Goal: Information Seeking & Learning: Learn about a topic

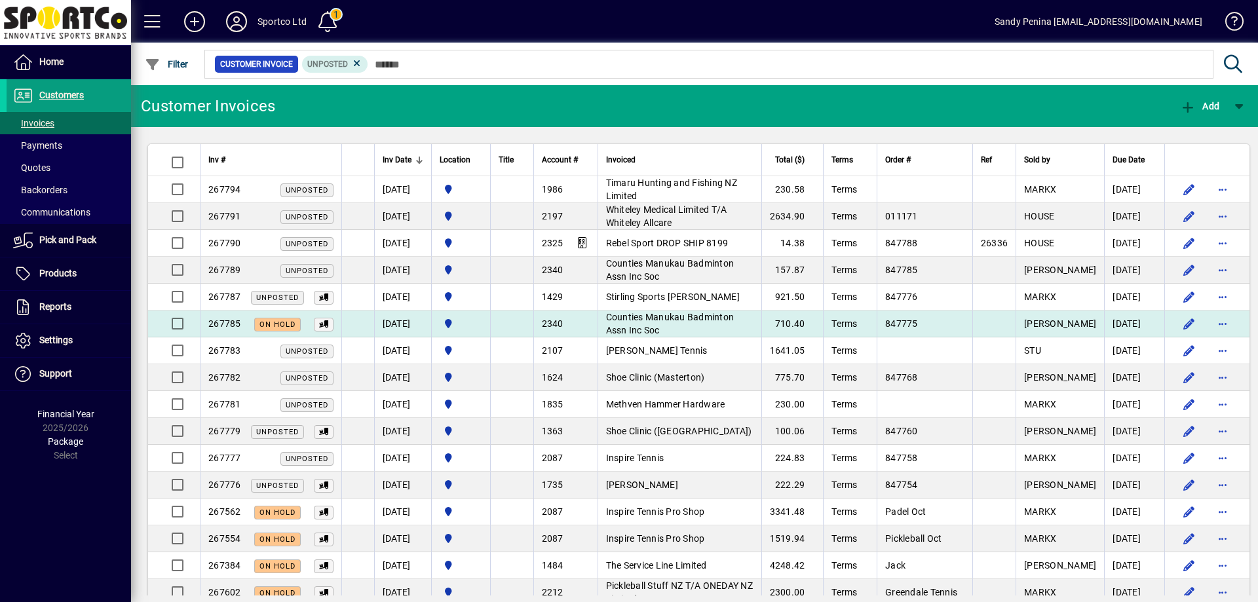
click at [664, 323] on td "Counties Manukau Badminton Assn Inc Soc" at bounding box center [680, 324] width 164 height 27
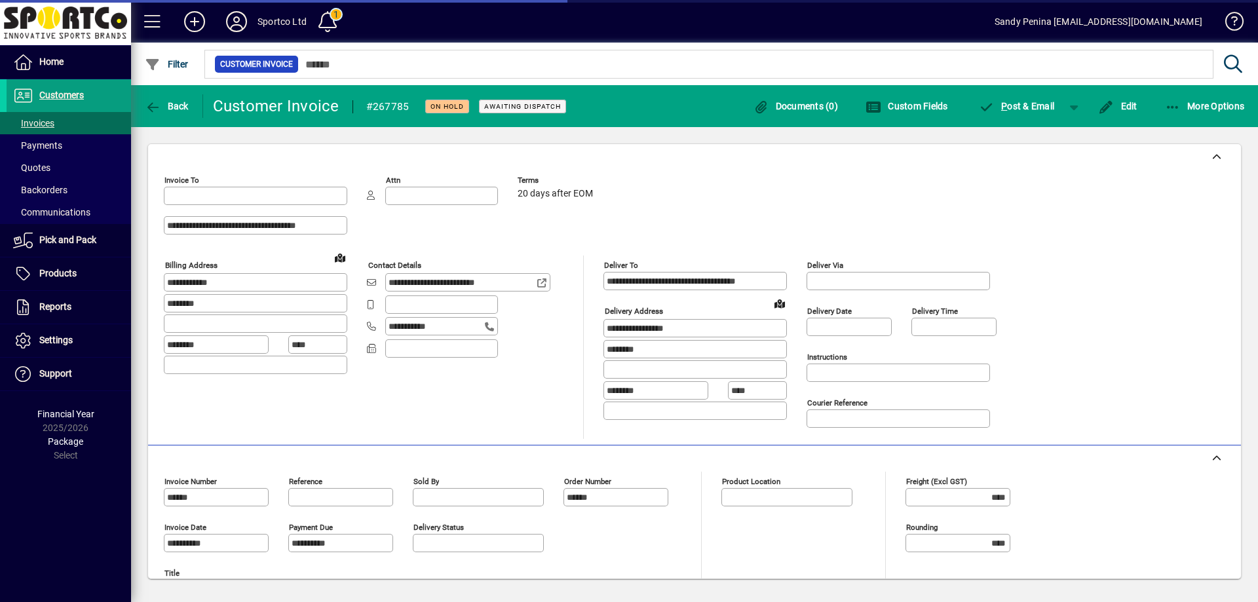
type input "**********"
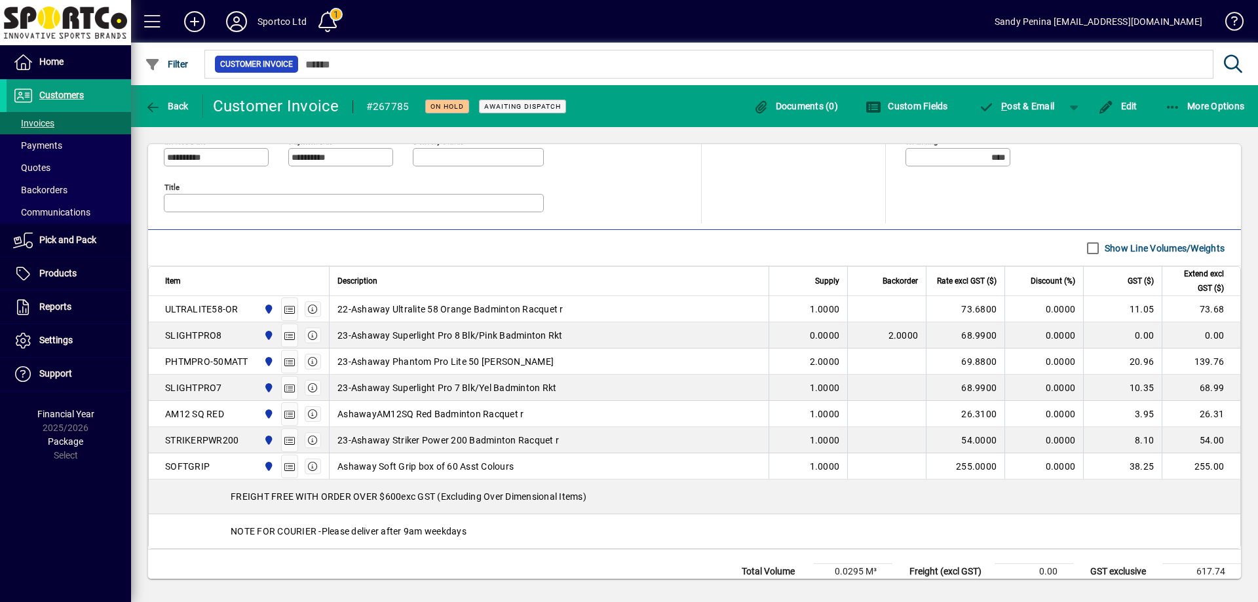
scroll to position [365, 0]
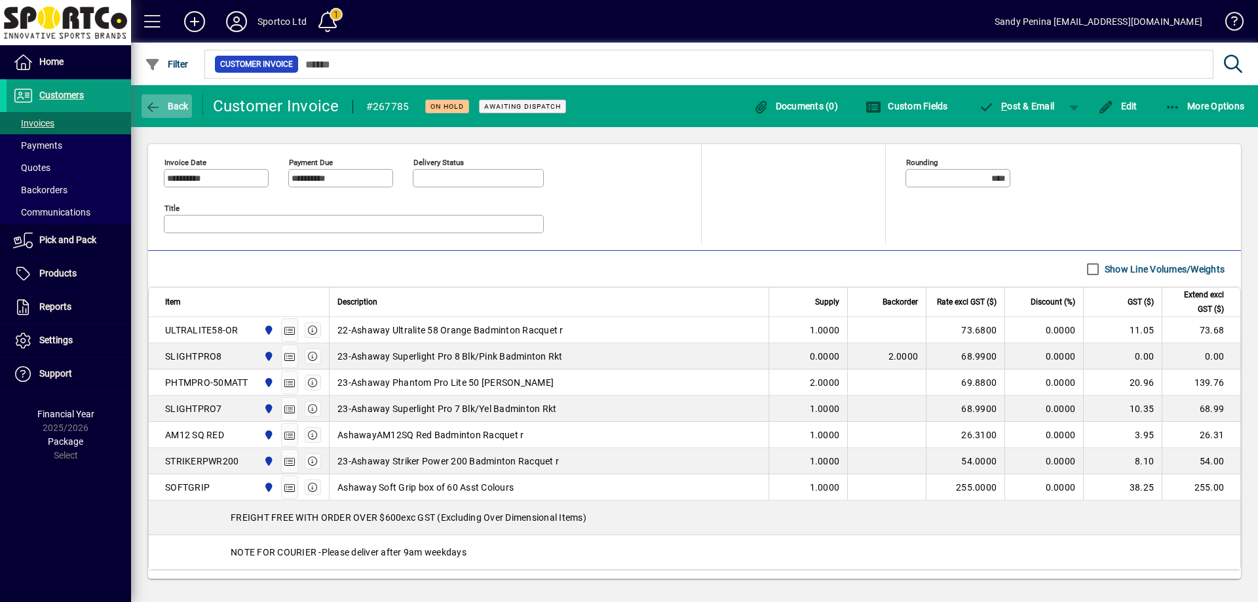
click at [166, 101] on span "Back" at bounding box center [167, 106] width 44 height 10
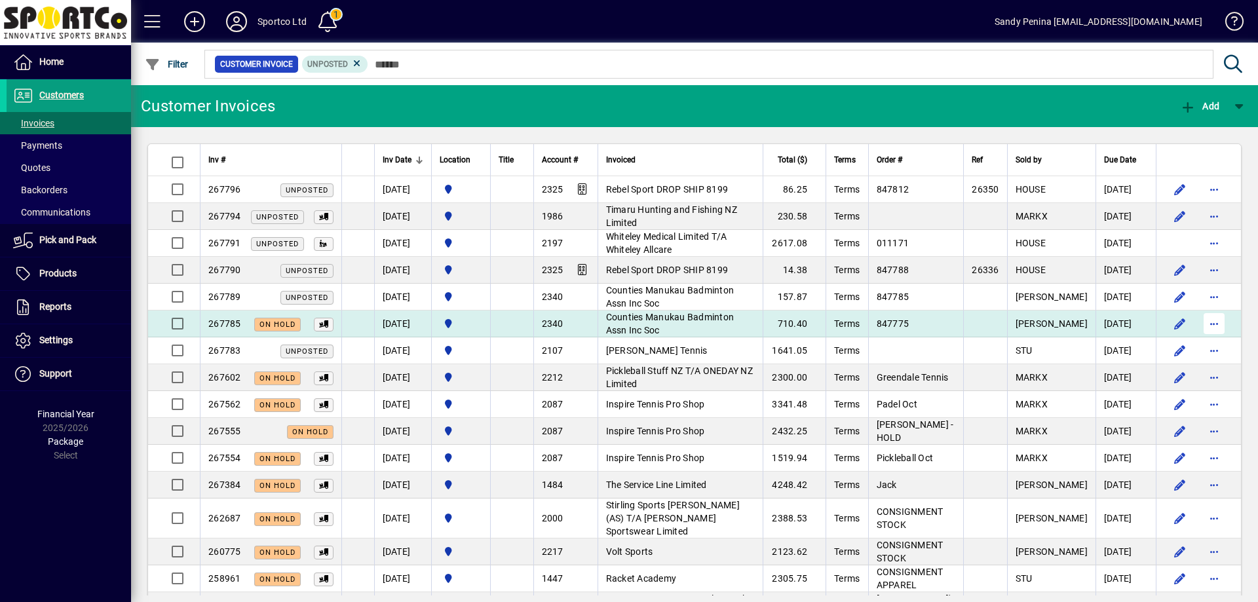
click at [1210, 322] on span "button" at bounding box center [1213, 323] width 31 height 31
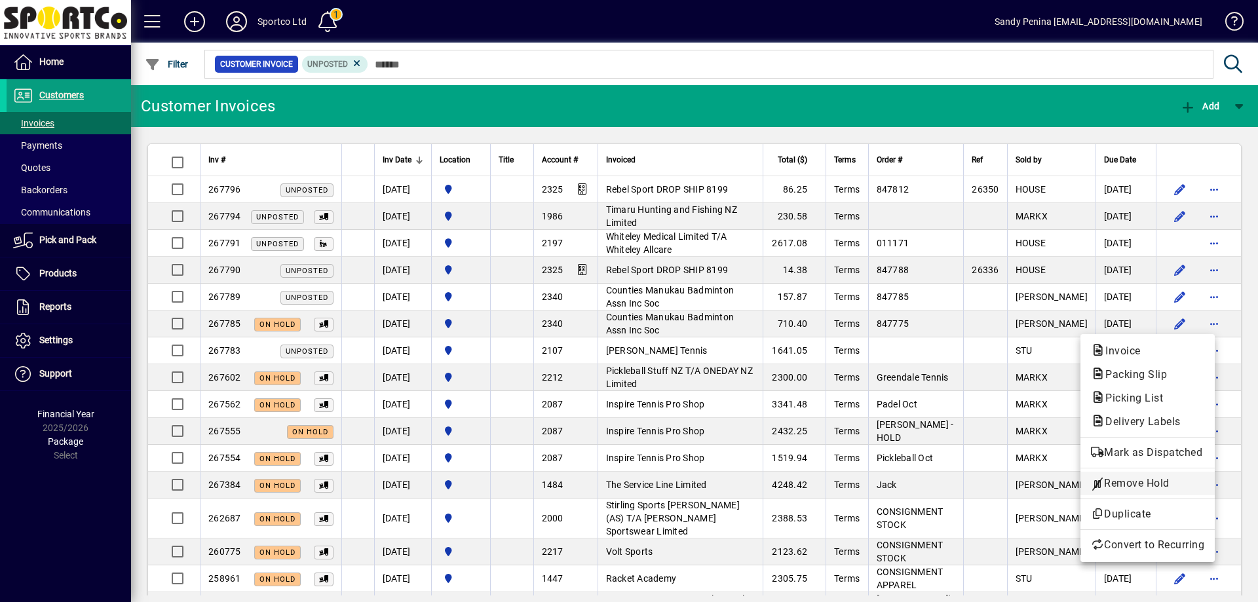
click at [1139, 486] on span "Remove Hold" at bounding box center [1147, 484] width 113 height 16
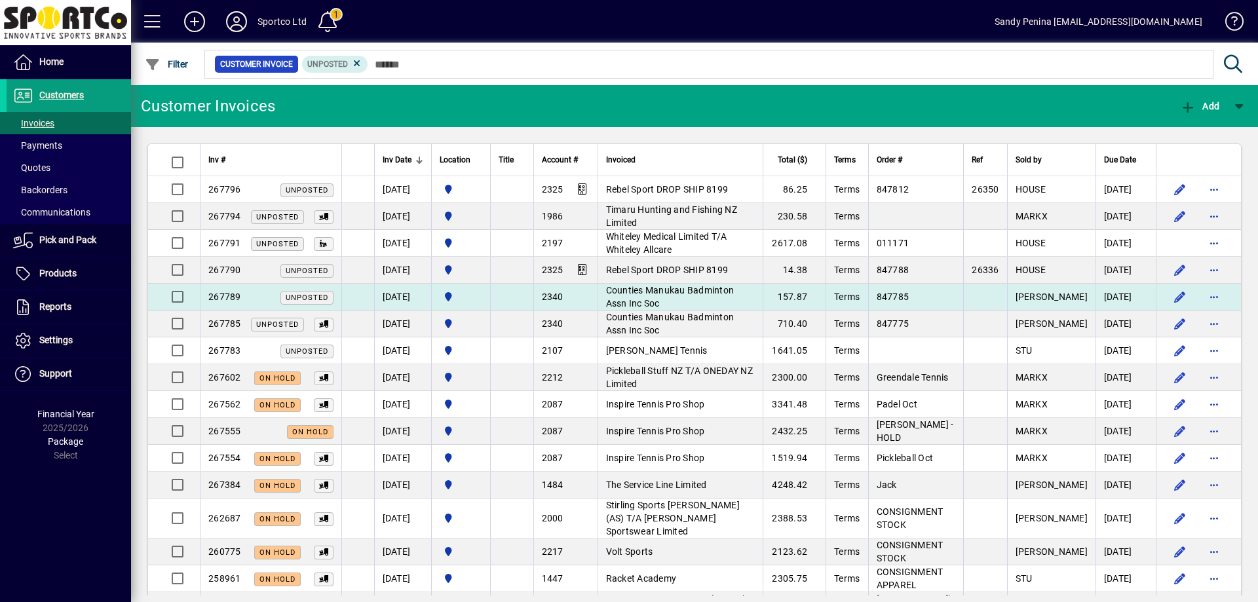
click at [715, 300] on td "Counties Manukau Badminton Assn Inc Soc" at bounding box center [681, 297] width 166 height 27
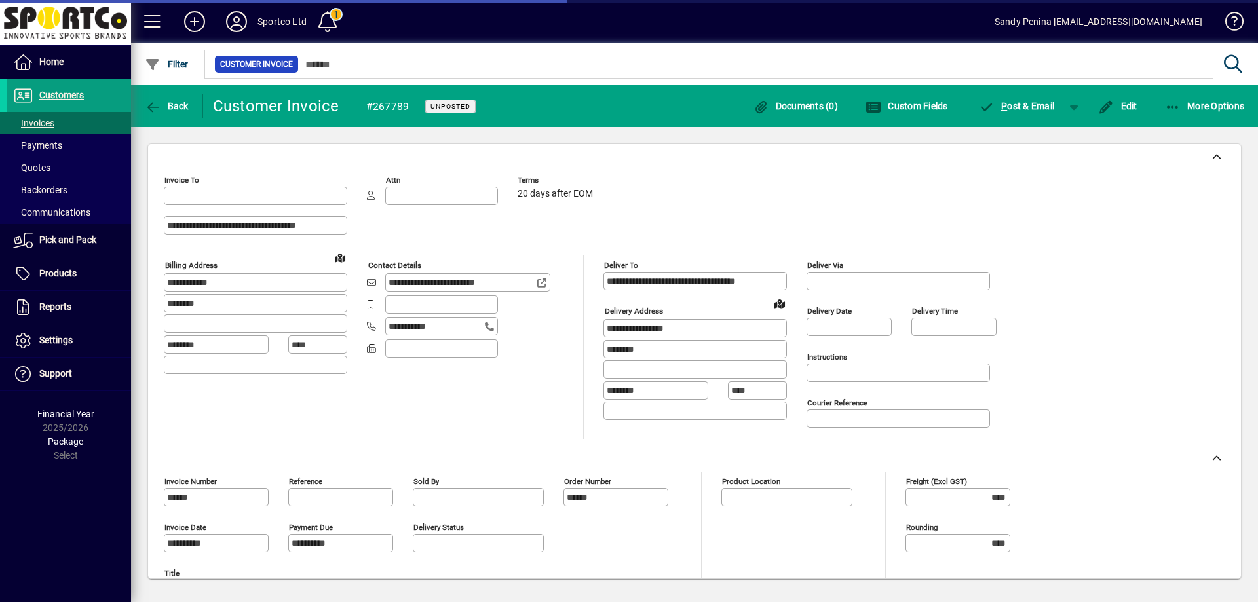
type input "**********"
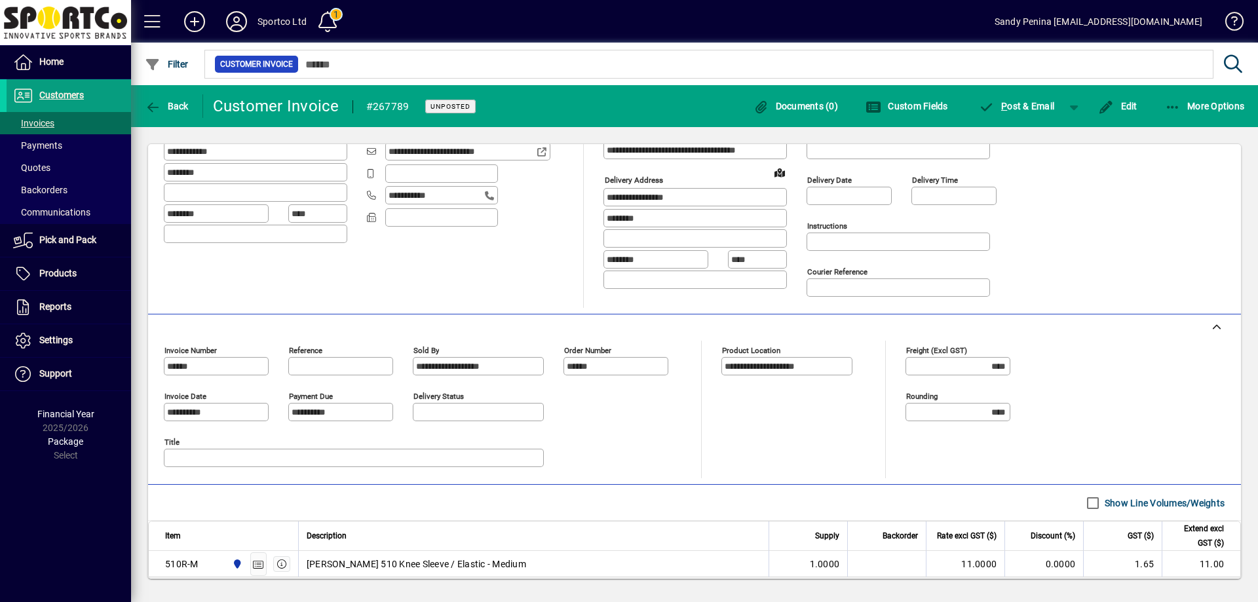
scroll to position [265, 0]
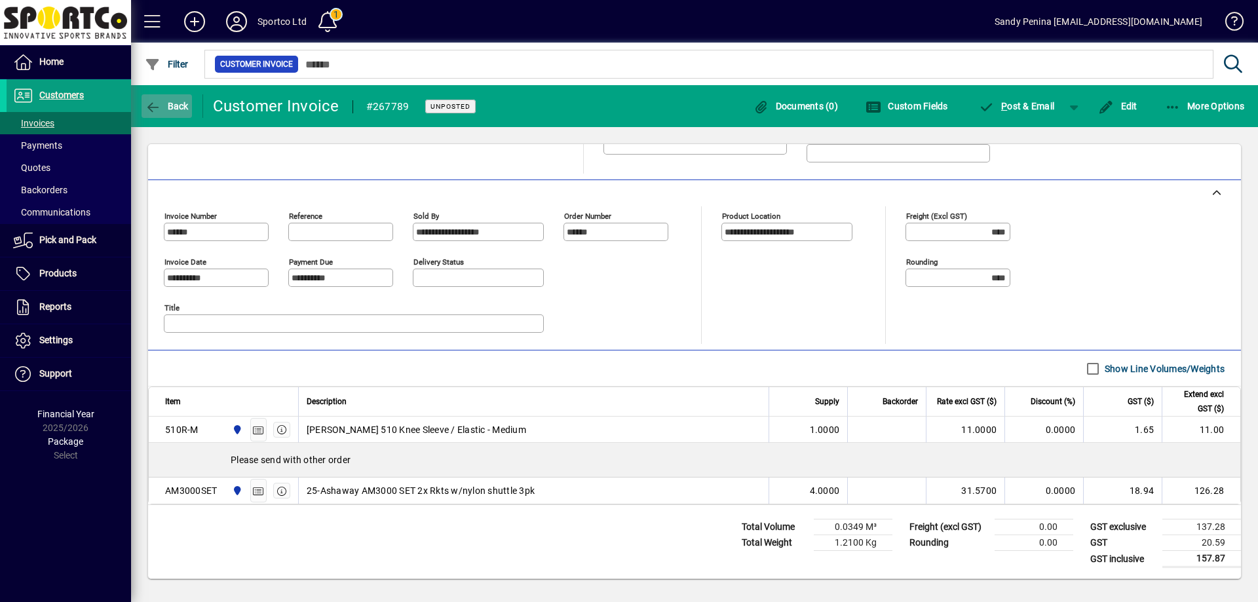
click at [175, 110] on span "Back" at bounding box center [167, 106] width 44 height 10
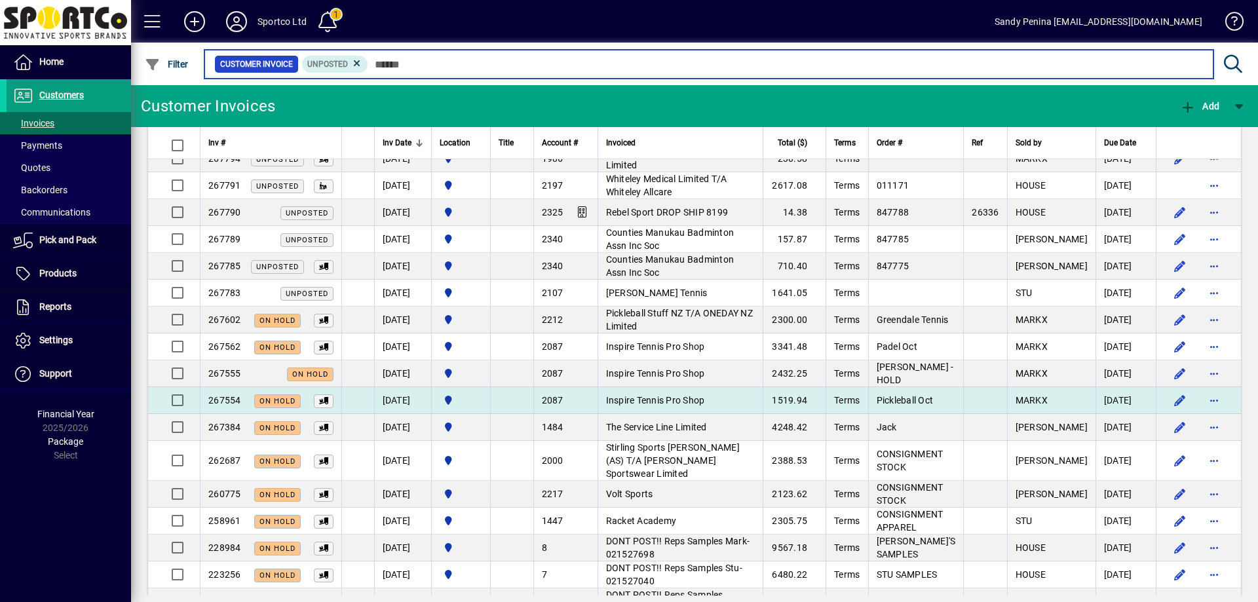
scroll to position [66, 0]
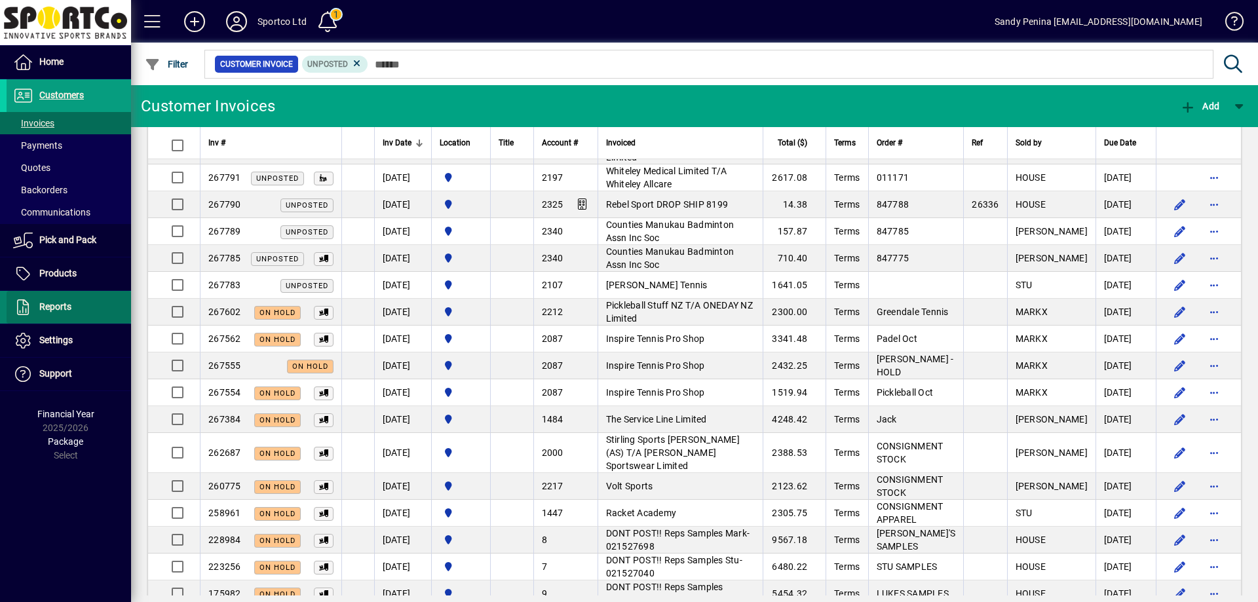
click at [65, 295] on span at bounding box center [69, 307] width 124 height 31
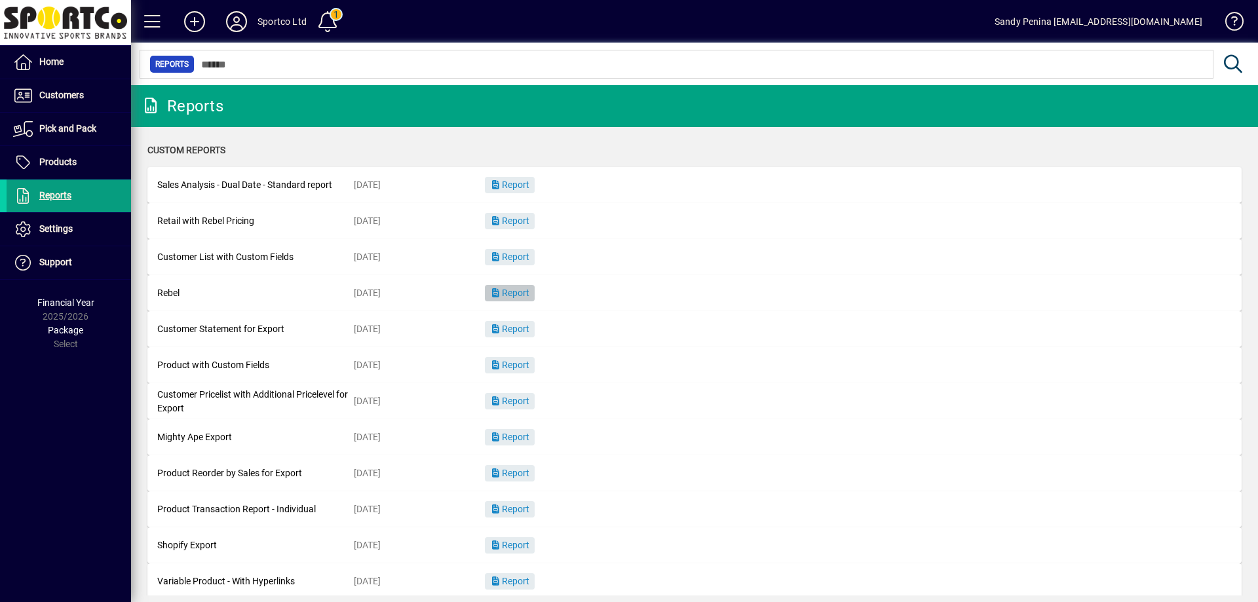
click at [514, 295] on span "Report" at bounding box center [509, 293] width 39 height 10
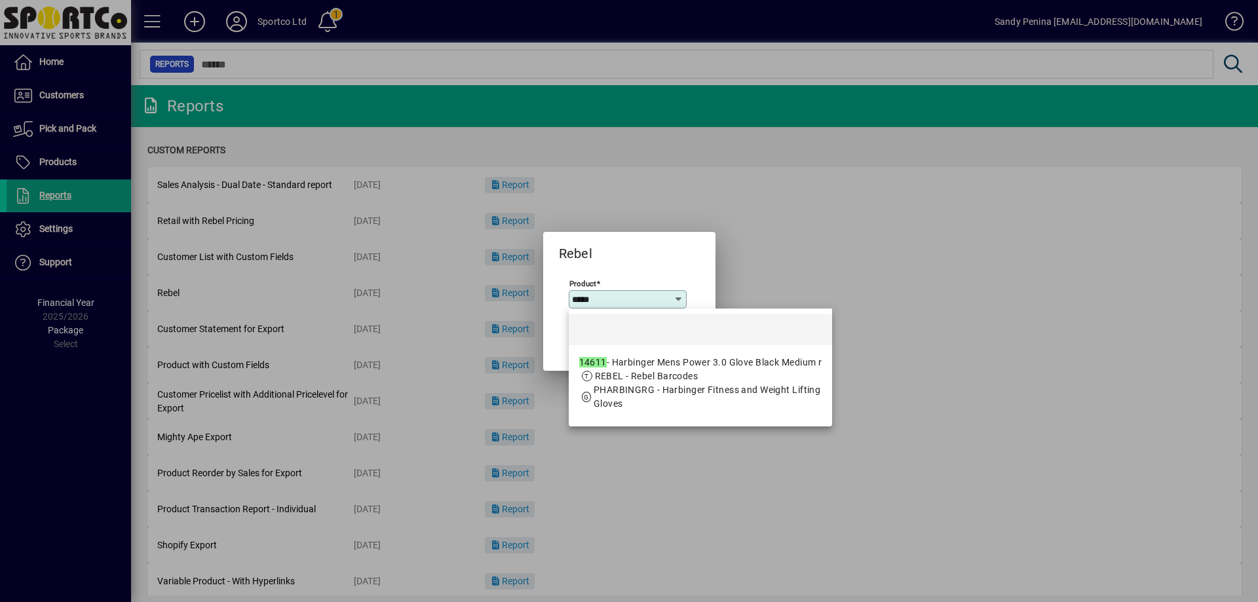
click at [767, 371] on span "REBEL - Rebel Barcodes" at bounding box center [700, 377] width 243 height 14
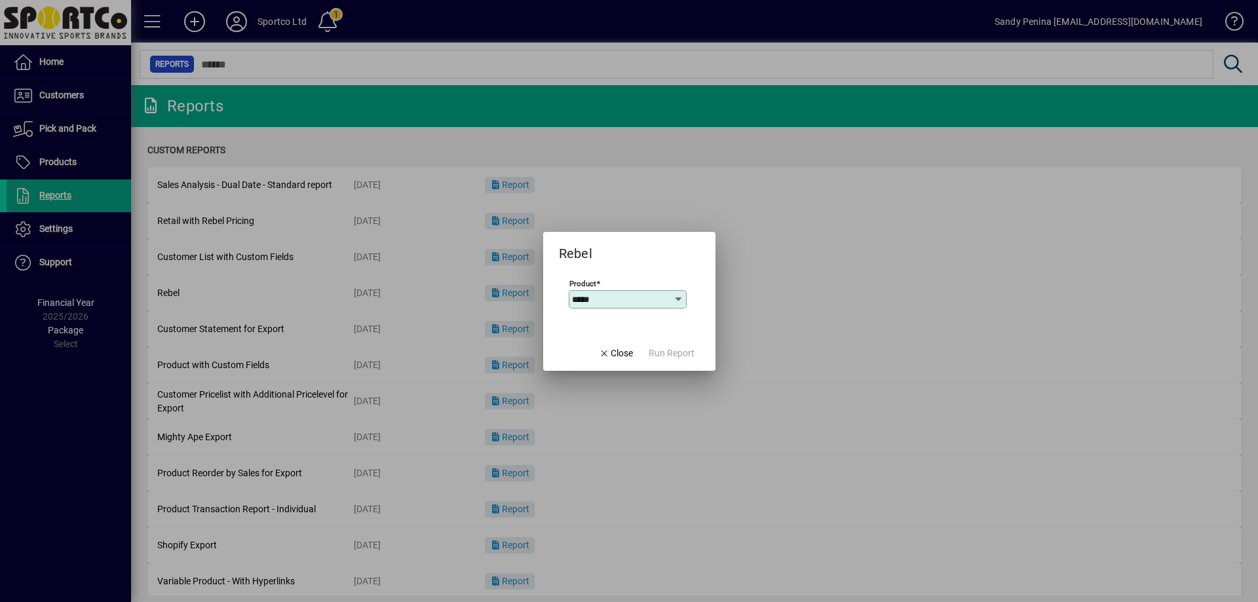
type input "**********"
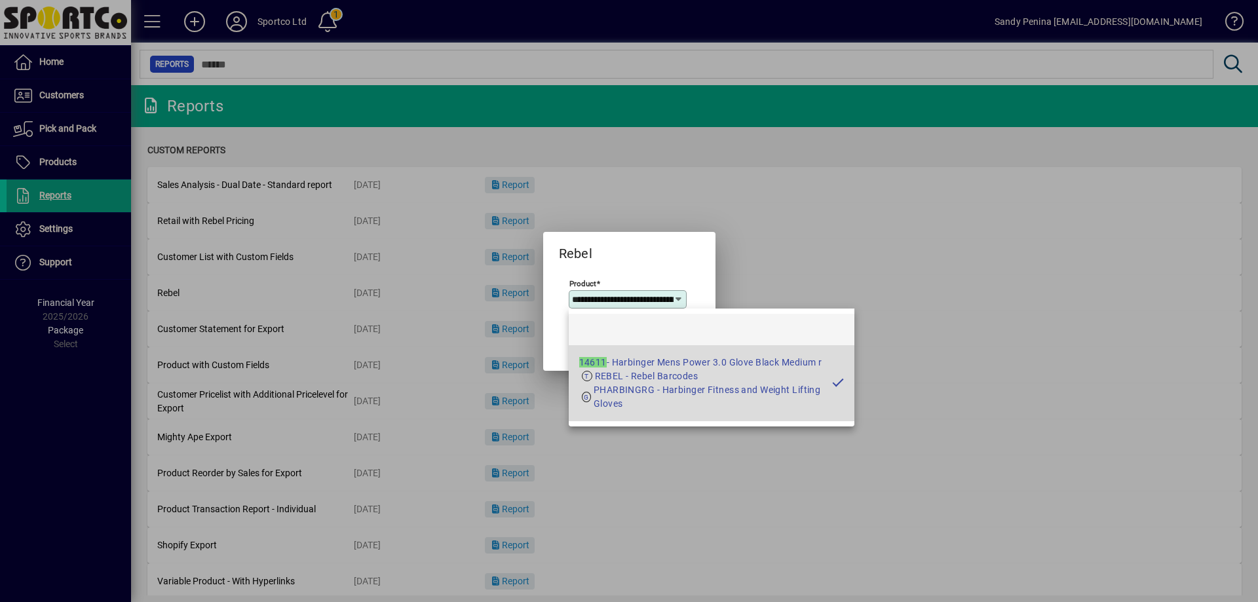
scroll to position [0, 141]
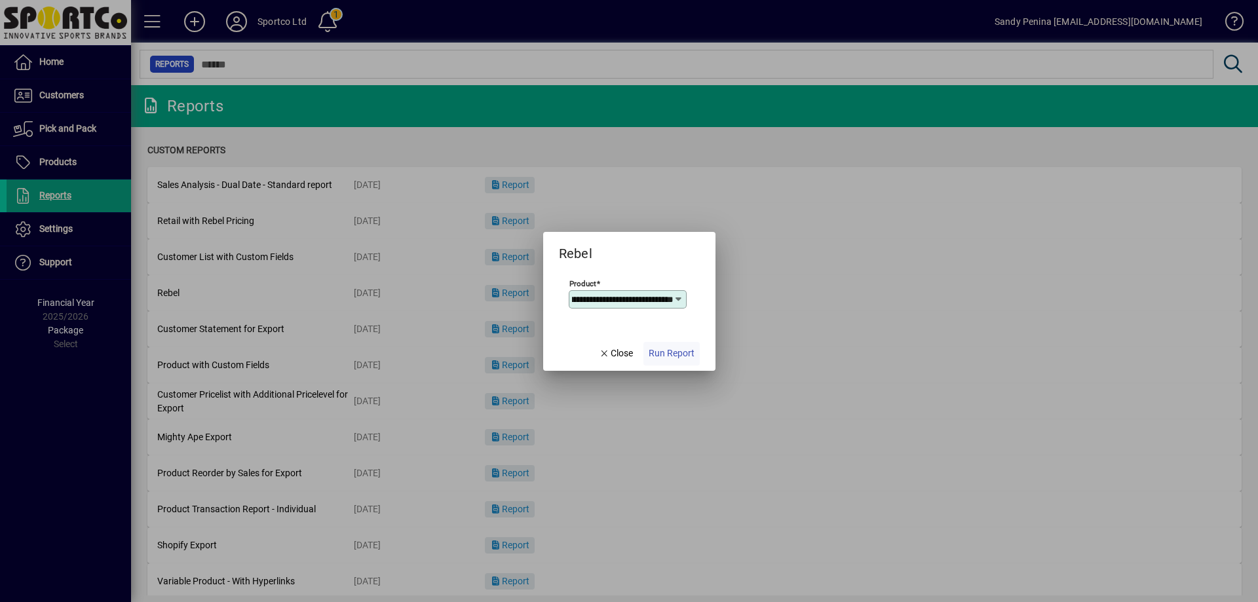
click at [685, 354] on span "Run Report" at bounding box center [672, 354] width 46 height 14
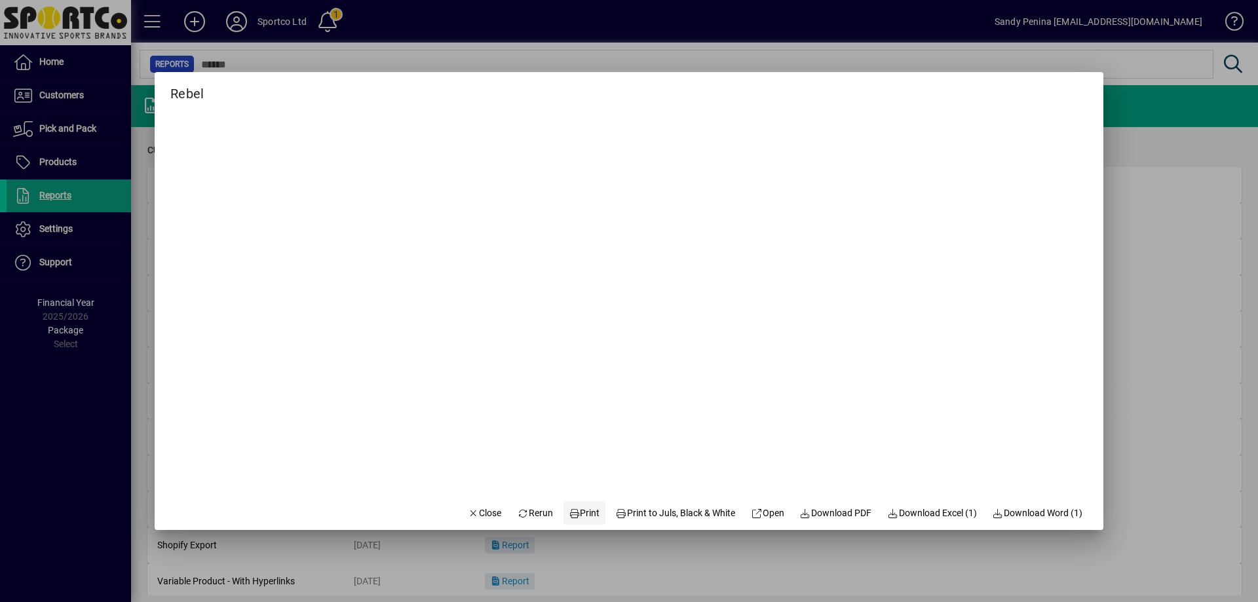
click at [580, 519] on span "Print" at bounding box center [584, 513] width 31 height 14
click at [469, 513] on span "Close" at bounding box center [485, 513] width 34 height 14
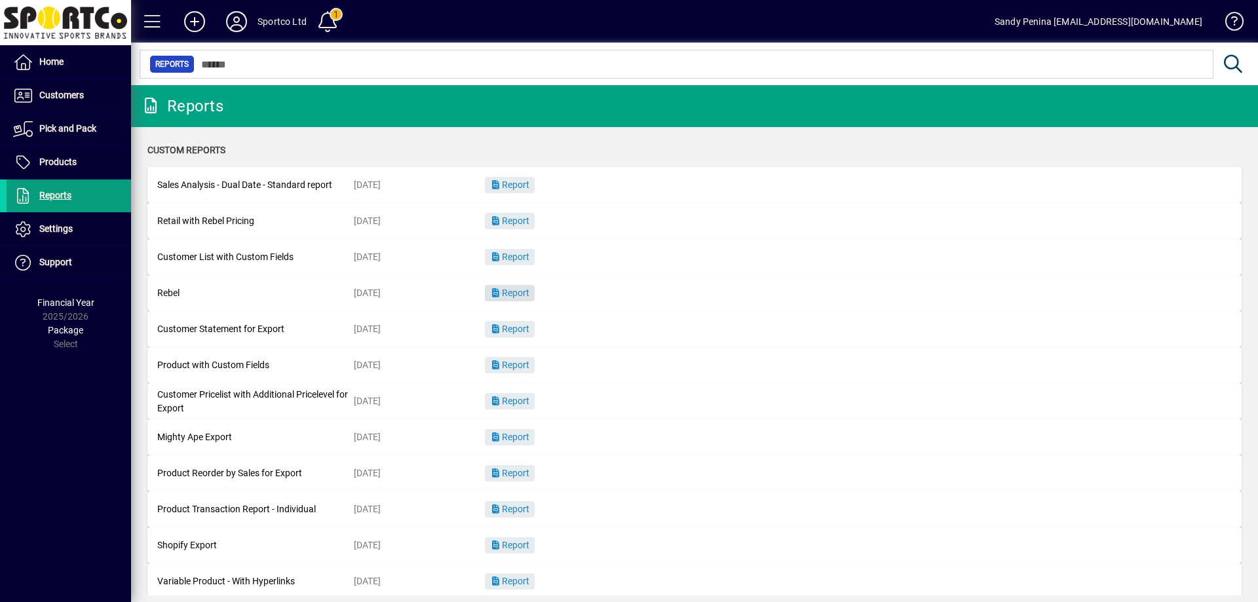
click at [529, 291] on span "Report" at bounding box center [509, 293] width 39 height 10
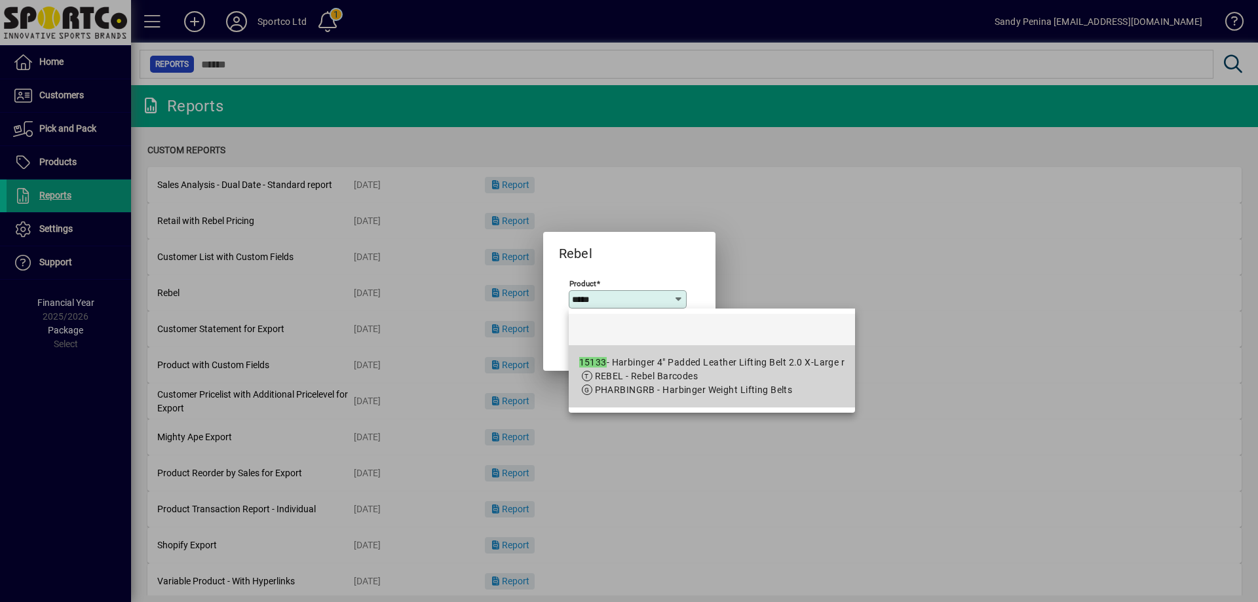
click at [693, 362] on div "15133 - Harbinger 4" Padded Leather Lifting Belt 2.0 X-Large r" at bounding box center [712, 363] width 266 height 14
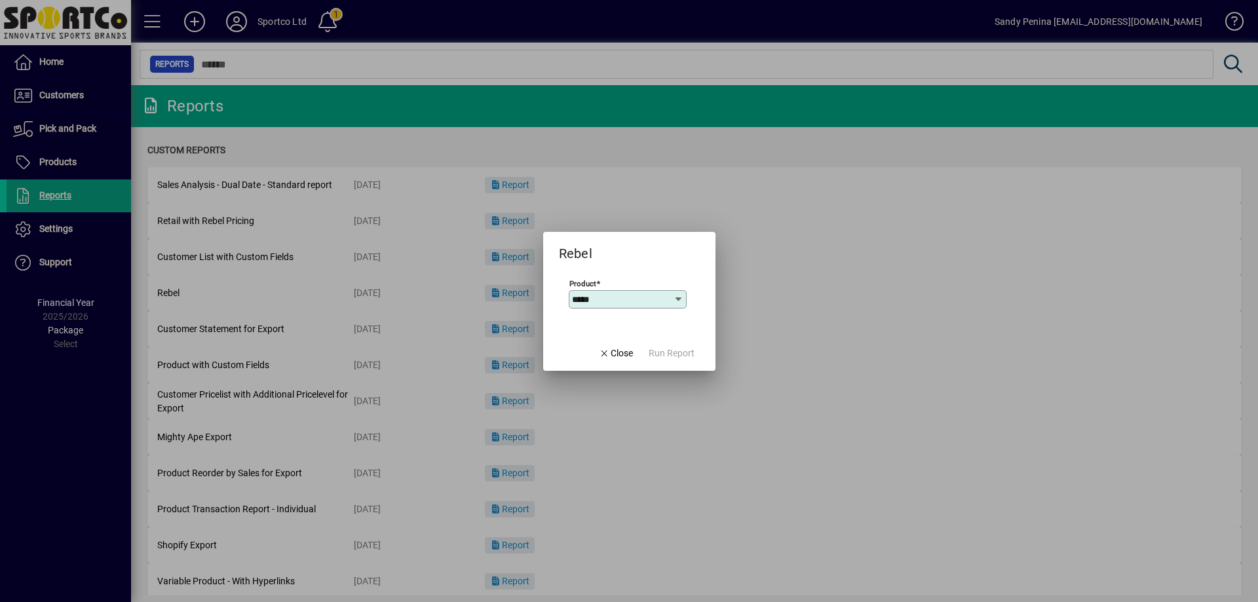
type input "**********"
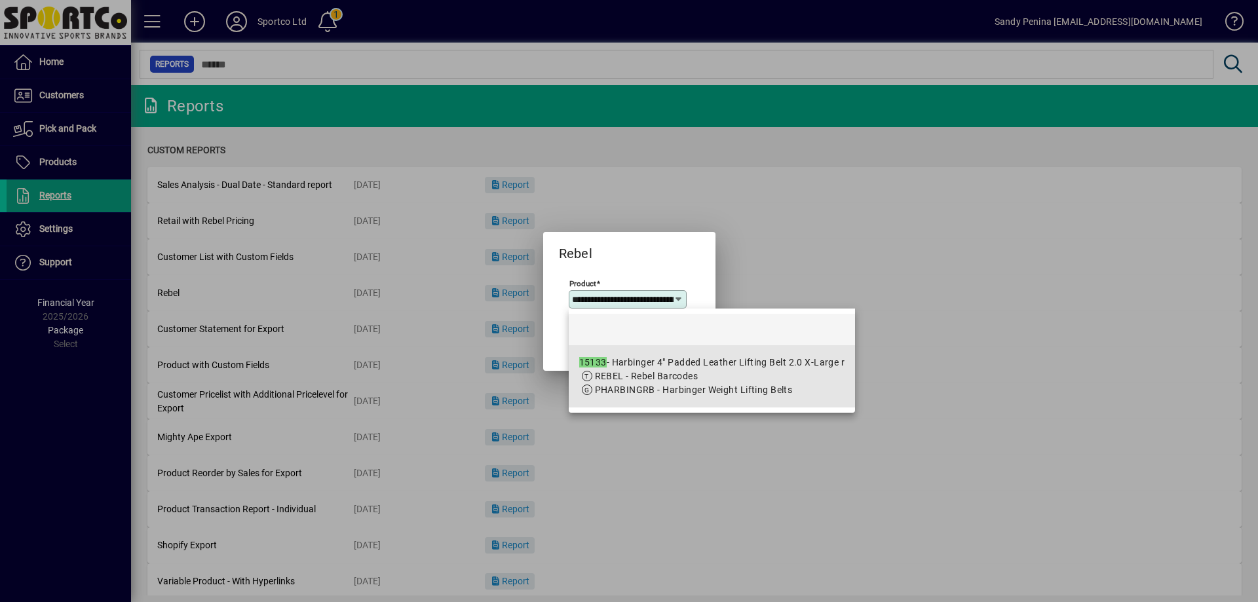
scroll to position [0, 161]
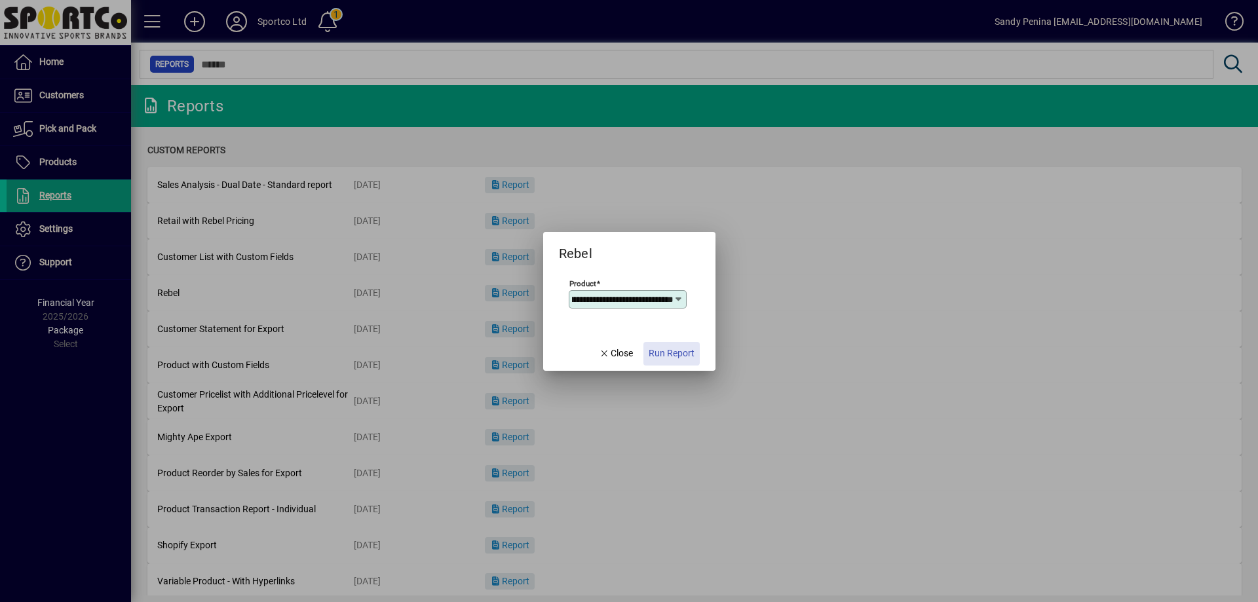
click at [670, 344] on span "button" at bounding box center [671, 353] width 56 height 31
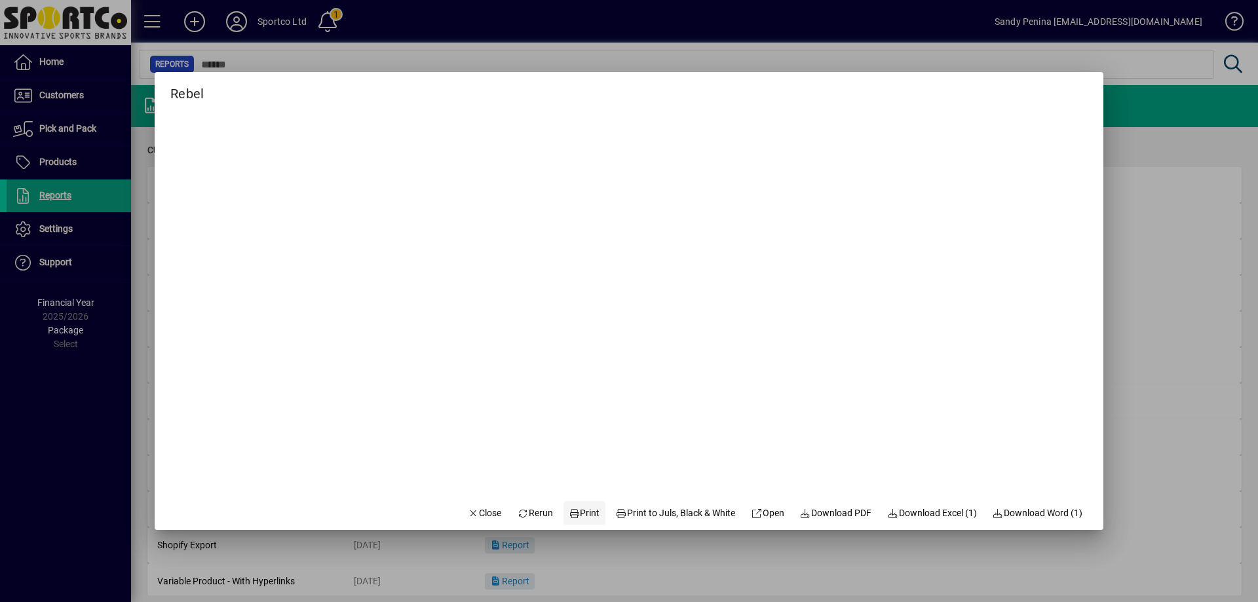
click at [582, 513] on span "Print" at bounding box center [584, 513] width 31 height 14
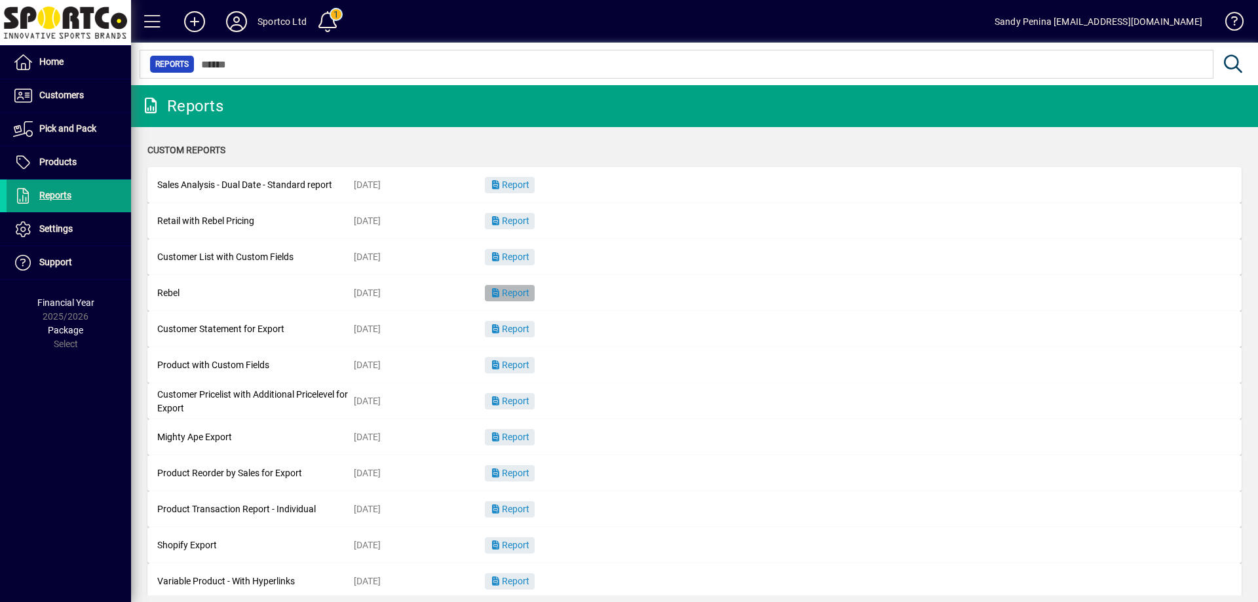
click at [498, 294] on icon "button" at bounding box center [496, 292] width 12 height 9
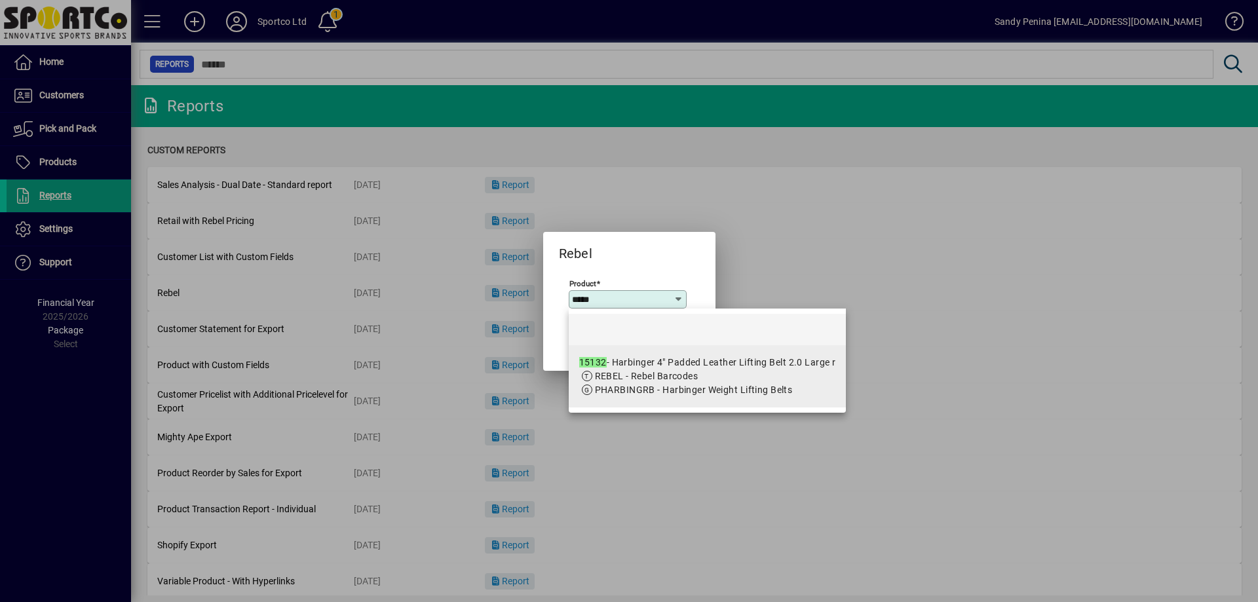
click at [693, 379] on span "REBEL - Rebel Barcodes" at bounding box center [647, 376] width 104 height 10
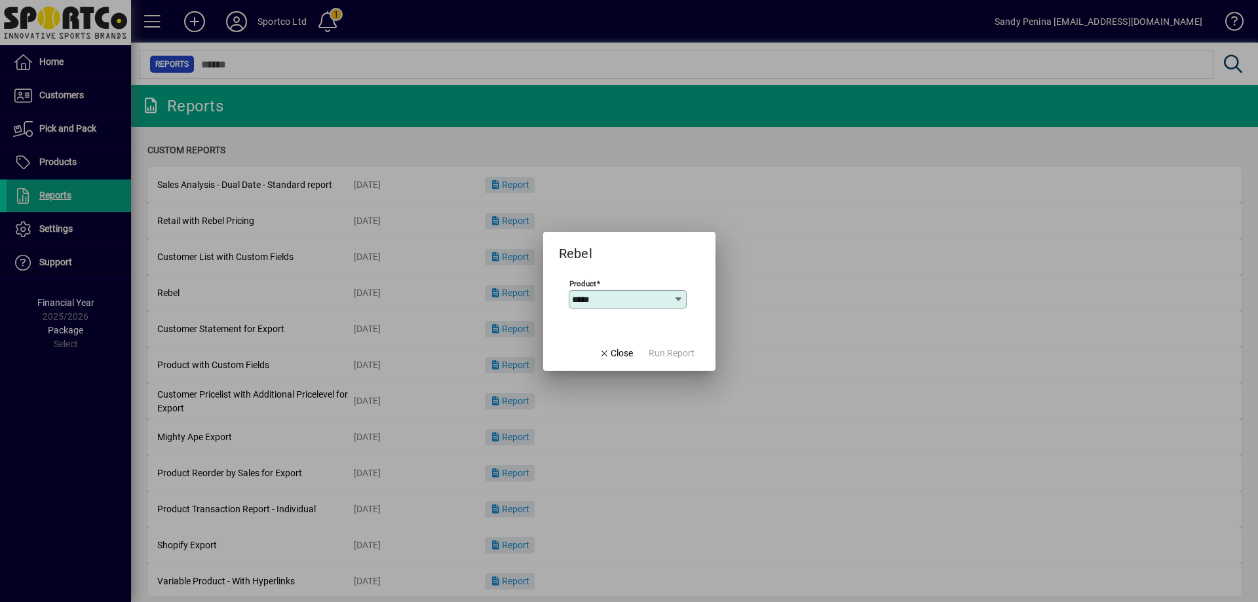
type input "**********"
click at [681, 351] on span "Run Report" at bounding box center [672, 354] width 46 height 14
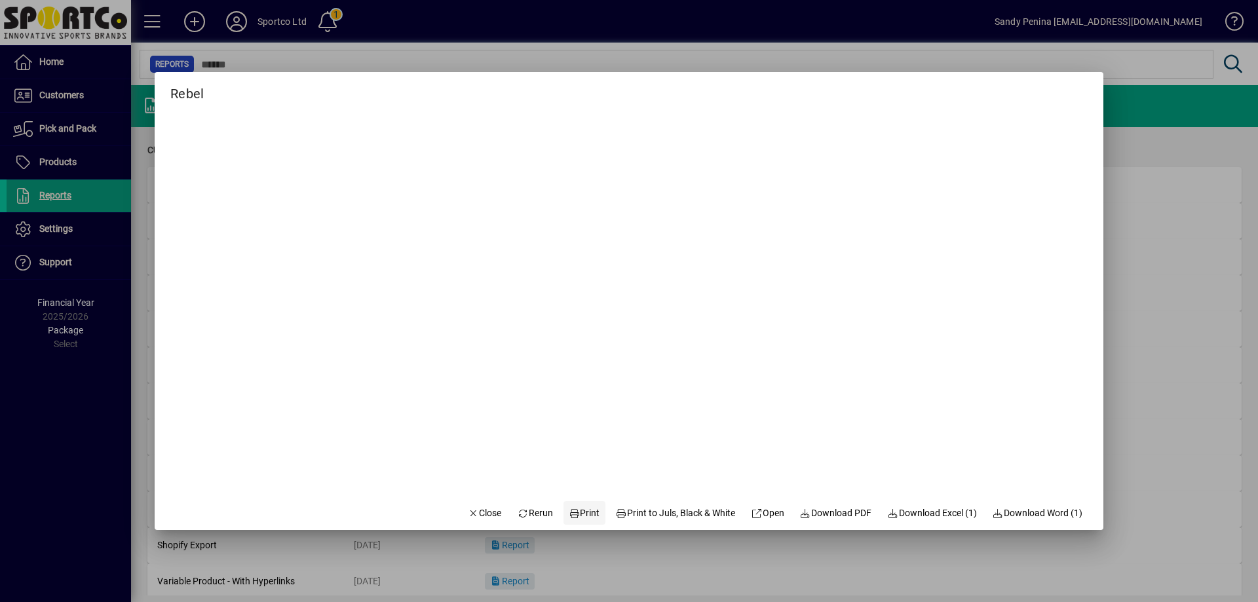
click at [586, 512] on span "Print" at bounding box center [584, 513] width 31 height 14
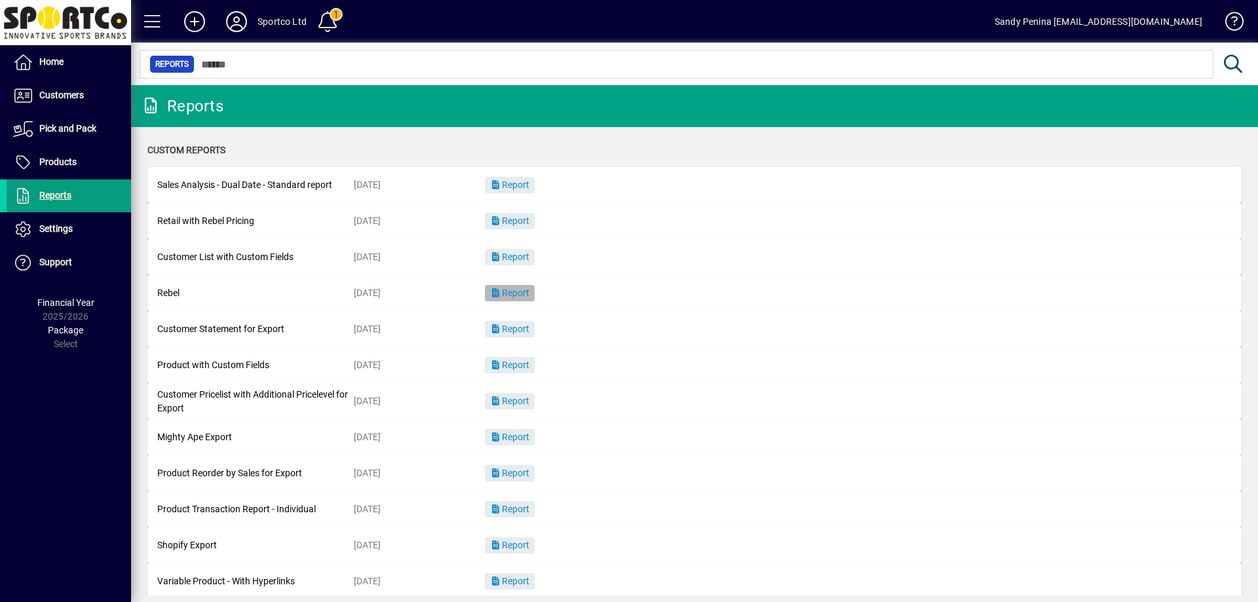
click at [529, 288] on span "Report" at bounding box center [509, 293] width 39 height 10
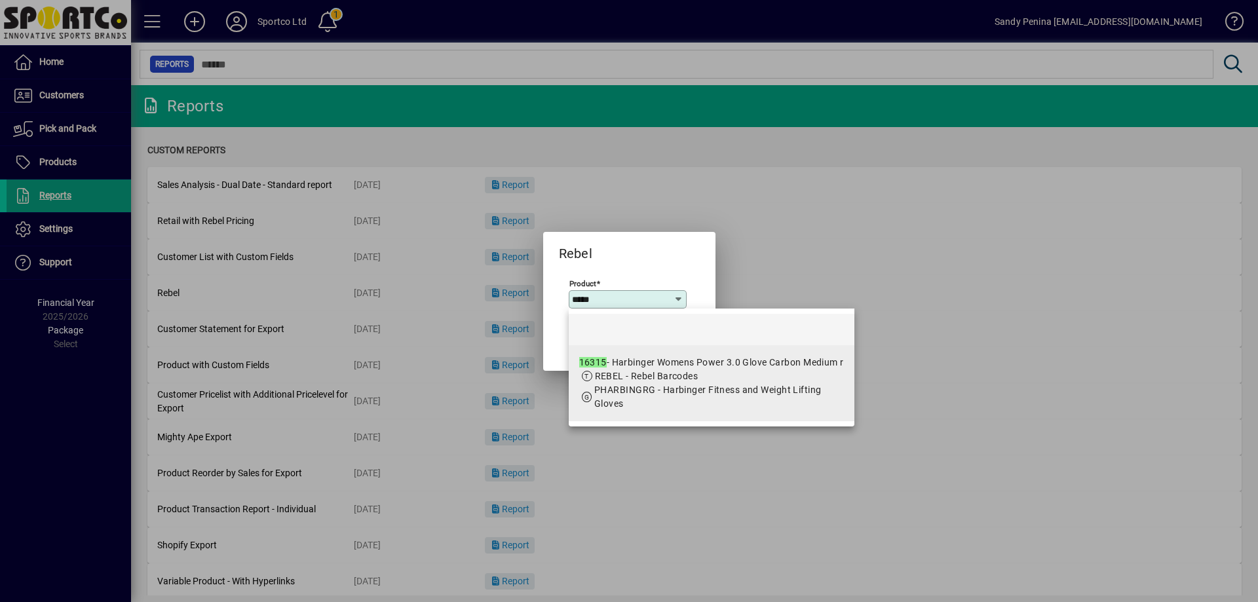
click at [647, 383] on app-search-response-field "PHARBINGRG - Harbinger Fitness and Weight Lifting Gloves" at bounding box center [719, 397] width 250 height 28
type input "**********"
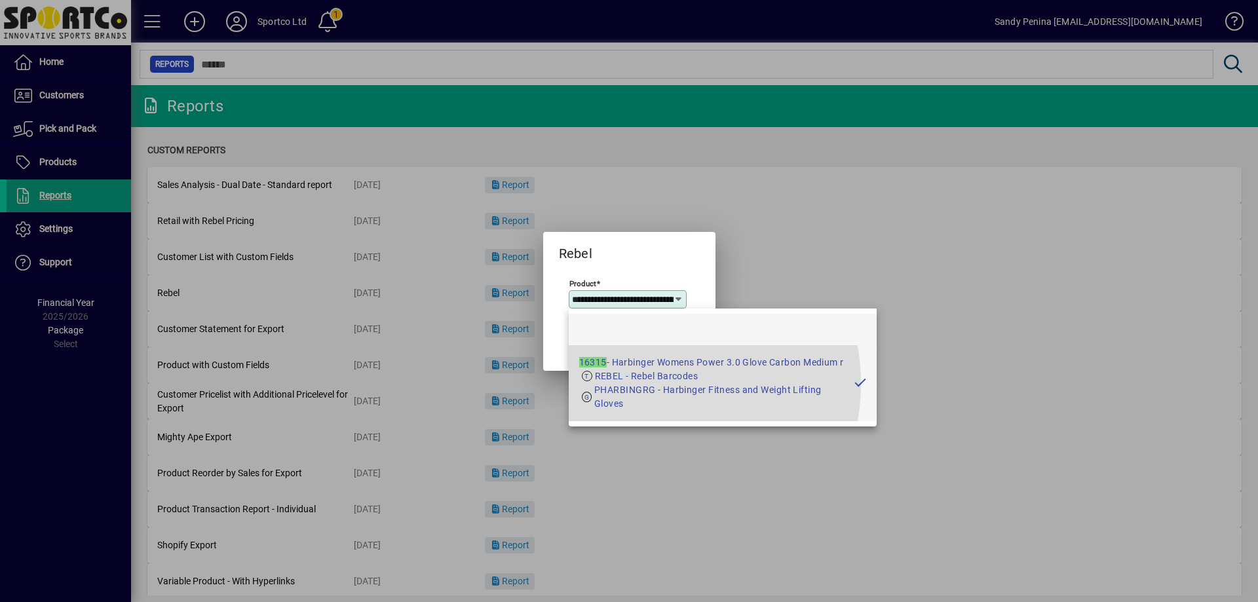
scroll to position [0, 162]
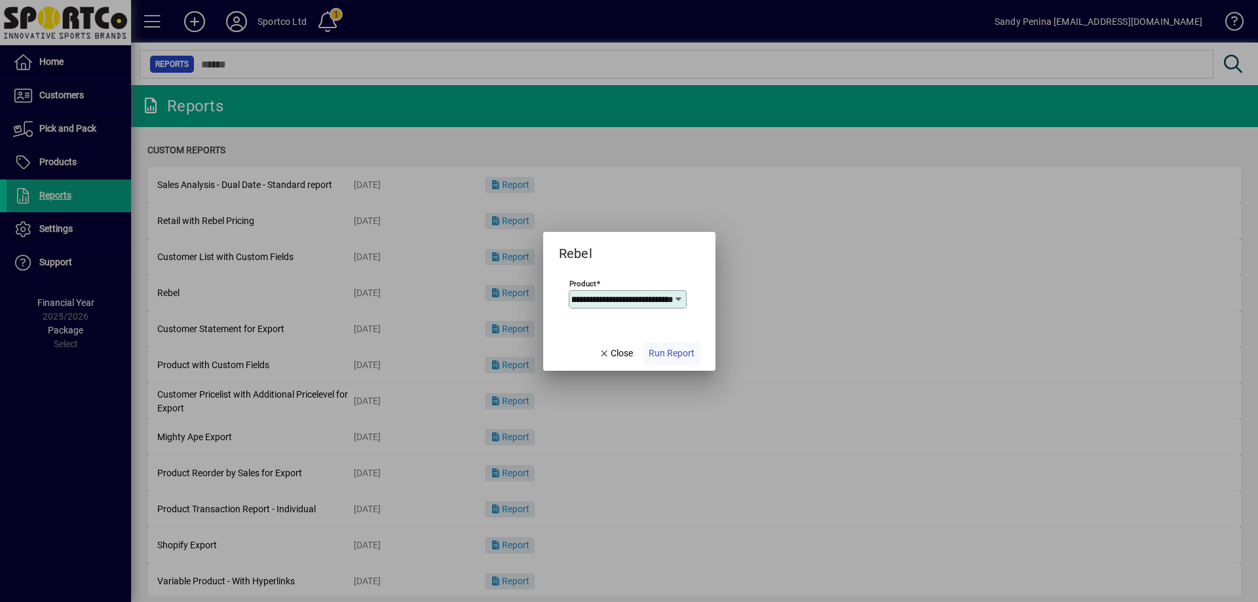
click at [674, 341] on span "button" at bounding box center [671, 353] width 56 height 31
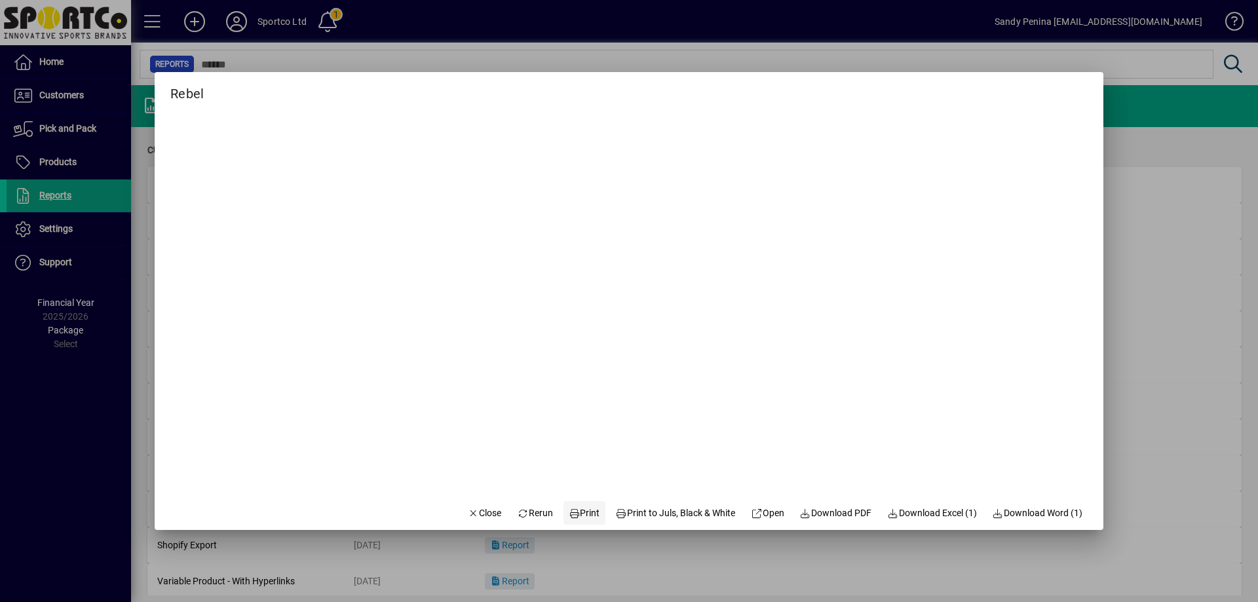
click at [576, 506] on span "Print" at bounding box center [584, 513] width 31 height 14
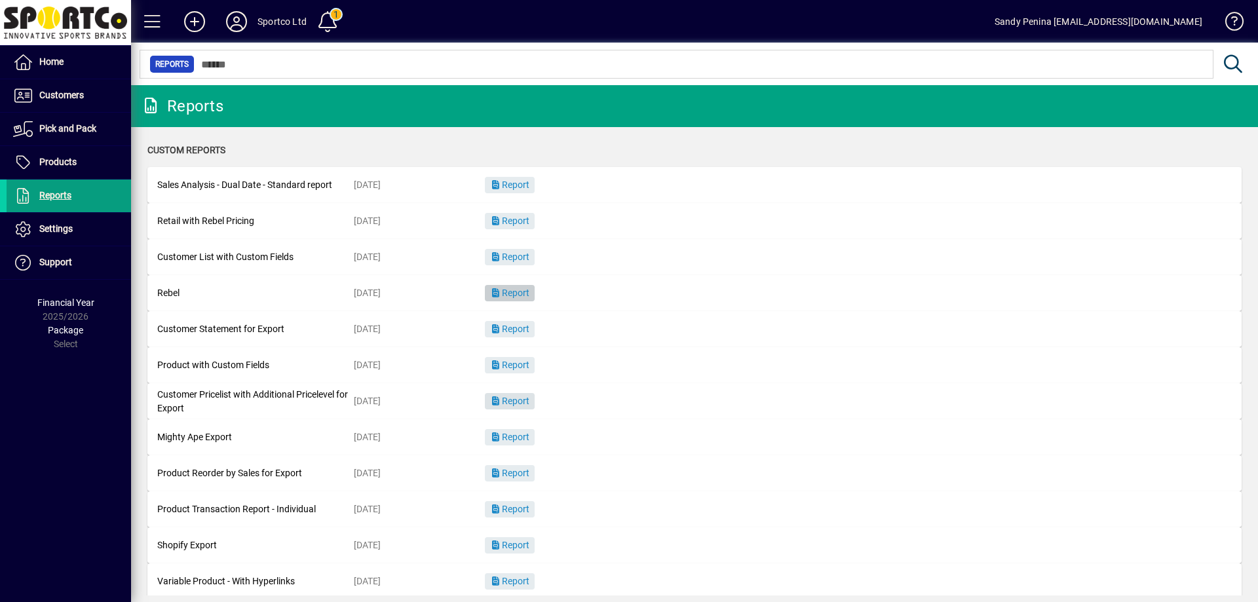
click at [529, 399] on span "Report" at bounding box center [509, 401] width 39 height 10
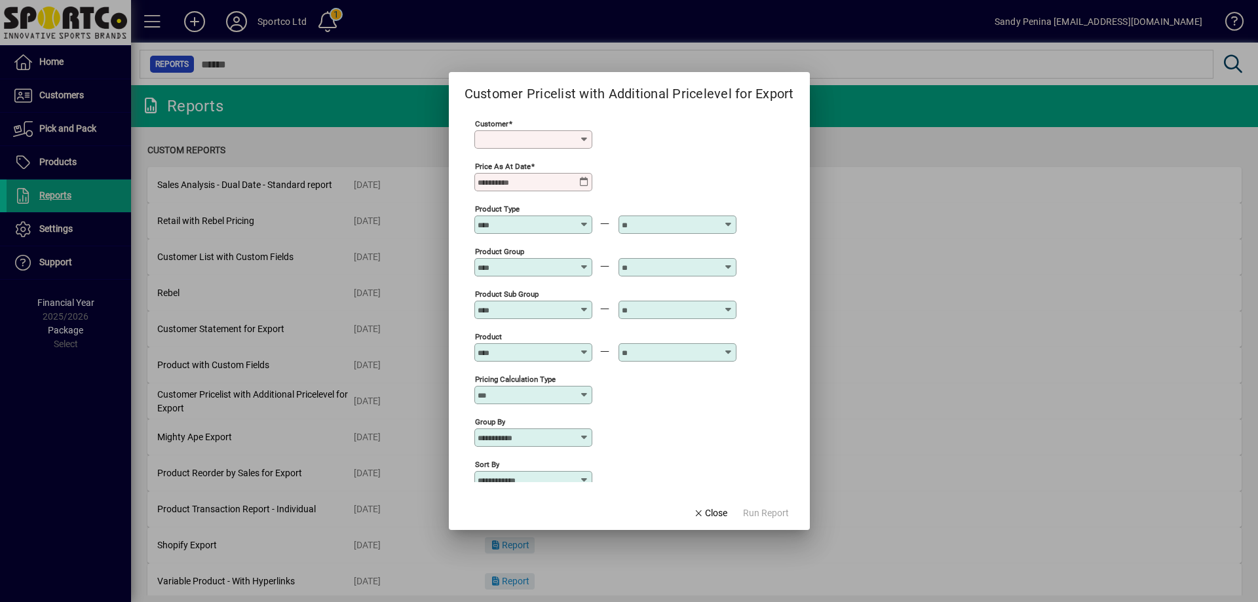
click at [854, 330] on div at bounding box center [629, 301] width 1258 height 602
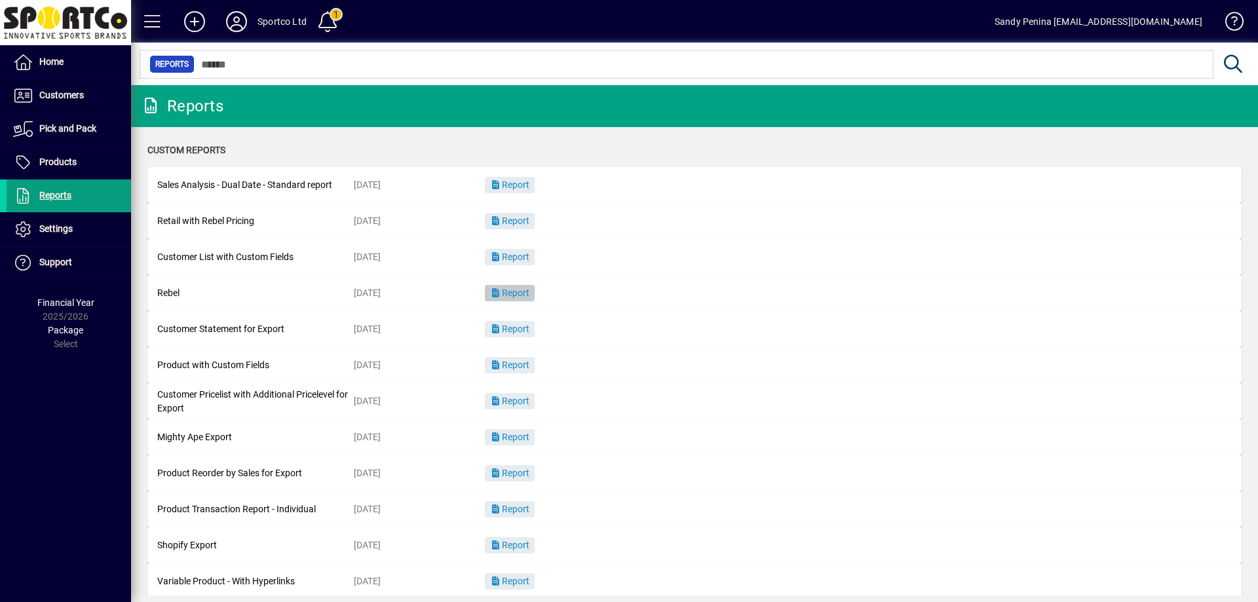
click at [516, 290] on span "Report" at bounding box center [509, 293] width 39 height 10
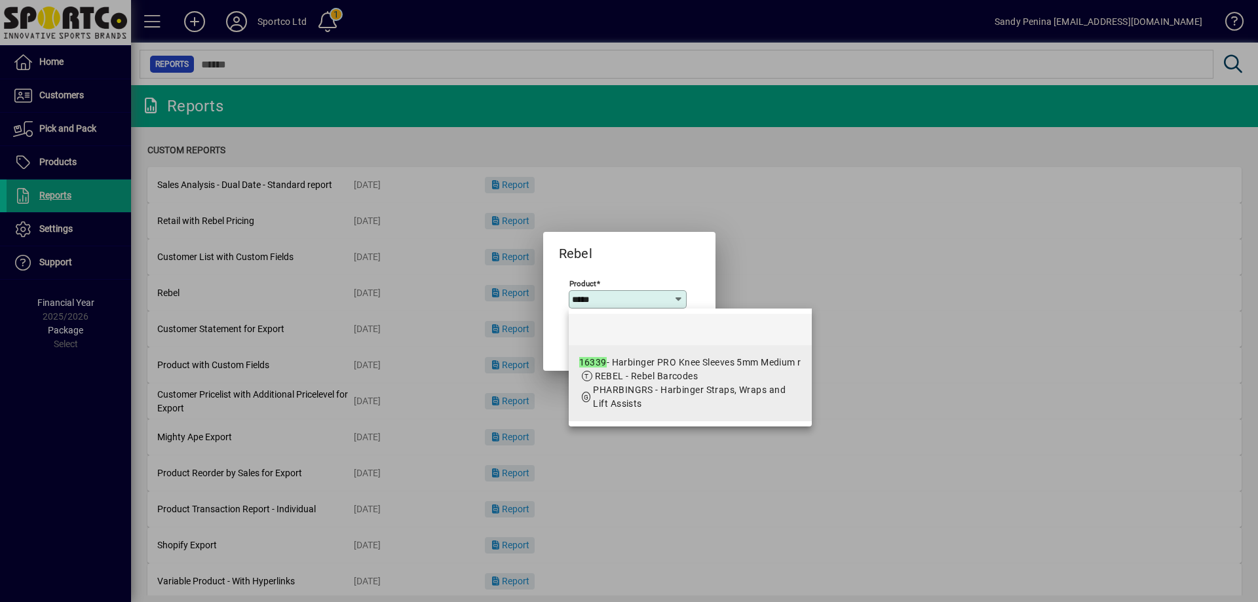
click at [662, 371] on span "REBEL - Rebel Barcodes" at bounding box center [647, 376] width 104 height 10
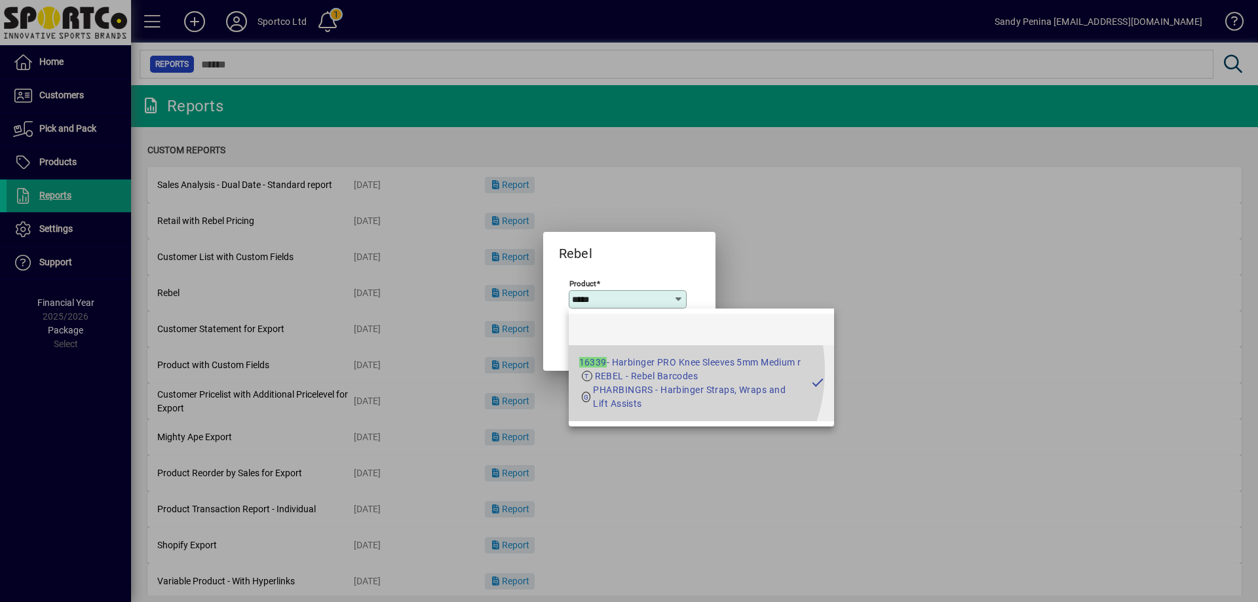
type input "**********"
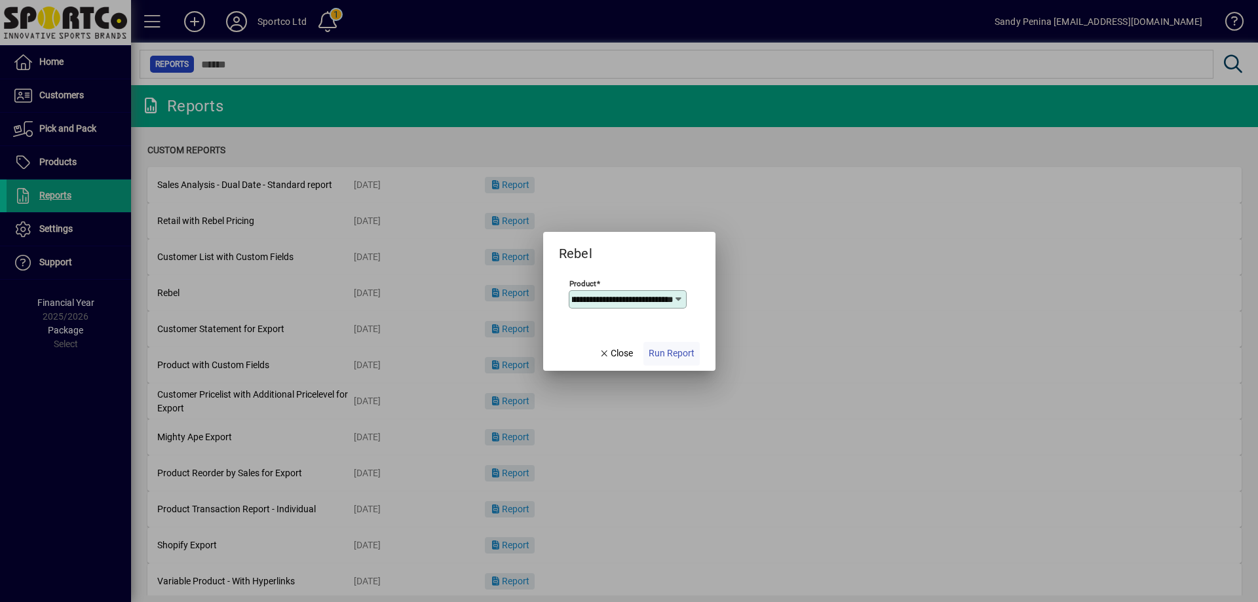
click at [663, 354] on span "Run Report" at bounding box center [672, 354] width 46 height 14
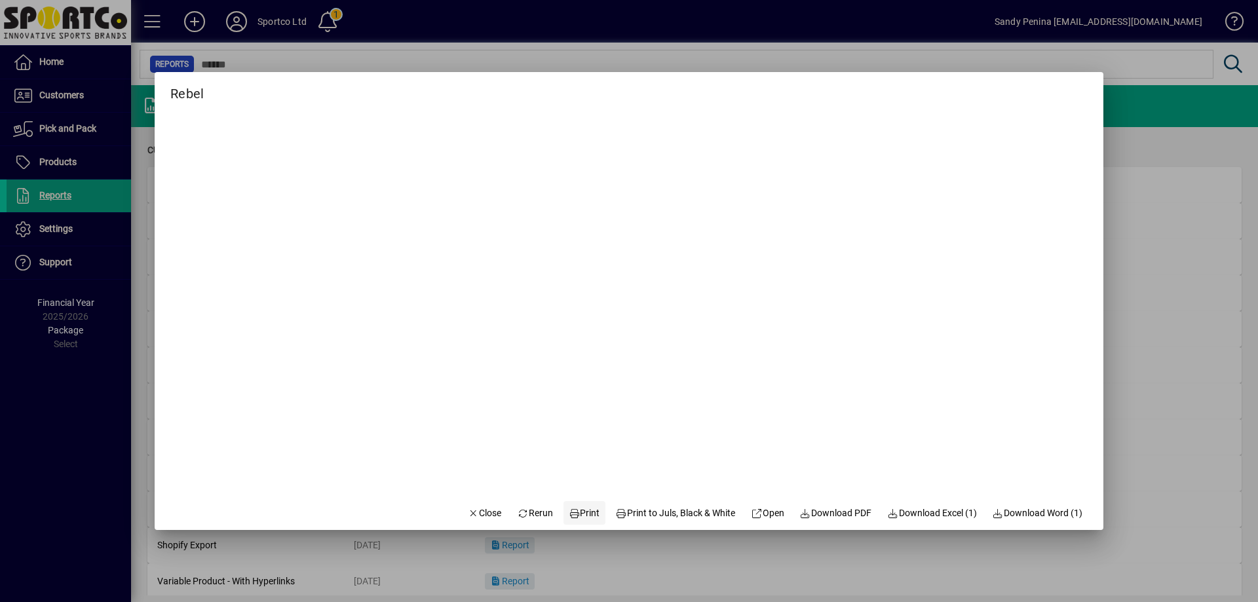
click at [569, 505] on span at bounding box center [584, 512] width 42 height 31
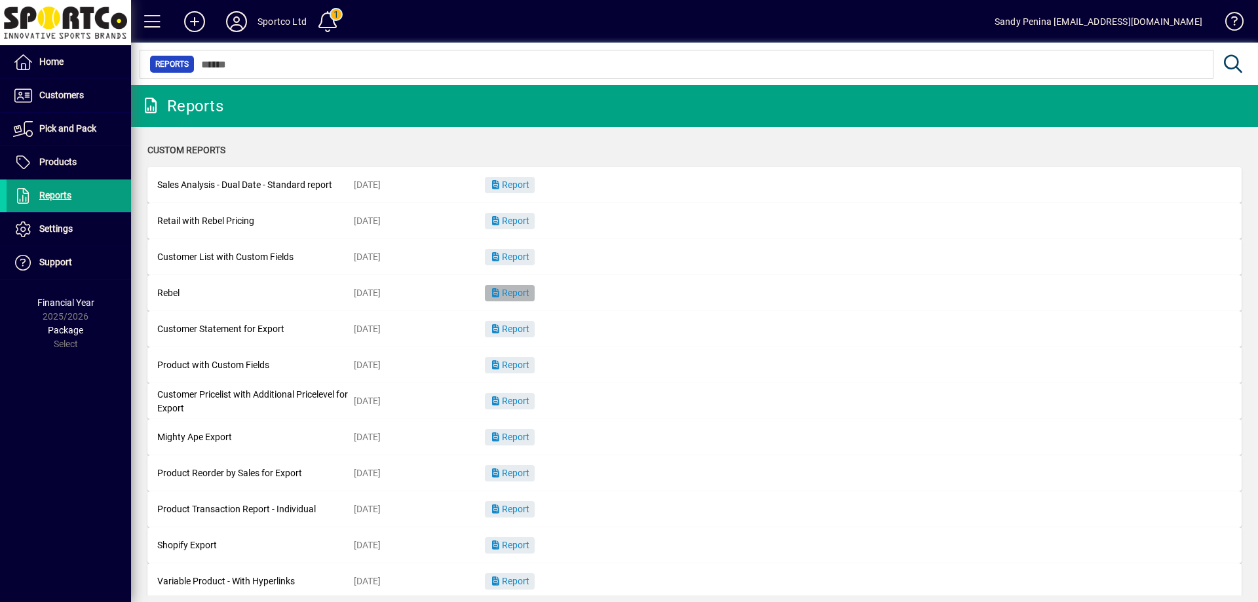
click at [508, 285] on span "button" at bounding box center [510, 293] width 50 height 31
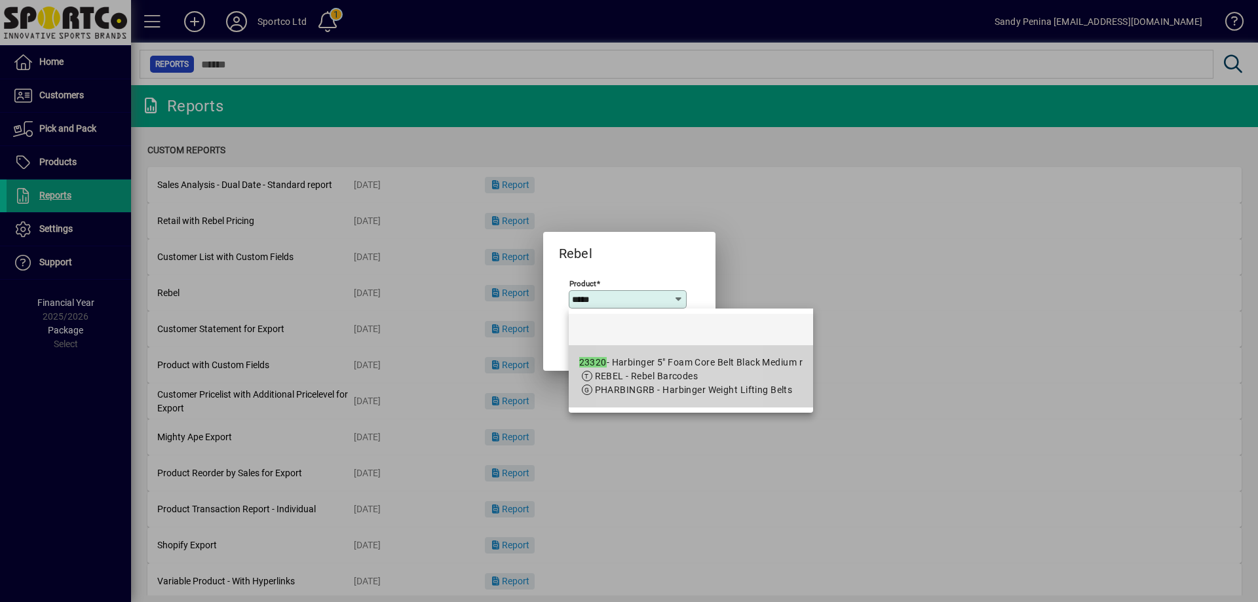
click at [626, 364] on div "23320 - Harbinger 5" Foam Core Belt Black Medium r" at bounding box center [690, 363] width 223 height 14
type input "**********"
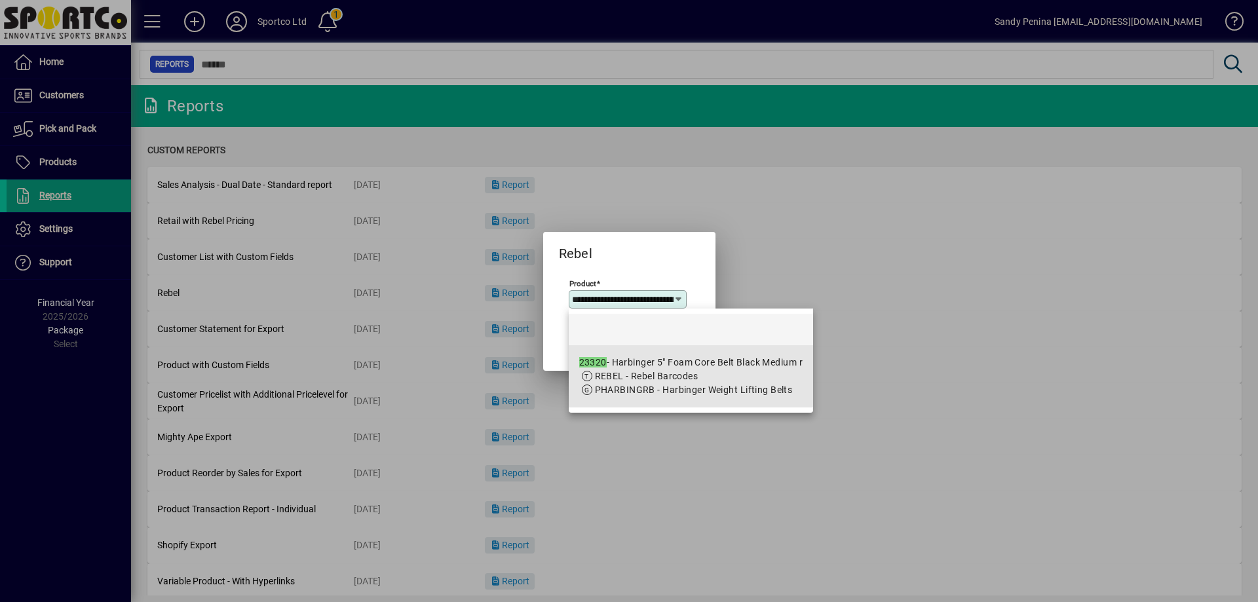
scroll to position [0, 123]
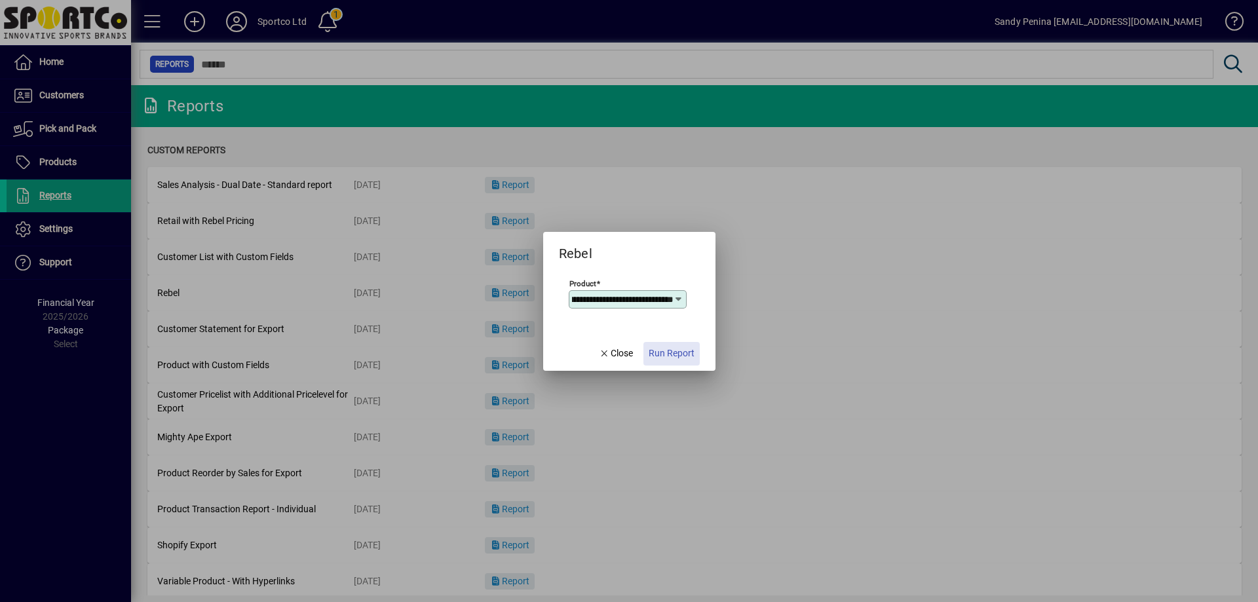
click at [653, 362] on span "button" at bounding box center [671, 353] width 56 height 31
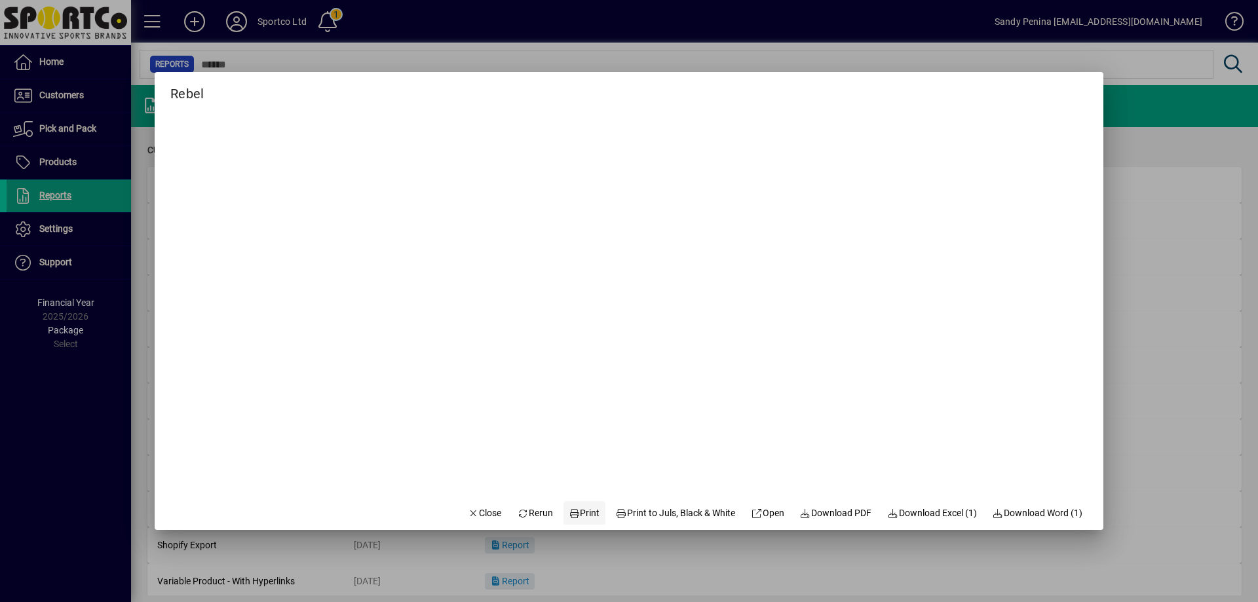
click at [575, 518] on span "Print" at bounding box center [584, 513] width 31 height 14
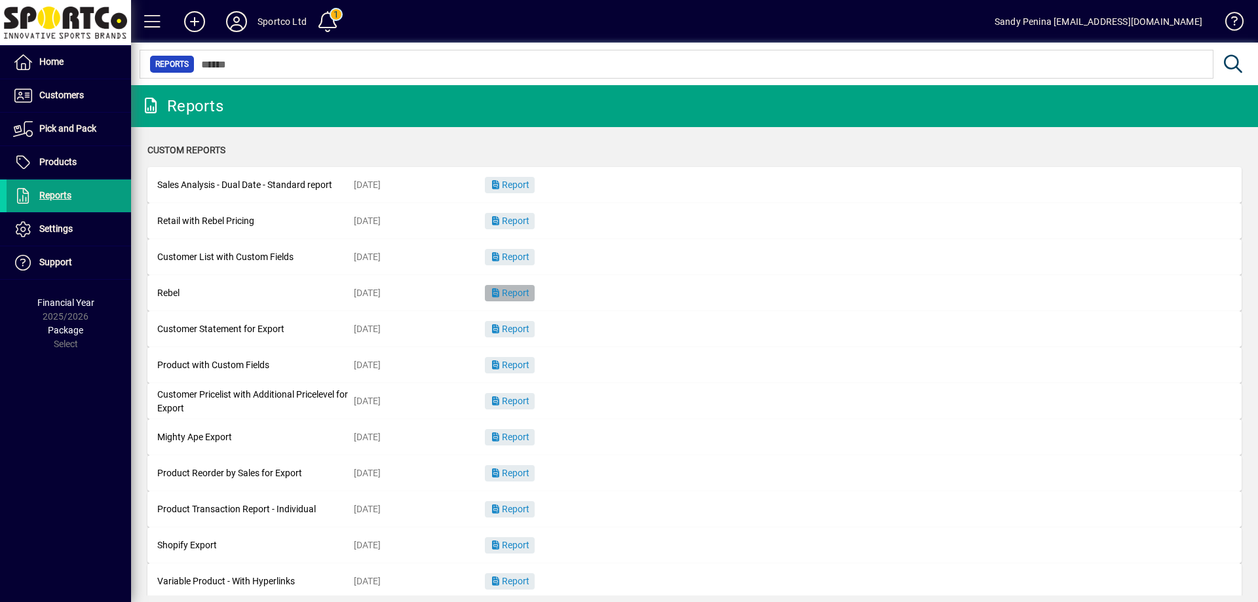
click at [500, 288] on icon "button" at bounding box center [496, 292] width 12 height 9
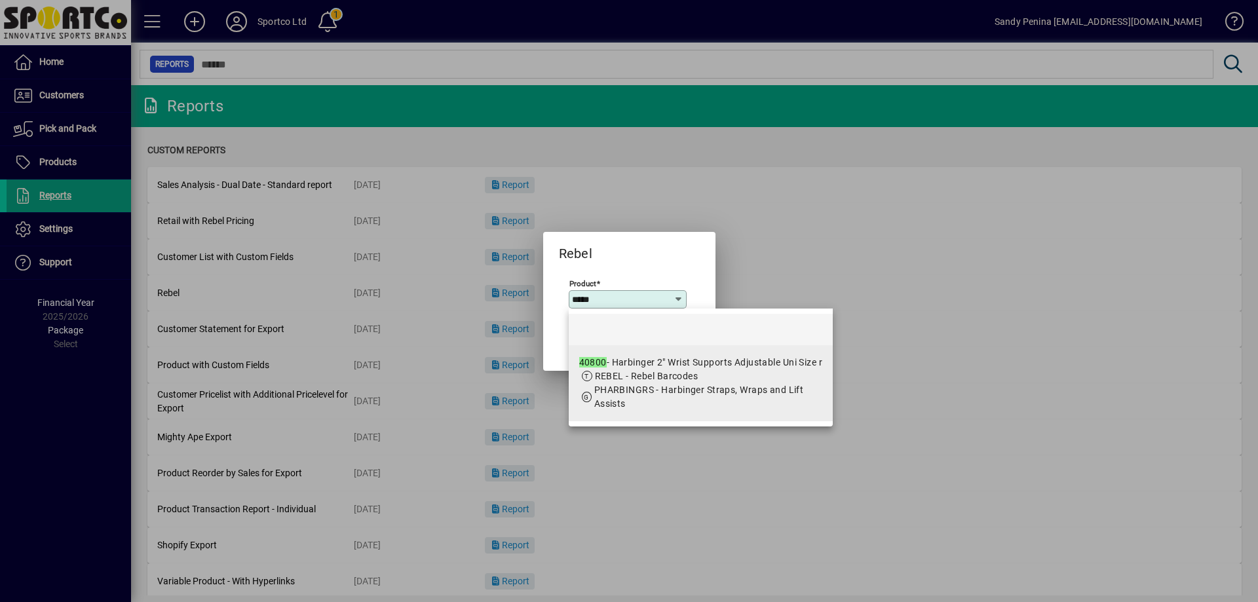
click at [639, 398] on app-search-response-field "PHARBINGRS - Harbinger Straps, Wraps and Lift Assists" at bounding box center [708, 397] width 228 height 28
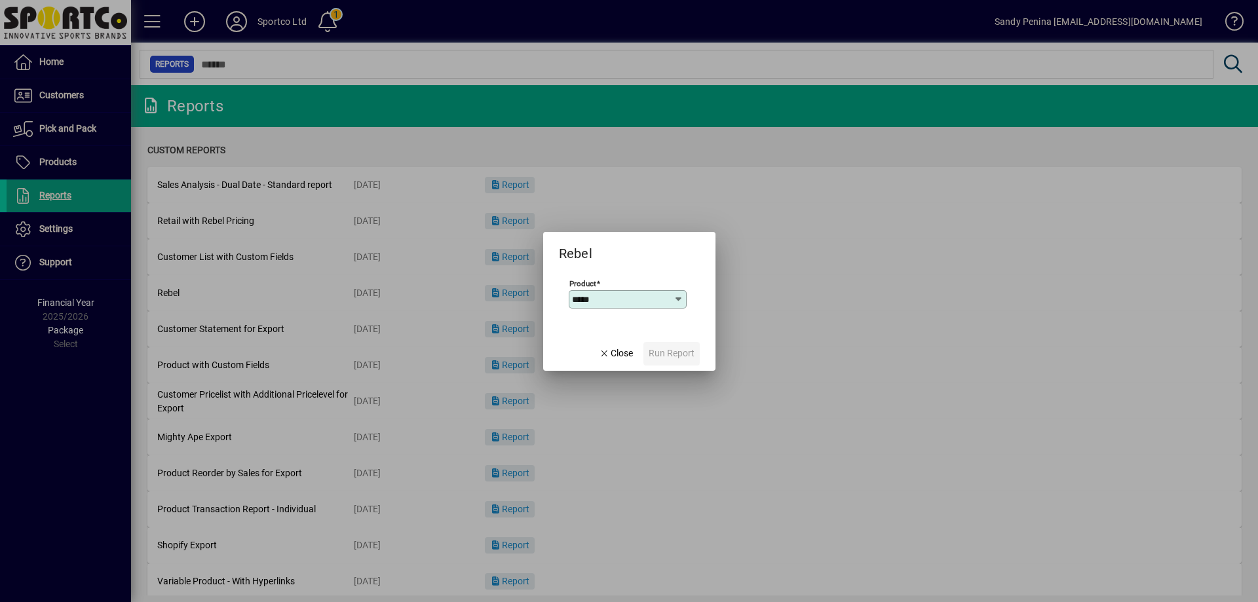
type input "**********"
click at [643, 352] on span "button" at bounding box center [671, 353] width 56 height 31
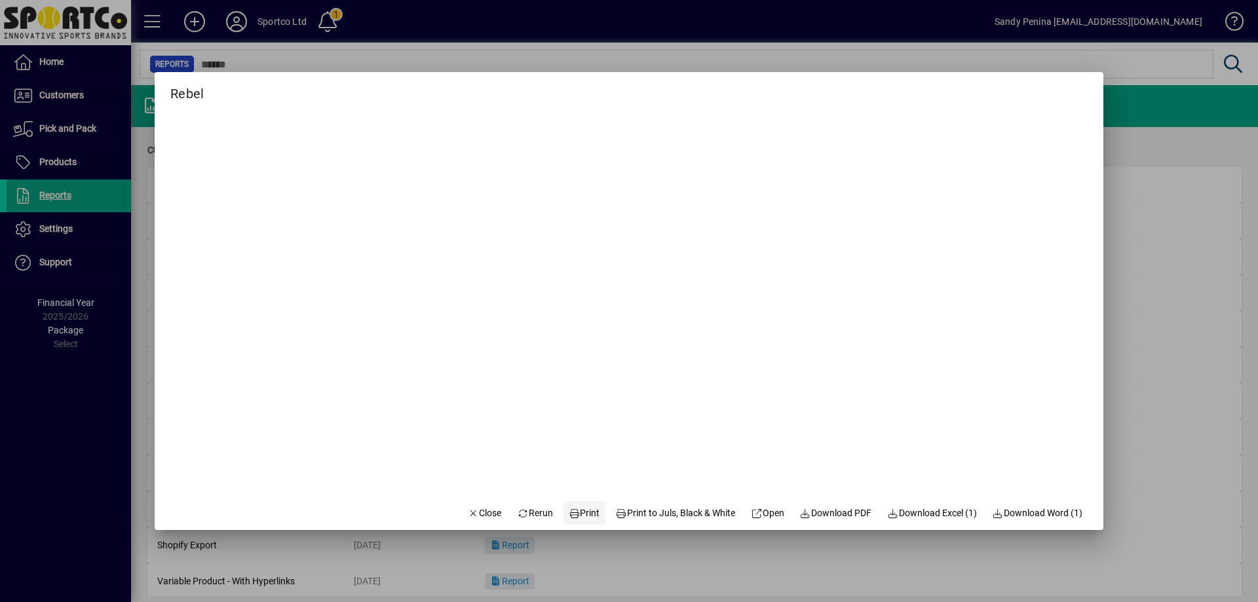
click at [569, 510] on icon at bounding box center [575, 513] width 12 height 9
click at [478, 515] on span "Close" at bounding box center [485, 513] width 34 height 14
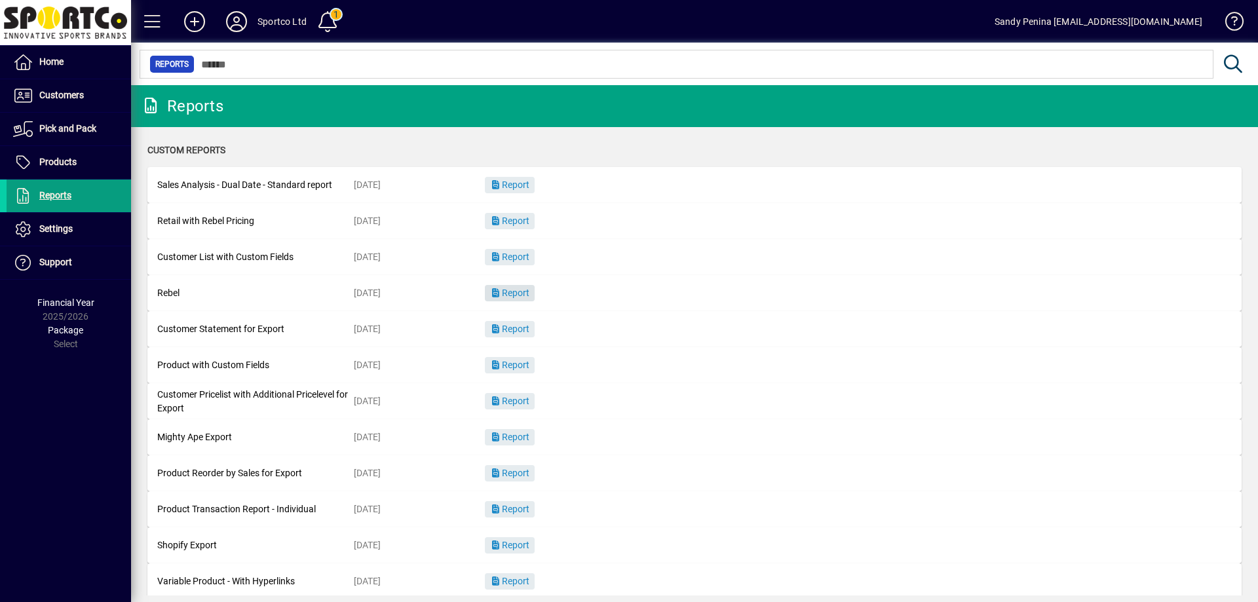
click at [505, 295] on span "Report" at bounding box center [509, 293] width 39 height 10
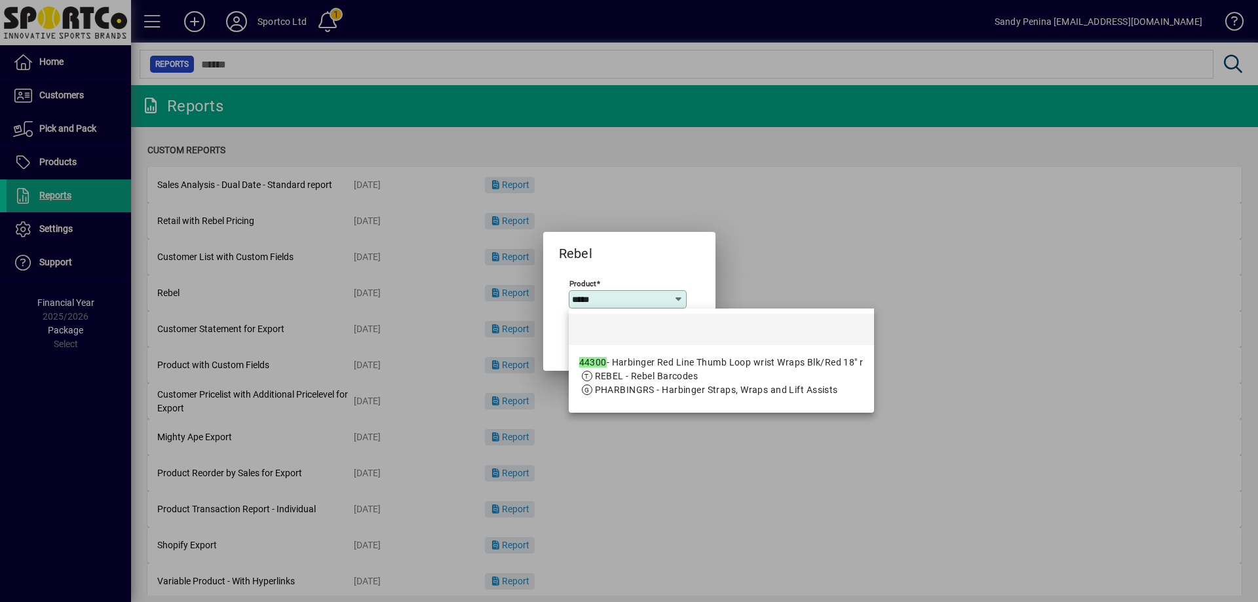
click at [700, 380] on span "REBEL - Rebel Barcodes" at bounding box center [721, 377] width 284 height 14
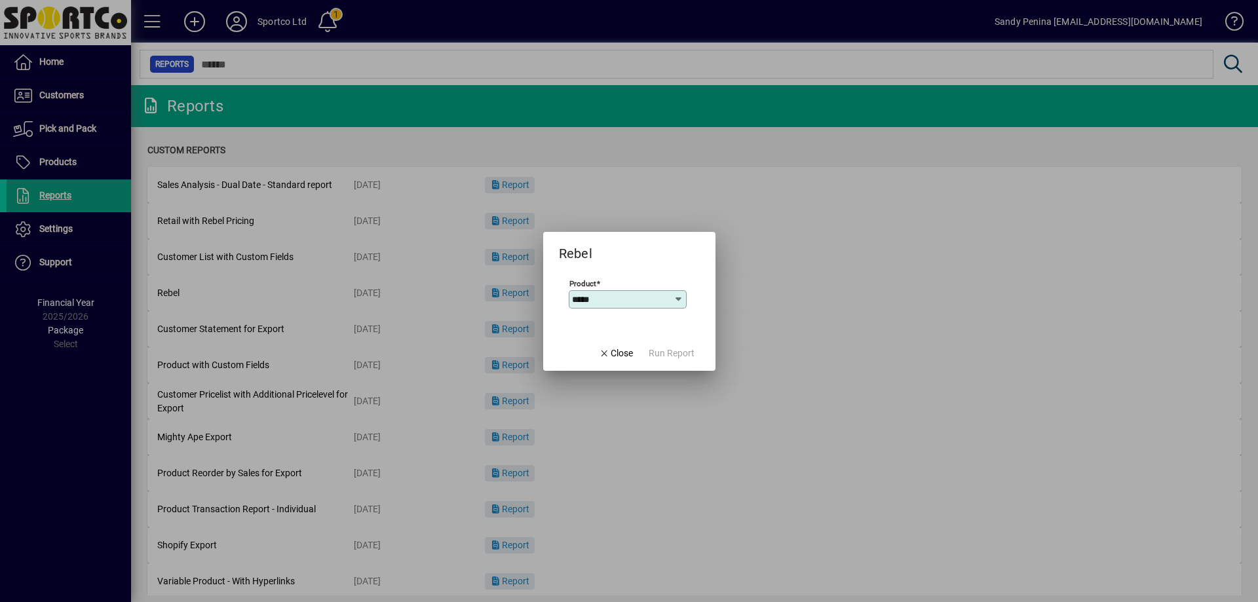
type input "**********"
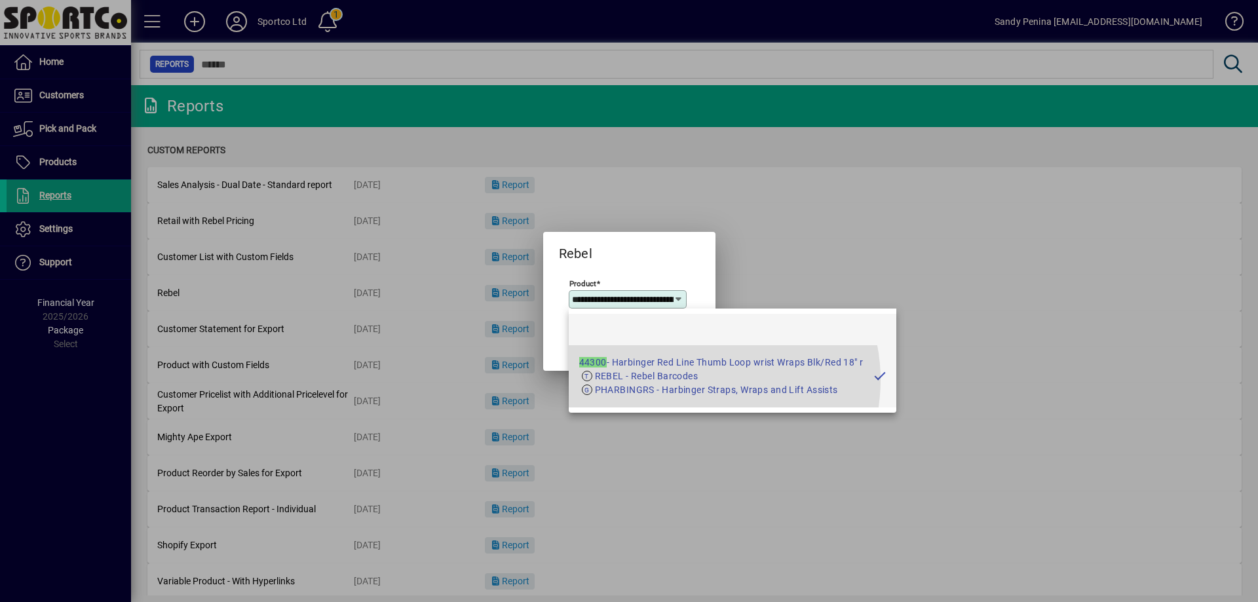
scroll to position [0, 181]
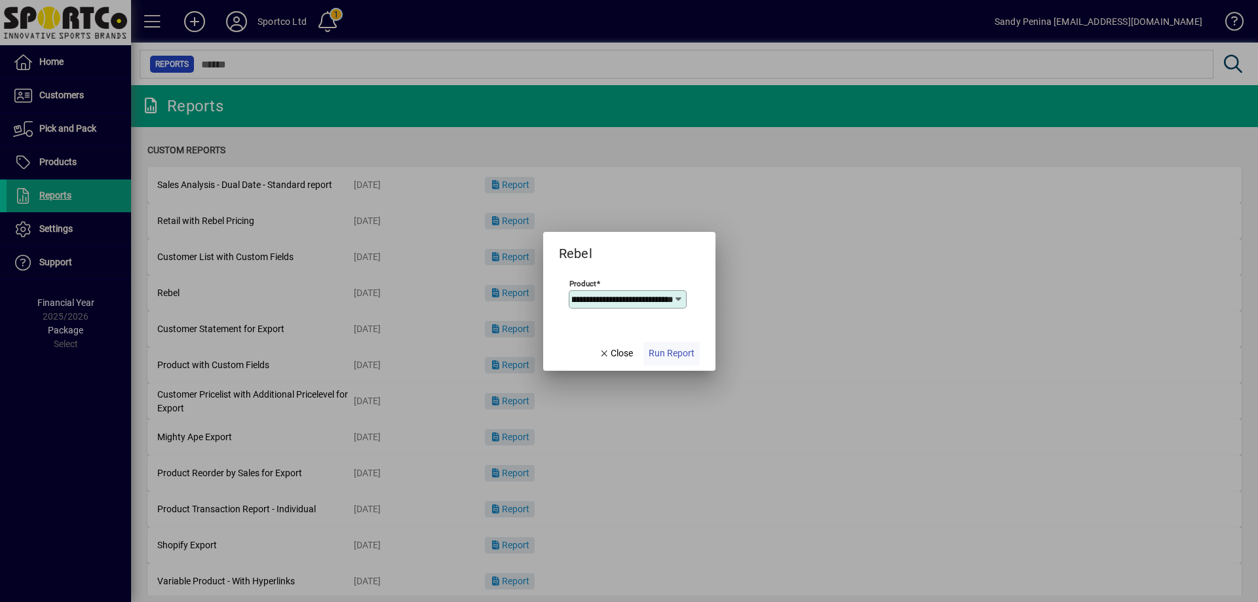
click at [649, 351] on span "Run Report" at bounding box center [672, 354] width 46 height 14
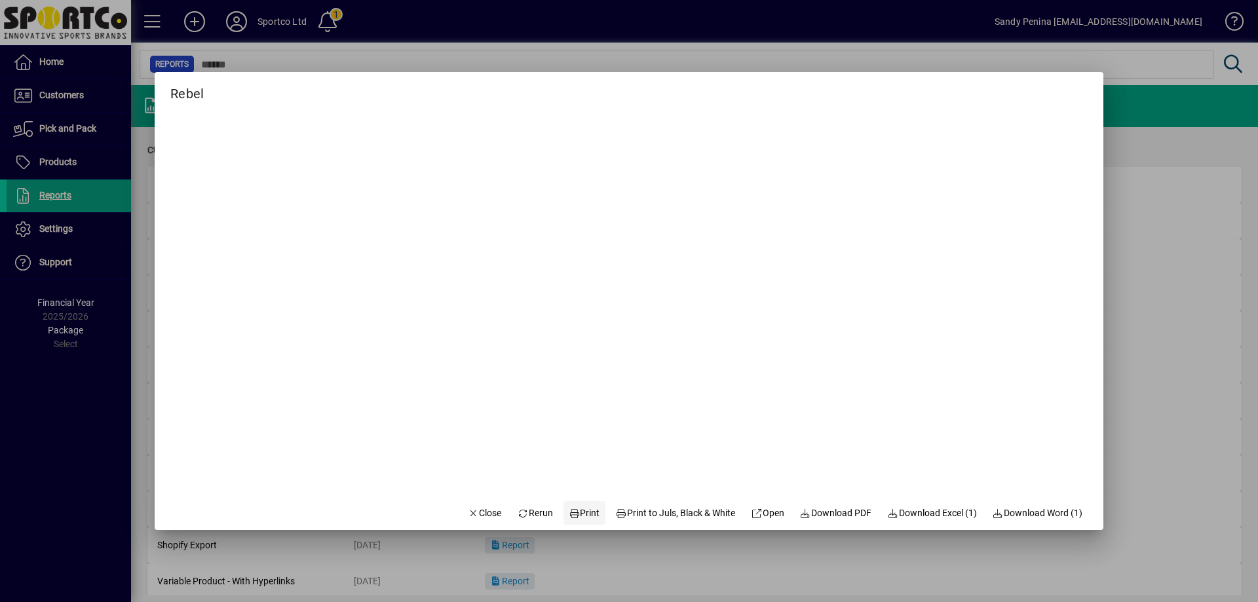
click at [587, 508] on span "Print" at bounding box center [584, 513] width 31 height 14
click at [468, 510] on span "Close" at bounding box center [485, 513] width 34 height 14
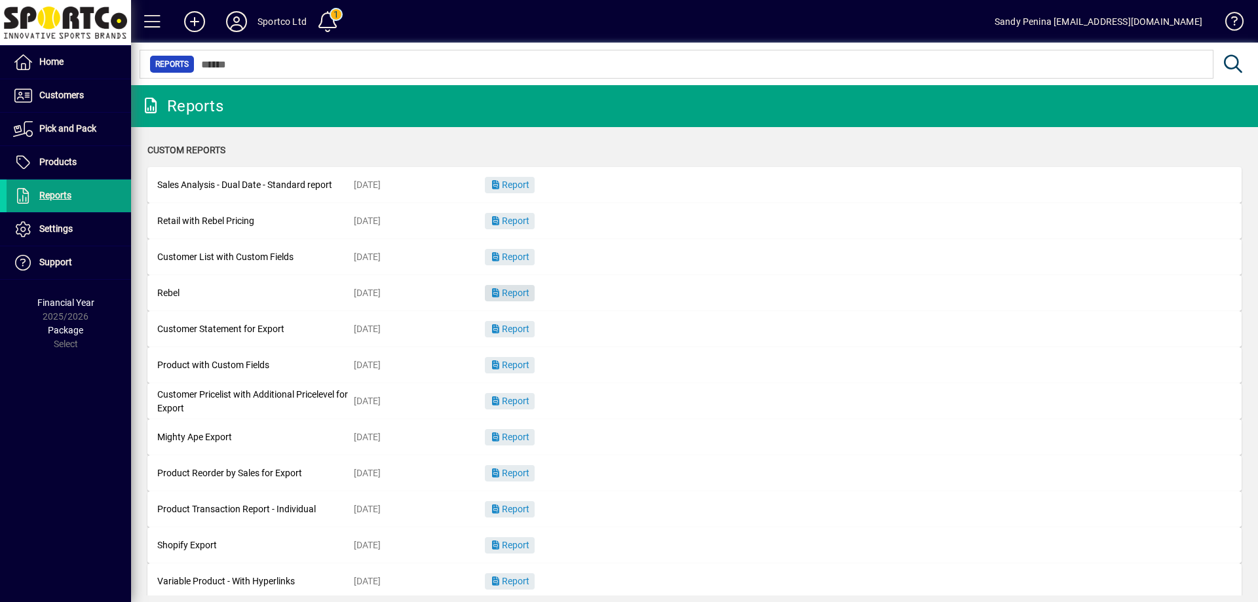
click at [507, 298] on span "Report" at bounding box center [509, 293] width 39 height 10
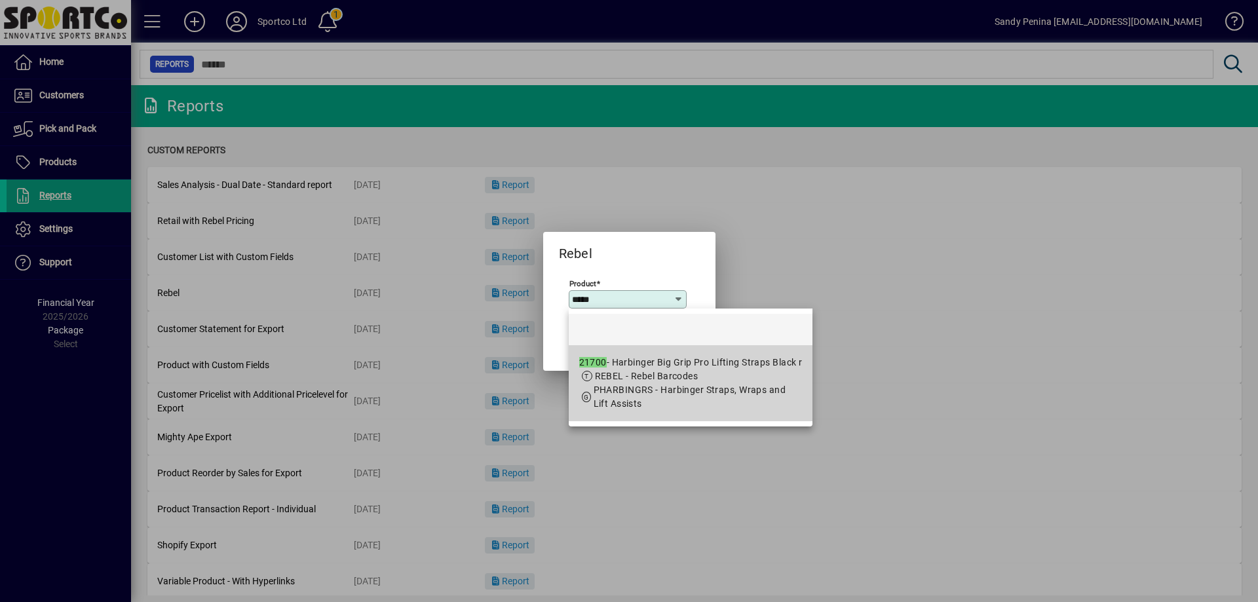
click at [657, 371] on span "REBEL - Rebel Barcodes" at bounding box center [647, 376] width 104 height 10
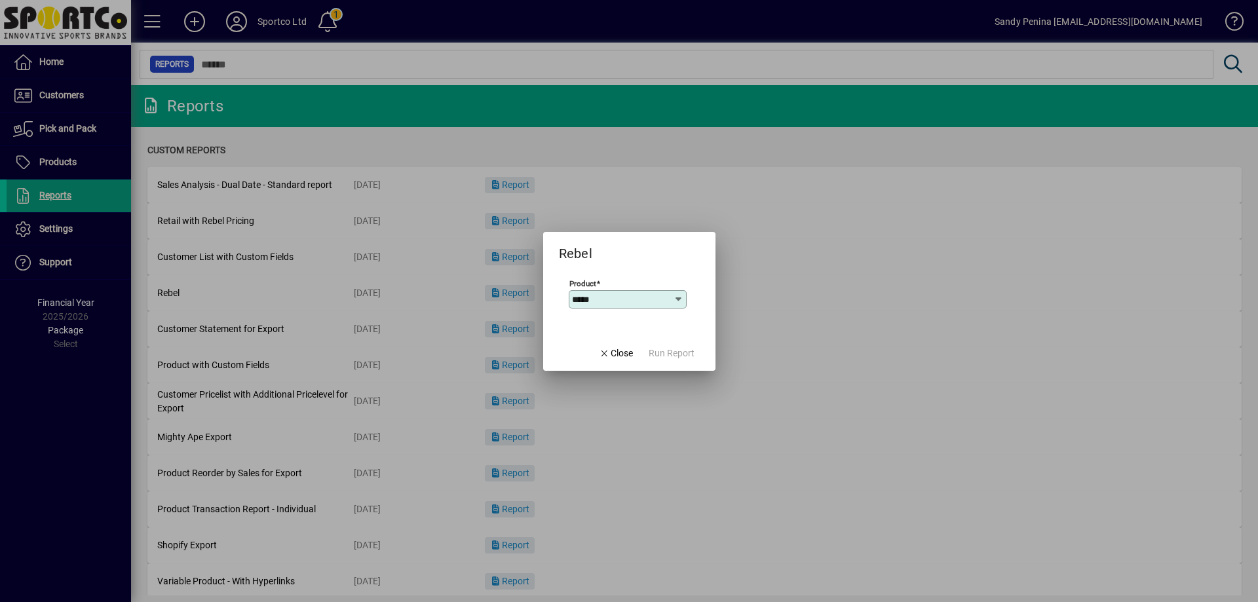
type input "**********"
click at [663, 354] on span "Run Report" at bounding box center [672, 354] width 46 height 14
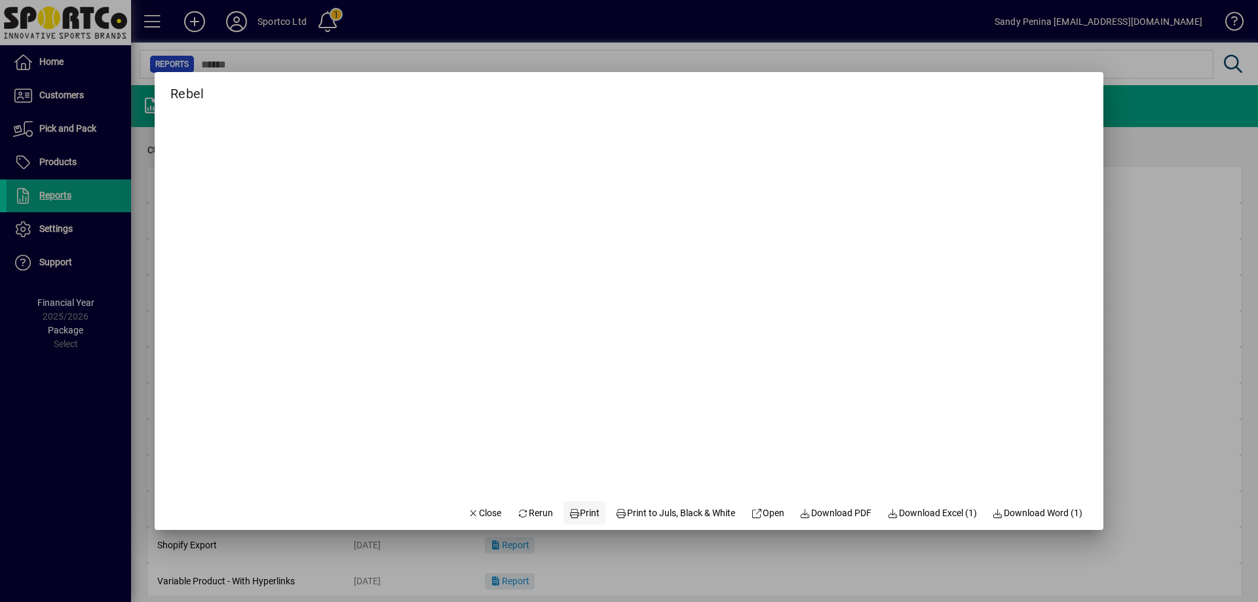
click at [563, 520] on span at bounding box center [584, 512] width 42 height 31
click at [463, 505] on span "button" at bounding box center [485, 512] width 45 height 31
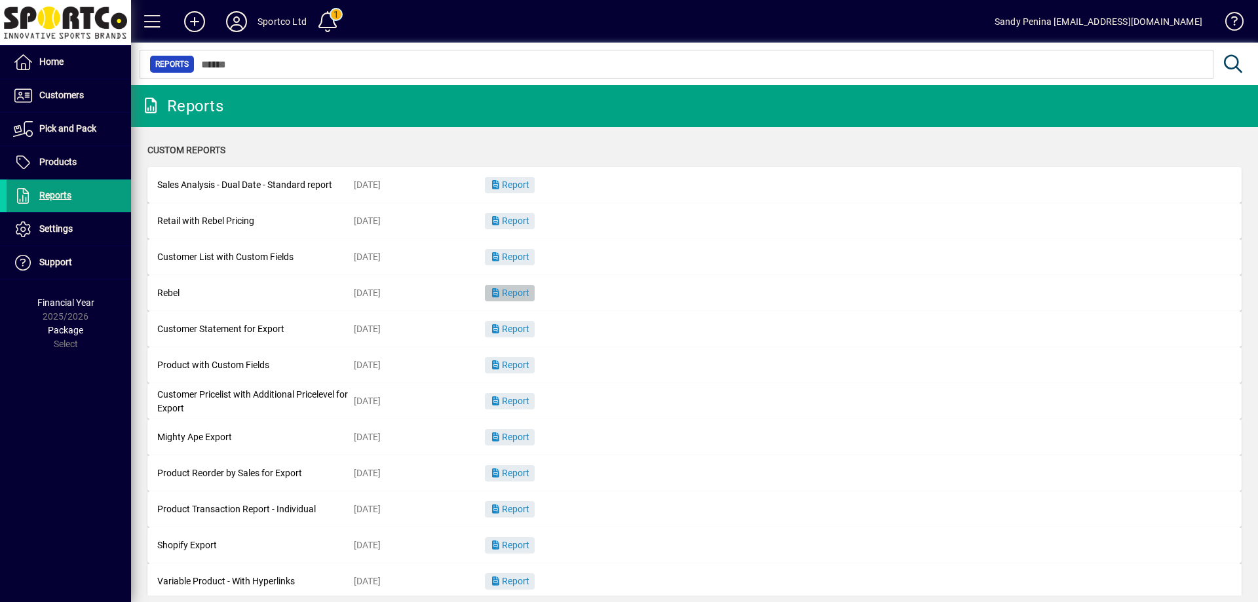
click at [514, 290] on span "Report" at bounding box center [509, 293] width 39 height 10
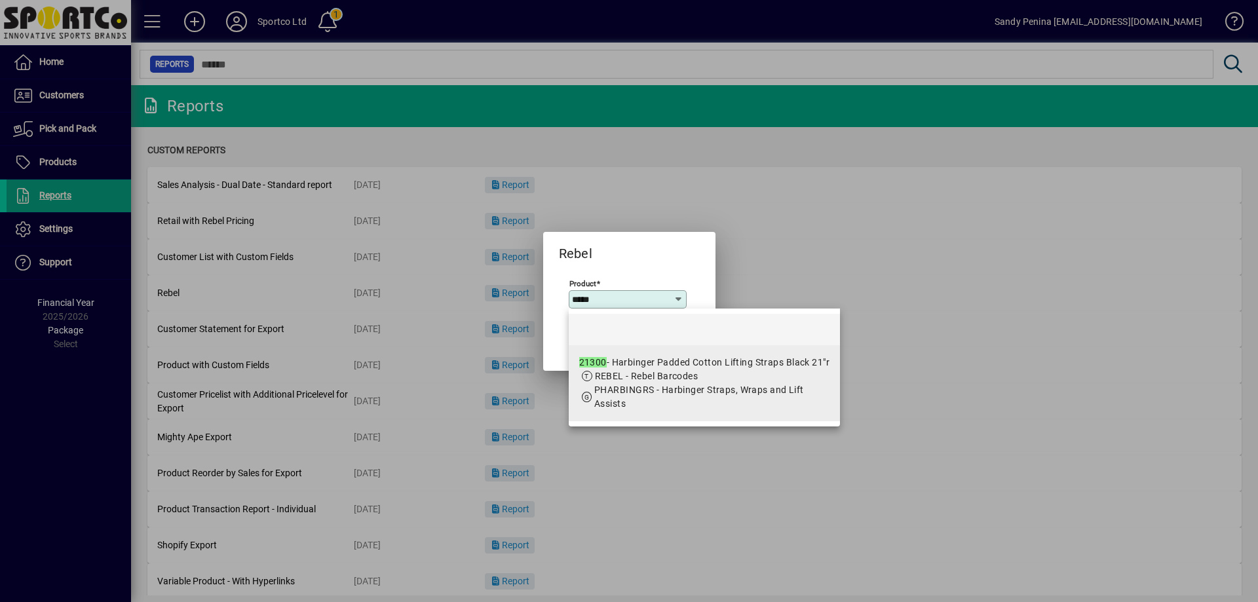
click at [660, 389] on span "PHARBINGRS - Harbinger Straps, Wraps and Lift Assists" at bounding box center [699, 397] width 210 height 24
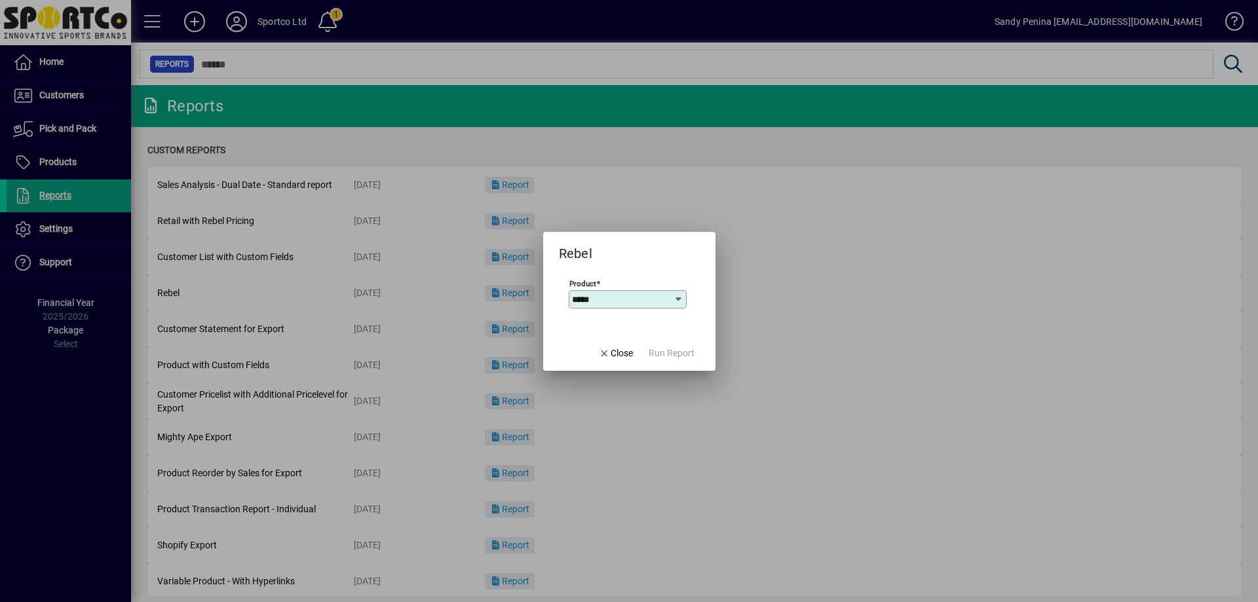
type input "**********"
click at [657, 358] on span "Run Report" at bounding box center [672, 354] width 46 height 14
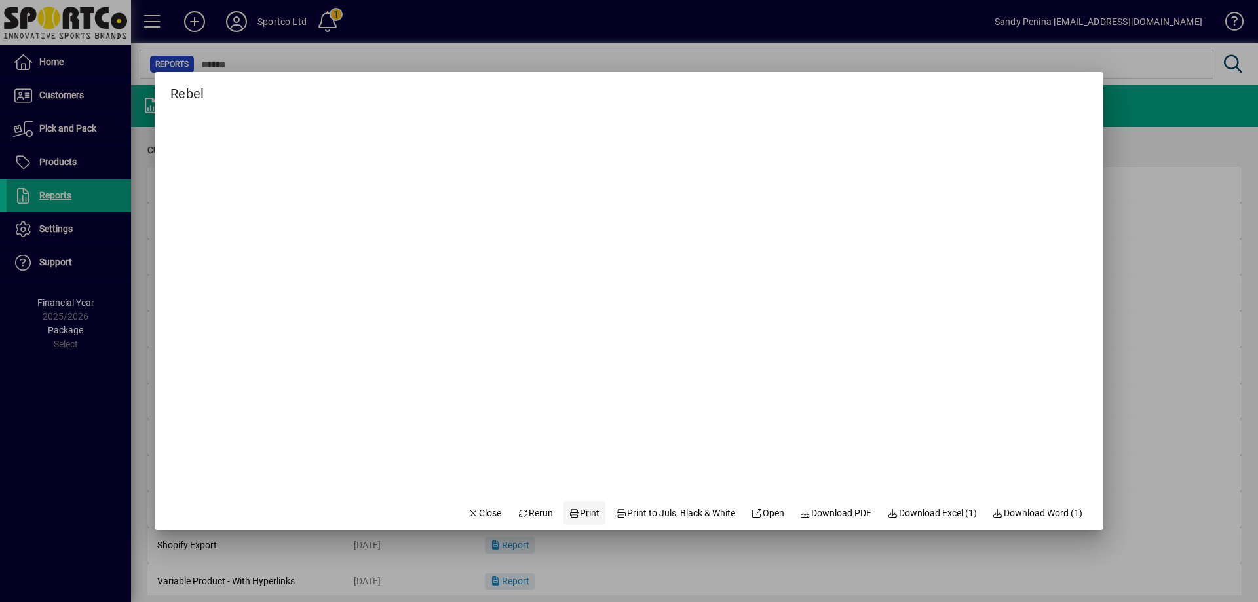
click at [575, 506] on span "Print" at bounding box center [584, 513] width 31 height 14
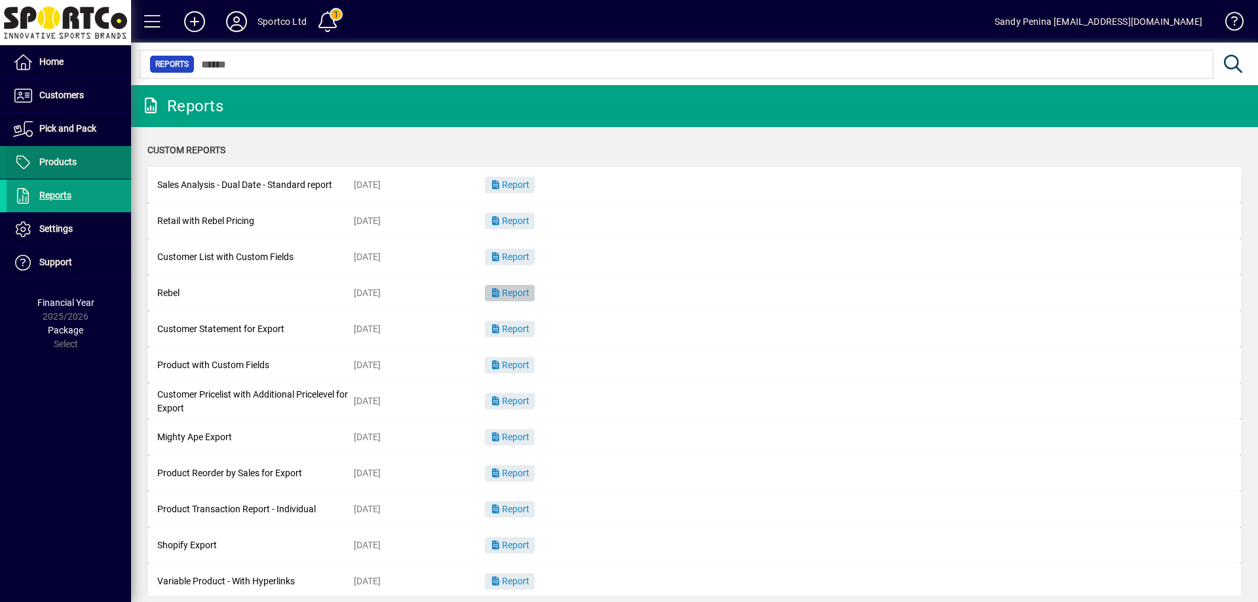
click at [63, 164] on span "Products" at bounding box center [57, 162] width 37 height 10
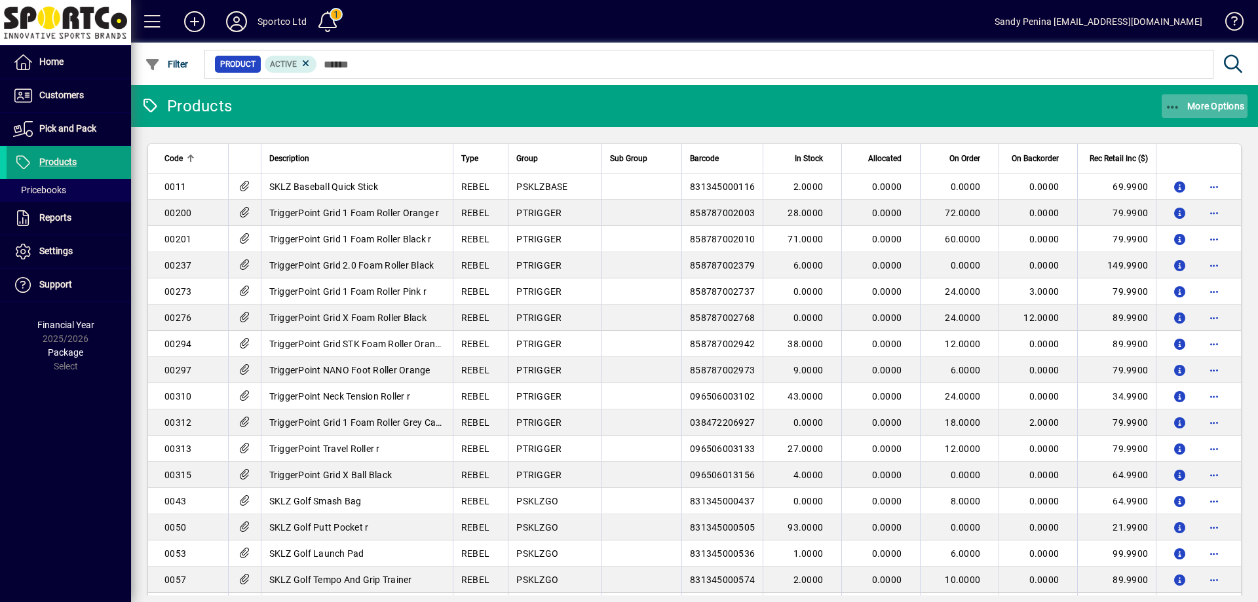
click at [1178, 105] on icon "button" at bounding box center [1173, 107] width 16 height 13
click at [1180, 134] on span "Product Status" at bounding box center [1184, 134] width 94 height 12
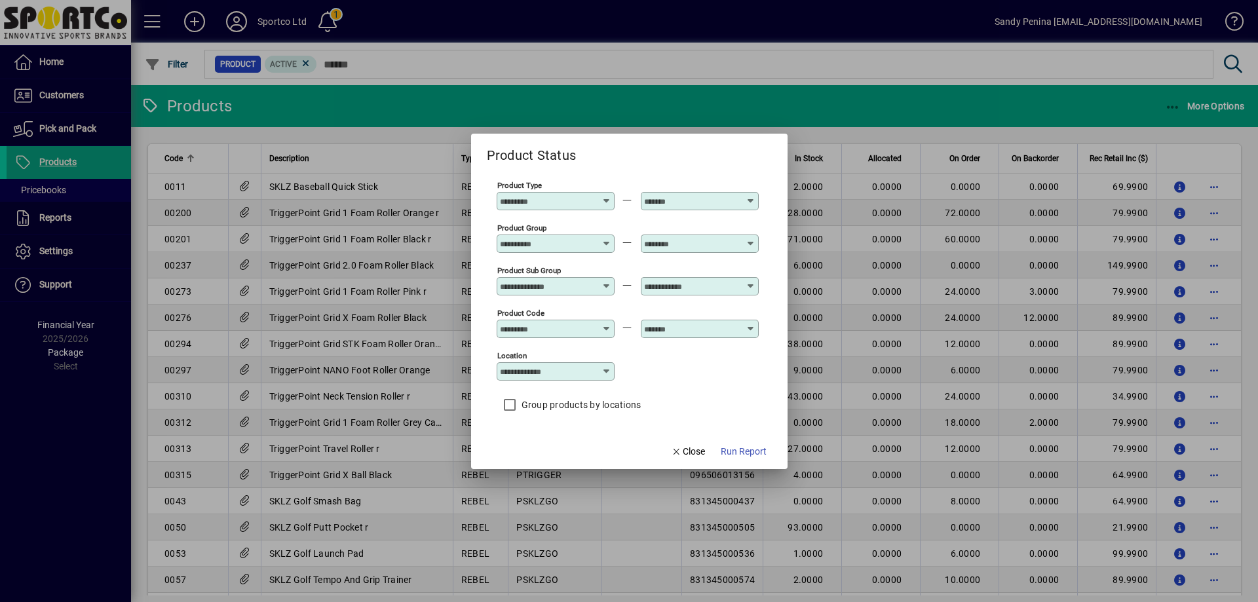
click at [554, 246] on input "Product Group" at bounding box center [548, 243] width 96 height 10
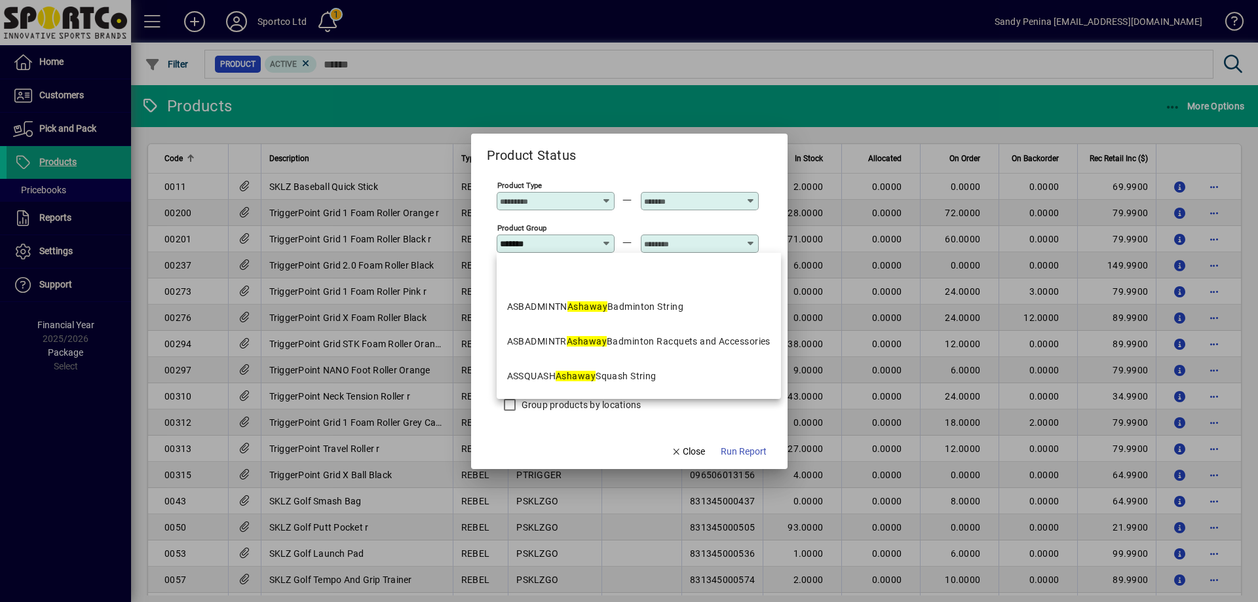
click at [615, 337] on div "ASBADMINTR Ashaway Badminton Racquets and Accessories" at bounding box center [638, 342] width 263 height 14
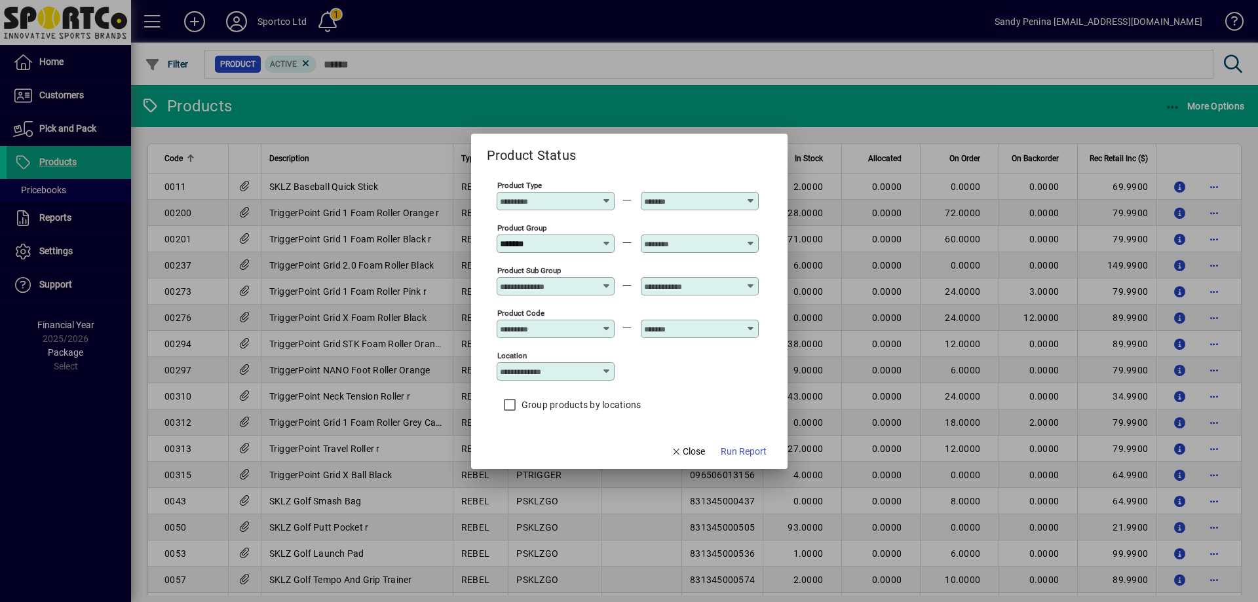
type input "**********"
click at [667, 244] on input "text" at bounding box center [692, 243] width 96 height 10
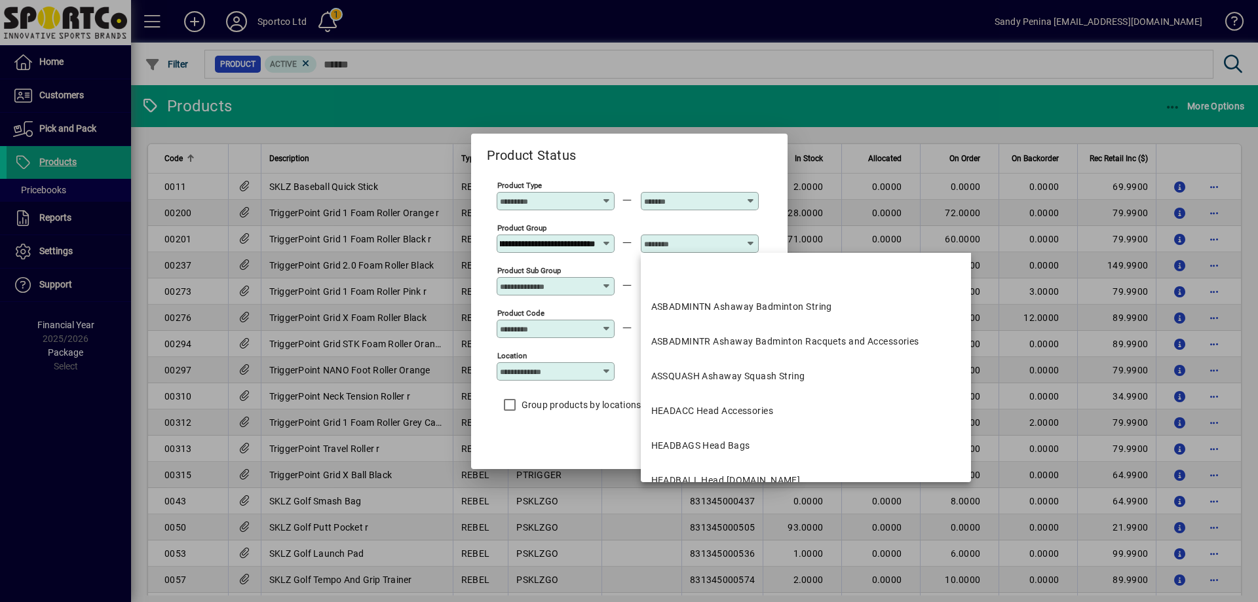
scroll to position [0, 0]
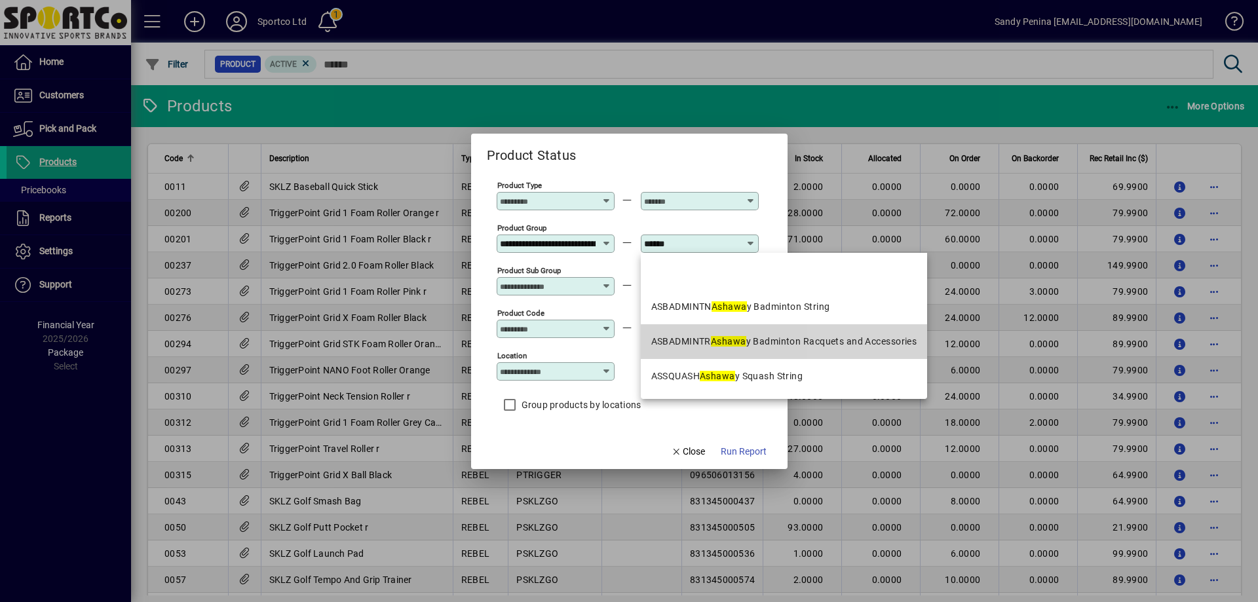
click at [893, 339] on div "ASBADMINTR Ashawa y Badminton Racquets and Accessories" at bounding box center [784, 342] width 266 height 14
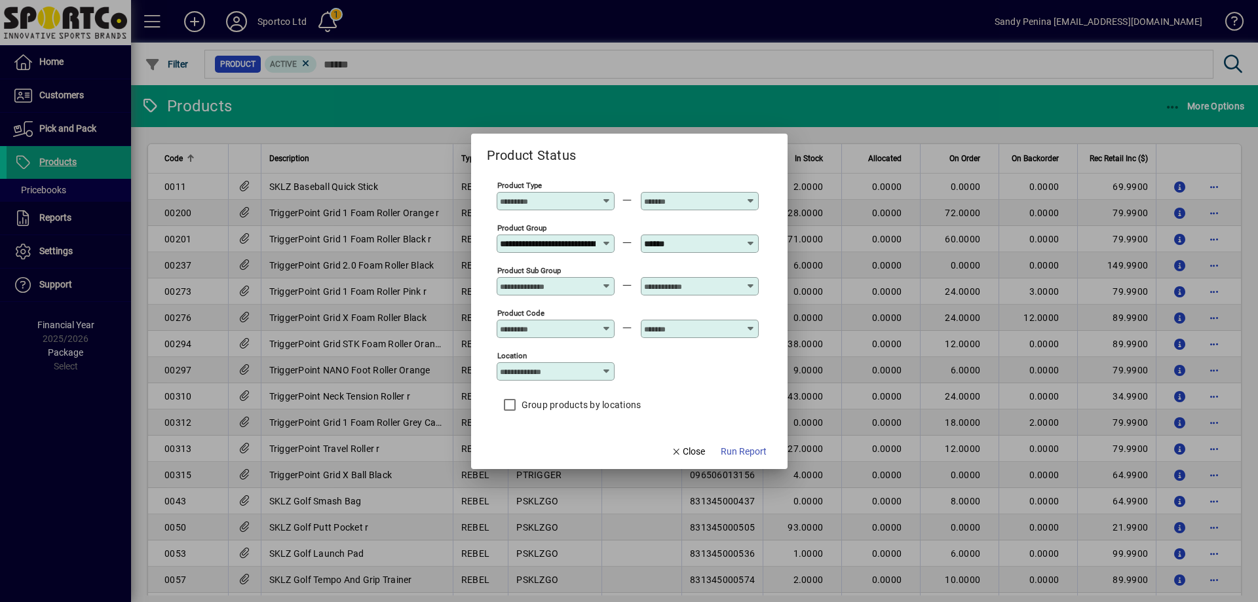
type input "**********"
click at [750, 450] on span "Run Report" at bounding box center [744, 452] width 46 height 14
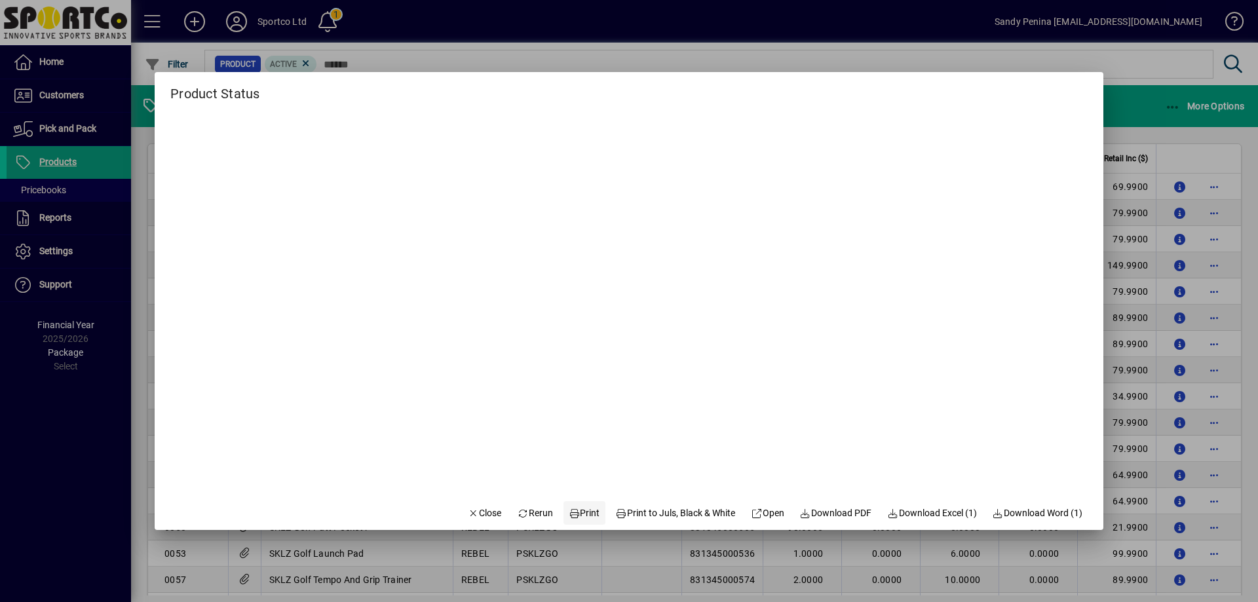
click at [580, 510] on span "Print" at bounding box center [584, 513] width 31 height 14
click at [569, 514] on span "Print" at bounding box center [584, 513] width 31 height 14
click at [487, 514] on span "button" at bounding box center [485, 512] width 45 height 31
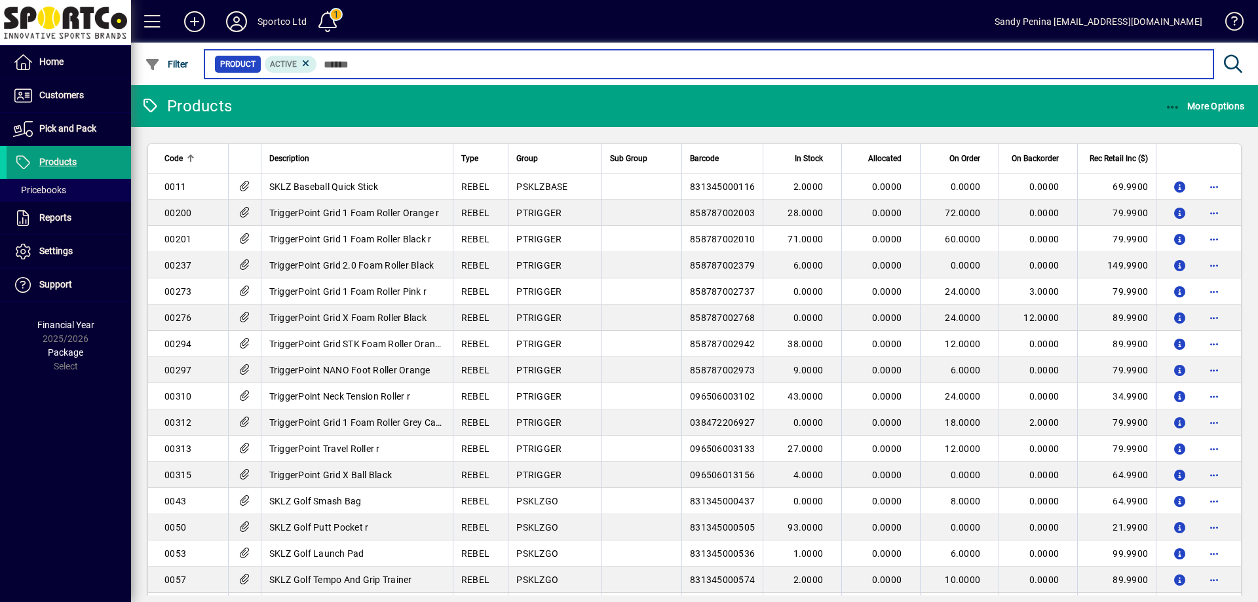
click at [803, 60] on input "text" at bounding box center [760, 64] width 886 height 18
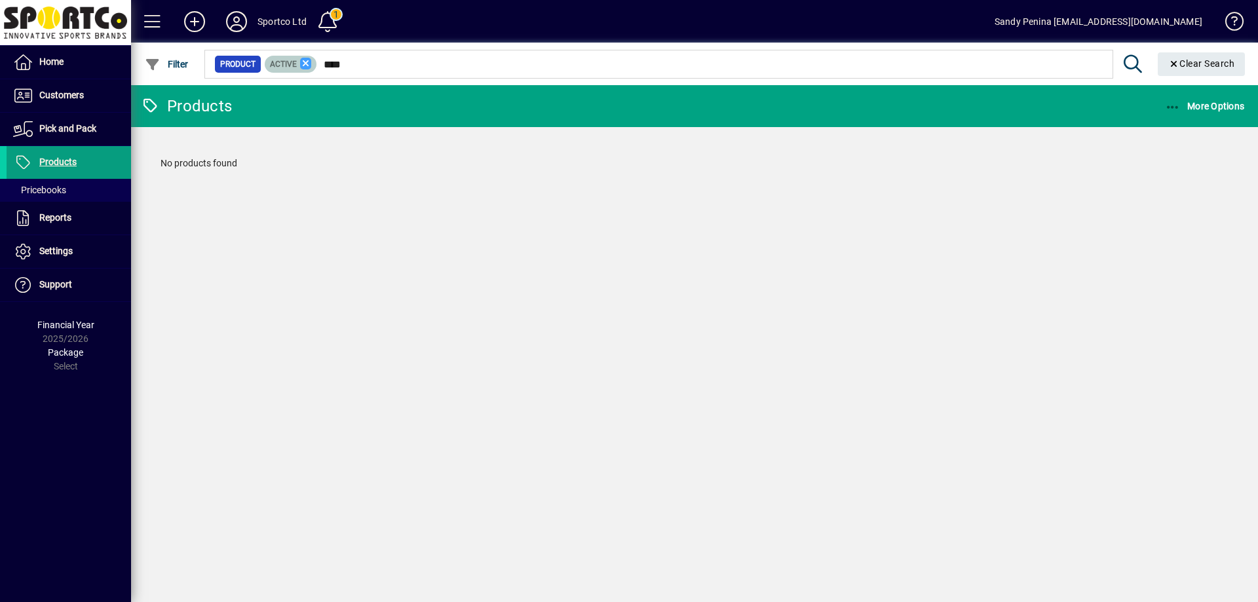
click at [309, 66] on icon at bounding box center [306, 64] width 12 height 12
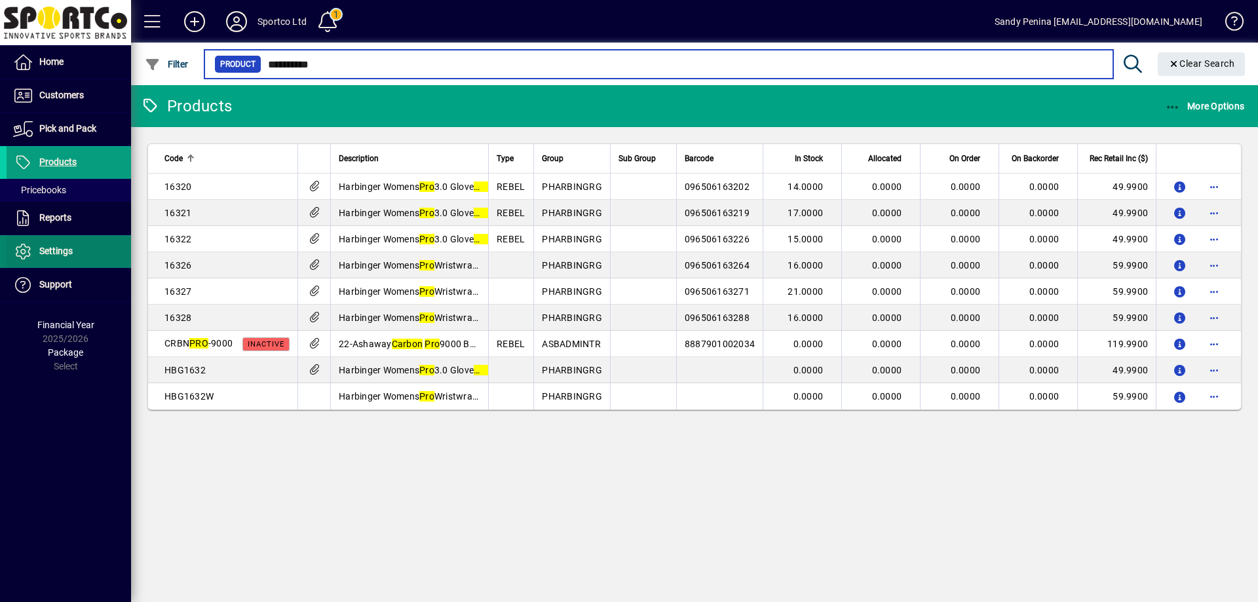
type input "**********"
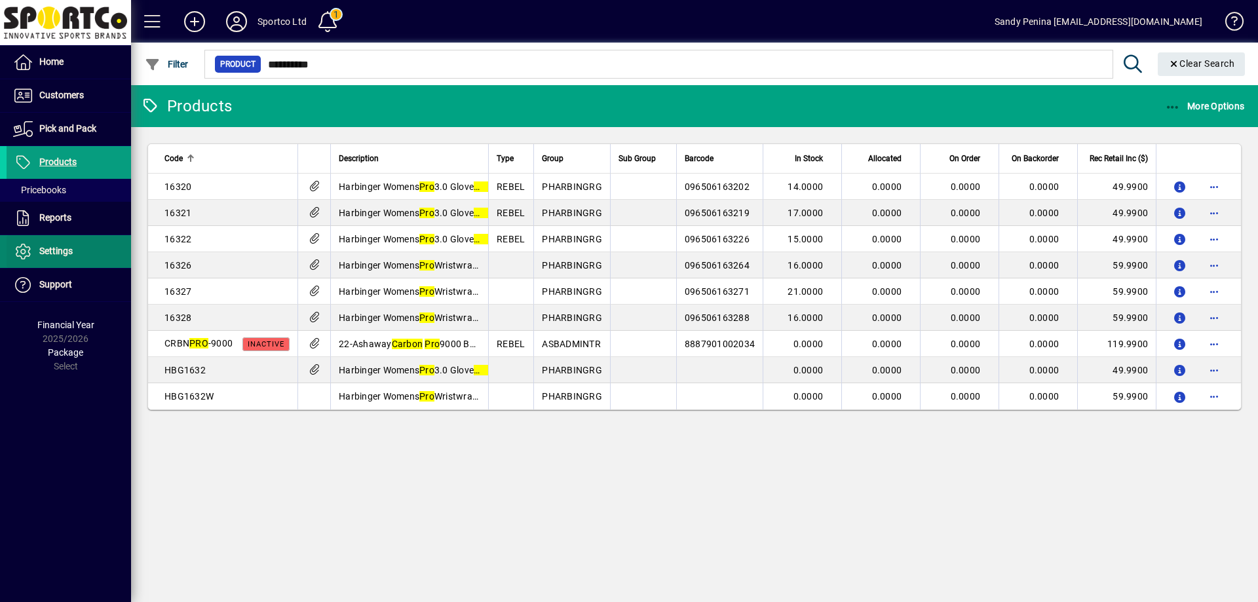
click at [60, 239] on span at bounding box center [69, 251] width 124 height 31
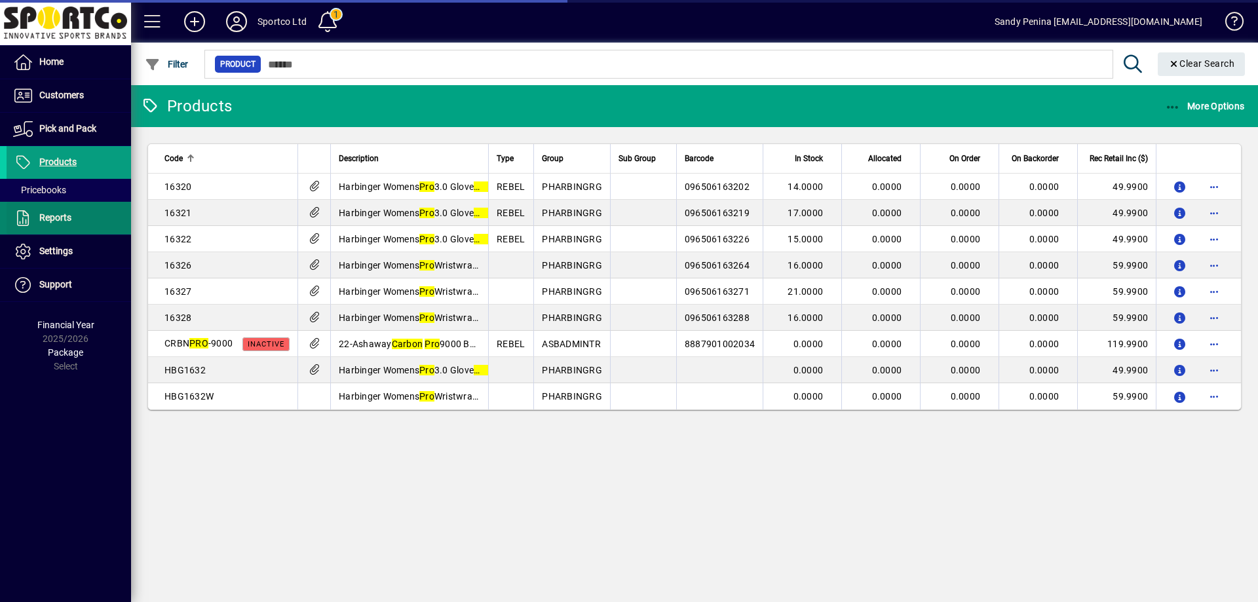
click at [62, 223] on span "Reports" at bounding box center [55, 217] width 32 height 10
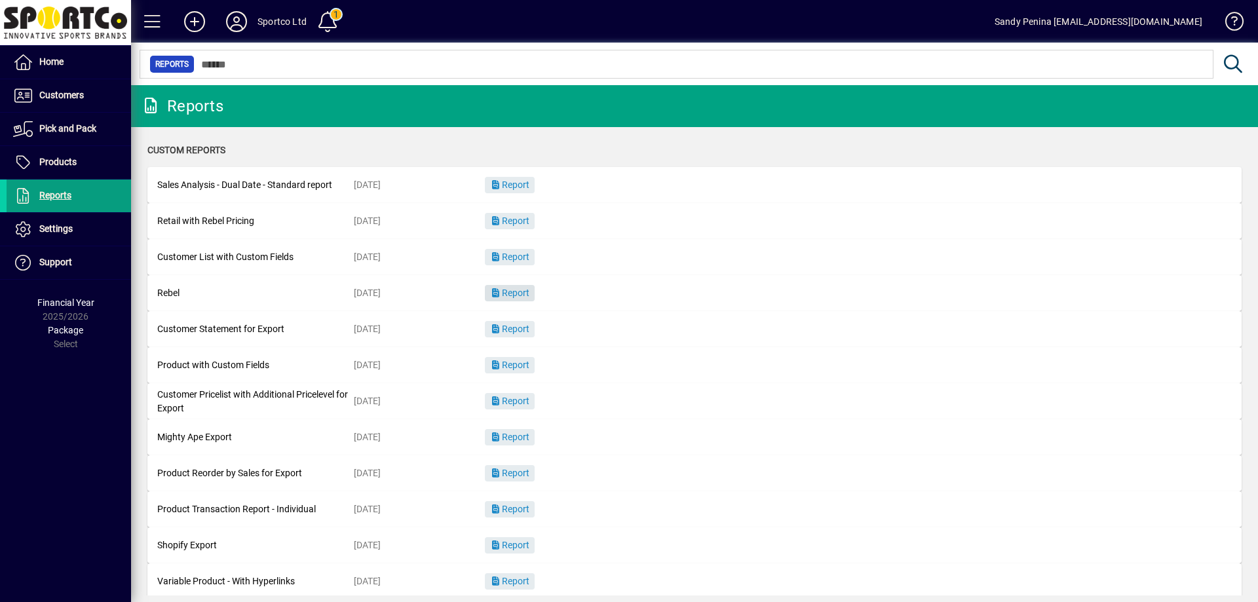
click at [511, 295] on span "Report" at bounding box center [509, 293] width 39 height 10
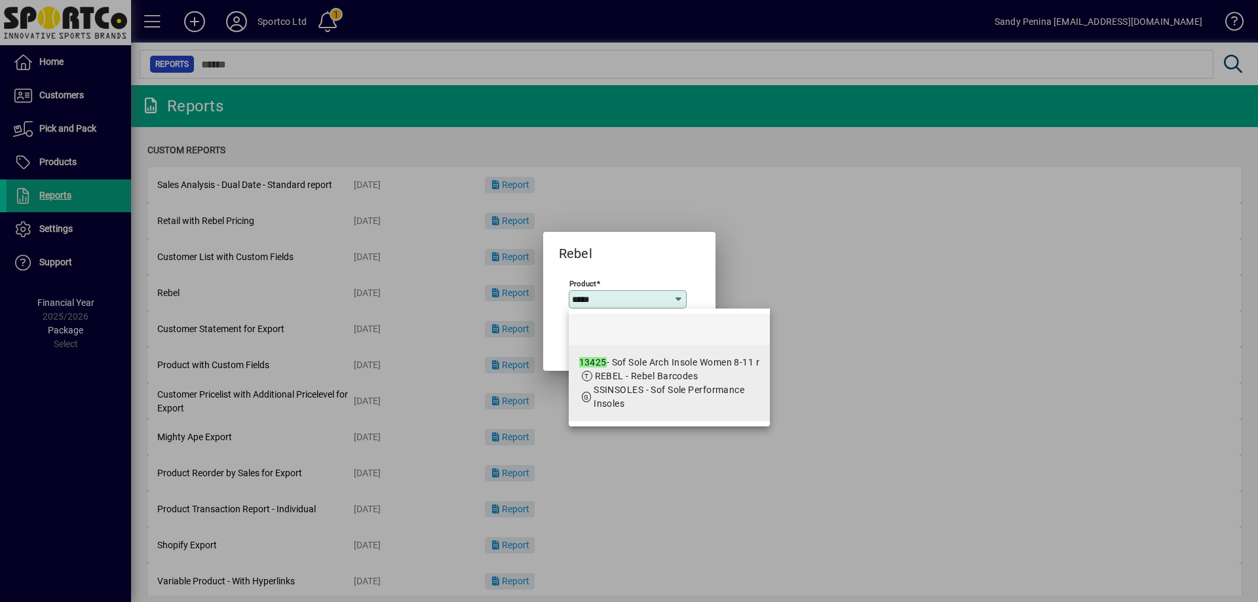
click at [619, 360] on div "13425 - Sof Sole Arch Insole Women 8-11 r" at bounding box center [669, 363] width 181 height 14
type input "**********"
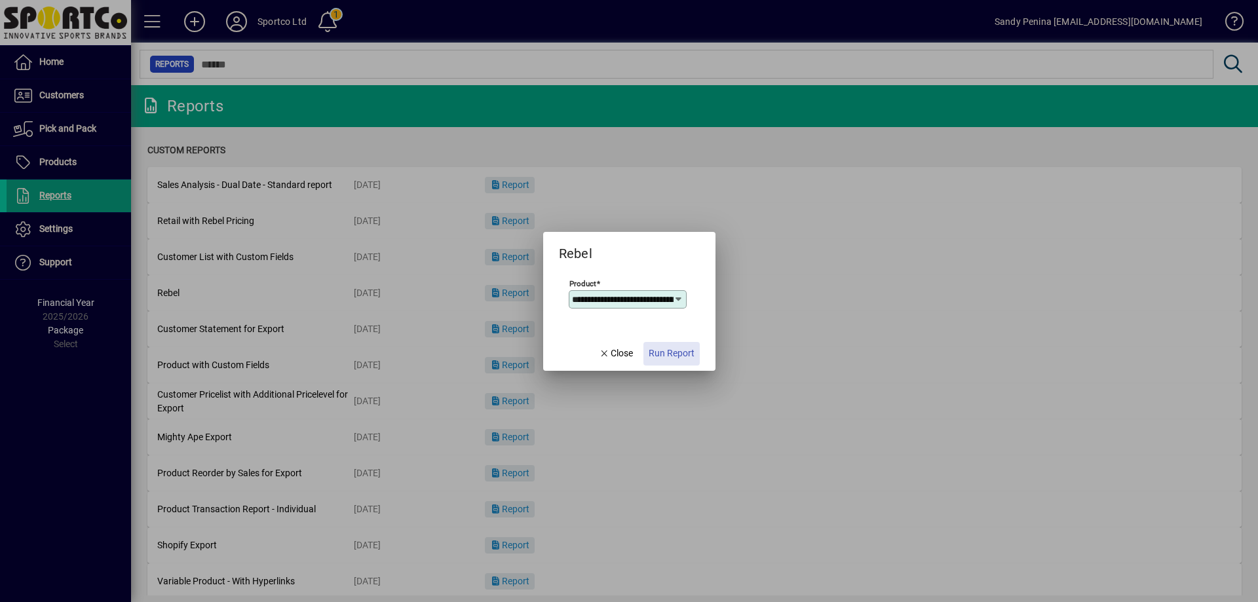
click at [659, 349] on span "Run Report" at bounding box center [672, 354] width 46 height 14
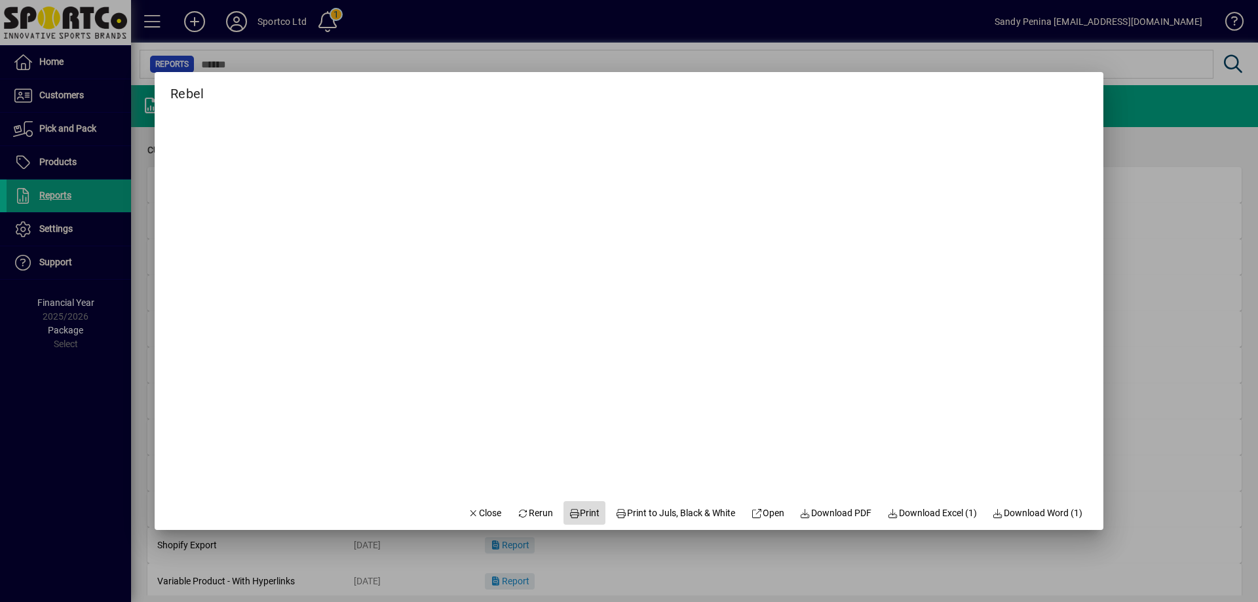
click at [585, 524] on span at bounding box center [584, 512] width 42 height 31
click at [471, 514] on span "Close" at bounding box center [485, 513] width 34 height 14
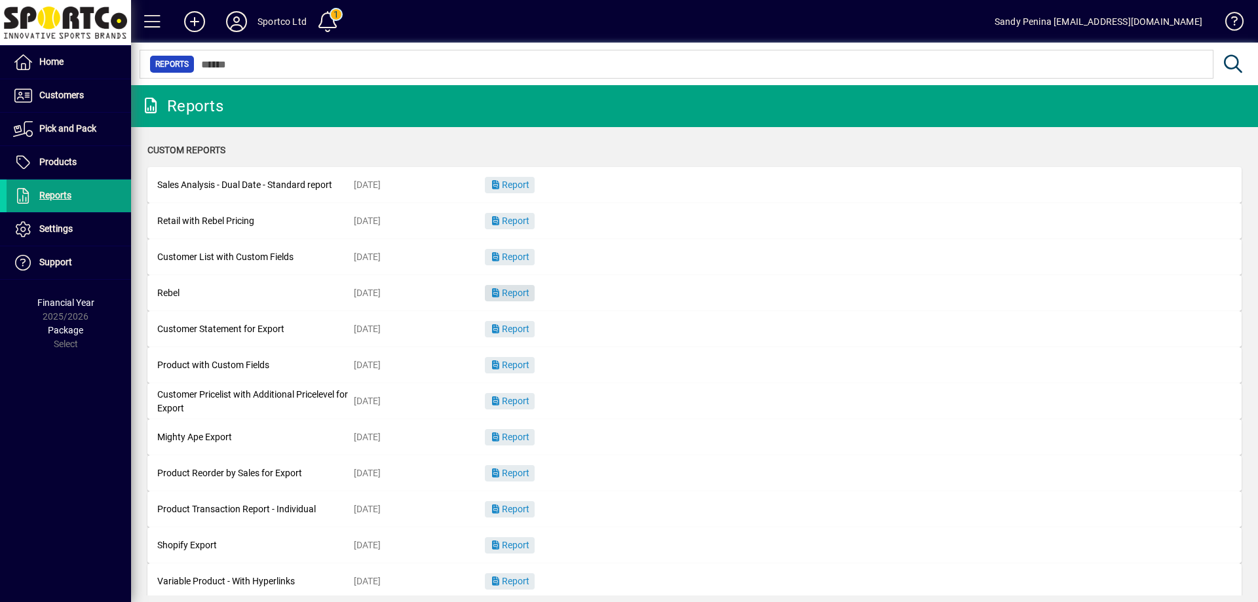
click at [511, 290] on span "Report" at bounding box center [509, 293] width 39 height 10
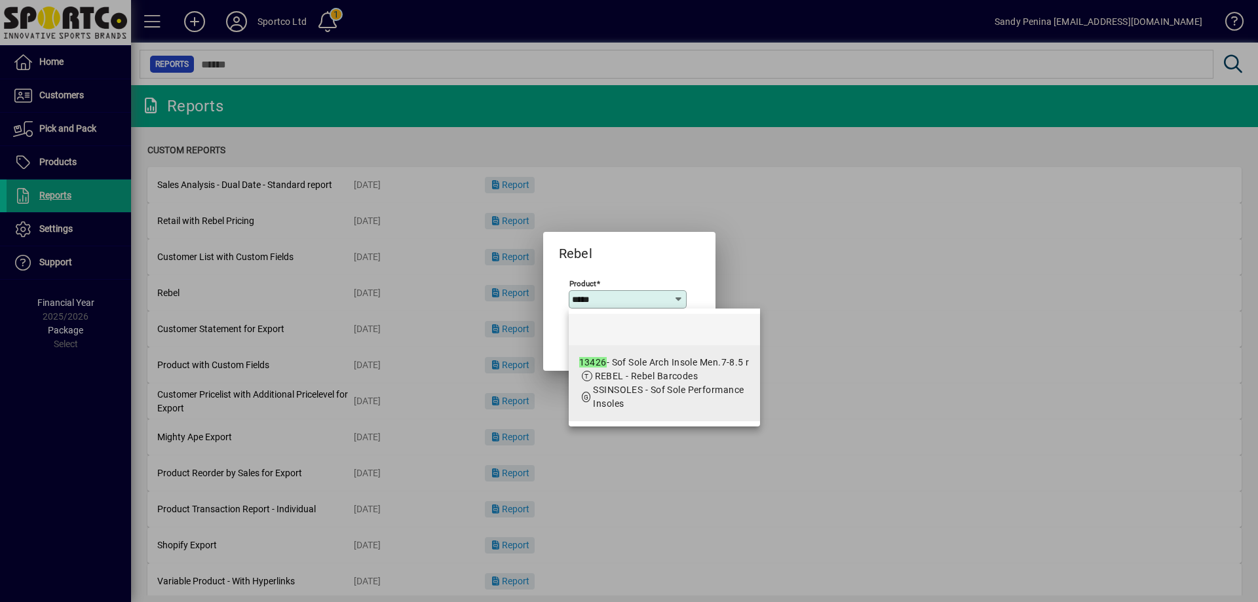
click at [701, 364] on div "13426 - Sof Sole Arch Insole Men.7-8.5 r" at bounding box center [664, 363] width 170 height 14
type input "**********"
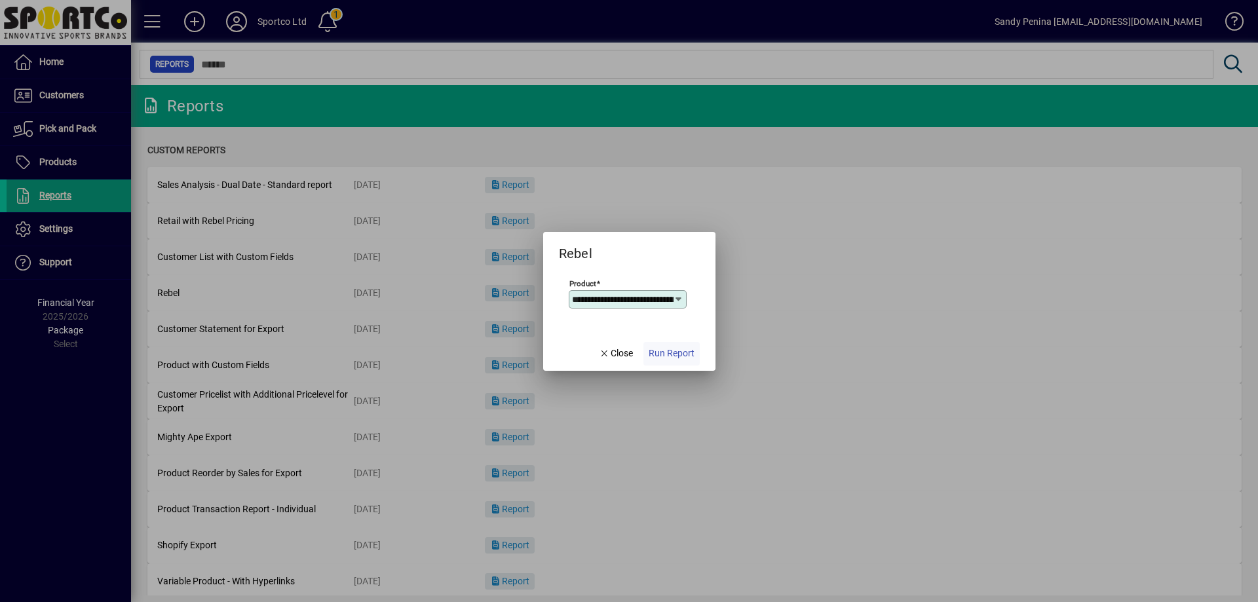
scroll to position [0, 70]
click at [654, 349] on span "Run Report" at bounding box center [672, 354] width 46 height 14
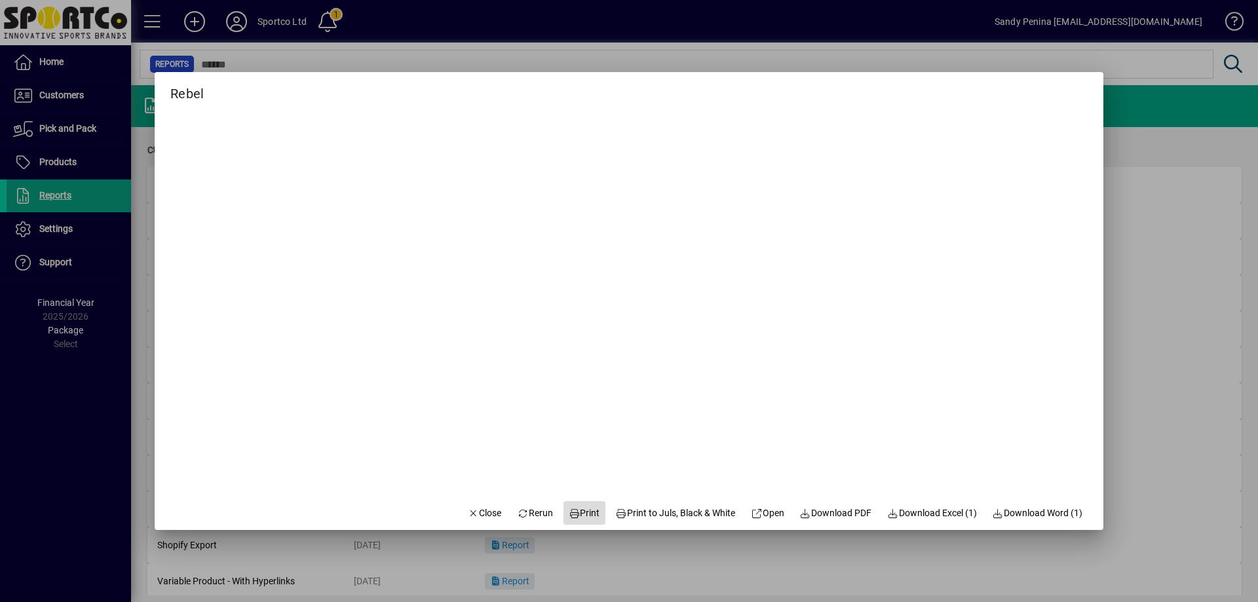
click at [584, 514] on span "Print" at bounding box center [584, 513] width 31 height 14
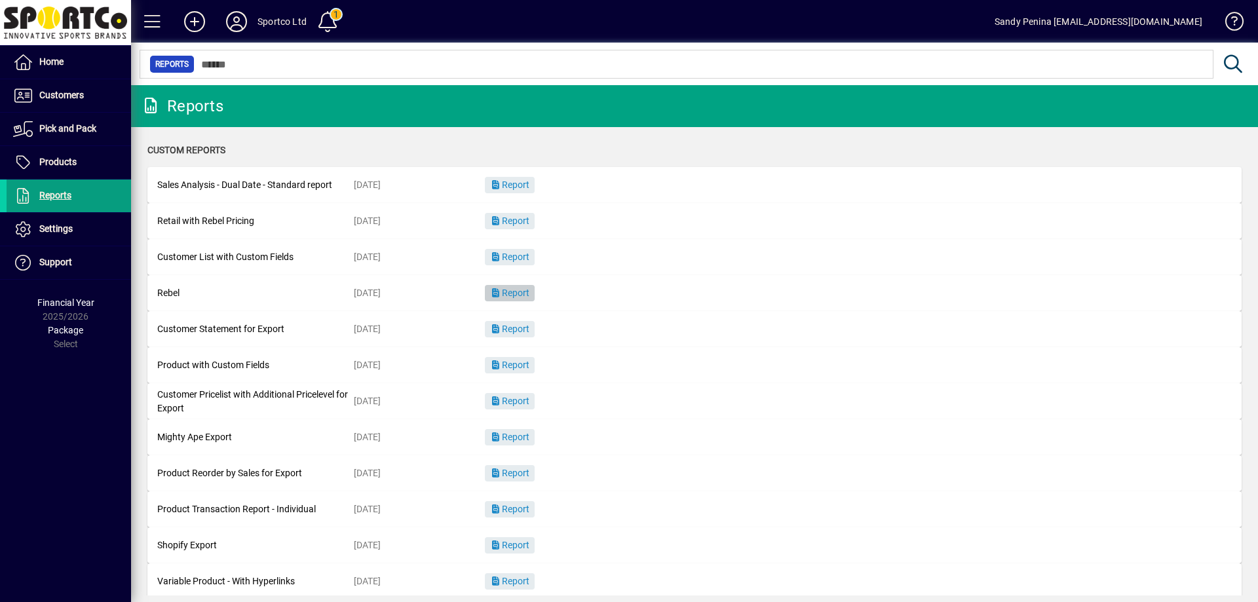
click at [529, 292] on span "Report" at bounding box center [509, 293] width 39 height 10
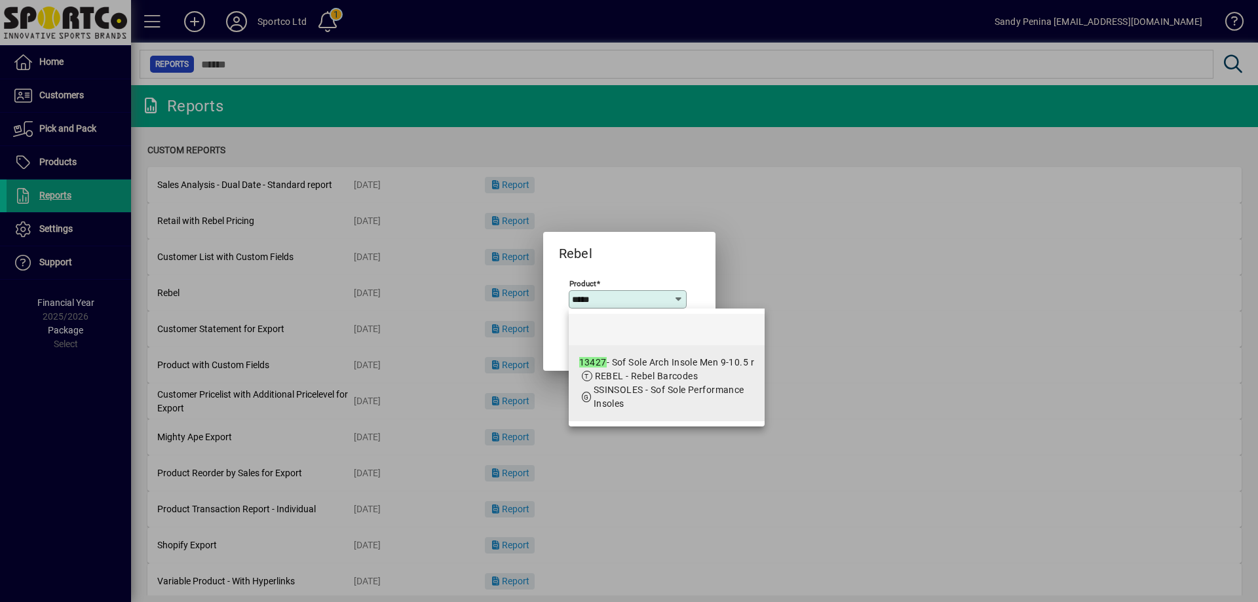
click at [598, 375] on span "REBEL - Rebel Barcodes" at bounding box center [647, 376] width 104 height 10
type input "**********"
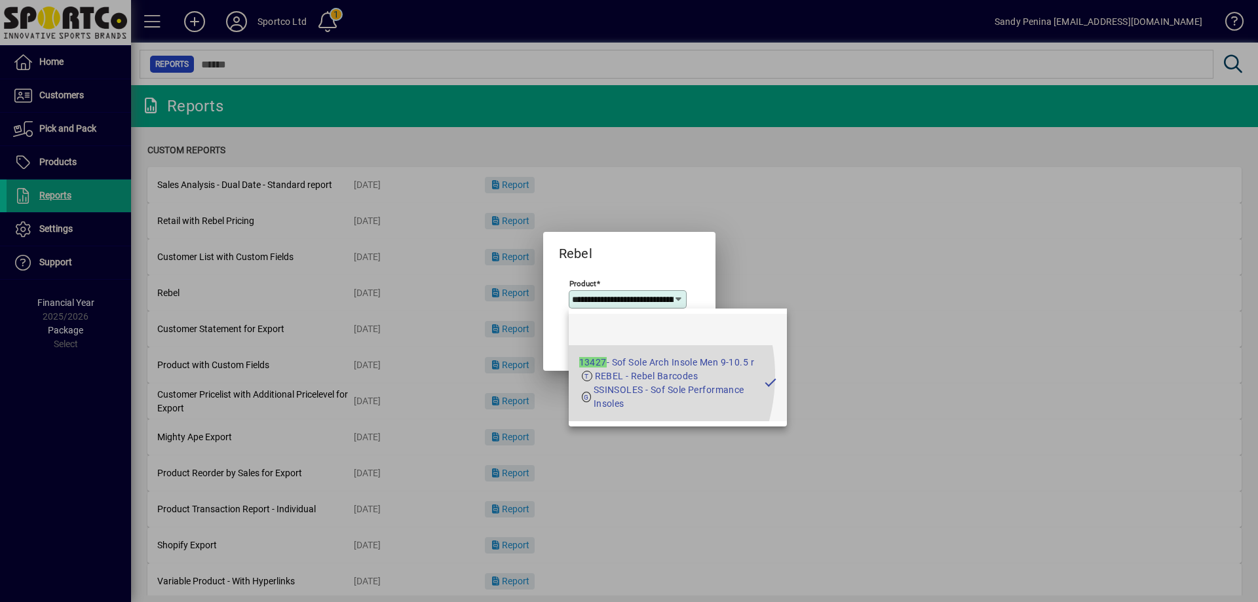
scroll to position [0, 75]
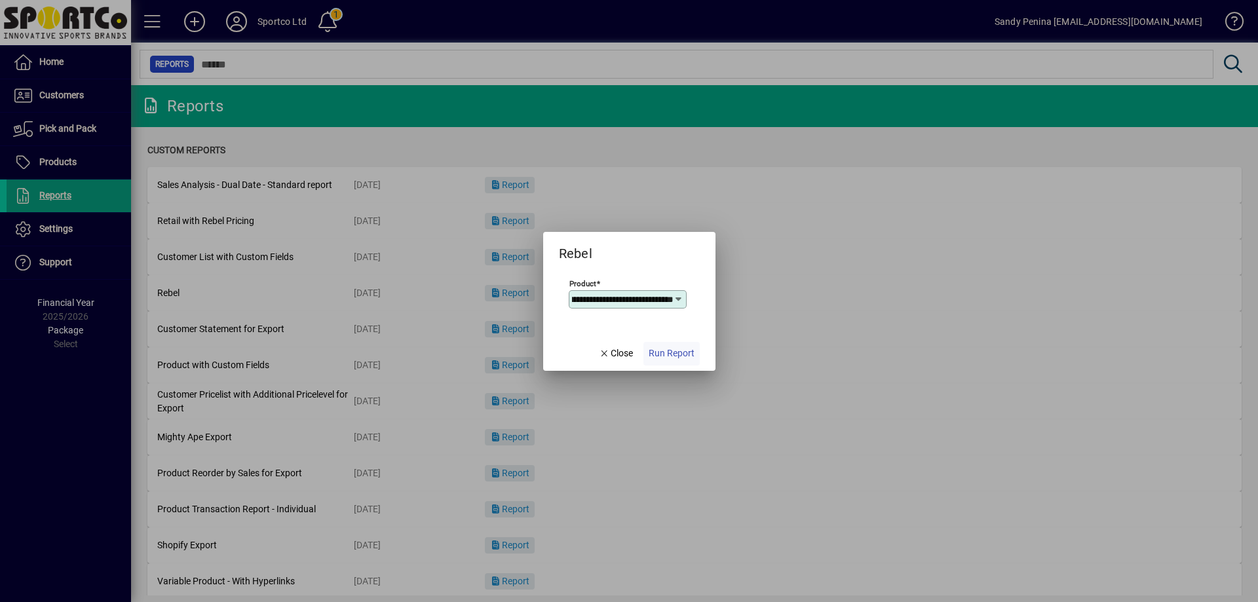
click at [678, 354] on span "Run Report" at bounding box center [672, 354] width 46 height 14
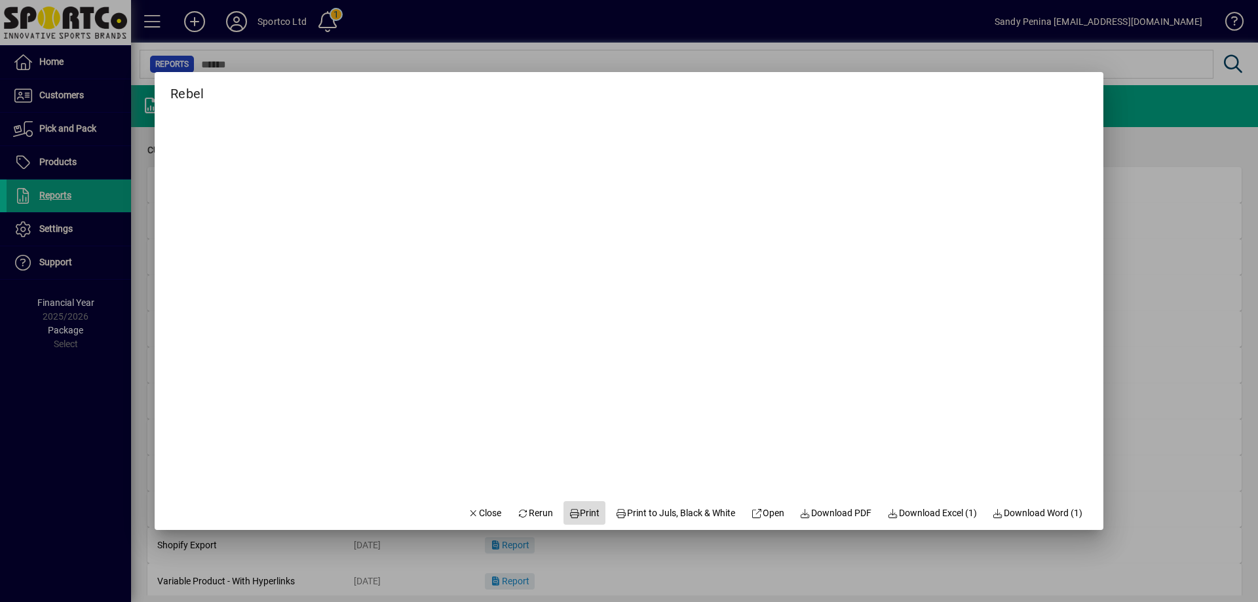
click at [569, 515] on icon at bounding box center [575, 513] width 12 height 9
click at [447, 516] on mat-dialog-actions "Close Rerun Print Print to Juls, Black & White Open Download PDF Download Excel…" at bounding box center [775, 512] width 657 height 35
click at [468, 515] on icon "button" at bounding box center [474, 513] width 12 height 9
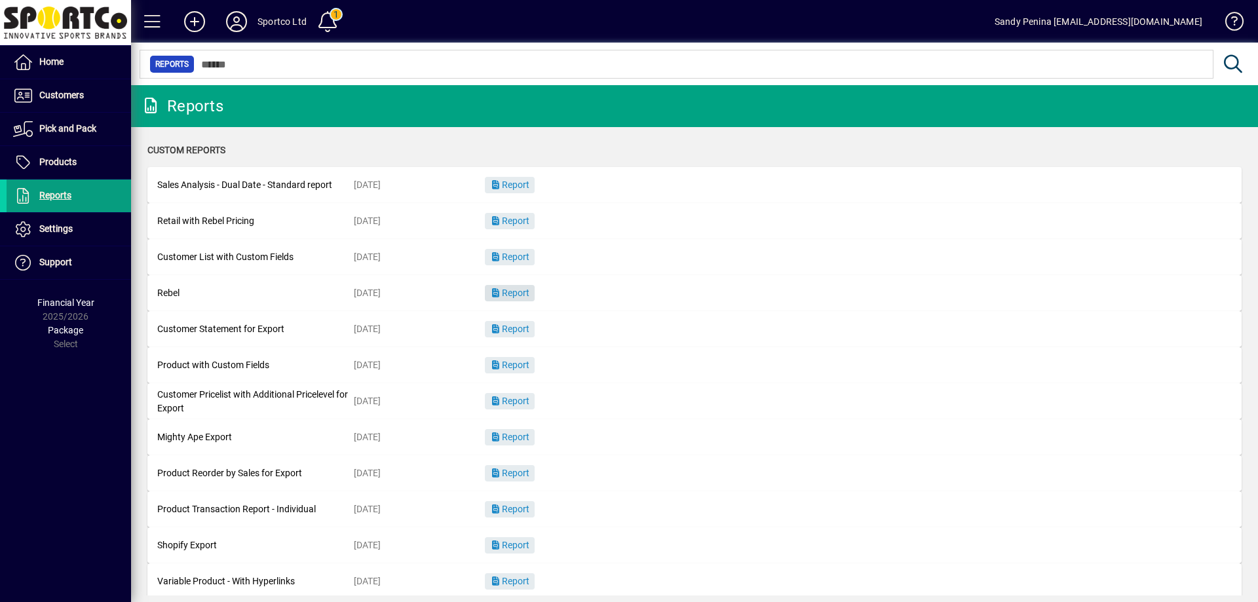
click at [529, 298] on span "Report" at bounding box center [509, 293] width 39 height 10
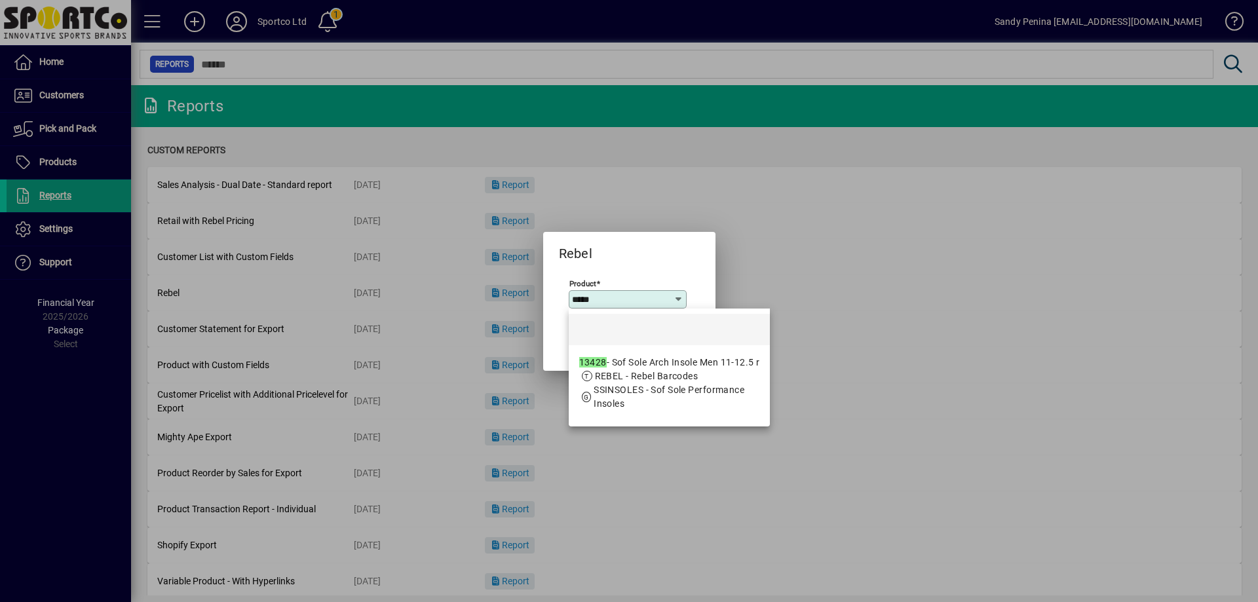
click at [603, 393] on span "SSINSOLES - Sof Sole Performance Insoles" at bounding box center [669, 397] width 151 height 24
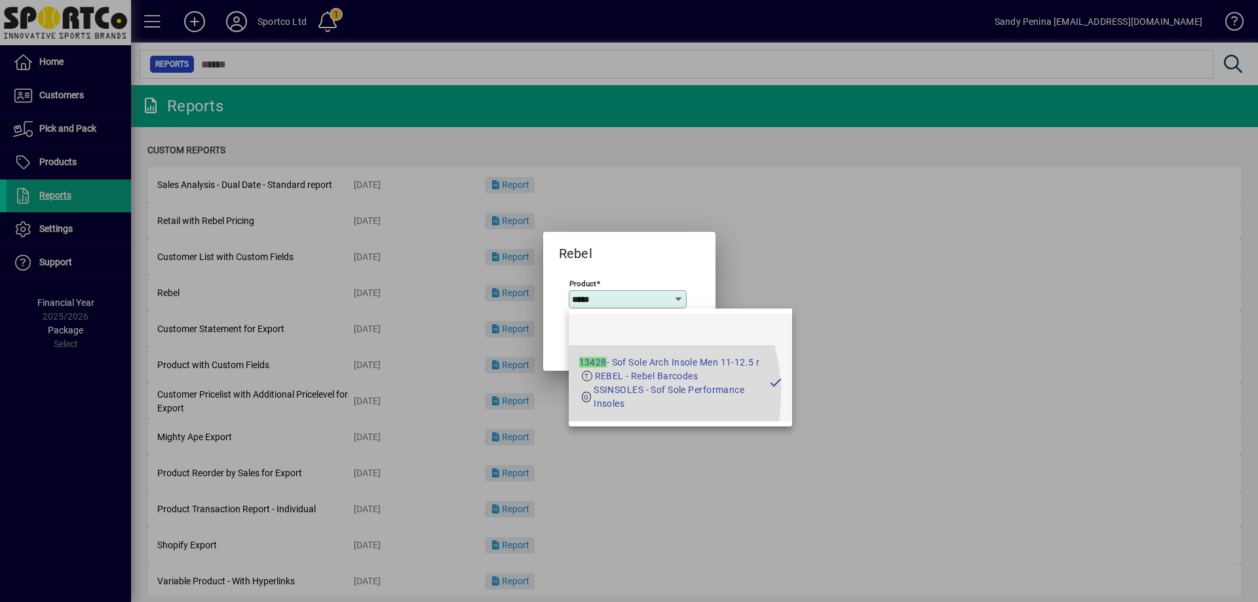
type input "**********"
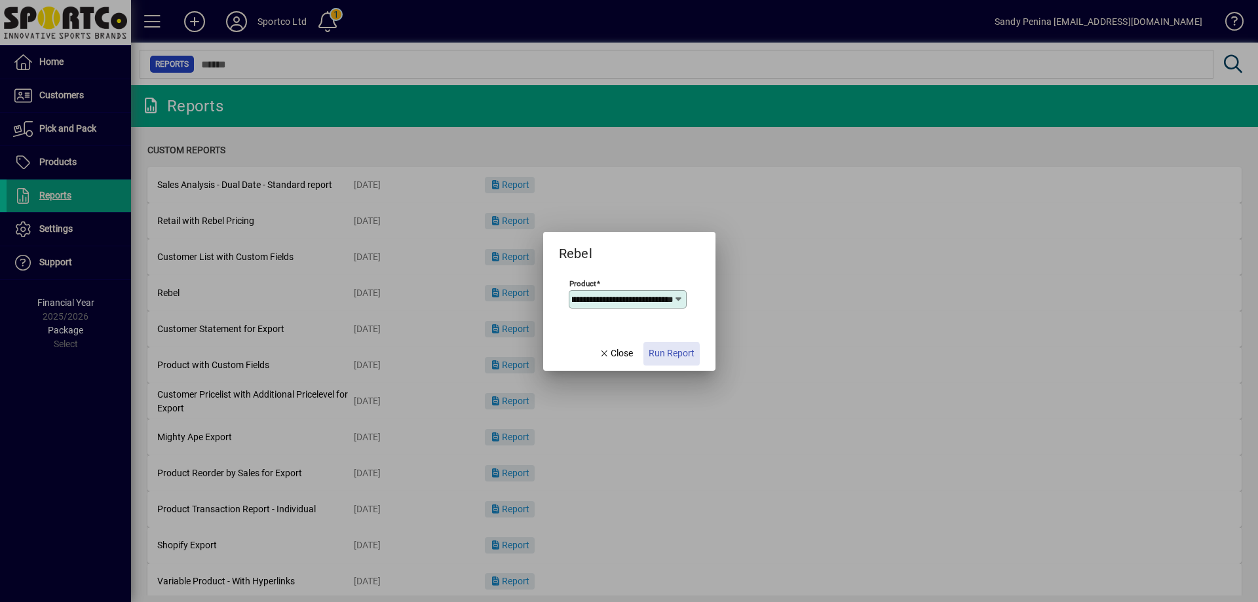
click at [667, 354] on span "Run Report" at bounding box center [672, 354] width 46 height 14
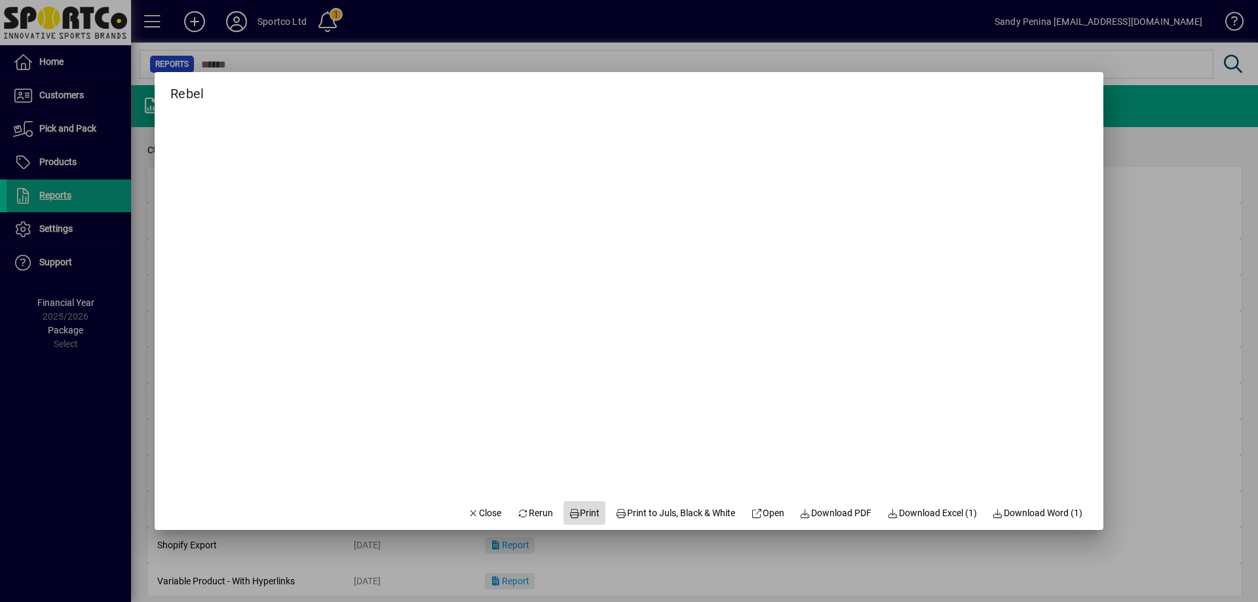
click at [588, 515] on span at bounding box center [584, 512] width 42 height 31
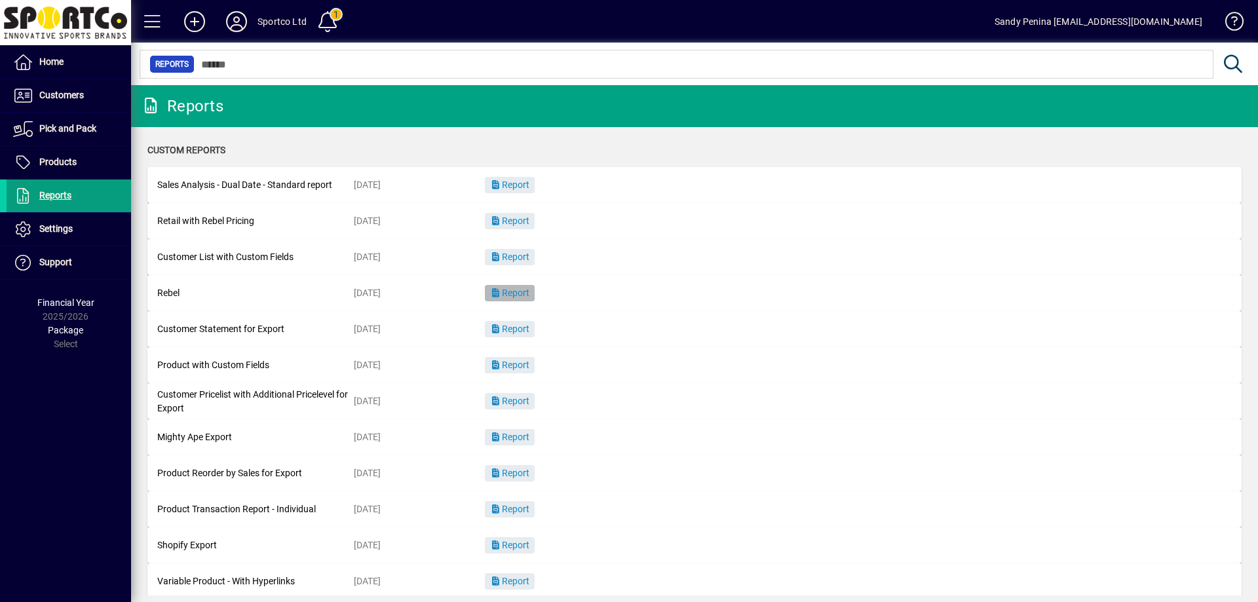
click at [514, 281] on span "button" at bounding box center [510, 293] width 50 height 31
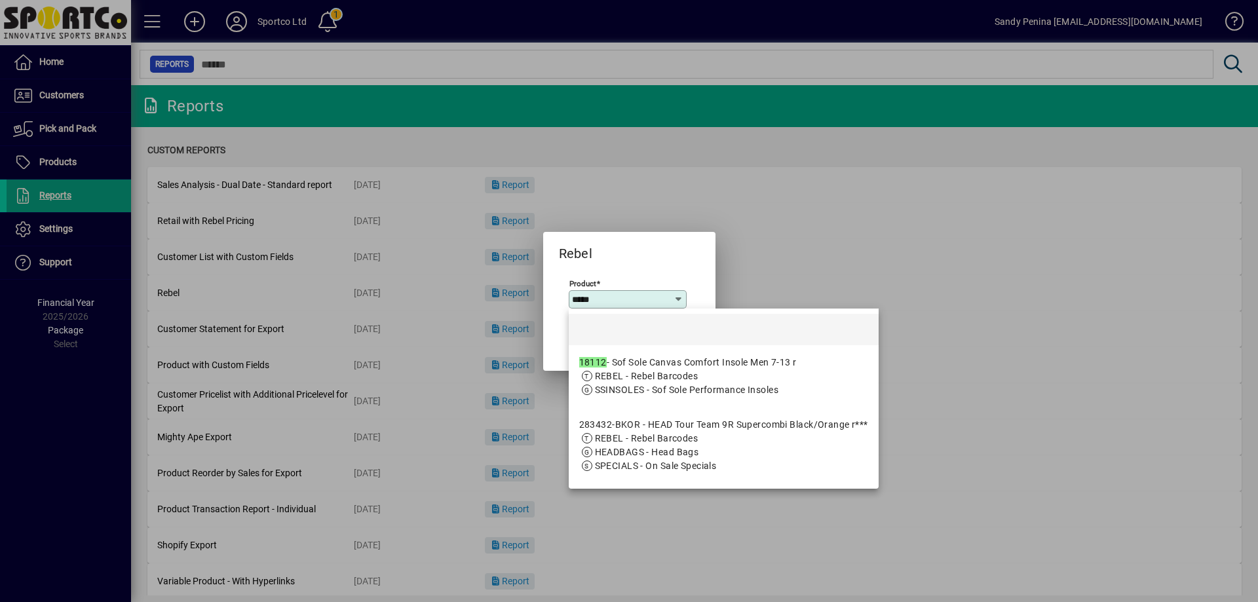
click at [670, 365] on div "18112 - Sof Sole Canvas Comfort Insole Men 7-13 r" at bounding box center [688, 363] width 218 height 14
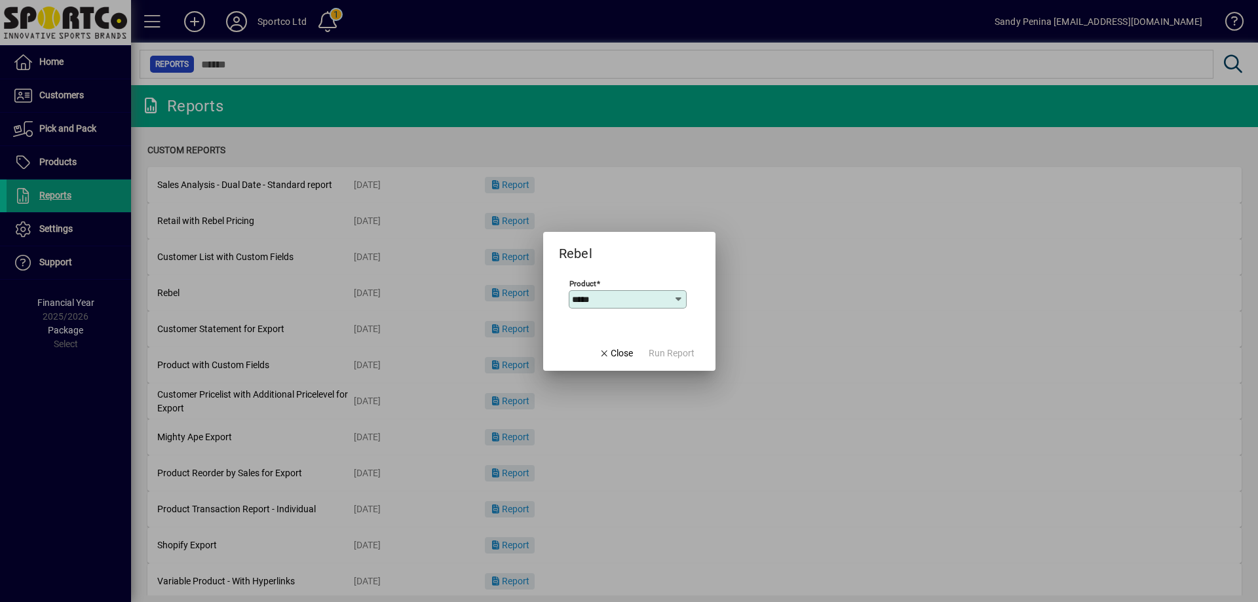
type input "**********"
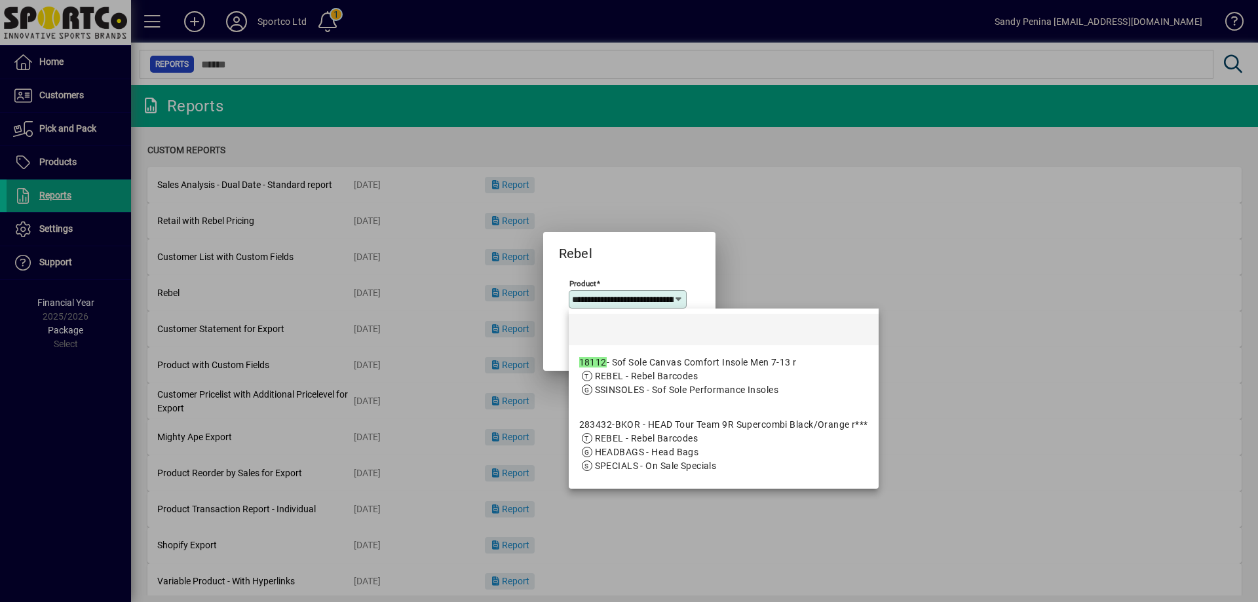
scroll to position [0, 117]
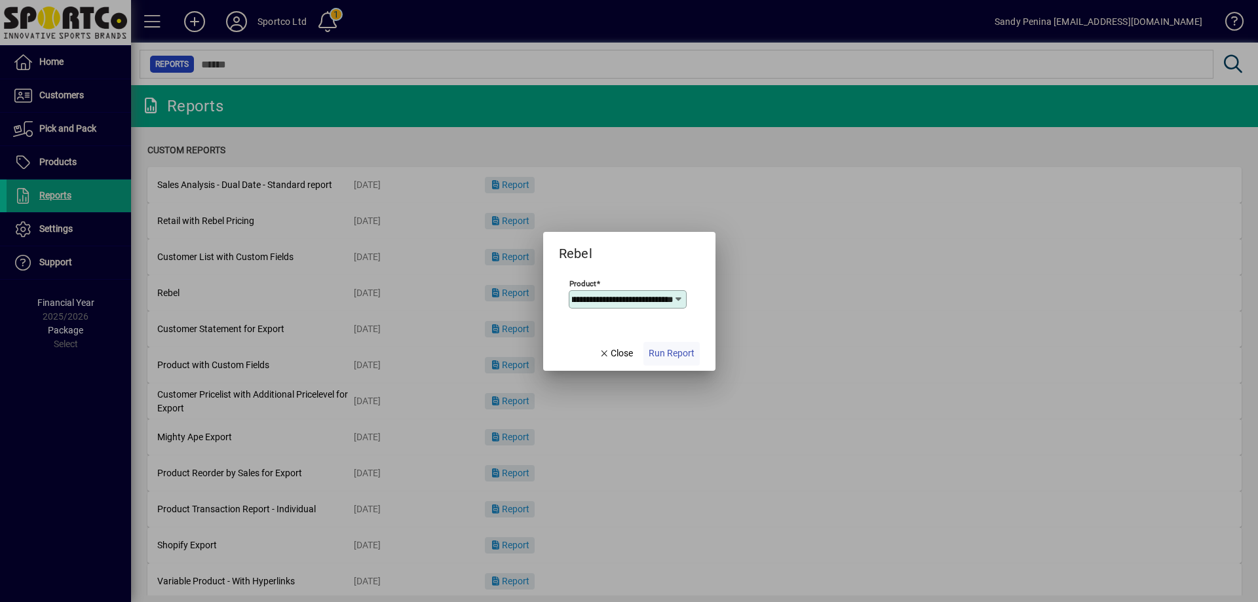
click at [651, 344] on span "button" at bounding box center [671, 353] width 56 height 31
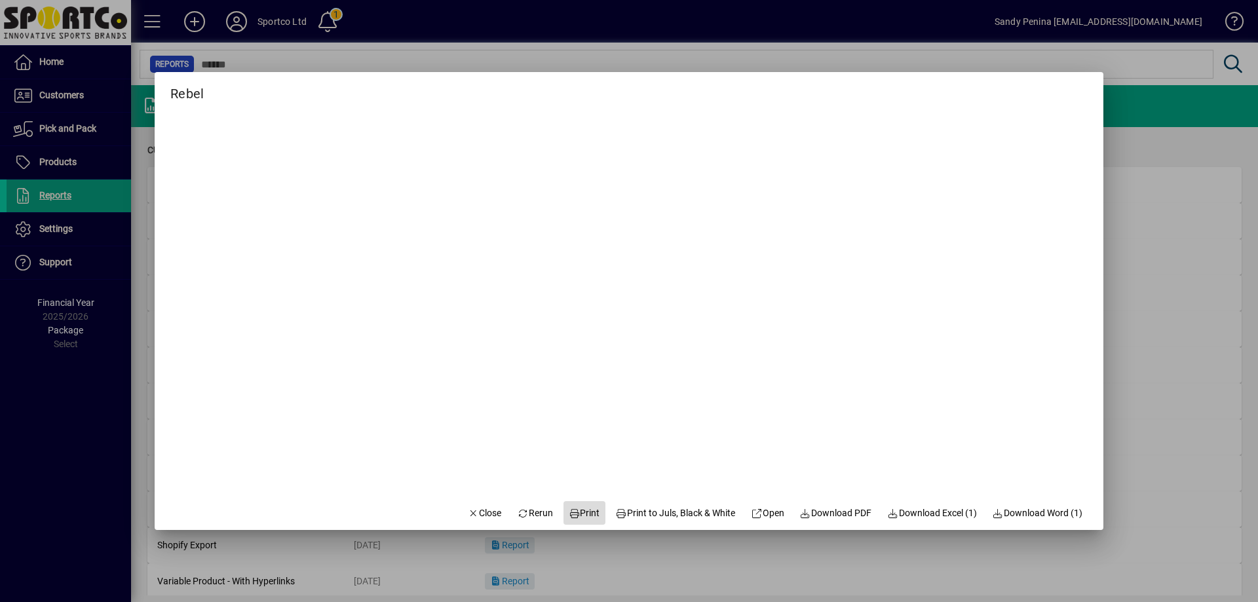
click at [574, 514] on span "Print" at bounding box center [584, 513] width 31 height 14
click at [468, 516] on icon "button" at bounding box center [474, 513] width 12 height 9
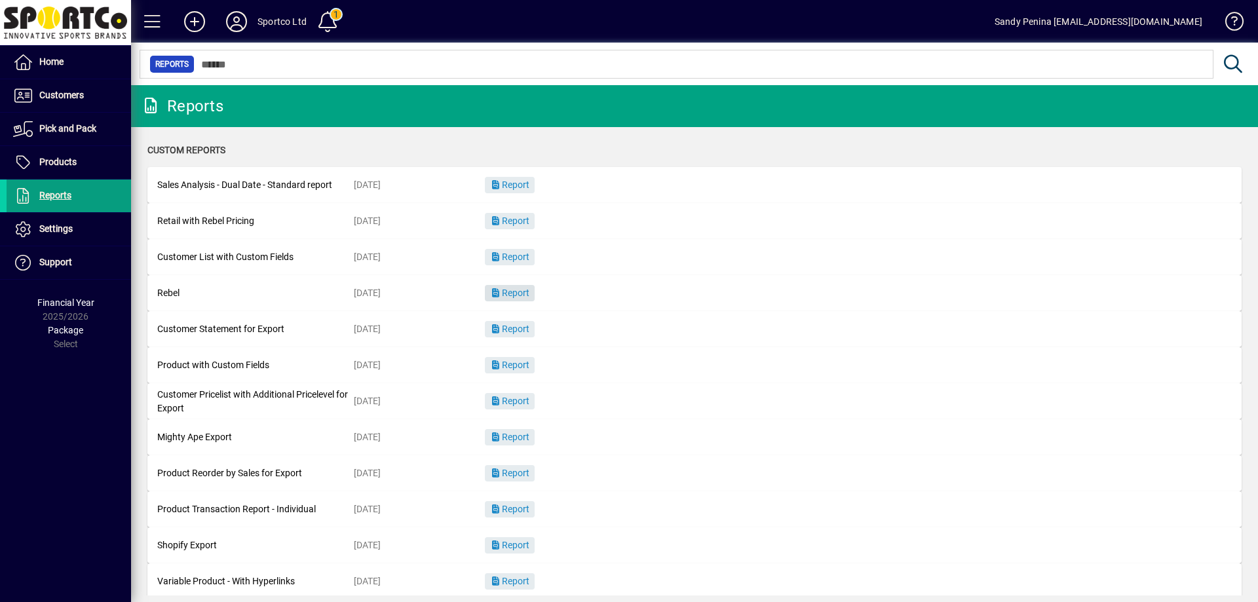
click at [516, 292] on span "Report" at bounding box center [509, 293] width 39 height 10
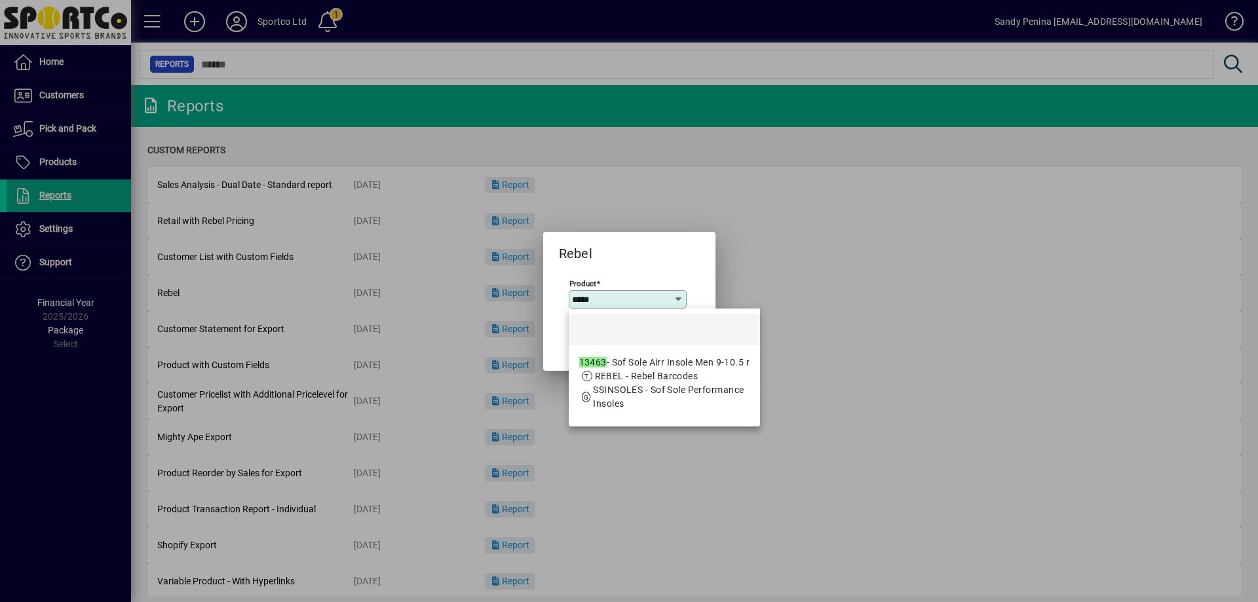
drag, startPoint x: 600, startPoint y: 377, endPoint x: 643, endPoint y: 377, distance: 43.2
click at [601, 377] on span "REBEL - Rebel Barcodes" at bounding box center [647, 376] width 104 height 10
type input "**********"
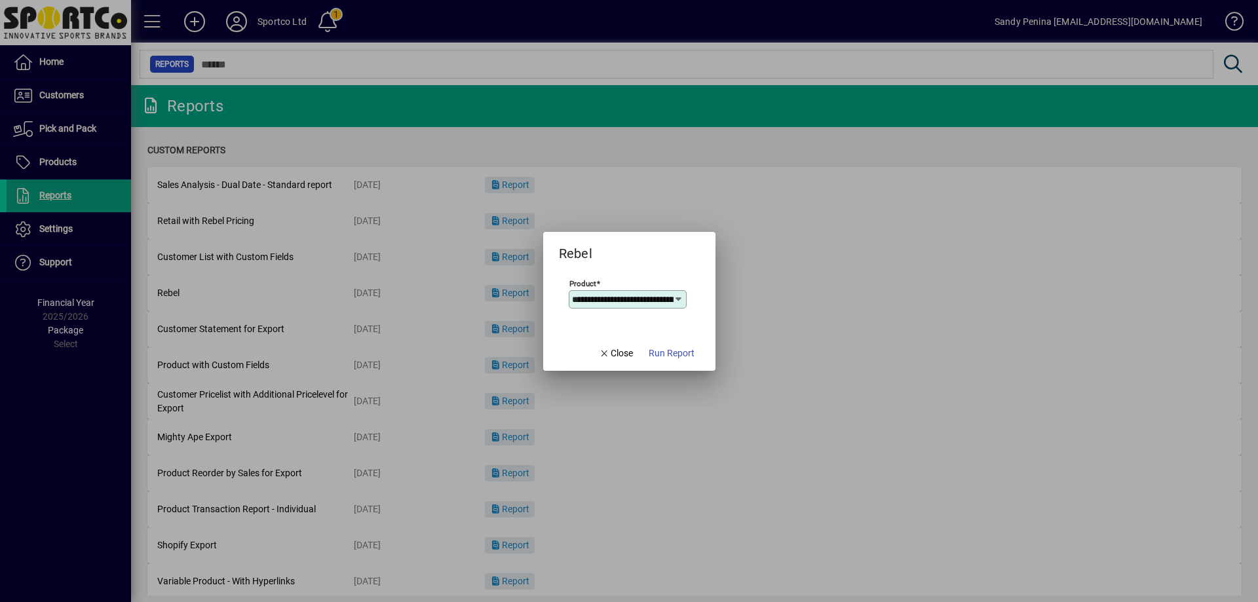
scroll to position [0, 71]
click at [674, 361] on span "button" at bounding box center [671, 353] width 56 height 31
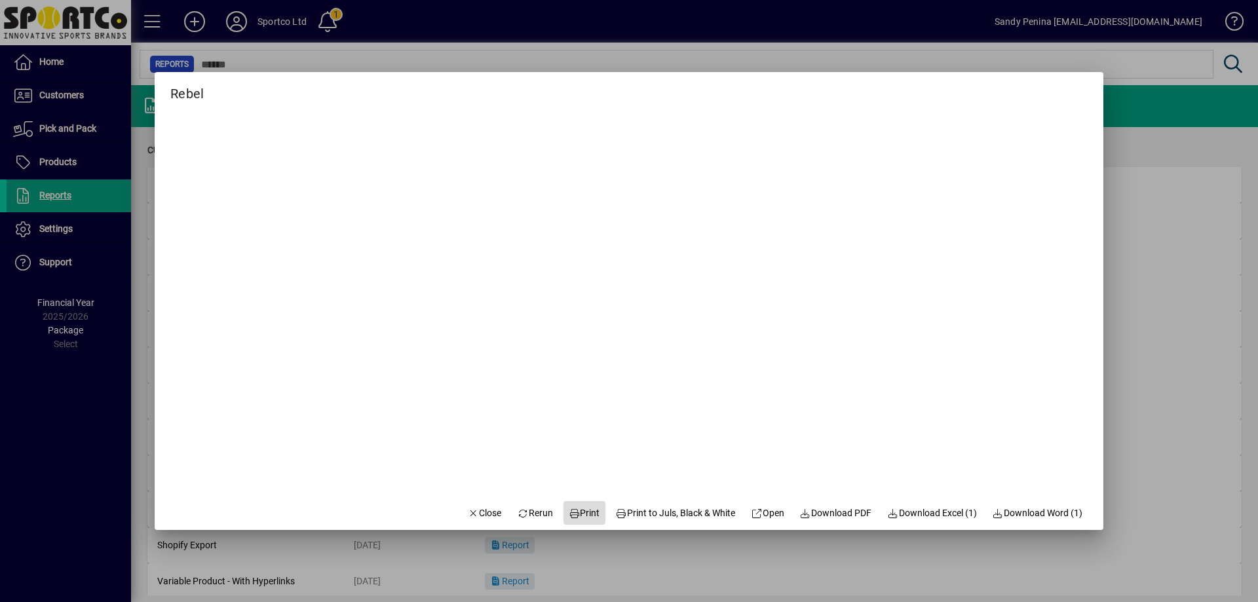
click at [581, 519] on span "Print" at bounding box center [584, 513] width 31 height 14
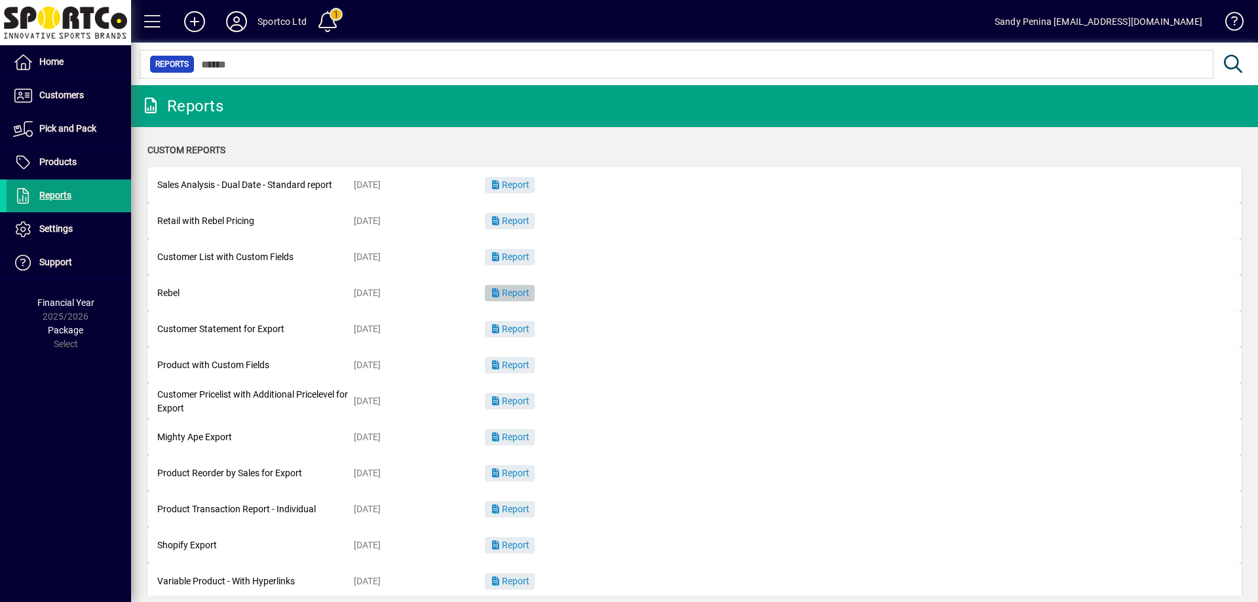
click at [503, 295] on span "Report" at bounding box center [509, 293] width 39 height 10
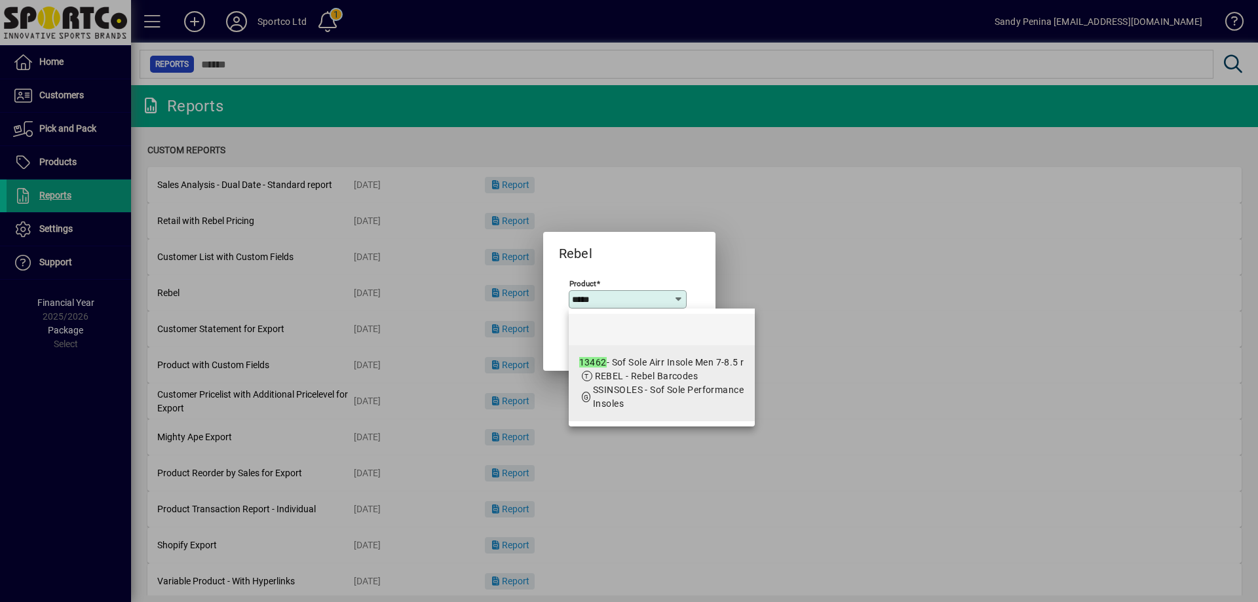
click at [721, 385] on span "SSINSOLES - Sof Sole Performance Insoles" at bounding box center [668, 397] width 151 height 24
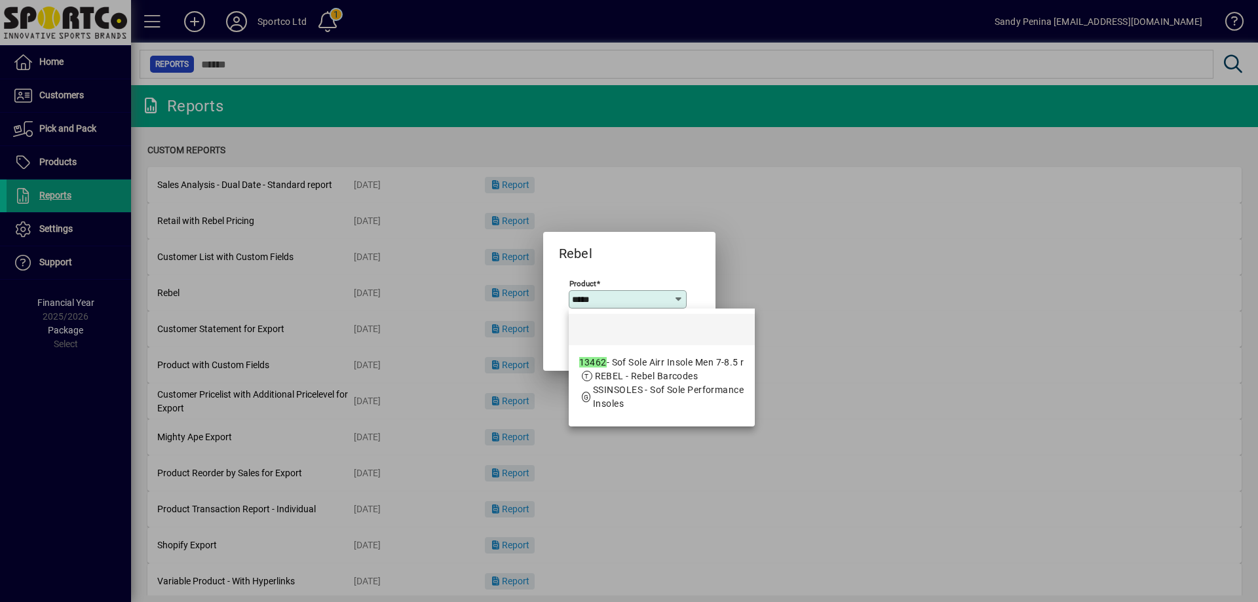
type input "**********"
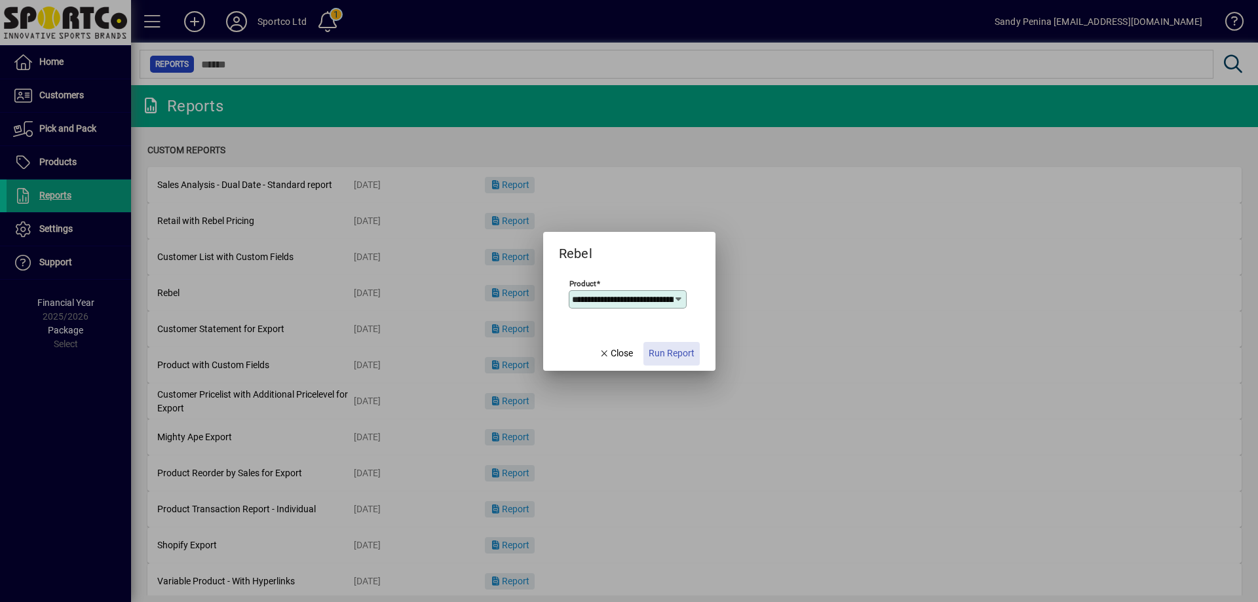
click at [654, 362] on span "button" at bounding box center [671, 353] width 56 height 31
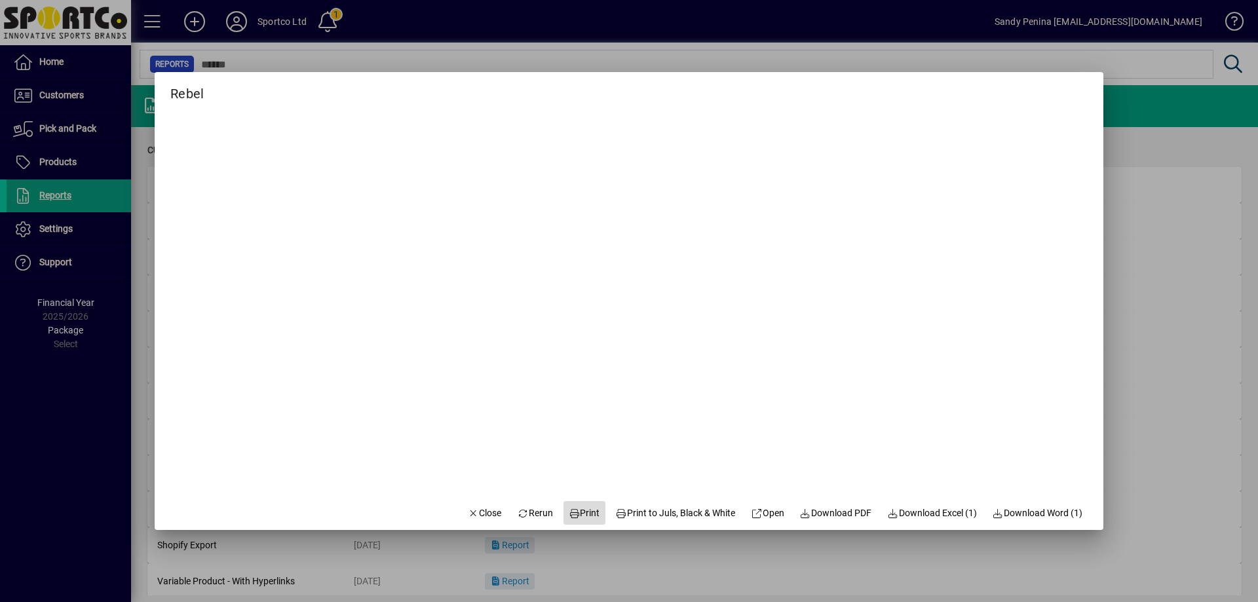
click at [583, 513] on span "Print" at bounding box center [584, 513] width 31 height 14
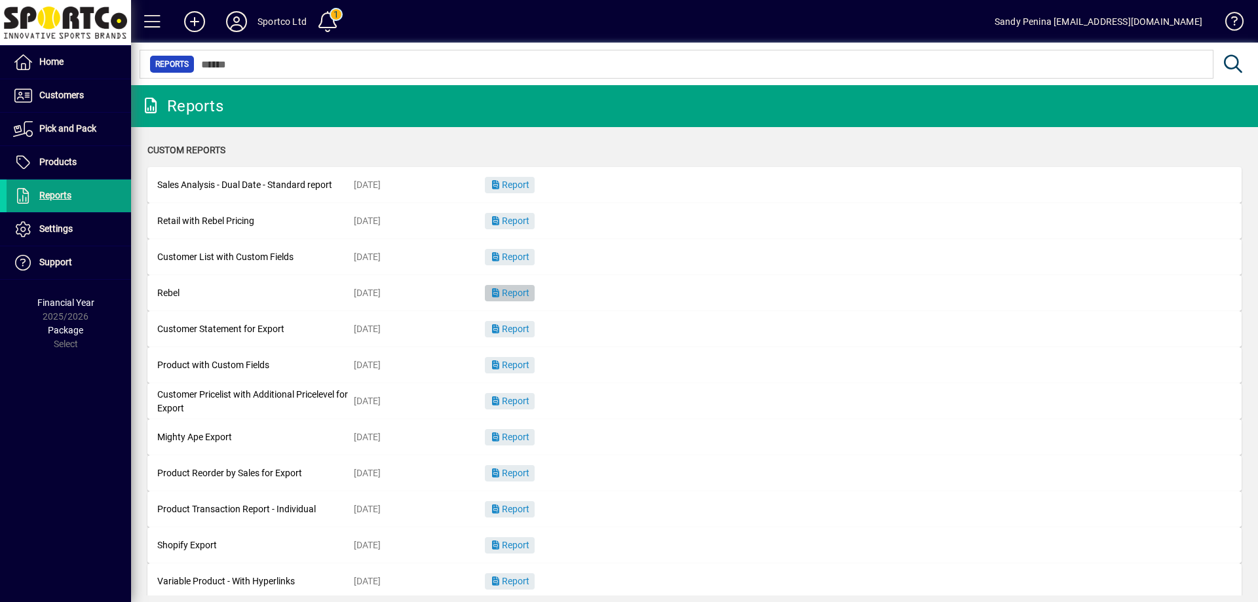
click at [525, 299] on span "button" at bounding box center [510, 293] width 50 height 31
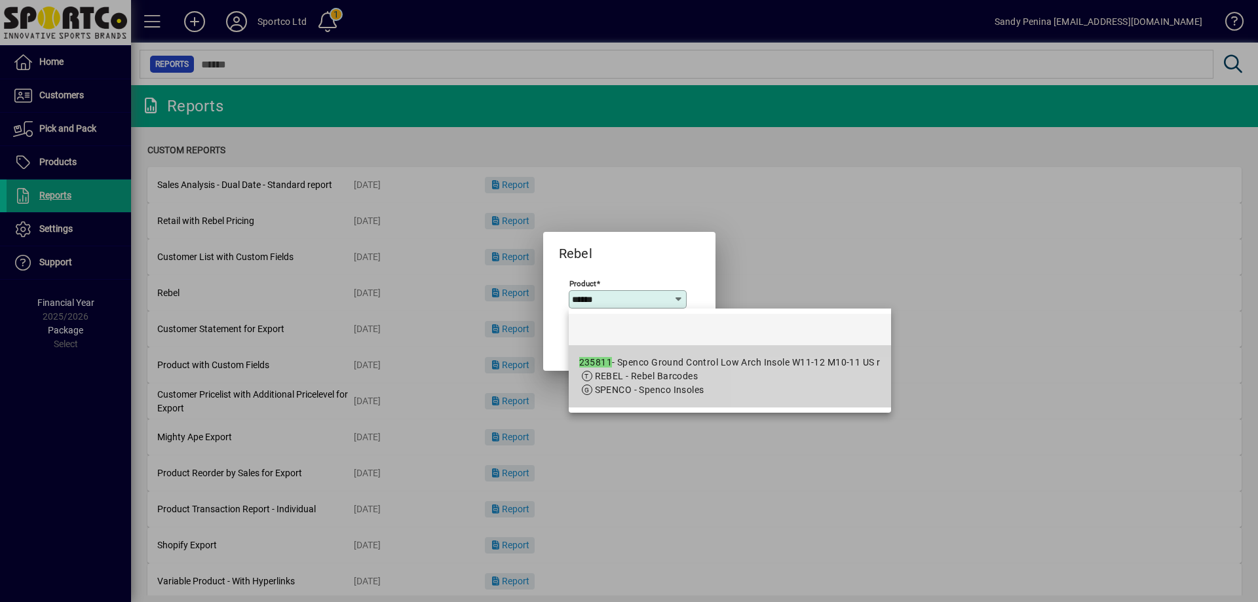
click at [760, 386] on span "SPENCO - Spenco Insoles" at bounding box center [729, 390] width 301 height 14
type input "**********"
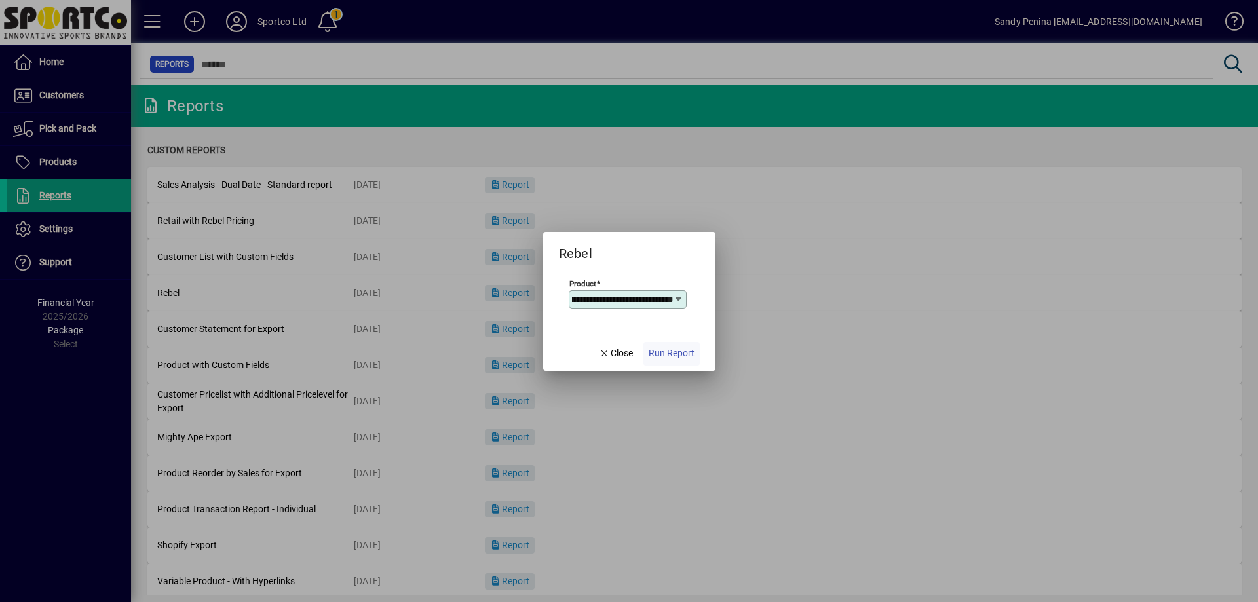
click at [668, 356] on span "Run Report" at bounding box center [672, 354] width 46 height 14
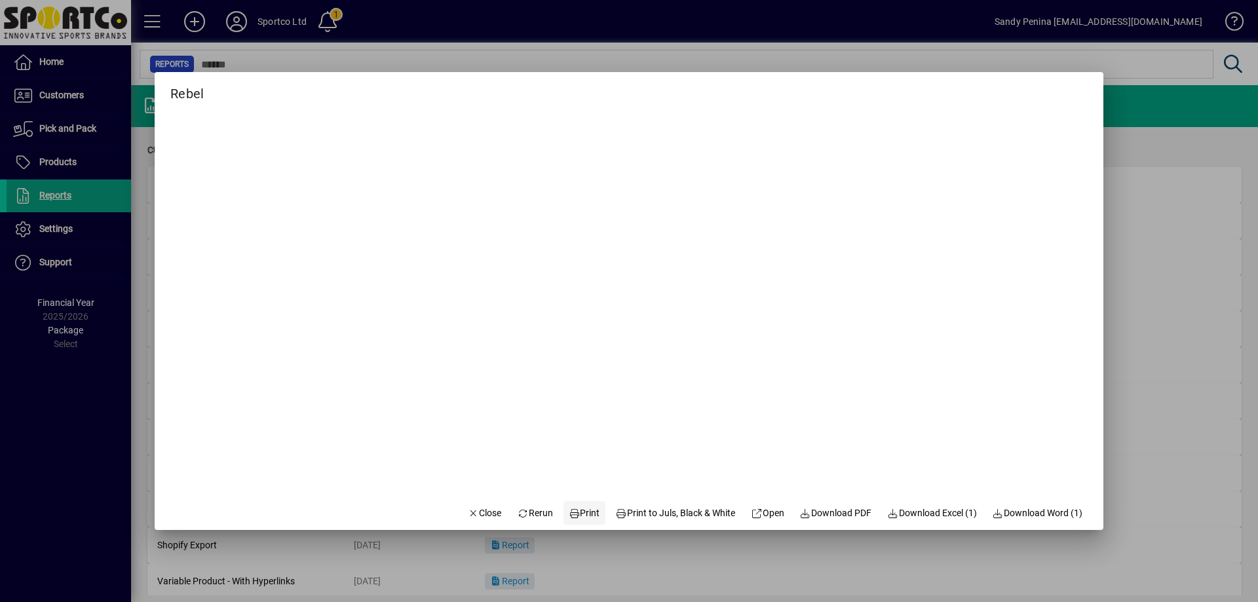
click at [577, 516] on span "Print" at bounding box center [584, 513] width 31 height 14
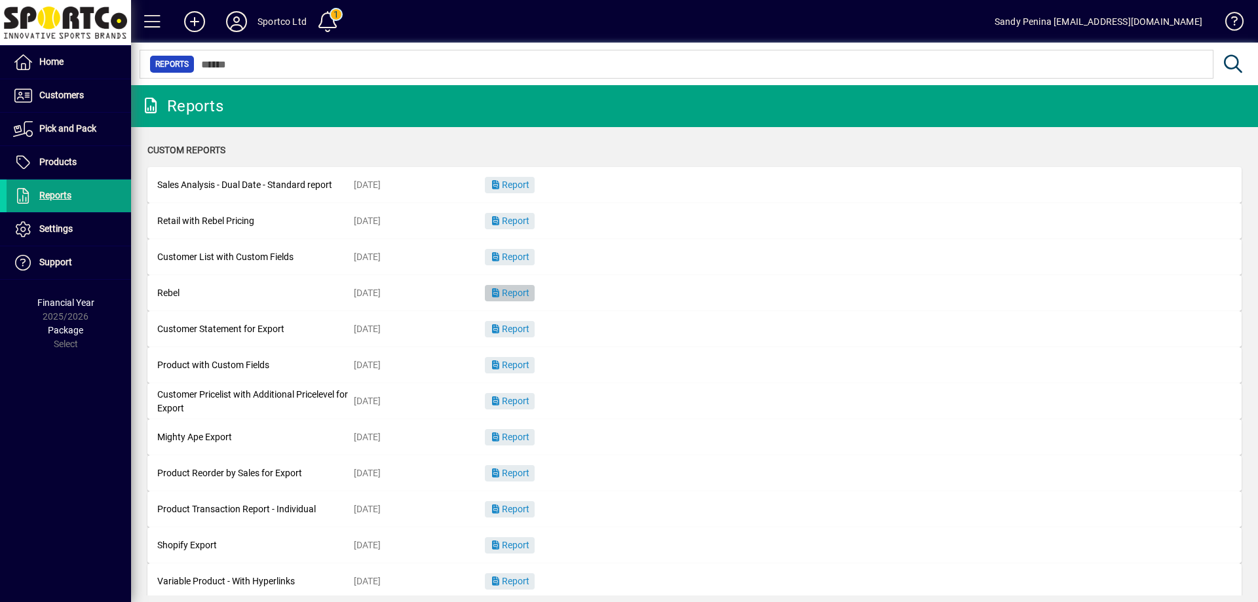
click at [523, 295] on span "Report" at bounding box center [509, 293] width 39 height 10
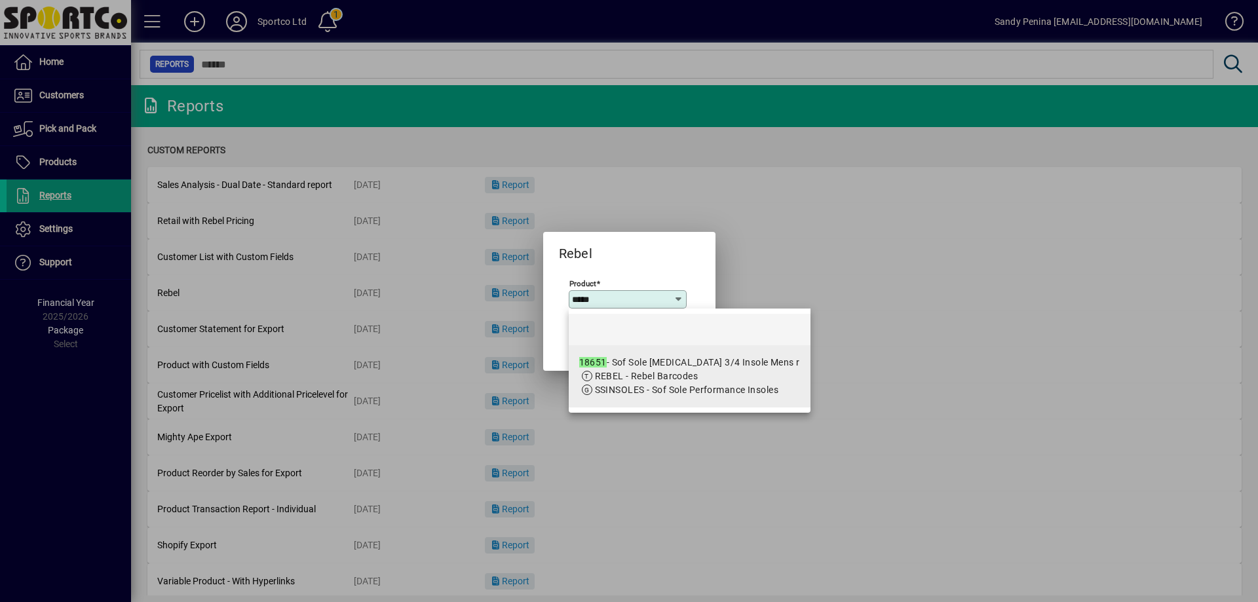
click at [706, 368] on div "18651 - Sof Sole Plantar Fasciitis 3/4 Insole Mens r" at bounding box center [689, 363] width 221 height 14
type input "**********"
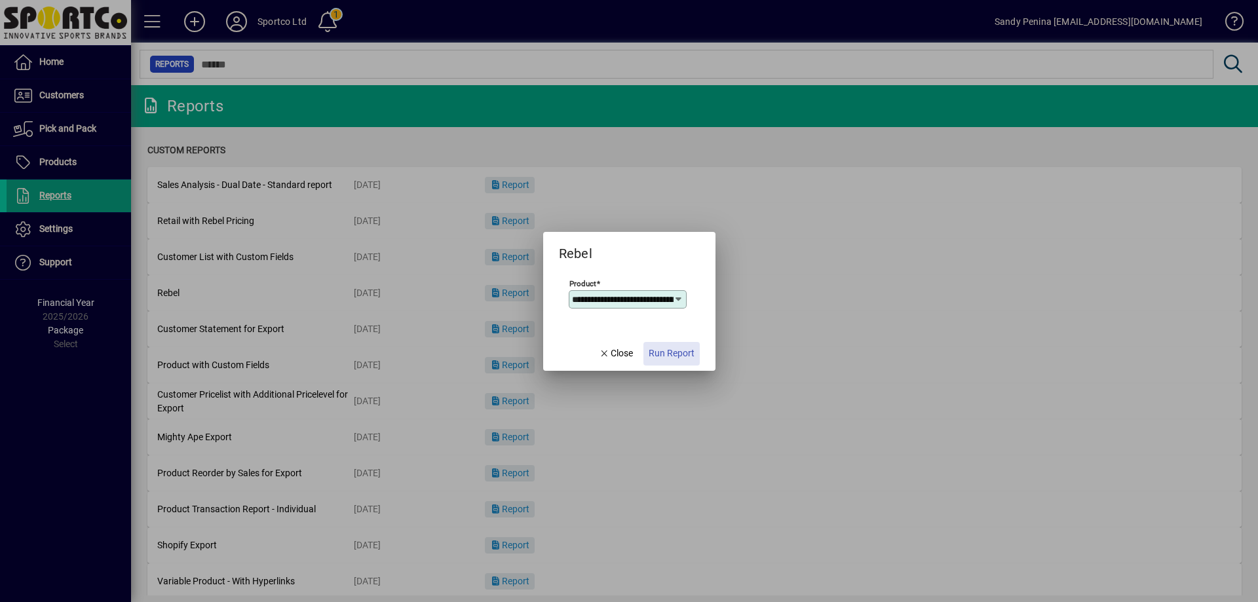
click at [693, 356] on span "Run Report" at bounding box center [672, 354] width 46 height 14
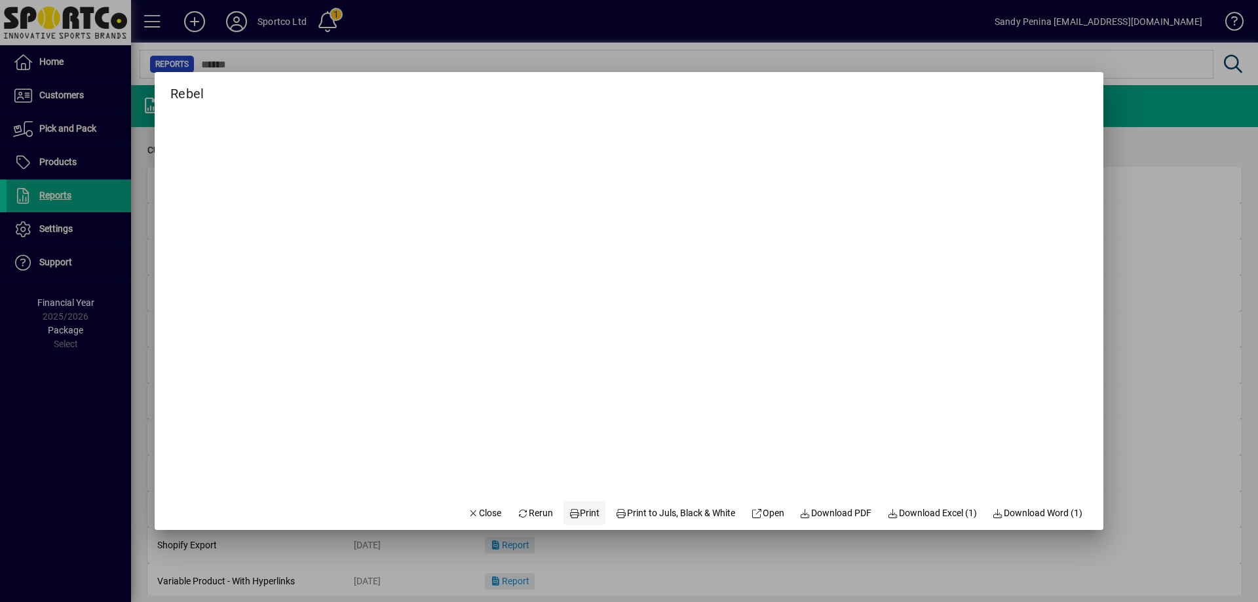
click at [577, 514] on span "Print" at bounding box center [584, 513] width 31 height 14
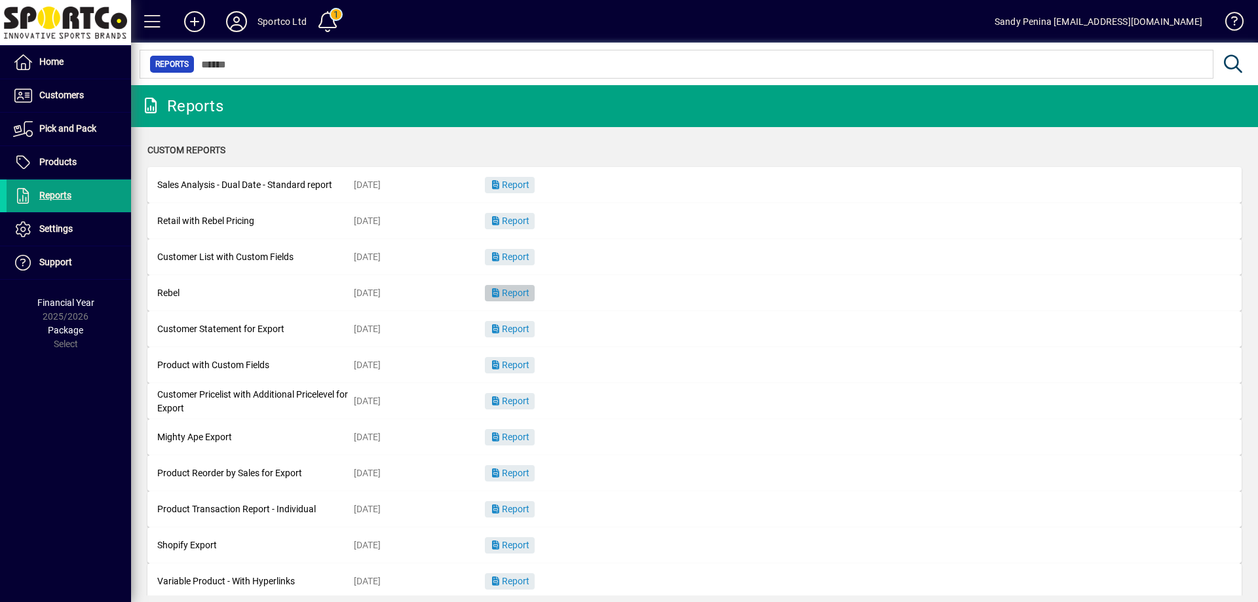
click at [493, 286] on span "button" at bounding box center [510, 293] width 50 height 31
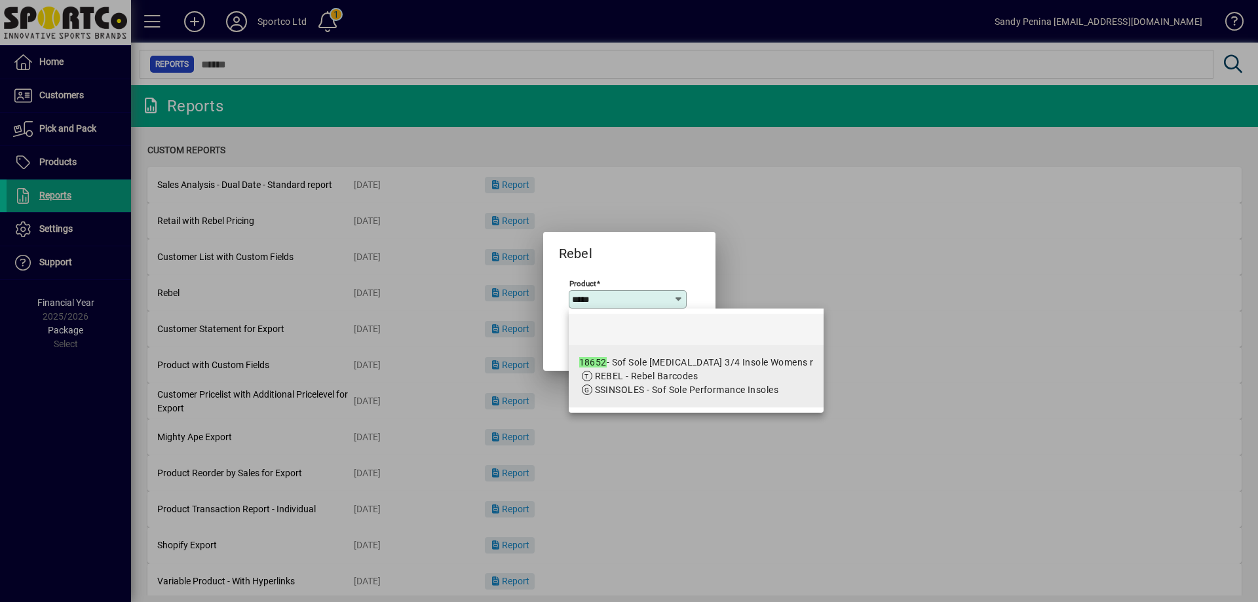
click at [660, 362] on div "18652 - Sof Sole Plantar Fasciitis 3/4 Insole Womens r" at bounding box center [696, 363] width 235 height 14
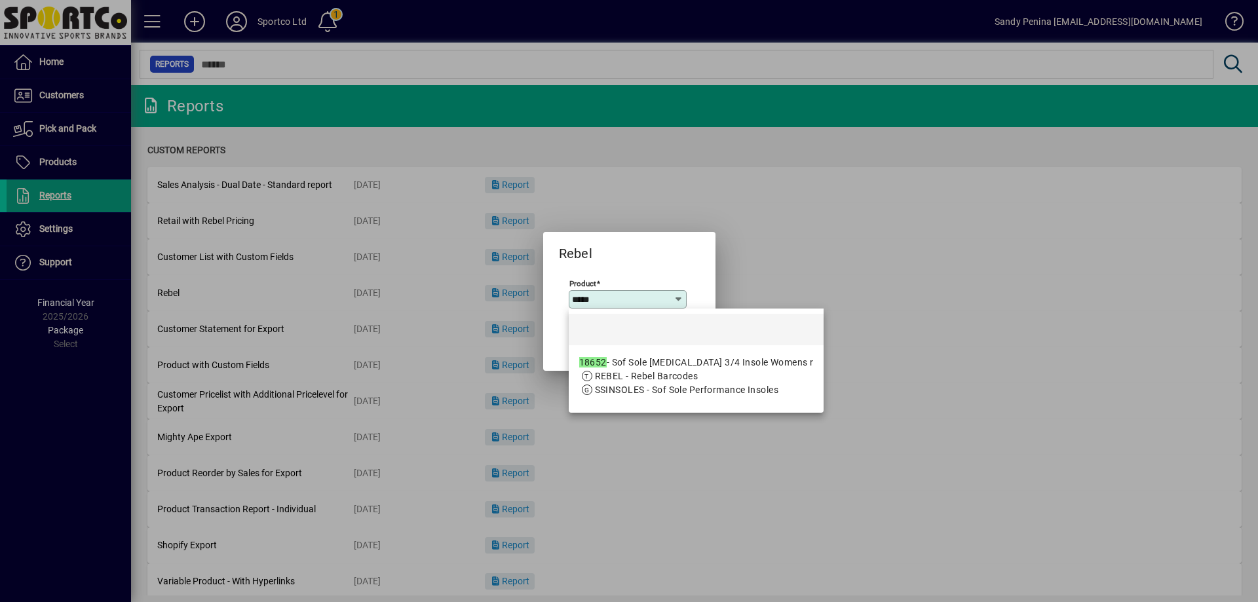
type input "**********"
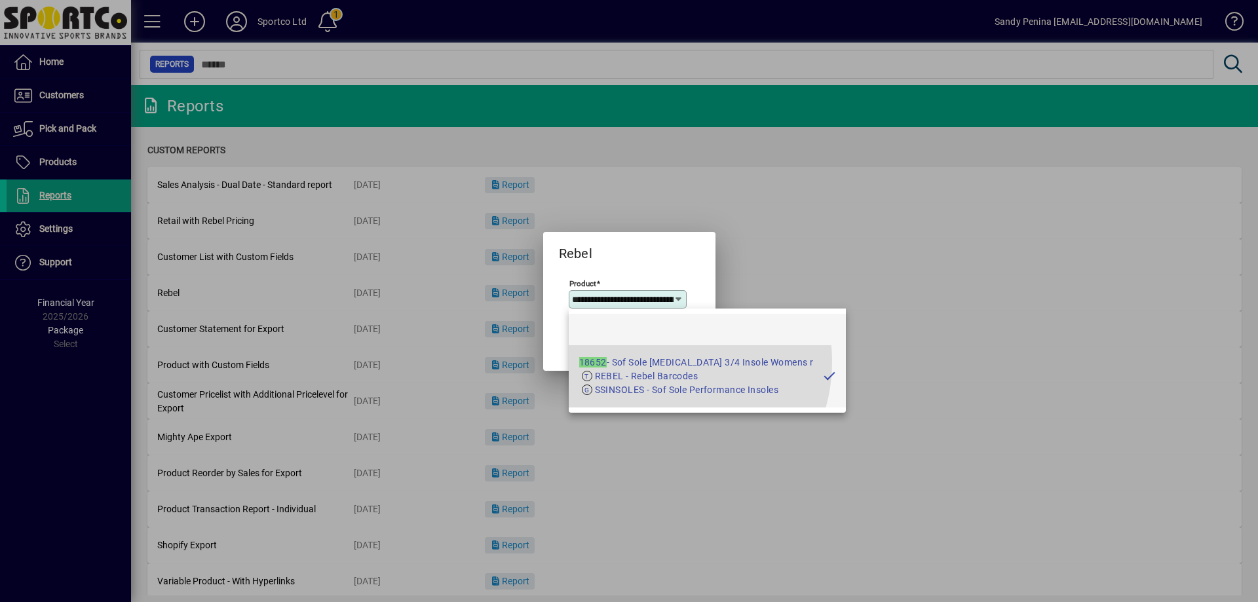
scroll to position [0, 131]
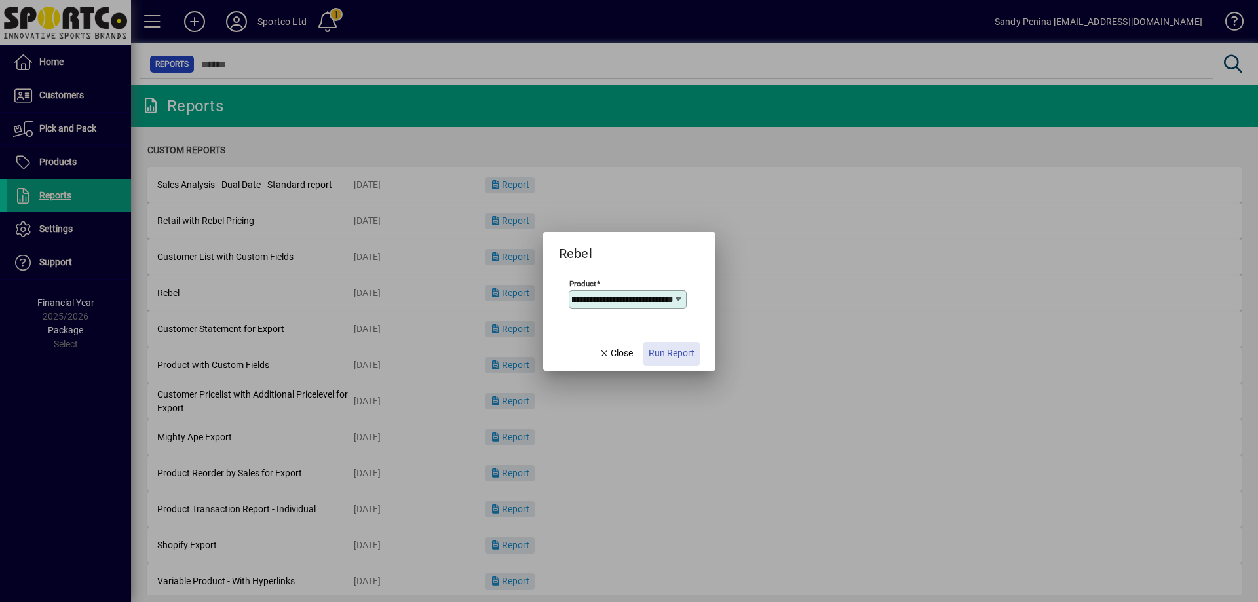
click at [670, 358] on span "Run Report" at bounding box center [672, 354] width 46 height 14
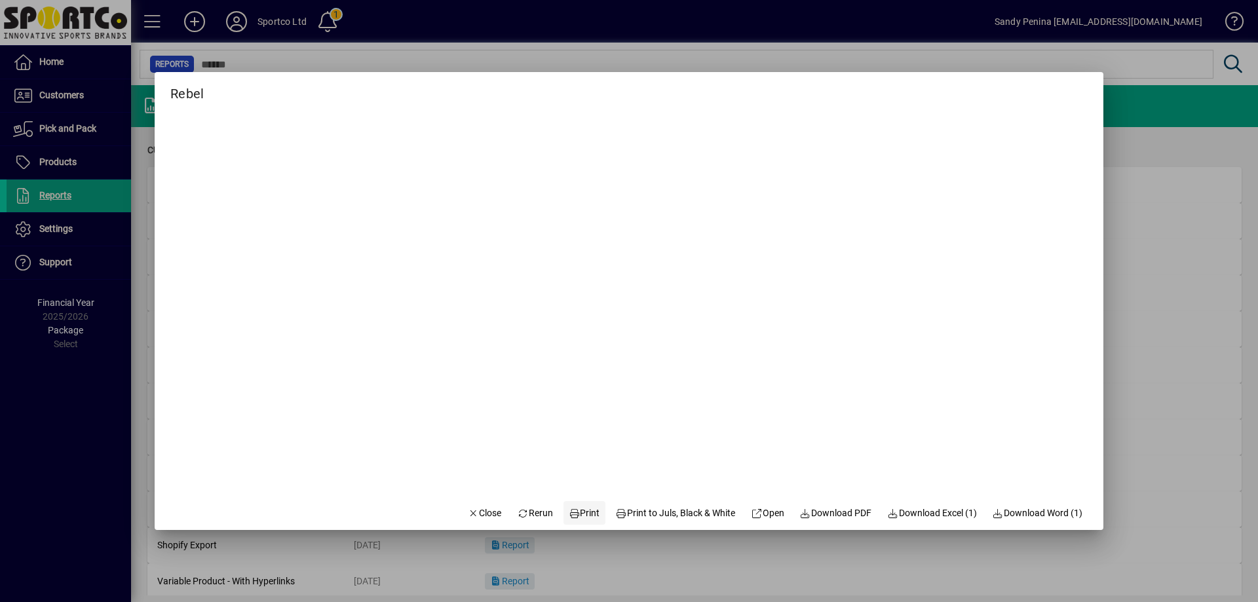
drag, startPoint x: 576, startPoint y: 517, endPoint x: 573, endPoint y: 506, distance: 11.4
click at [575, 518] on span "Print" at bounding box center [584, 513] width 31 height 14
click at [569, 516] on icon at bounding box center [575, 513] width 12 height 9
click at [463, 522] on span "button" at bounding box center [485, 512] width 45 height 31
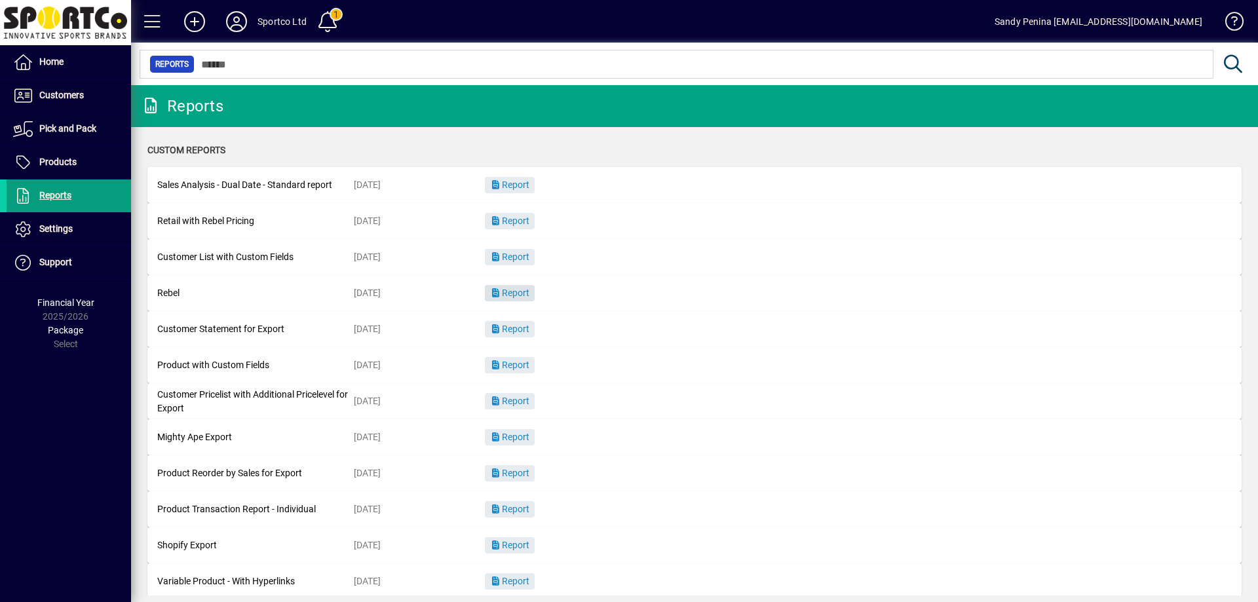
click at [512, 293] on span "Report" at bounding box center [509, 293] width 39 height 10
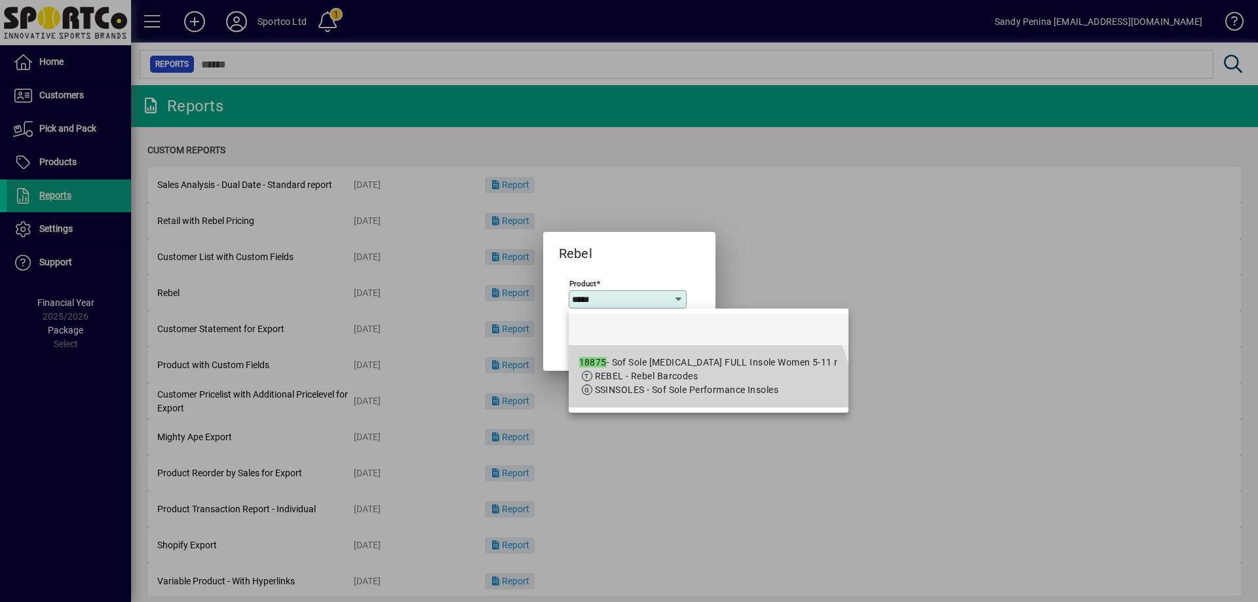
click at [702, 404] on mat-option "18875 - Sof Sole Plantar Fascia FULL Insole Women 5-11 r REBEL - Rebel Barcodes…" at bounding box center [709, 376] width 280 height 62
type input "**********"
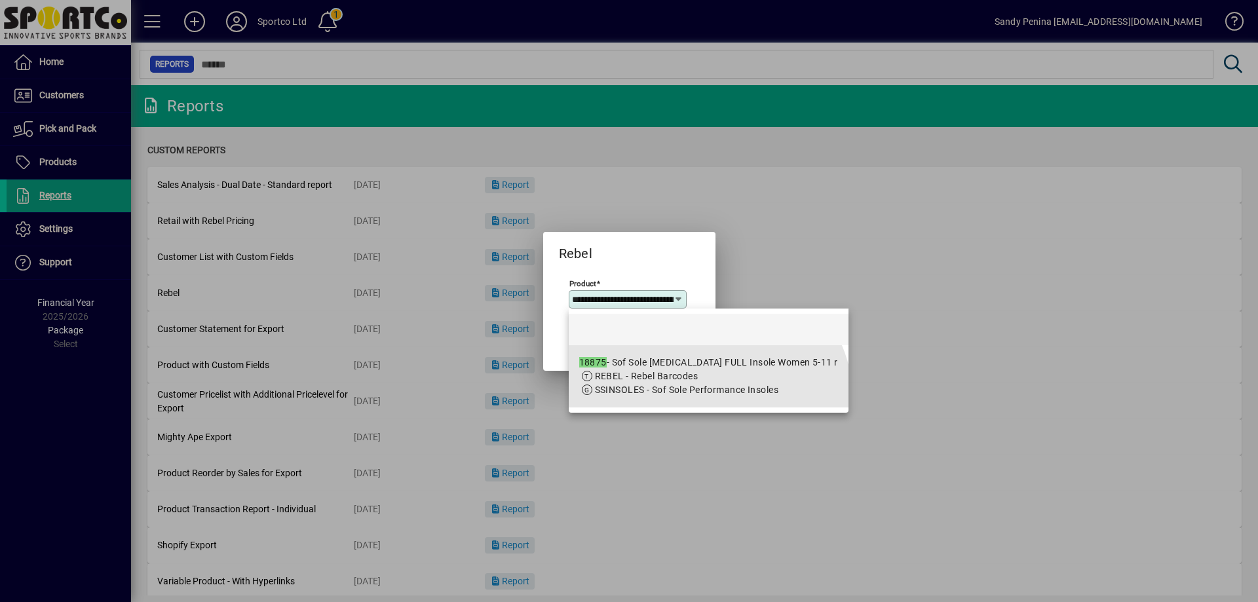
scroll to position [0, 146]
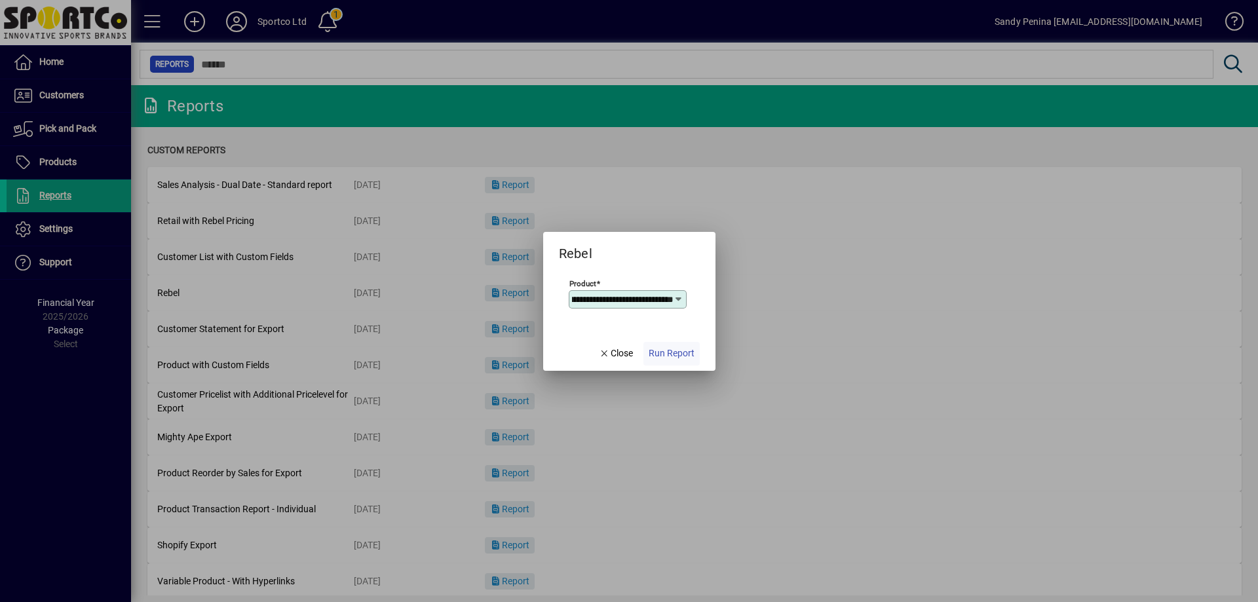
click at [696, 354] on span "button" at bounding box center [671, 353] width 56 height 31
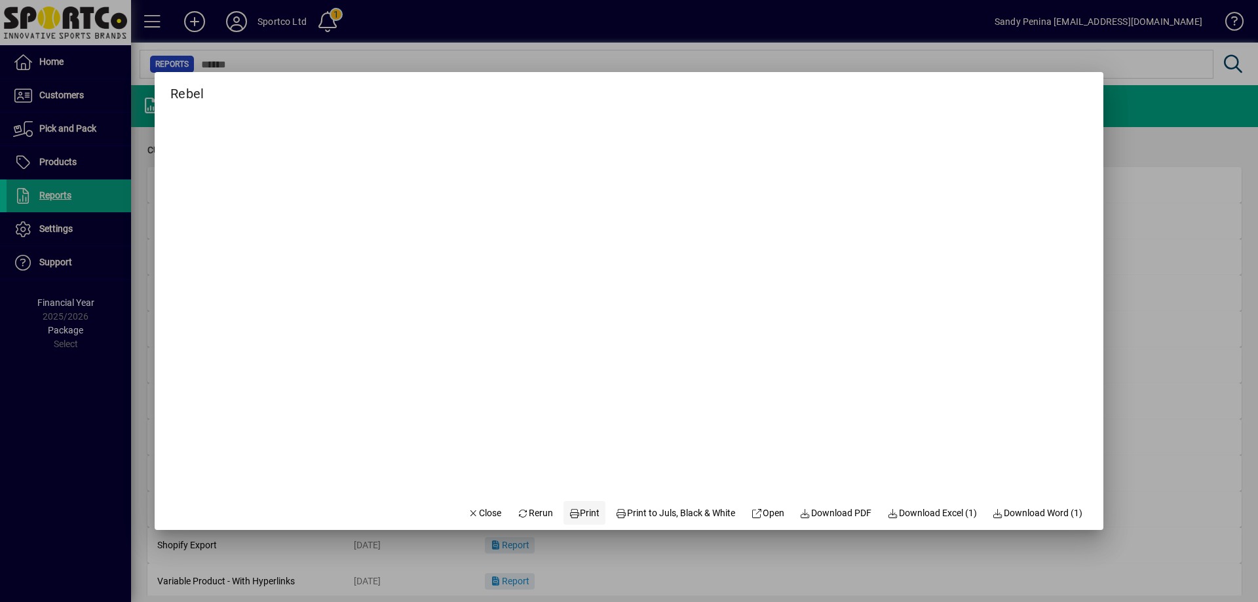
click at [569, 508] on span "Print" at bounding box center [584, 513] width 31 height 14
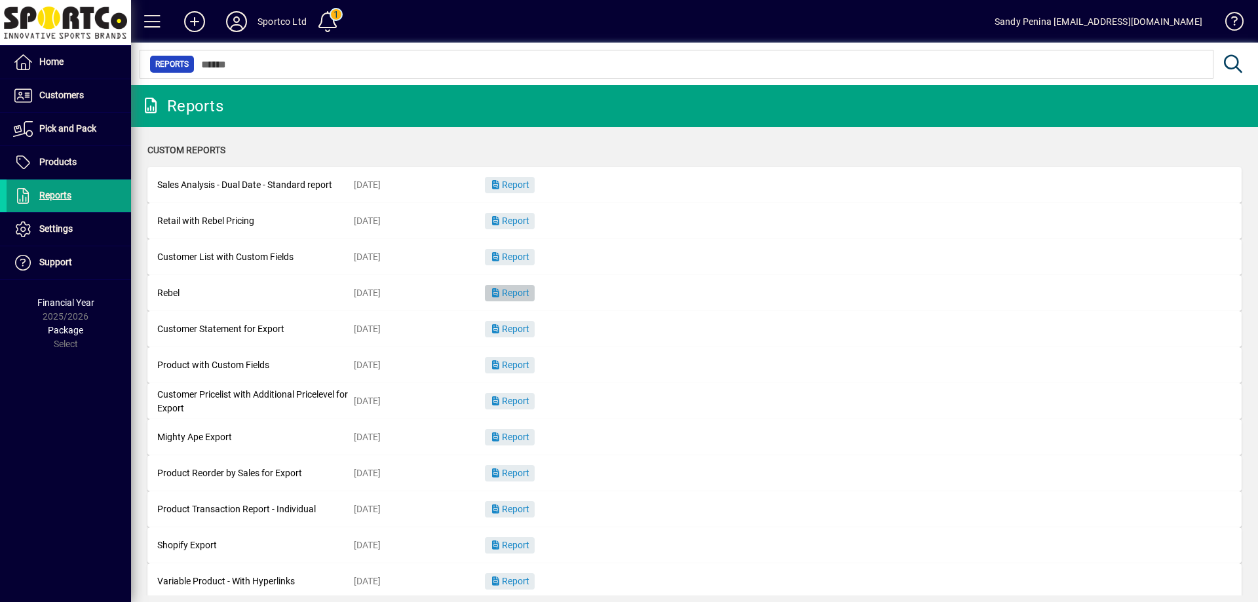
click at [512, 290] on span "Report" at bounding box center [509, 293] width 39 height 10
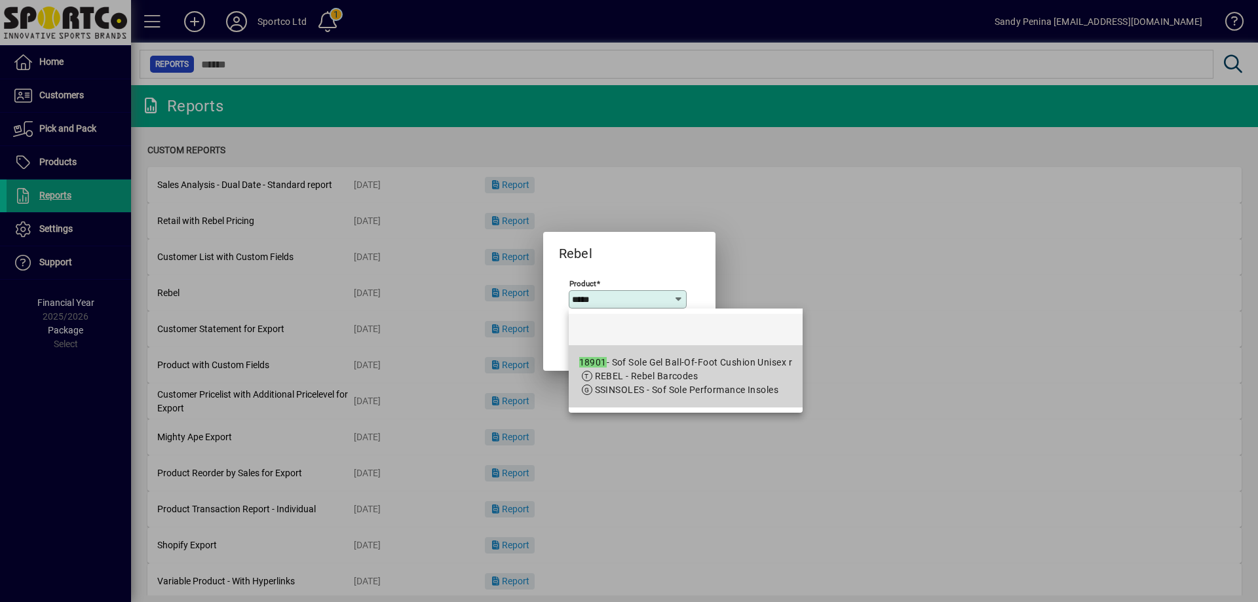
click at [651, 356] on div "18901 - Sof Sole Gel Ball-Of-Foot Cushion Unisex r" at bounding box center [685, 363] width 213 height 14
type input "**********"
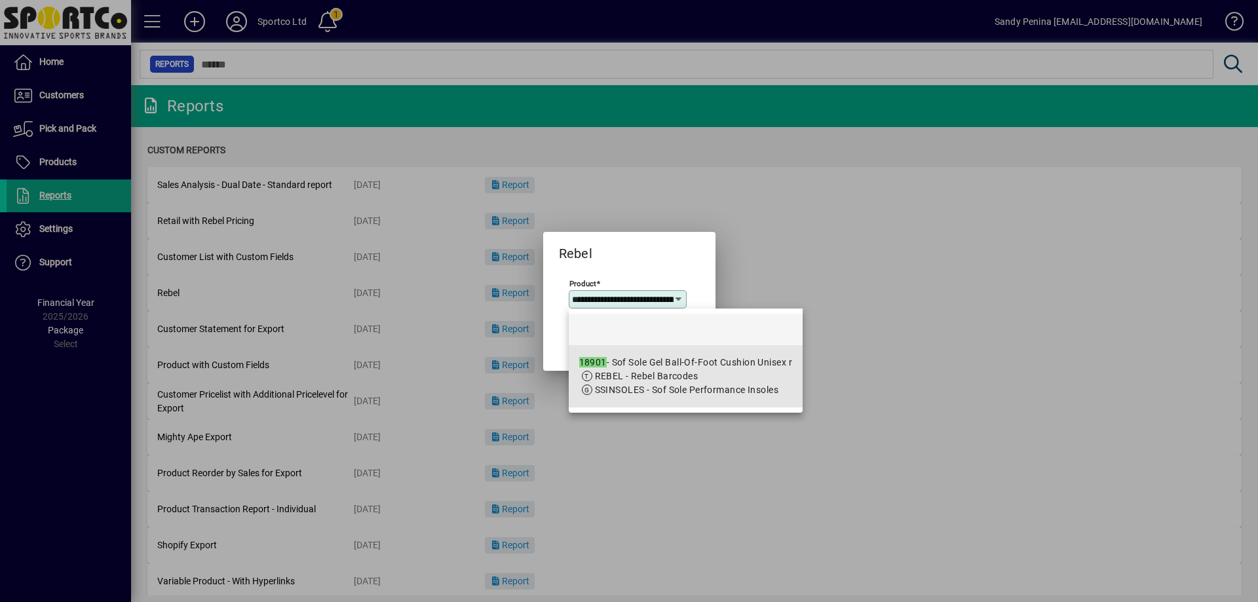
scroll to position [0, 112]
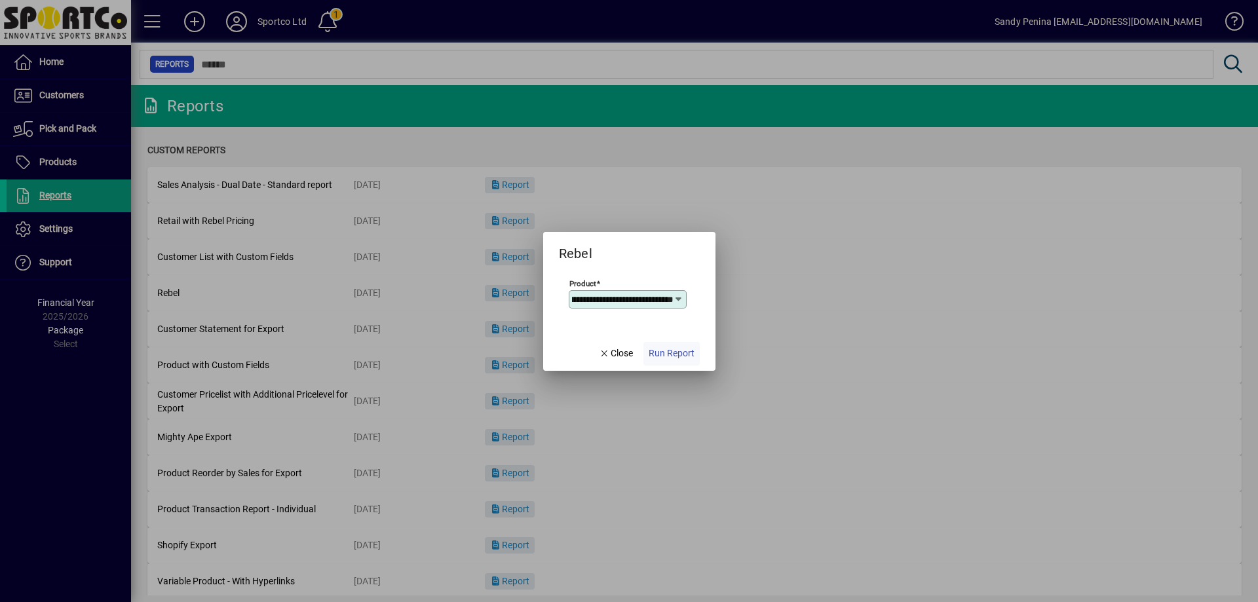
click at [658, 354] on span "Run Report" at bounding box center [672, 354] width 46 height 14
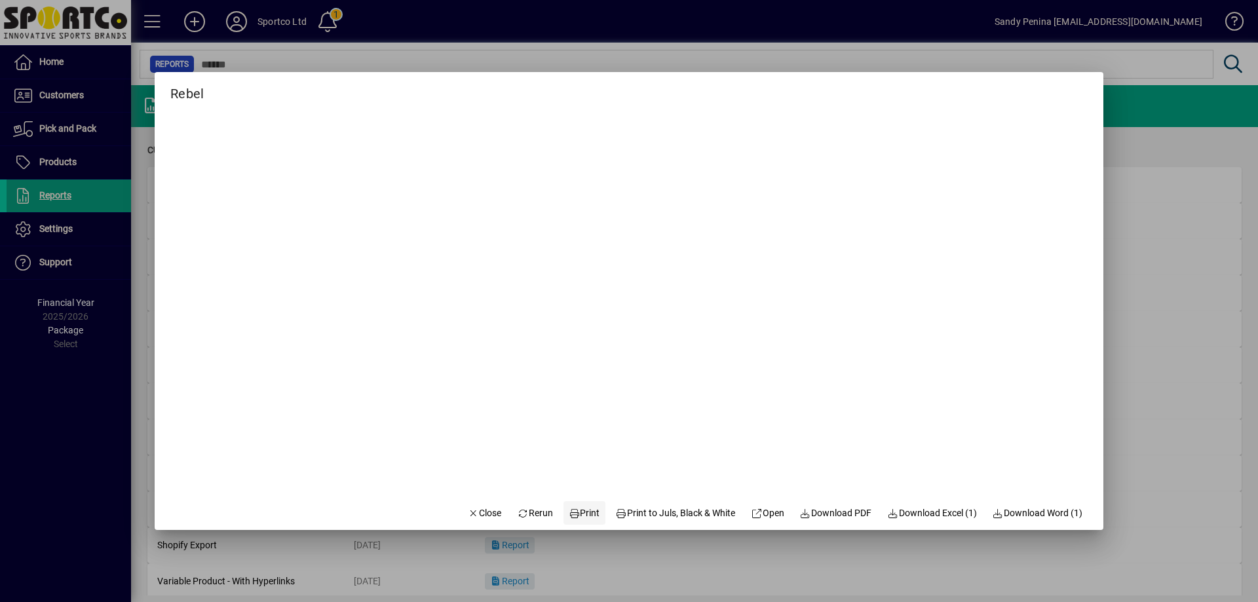
click at [569, 510] on span "Print" at bounding box center [584, 513] width 31 height 14
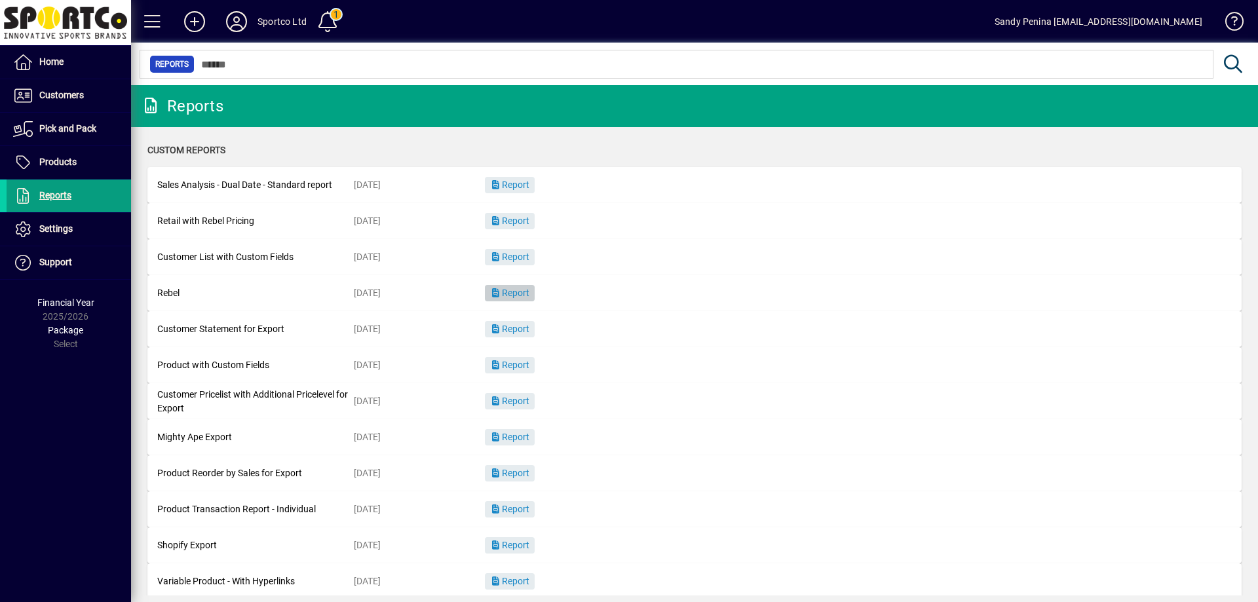
click at [529, 284] on span "button" at bounding box center [510, 293] width 50 height 31
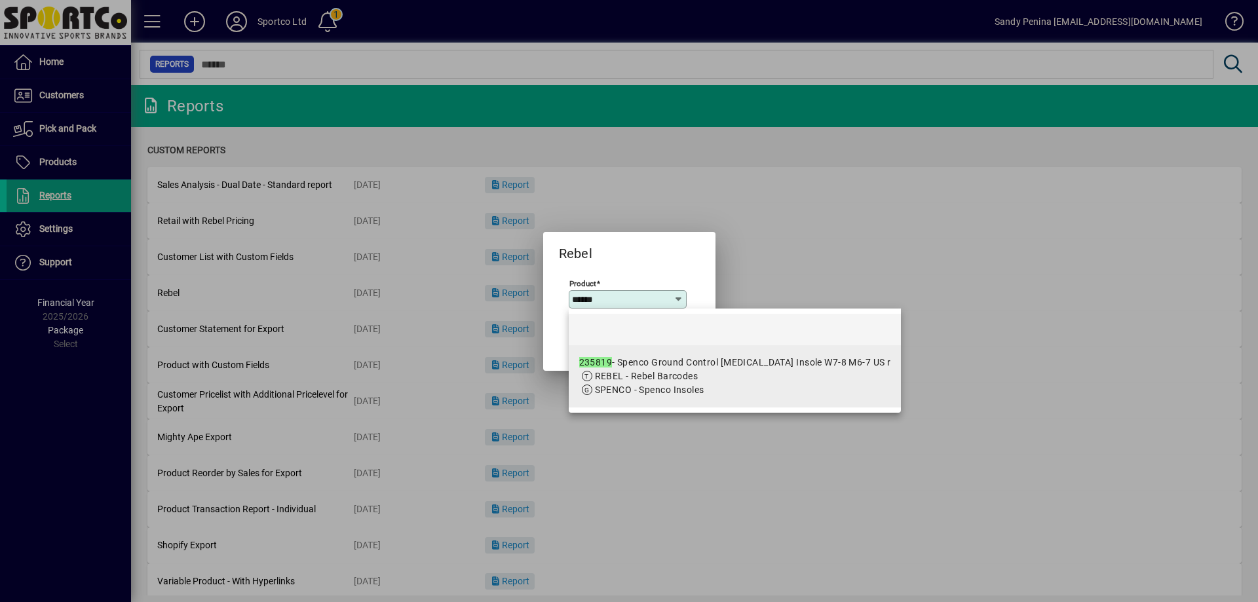
click at [610, 382] on app-search-response-field "REBEL - Rebel Barcodes" at bounding box center [647, 377] width 104 height 14
type input "**********"
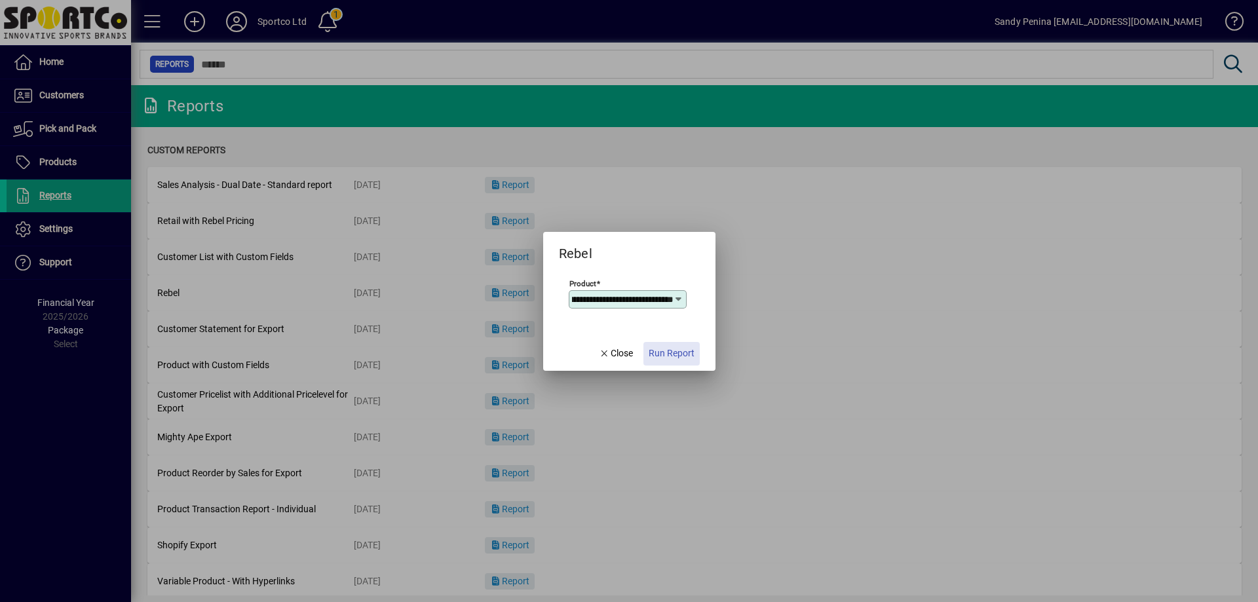
click at [691, 351] on span "Run Report" at bounding box center [672, 354] width 46 height 14
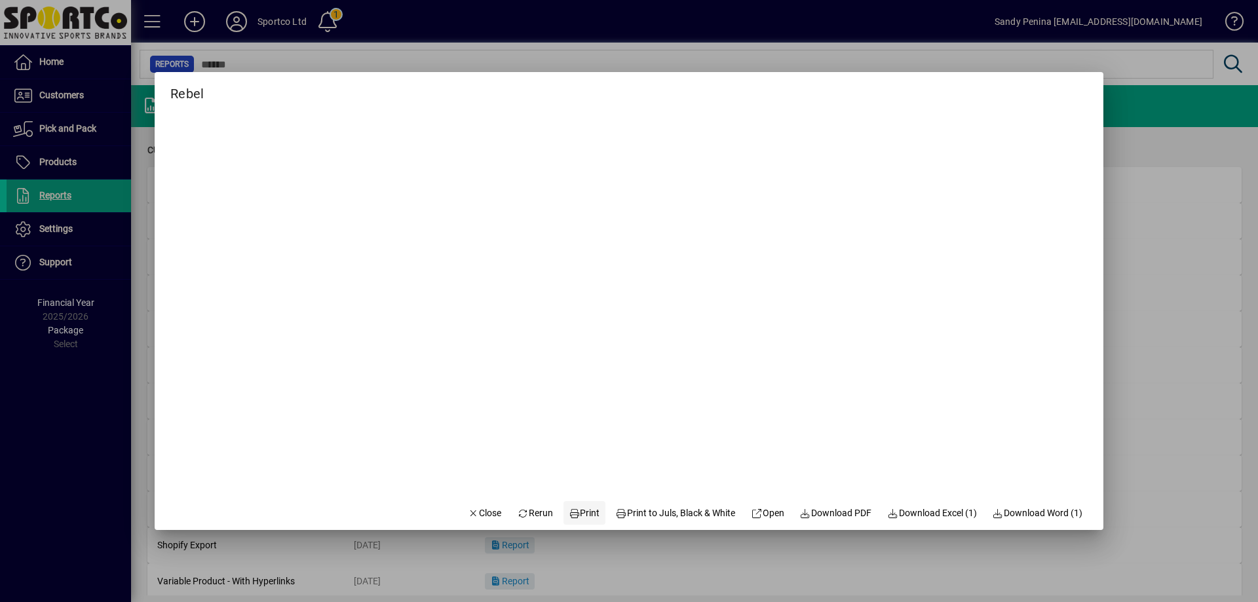
click at [588, 517] on span "Print" at bounding box center [584, 513] width 31 height 14
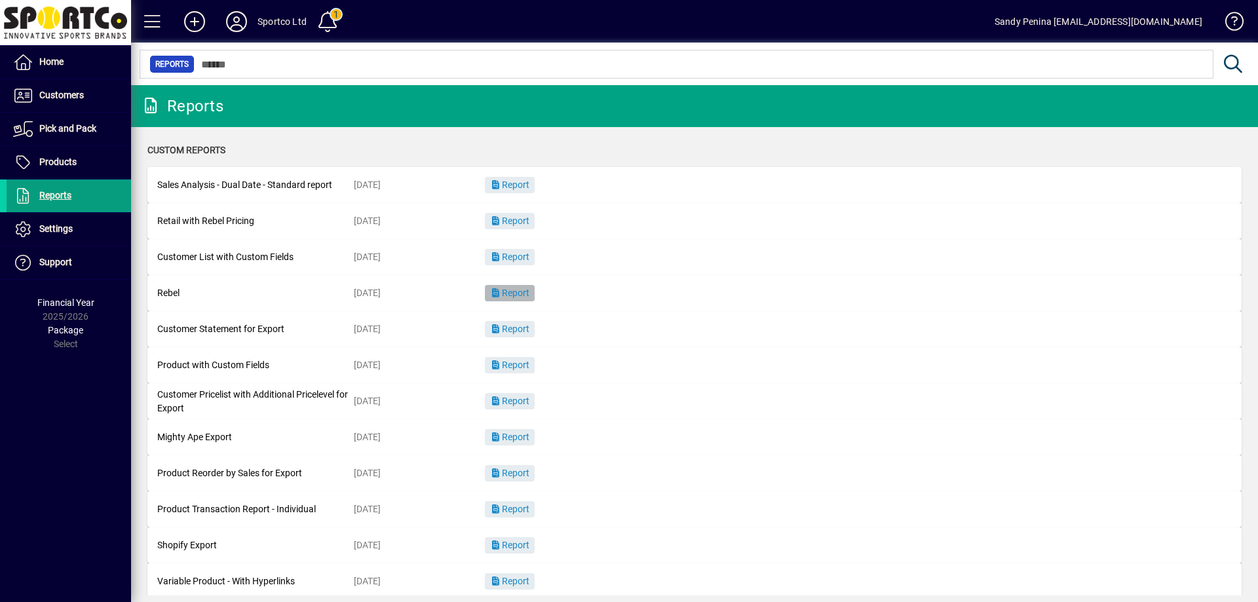
click at [522, 295] on span "Report" at bounding box center [509, 293] width 39 height 10
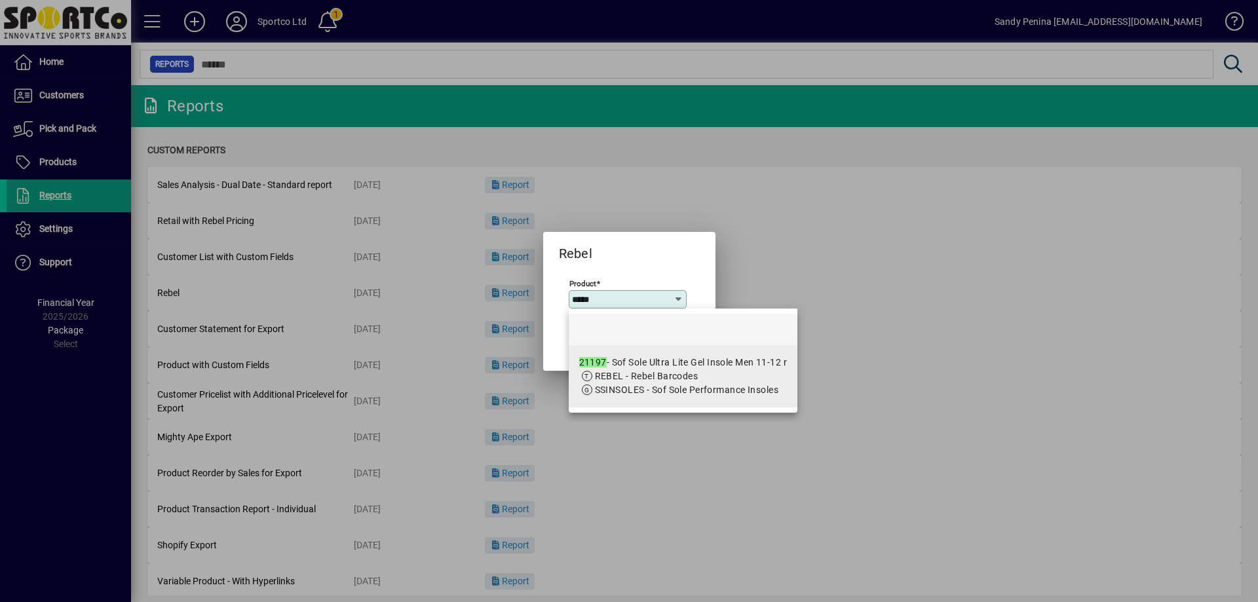
click at [640, 386] on span "SSINSOLES - Sof Sole Performance Insoles" at bounding box center [687, 390] width 184 height 10
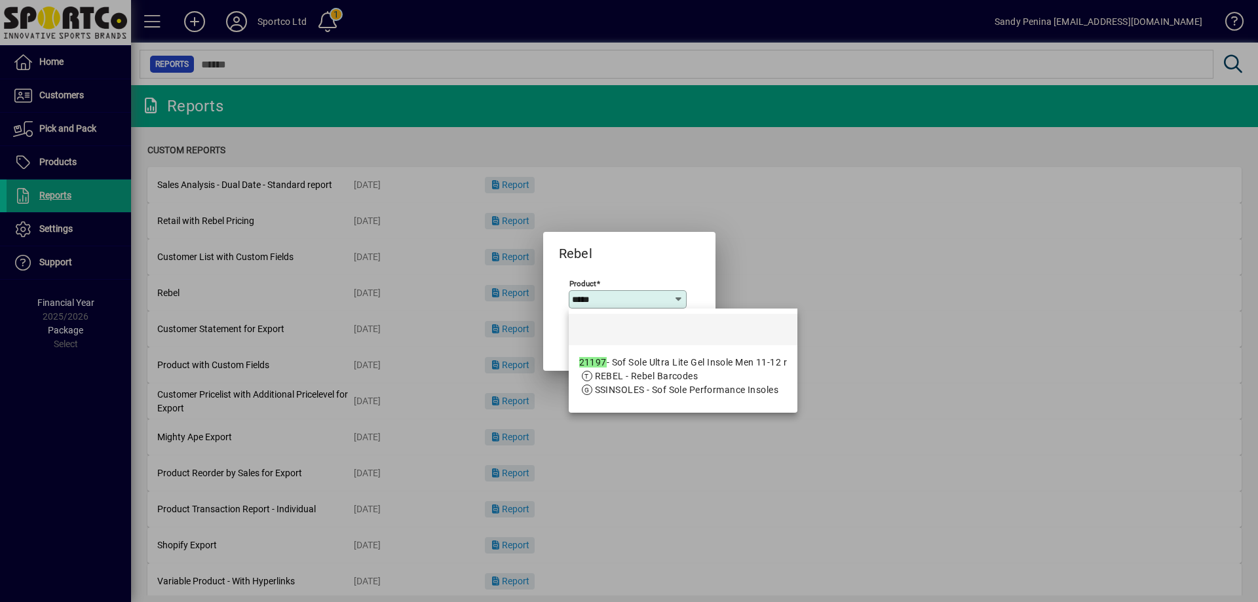
type input "**********"
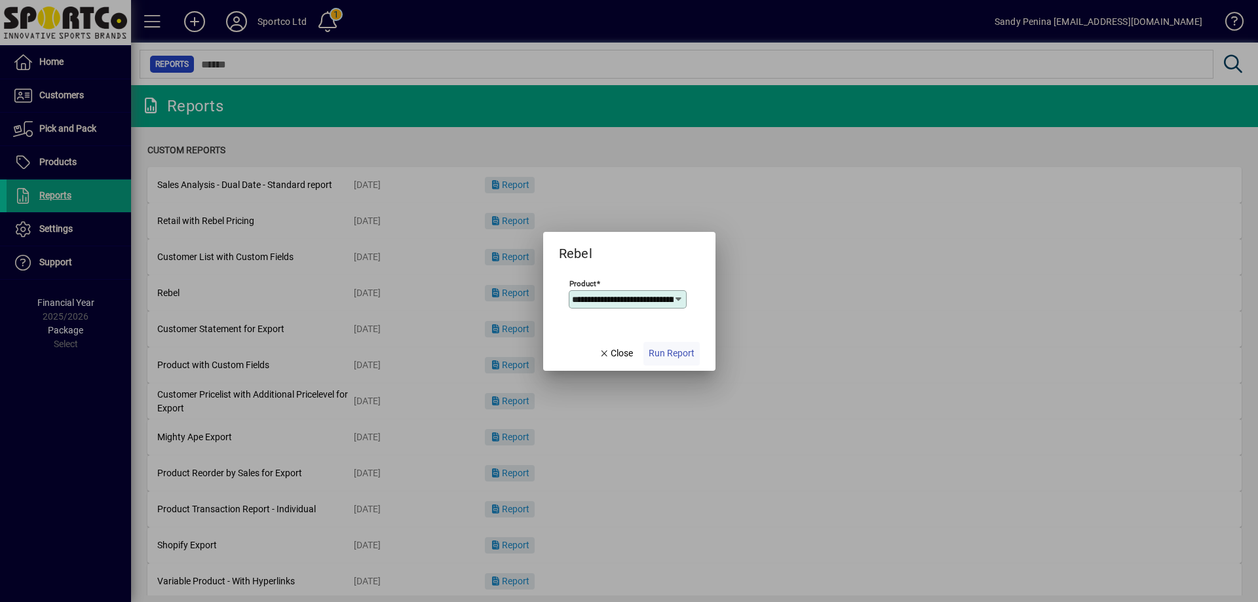
scroll to position [0, 108]
click at [648, 364] on span "button" at bounding box center [671, 353] width 56 height 31
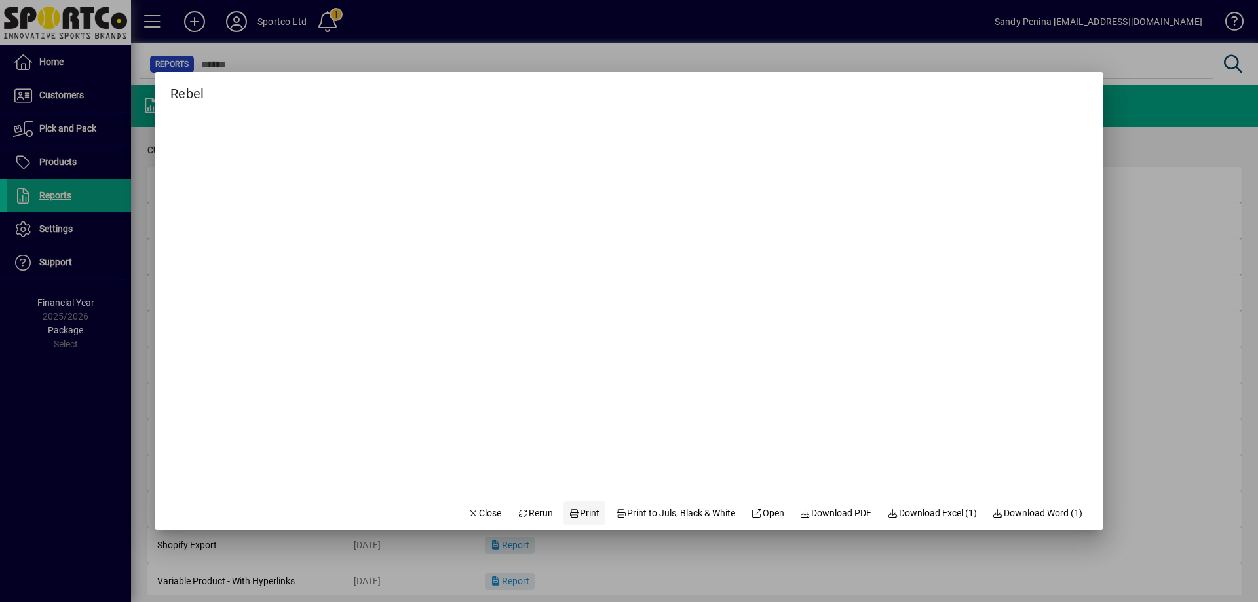
click at [569, 518] on span "Print" at bounding box center [584, 513] width 31 height 14
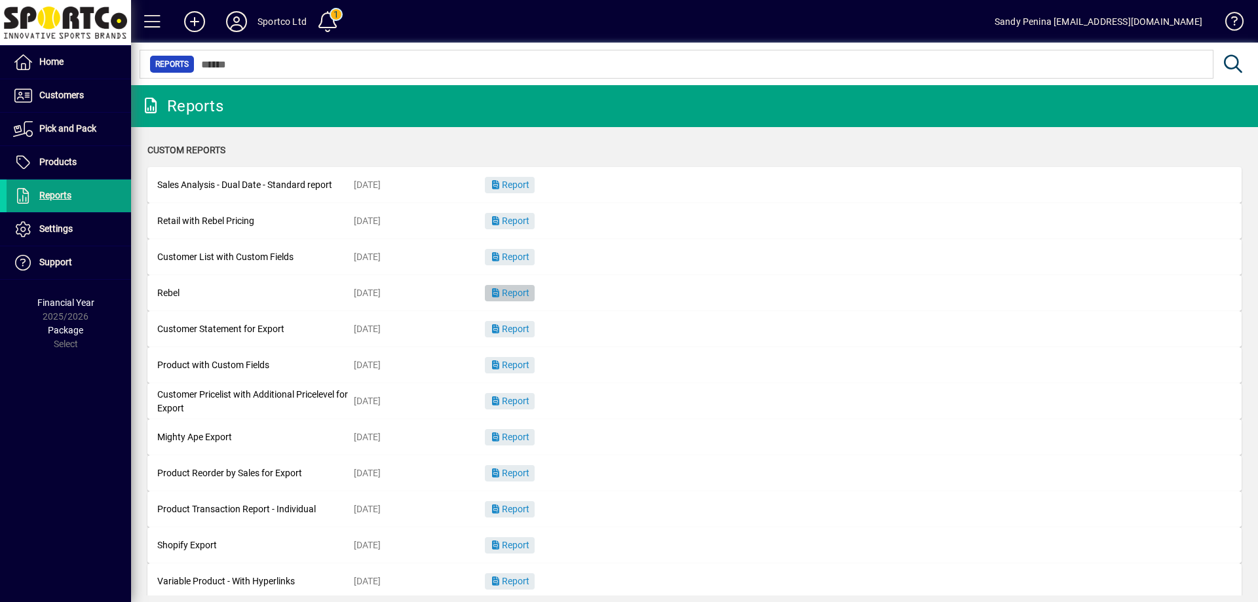
click at [523, 295] on span "Report" at bounding box center [509, 293] width 39 height 10
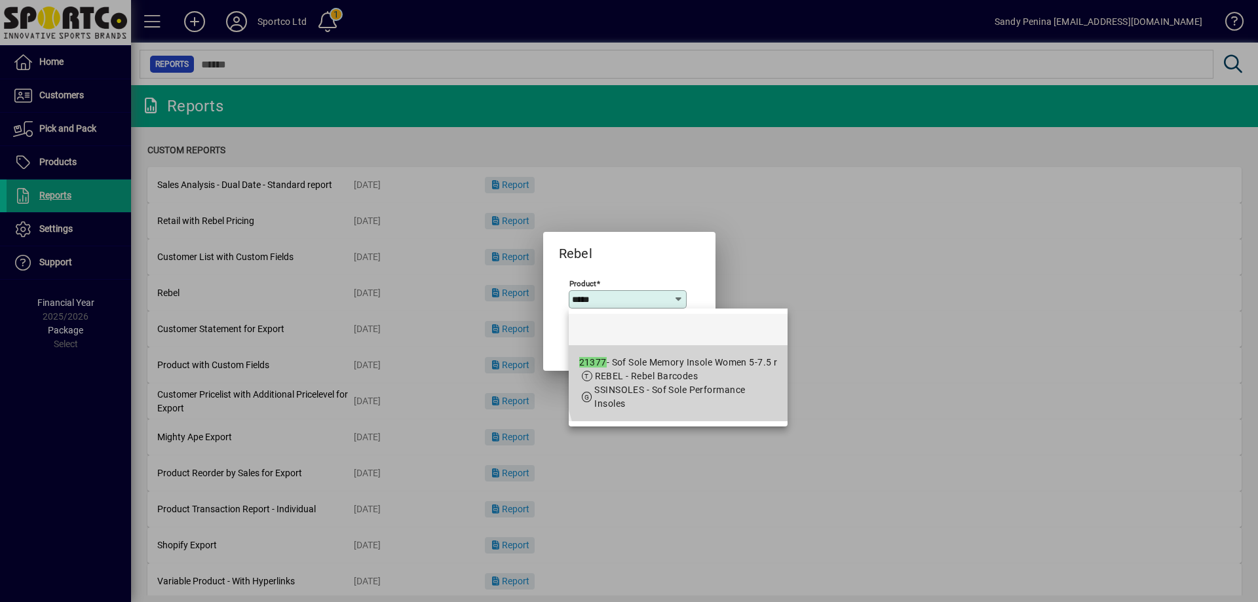
click at [736, 370] on span "REBEL - Rebel Barcodes" at bounding box center [678, 377] width 199 height 14
type input "**********"
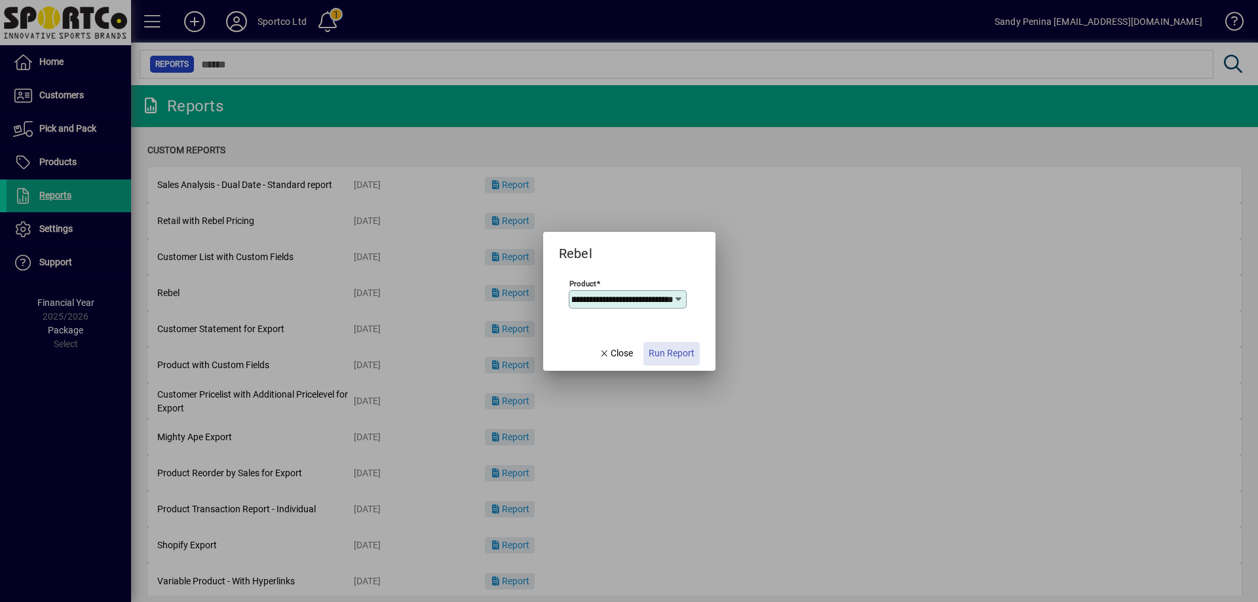
click at [658, 363] on span "button" at bounding box center [671, 353] width 56 height 31
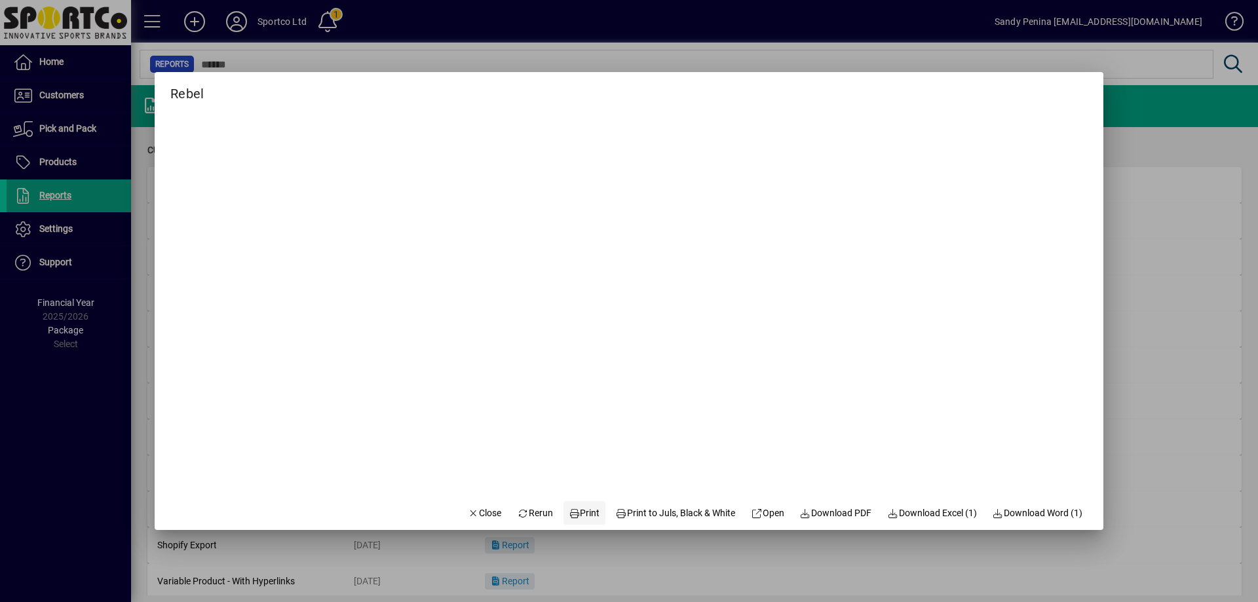
click at [592, 514] on span at bounding box center [584, 512] width 42 height 31
drag, startPoint x: 471, startPoint y: 518, endPoint x: 542, endPoint y: 446, distance: 100.5
click at [472, 516] on span "Close" at bounding box center [485, 513] width 34 height 14
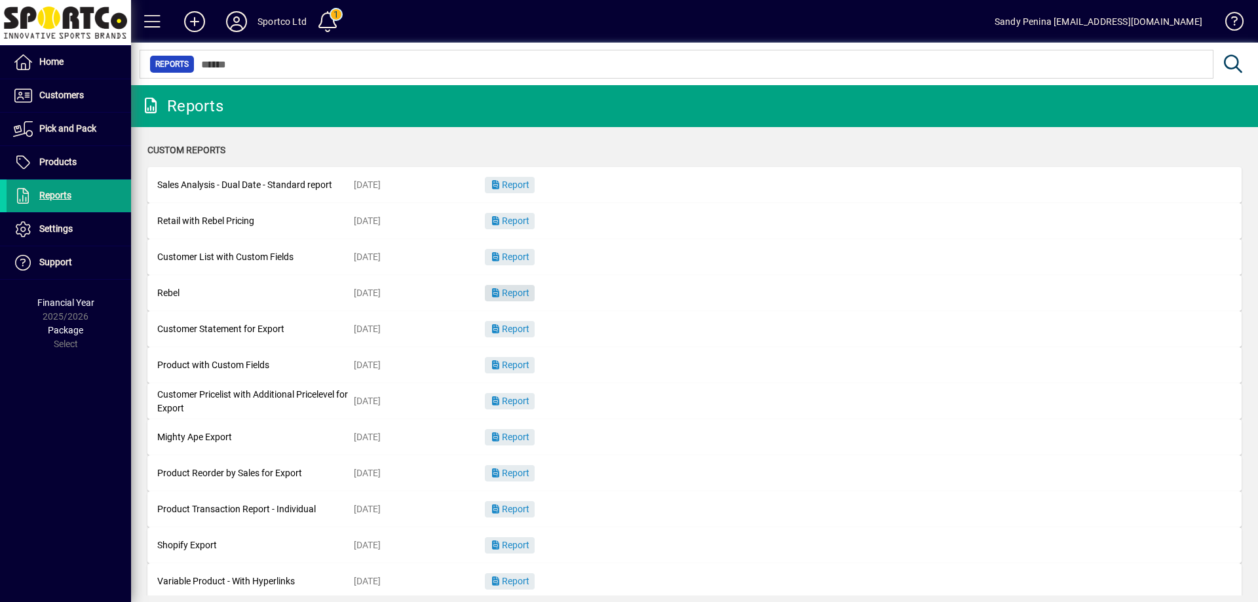
click at [516, 290] on span "Report" at bounding box center [509, 293] width 39 height 10
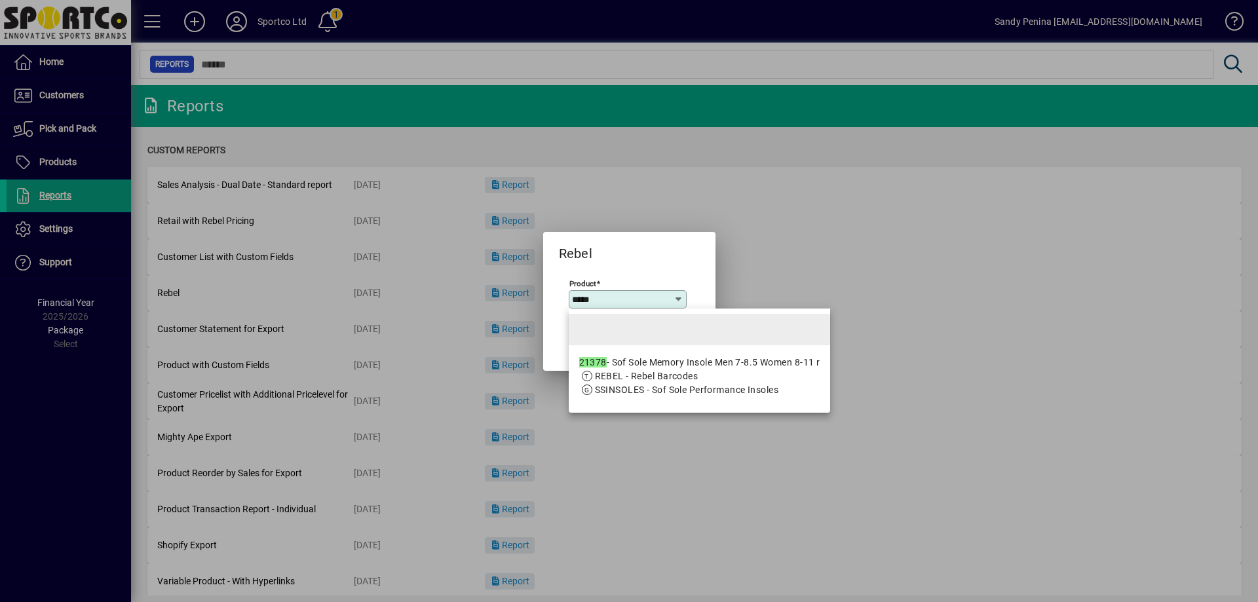
type input "*****"
click at [660, 329] on mat-option at bounding box center [700, 329] width 262 height 31
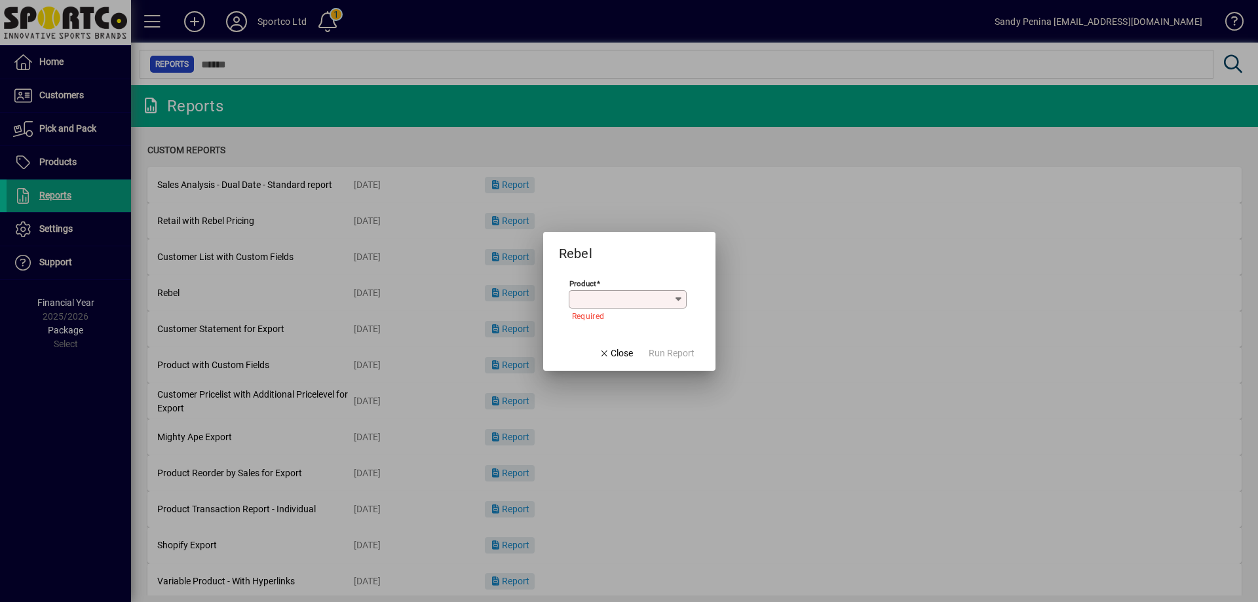
click at [618, 302] on input "Product" at bounding box center [623, 299] width 102 height 10
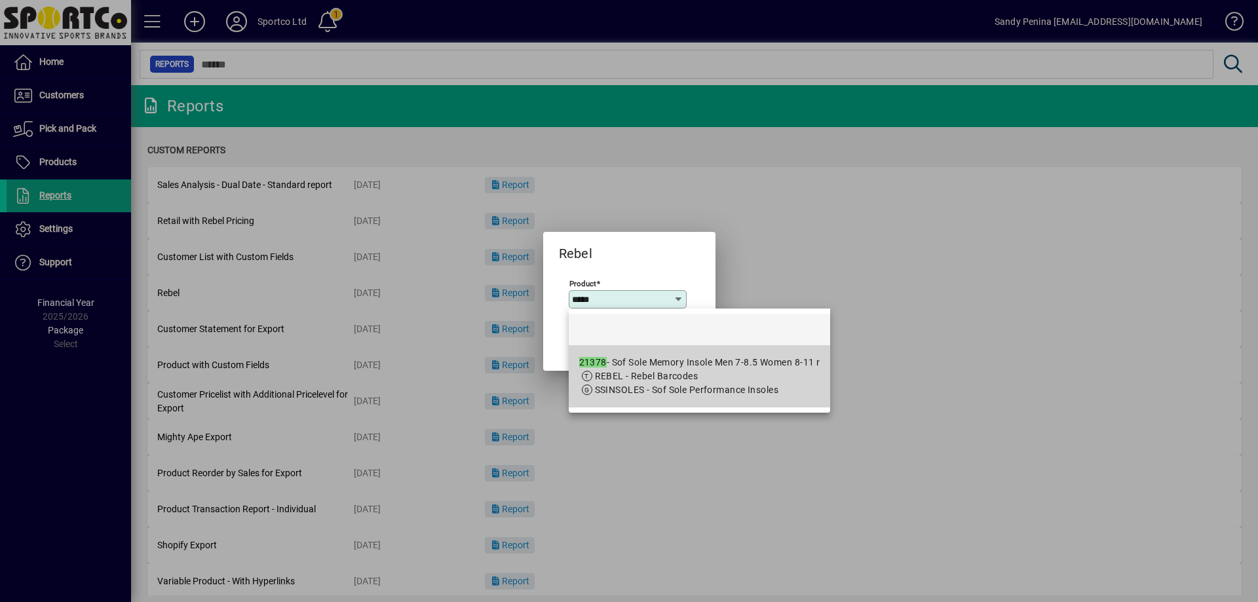
click at [645, 366] on div "21378 - Sof Sole Memory Insole Men 7-8.5 Women 8-11 r" at bounding box center [699, 363] width 241 height 14
type input "**********"
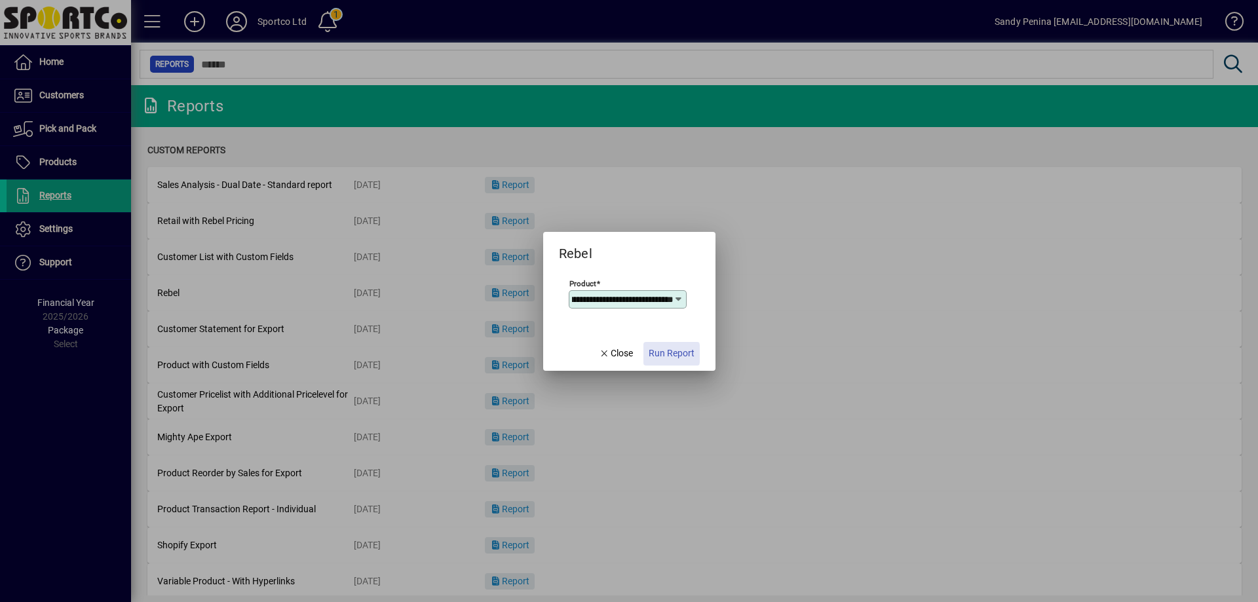
click at [645, 354] on span "button" at bounding box center [671, 353] width 56 height 31
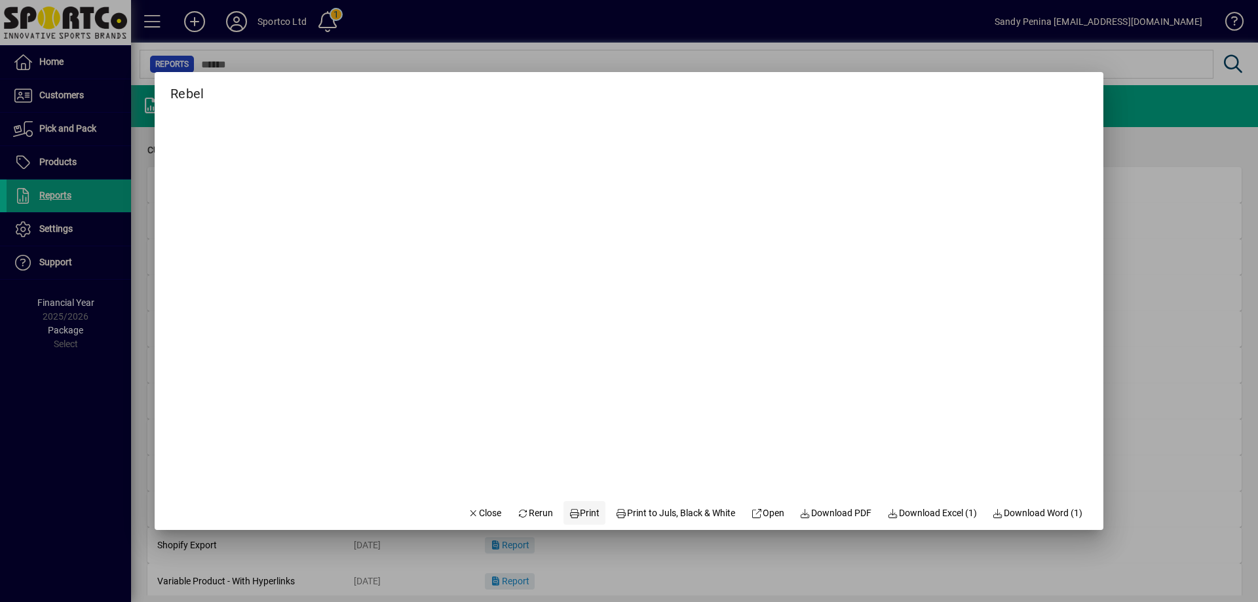
click at [569, 515] on icon at bounding box center [575, 513] width 12 height 9
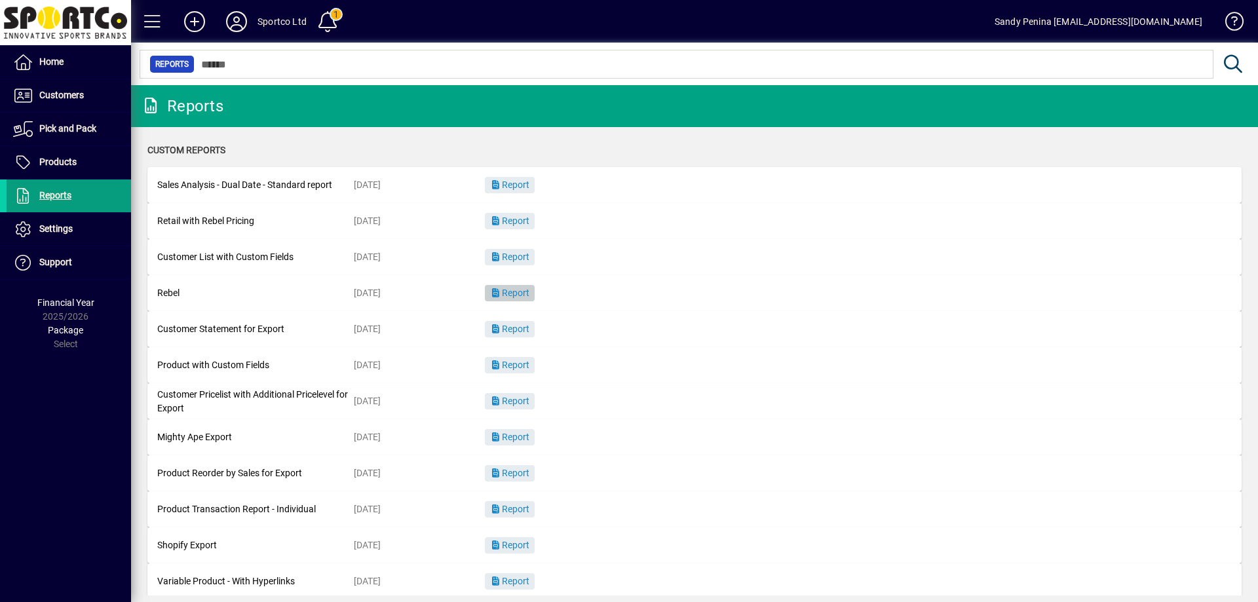
click at [525, 293] on span "Report" at bounding box center [509, 293] width 39 height 10
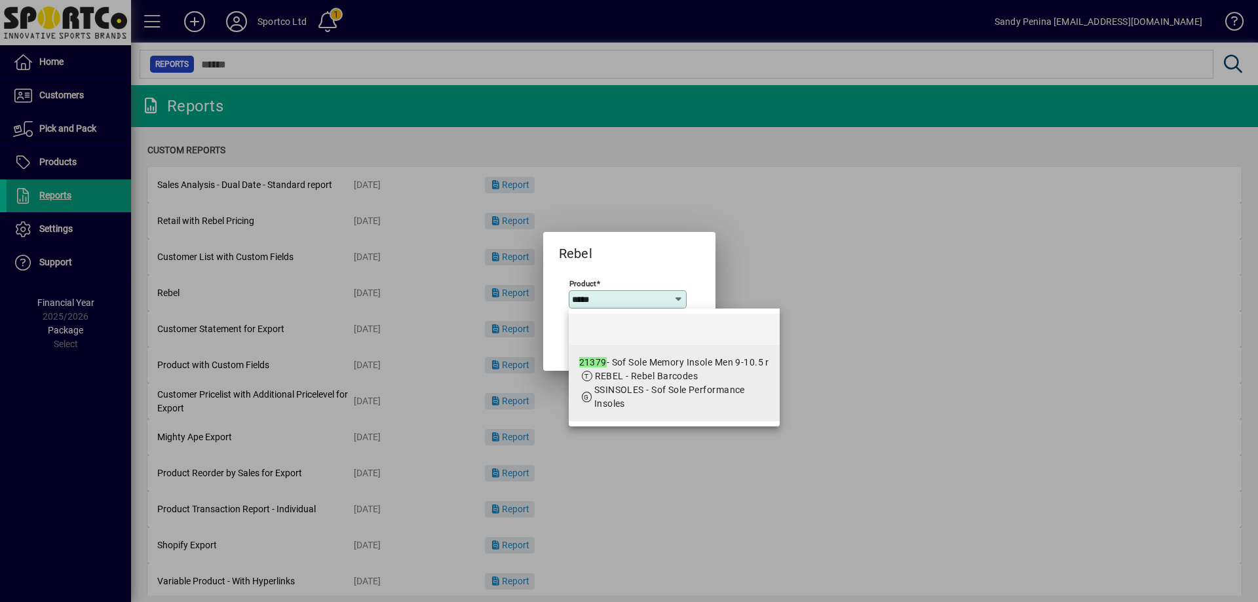
click at [635, 368] on div "21379 - Sof Sole Memory Insole Men 9-10.5 r" at bounding box center [674, 363] width 190 height 14
type input "**********"
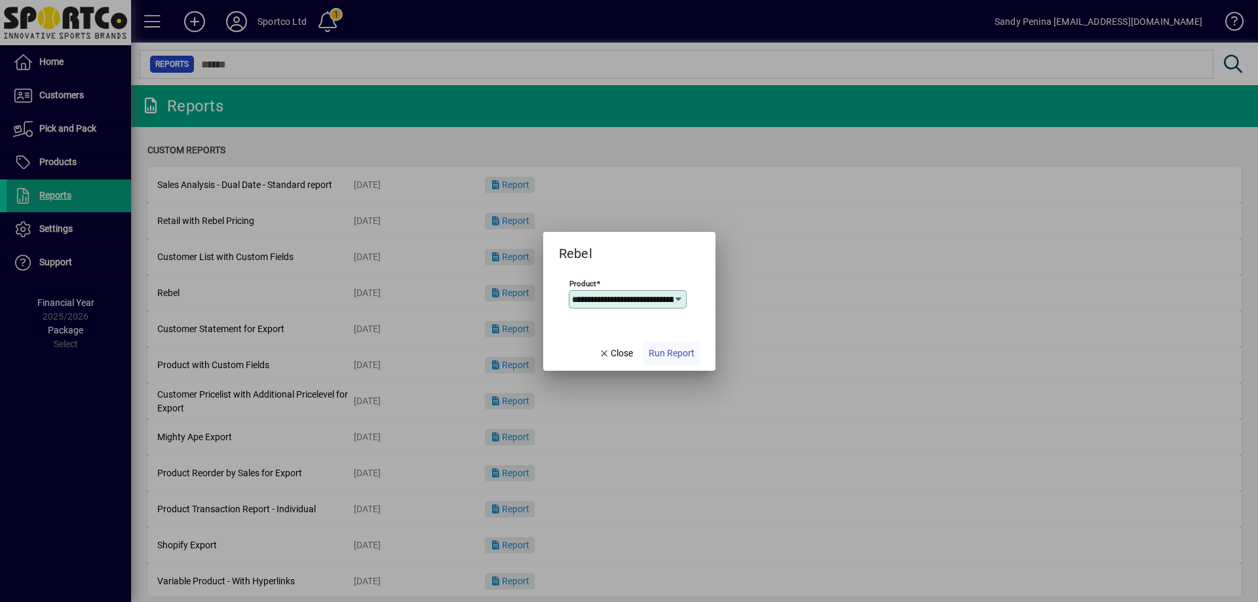
scroll to position [0, 90]
drag, startPoint x: 660, startPoint y: 323, endPoint x: 657, endPoint y: 346, distance: 23.2
click at [659, 334] on mat-dialog-content "**********" at bounding box center [629, 300] width 172 height 72
click at [656, 347] on span "Run Report" at bounding box center [672, 354] width 46 height 14
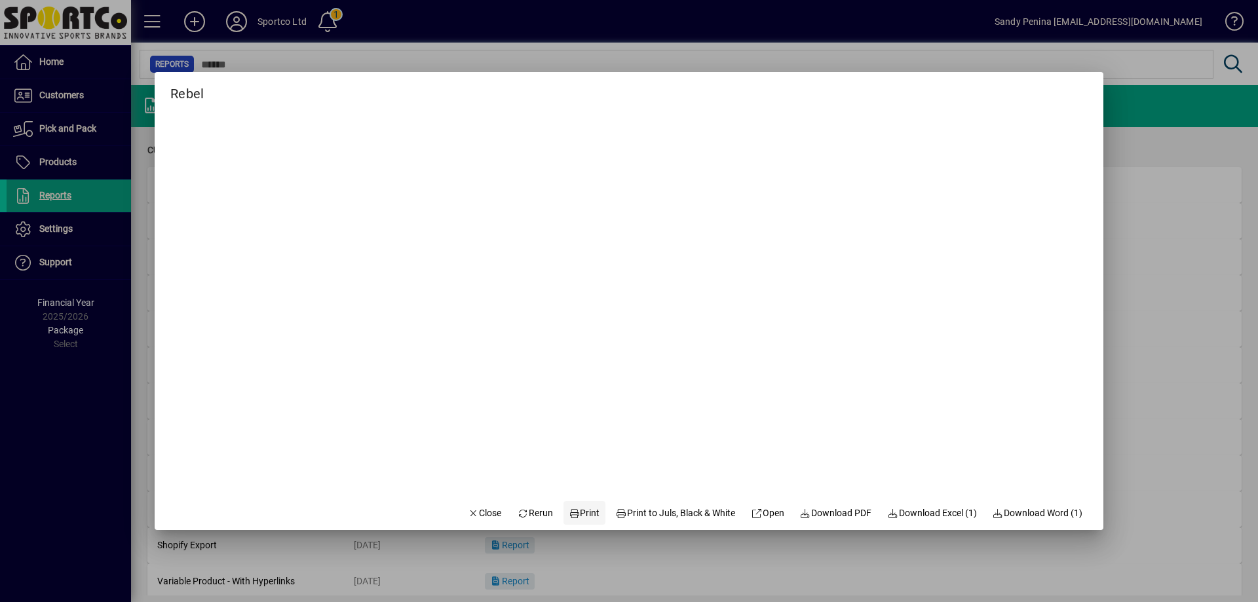
click at [583, 508] on span "Print" at bounding box center [584, 513] width 31 height 14
click at [474, 512] on span "Close" at bounding box center [485, 513] width 34 height 14
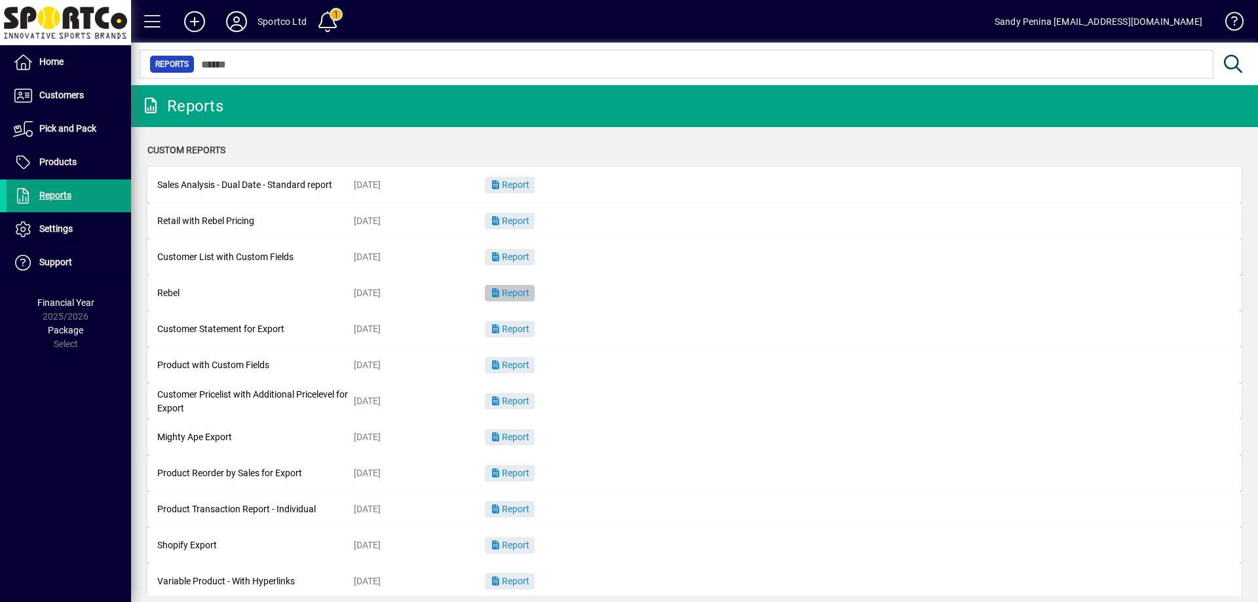
click at [521, 294] on span "Report" at bounding box center [509, 293] width 39 height 10
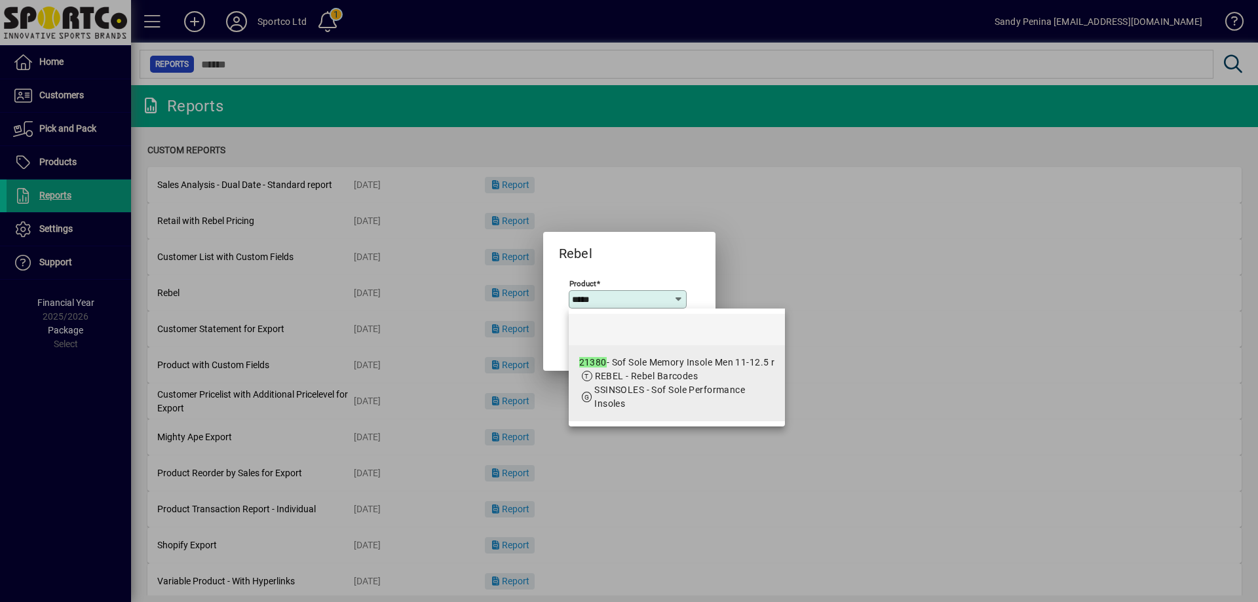
click at [668, 372] on span "REBEL - Rebel Barcodes" at bounding box center [647, 376] width 104 height 10
type input "**********"
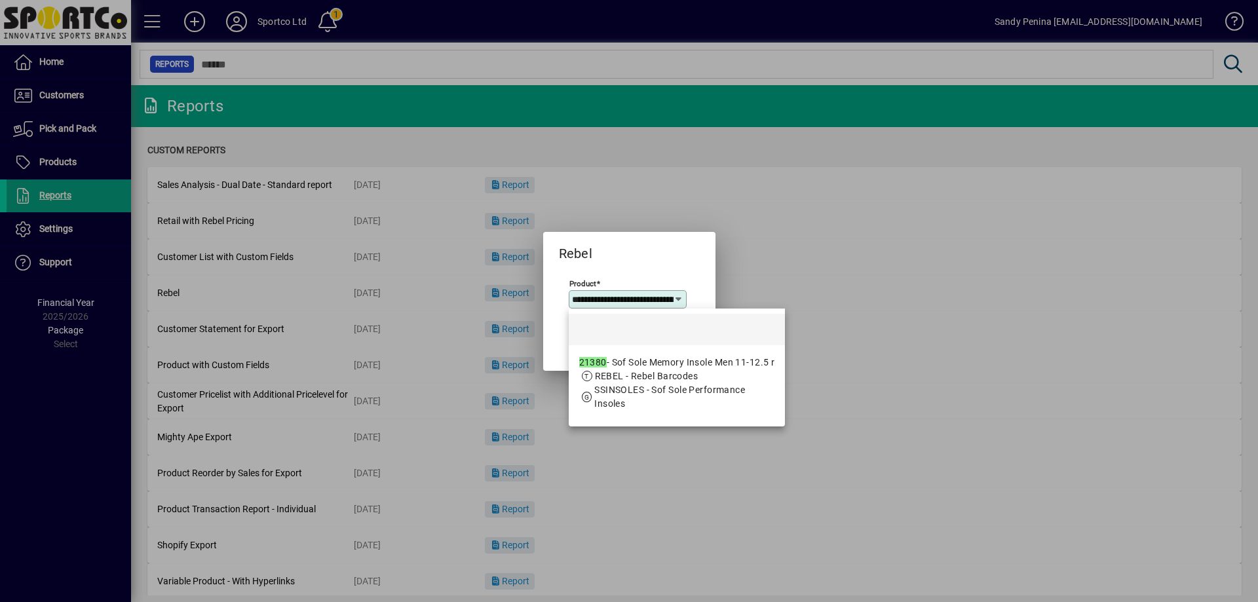
scroll to position [0, 96]
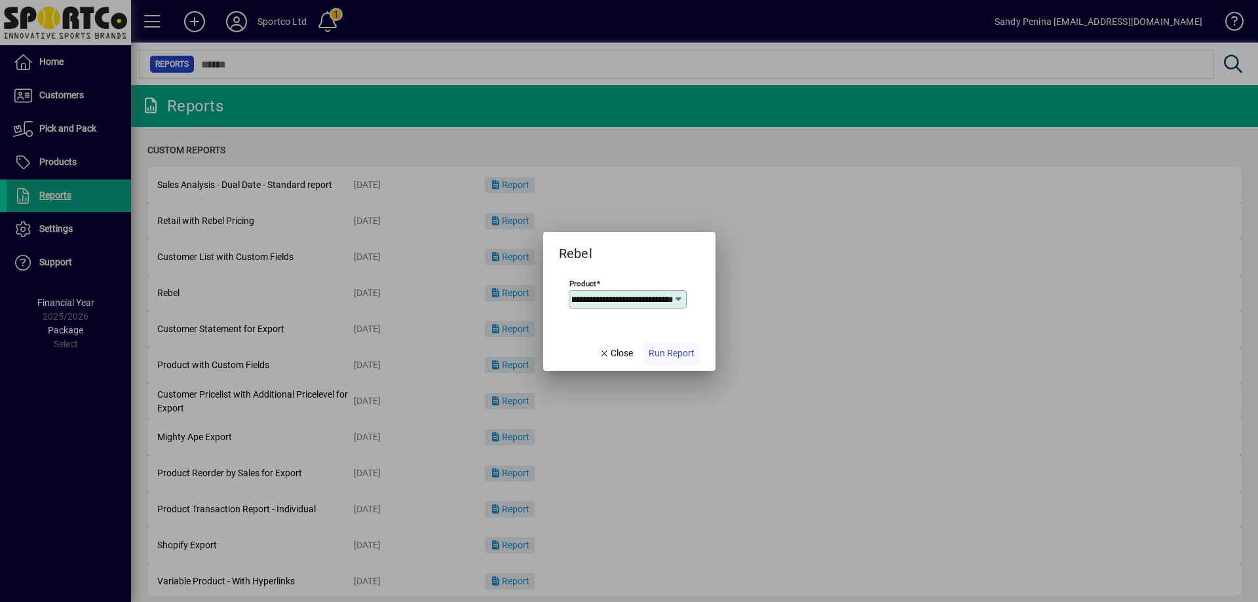
click at [672, 364] on span "button" at bounding box center [671, 353] width 56 height 31
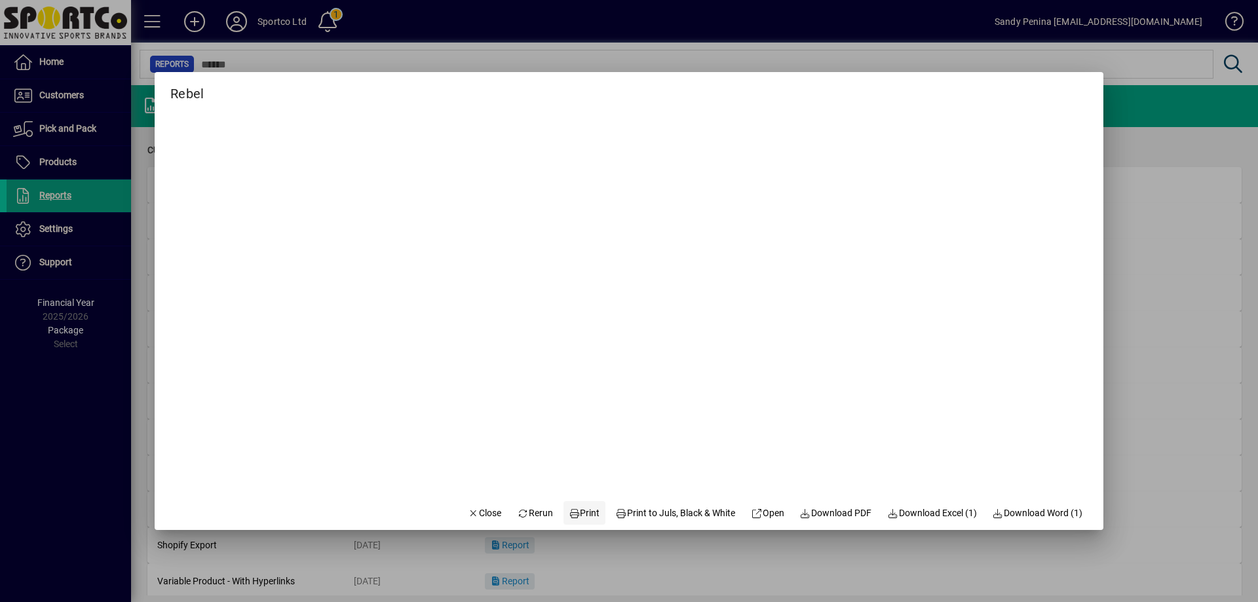
click at [574, 515] on span "Print" at bounding box center [584, 513] width 31 height 14
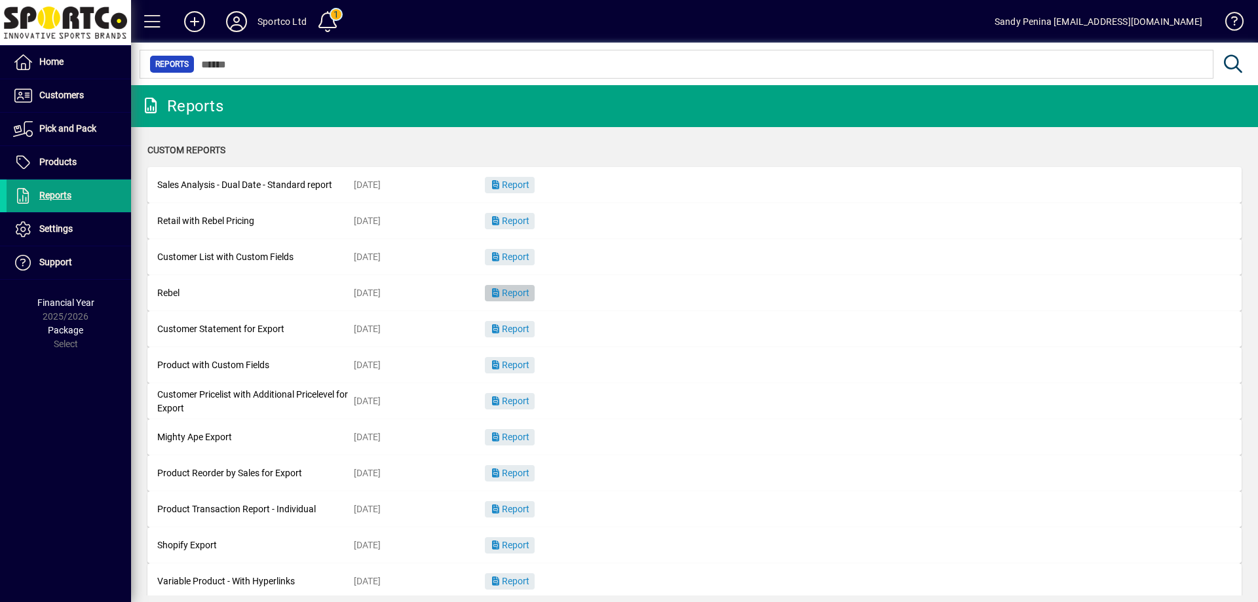
click at [503, 296] on span "Report" at bounding box center [509, 293] width 39 height 10
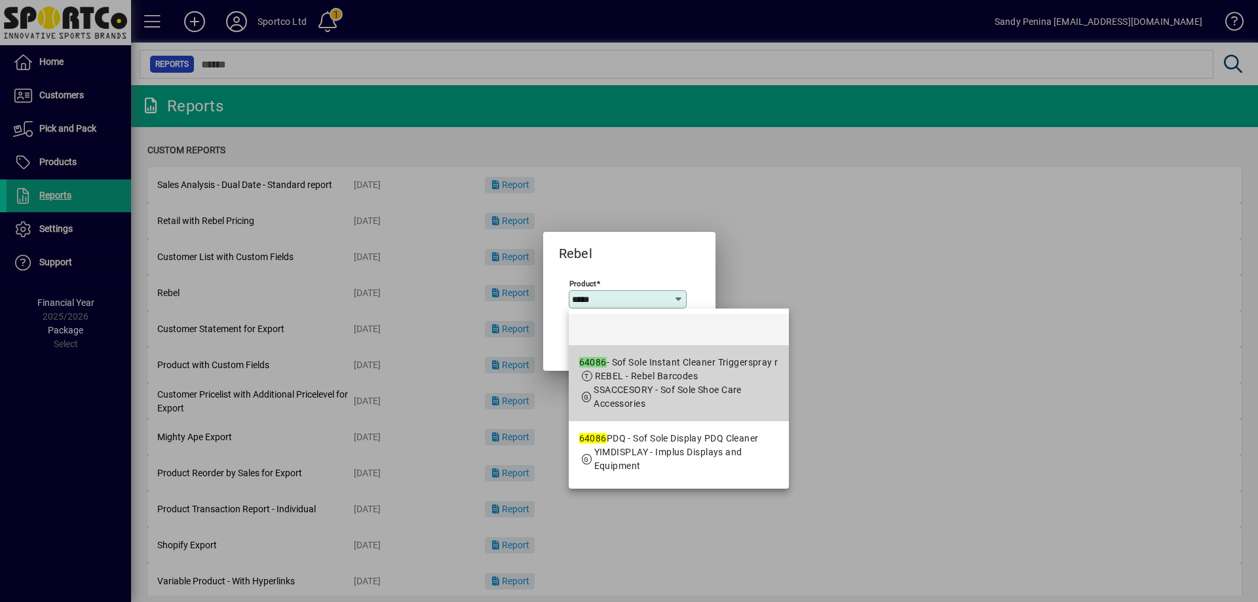
click at [745, 368] on div "64086 - Sof Sole Instant Cleaner Triggerspray r" at bounding box center [678, 363] width 199 height 14
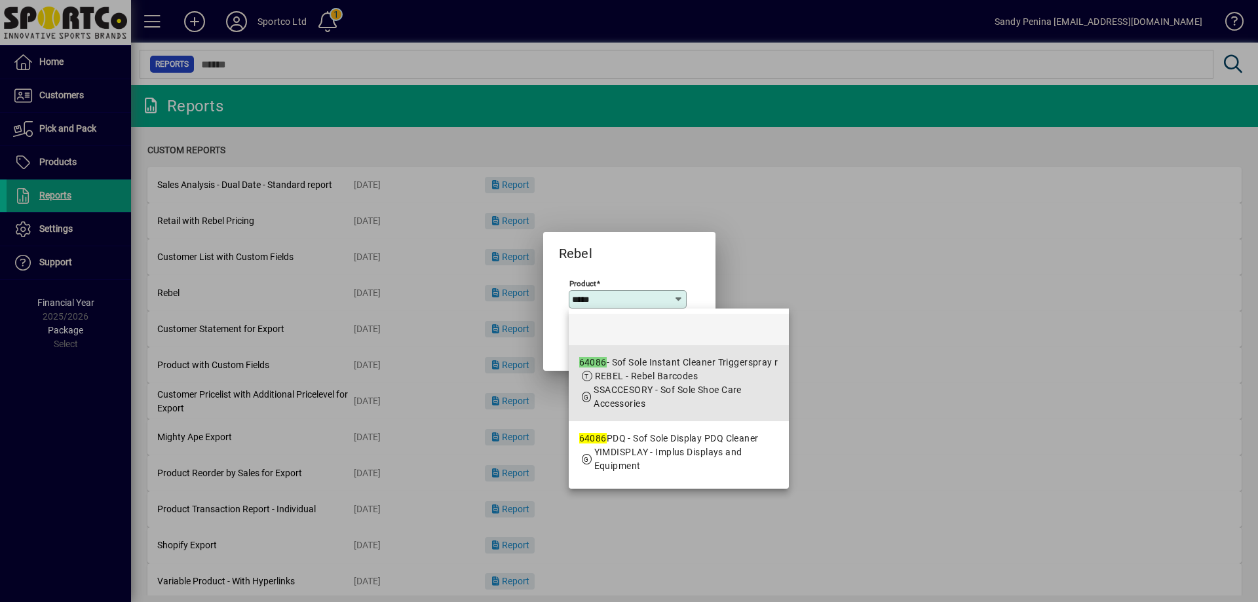
type input "**********"
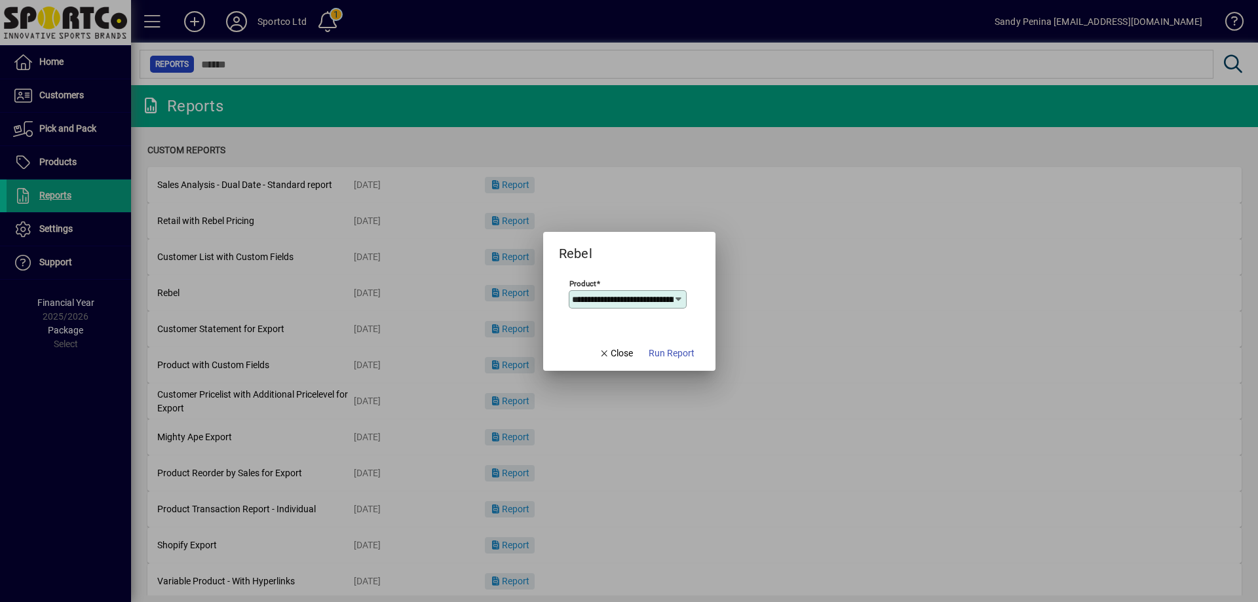
scroll to position [0, 98]
click at [669, 345] on span "button" at bounding box center [671, 353] width 56 height 31
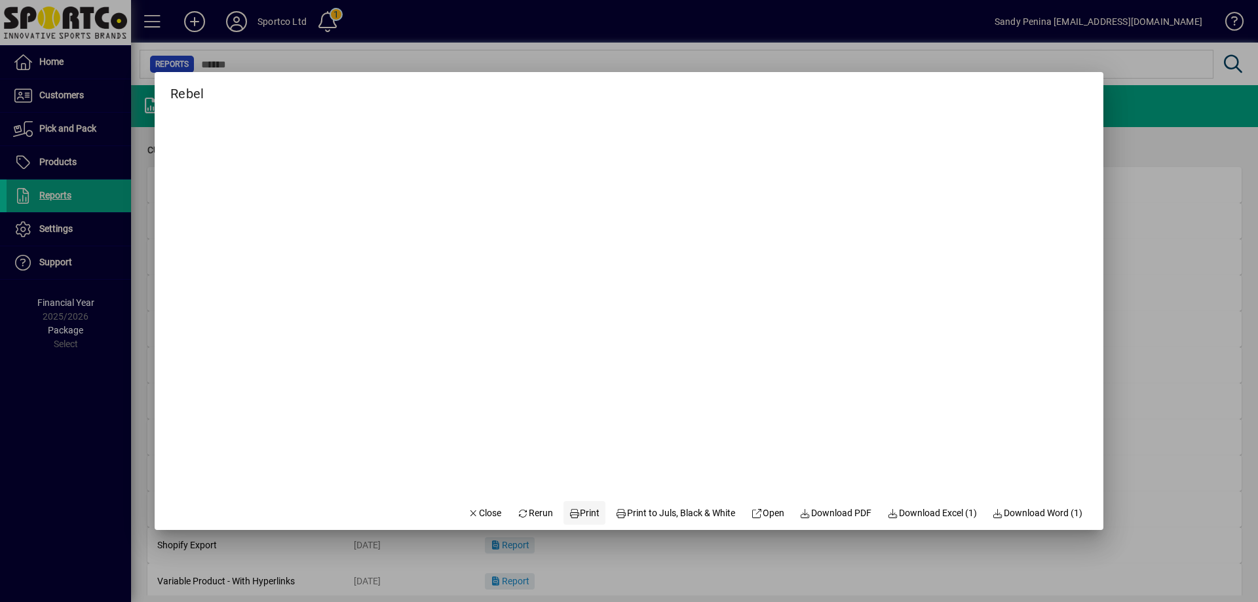
click at [569, 516] on icon at bounding box center [575, 513] width 12 height 9
click at [468, 506] on span "Close" at bounding box center [485, 513] width 34 height 14
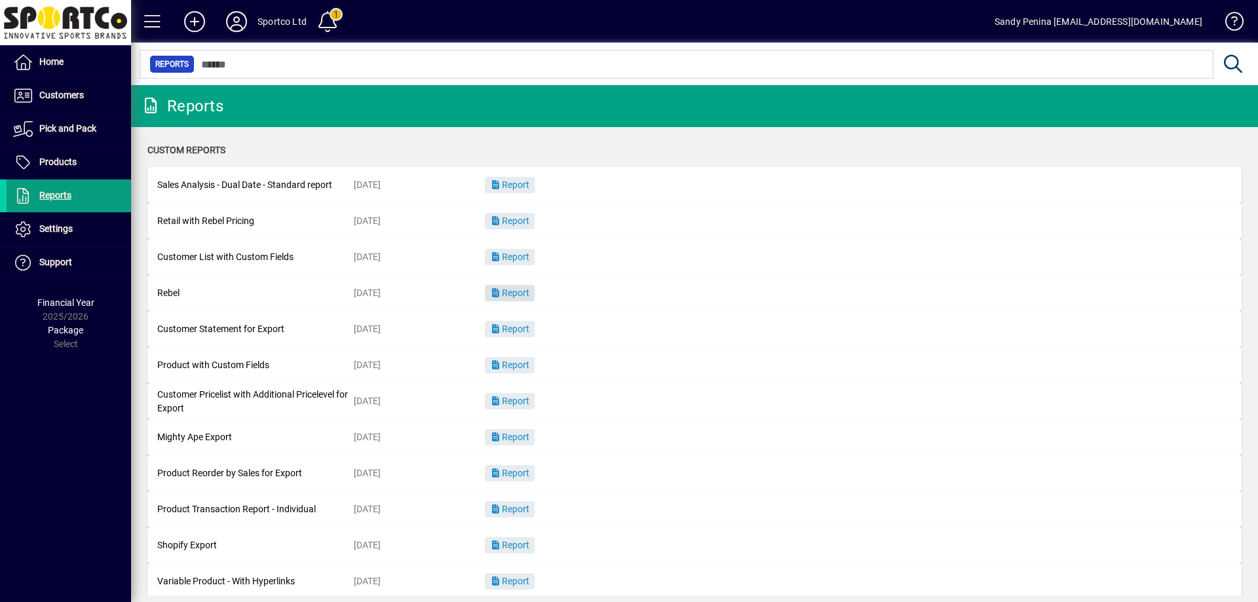
click at [509, 293] on span "Report" at bounding box center [509, 293] width 39 height 10
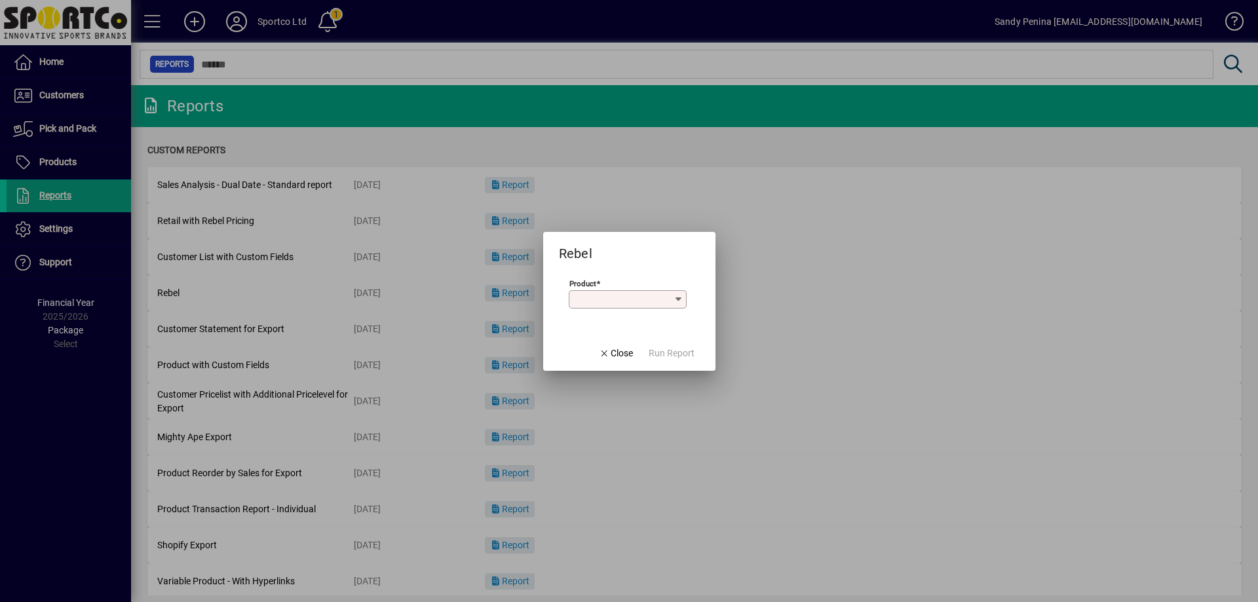
click at [619, 300] on input "Product" at bounding box center [623, 299] width 102 height 10
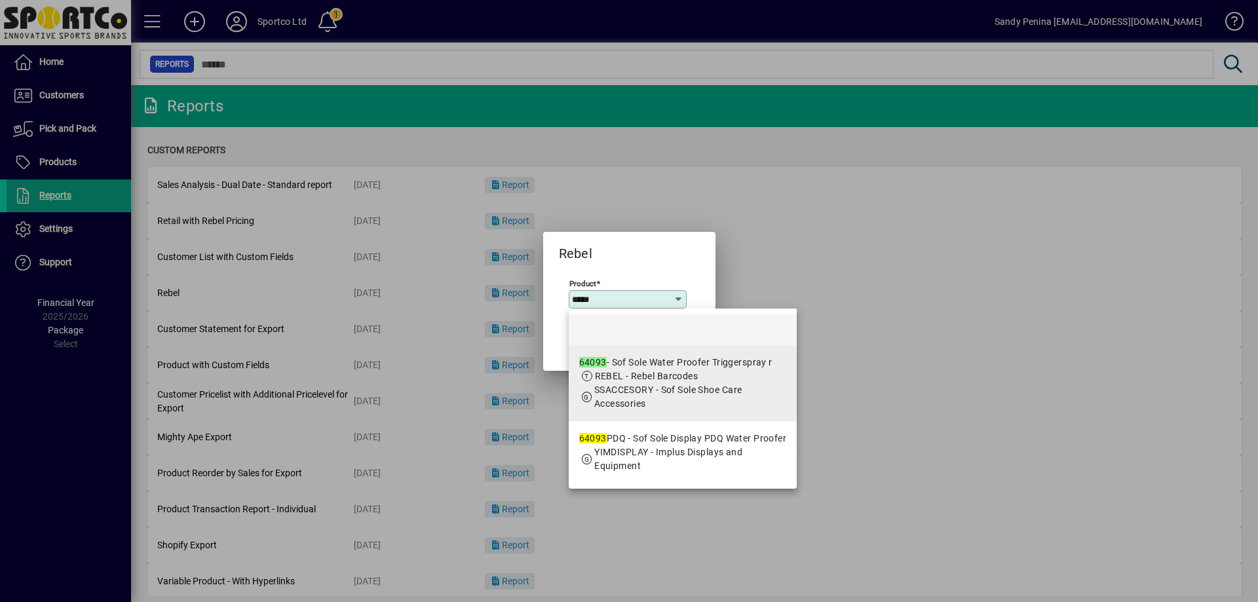
click at [653, 364] on div "64093 - Sof Sole Water Proofer Triggerspray r" at bounding box center [683, 363] width 208 height 14
type input "**********"
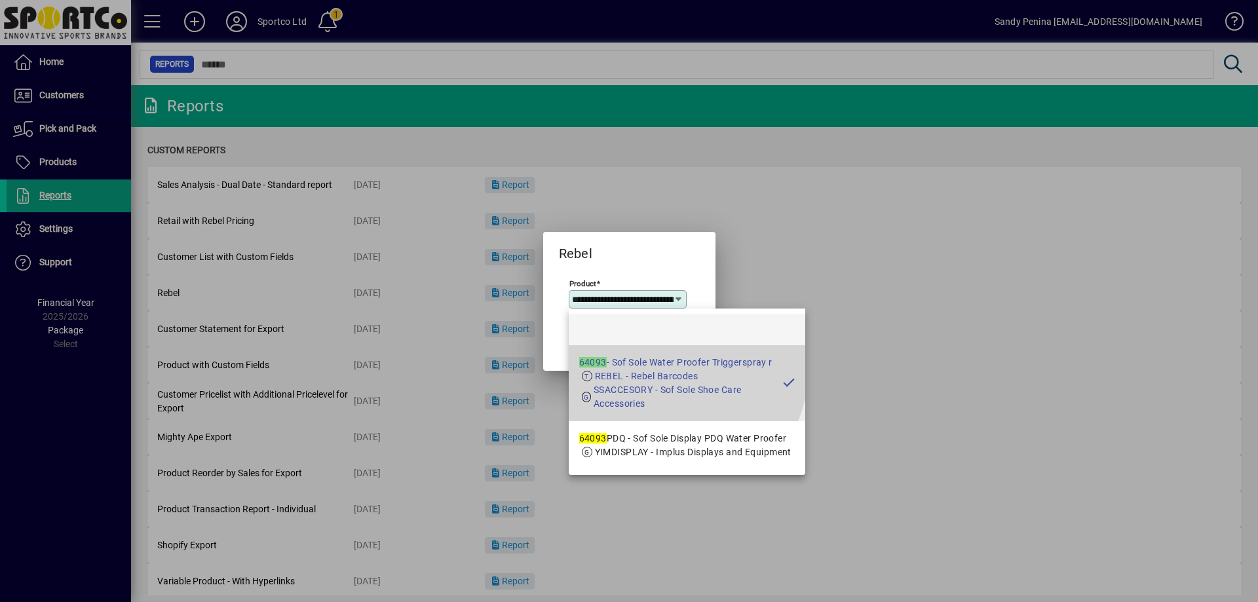
scroll to position [0, 92]
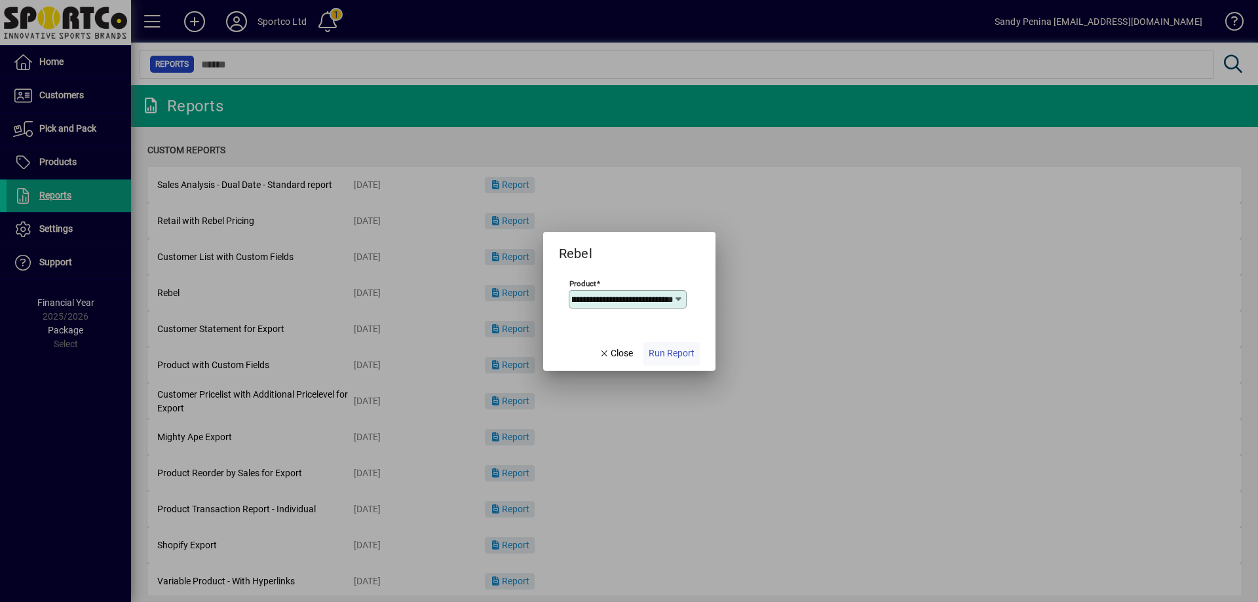
click at [665, 354] on span "Run Report" at bounding box center [672, 354] width 46 height 14
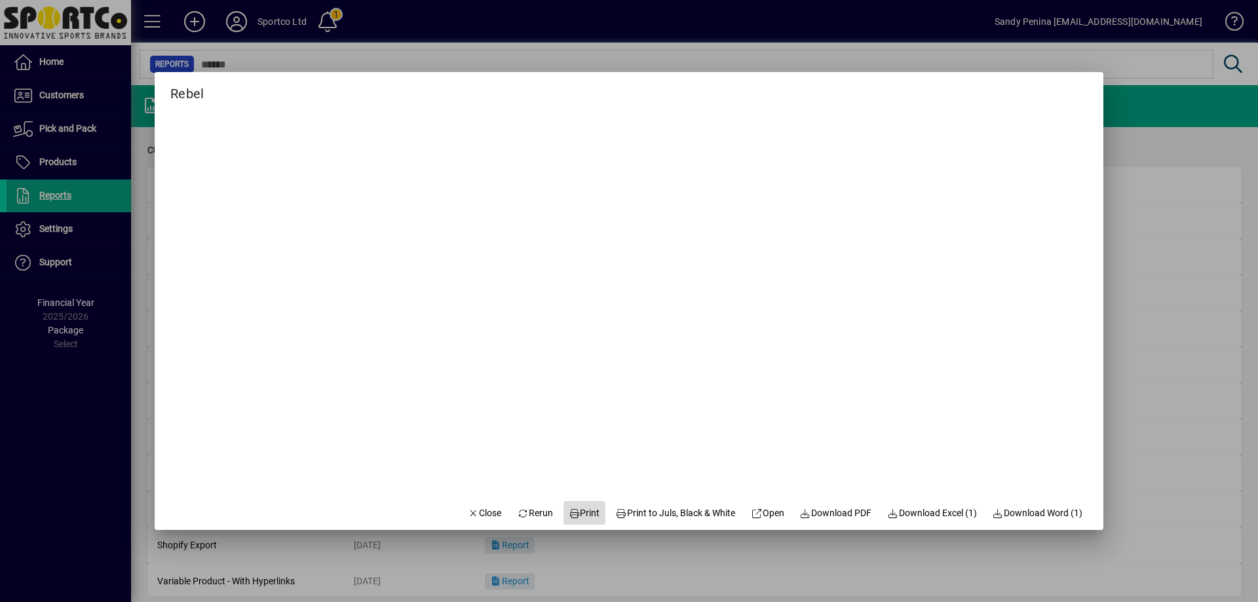
click at [584, 504] on span at bounding box center [584, 512] width 42 height 31
click at [476, 517] on span "Close" at bounding box center [485, 513] width 34 height 14
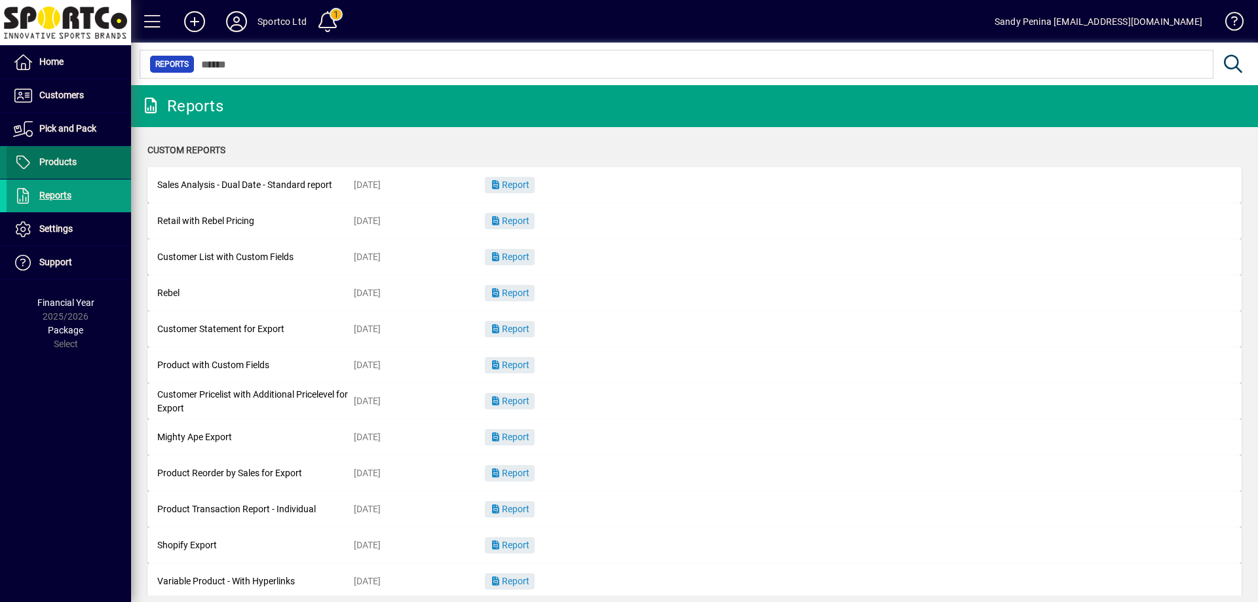
click at [71, 161] on span "Products" at bounding box center [57, 162] width 37 height 10
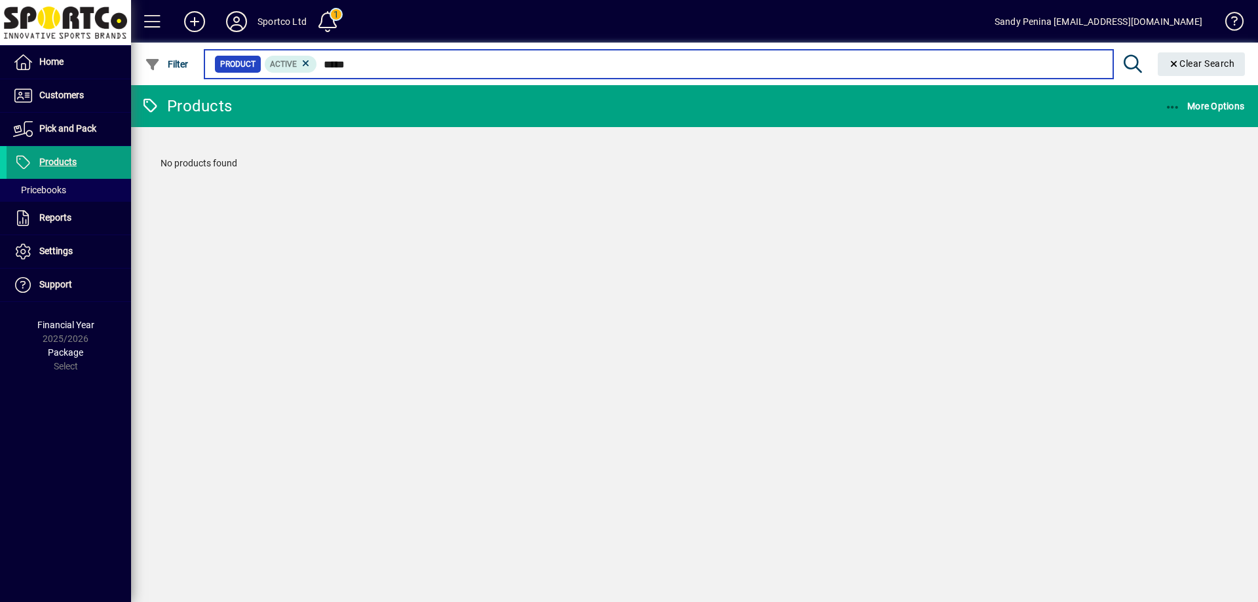
click at [335, 62] on input "*****" at bounding box center [709, 64] width 785 height 18
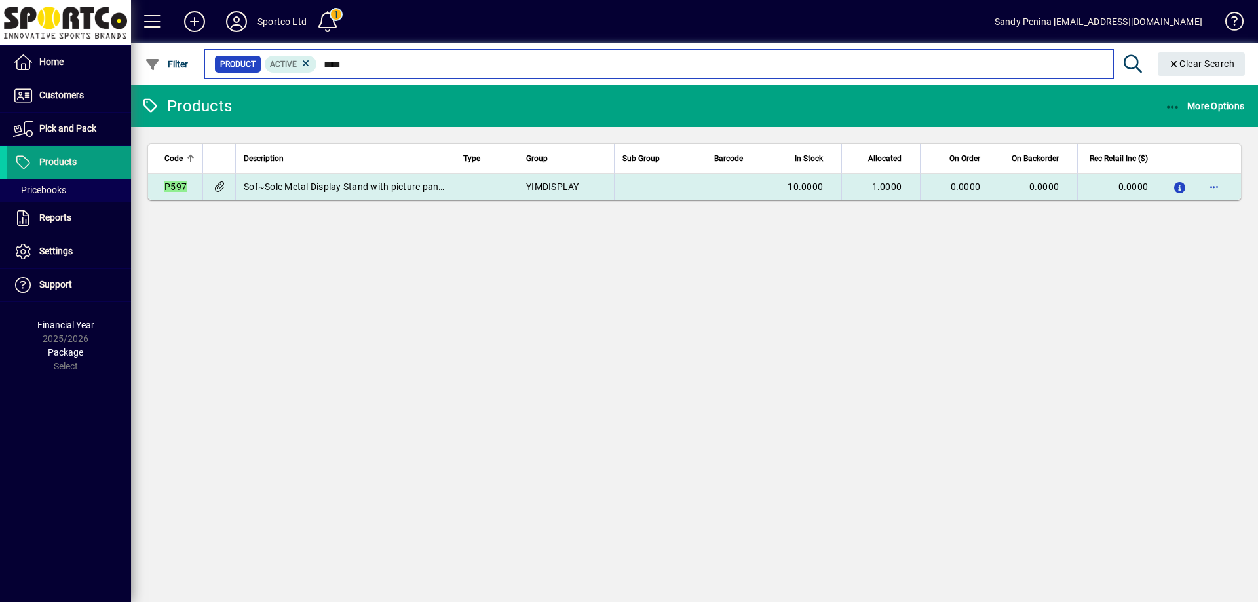
type input "****"
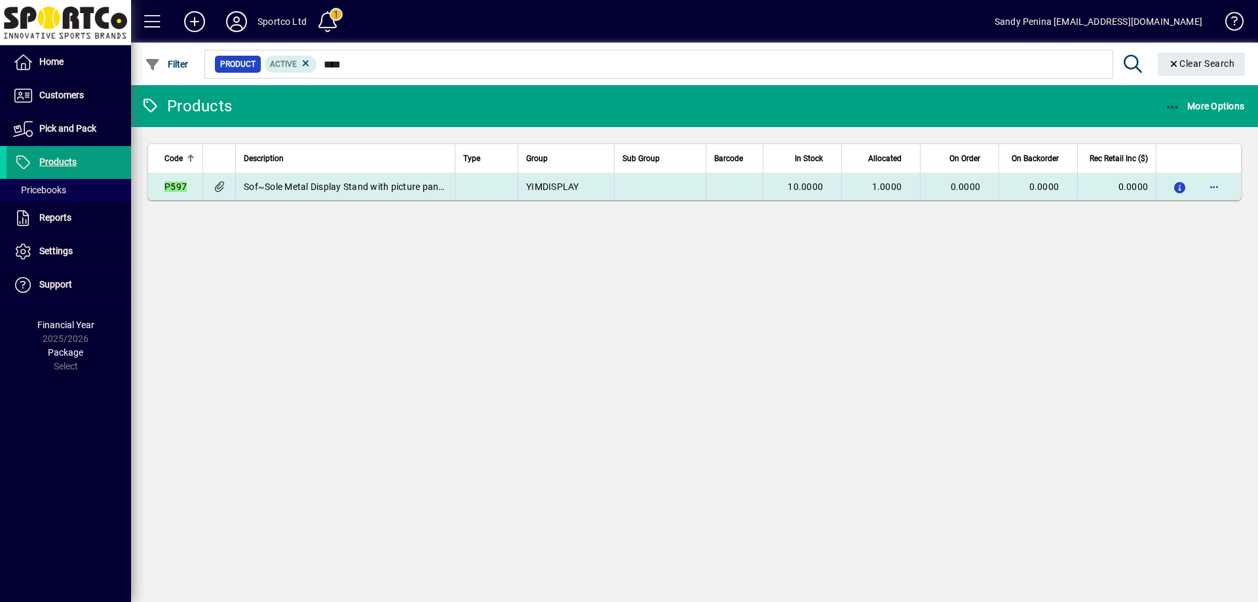
click at [886, 185] on span "1.0000" at bounding box center [887, 186] width 30 height 10
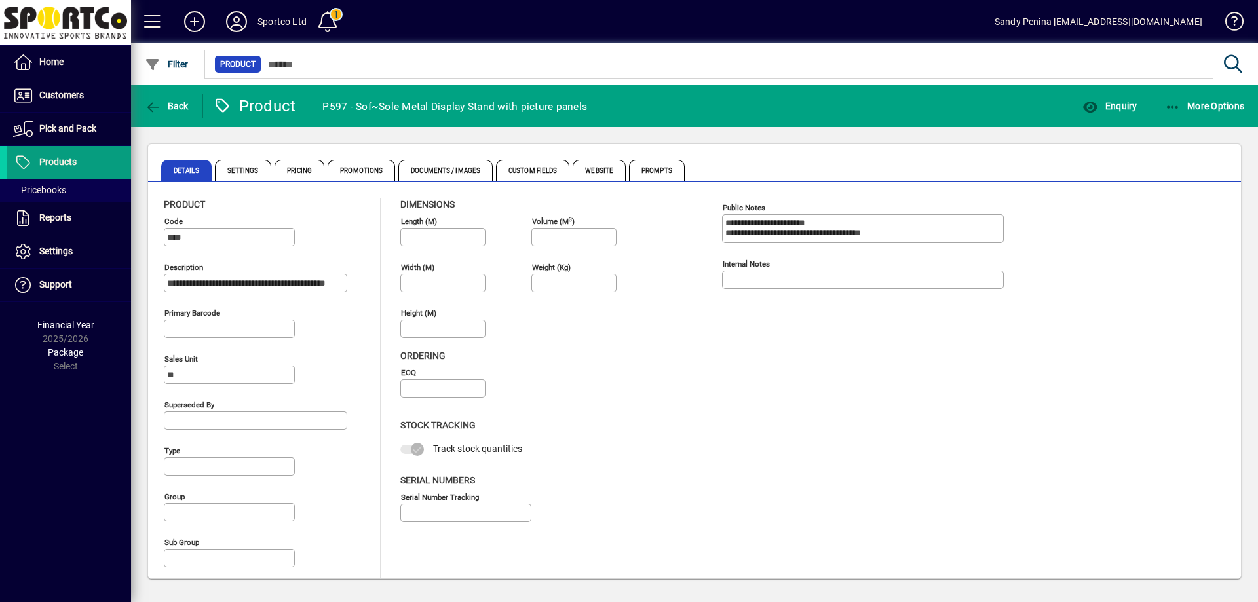
type input "**********"
type input "****"
click at [1124, 105] on span "Enquiry" at bounding box center [1109, 106] width 54 height 10
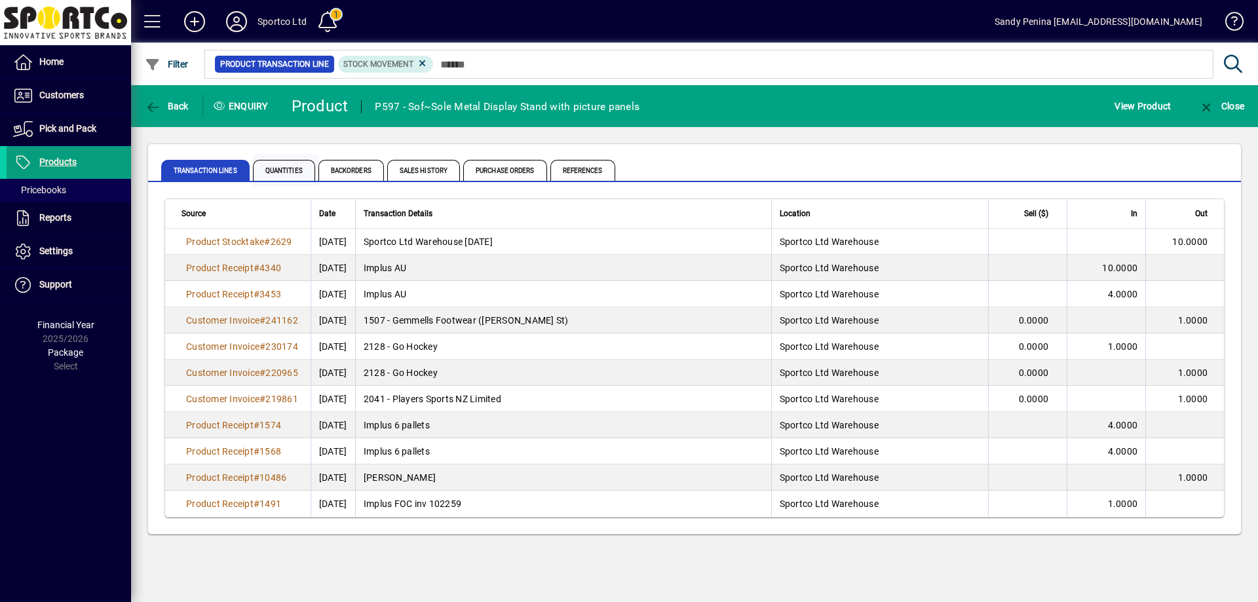
click at [289, 170] on span "Quantities" at bounding box center [284, 170] width 62 height 21
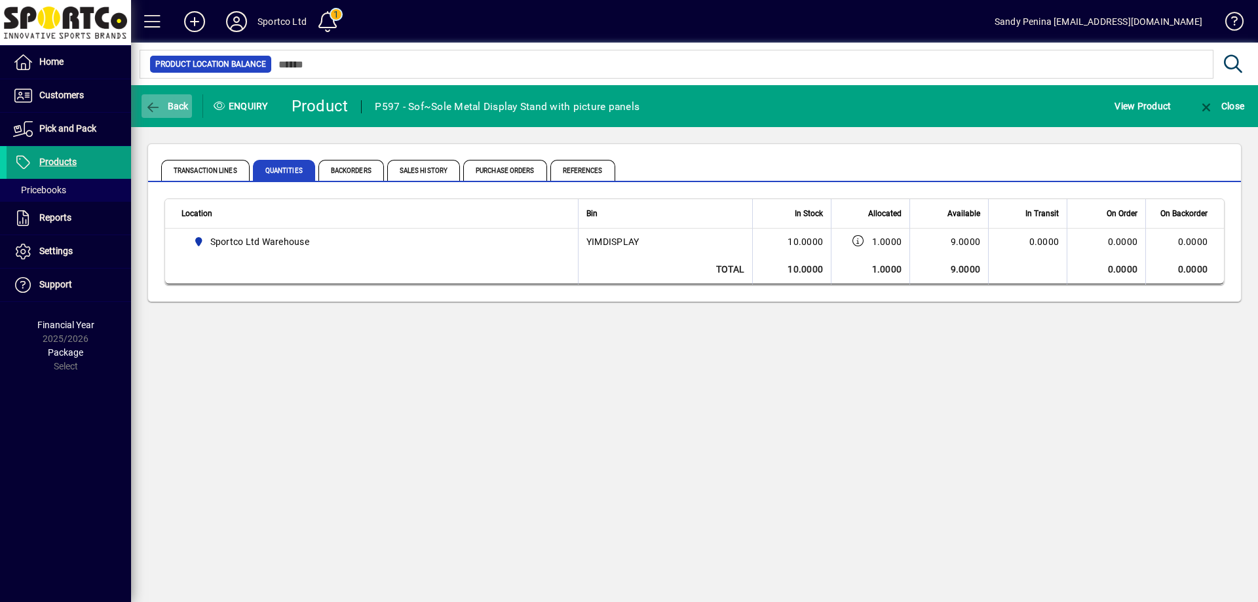
click at [170, 111] on span "Back" at bounding box center [167, 106] width 44 height 10
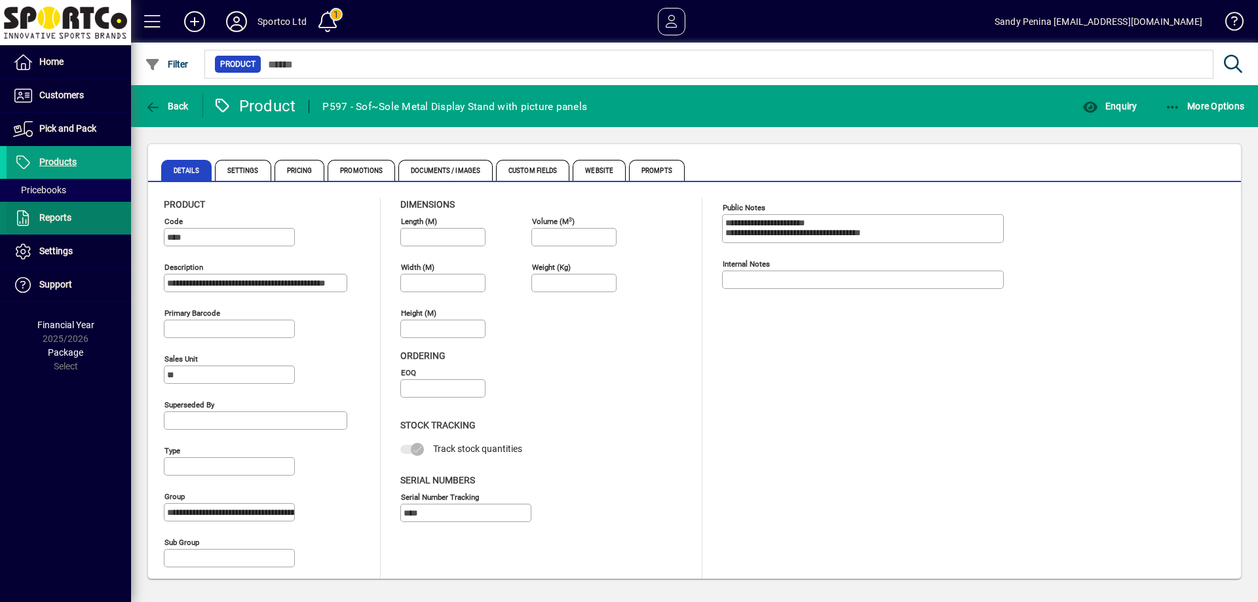
click at [50, 225] on span "Reports" at bounding box center [39, 218] width 65 height 16
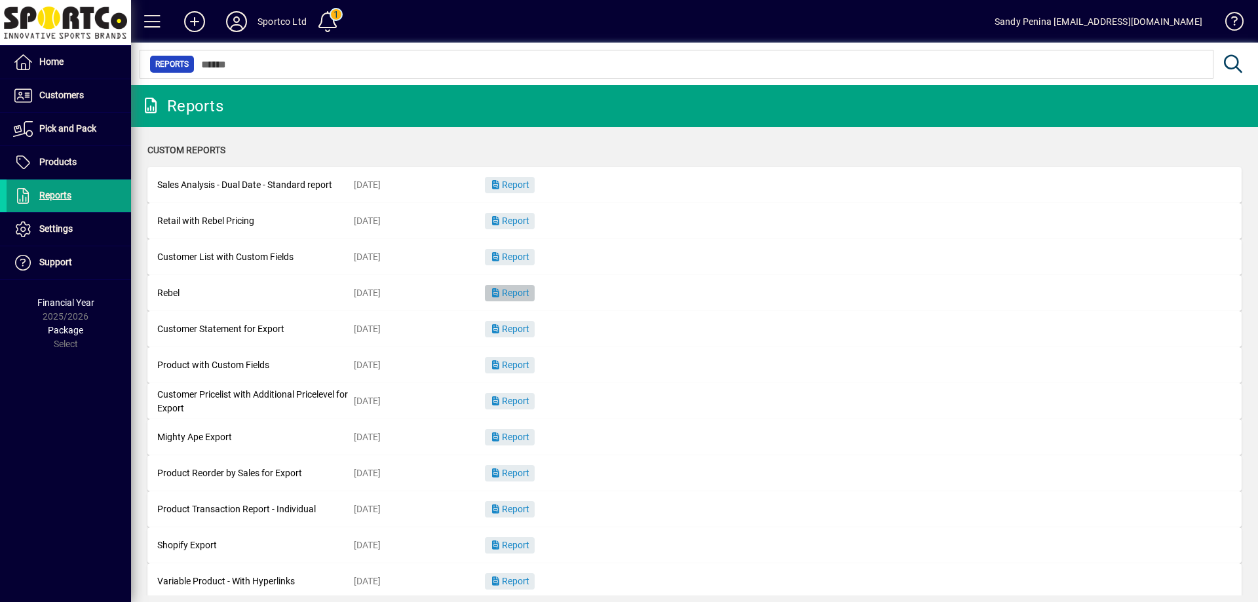
click at [522, 285] on span "button" at bounding box center [510, 293] width 50 height 31
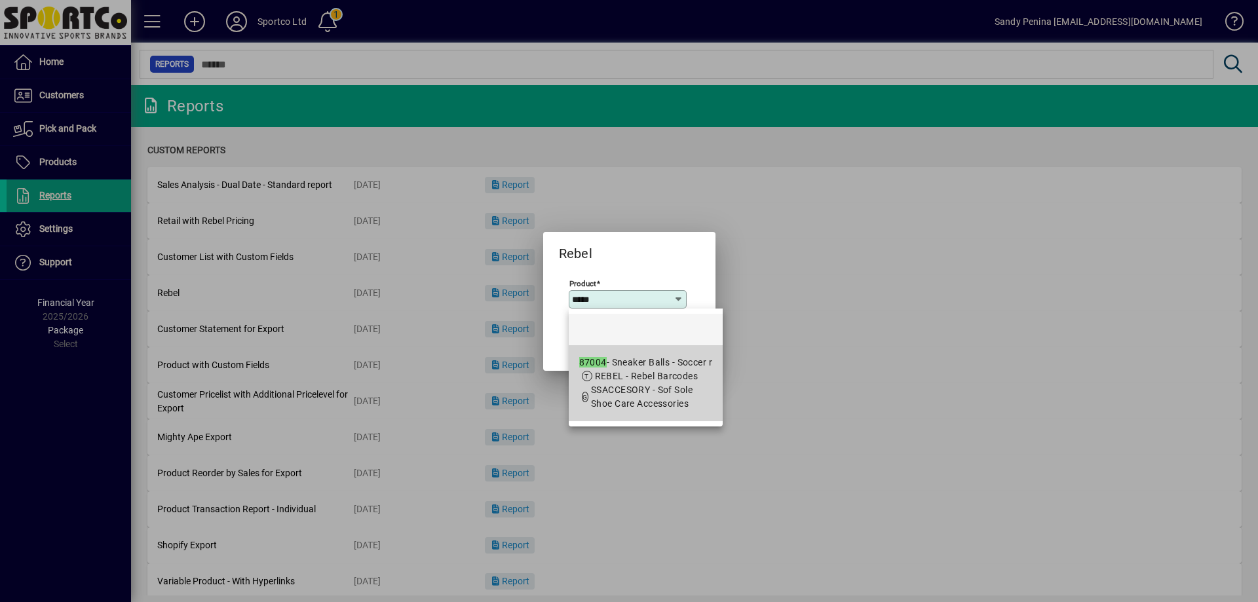
click at [595, 400] on span "SSACCESORY - Sof Sole Shoe Care Accessories" at bounding box center [642, 397] width 102 height 24
type input "**********"
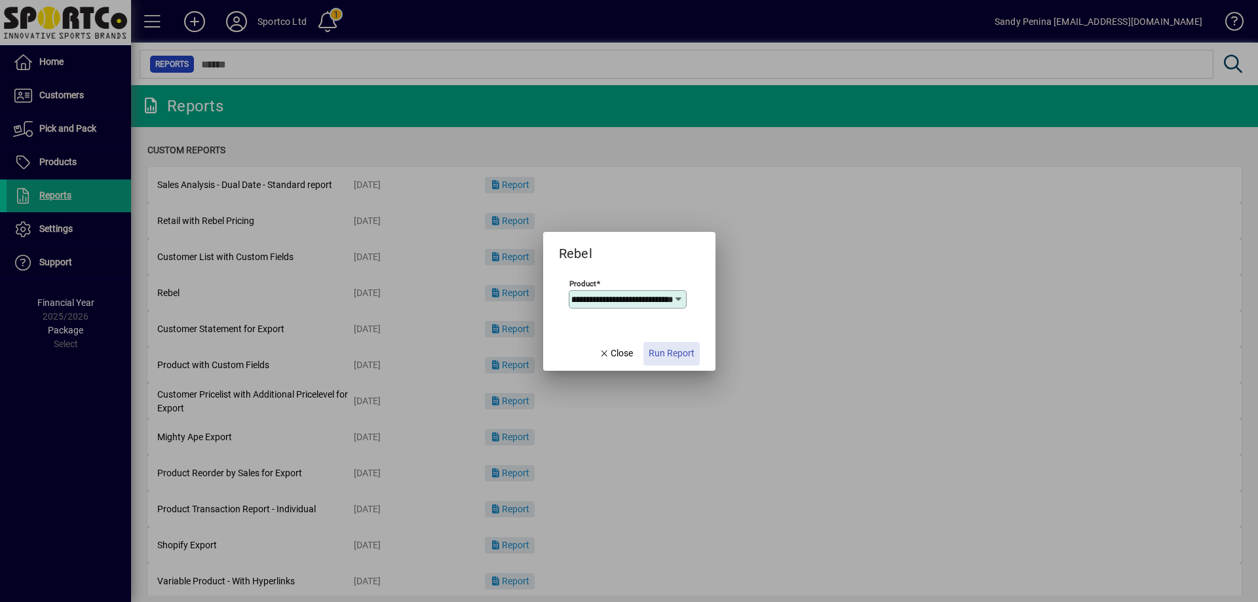
click at [687, 356] on span "Run Report" at bounding box center [672, 354] width 46 height 14
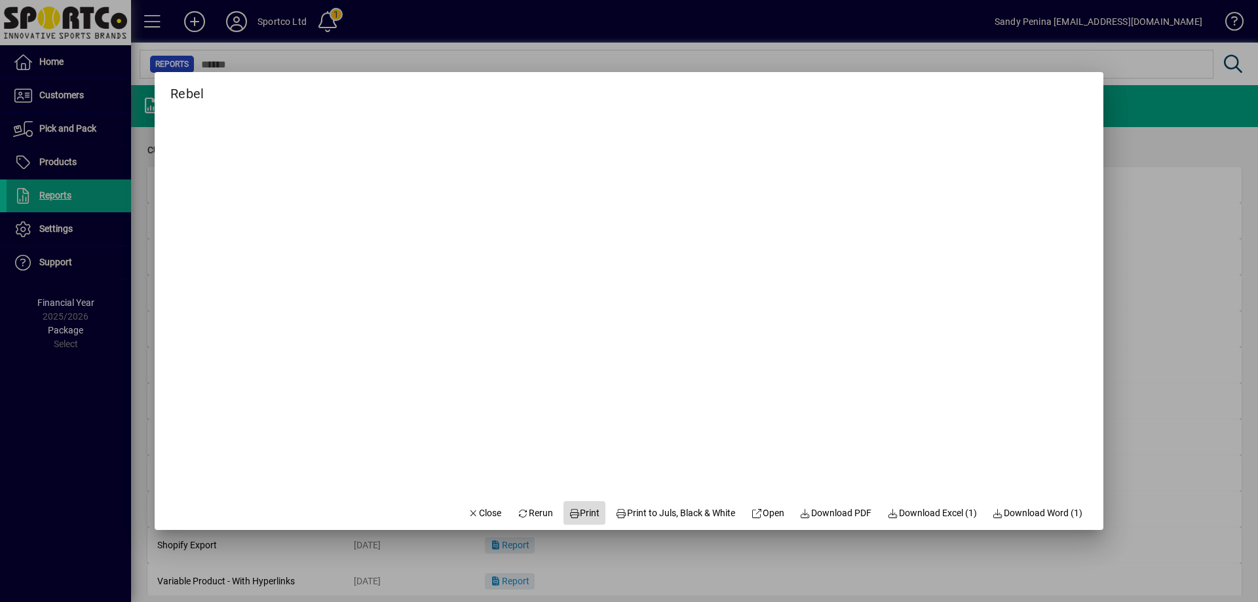
click at [569, 510] on span "Print" at bounding box center [584, 513] width 31 height 14
click at [468, 515] on icon "button" at bounding box center [474, 513] width 12 height 9
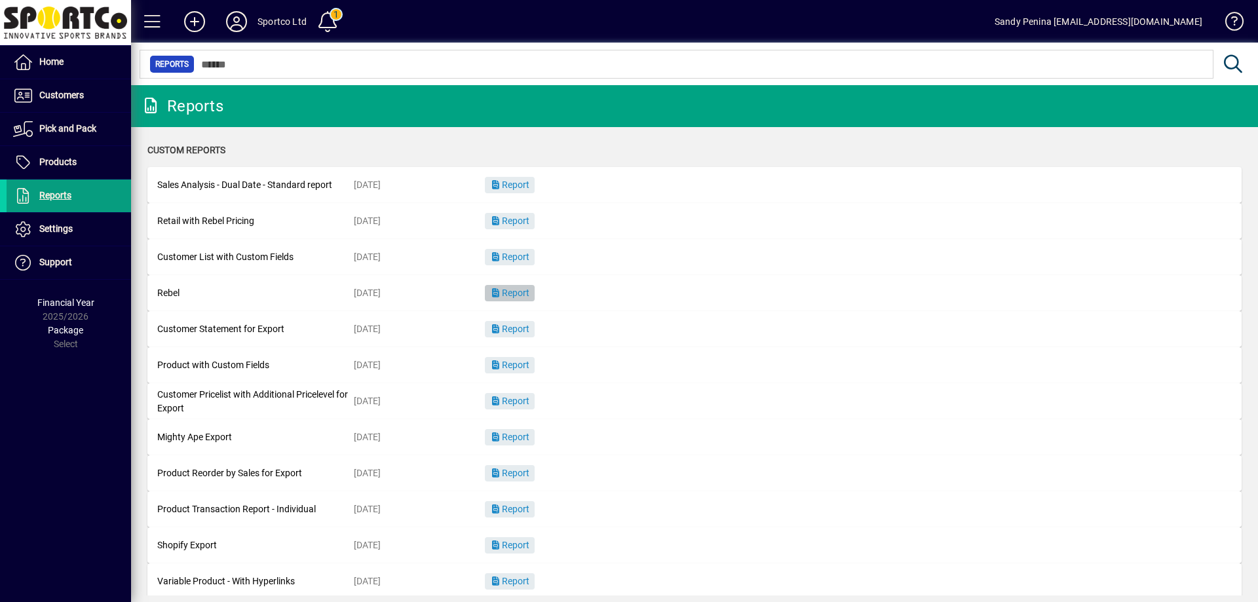
click at [529, 296] on span "Report" at bounding box center [509, 293] width 39 height 10
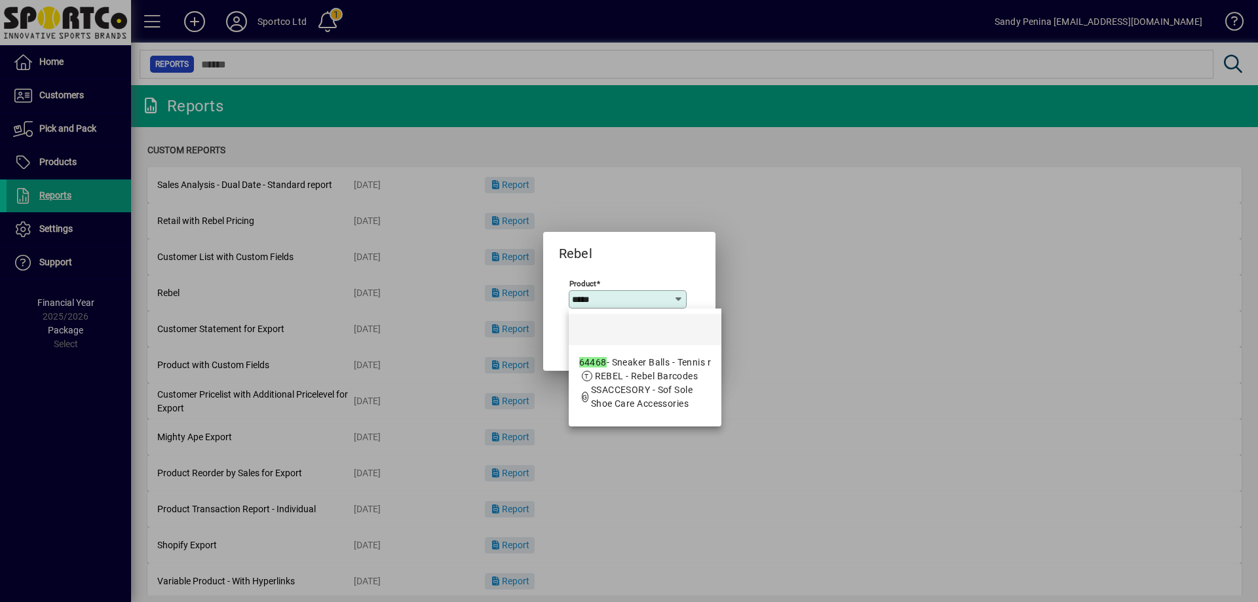
click at [600, 376] on span "REBEL - Rebel Barcodes" at bounding box center [647, 376] width 104 height 10
type input "**********"
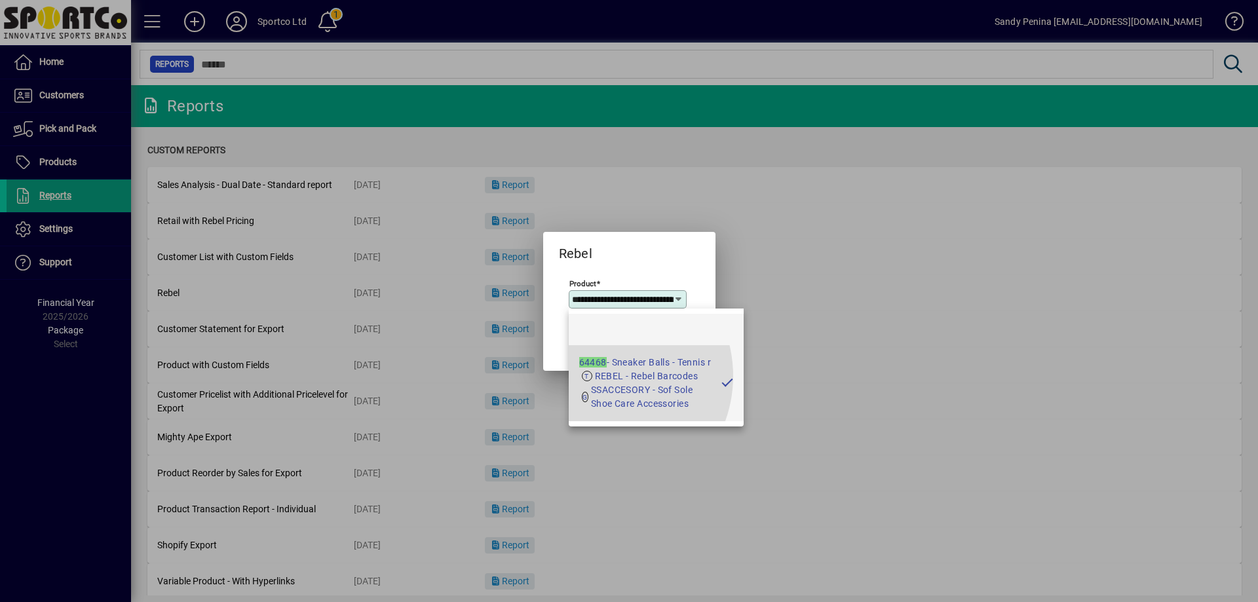
scroll to position [0, 32]
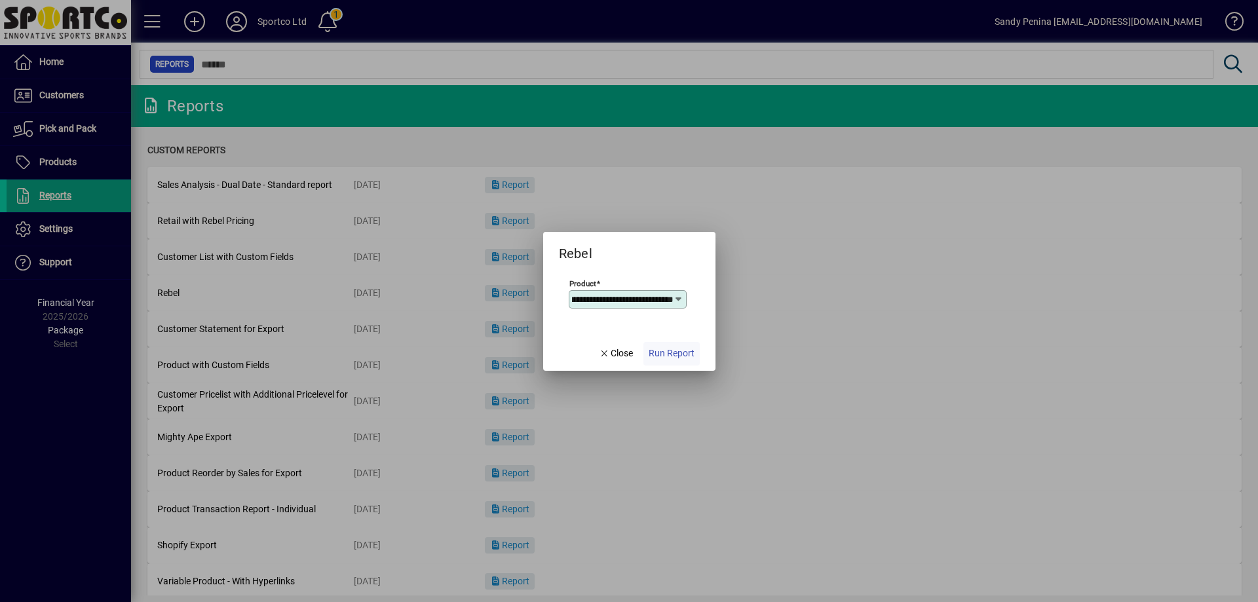
click at [691, 362] on span "button" at bounding box center [671, 353] width 56 height 31
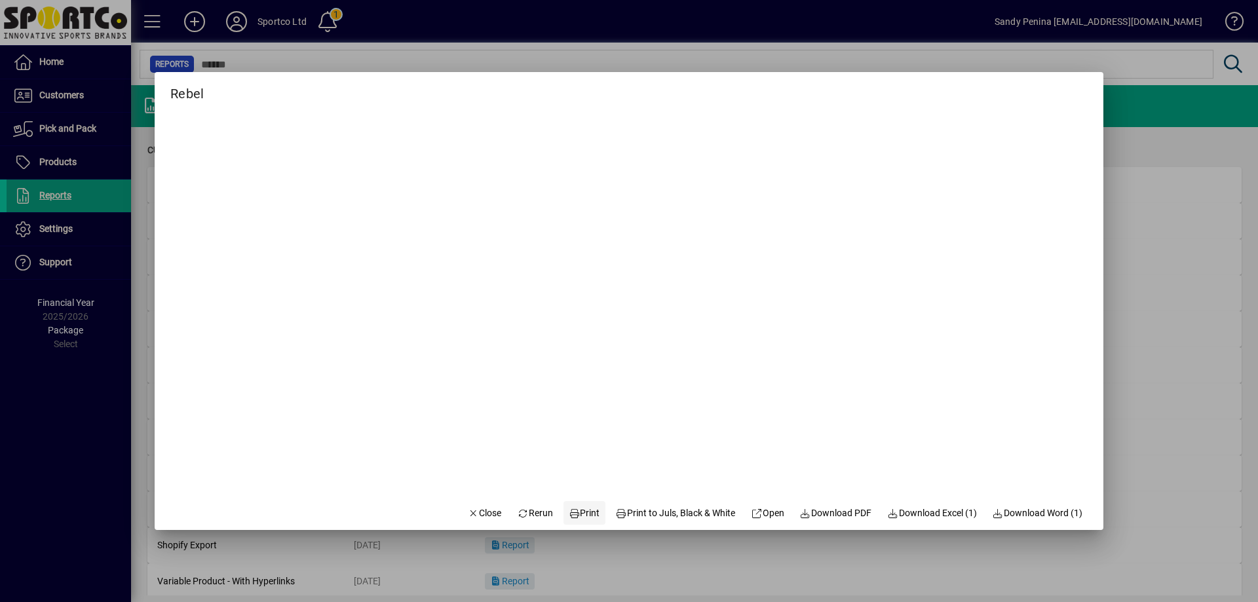
click at [582, 514] on span "Print" at bounding box center [584, 513] width 31 height 14
click at [463, 510] on span "button" at bounding box center [485, 512] width 45 height 31
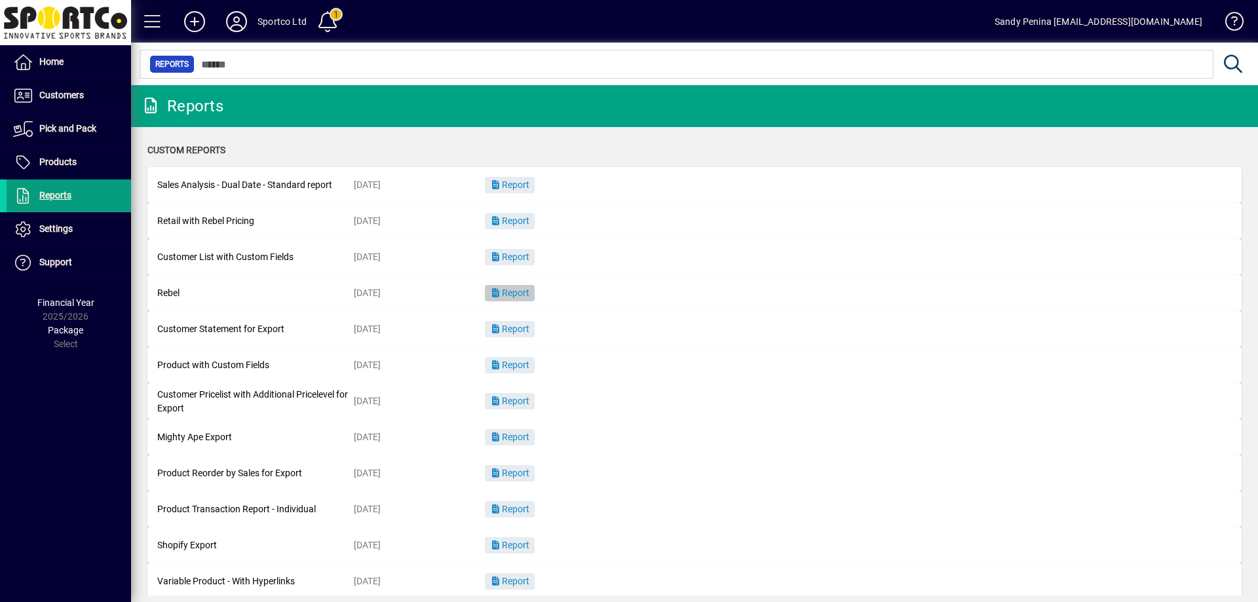
click at [529, 299] on span "button" at bounding box center [510, 293] width 50 height 31
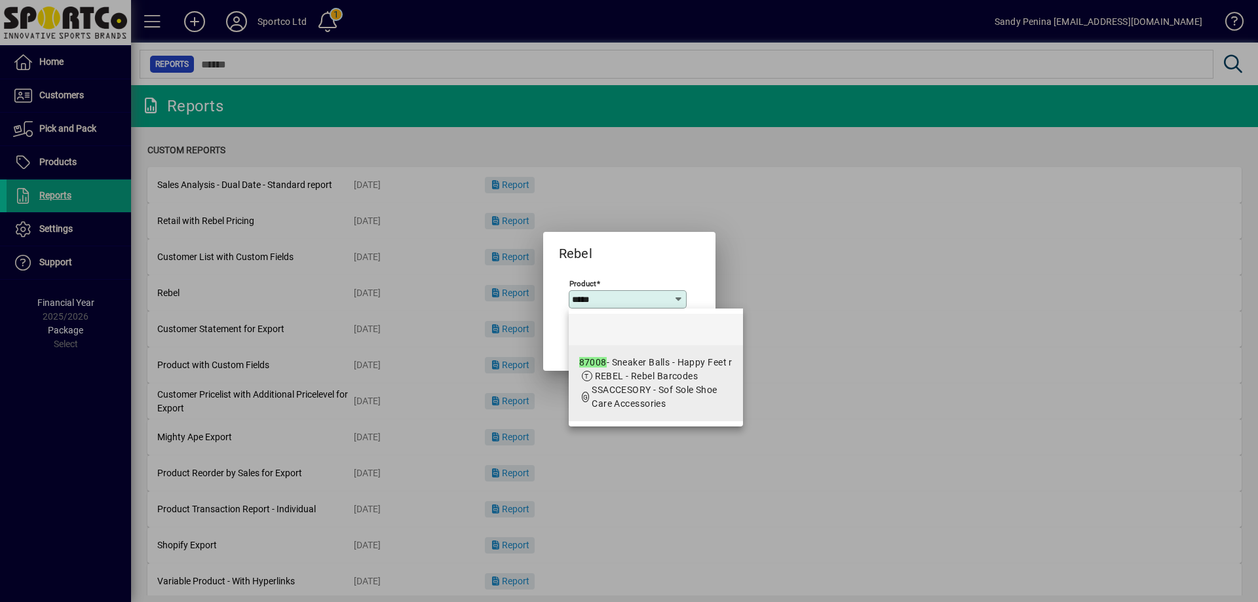
click at [645, 377] on span "REBEL - Rebel Barcodes" at bounding box center [647, 376] width 104 height 10
type input "**********"
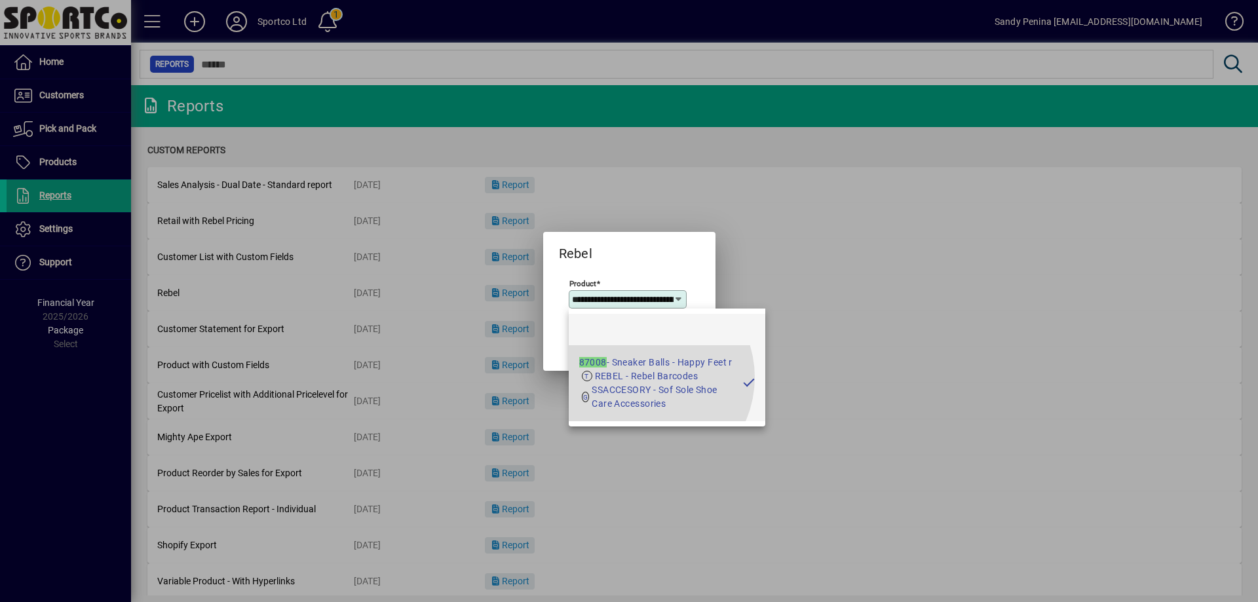
scroll to position [0, 52]
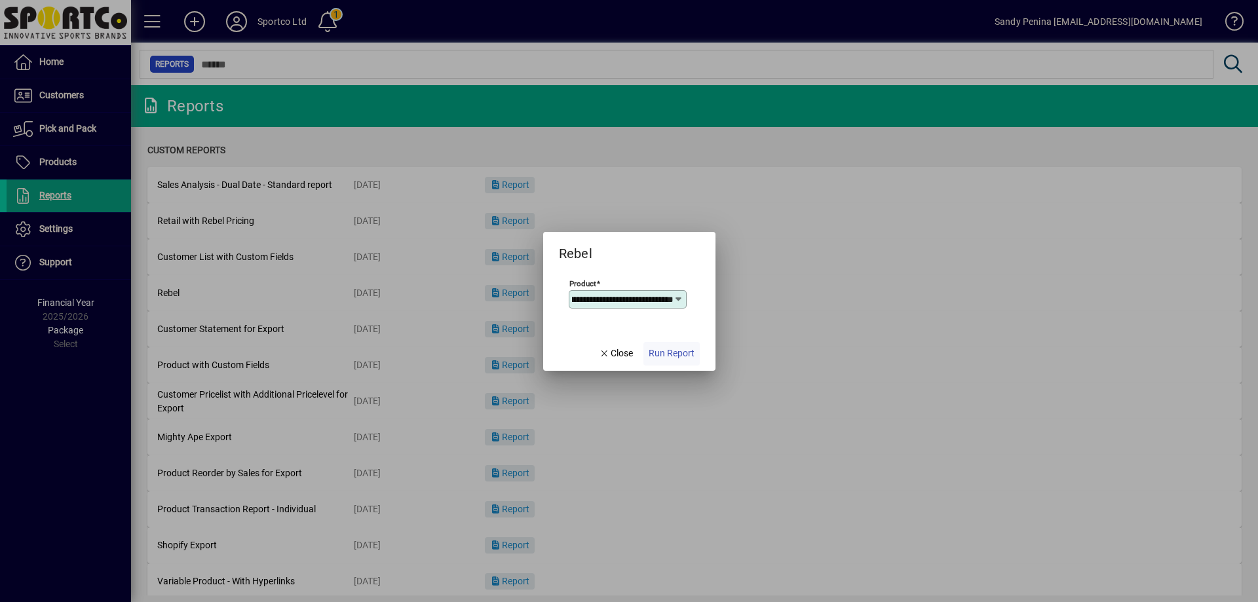
click at [661, 346] on span "button" at bounding box center [671, 353] width 56 height 31
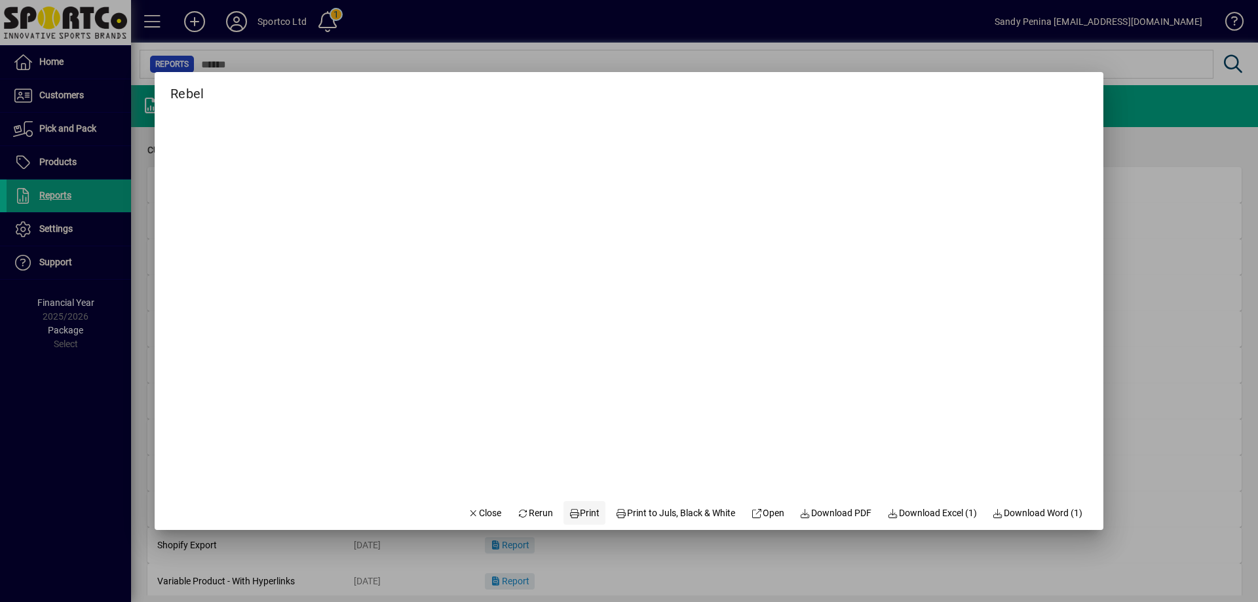
click at [580, 516] on span "Print" at bounding box center [584, 513] width 31 height 14
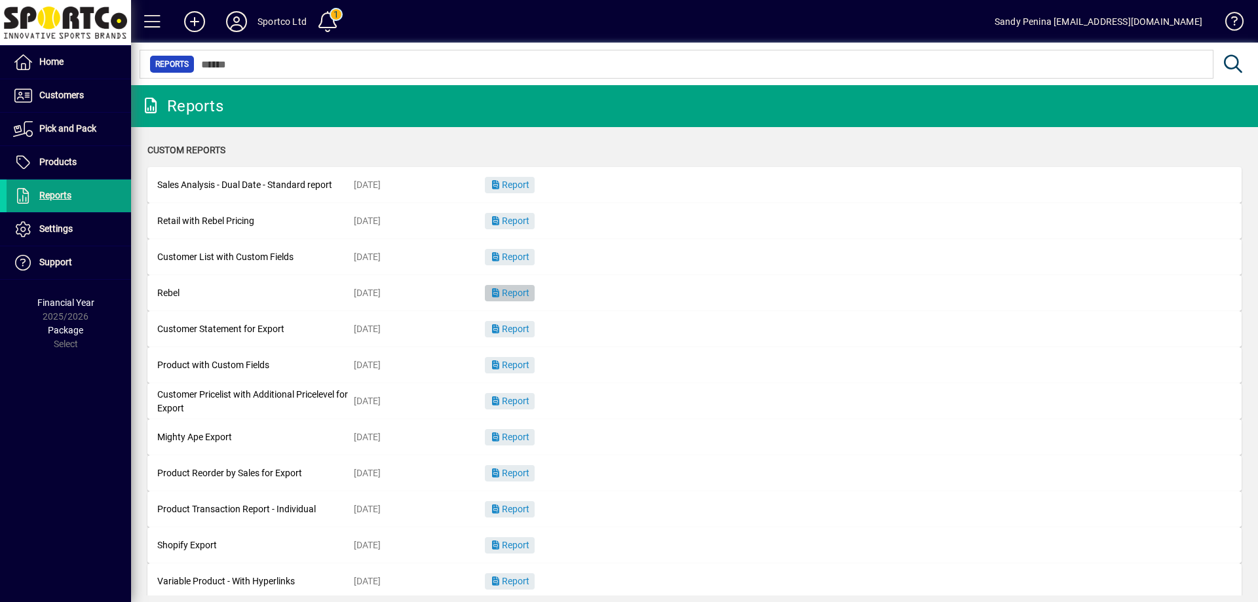
click at [517, 292] on span "Report" at bounding box center [509, 293] width 39 height 10
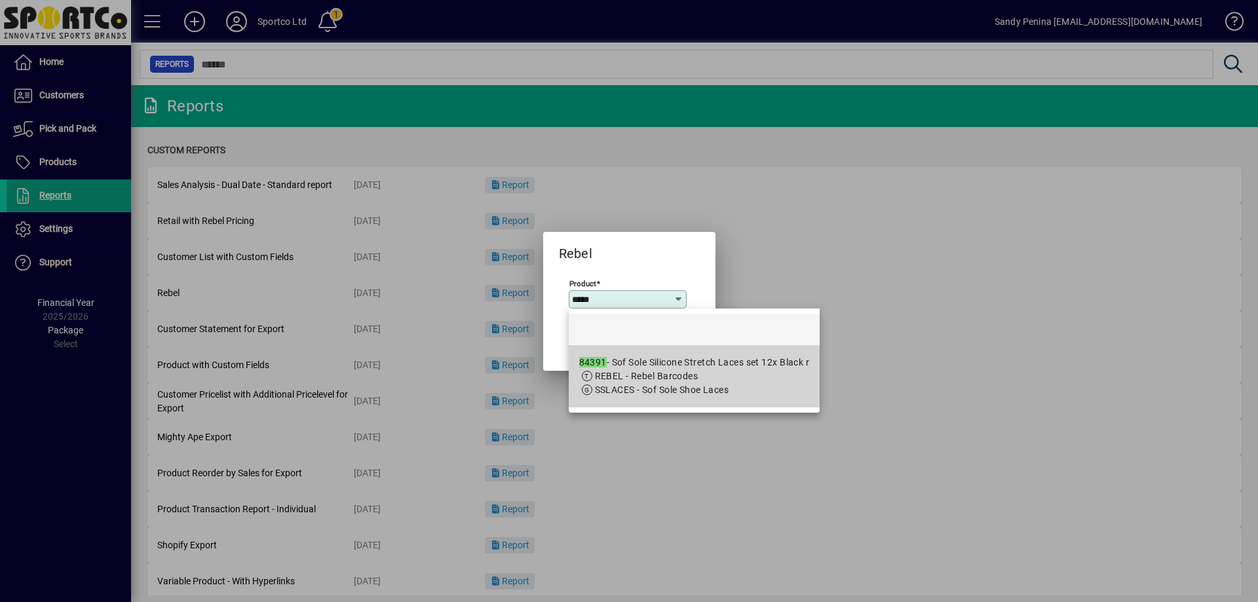
click at [667, 360] on div "84391 - Sof Sole Silicone Stretch Laces set 12x Black r" at bounding box center [694, 363] width 231 height 14
type input "**********"
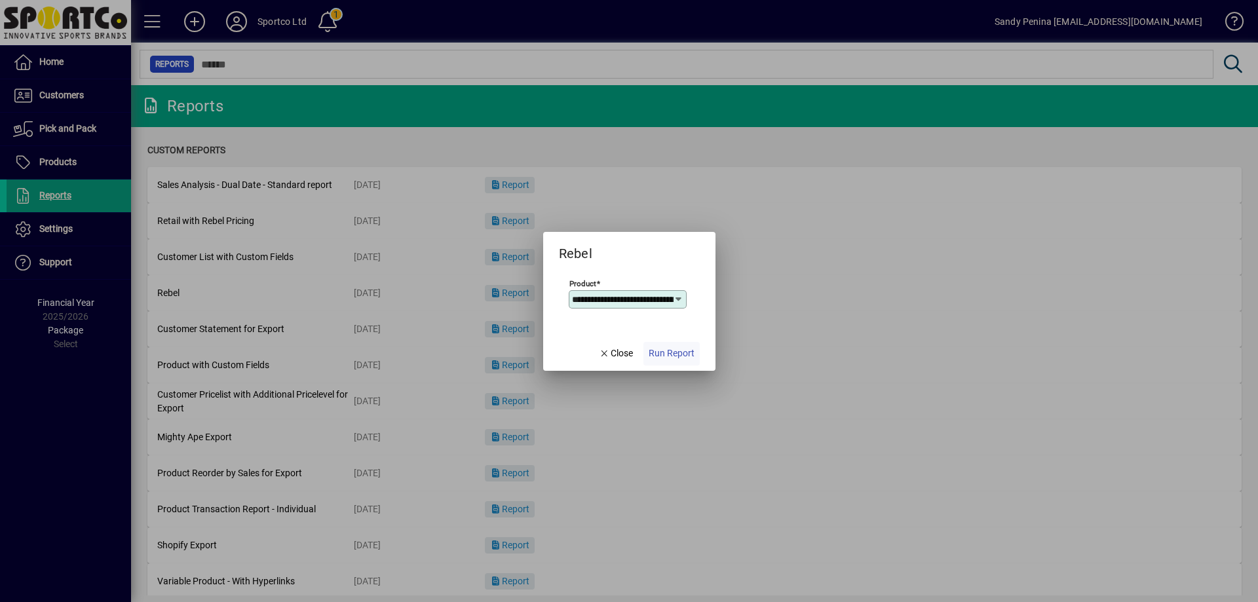
scroll to position [0, 131]
click at [674, 352] on span "Run Report" at bounding box center [672, 354] width 46 height 14
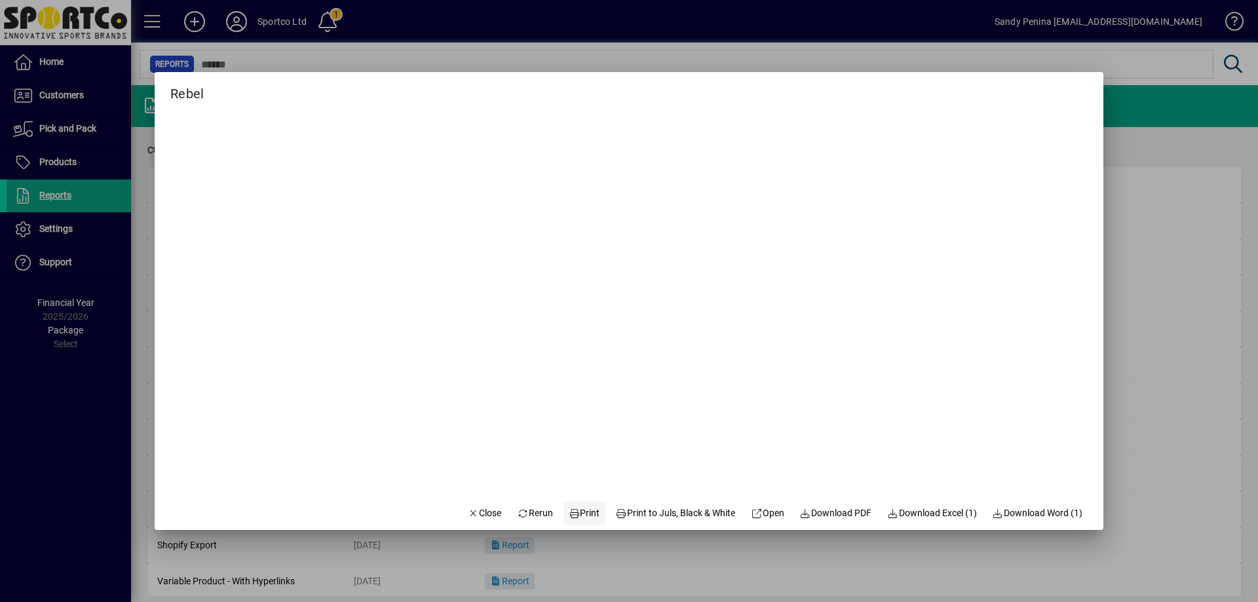
click at [576, 524] on span at bounding box center [584, 512] width 42 height 31
click at [468, 516] on icon "button" at bounding box center [474, 513] width 12 height 9
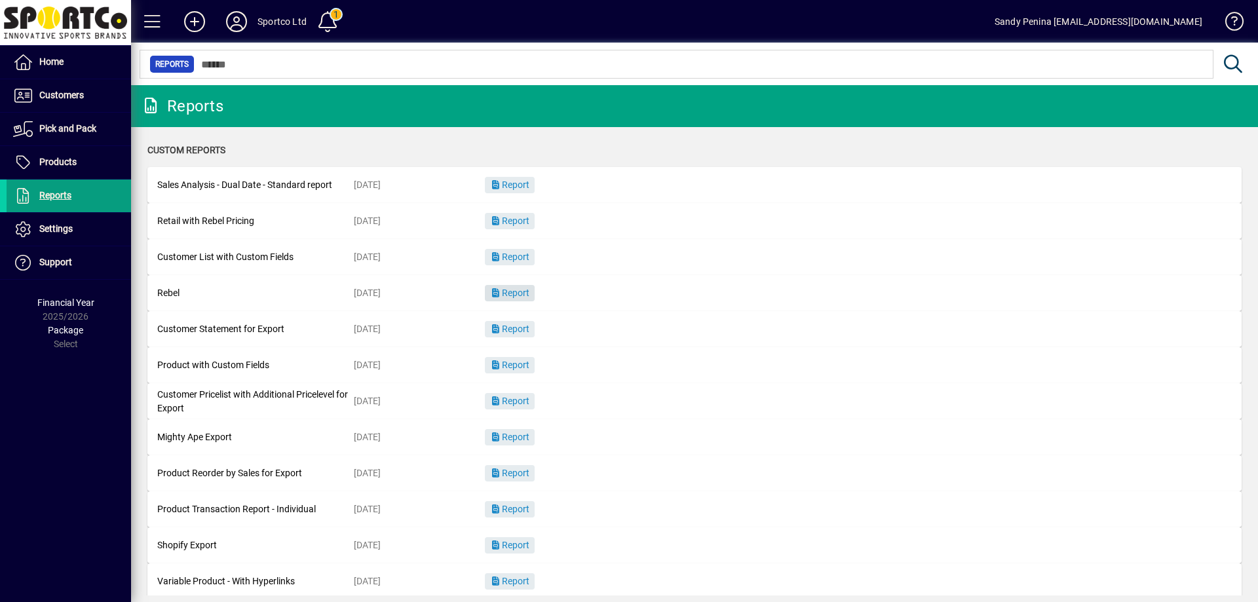
click at [502, 292] on span "Report" at bounding box center [509, 293] width 39 height 10
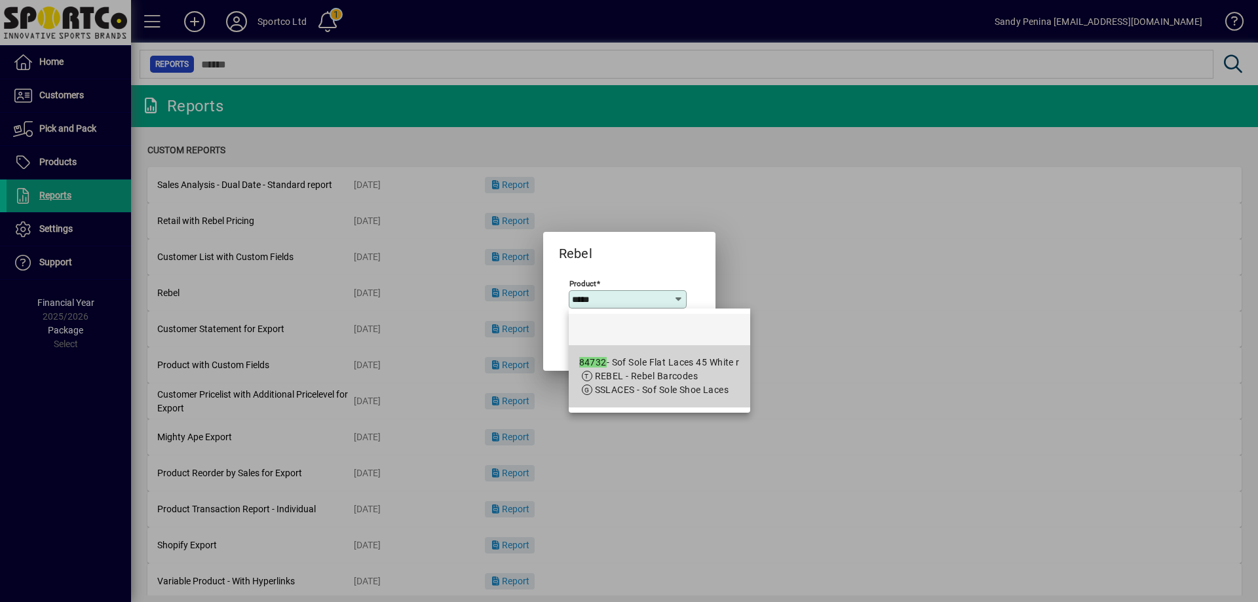
click at [613, 356] on div "84732 - Sof Sole Flat Laces 45 White r" at bounding box center [659, 363] width 161 height 14
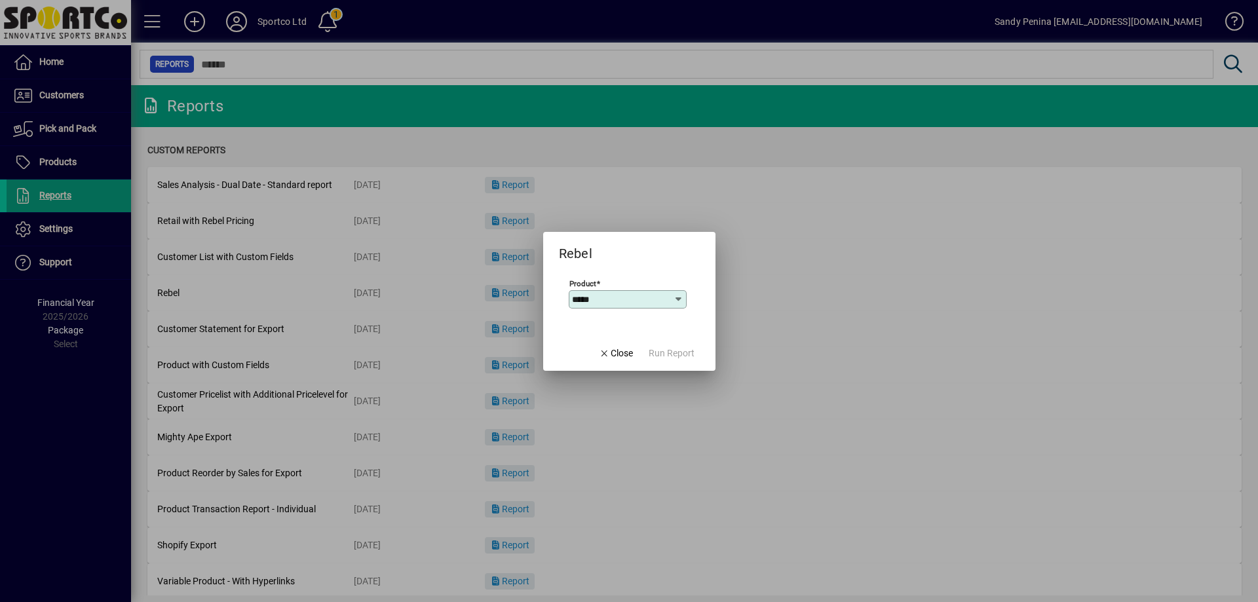
type input "**********"
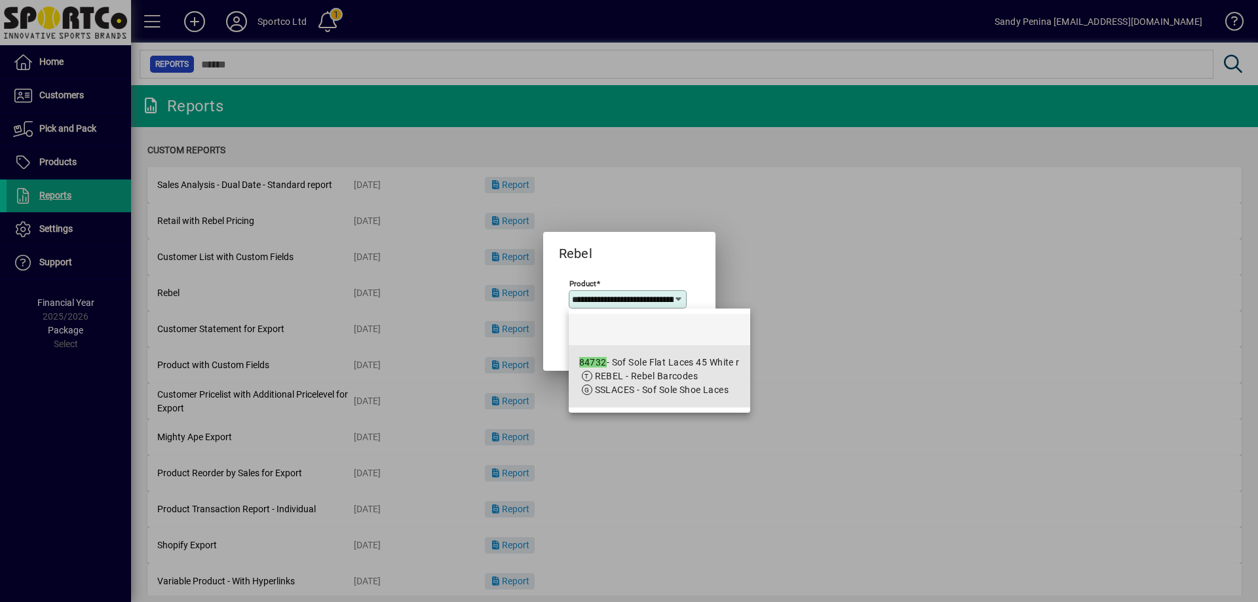
scroll to position [0, 61]
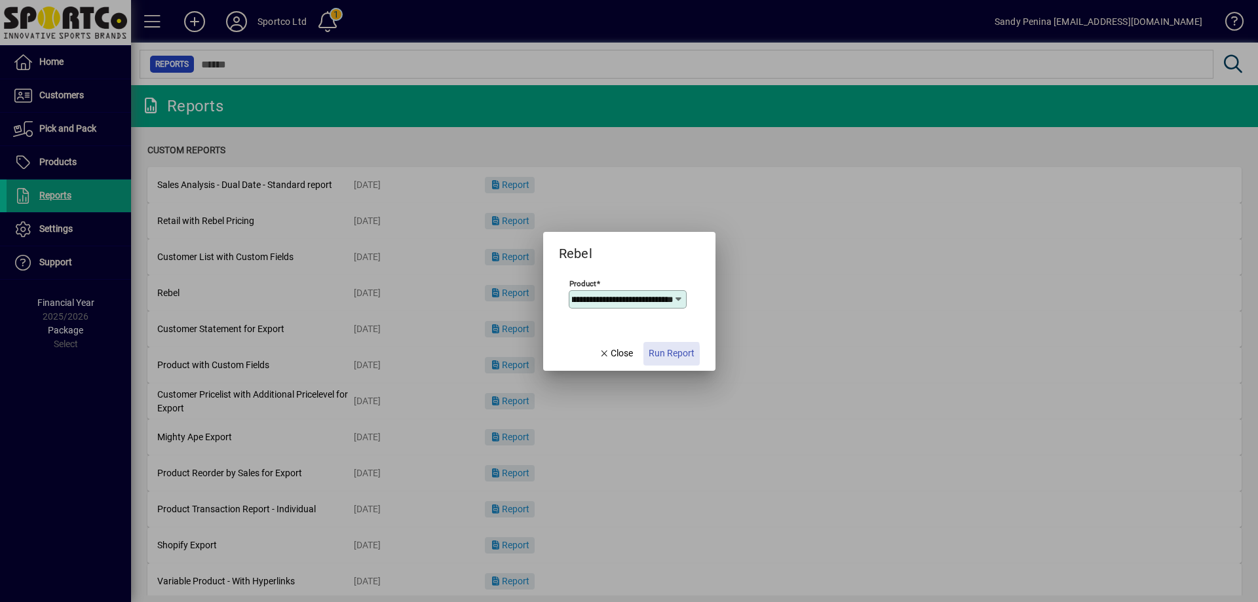
click at [645, 355] on span "button" at bounding box center [671, 353] width 56 height 31
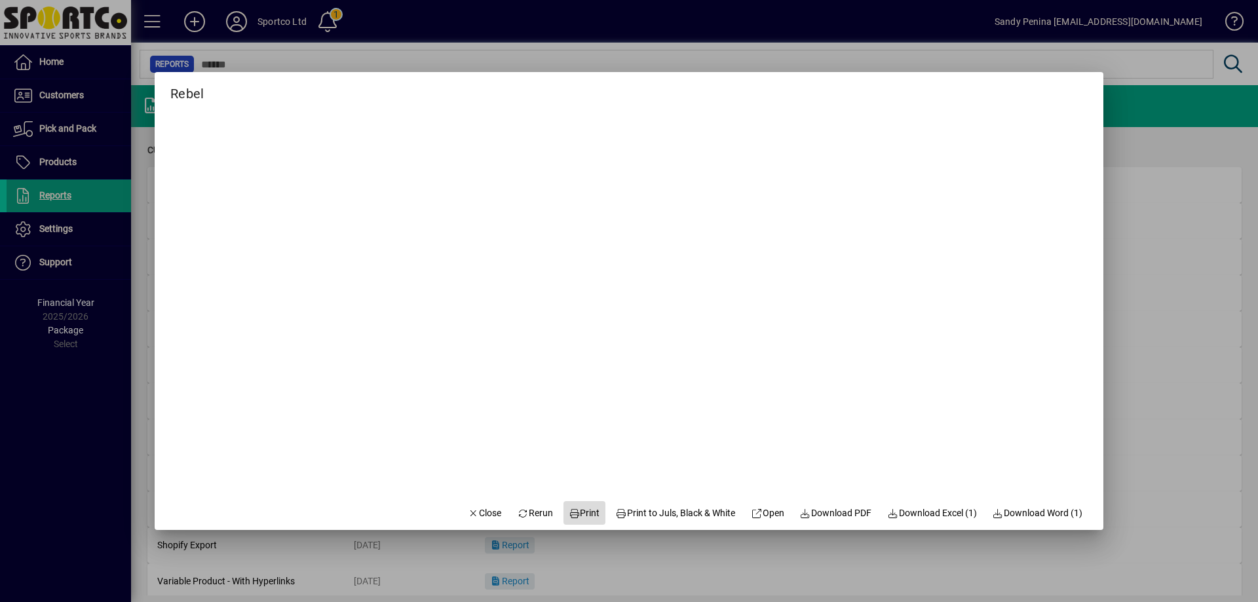
click at [588, 513] on span "Print" at bounding box center [584, 513] width 31 height 14
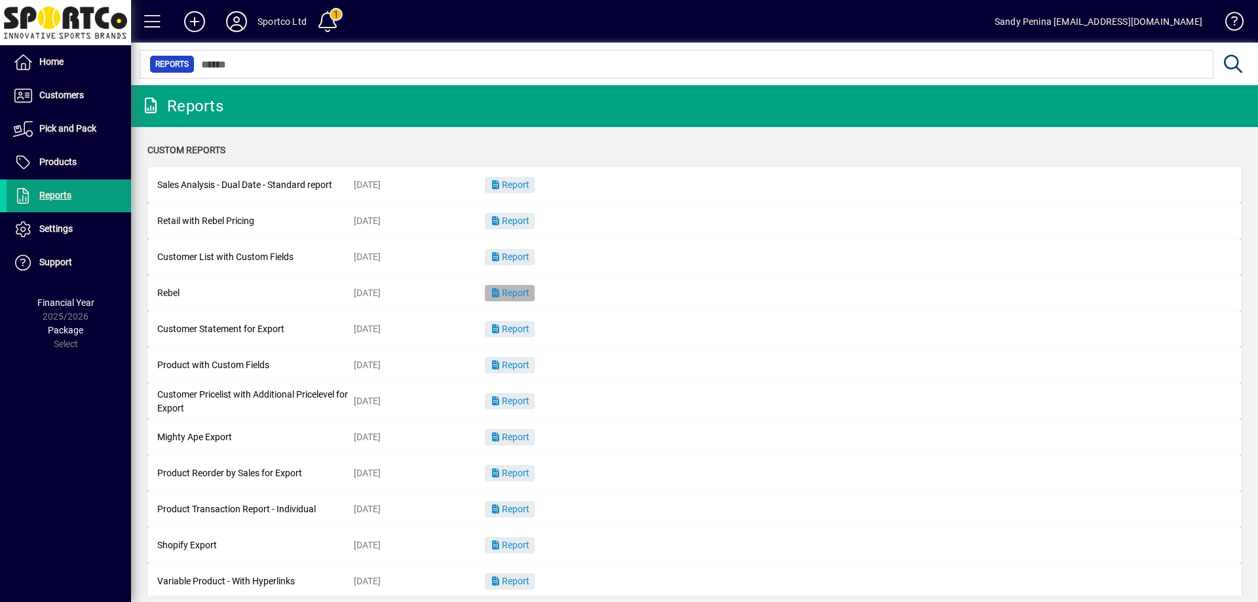
click at [518, 290] on span "Report" at bounding box center [509, 293] width 39 height 10
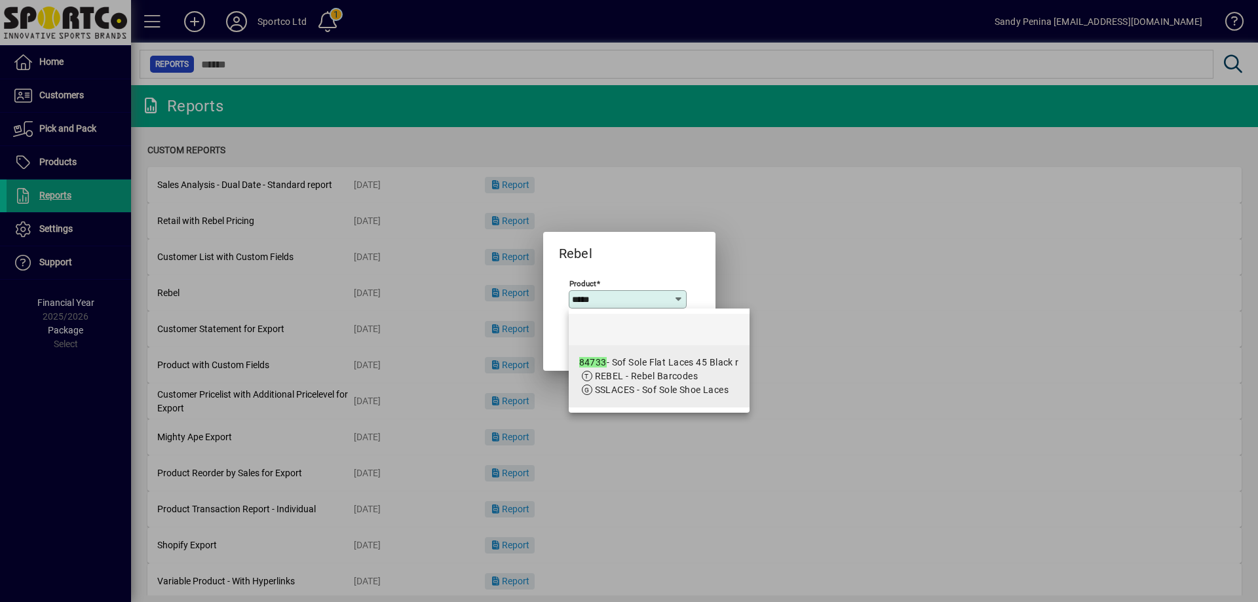
click at [710, 383] on app-search-response-field "SSLACES - Sof Sole Shoe Laces" at bounding box center [662, 390] width 134 height 14
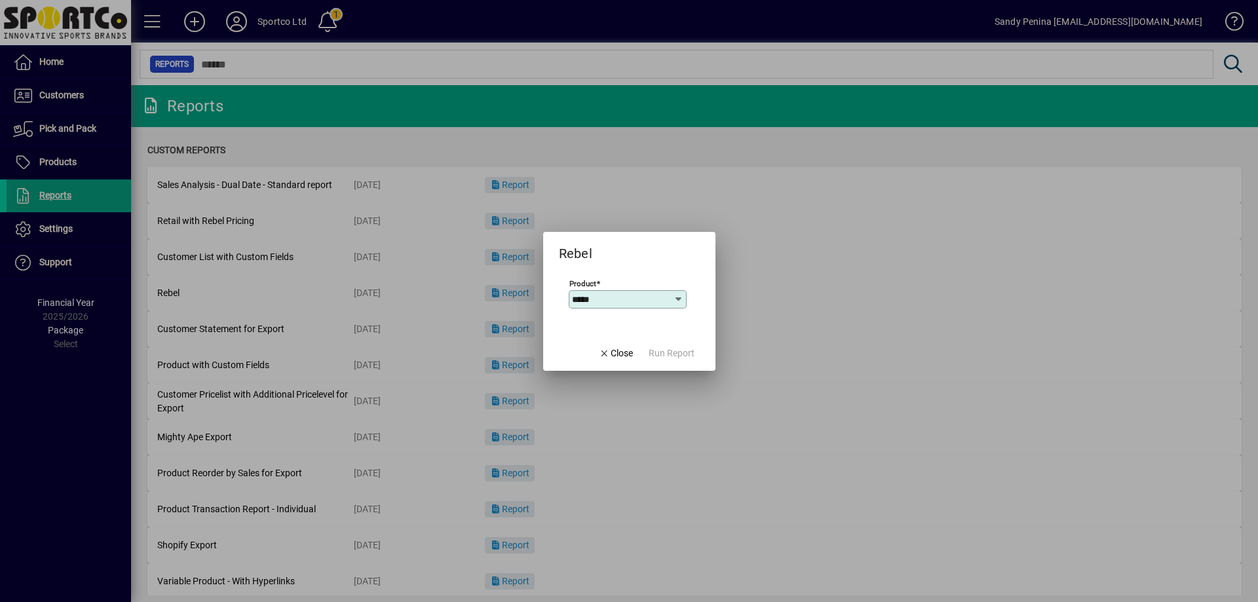
type input "**********"
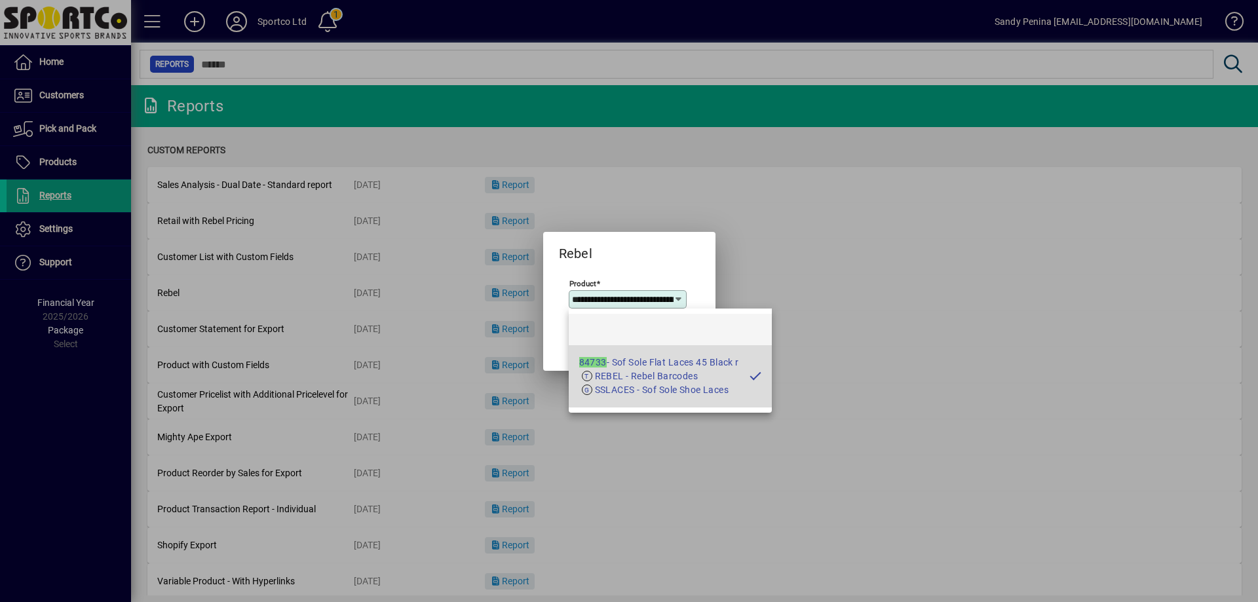
scroll to position [0, 60]
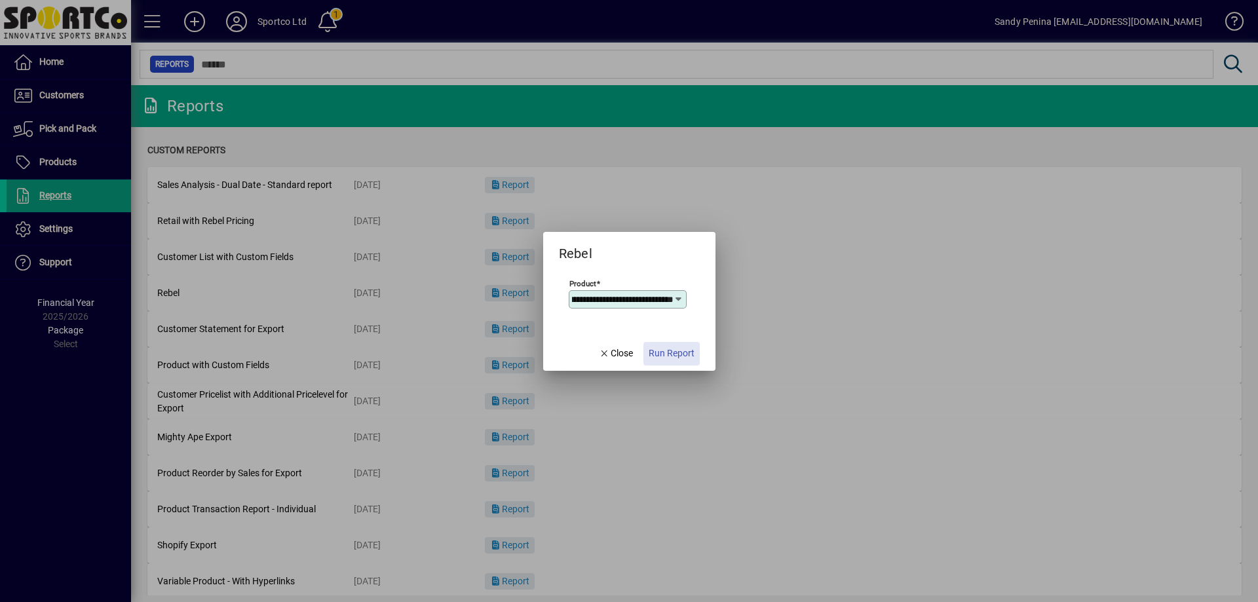
click at [687, 368] on span "button" at bounding box center [671, 353] width 56 height 31
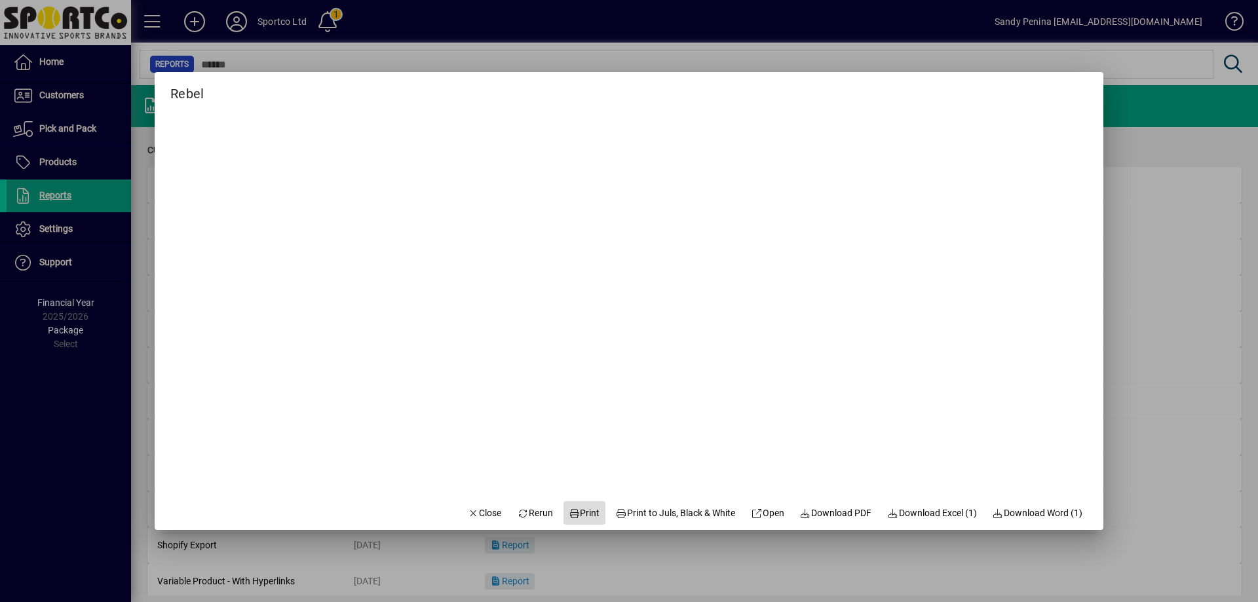
drag, startPoint x: 585, startPoint y: 513, endPoint x: 576, endPoint y: 521, distance: 12.1
click at [582, 517] on span "Print" at bounding box center [584, 513] width 31 height 14
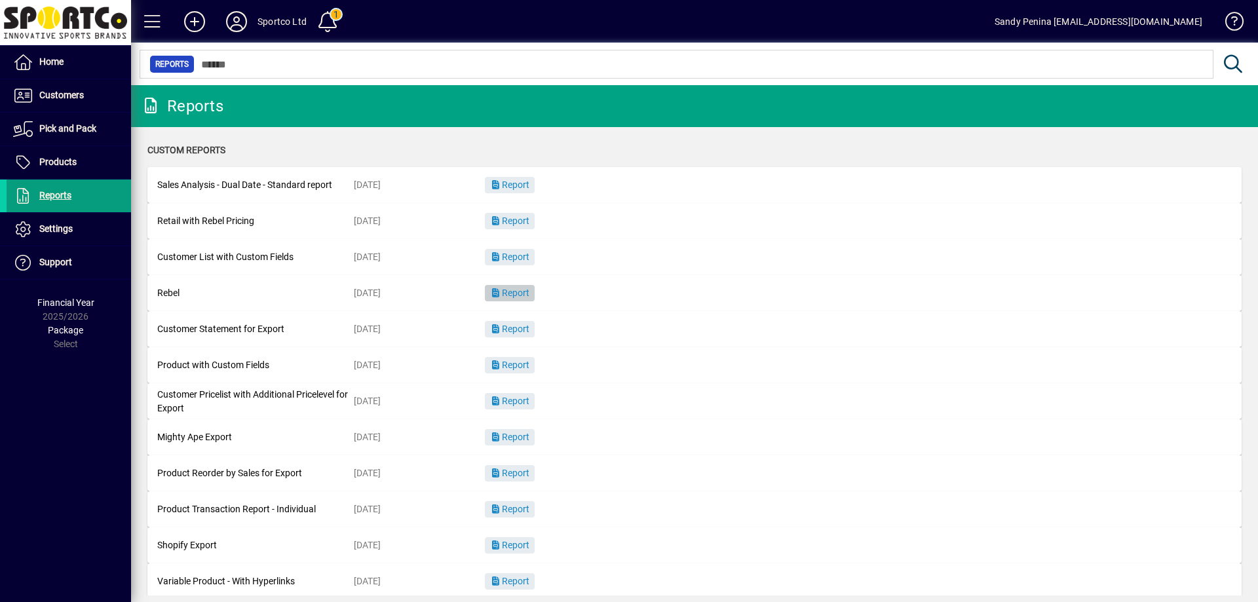
click at [497, 292] on icon "button" at bounding box center [496, 292] width 12 height 9
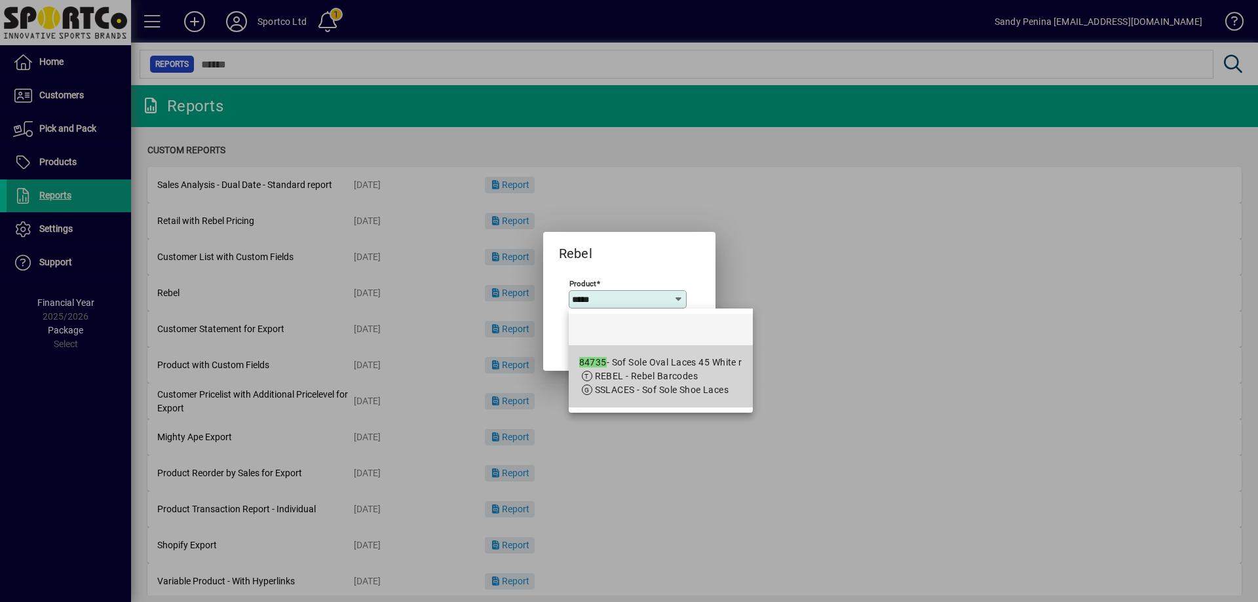
click at [580, 354] on mat-option "84735 - Sof Sole Oval Laces 45 White r REBEL - Rebel Barcodes SSLACES - Sof Sol…" at bounding box center [661, 376] width 184 height 62
type input "**********"
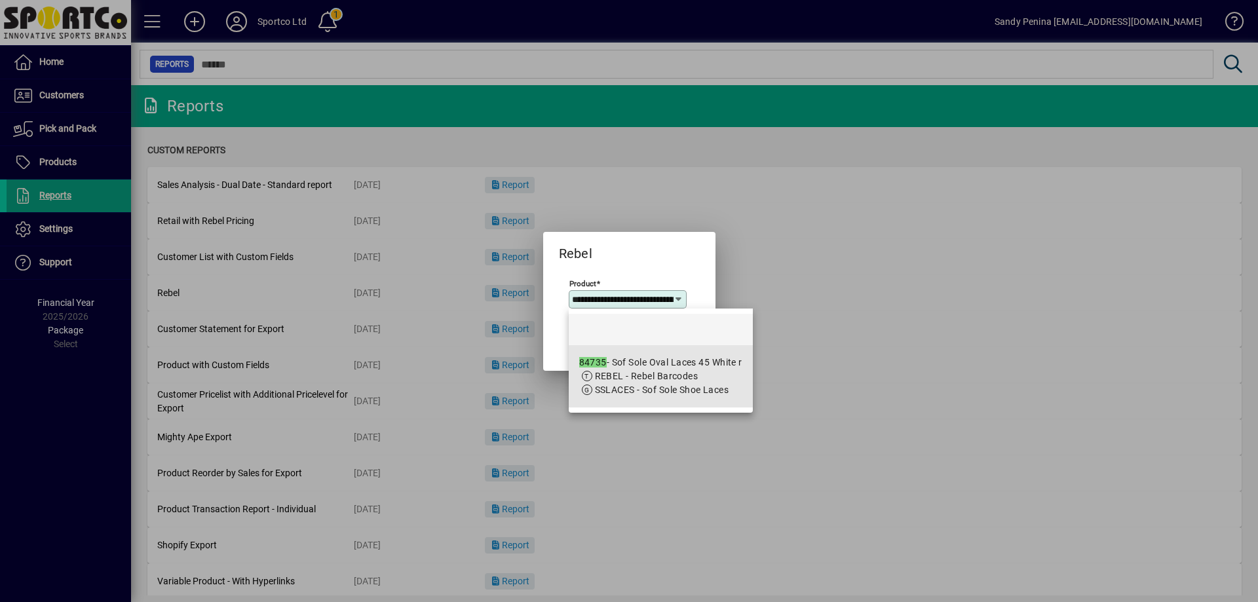
scroll to position [0, 64]
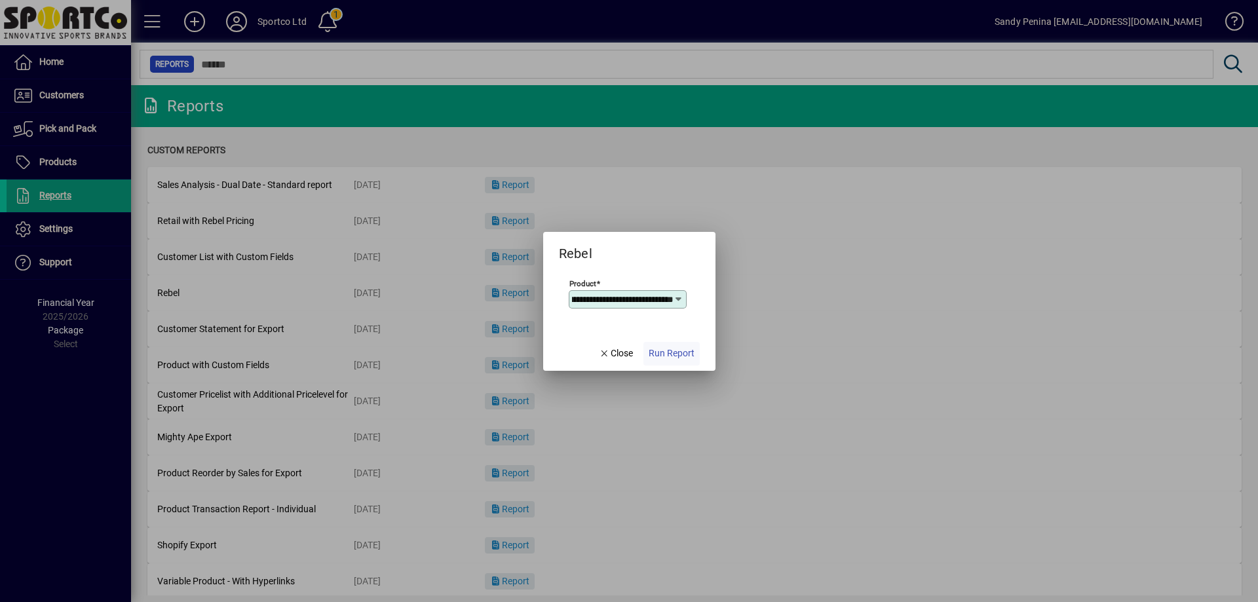
click at [662, 350] on span "Run Report" at bounding box center [672, 354] width 46 height 14
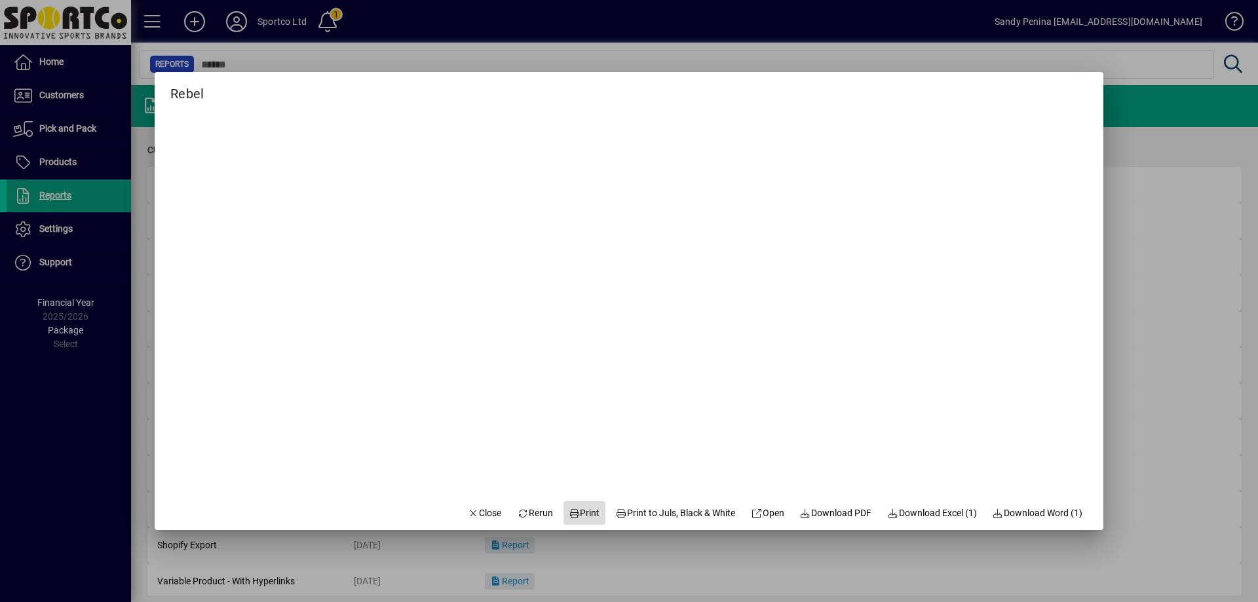
click at [575, 520] on span "Print" at bounding box center [584, 513] width 31 height 14
click at [472, 516] on span "Close" at bounding box center [485, 513] width 34 height 14
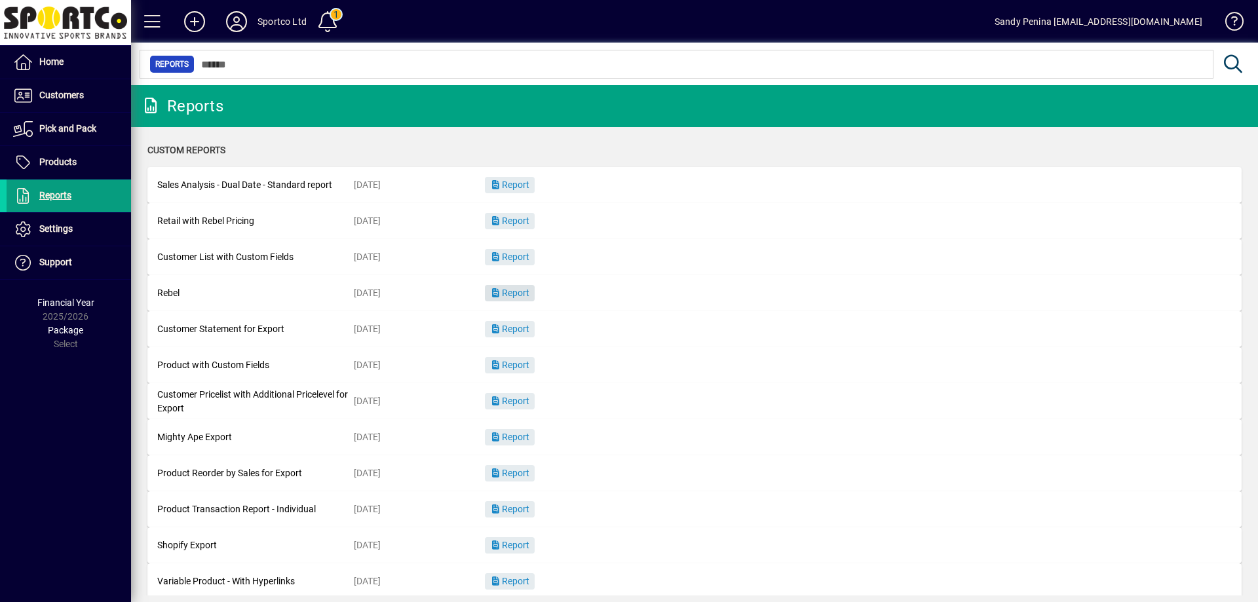
click at [522, 294] on span "Report" at bounding box center [509, 293] width 39 height 10
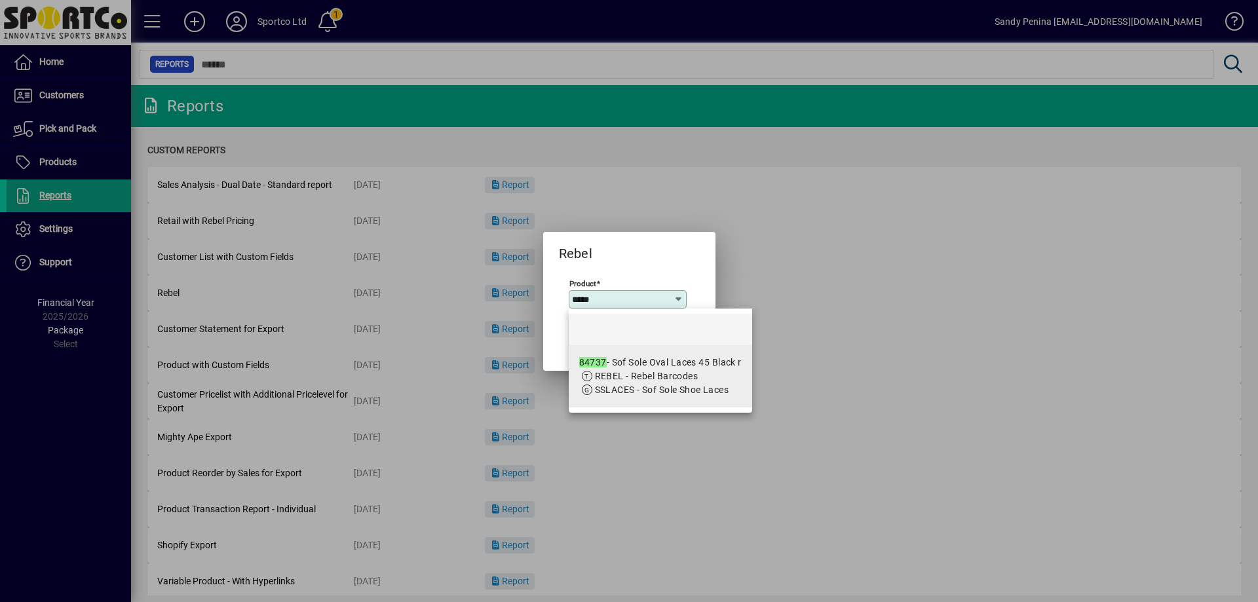
click at [670, 362] on div "84737 - Sof Sole Oval Laces 45 Black r" at bounding box center [660, 363] width 162 height 14
type input "**********"
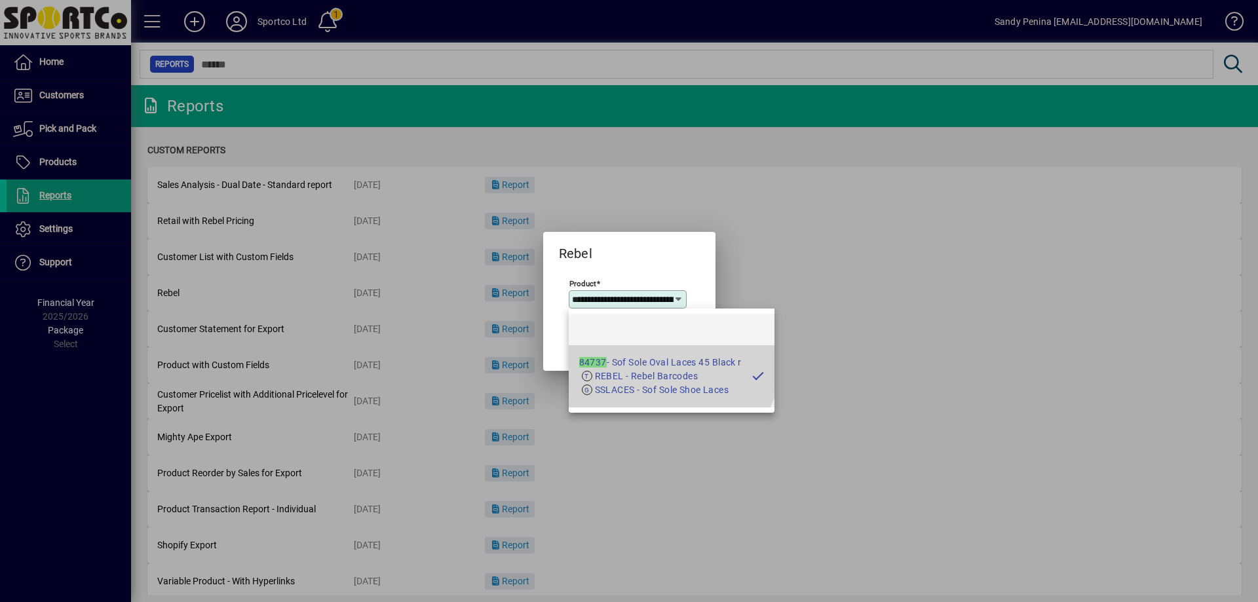
scroll to position [0, 62]
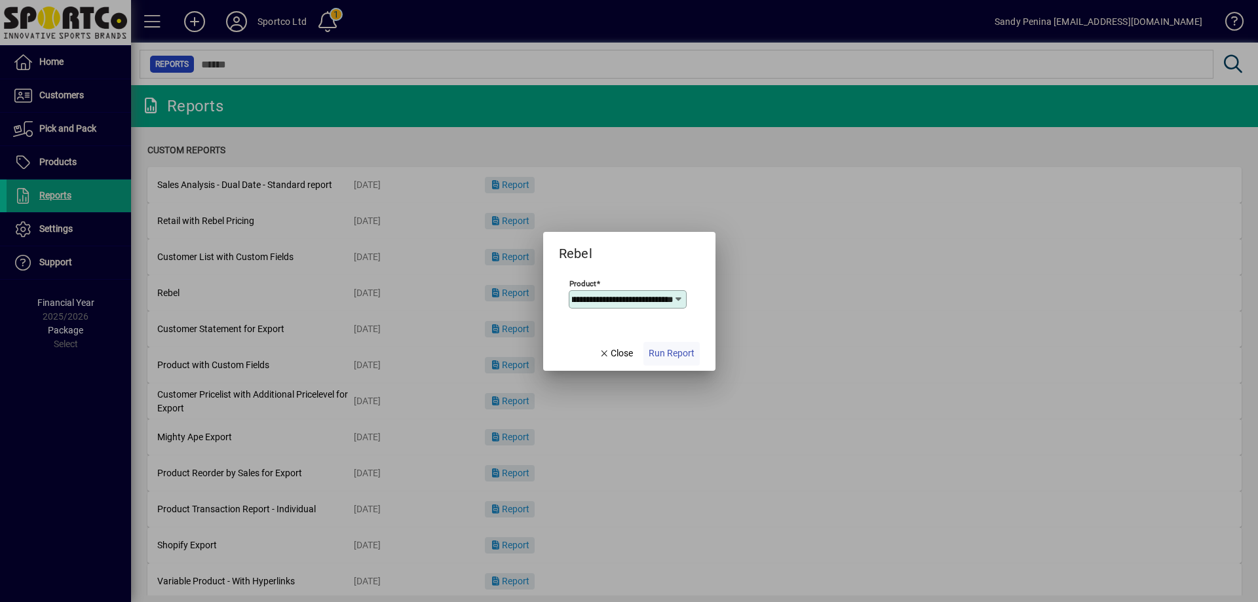
click at [662, 349] on span "Run Report" at bounding box center [672, 354] width 46 height 14
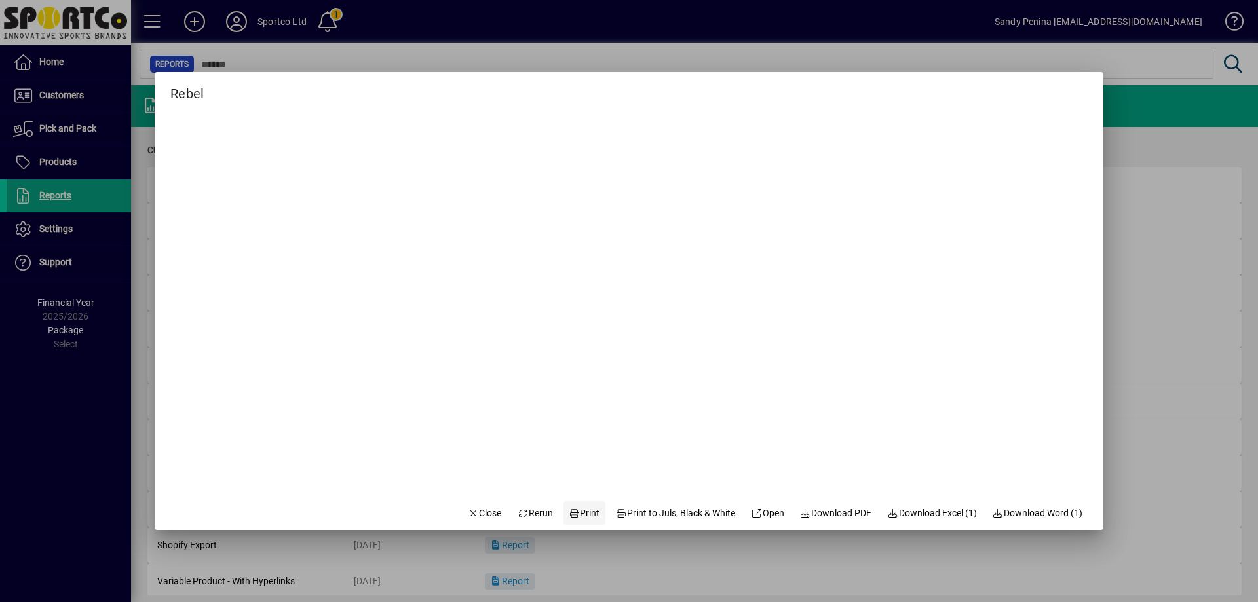
click at [563, 513] on span at bounding box center [584, 512] width 42 height 31
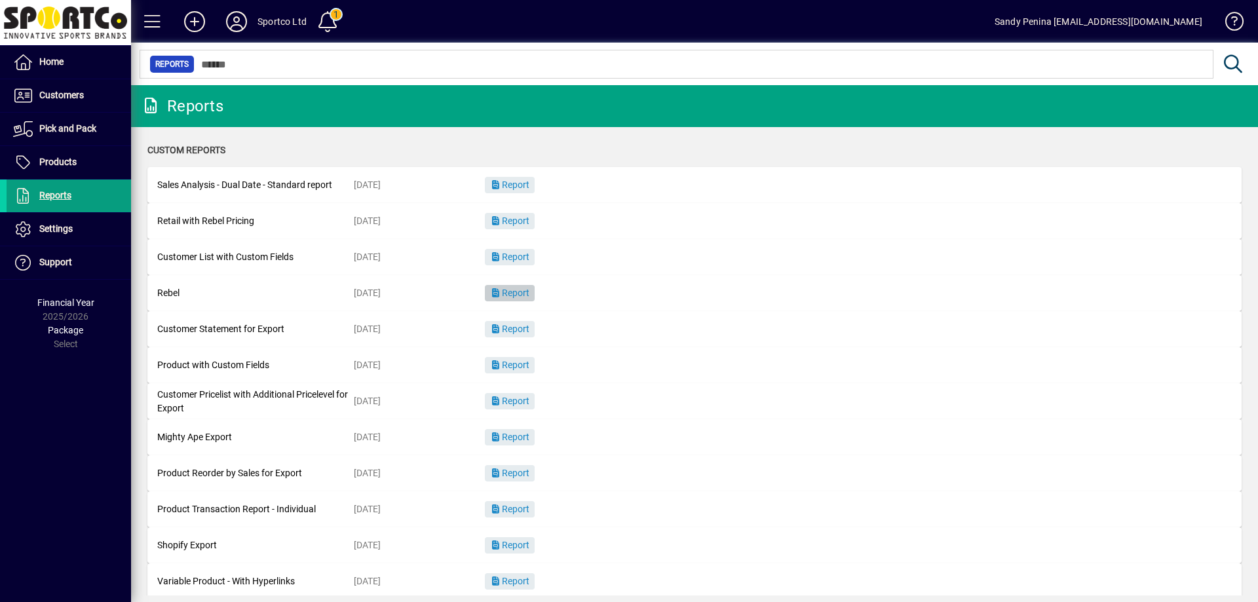
click at [507, 295] on span "Report" at bounding box center [509, 293] width 39 height 10
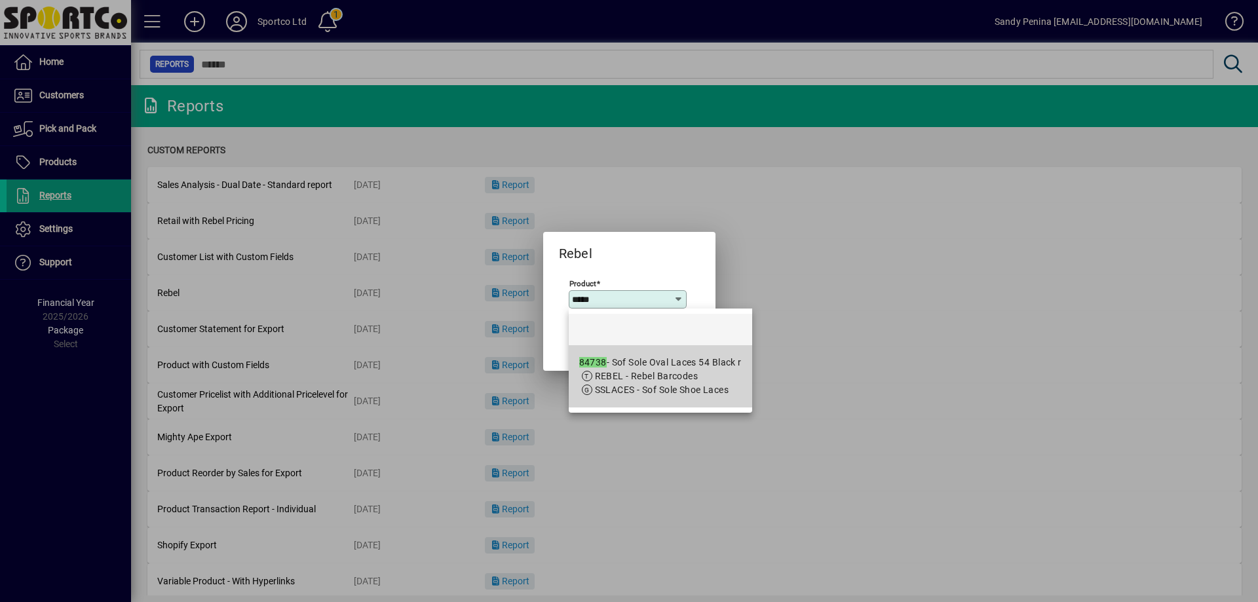
click at [594, 385] on span "SSLACES - Sof Sole Shoe Laces" at bounding box center [660, 390] width 162 height 14
type input "**********"
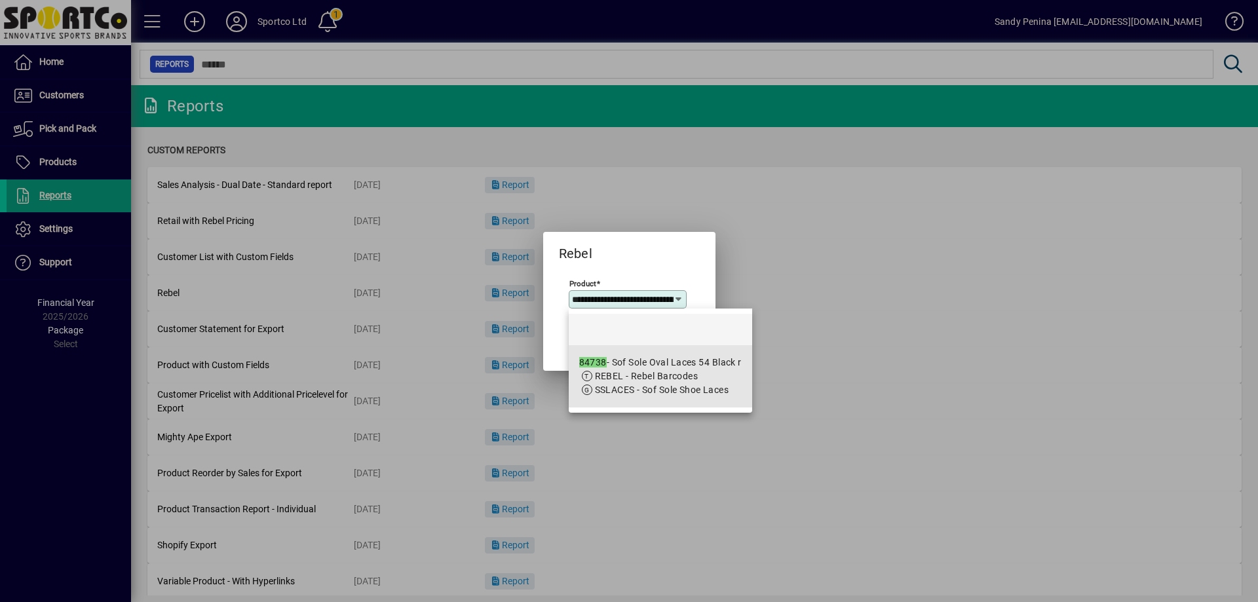
scroll to position [0, 62]
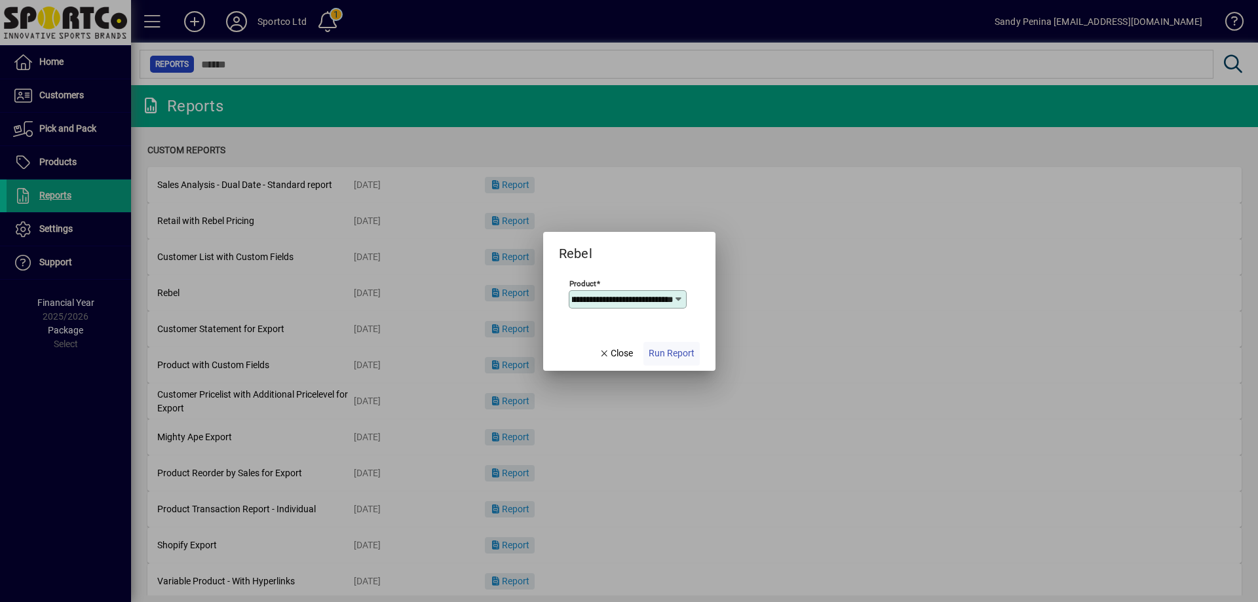
click at [681, 349] on span "Run Report" at bounding box center [672, 354] width 46 height 14
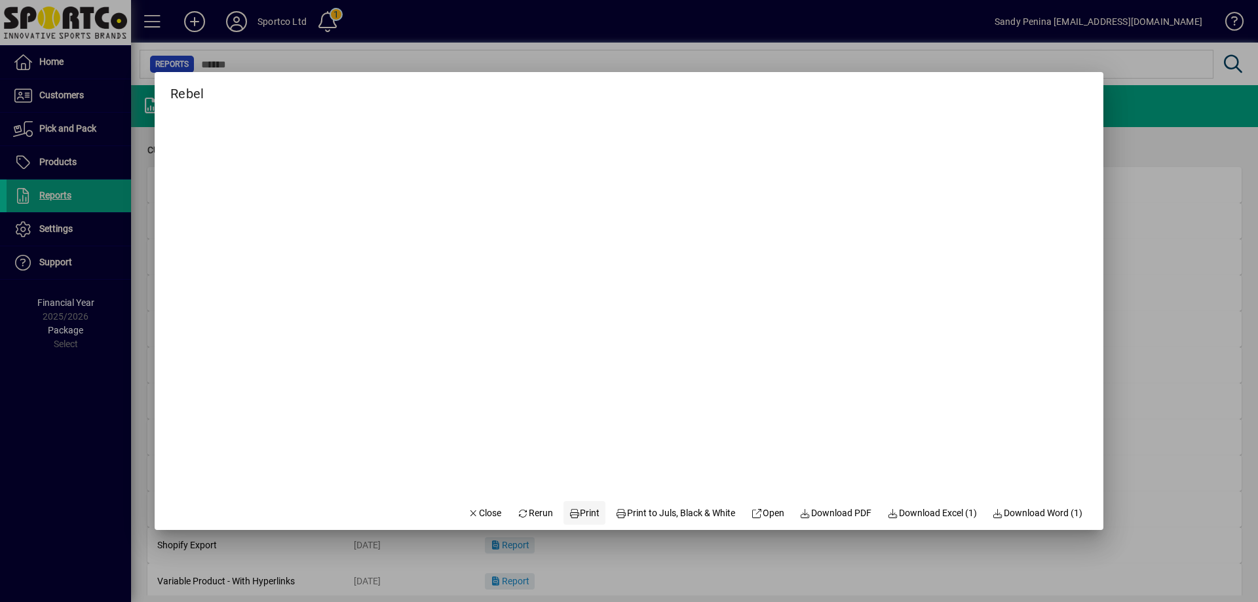
click at [572, 520] on span "Print" at bounding box center [584, 513] width 31 height 14
click at [474, 511] on span "Close" at bounding box center [485, 513] width 34 height 14
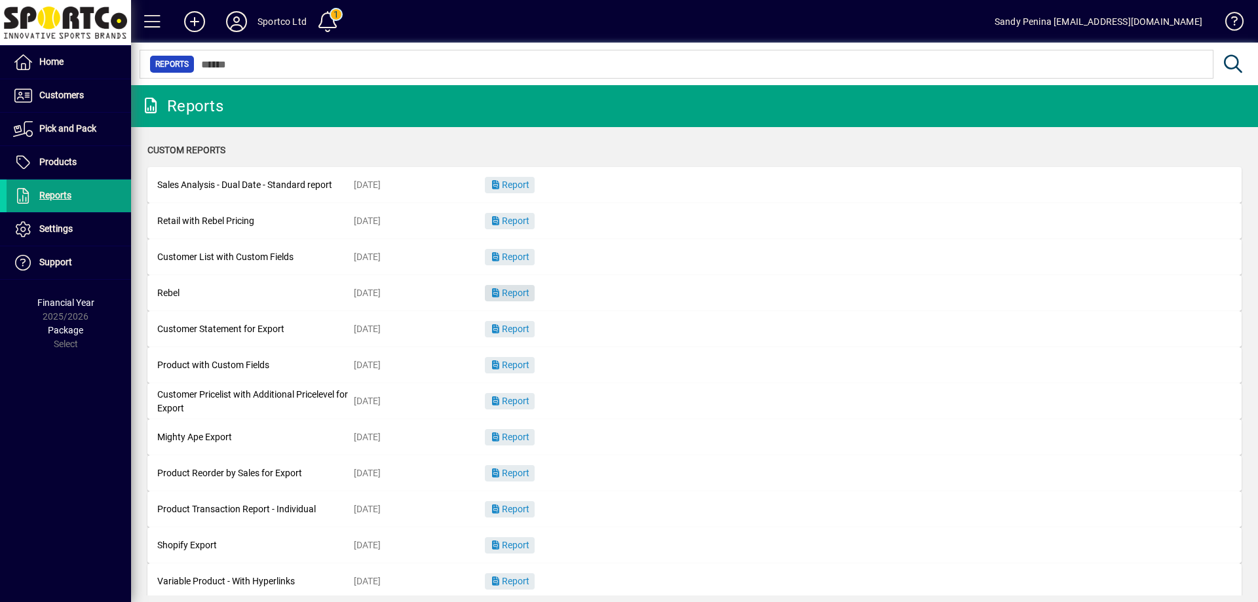
click at [525, 296] on span "Report" at bounding box center [509, 293] width 39 height 10
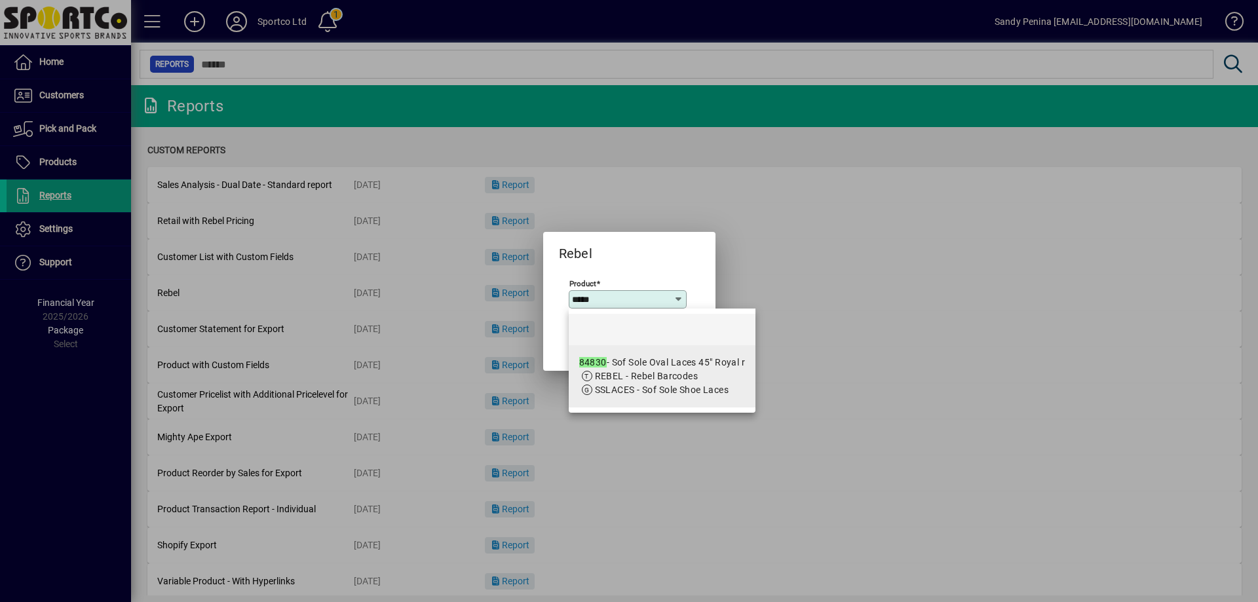
click at [660, 375] on span "REBEL - Rebel Barcodes" at bounding box center [647, 376] width 104 height 10
type input "**********"
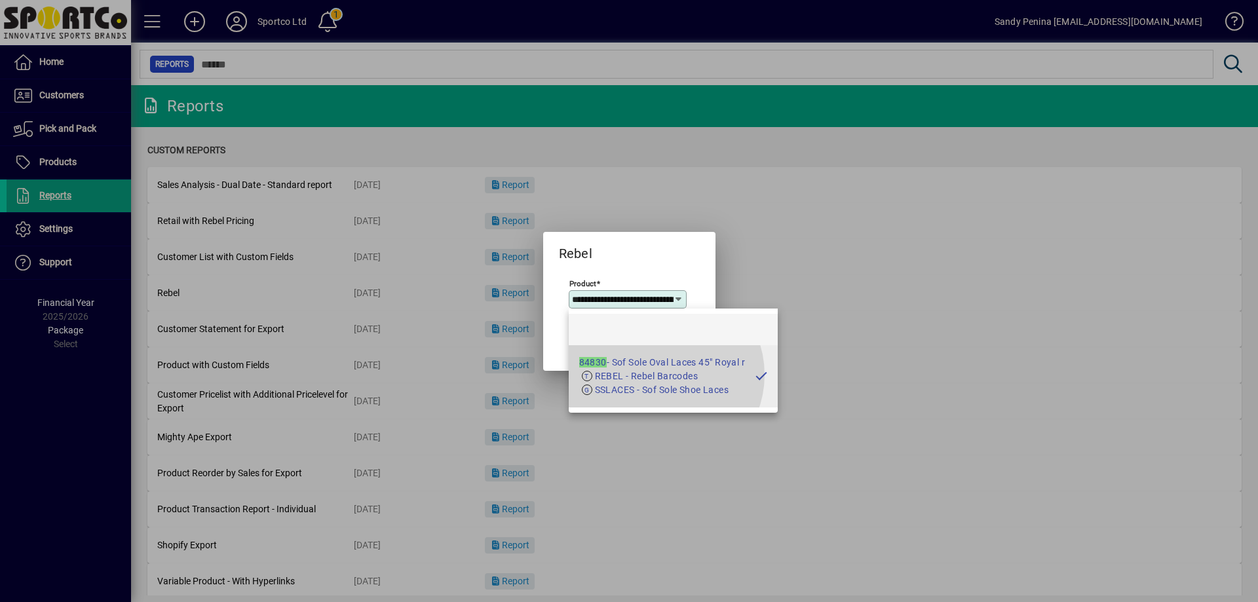
scroll to position [0, 66]
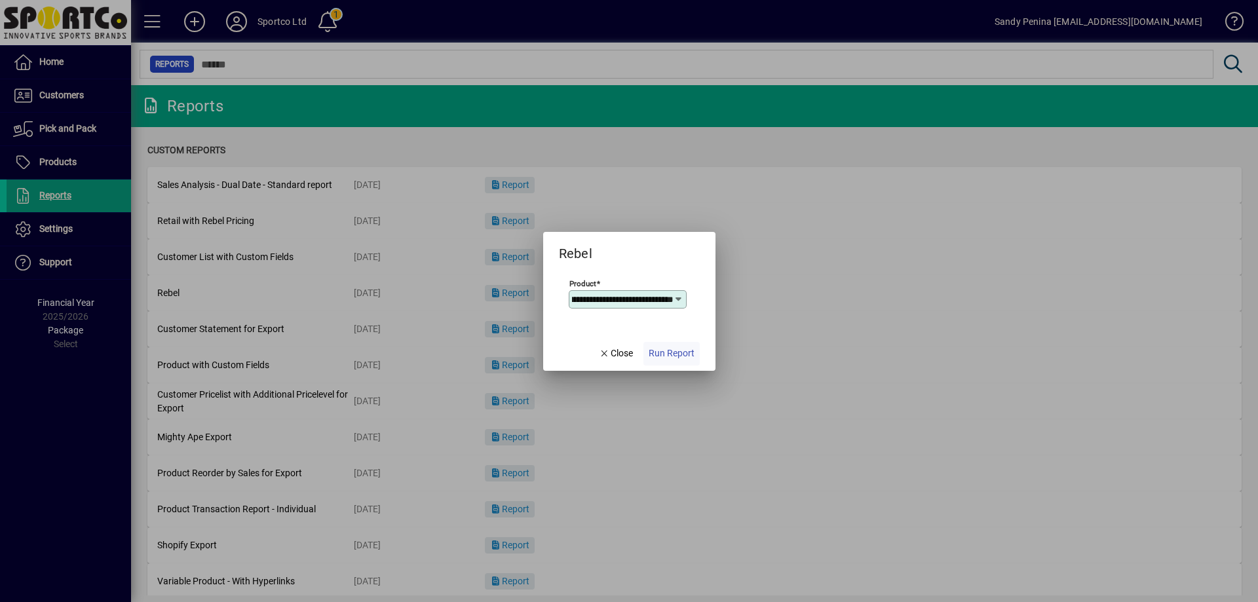
click at [660, 356] on span "Run Report" at bounding box center [672, 354] width 46 height 14
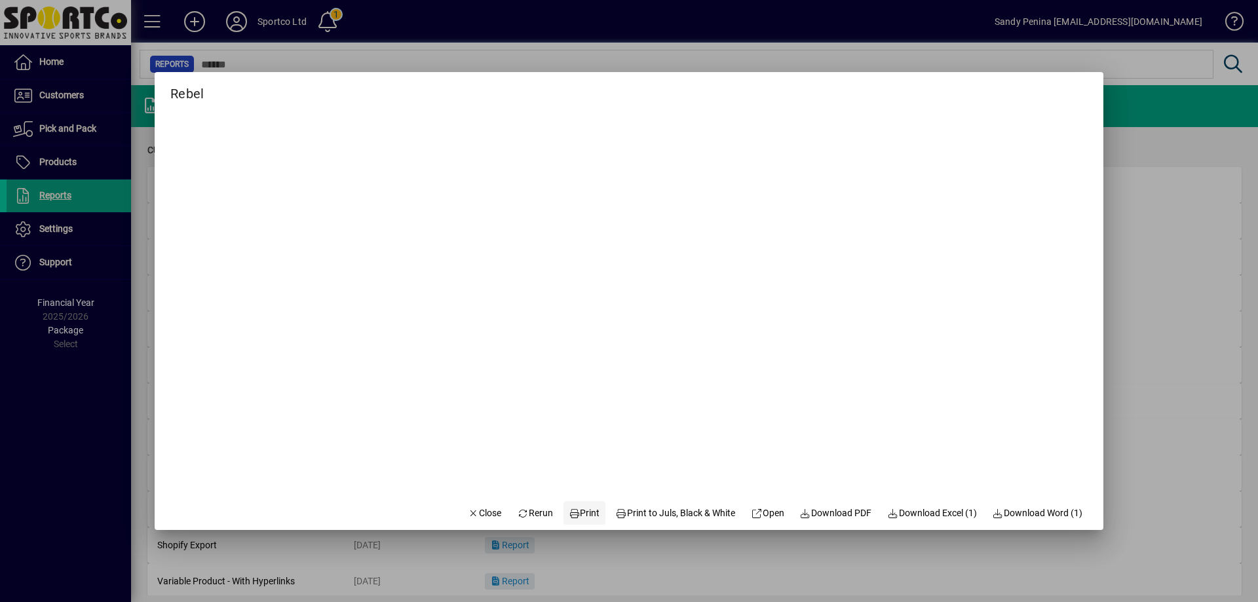
click at [571, 512] on span "Print" at bounding box center [584, 513] width 31 height 14
click at [447, 513] on mat-dialog-actions "Close Rerun Print Print to Juls, Black & White Open Download PDF Download Excel…" at bounding box center [775, 512] width 657 height 35
click at [468, 512] on icon "button" at bounding box center [474, 513] width 12 height 9
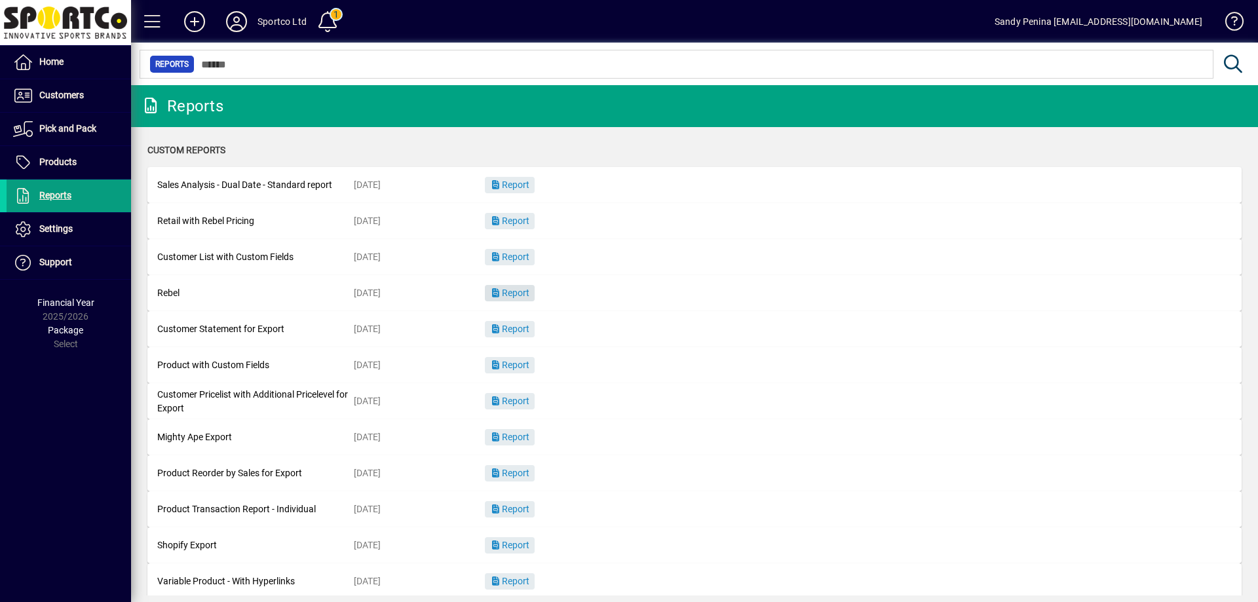
click at [516, 296] on span "Report" at bounding box center [509, 293] width 39 height 10
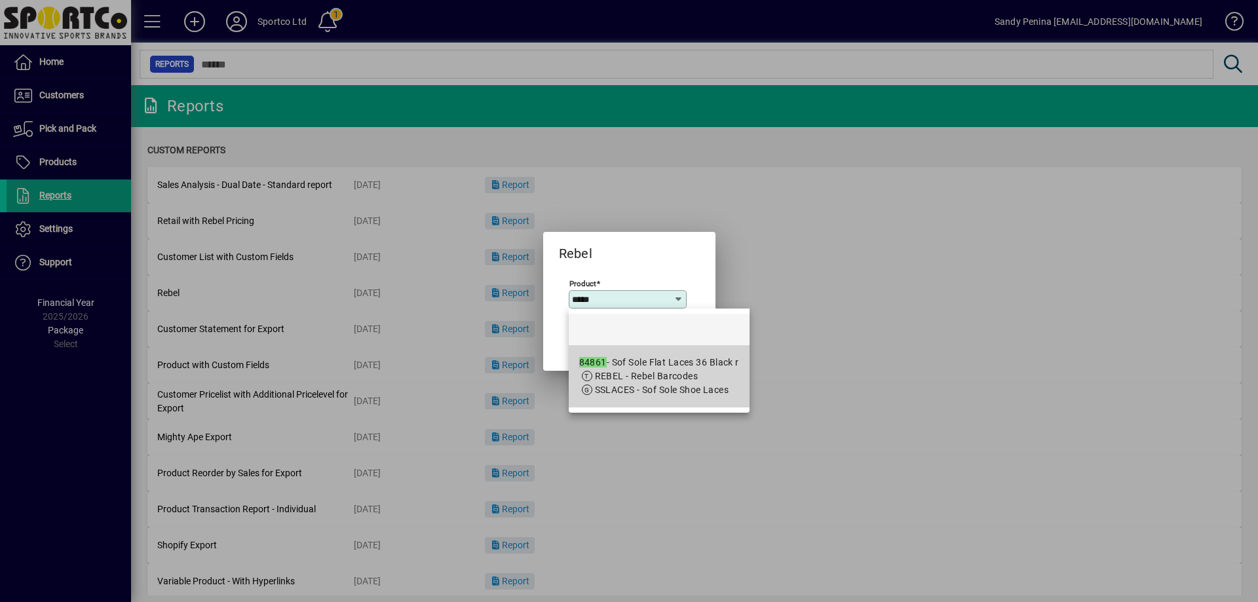
click at [643, 374] on span "REBEL - Rebel Barcodes" at bounding box center [647, 376] width 104 height 10
type input "**********"
click at [643, 374] on div at bounding box center [629, 301] width 1258 height 602
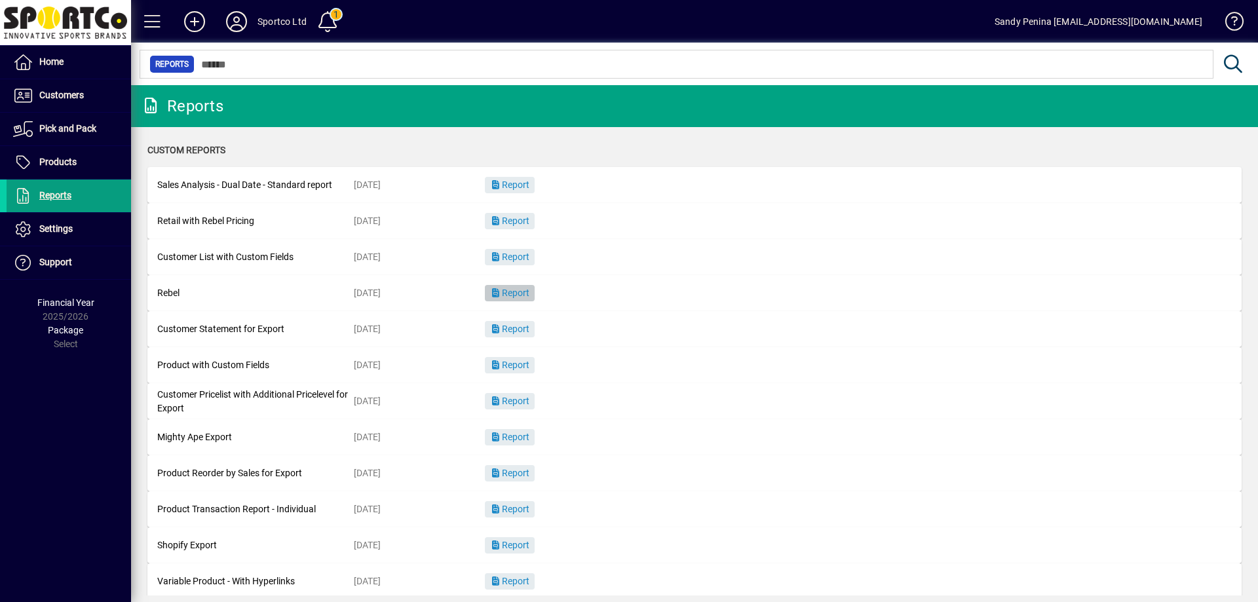
click at [514, 287] on span "button" at bounding box center [510, 293] width 50 height 31
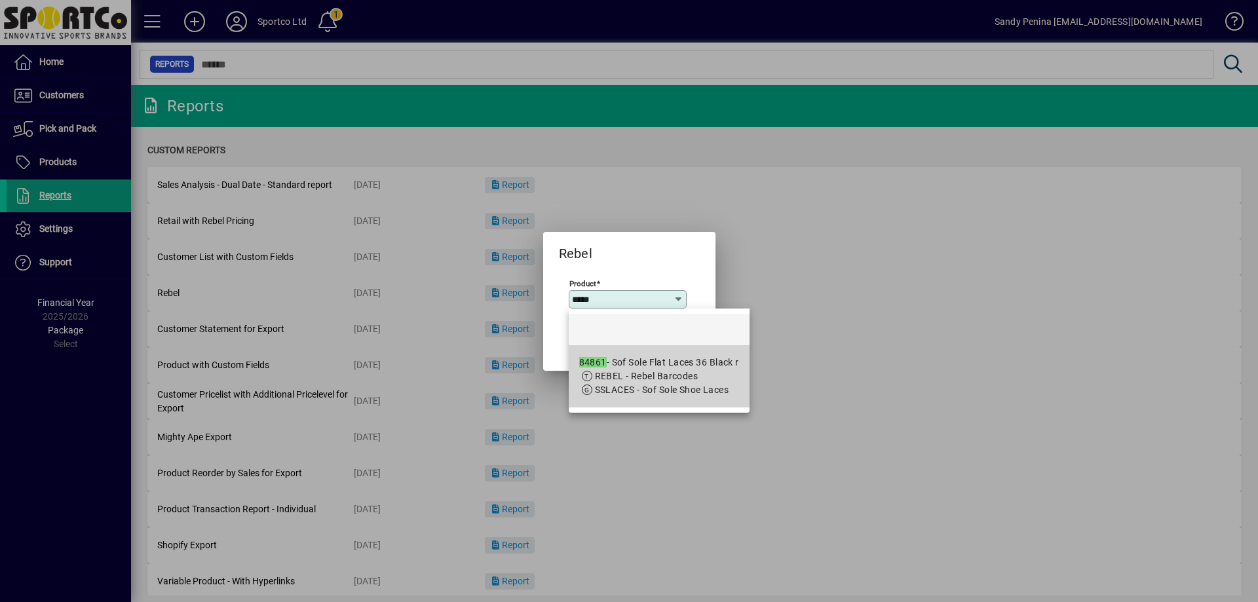
click at [660, 385] on span "SSLACES - Sof Sole Shoe Laces" at bounding box center [662, 390] width 134 height 10
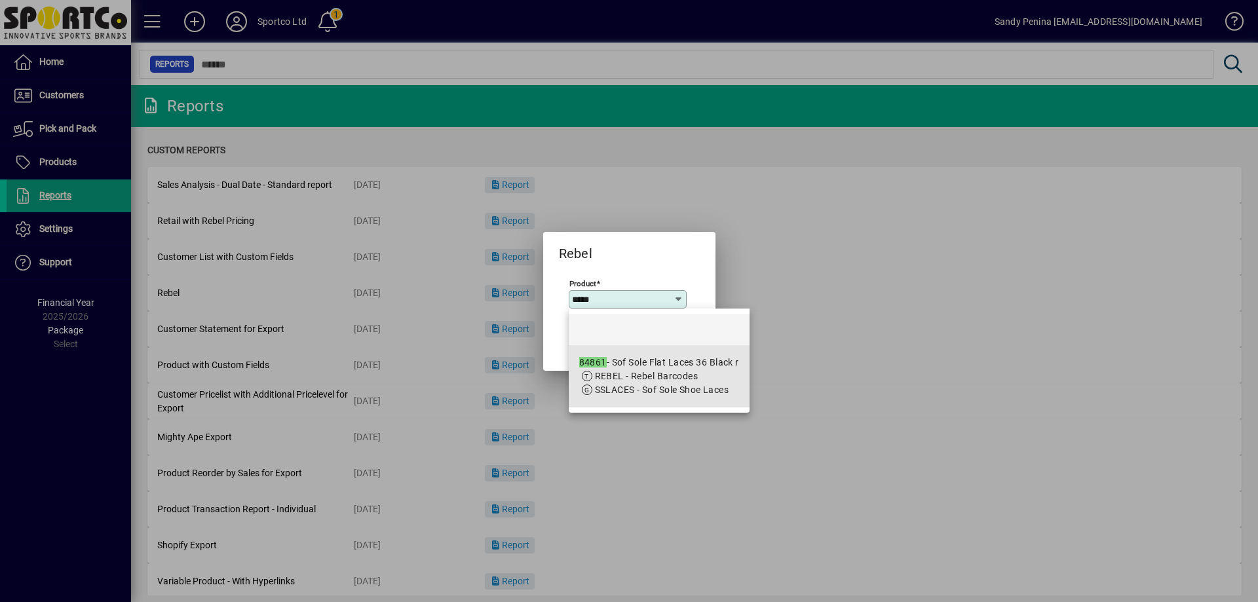
type input "**********"
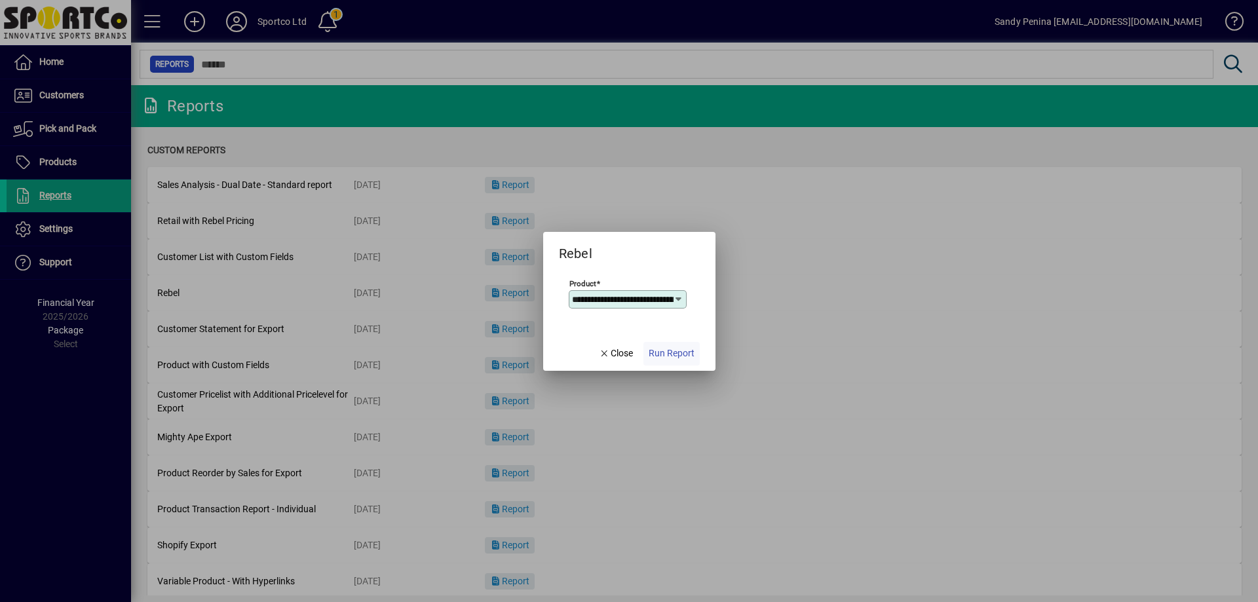
click at [694, 364] on span "button" at bounding box center [671, 353] width 56 height 31
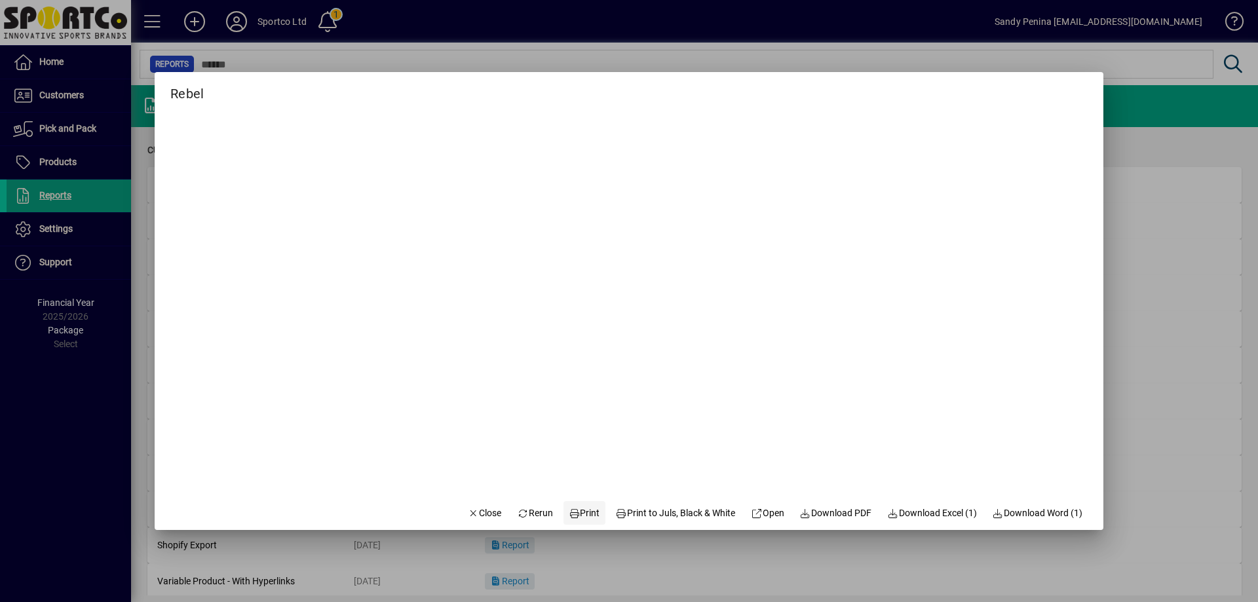
click at [593, 505] on span at bounding box center [584, 512] width 42 height 31
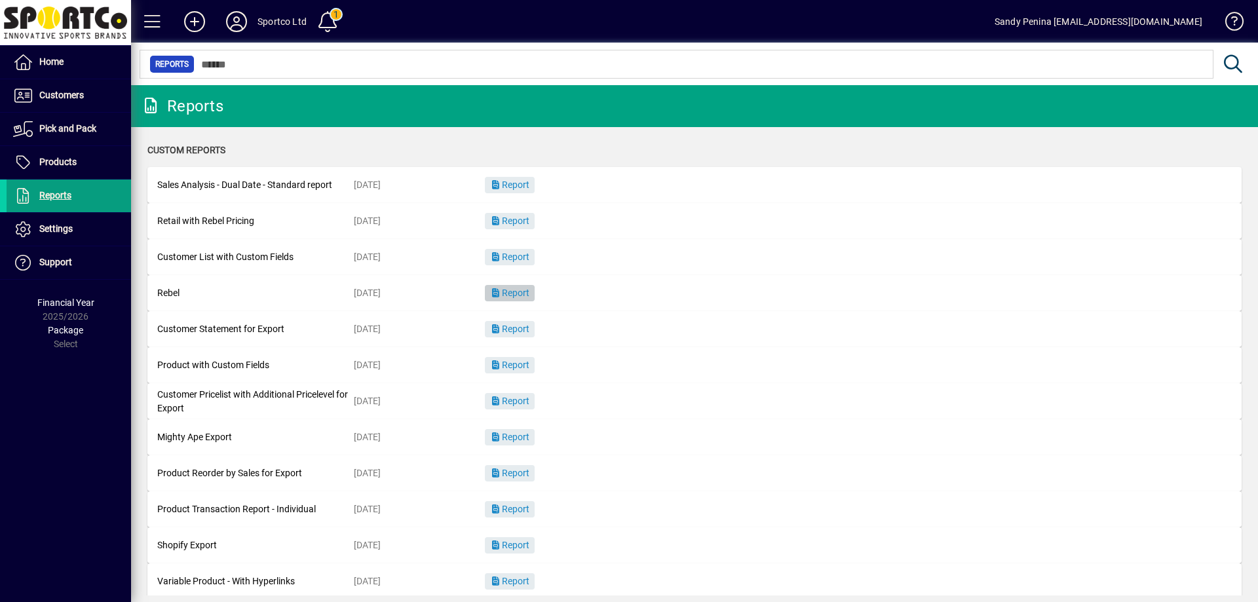
click at [527, 296] on span "Report" at bounding box center [509, 293] width 39 height 10
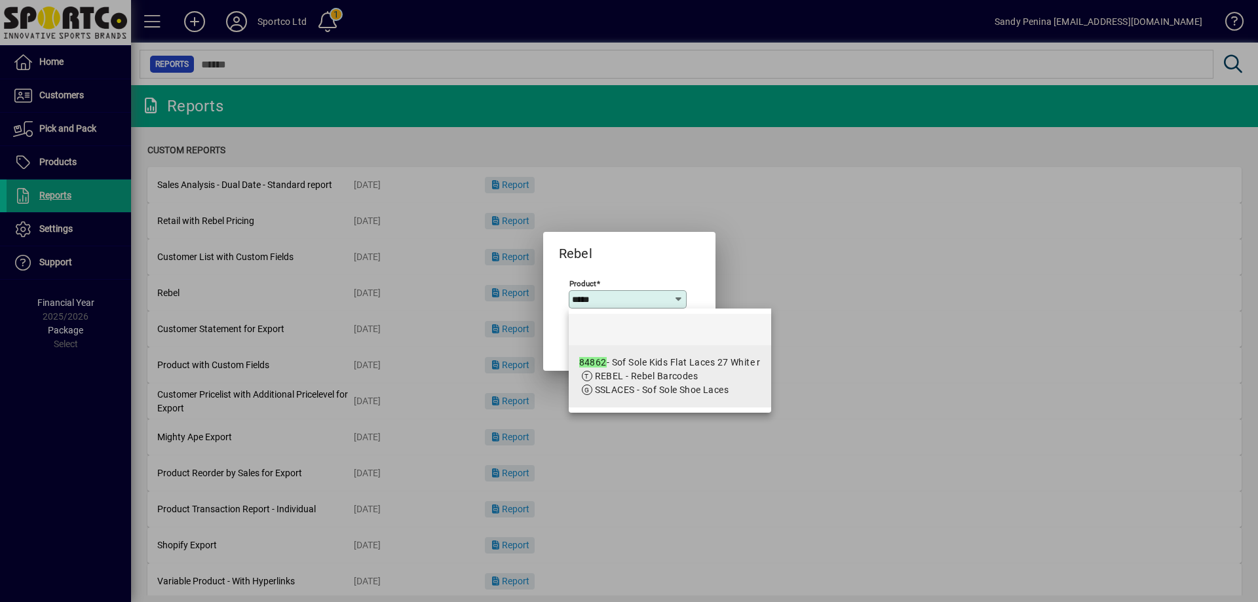
click at [641, 377] on span "REBEL - Rebel Barcodes" at bounding box center [647, 376] width 104 height 10
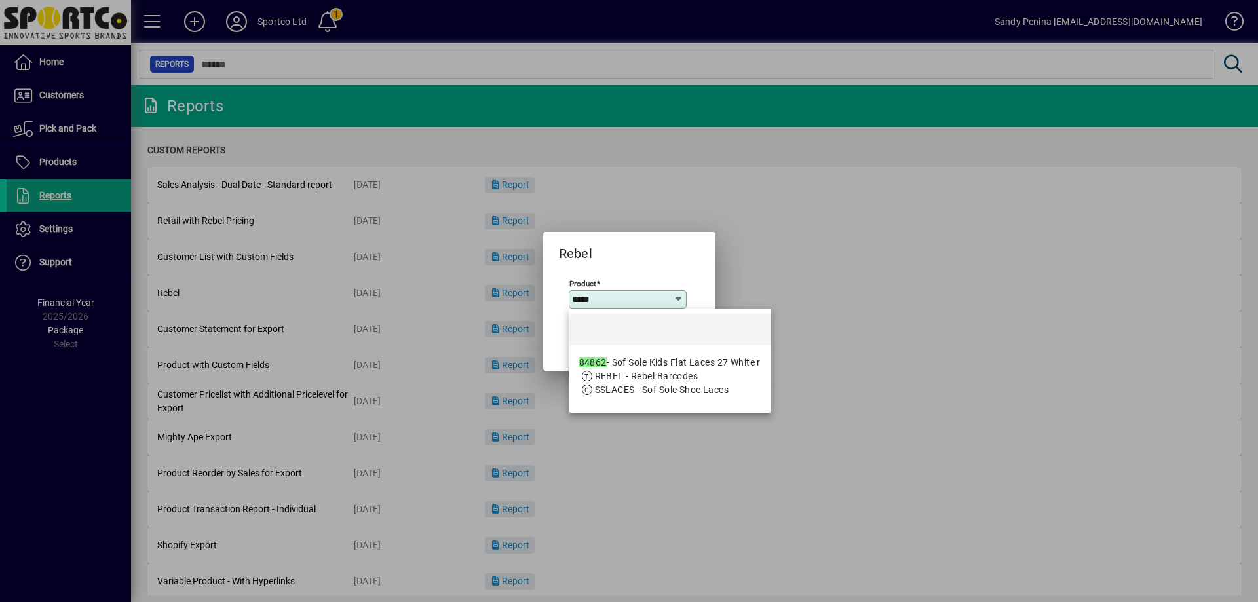
type input "**********"
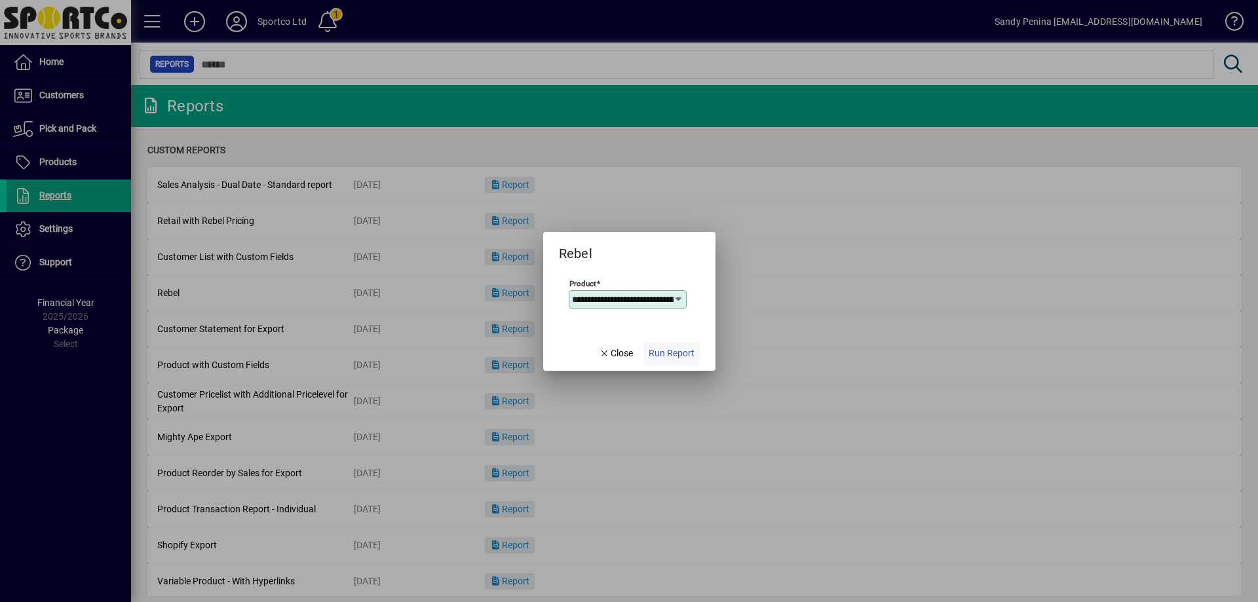
scroll to position [0, 82]
click at [667, 356] on span "Run Report" at bounding box center [672, 354] width 46 height 14
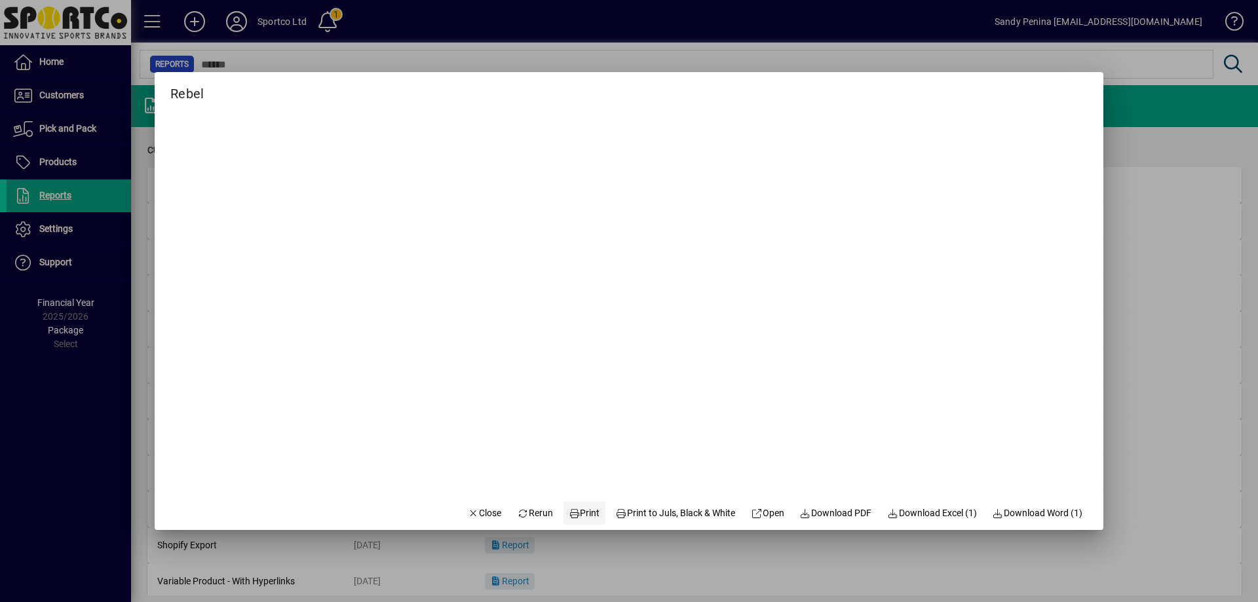
click at [579, 506] on span "Print" at bounding box center [584, 513] width 31 height 14
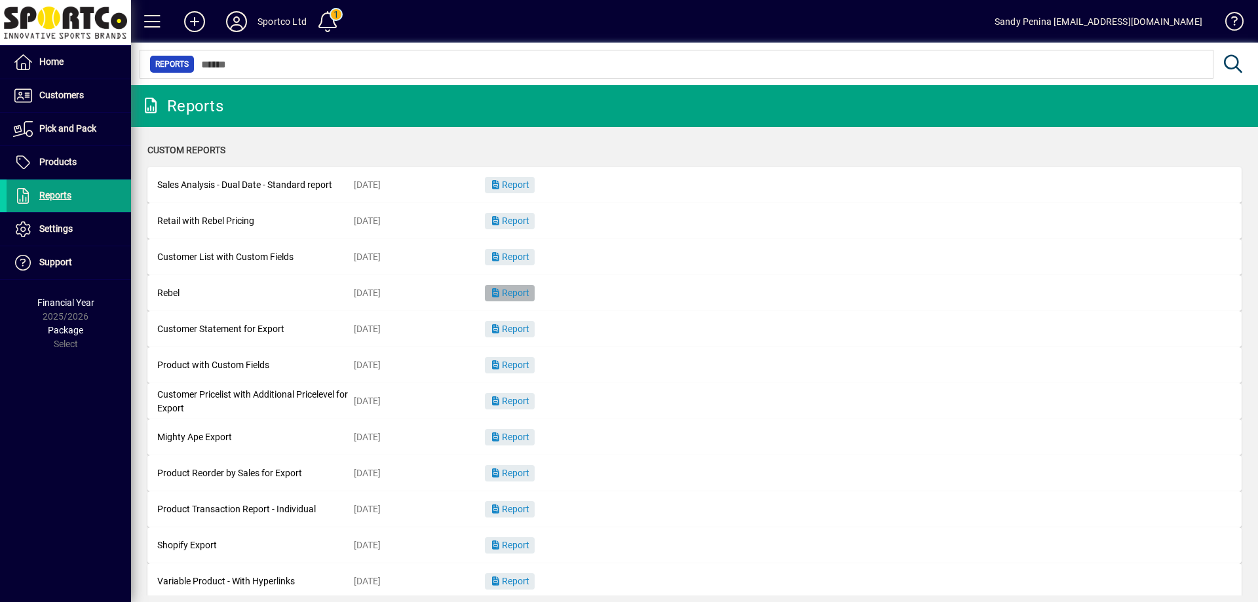
click at [516, 288] on span "Report" at bounding box center [509, 293] width 39 height 10
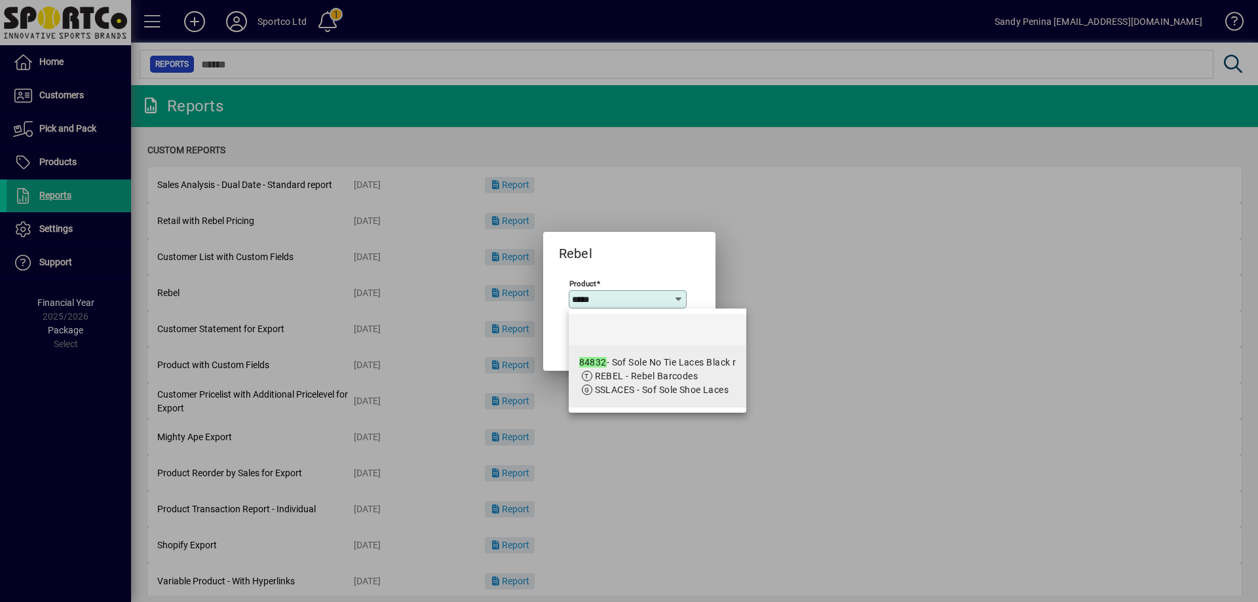
click at [681, 362] on div "84832 - Sof Sole No Tie Laces Black r" at bounding box center [657, 363] width 157 height 14
type input "**********"
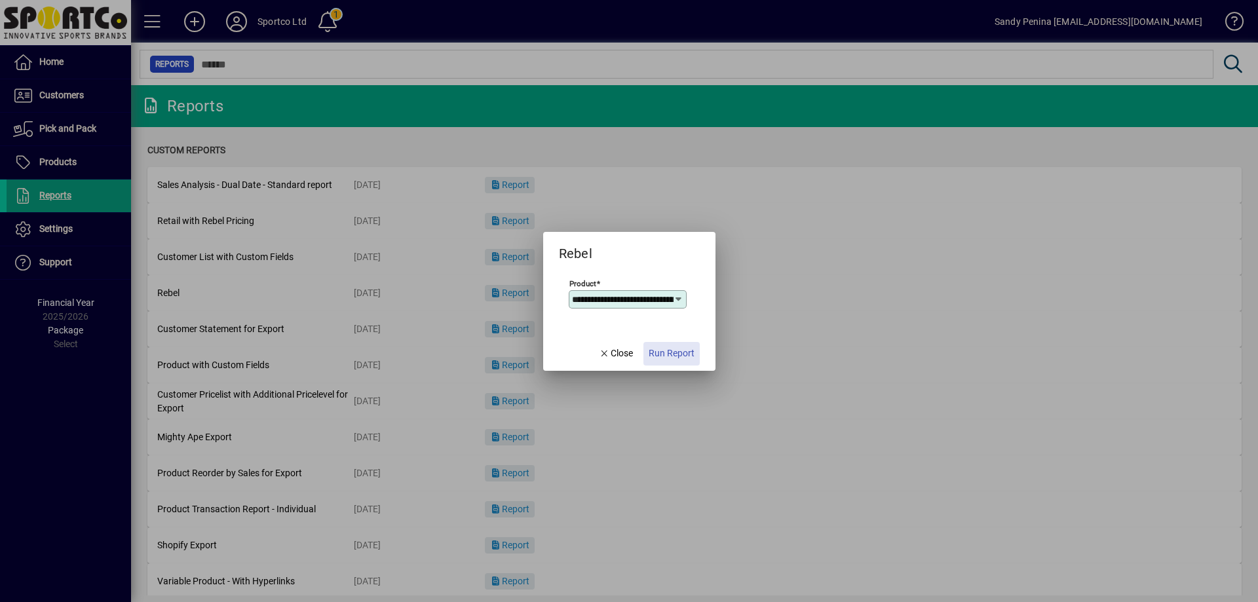
click at [683, 358] on span "Run Report" at bounding box center [672, 354] width 46 height 14
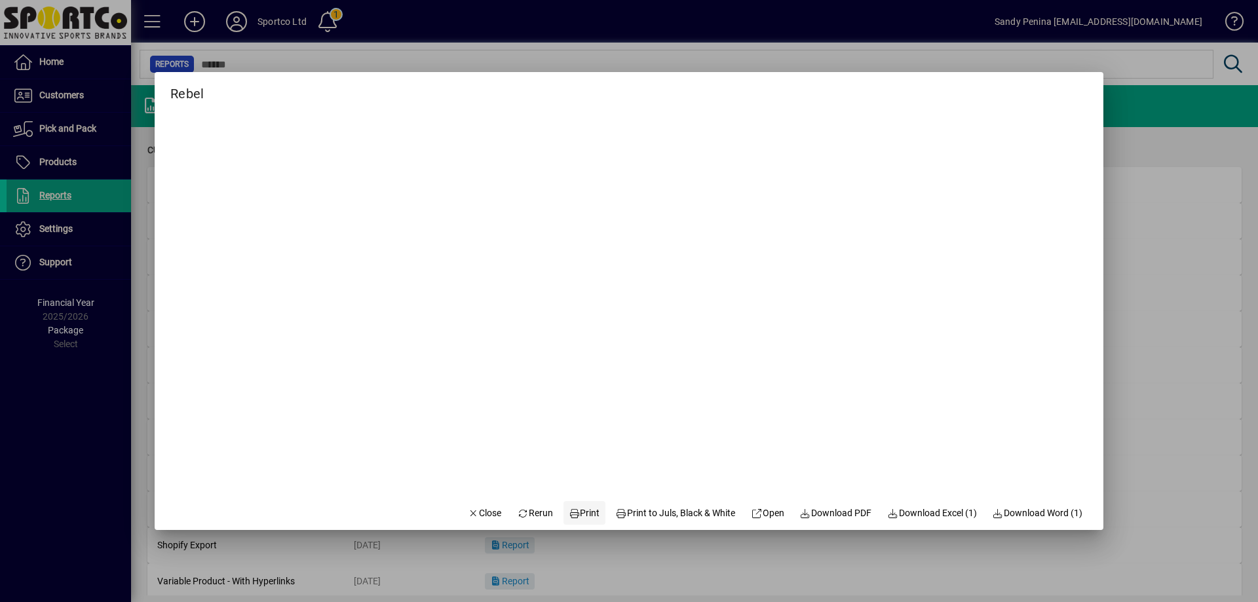
click at [583, 505] on span at bounding box center [584, 512] width 42 height 31
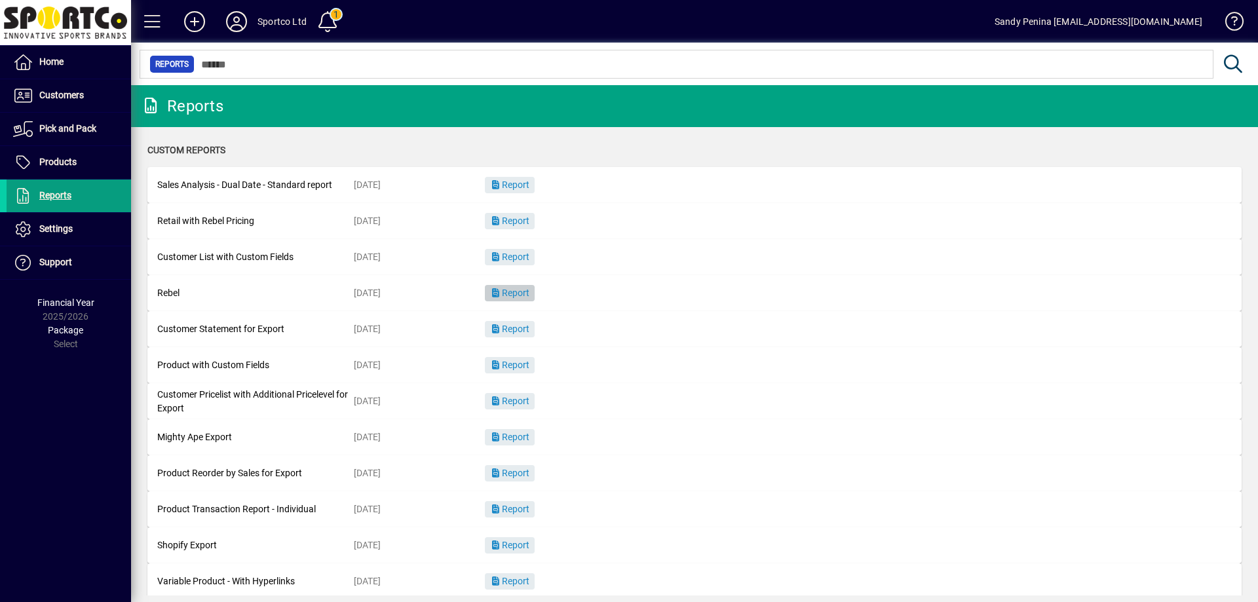
click at [529, 286] on span "button" at bounding box center [510, 293] width 50 height 31
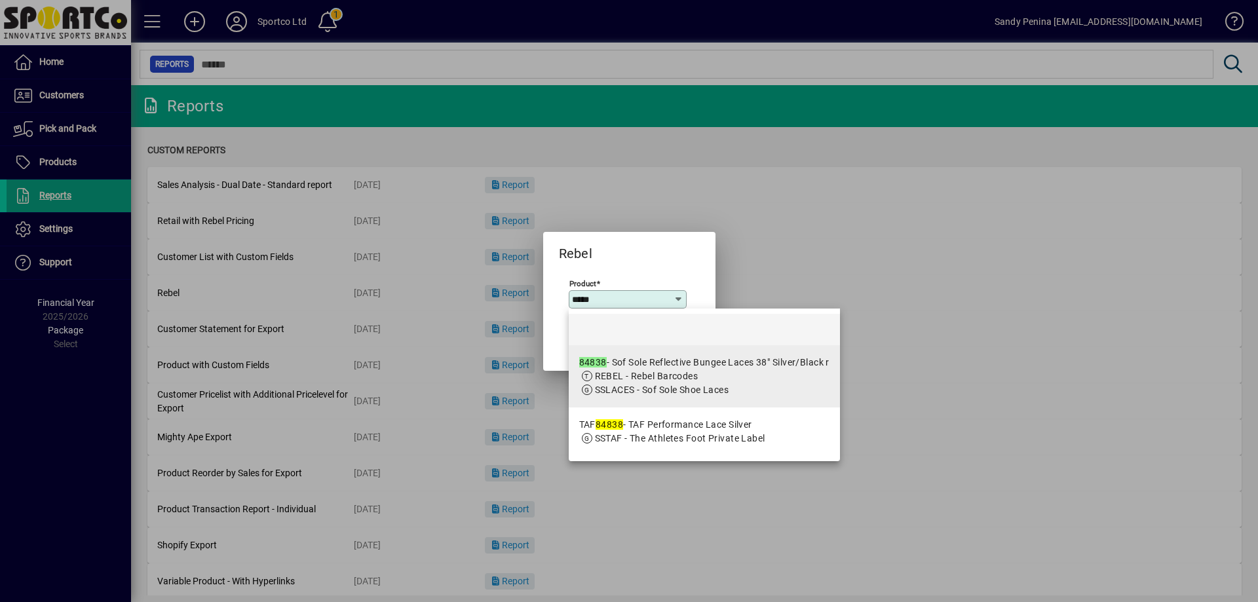
click at [622, 364] on div "84838 - Sof Sole Reflective Bungee Laces 38" Silver/Black r" at bounding box center [704, 363] width 250 height 14
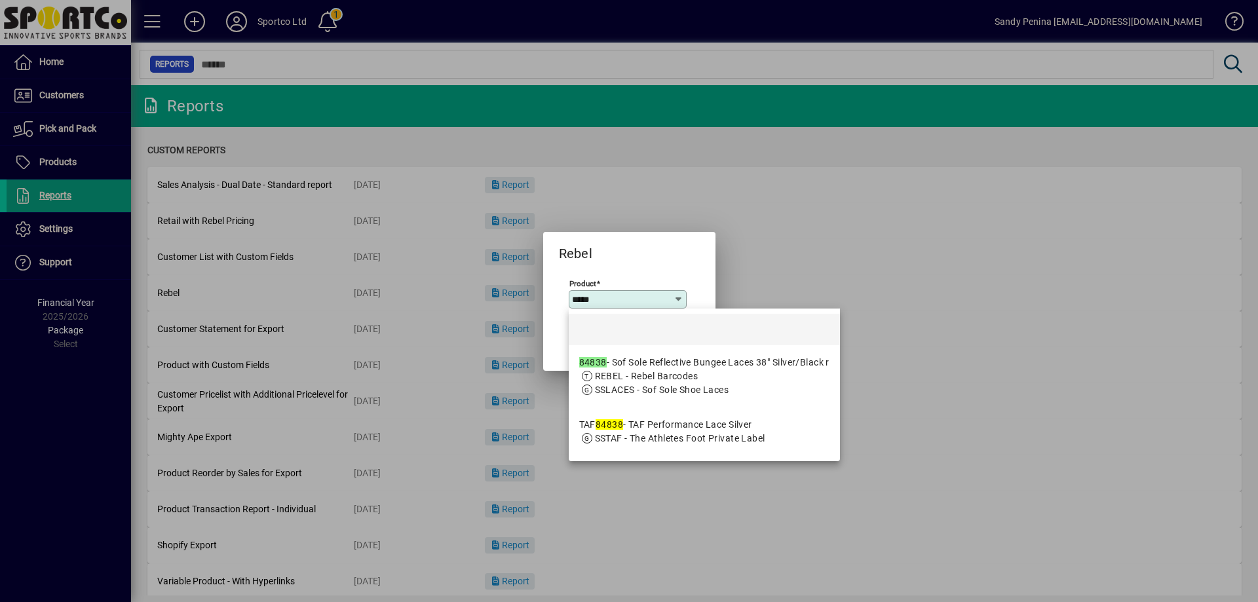
type input "**********"
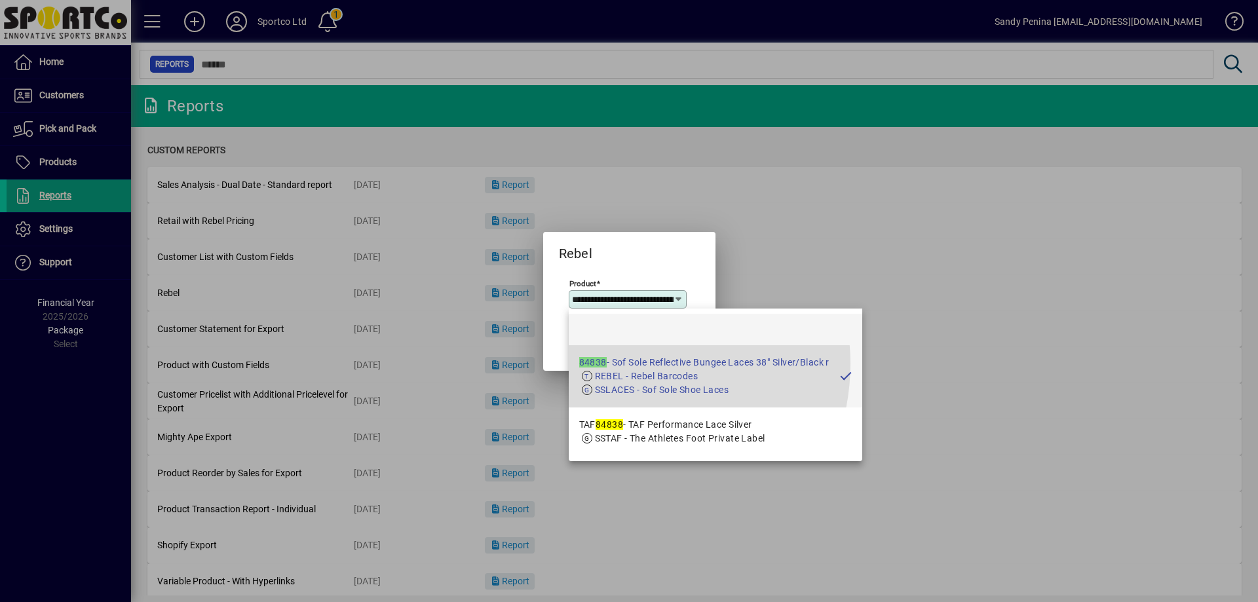
scroll to position [0, 151]
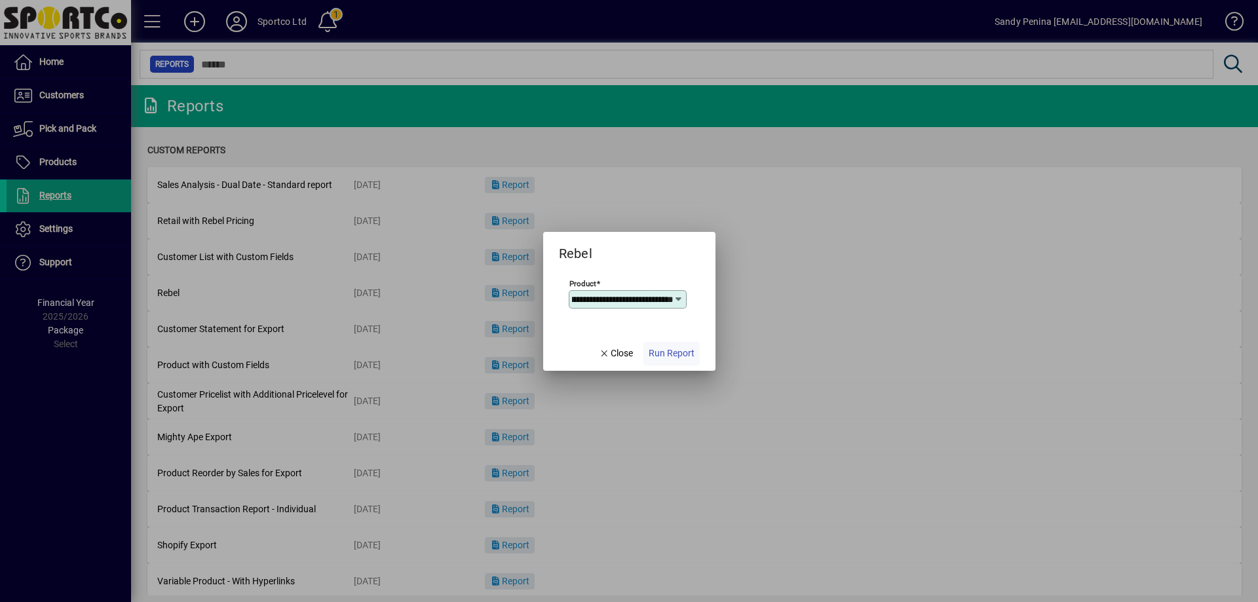
click at [660, 351] on span "Run Report" at bounding box center [672, 354] width 46 height 14
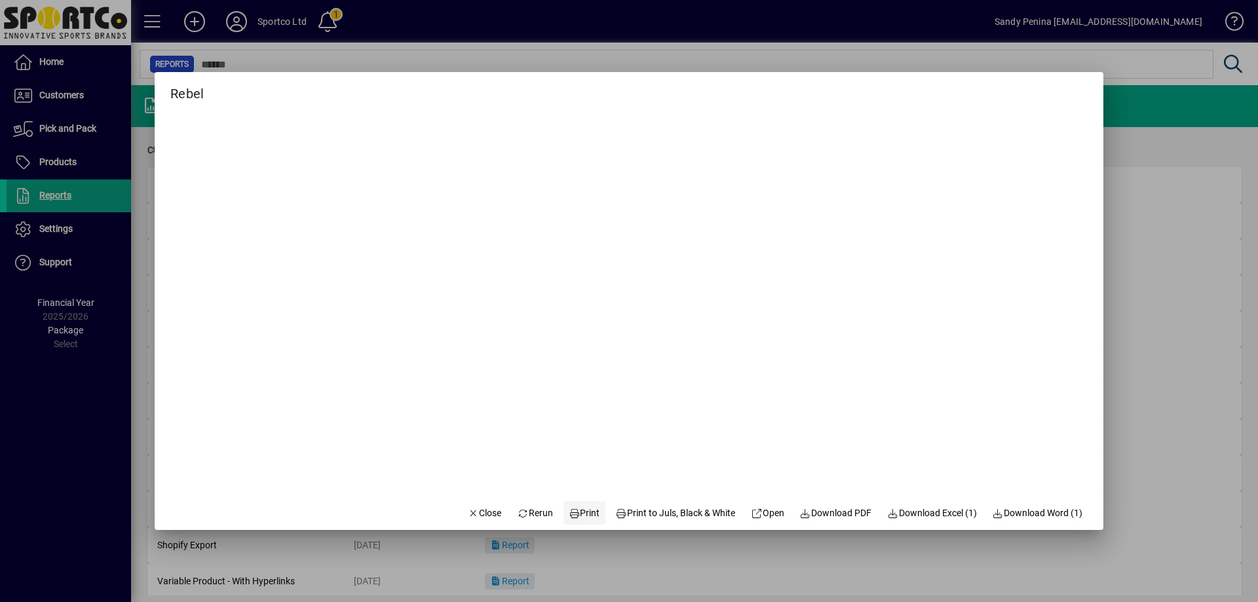
click at [563, 516] on span at bounding box center [584, 512] width 42 height 31
click at [472, 510] on span "Close" at bounding box center [485, 513] width 34 height 14
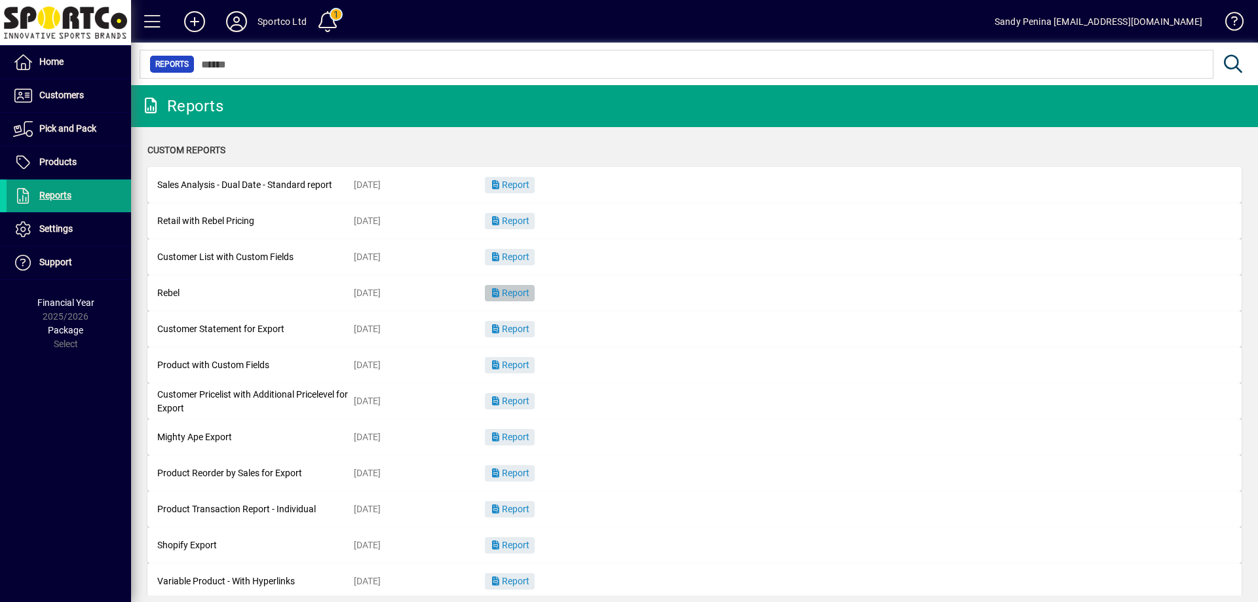
click at [512, 295] on span "Report" at bounding box center [509, 293] width 39 height 10
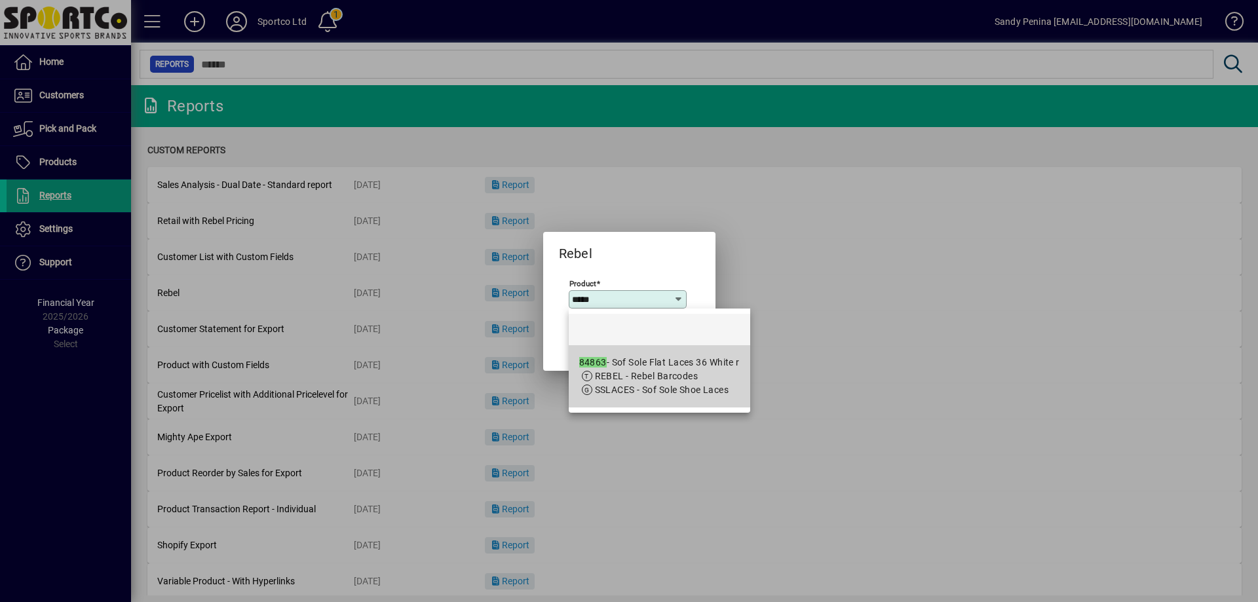
click at [722, 368] on div "84863 - Sof Sole Flat Laces 36 White r" at bounding box center [659, 363] width 161 height 14
type input "**********"
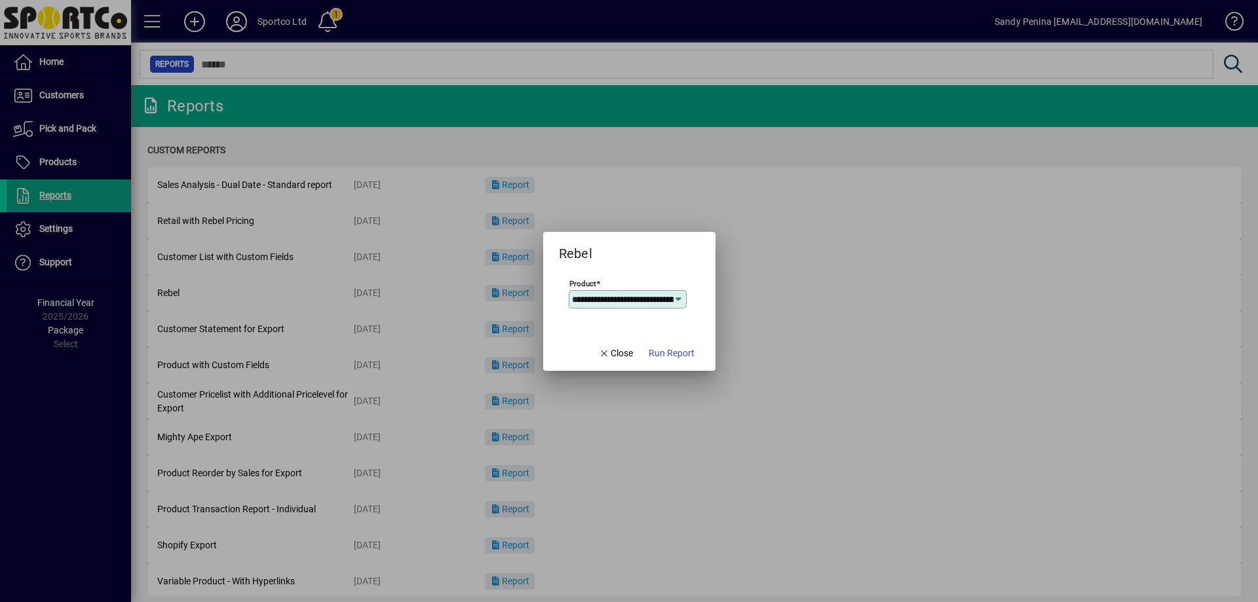
scroll to position [0, 61]
click at [679, 354] on span "Run Report" at bounding box center [672, 354] width 46 height 14
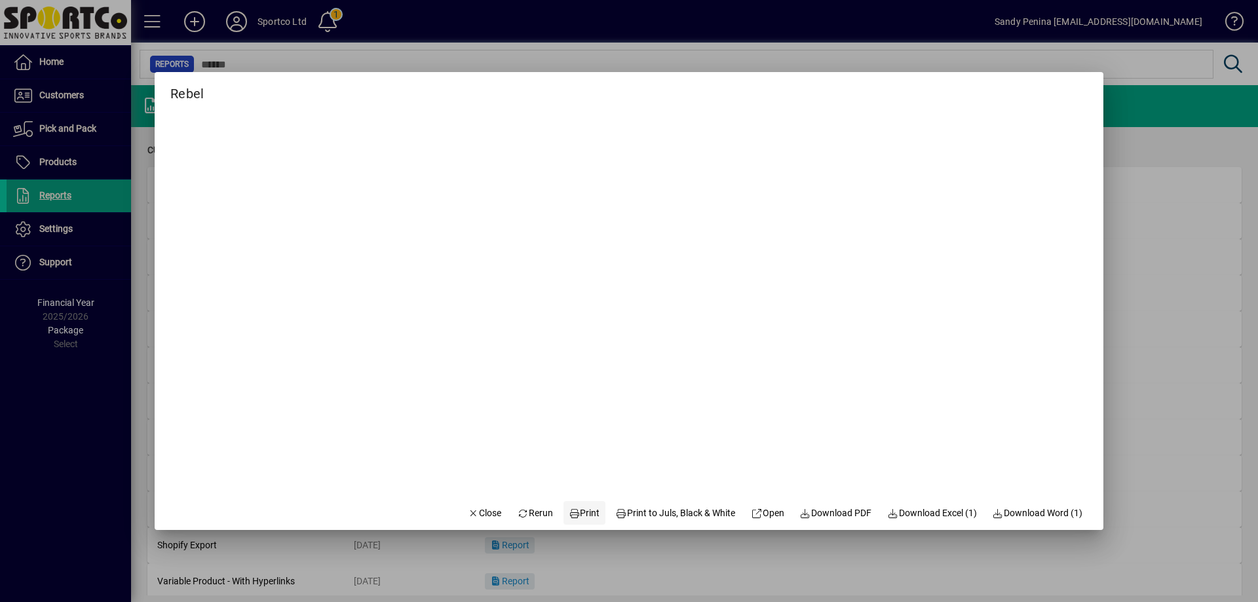
click at [568, 523] on span at bounding box center [584, 512] width 42 height 31
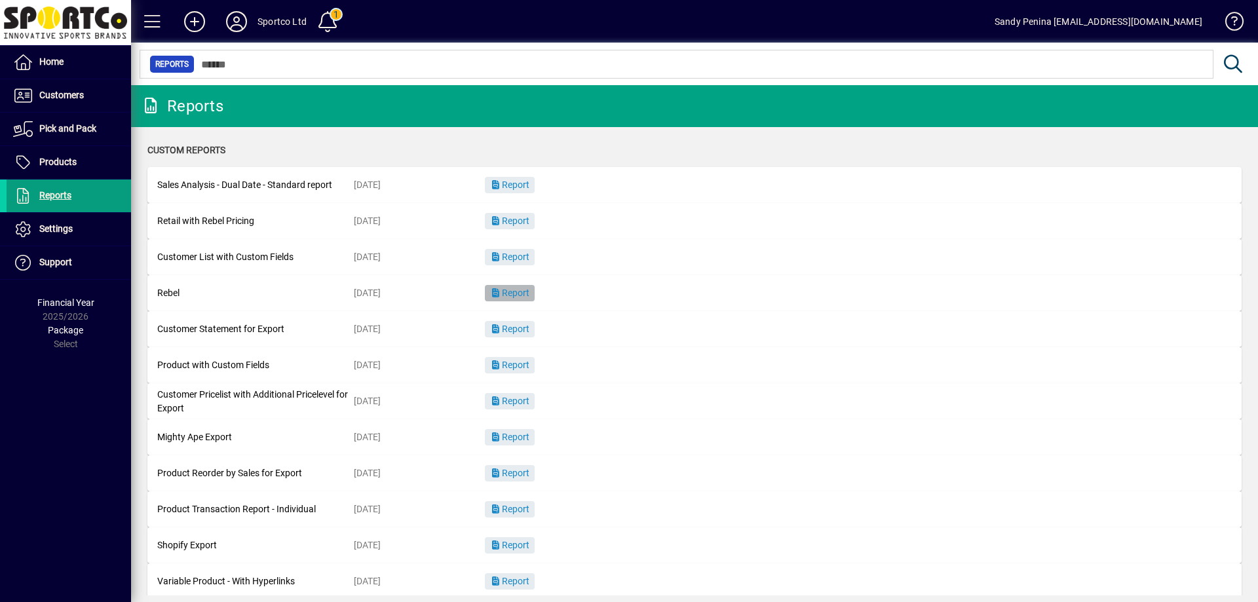
click at [518, 291] on span "Report" at bounding box center [509, 293] width 39 height 10
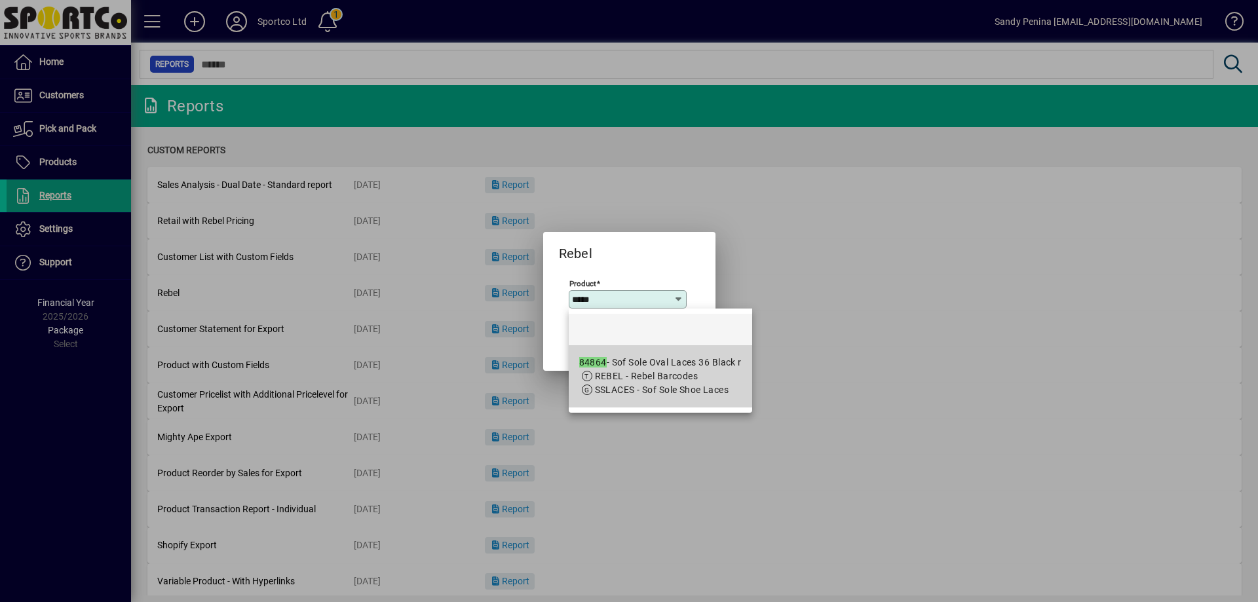
click at [608, 379] on span "REBEL - Rebel Barcodes" at bounding box center [647, 376] width 104 height 10
type input "**********"
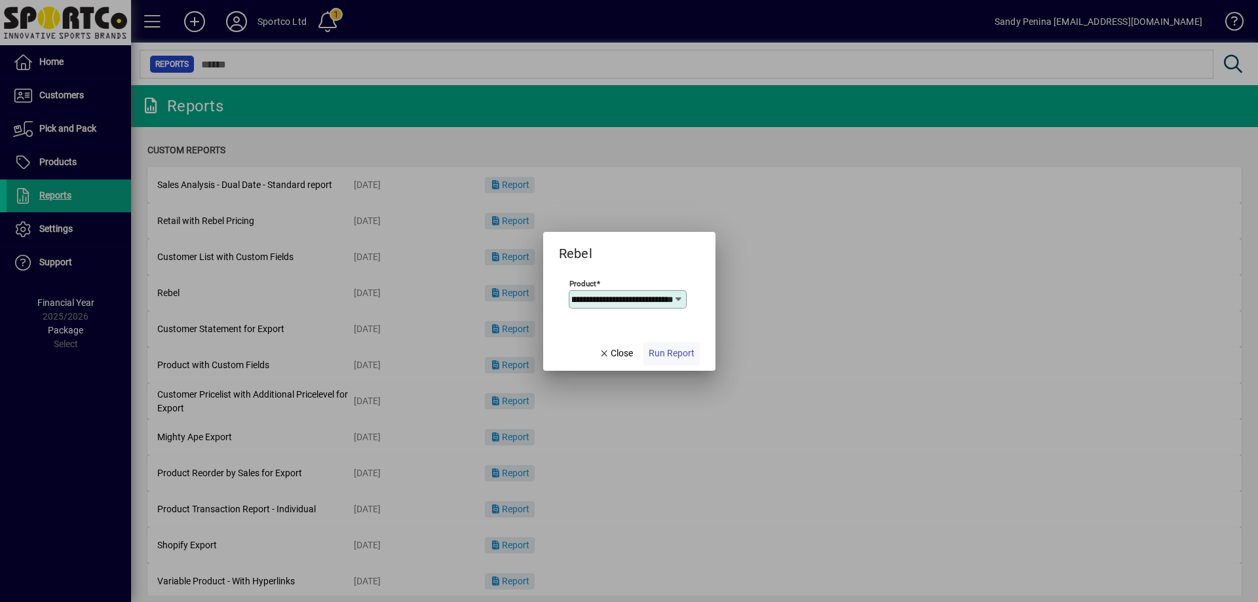
click at [673, 353] on span "Run Report" at bounding box center [672, 354] width 46 height 14
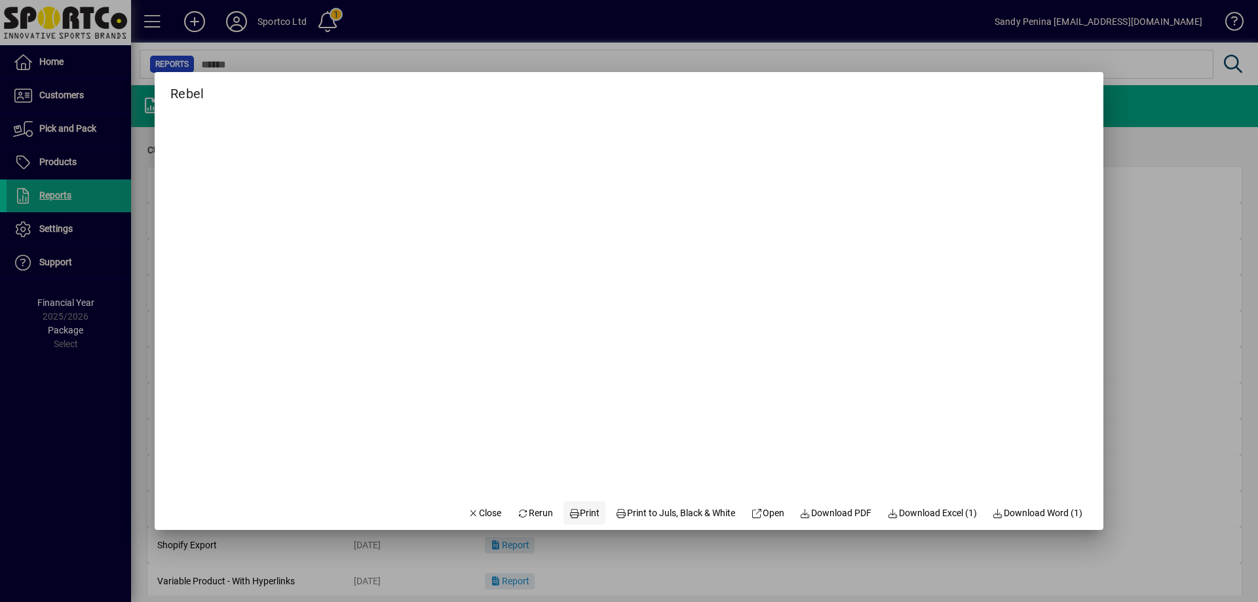
click at [575, 510] on span "Print" at bounding box center [584, 513] width 31 height 14
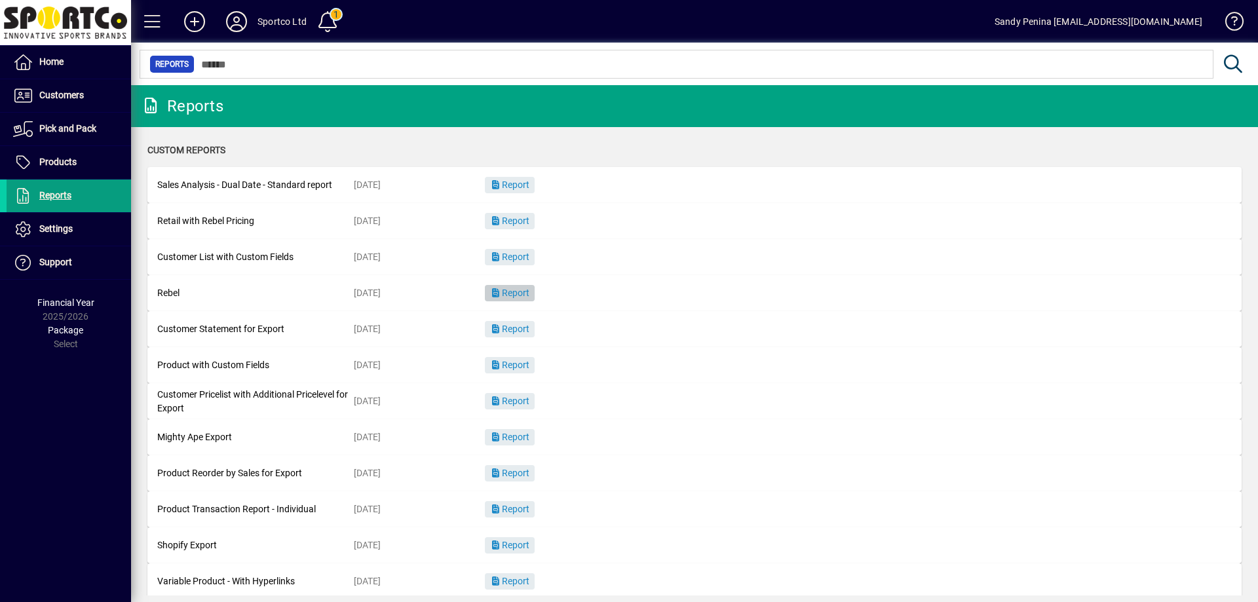
click at [485, 284] on span "button" at bounding box center [510, 293] width 50 height 31
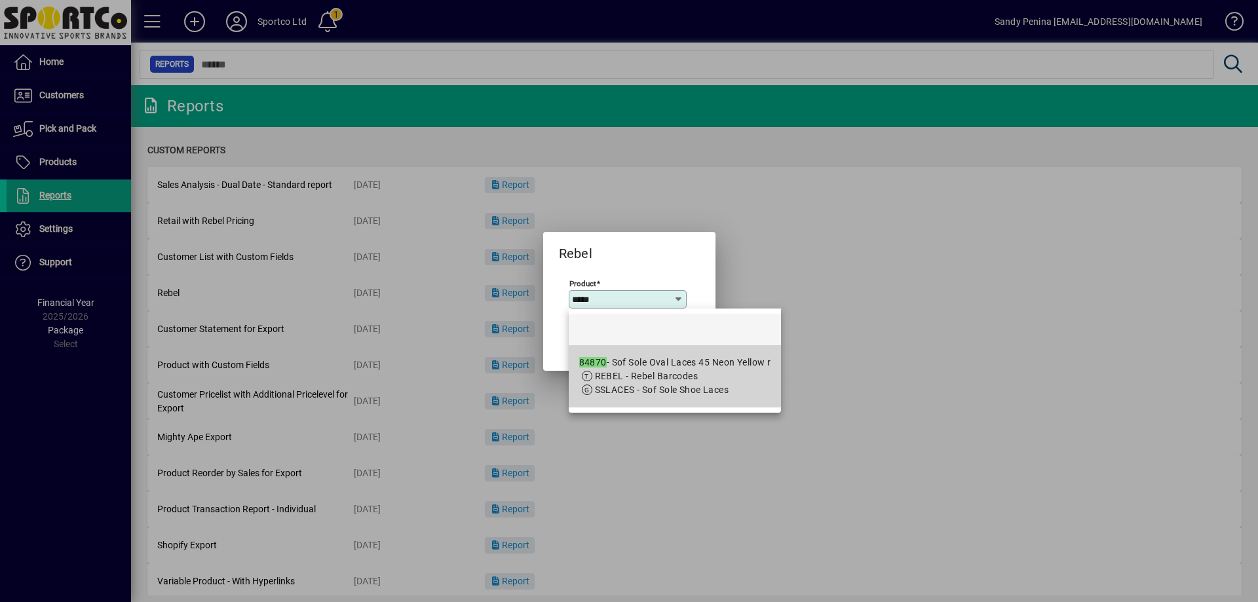
click at [707, 374] on span "REBEL - Rebel Barcodes" at bounding box center [675, 377] width 192 height 14
type input "**********"
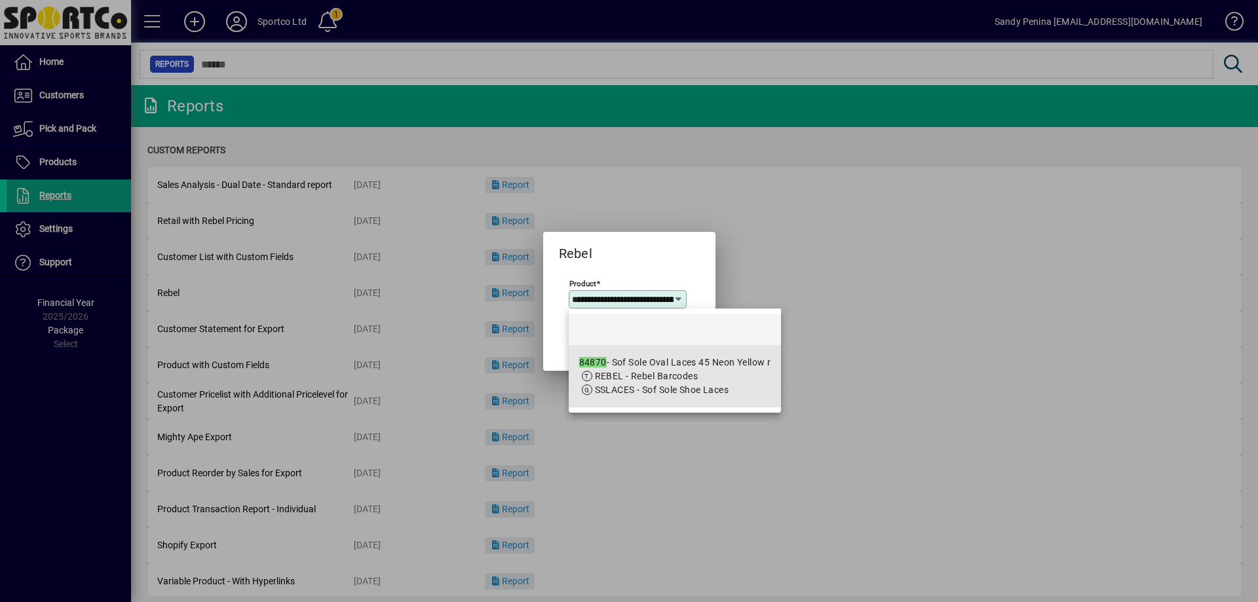
scroll to position [0, 92]
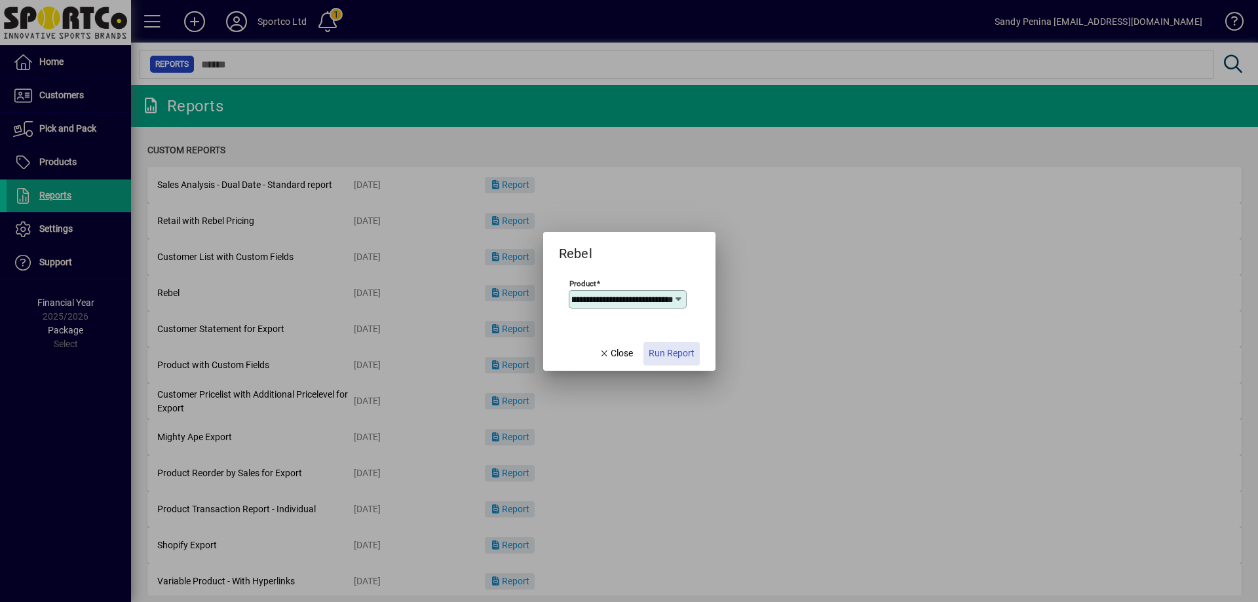
click at [691, 351] on span "Run Report" at bounding box center [672, 354] width 46 height 14
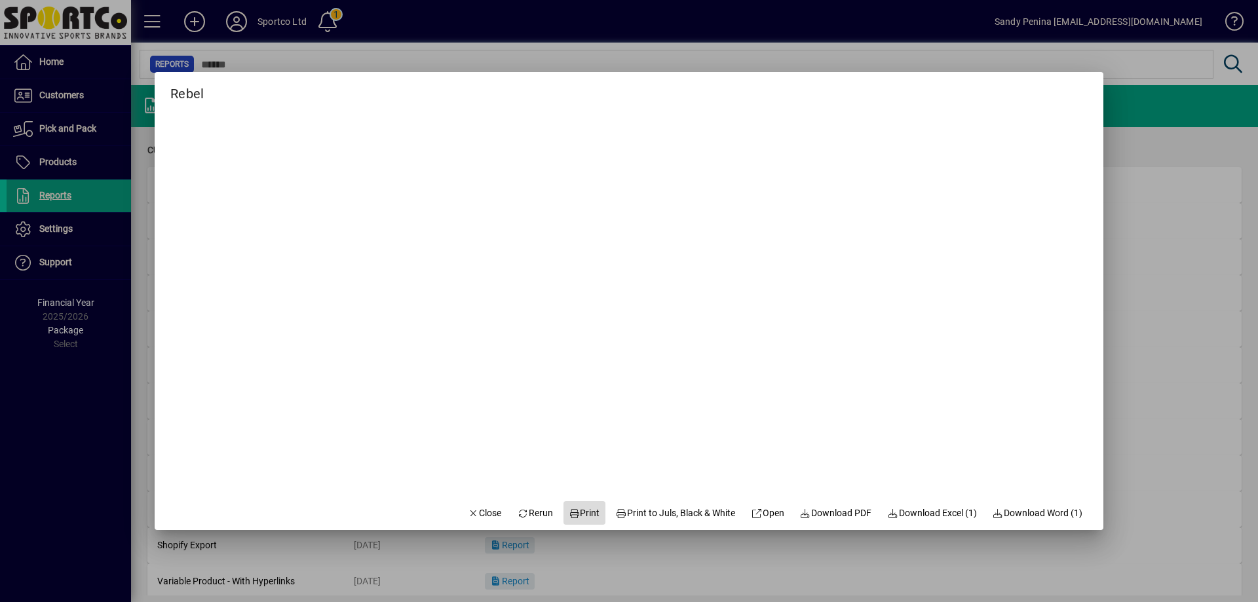
click at [569, 514] on icon at bounding box center [575, 513] width 12 height 9
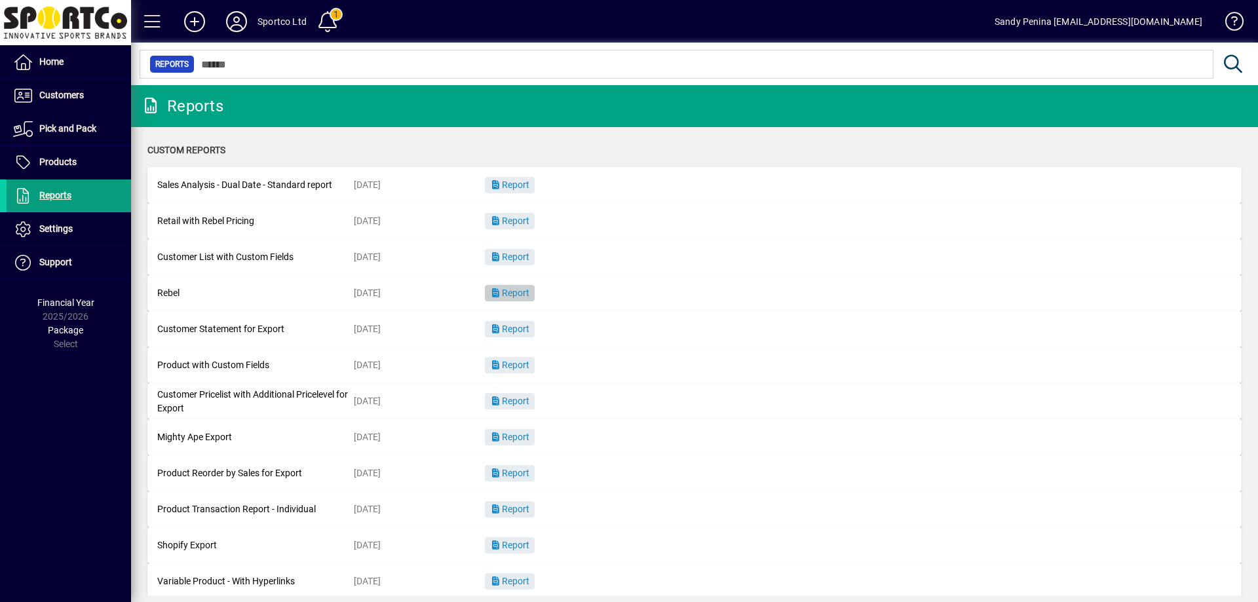
click at [516, 290] on span "Report" at bounding box center [509, 293] width 39 height 10
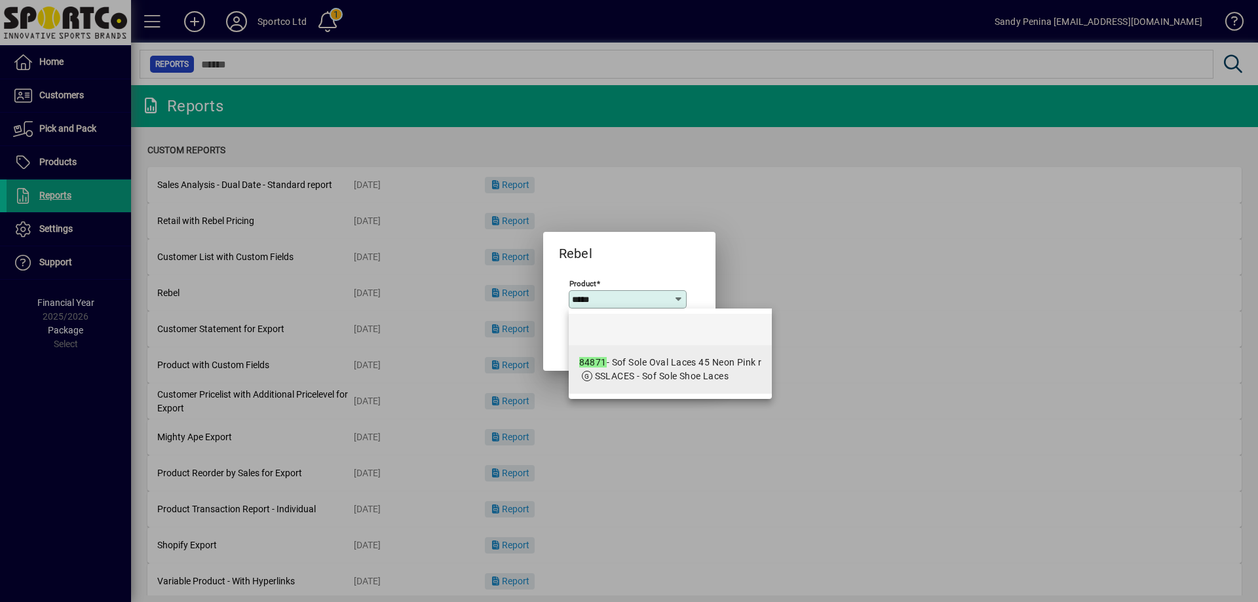
click at [650, 363] on div "84871 - Sof Sole Oval Laces 45 Neon Pink r" at bounding box center [670, 363] width 183 height 14
type input "**********"
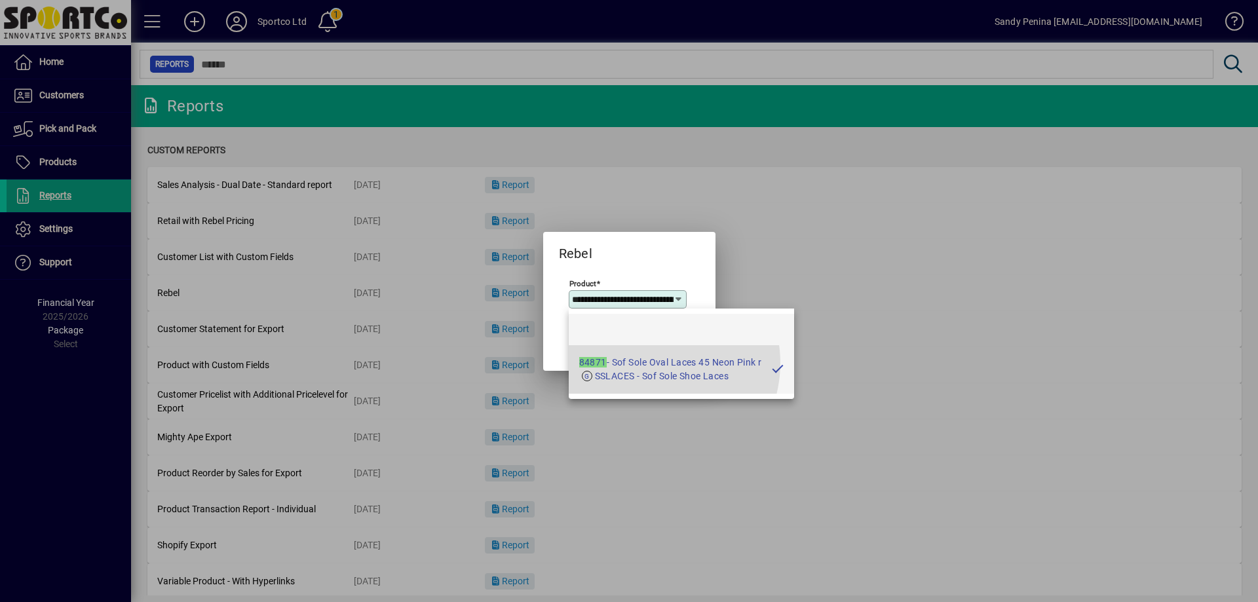
scroll to position [0, 83]
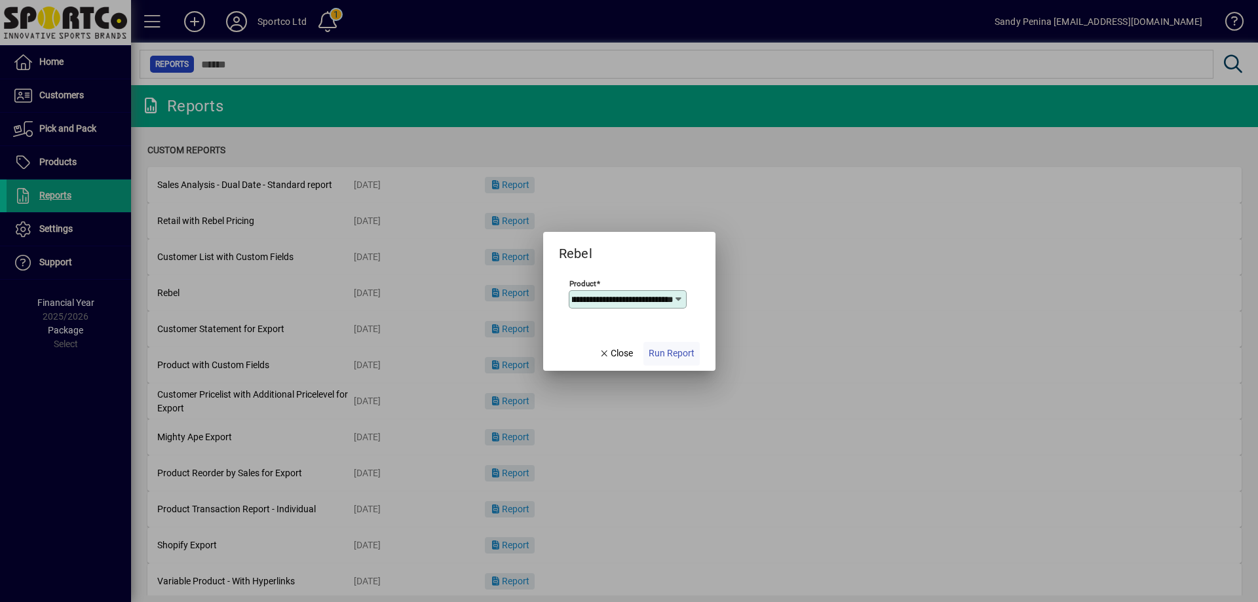
click at [653, 357] on span "Run Report" at bounding box center [672, 354] width 46 height 14
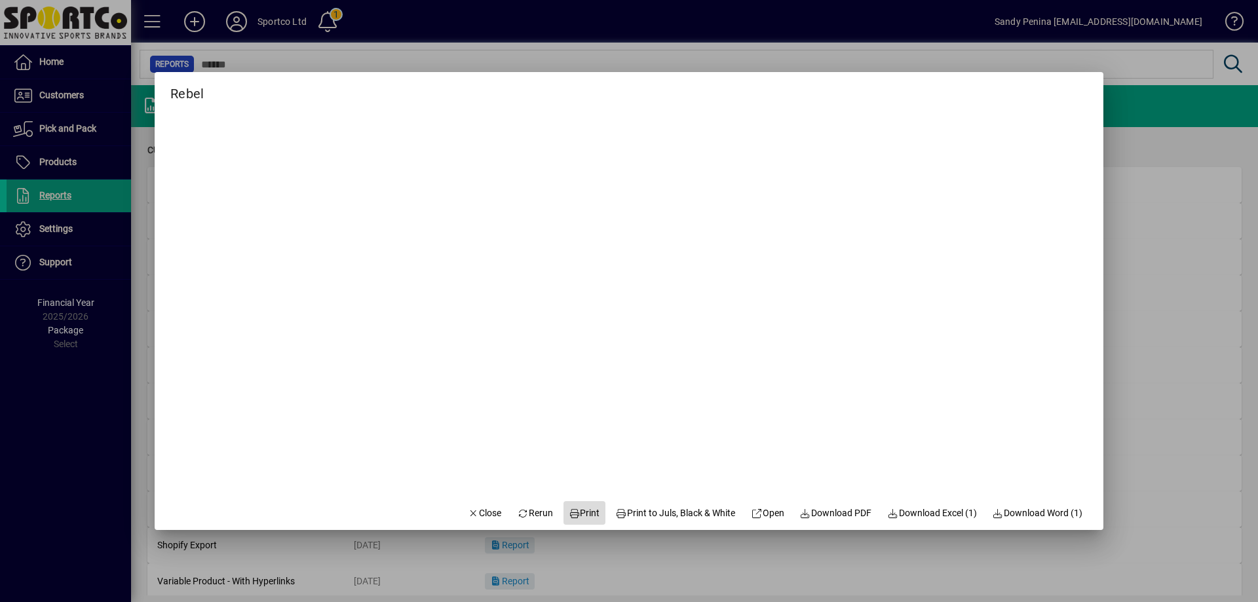
click at [569, 510] on span "Print" at bounding box center [584, 513] width 31 height 14
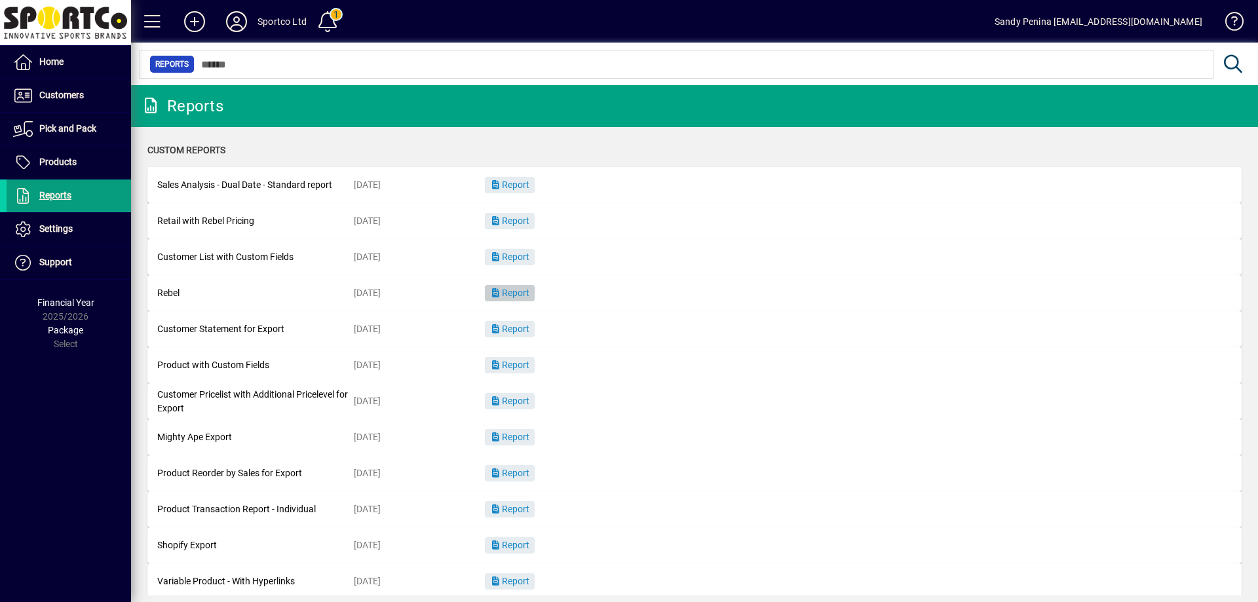
click at [518, 280] on span "button" at bounding box center [510, 293] width 50 height 31
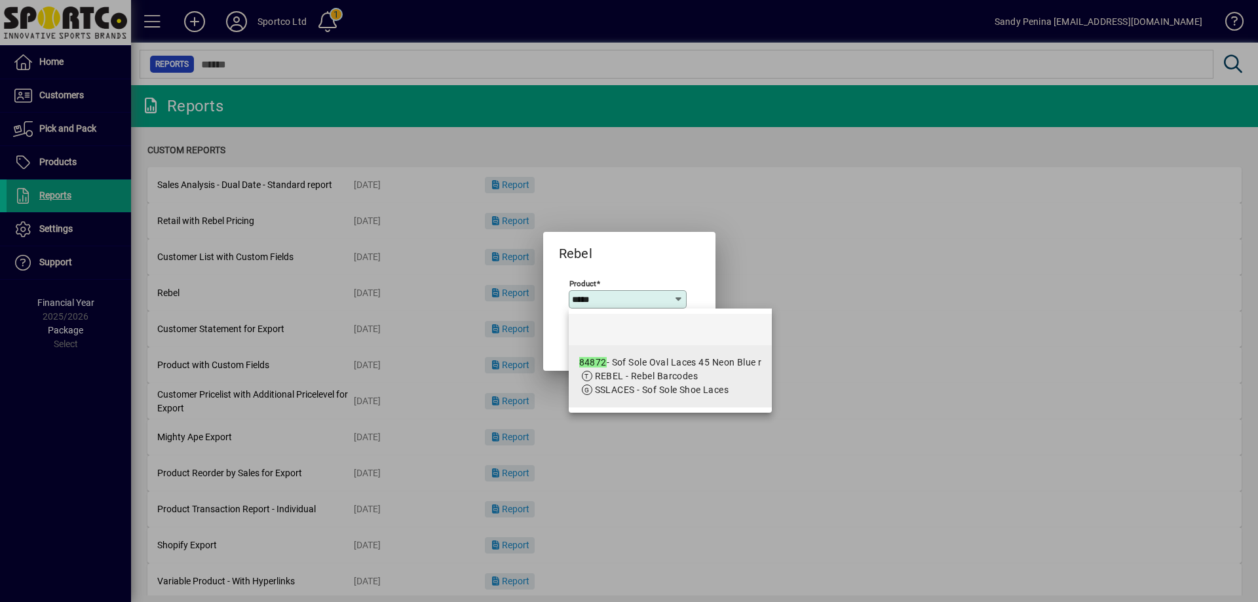
click at [682, 360] on div "84872 - Sof Sole Oval Laces 45 Neon Blue r" at bounding box center [670, 363] width 183 height 14
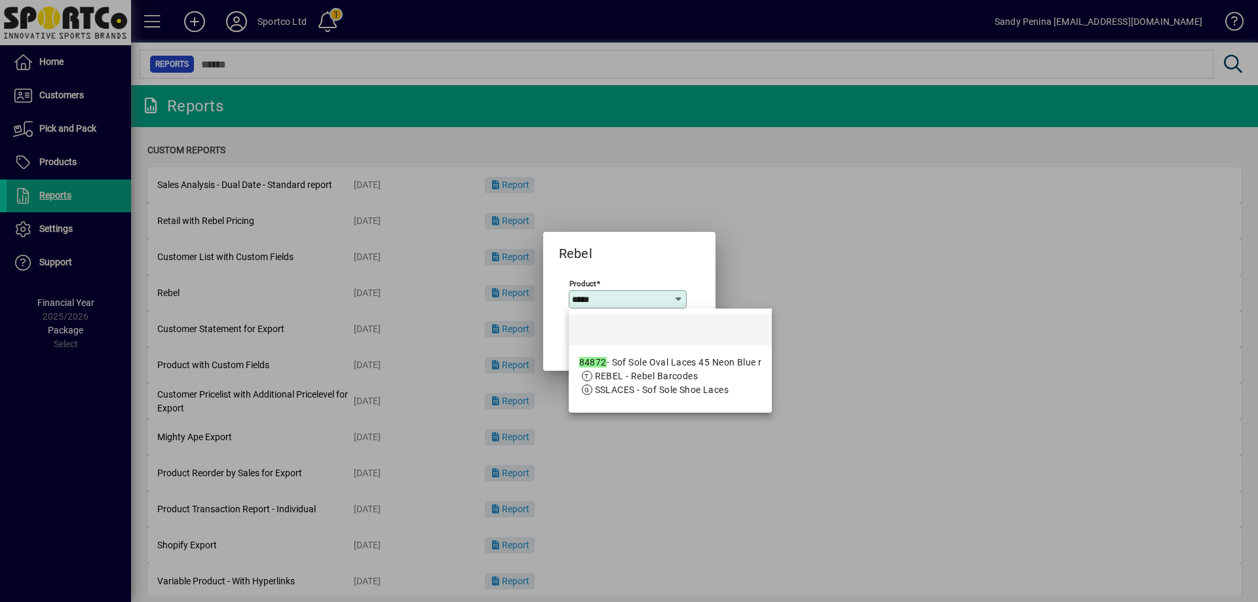
type input "**********"
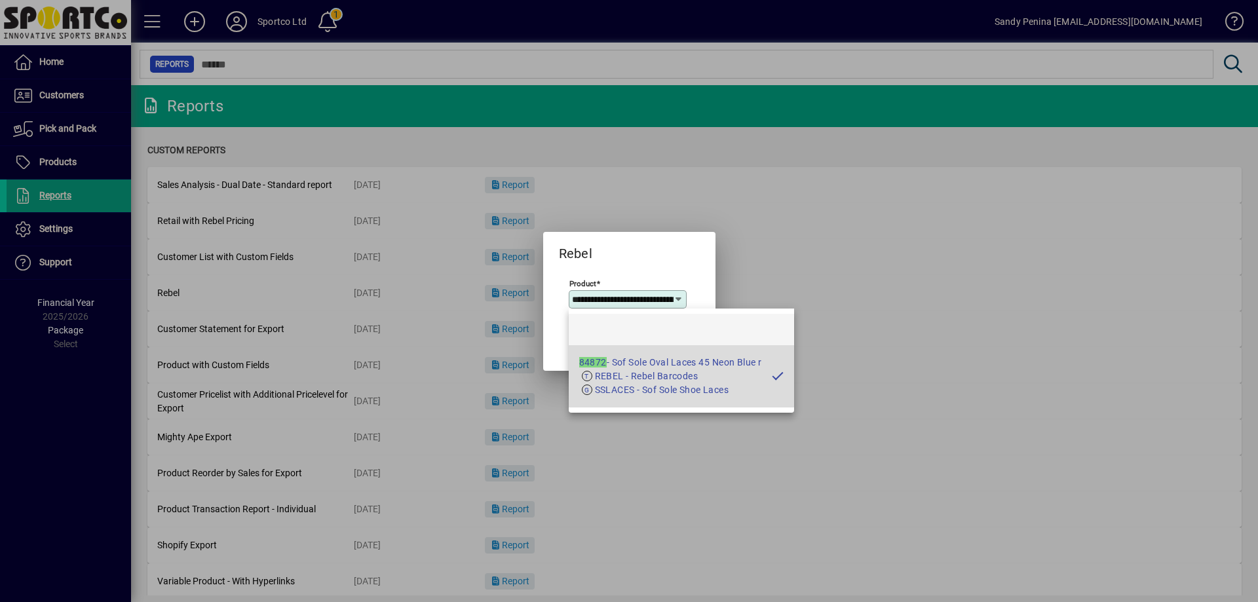
scroll to position [0, 83]
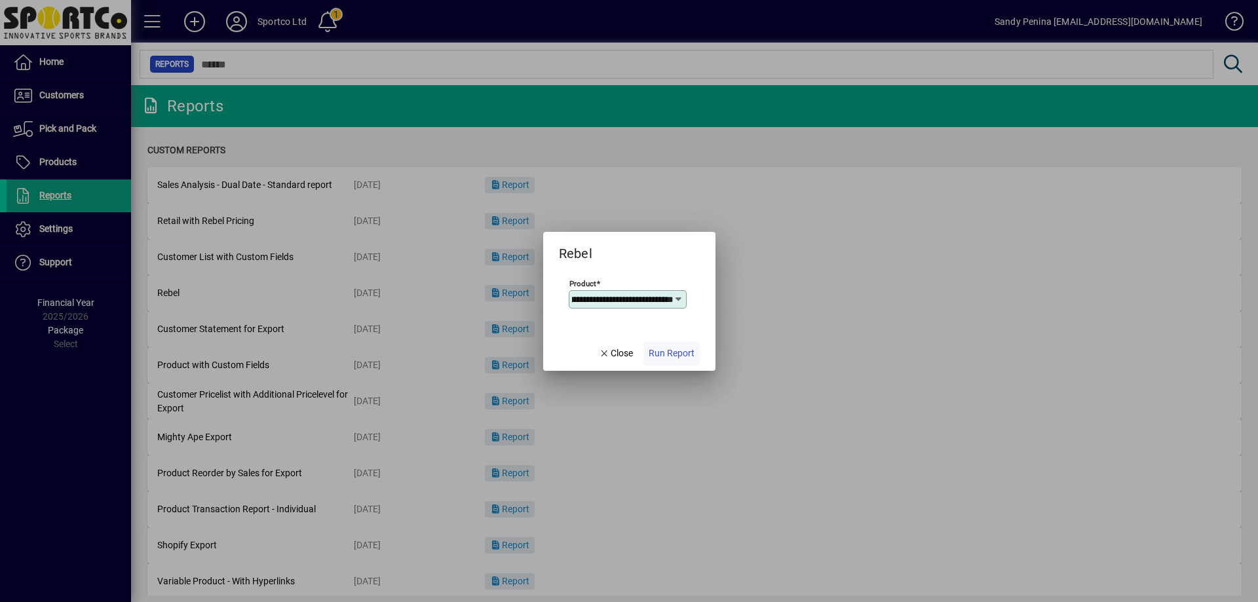
click at [676, 345] on span "button" at bounding box center [671, 353] width 56 height 31
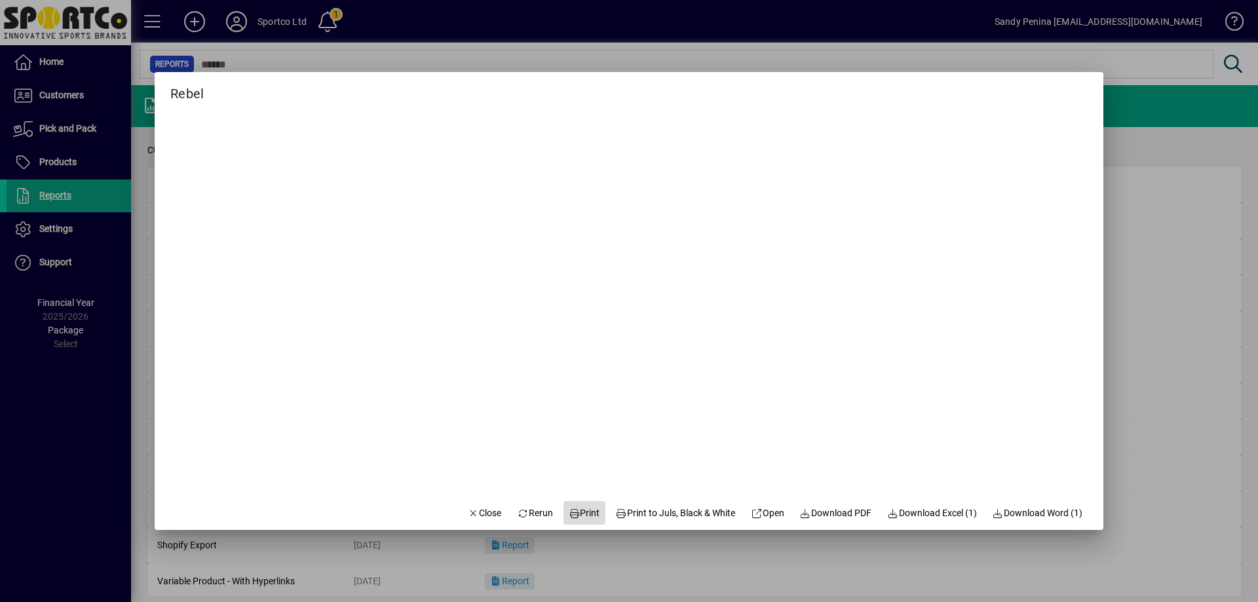
drag, startPoint x: 584, startPoint y: 510, endPoint x: 579, endPoint y: 505, distance: 7.9
click at [583, 510] on span "Print" at bounding box center [584, 513] width 31 height 14
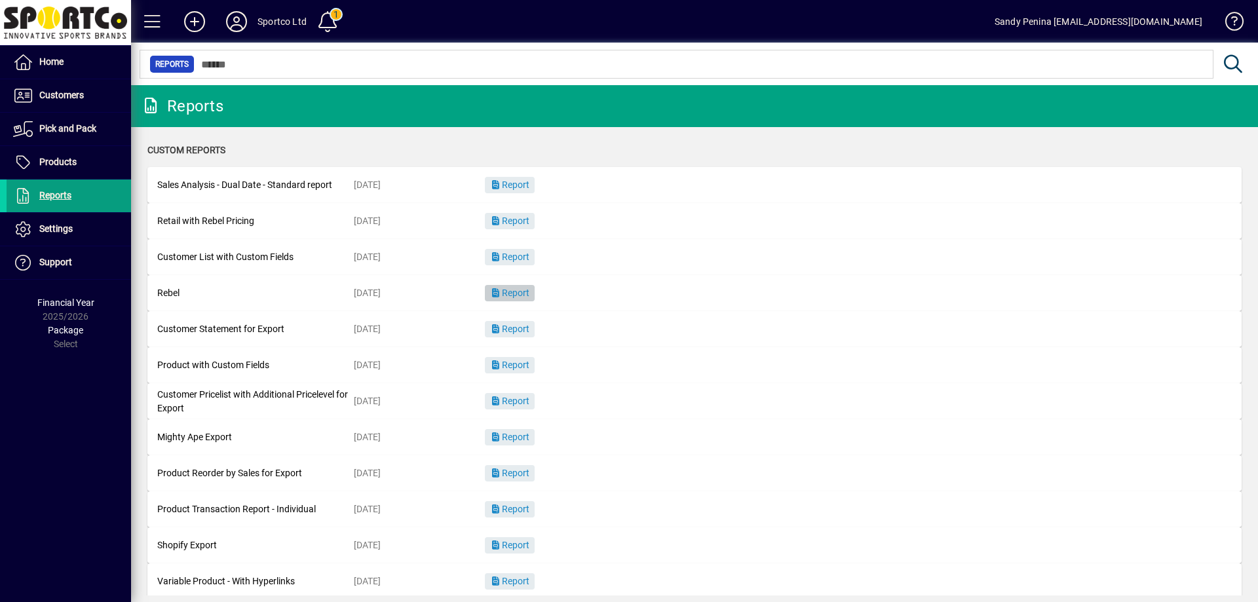
click at [518, 292] on span "Report" at bounding box center [509, 293] width 39 height 10
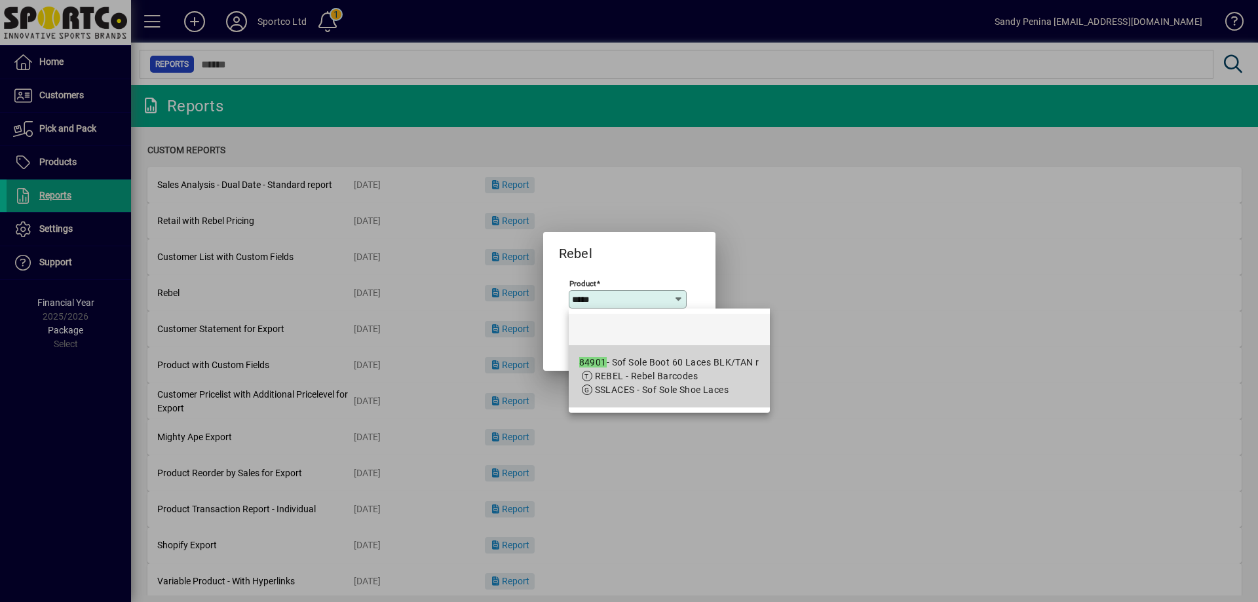
click at [647, 372] on span "REBEL - Rebel Barcodes" at bounding box center [647, 376] width 104 height 10
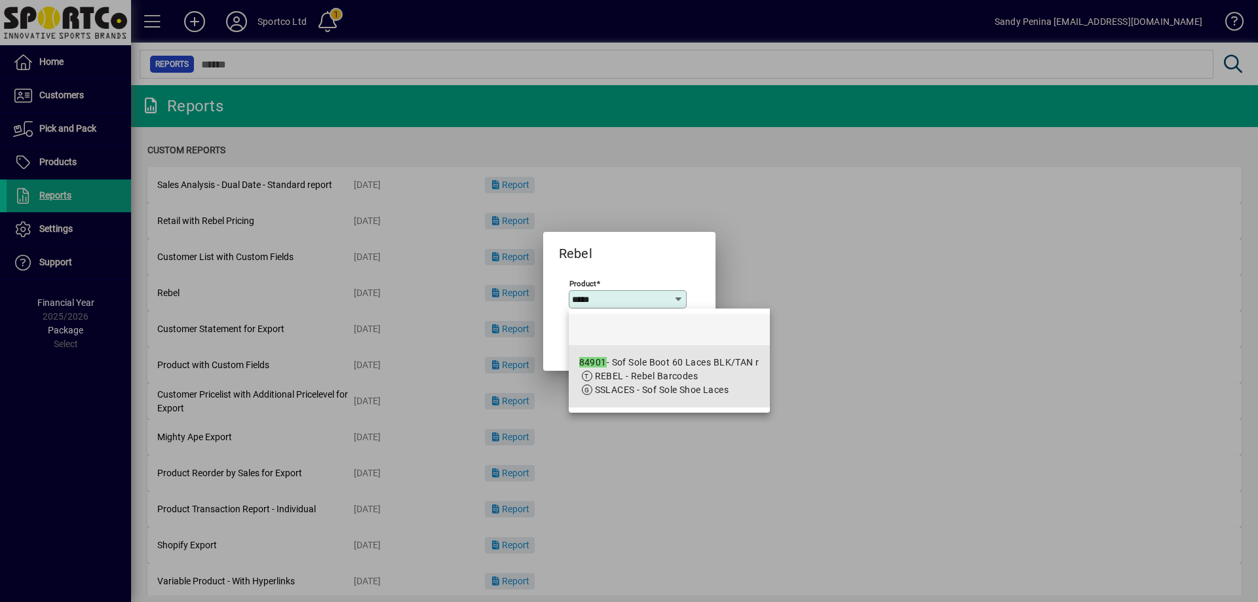
type input "**********"
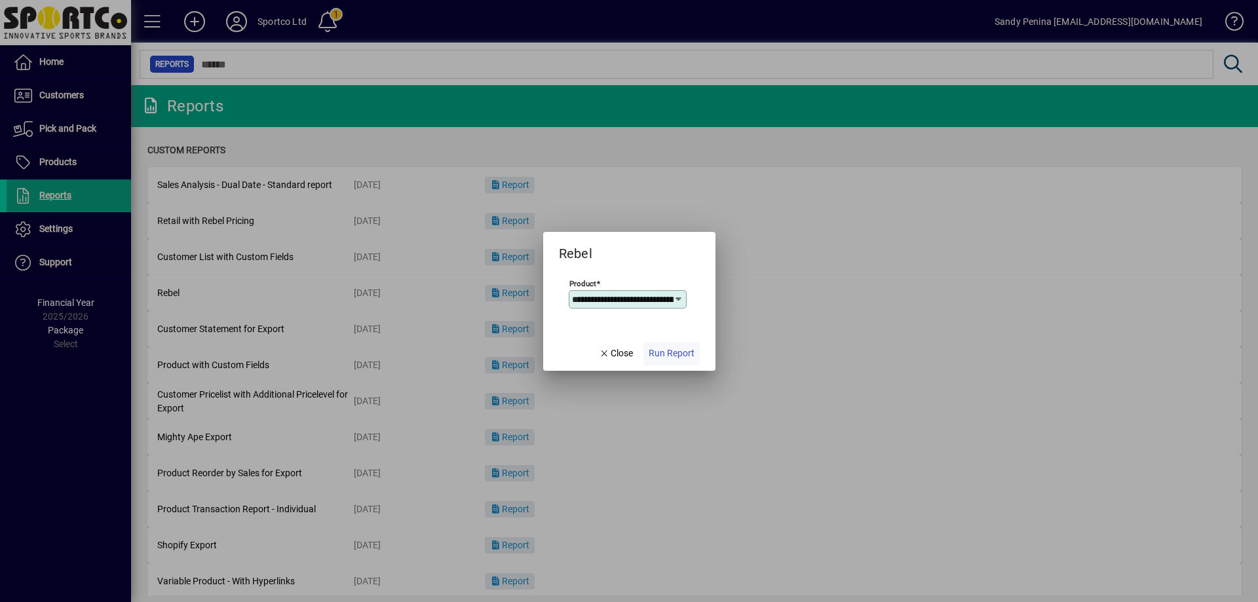
scroll to position [0, 79]
click at [660, 352] on span "Run Report" at bounding box center [672, 354] width 46 height 14
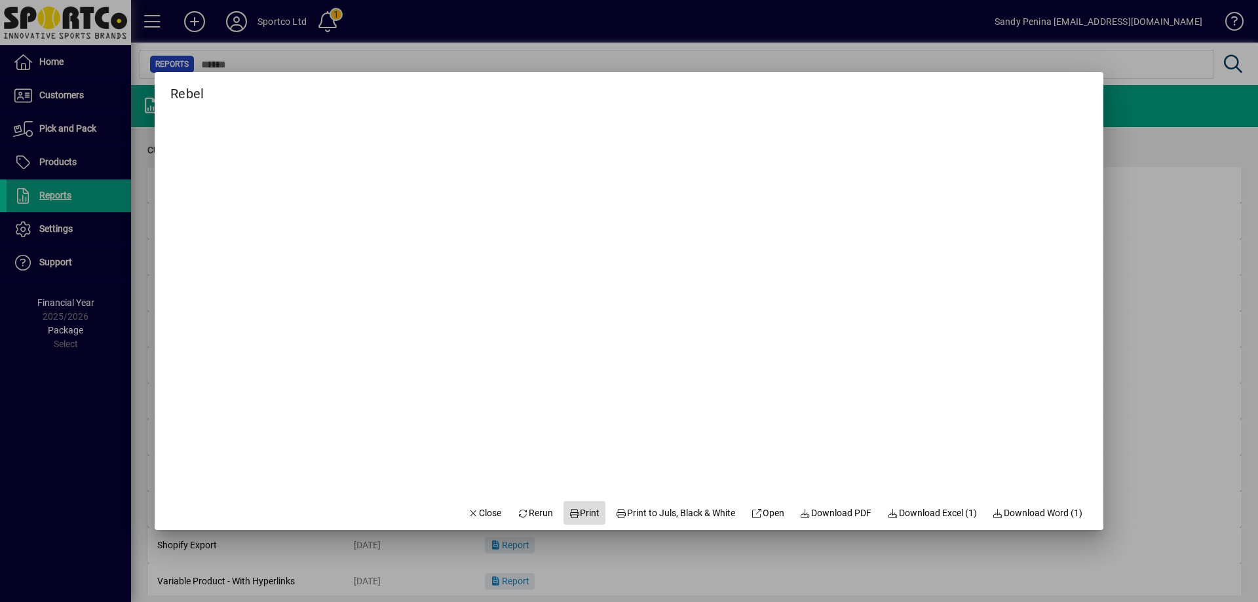
click at [576, 510] on span "Print" at bounding box center [584, 513] width 31 height 14
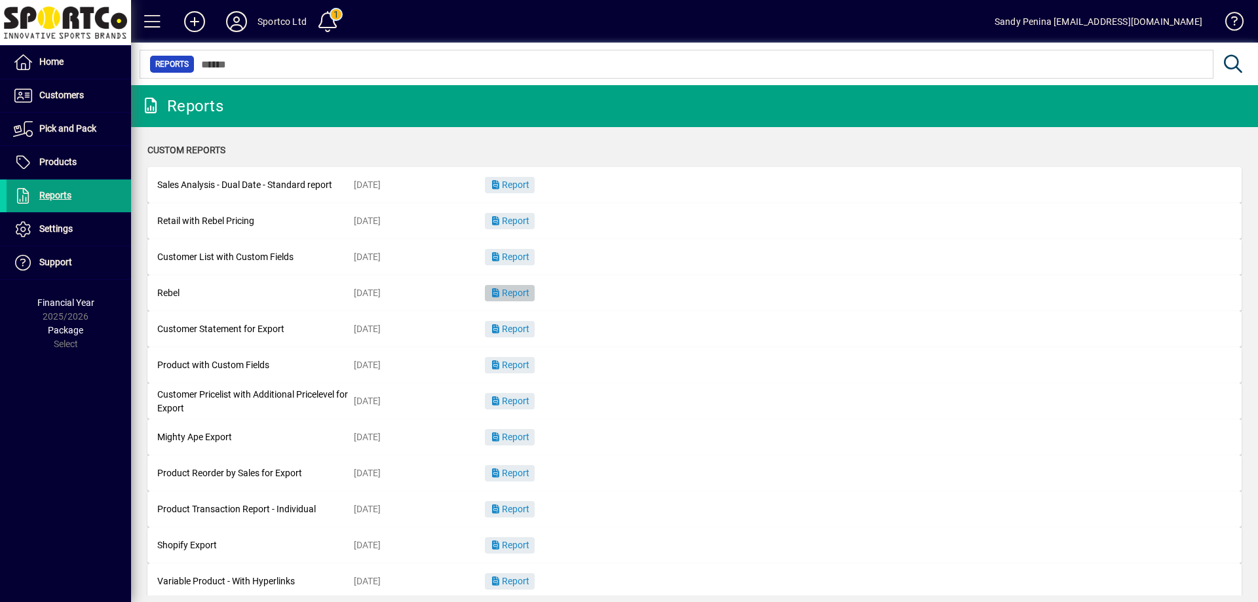
click at [527, 293] on span "Report" at bounding box center [509, 293] width 39 height 10
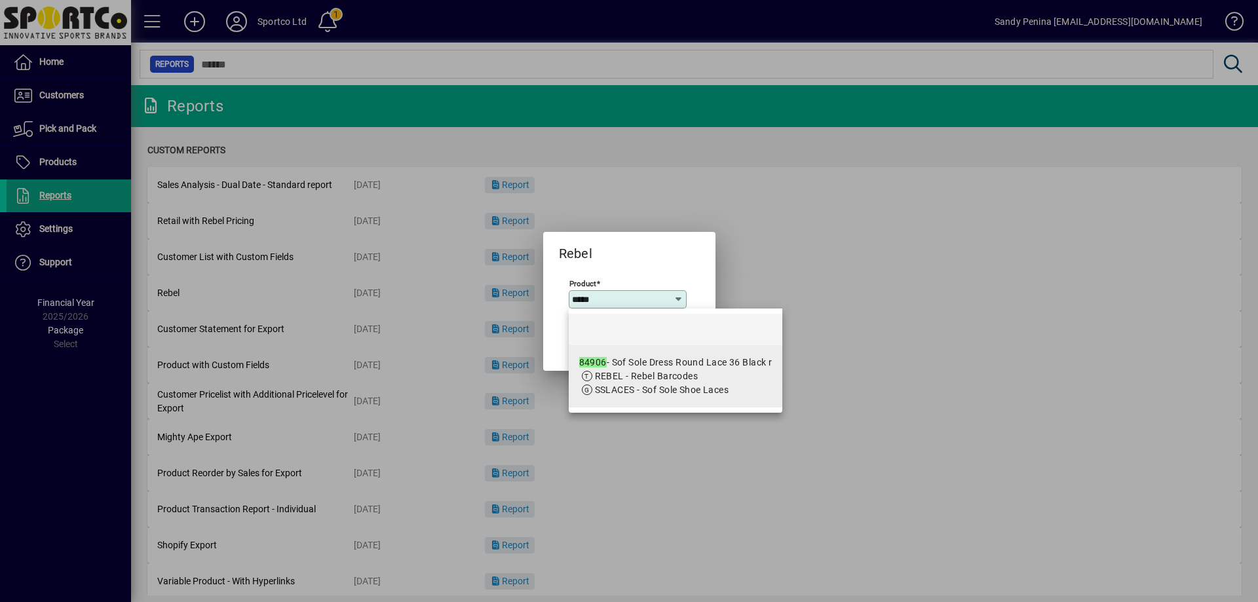
click at [684, 376] on span "REBEL - Rebel Barcodes" at bounding box center [647, 376] width 104 height 10
type input "**********"
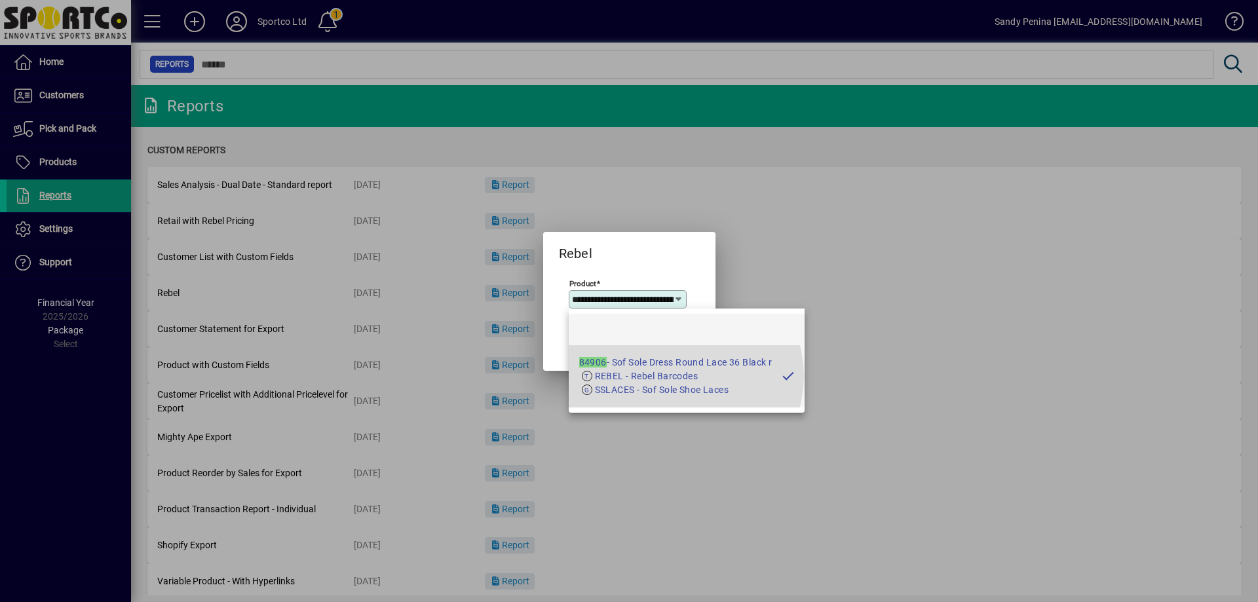
scroll to position [0, 93]
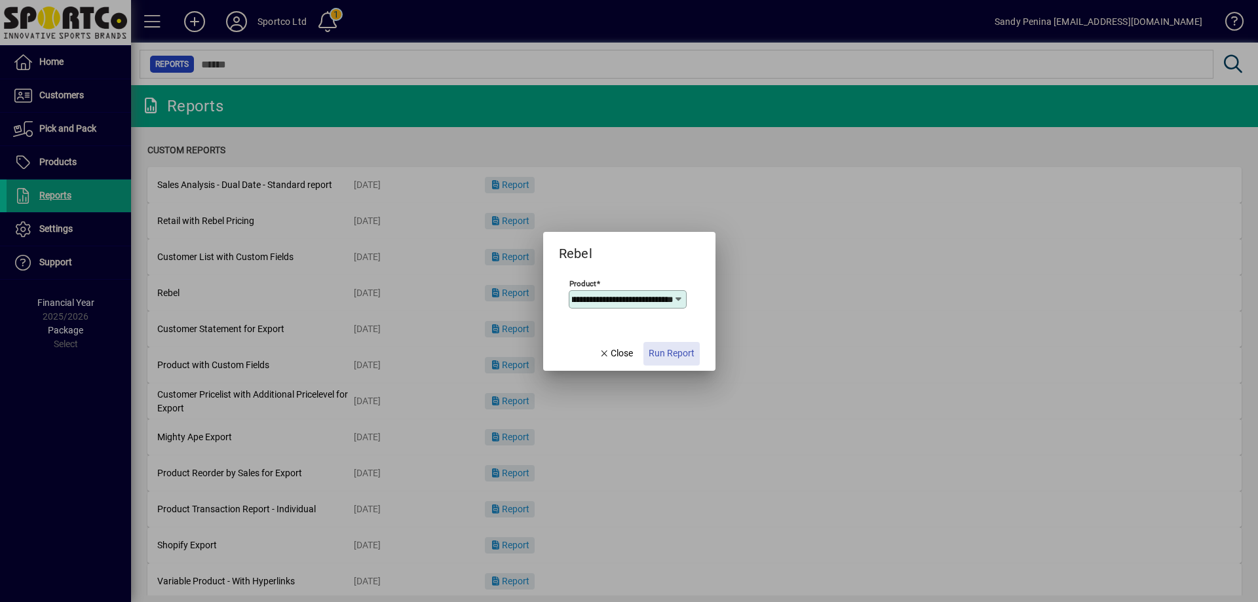
click at [666, 357] on span "Run Report" at bounding box center [672, 354] width 46 height 14
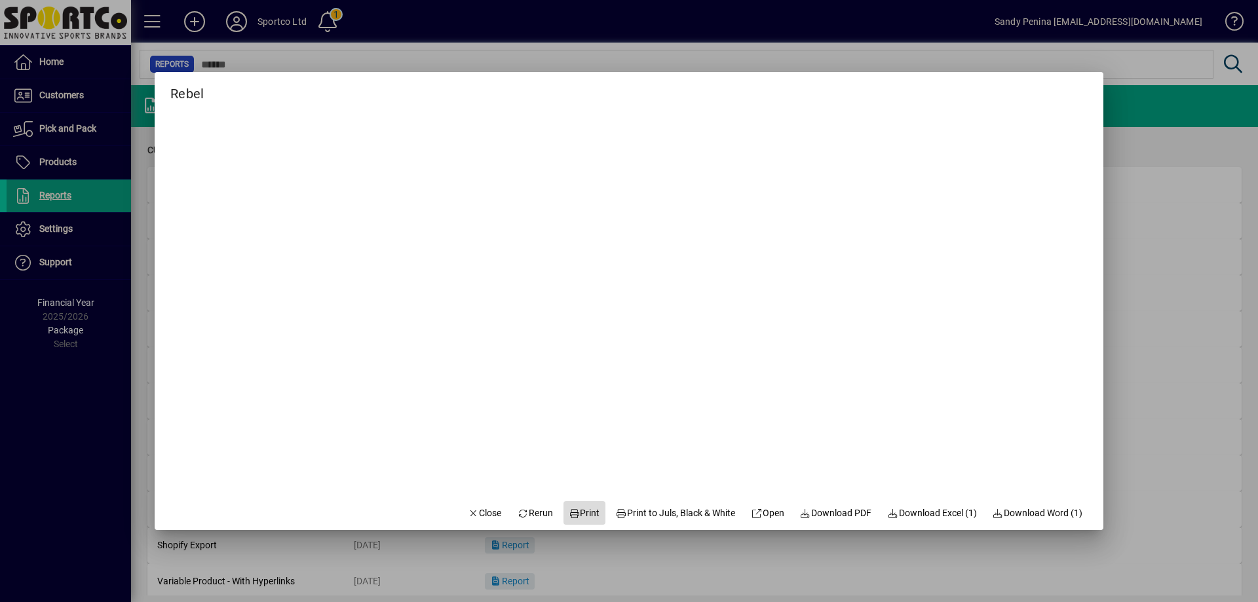
click at [577, 509] on span "Print" at bounding box center [584, 513] width 31 height 14
click at [472, 523] on span "button" at bounding box center [485, 512] width 45 height 31
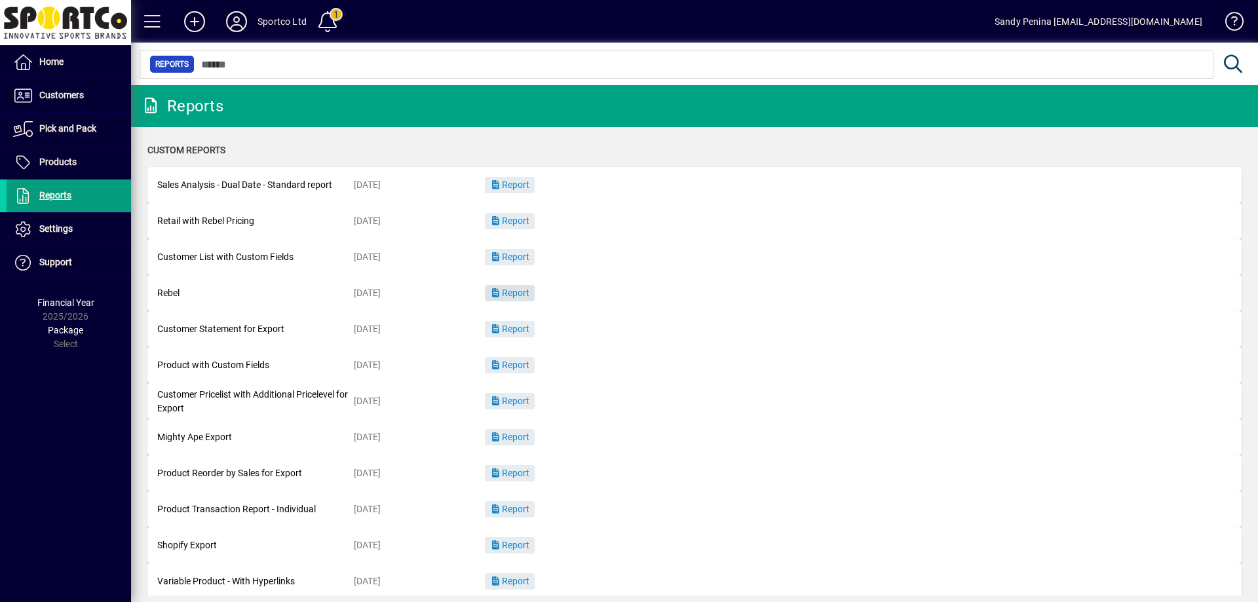
click at [517, 297] on span "Report" at bounding box center [509, 293] width 39 height 10
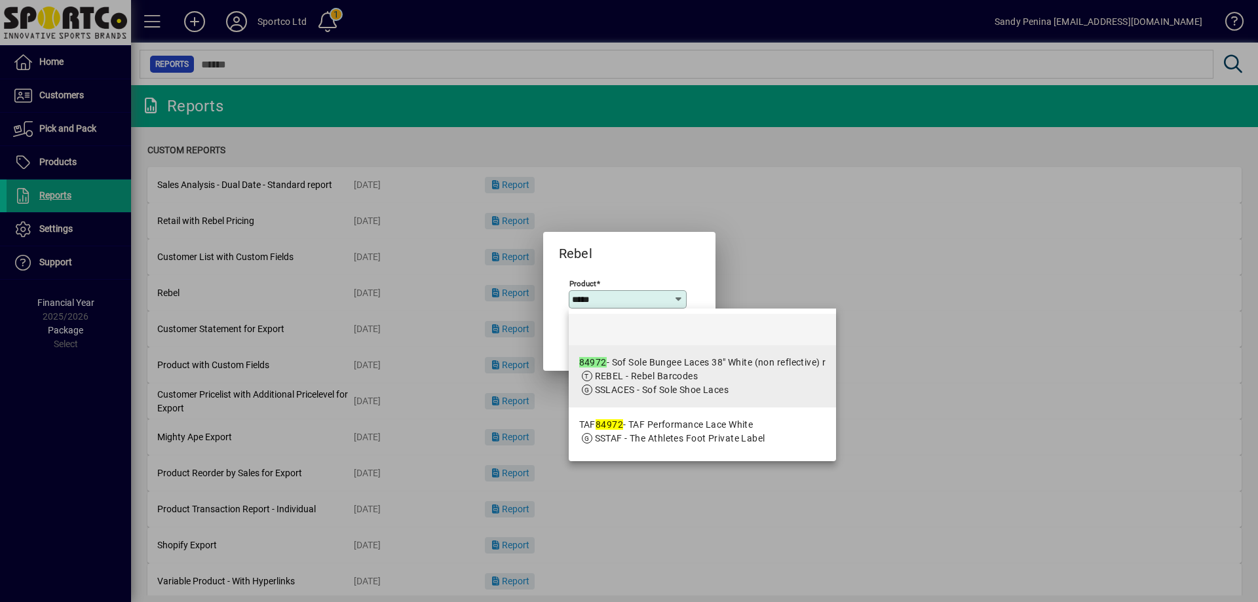
click at [637, 380] on span "REBEL - Rebel Barcodes" at bounding box center [647, 376] width 104 height 10
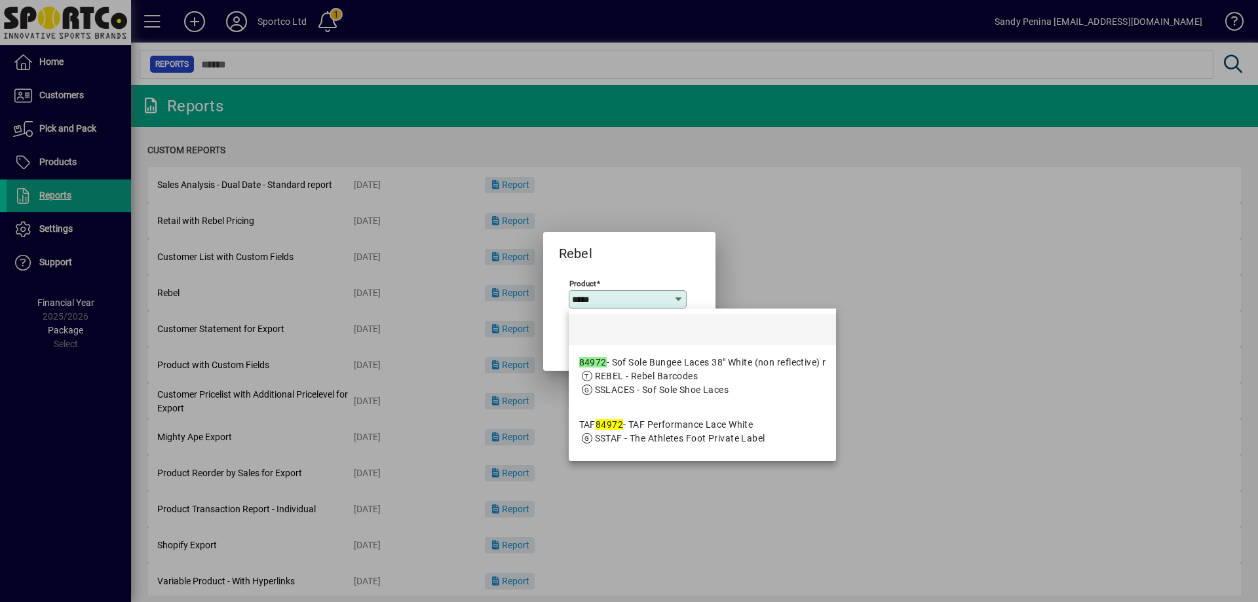
type input "**********"
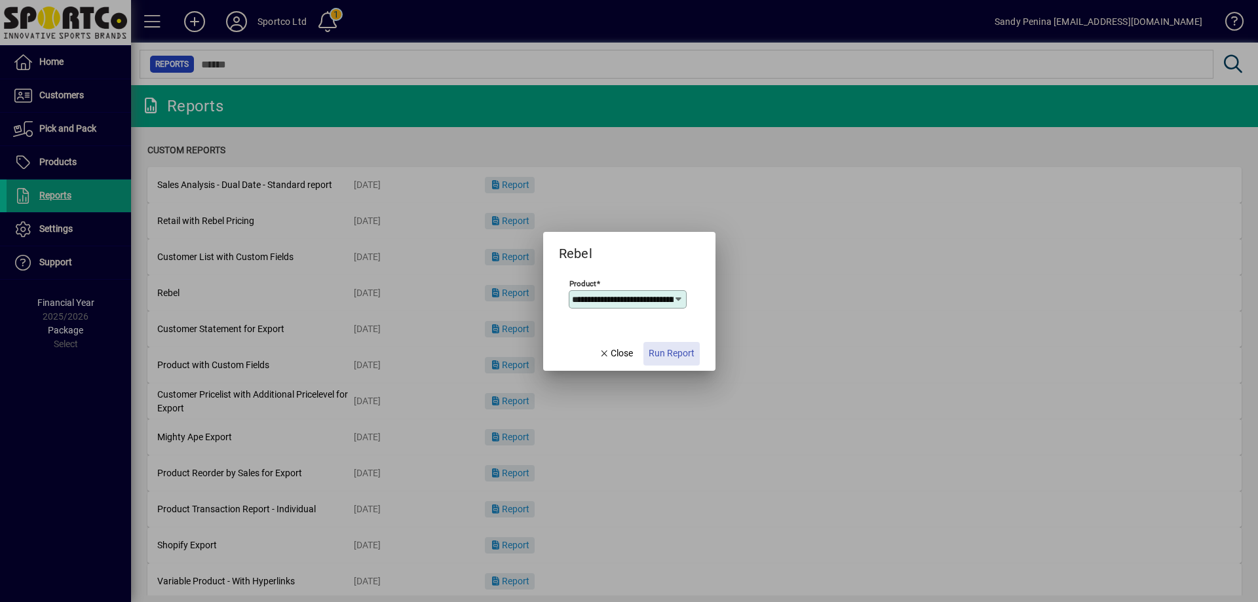
click at [669, 348] on span "Run Report" at bounding box center [672, 354] width 46 height 14
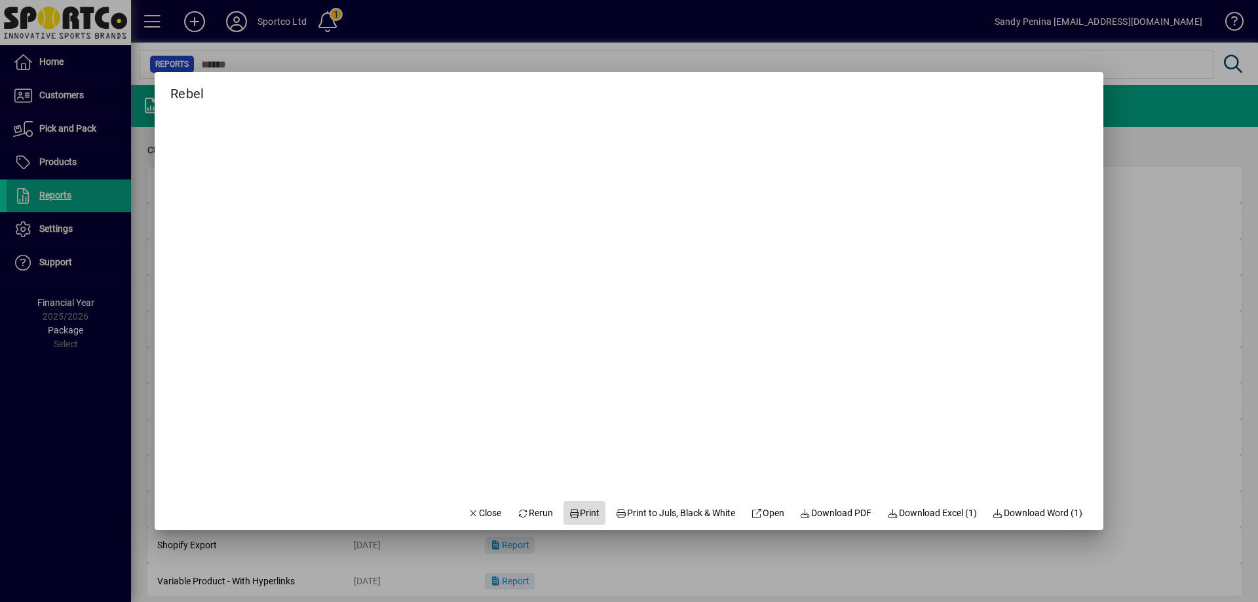
click at [571, 512] on span "Print" at bounding box center [584, 513] width 31 height 14
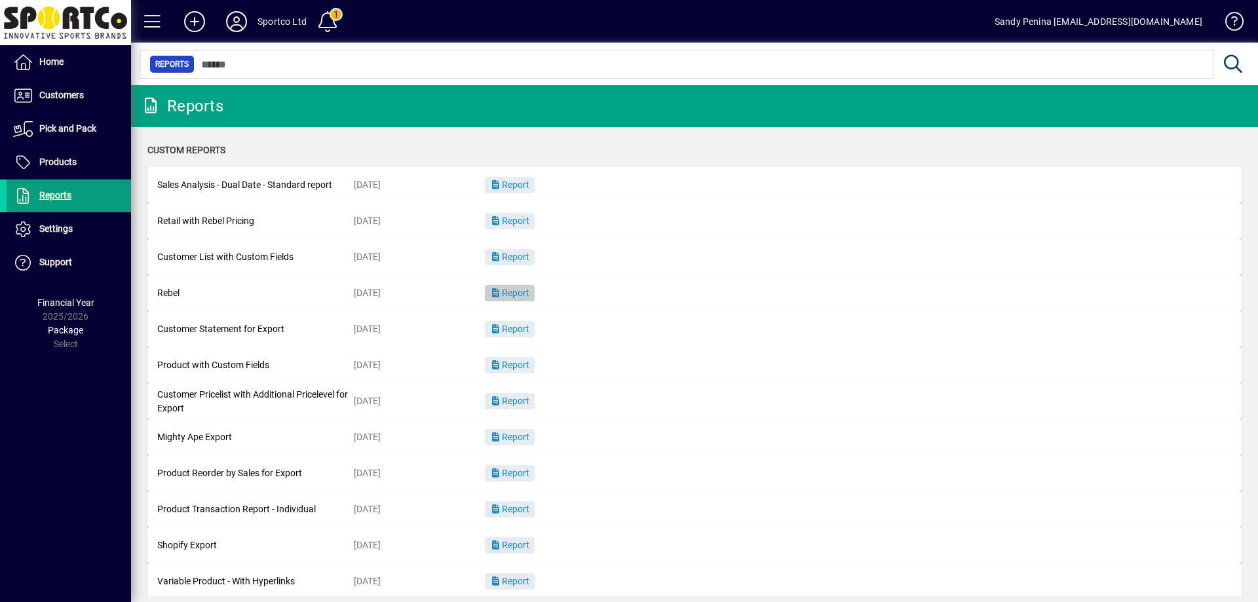
click at [514, 294] on span "Report" at bounding box center [509, 293] width 39 height 10
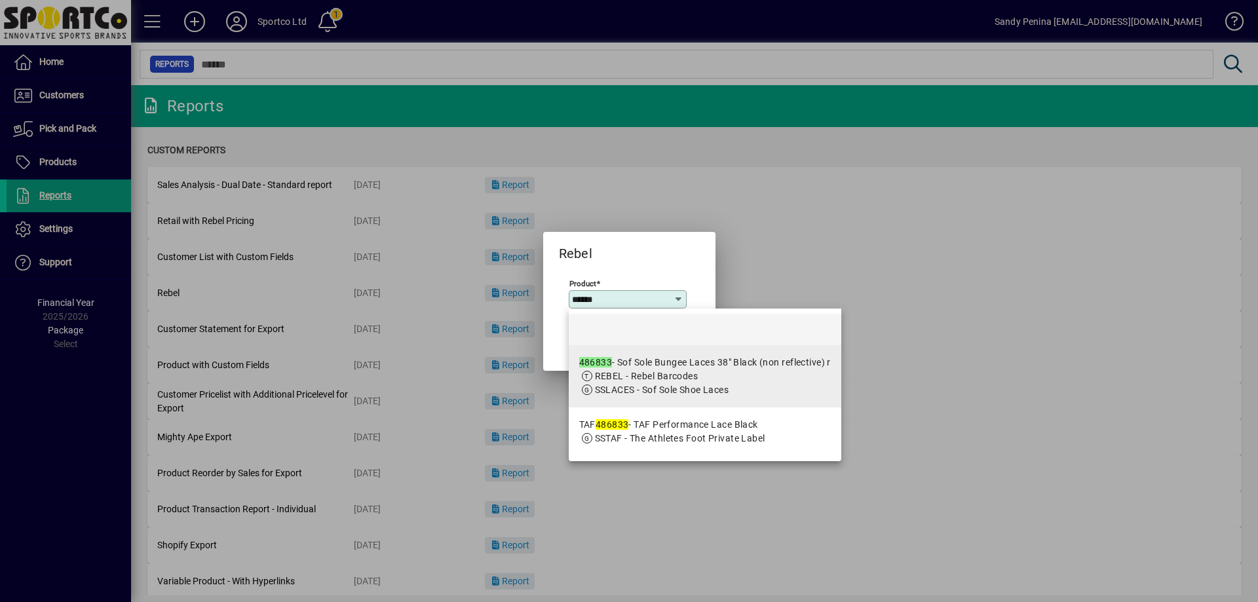
click at [660, 373] on span "REBEL - Rebel Barcodes" at bounding box center [647, 376] width 104 height 10
type input "**********"
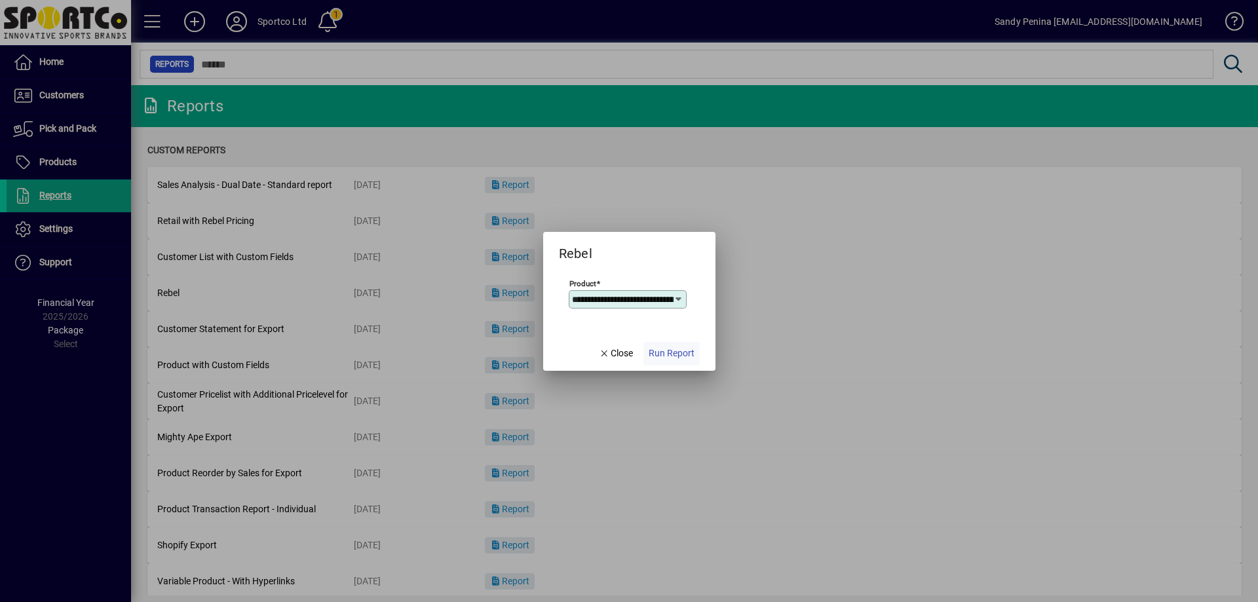
scroll to position [0, 151]
click at [660, 356] on span "Run Report" at bounding box center [672, 354] width 46 height 14
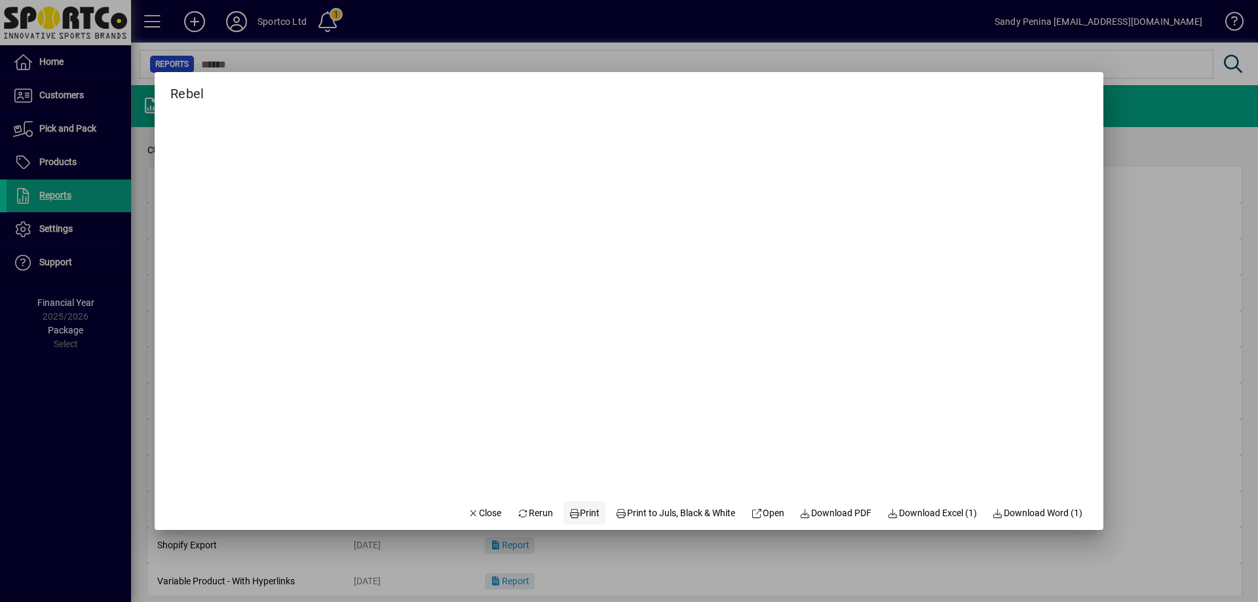
click at [580, 507] on span "Print" at bounding box center [584, 513] width 31 height 14
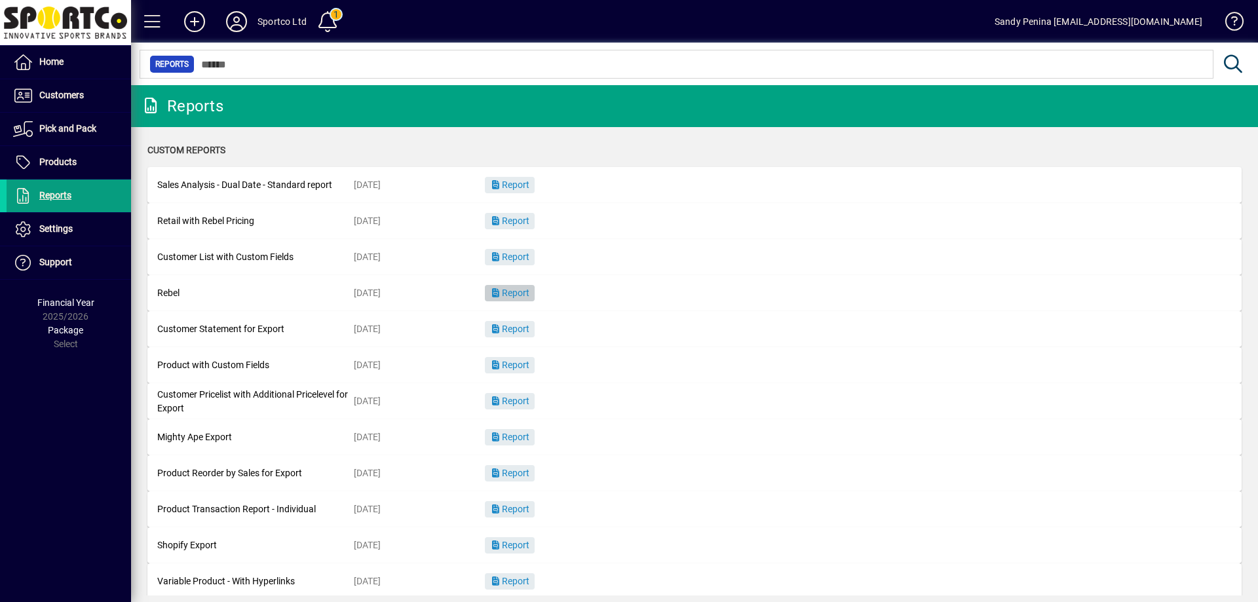
click at [523, 292] on span "Report" at bounding box center [509, 293] width 39 height 10
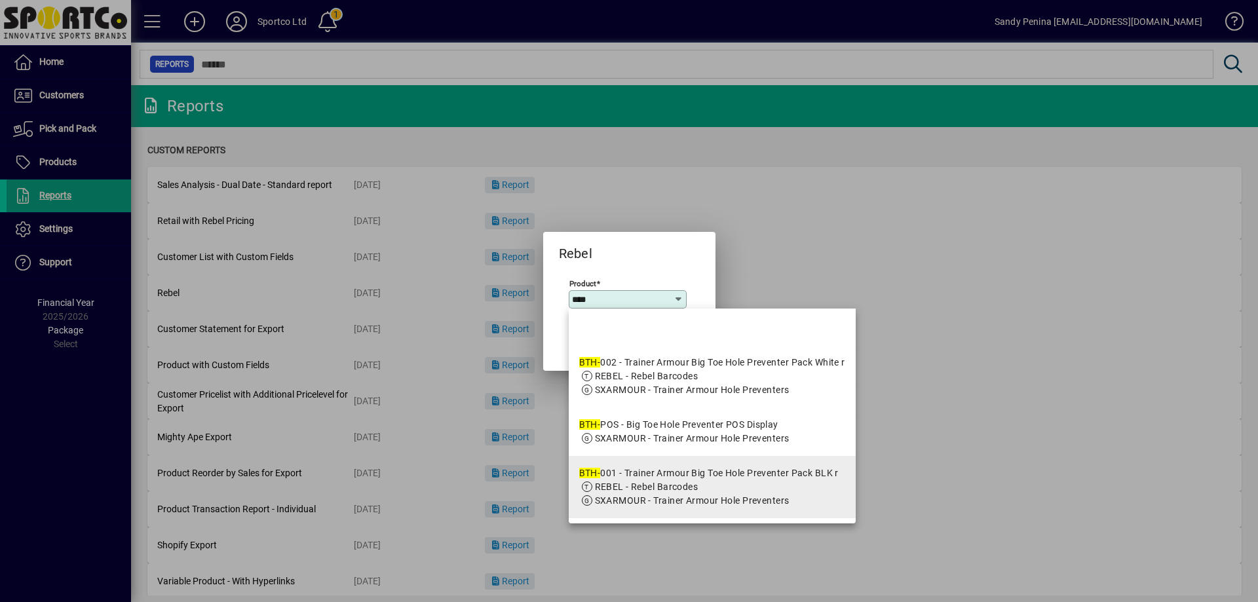
click at [642, 467] on div "BTH- 001 - Trainer Armour Big Toe Hole Preventer Pack BLK r" at bounding box center [708, 473] width 259 height 14
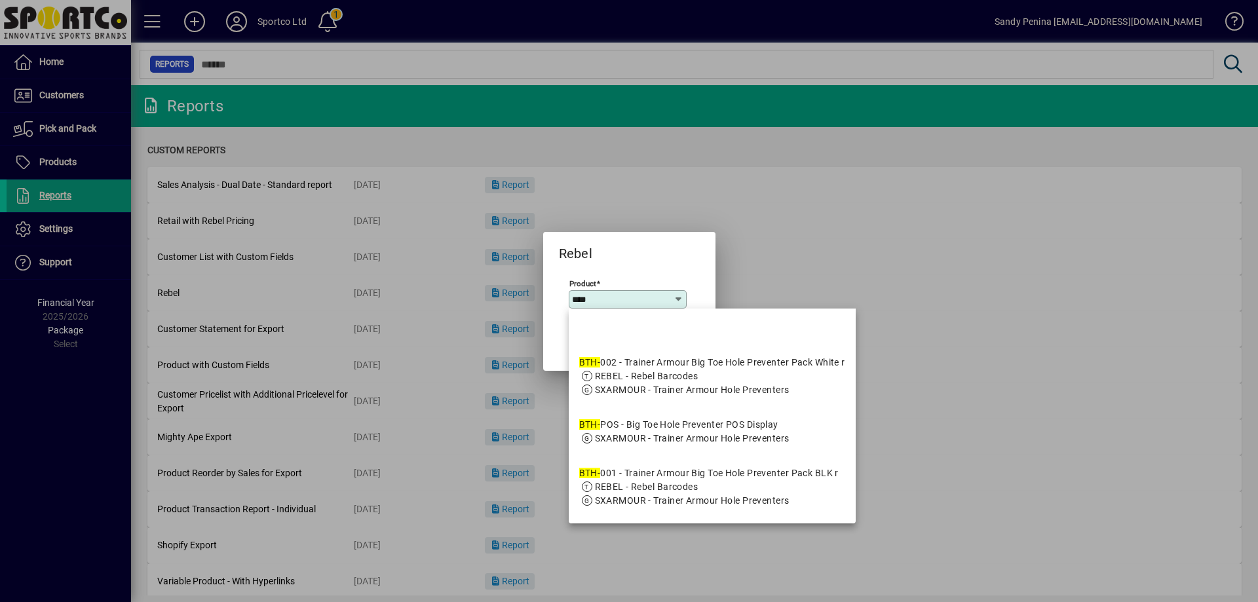
type input "**********"
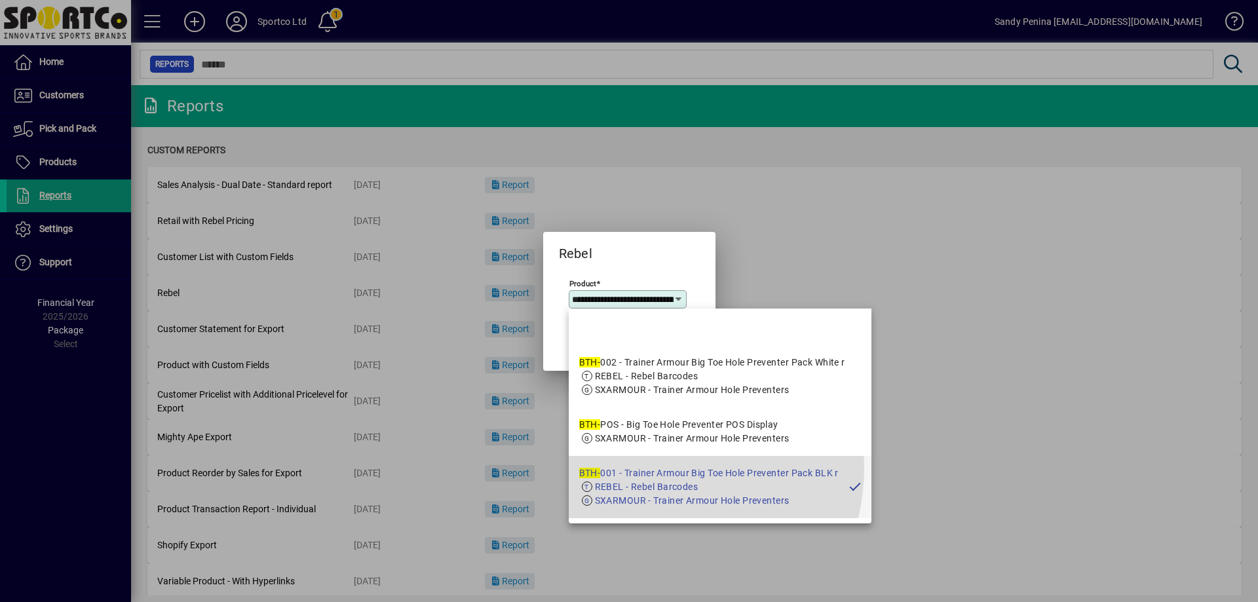
scroll to position [0, 155]
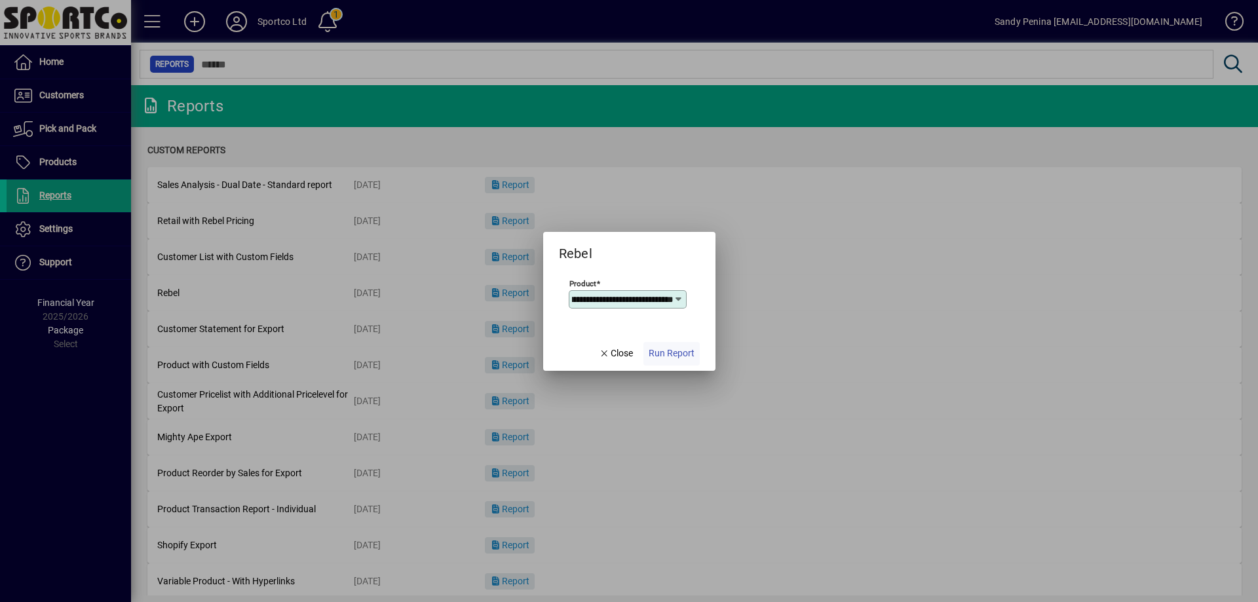
click at [656, 362] on span "button" at bounding box center [671, 353] width 56 height 31
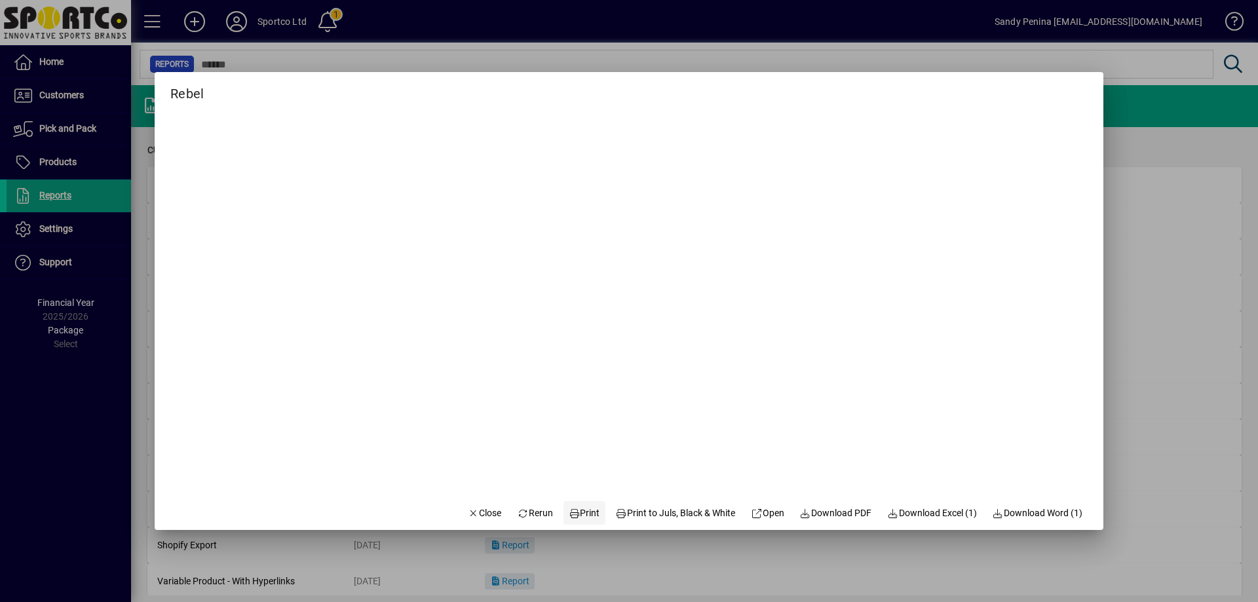
click at [576, 522] on span at bounding box center [584, 512] width 42 height 31
click at [480, 510] on span "Close" at bounding box center [485, 513] width 34 height 14
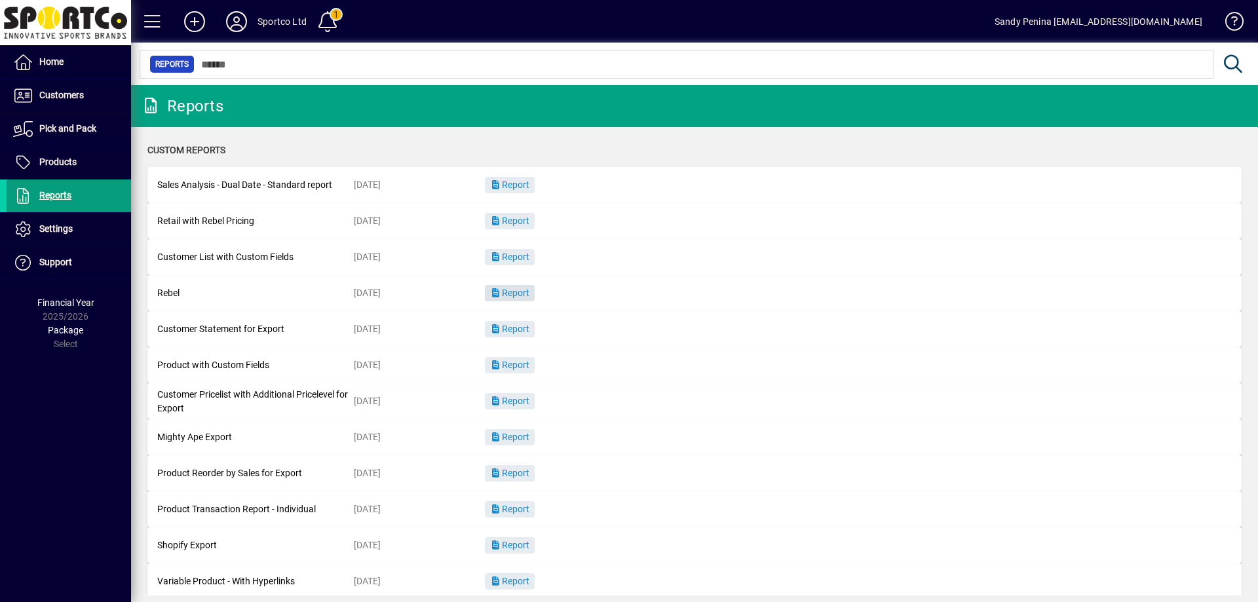
click at [528, 299] on span "button" at bounding box center [510, 293] width 50 height 31
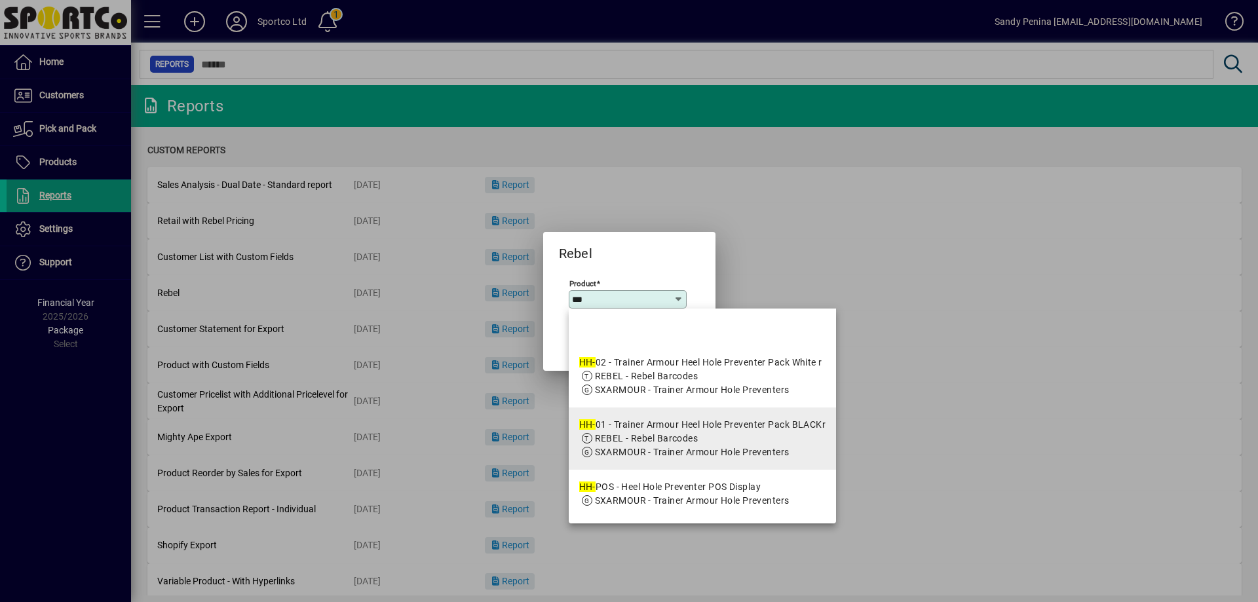
click at [663, 449] on span "SXARMOUR - Trainer Armour Hole Preventers" at bounding box center [692, 452] width 195 height 10
type input "**********"
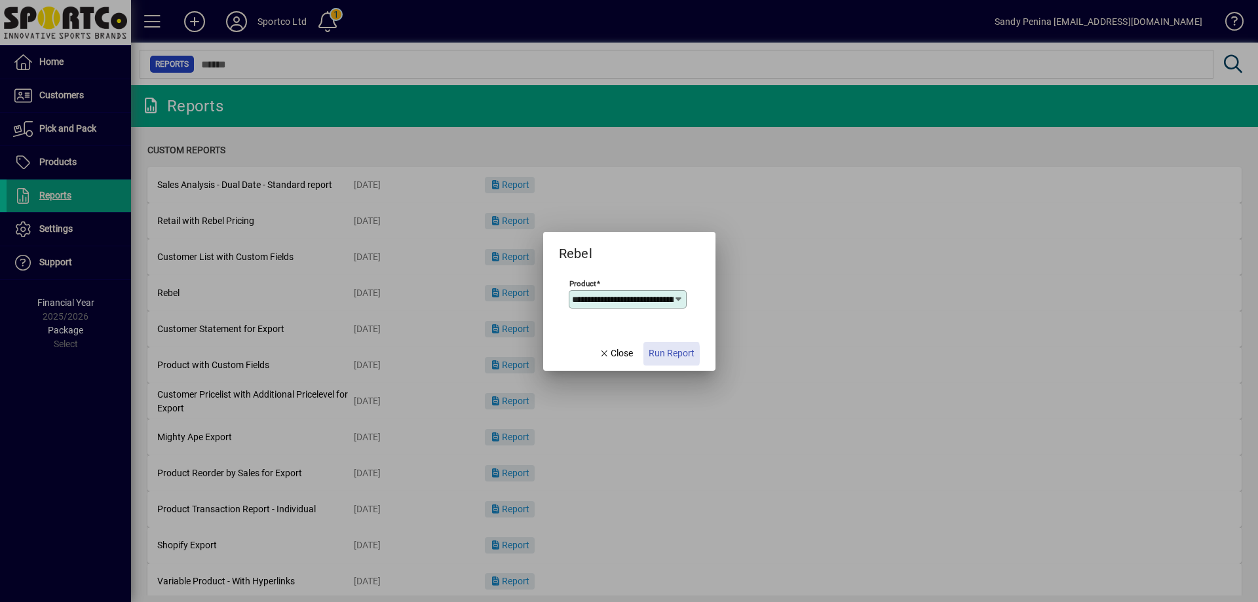
click at [655, 354] on span "Run Report" at bounding box center [672, 354] width 46 height 14
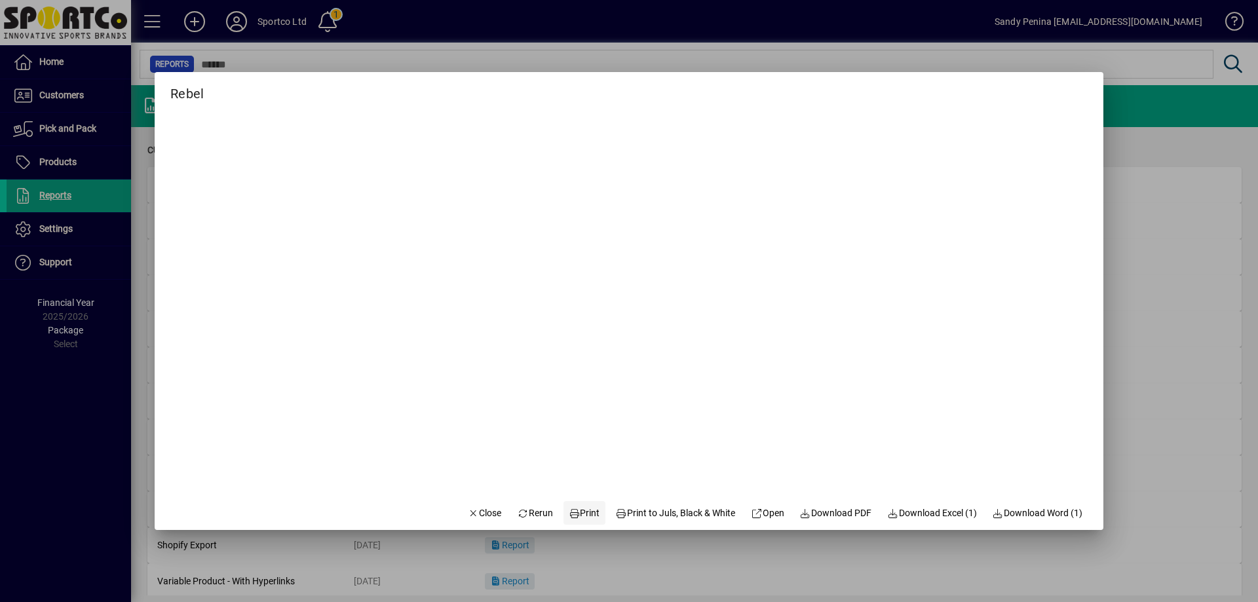
click at [582, 505] on span at bounding box center [584, 512] width 42 height 31
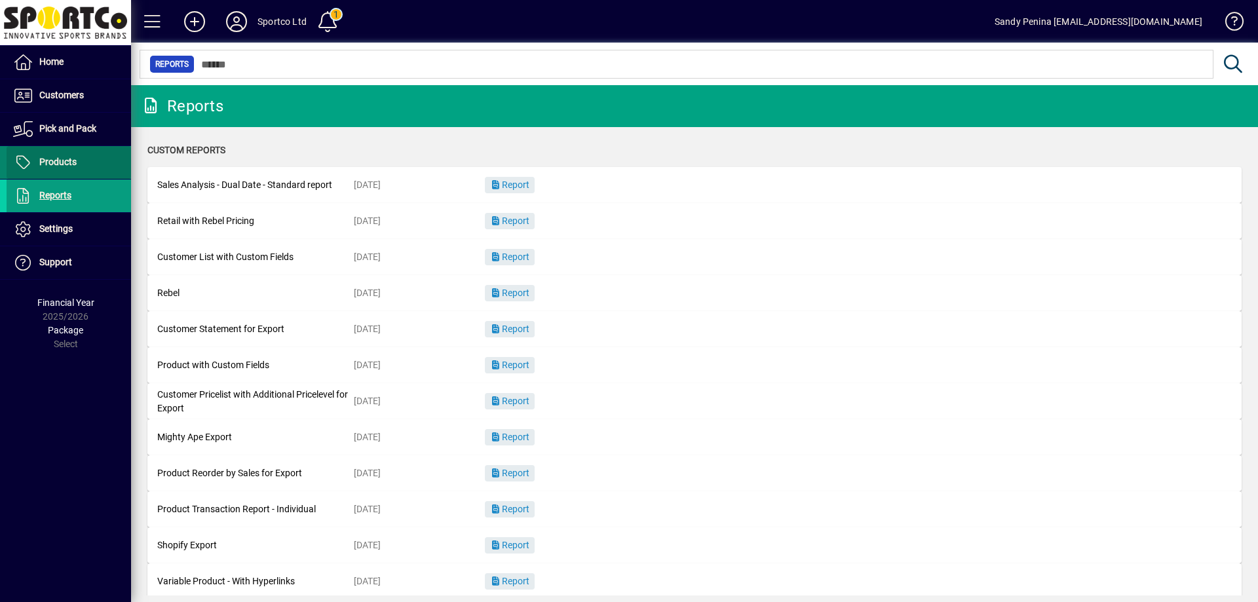
drag, startPoint x: 68, startPoint y: 160, endPoint x: 88, endPoint y: 158, distance: 19.8
click at [69, 159] on span "Products" at bounding box center [57, 162] width 37 height 10
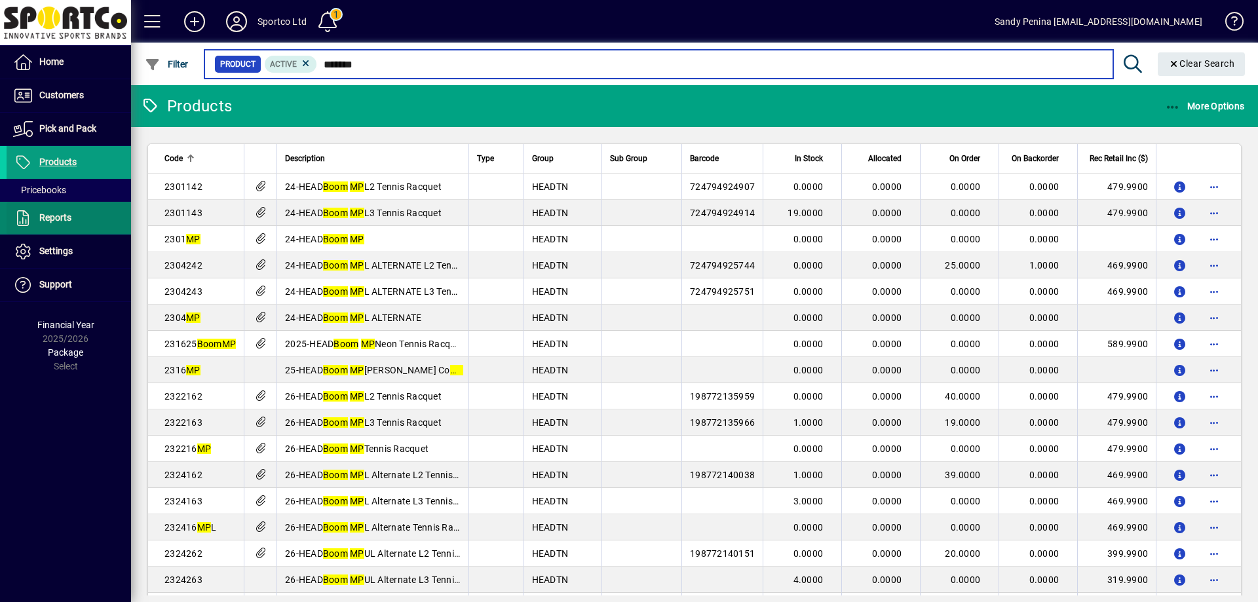
type input "*******"
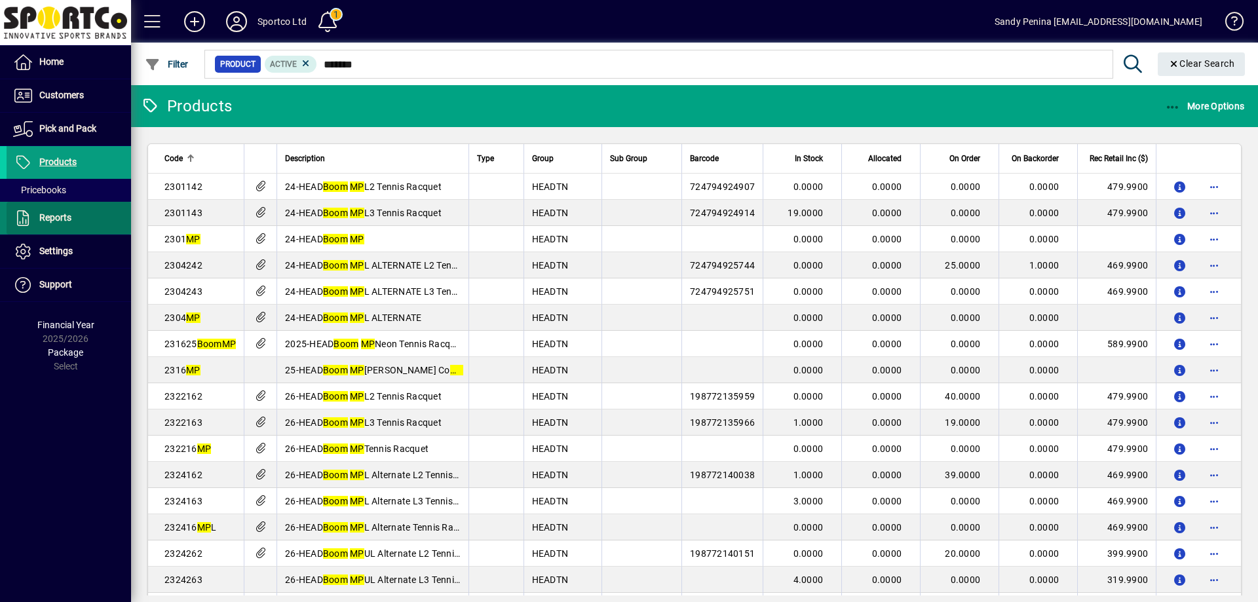
click at [61, 220] on span "Reports" at bounding box center [55, 217] width 32 height 10
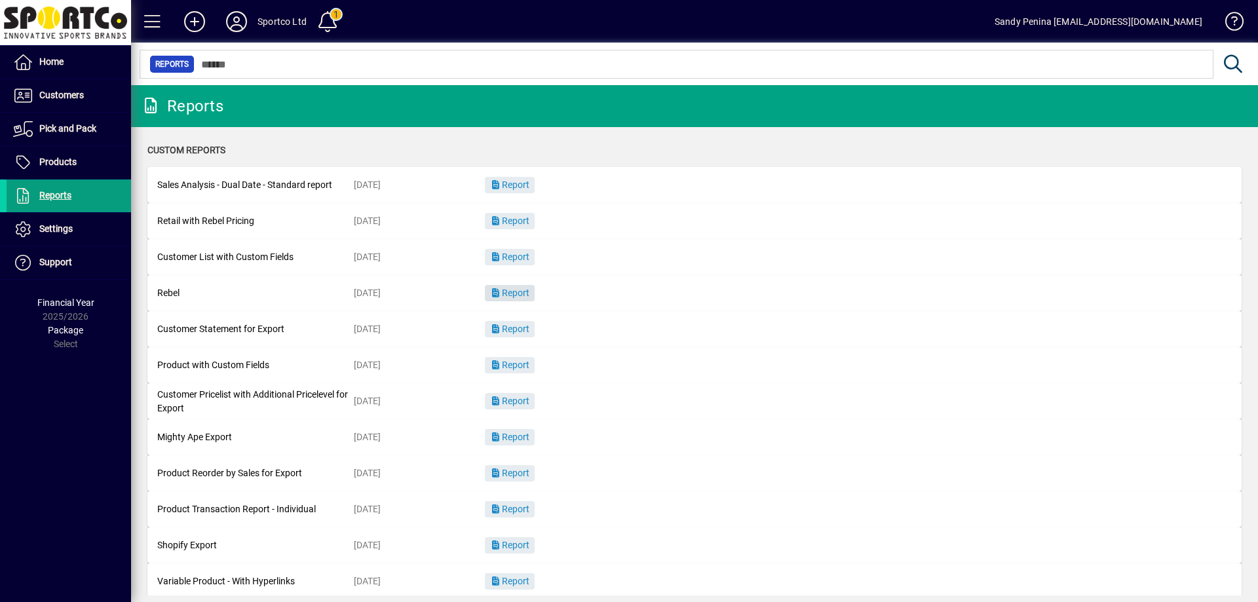
click at [523, 299] on span "button" at bounding box center [510, 293] width 50 height 31
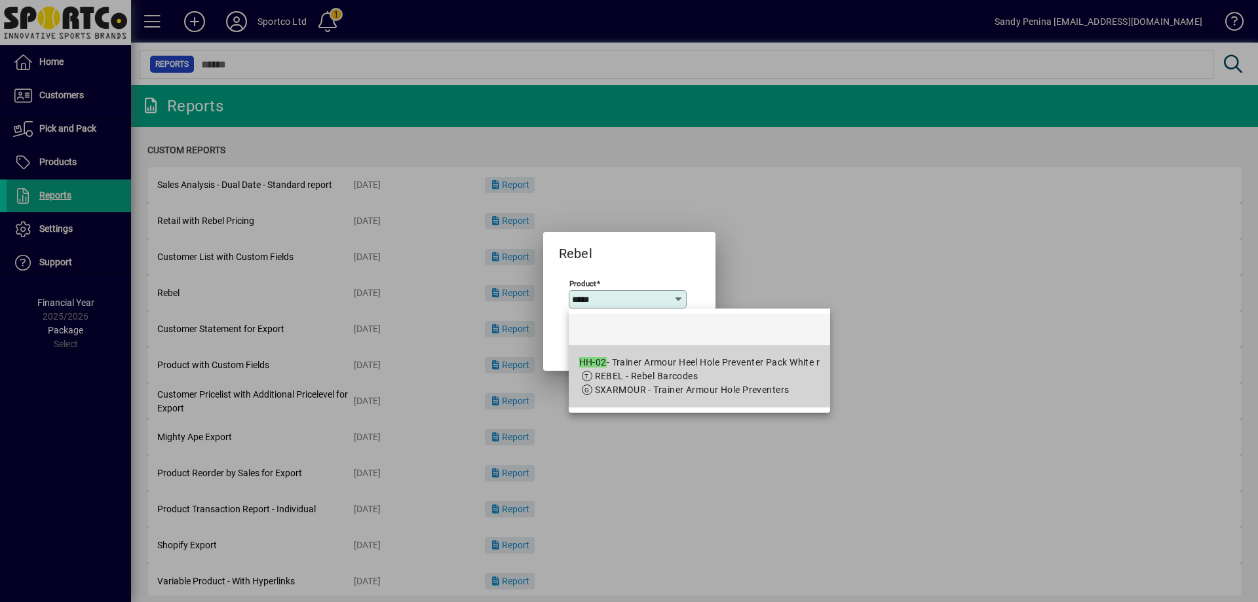
click at [712, 383] on app-search-response-field "SXARMOUR - Trainer Armour Hole Preventers" at bounding box center [692, 390] width 195 height 14
type input "**********"
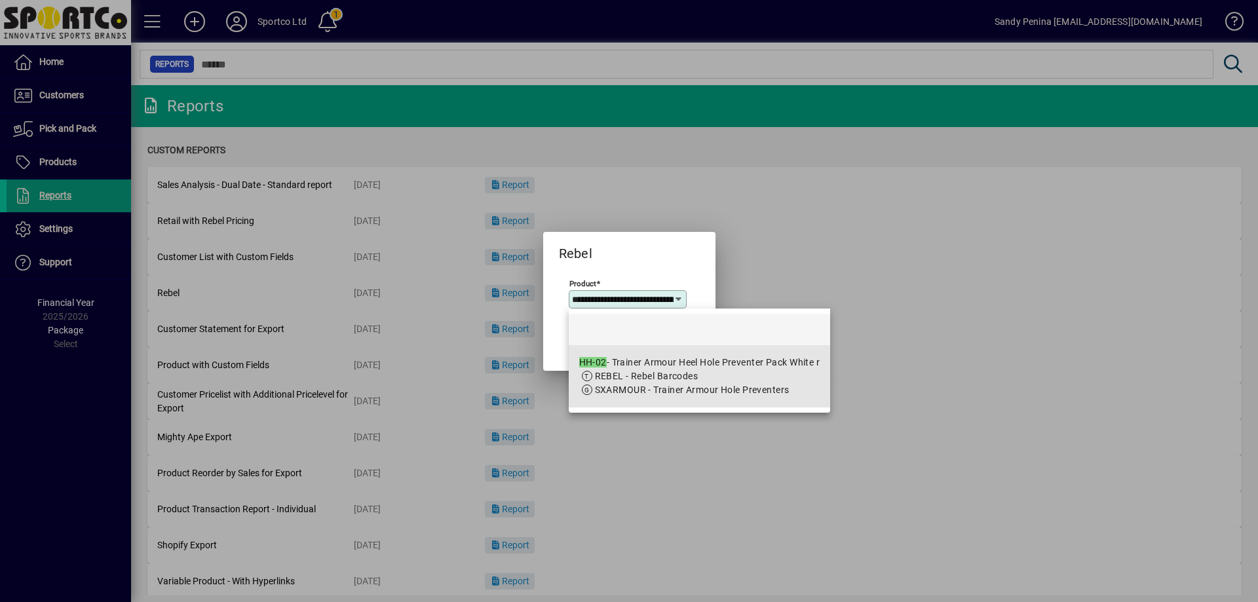
scroll to position [0, 140]
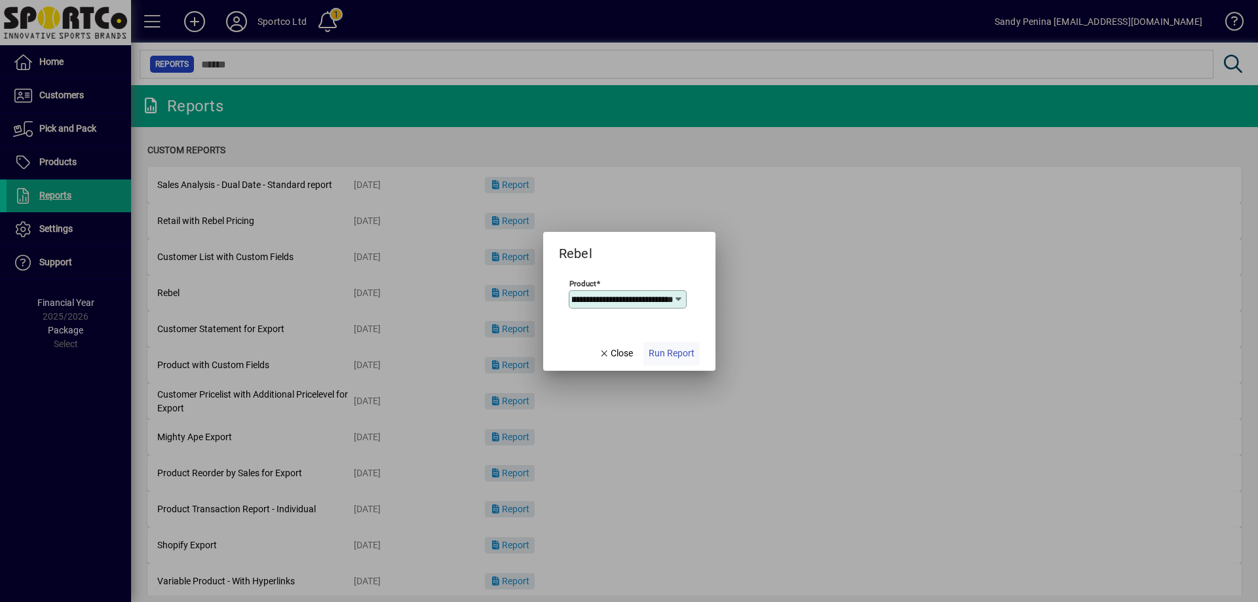
click at [669, 349] on span "Run Report" at bounding box center [672, 354] width 46 height 14
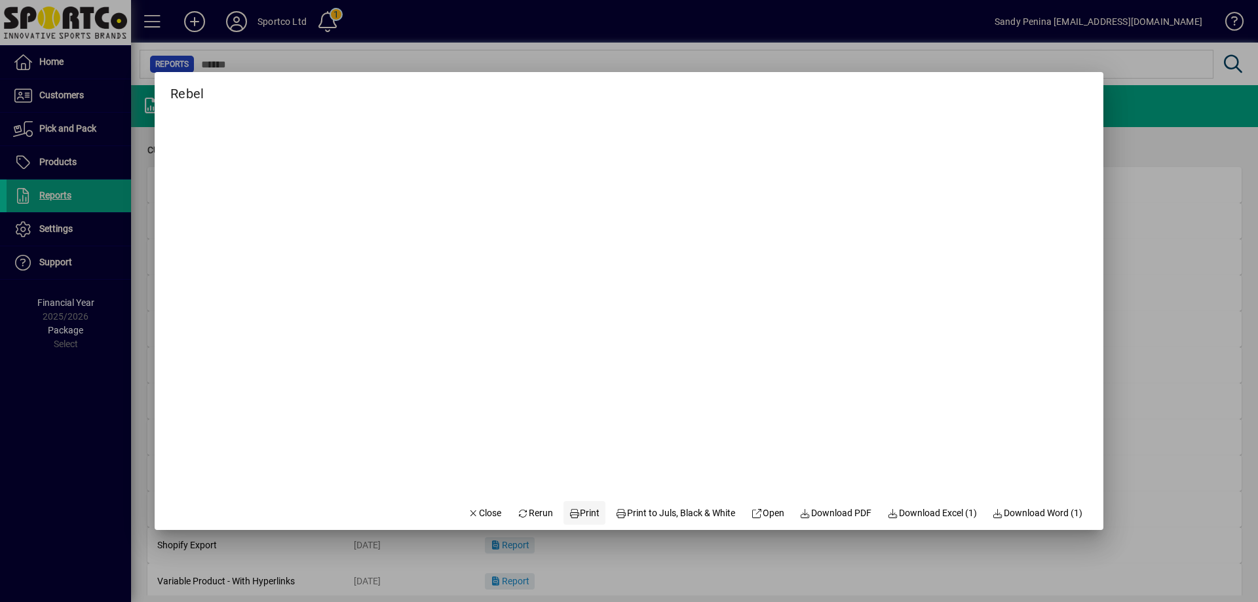
click at [569, 516] on span "Print" at bounding box center [584, 513] width 31 height 14
click at [467, 503] on span "button" at bounding box center [485, 512] width 45 height 31
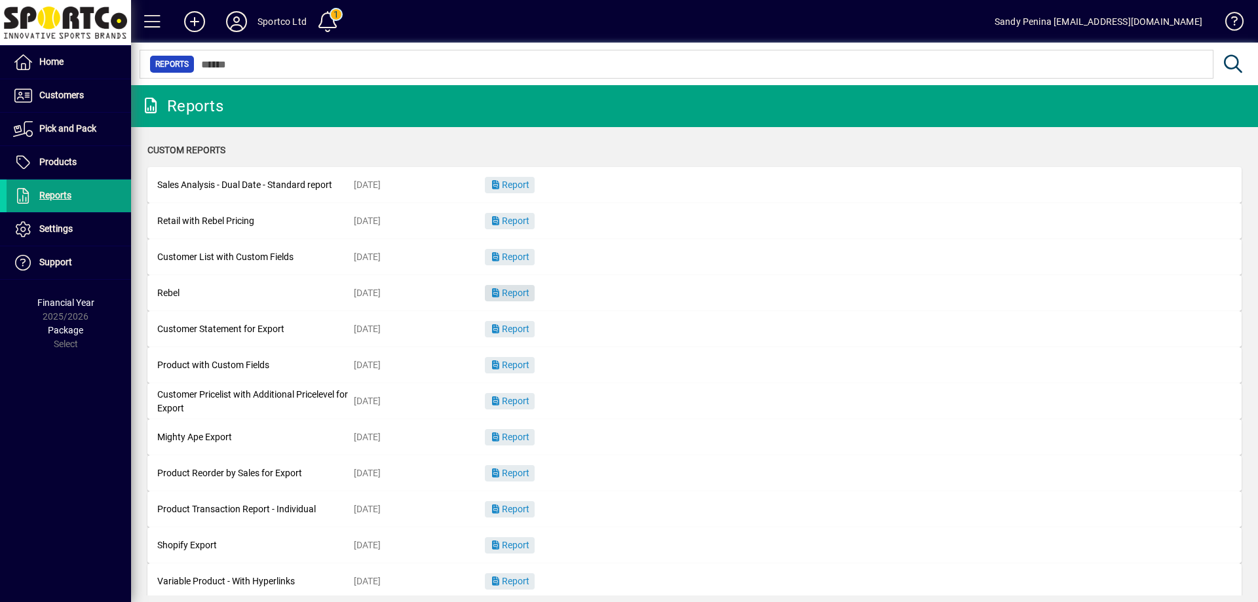
click at [514, 292] on span "Report" at bounding box center [509, 293] width 39 height 10
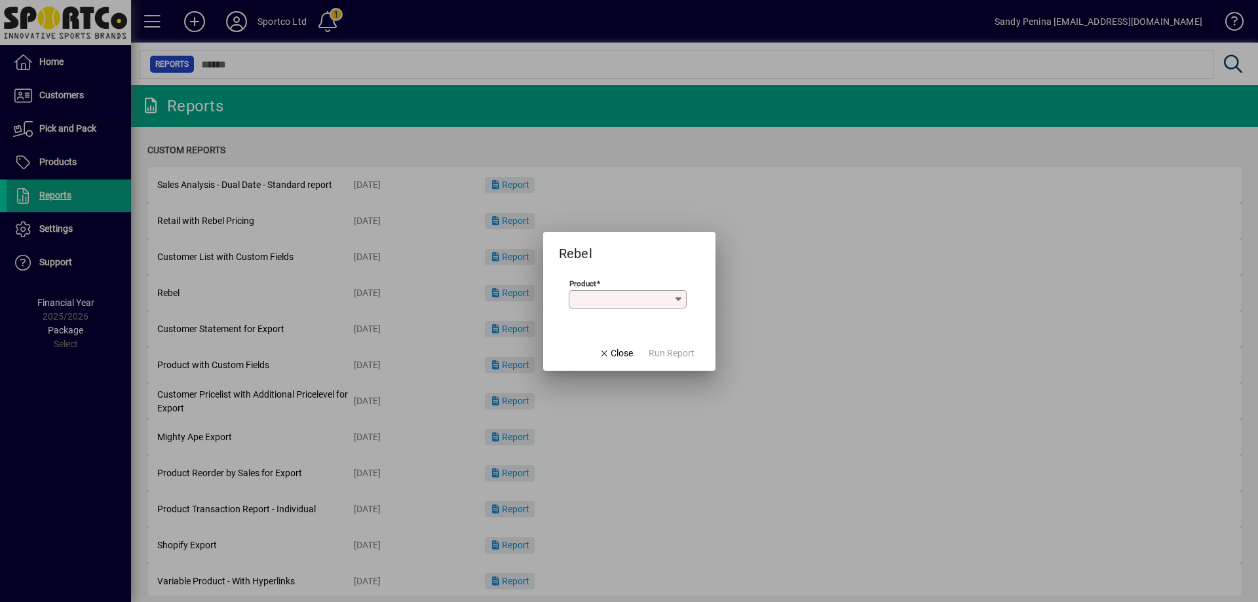
click at [588, 304] on input "Product" at bounding box center [623, 299] width 102 height 10
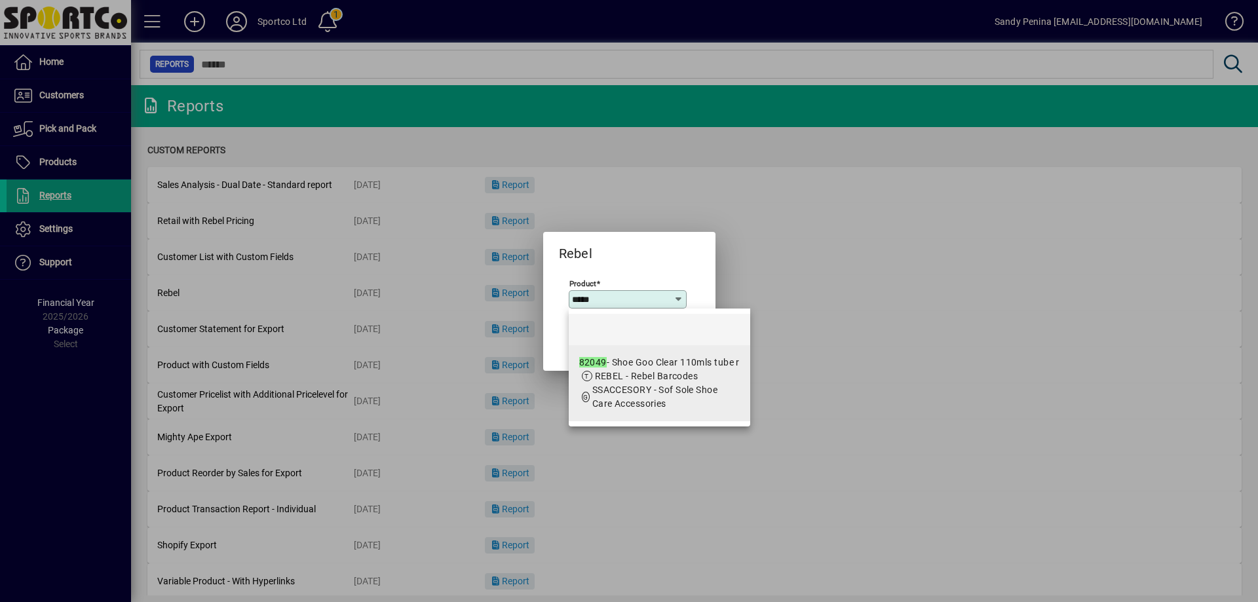
click at [666, 368] on div "82049 - Shoe Goo Clear 110mls tube r" at bounding box center [659, 363] width 161 height 14
type input "**********"
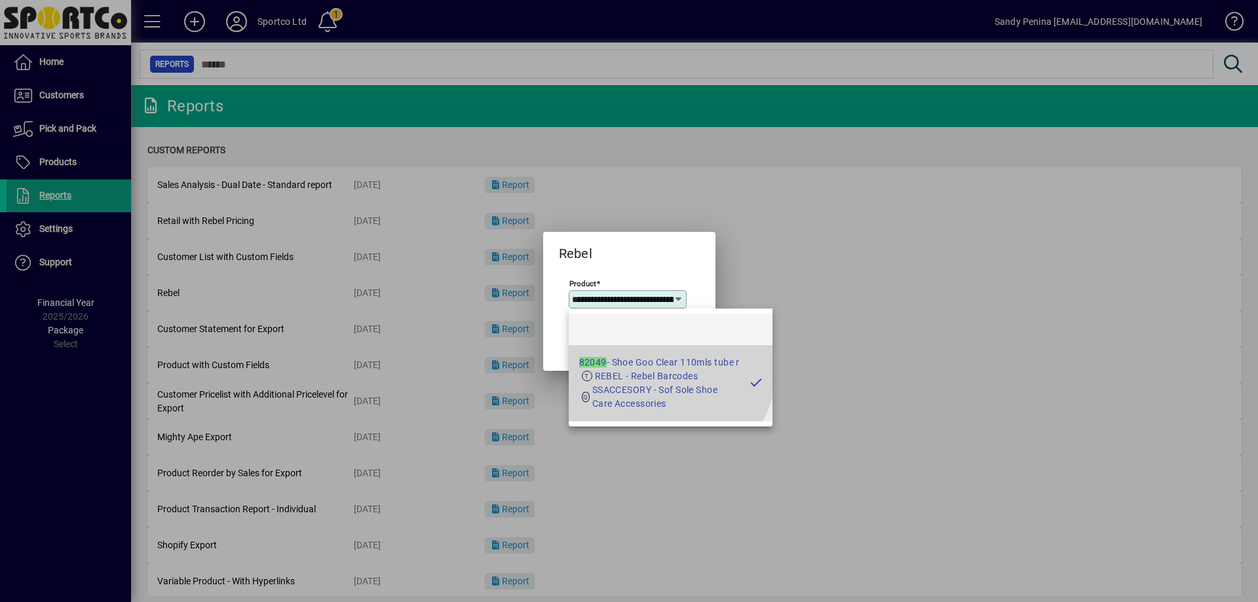
scroll to position [0, 60]
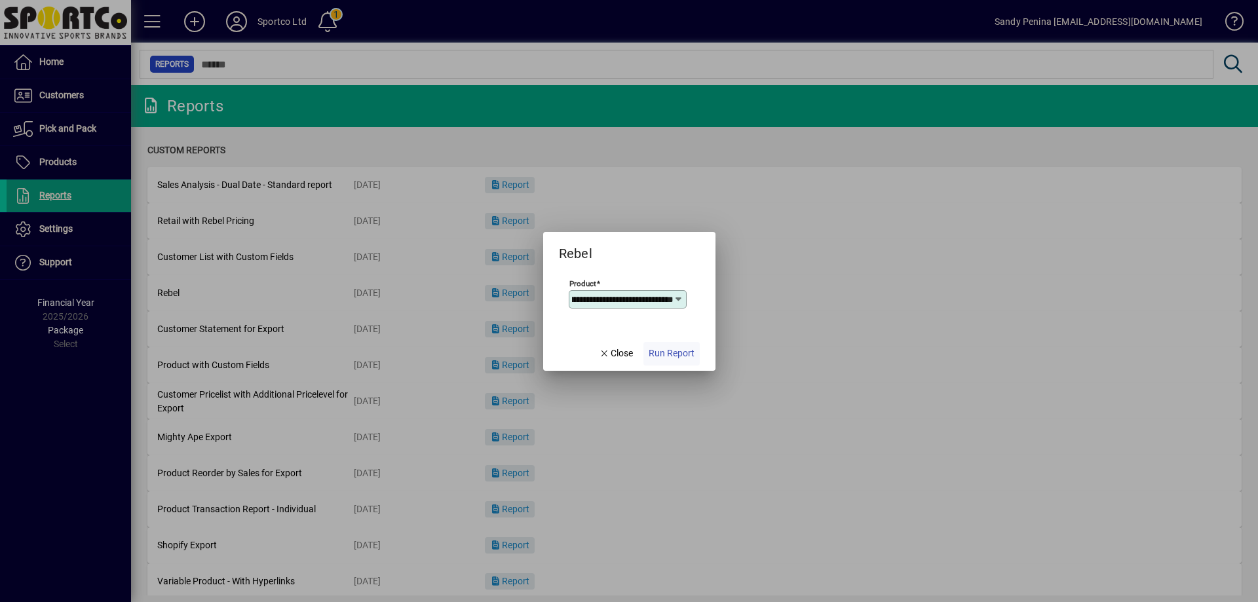
click at [663, 355] on span "Run Report" at bounding box center [672, 354] width 46 height 14
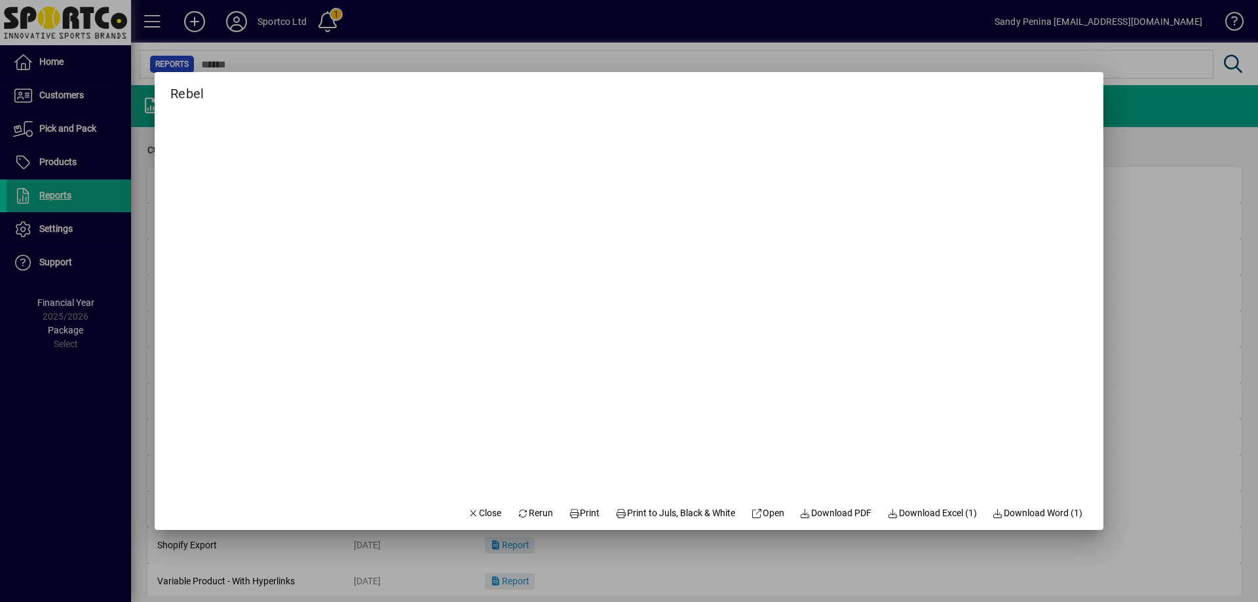
click at [594, 506] on mat-dialog-actions "Close Rerun Print Print to Juls, Black & White Open Download PDF Download Excel…" at bounding box center [775, 512] width 657 height 35
click at [576, 520] on span "Print" at bounding box center [584, 513] width 31 height 14
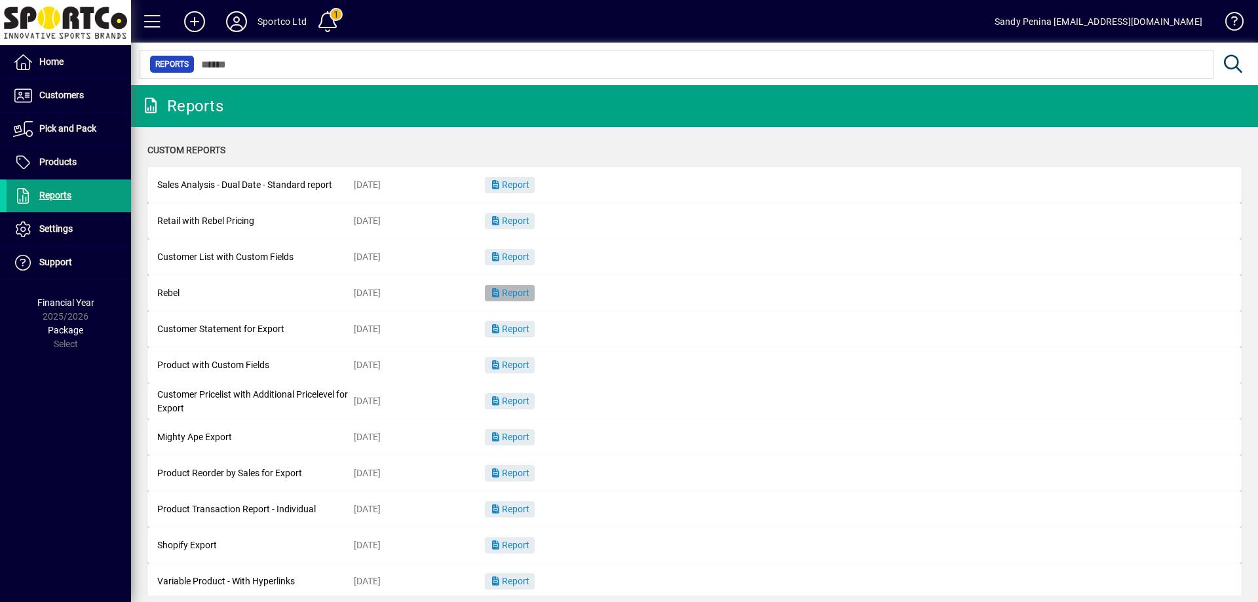
click at [535, 288] on span "button" at bounding box center [510, 293] width 50 height 31
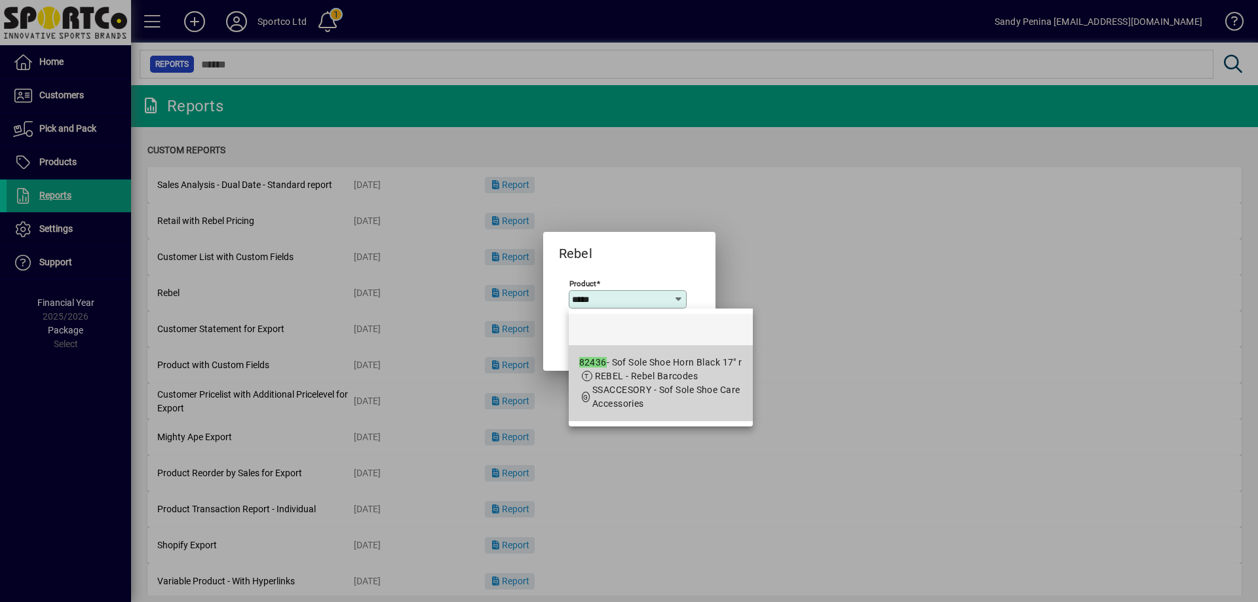
click at [637, 353] on mat-option "82436 - Sof Sole Shoe Horn Black 17" r REBEL - Rebel Barcodes SSACCESORY - Sof …" at bounding box center [661, 383] width 184 height 76
type input "**********"
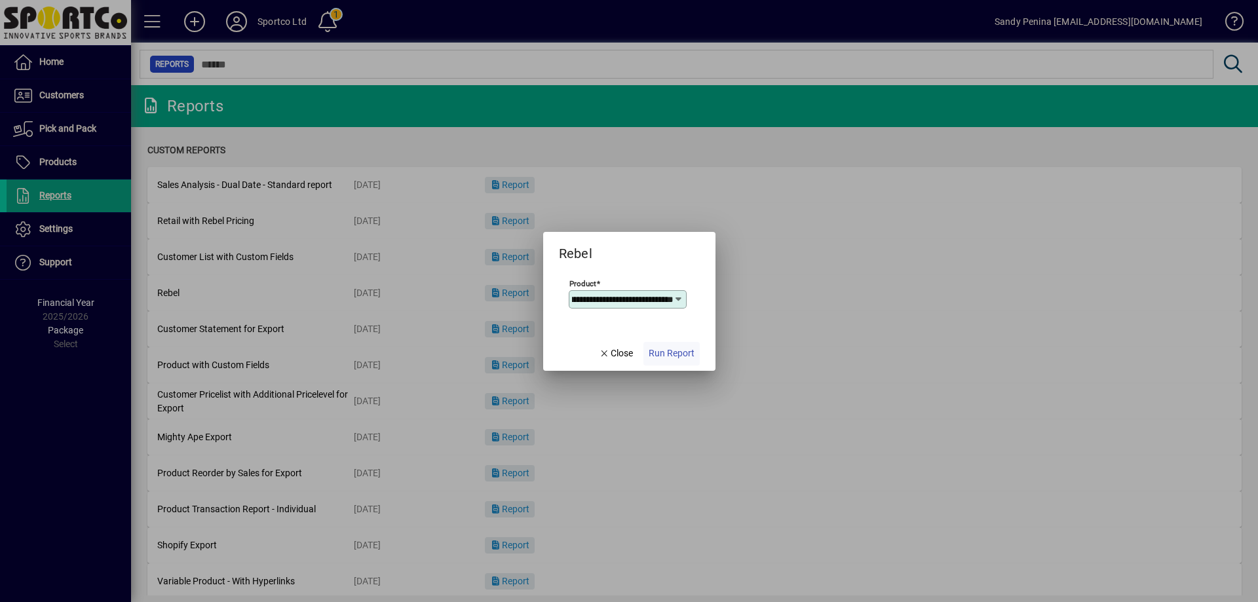
click at [658, 348] on span "Run Report" at bounding box center [672, 354] width 46 height 14
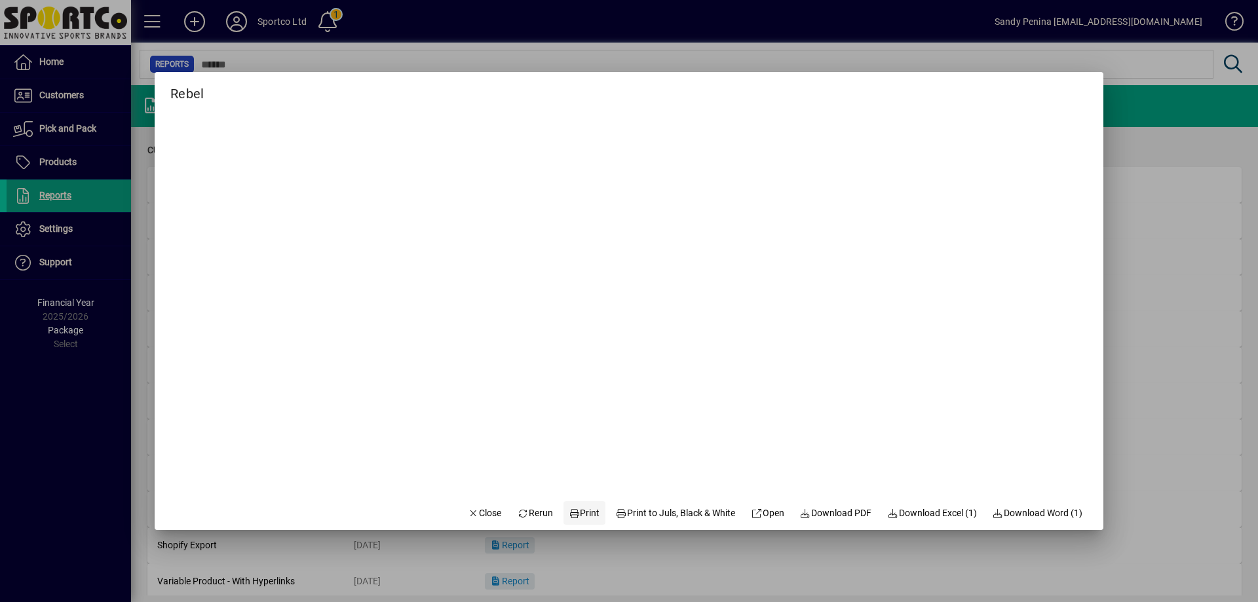
click at [590, 502] on span at bounding box center [584, 512] width 42 height 31
click at [476, 509] on span "Close" at bounding box center [485, 513] width 34 height 14
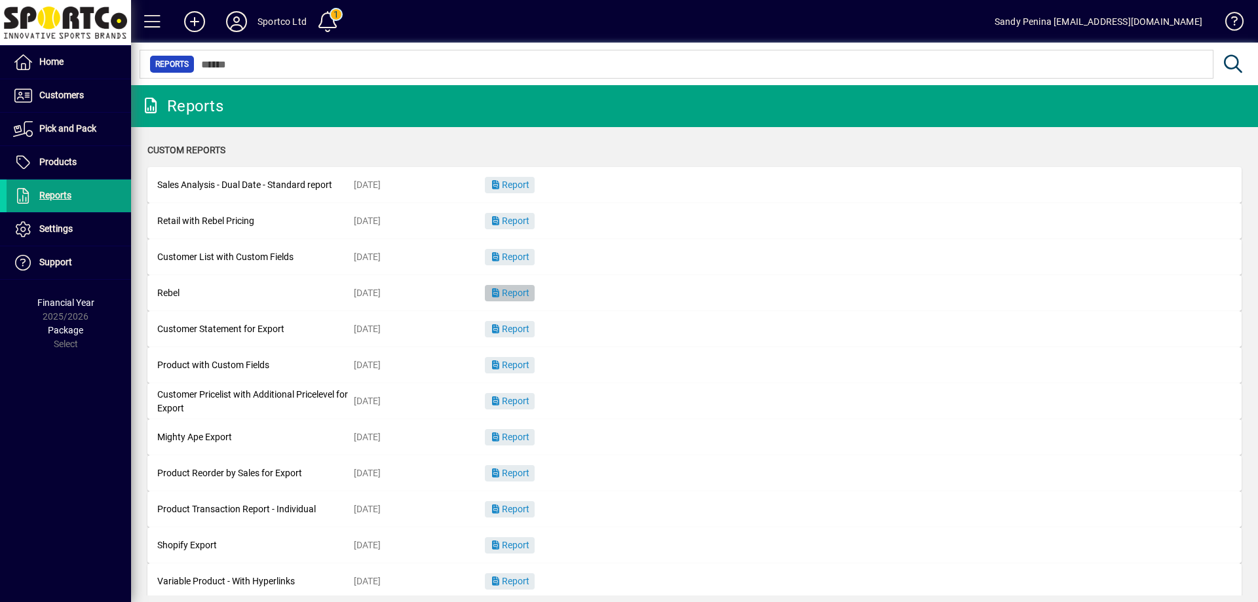
click at [525, 299] on span "button" at bounding box center [510, 293] width 50 height 31
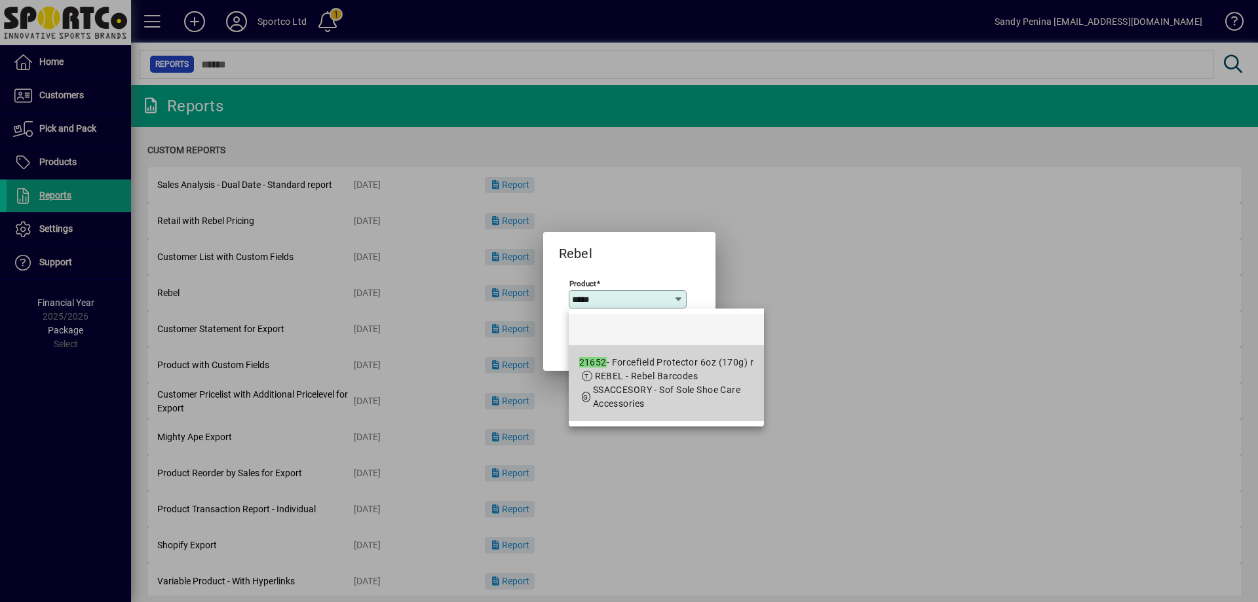
click at [632, 411] on mat-option "21652 - Forcefield Protector 6oz (170g) r REBEL - Rebel Barcodes SSACCESORY - S…" at bounding box center [667, 383] width 196 height 76
type input "**********"
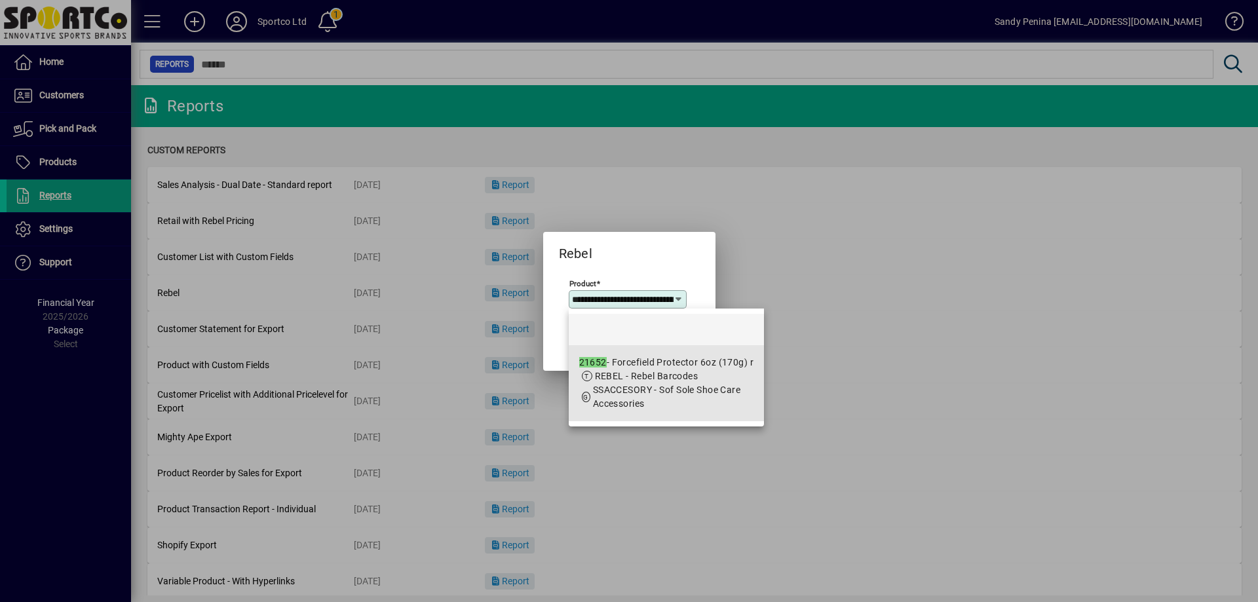
scroll to position [0, 73]
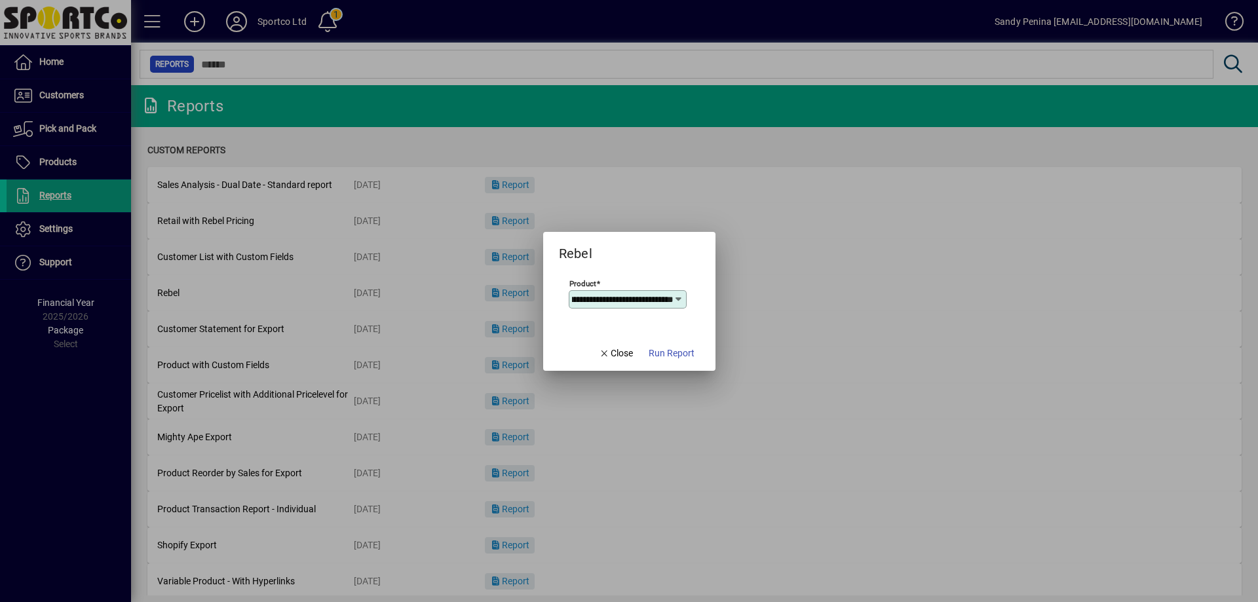
click at [681, 354] on span "Run Report" at bounding box center [672, 354] width 46 height 14
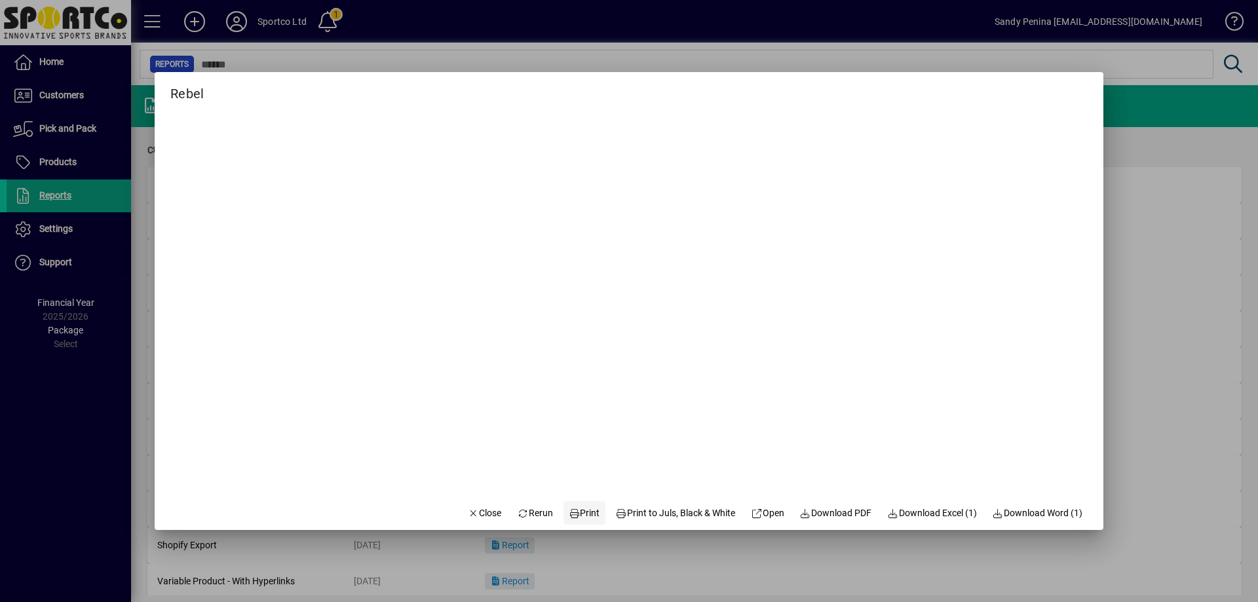
click at [578, 514] on span "Print" at bounding box center [584, 513] width 31 height 14
click at [1164, 261] on div at bounding box center [629, 301] width 1258 height 602
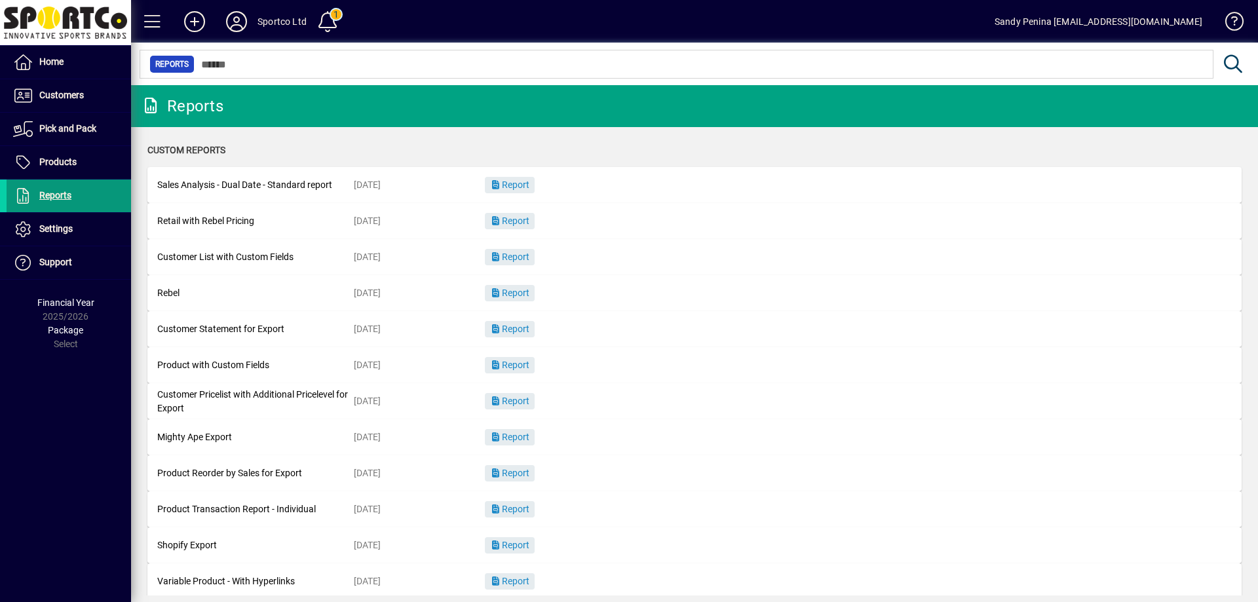
click at [65, 198] on span "Reports" at bounding box center [55, 195] width 32 height 10
drag, startPoint x: 0, startPoint y: 0, endPoint x: 74, endPoint y: 204, distance: 217.4
click at [74, 204] on span at bounding box center [69, 195] width 124 height 31
click at [66, 204] on span at bounding box center [69, 195] width 124 height 31
click at [525, 298] on span "Report" at bounding box center [509, 293] width 39 height 10
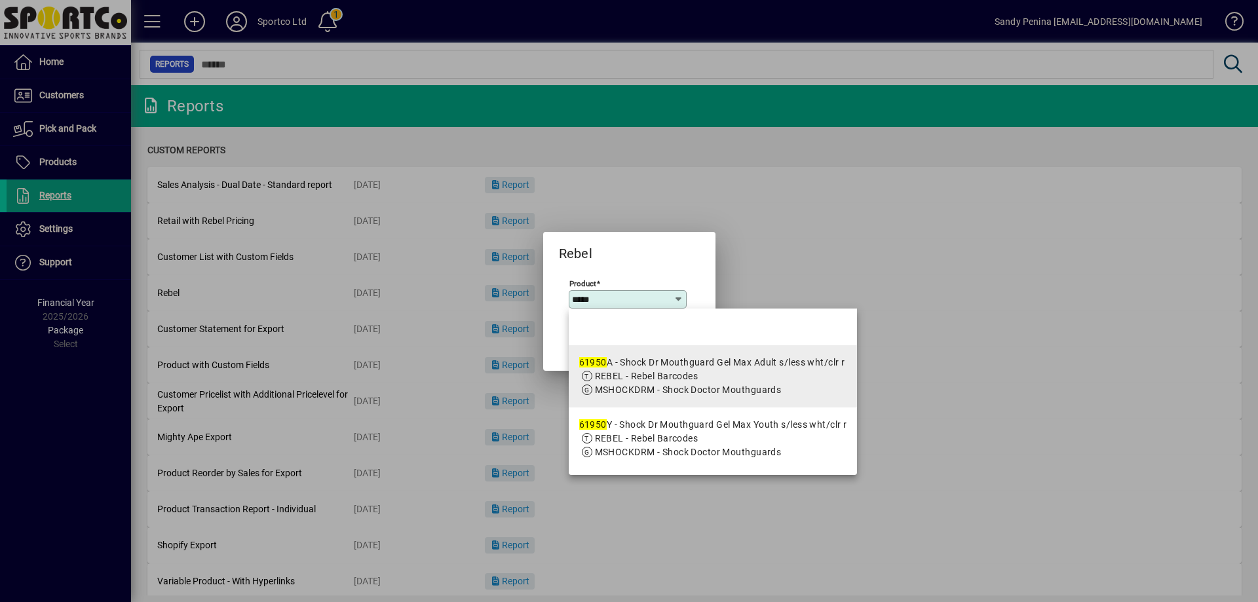
click at [628, 373] on span "REBEL - Rebel Barcodes" at bounding box center [647, 376] width 104 height 10
type input "**********"
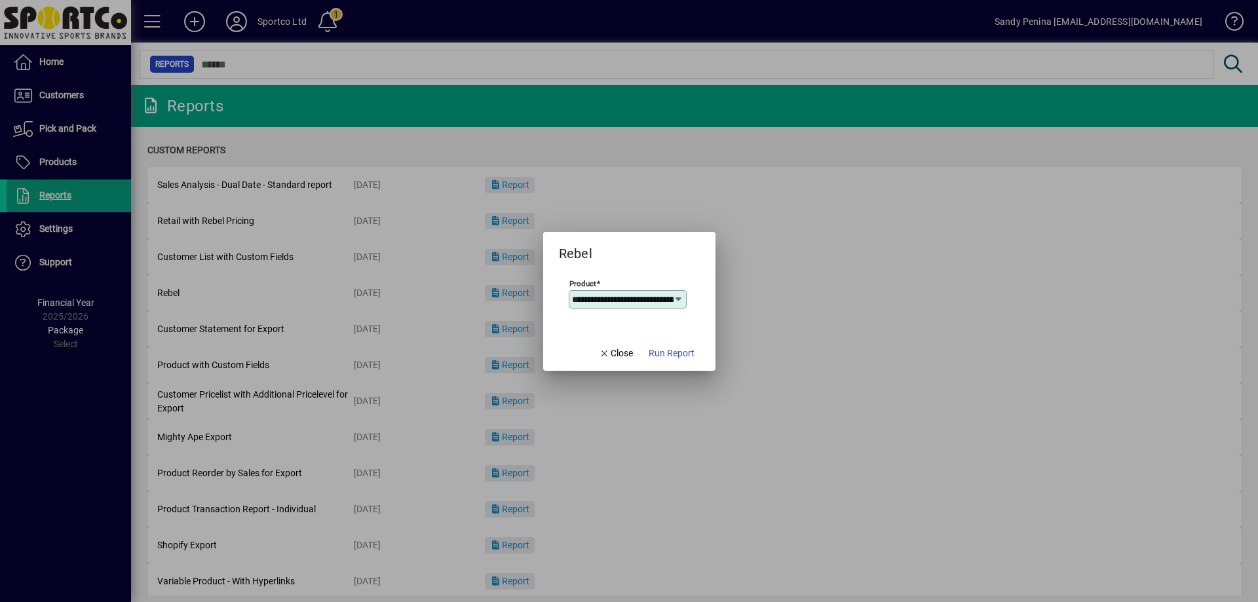
scroll to position [0, 161]
click at [655, 355] on span "Run Report" at bounding box center [672, 354] width 46 height 14
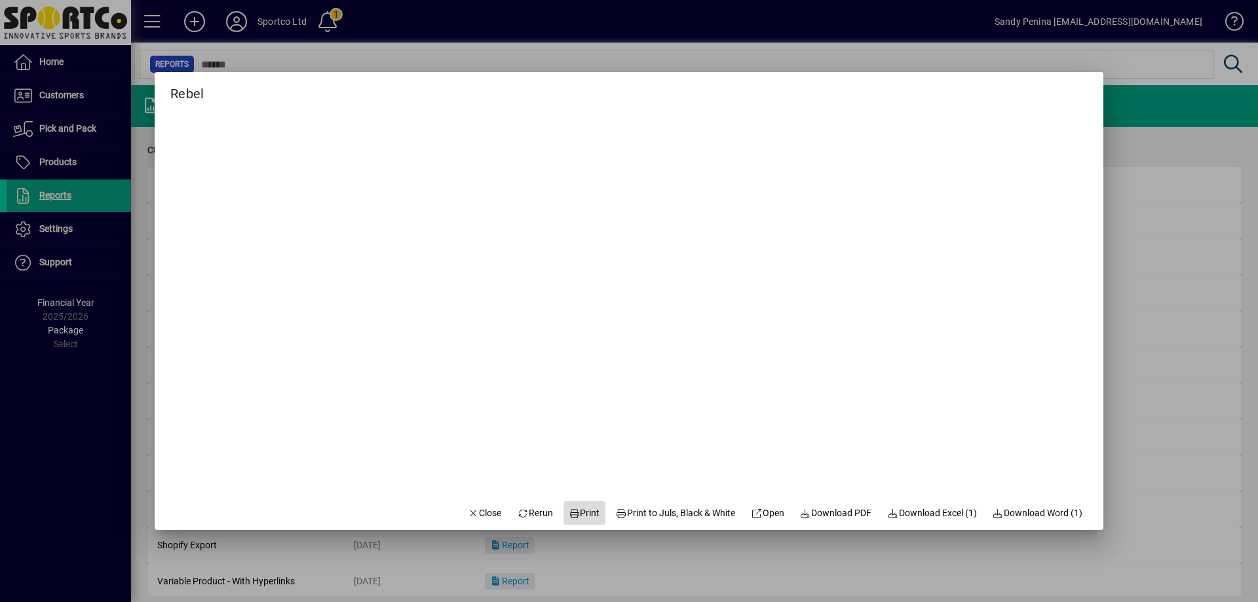
click at [580, 512] on span "Print" at bounding box center [584, 513] width 31 height 14
click at [472, 521] on span "button" at bounding box center [485, 512] width 45 height 31
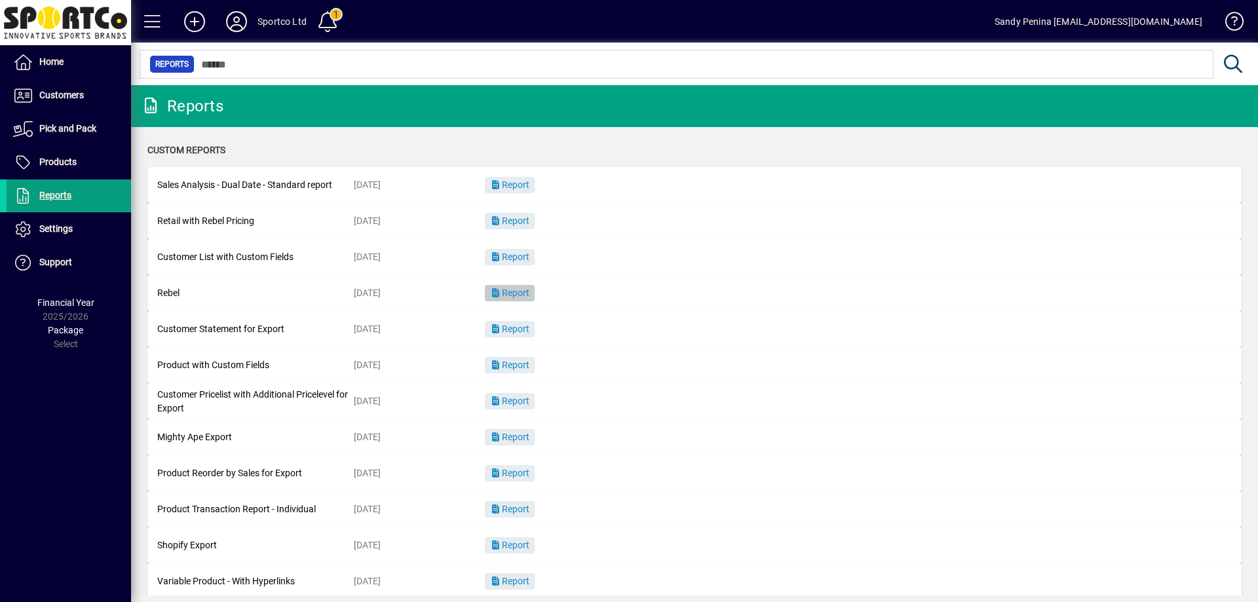
click at [518, 292] on span "Report" at bounding box center [509, 293] width 39 height 10
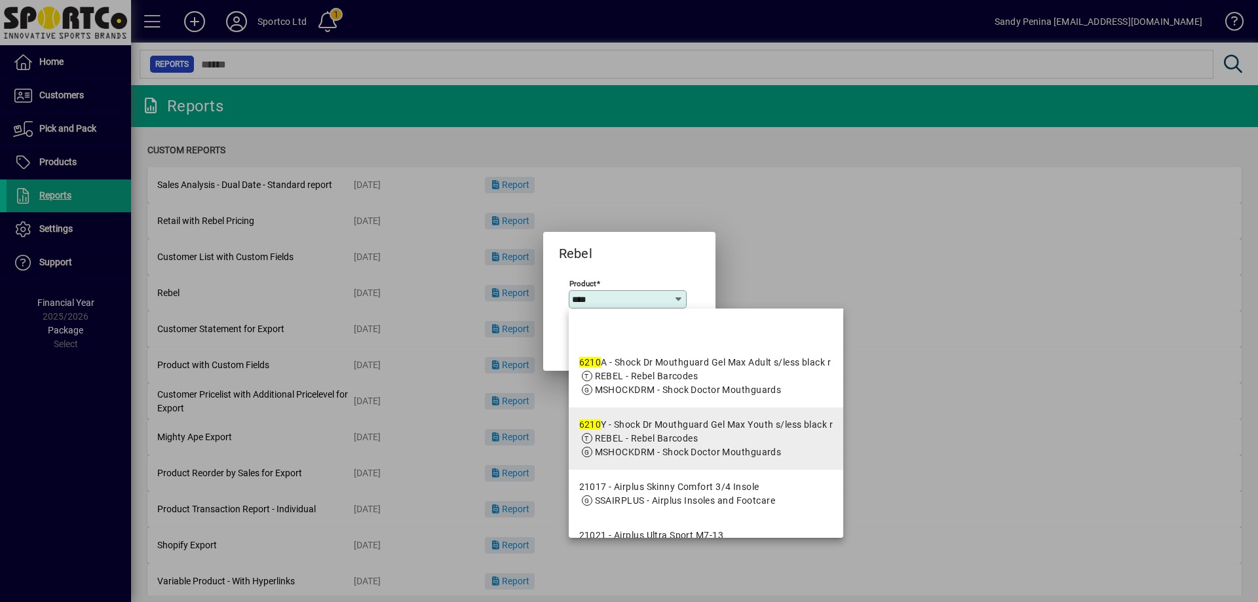
click at [639, 427] on div "6210 Y - Shock Dr Mouthguard Gel Max Youth s/less black r" at bounding box center [706, 425] width 254 height 14
type input "**********"
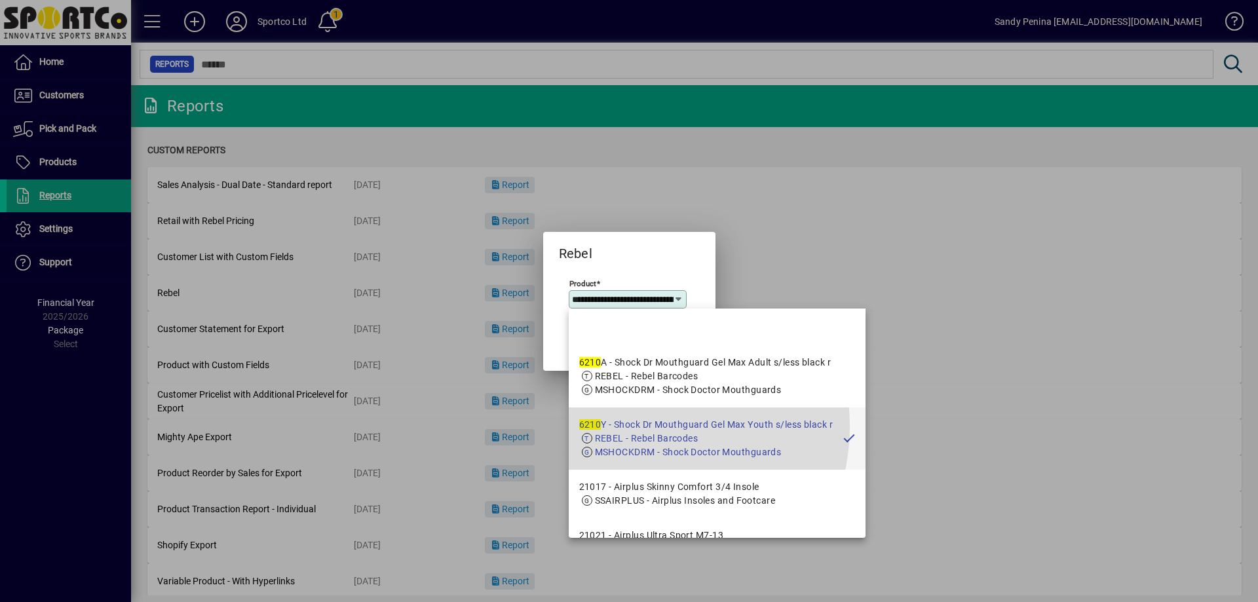
scroll to position [0, 150]
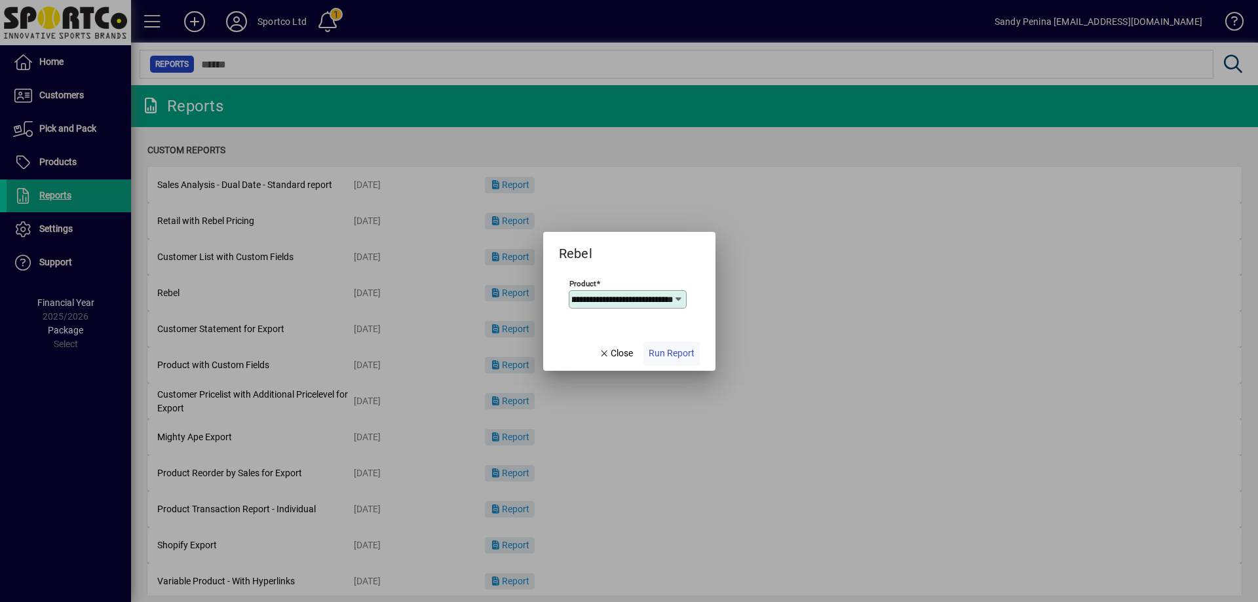
click at [666, 365] on span "button" at bounding box center [671, 353] width 56 height 31
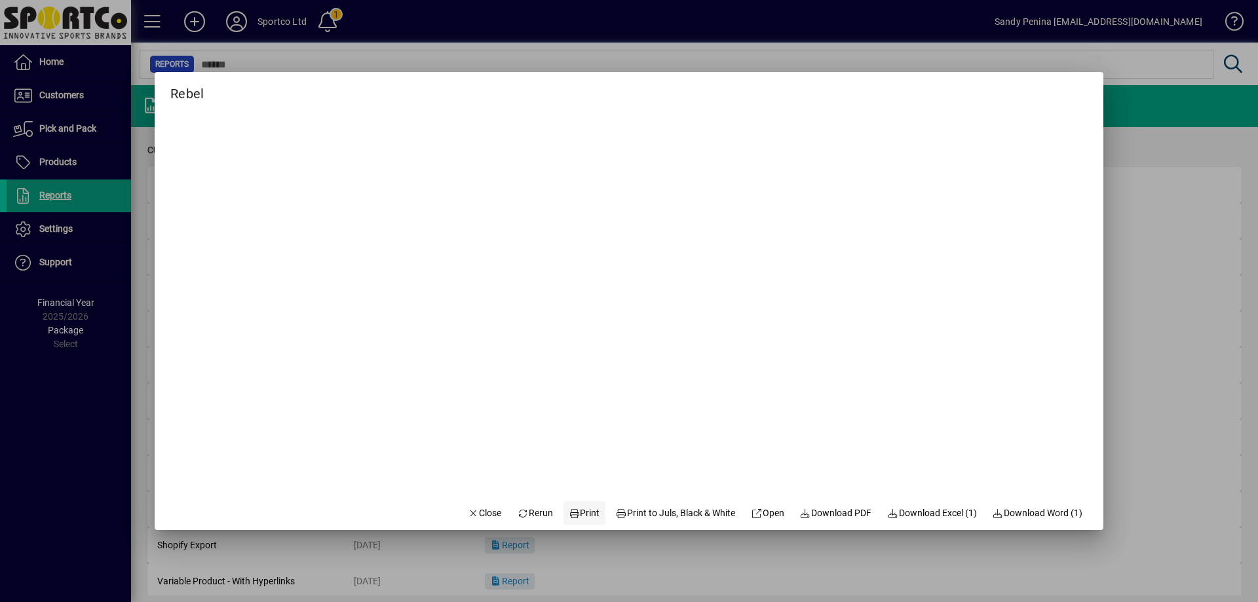
click at [569, 512] on icon at bounding box center [575, 513] width 12 height 9
click at [569, 516] on icon at bounding box center [575, 513] width 12 height 9
click at [482, 501] on span "button" at bounding box center [485, 512] width 45 height 31
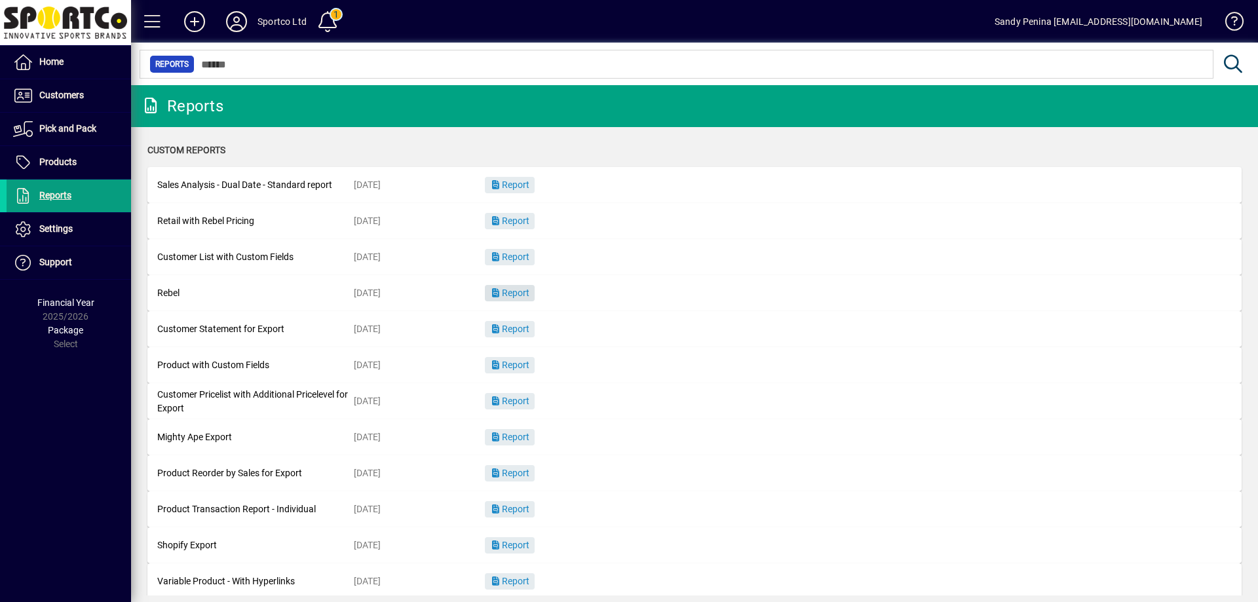
click at [509, 298] on span "Report" at bounding box center [509, 293] width 39 height 10
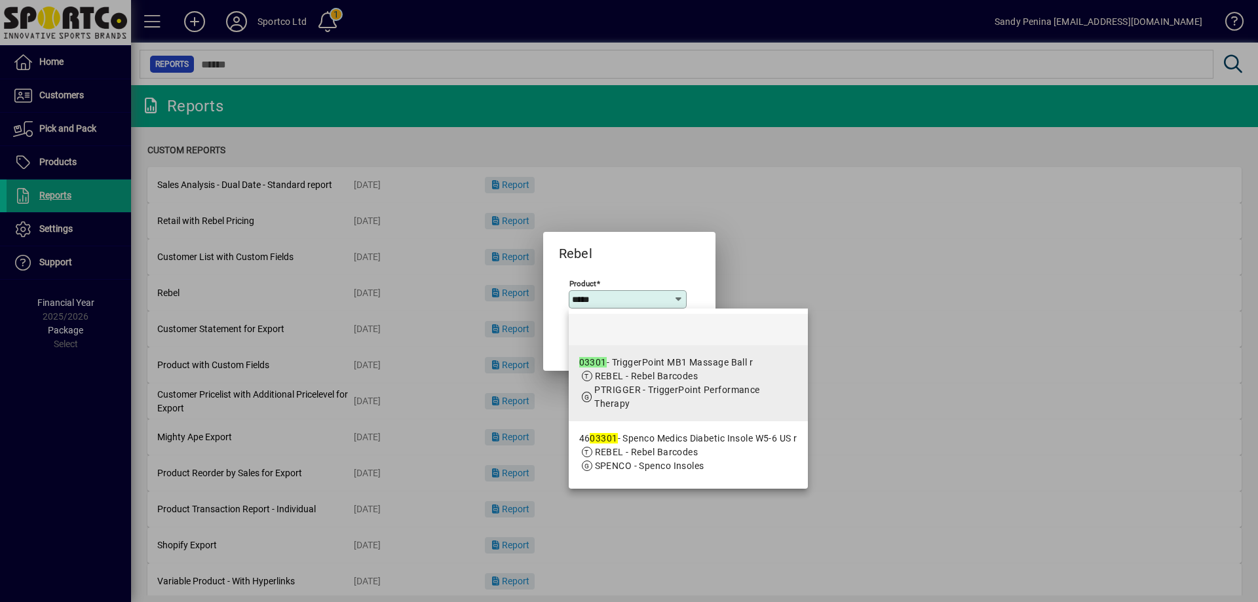
click at [623, 354] on mat-option "03301 - TriggerPoint MB1 Massage Ball r REBEL - Rebel Barcodes PTRIGGER - Trigg…" at bounding box center [688, 383] width 239 height 76
type input "**********"
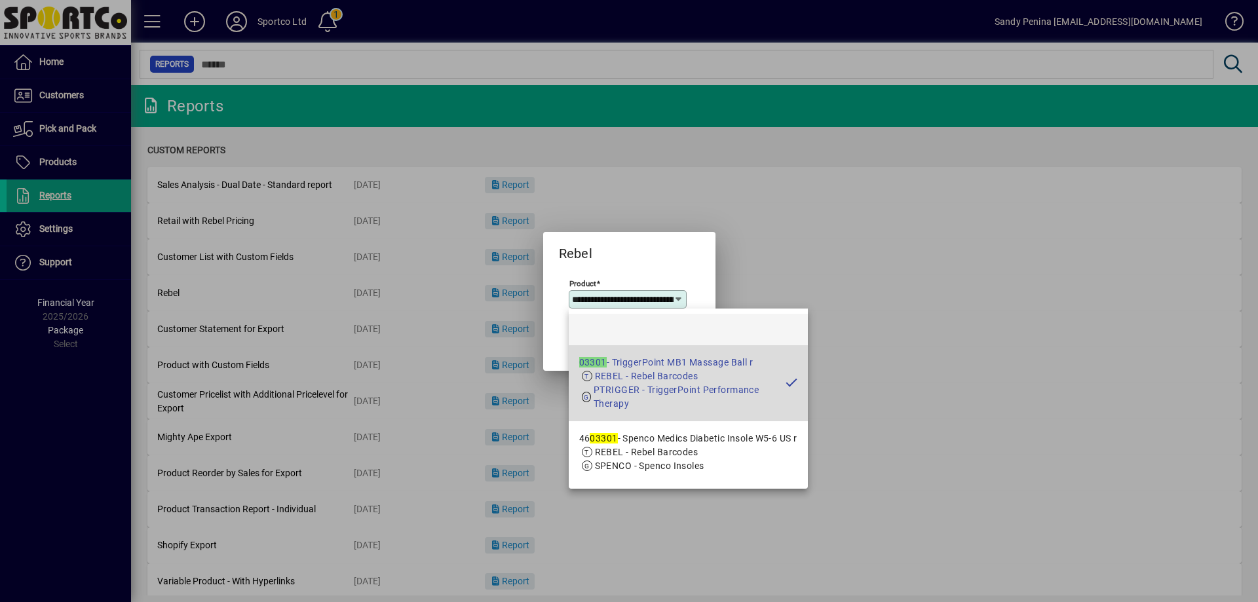
scroll to position [0, 73]
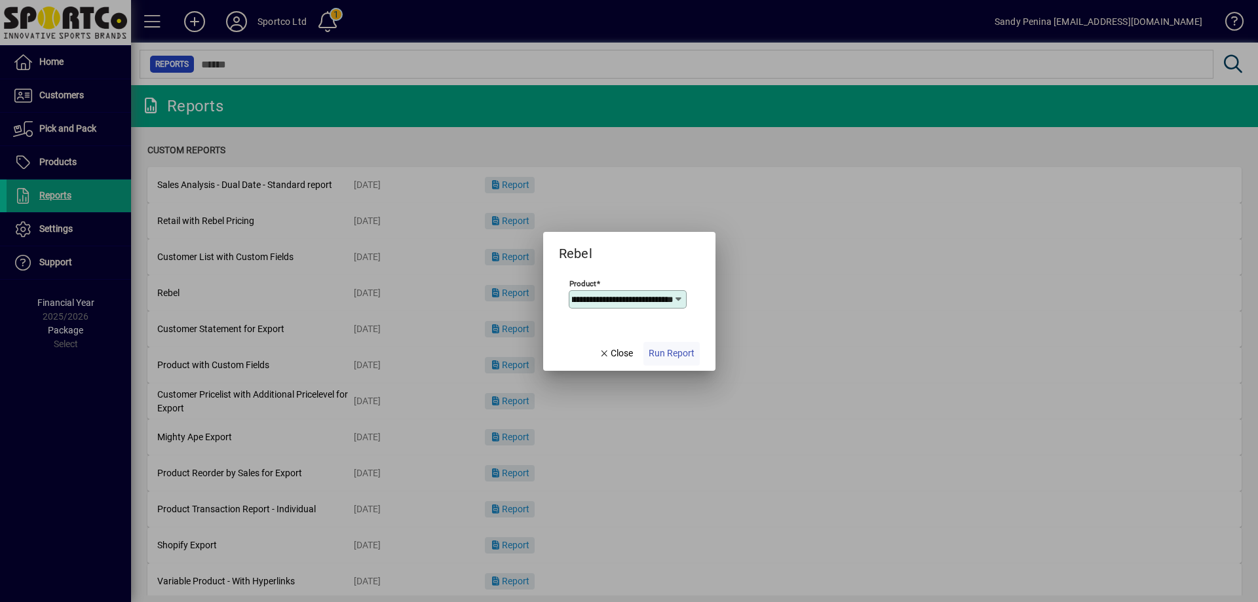
click at [668, 355] on span "Run Report" at bounding box center [672, 354] width 46 height 14
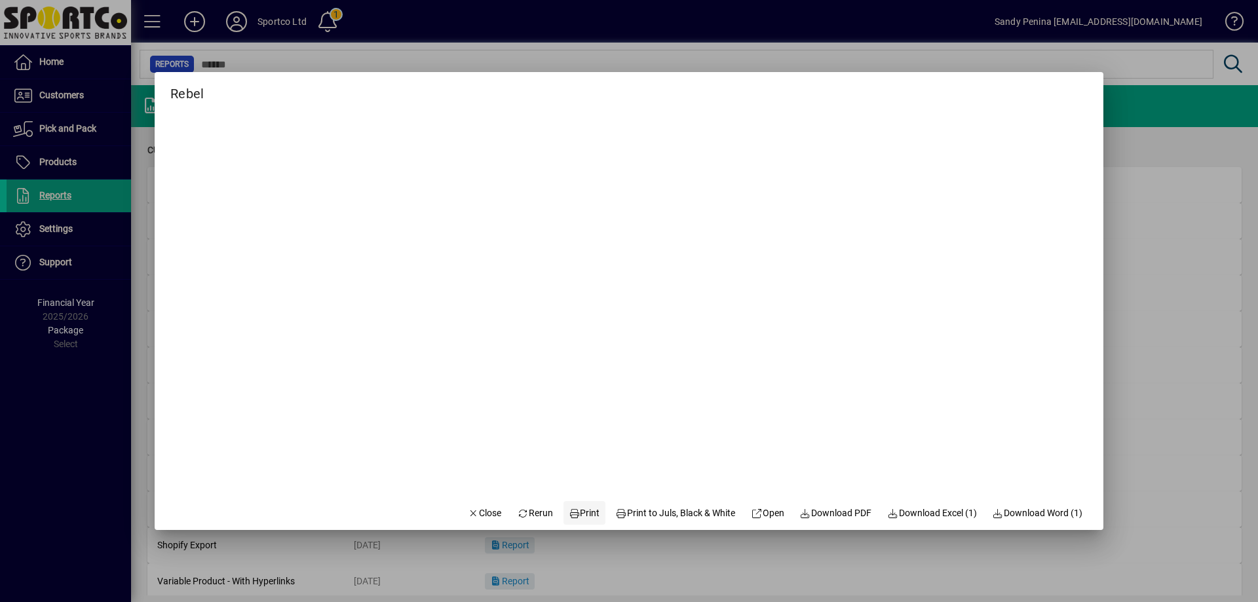
click at [569, 518] on icon at bounding box center [575, 513] width 12 height 9
click at [468, 518] on span "Close" at bounding box center [485, 513] width 34 height 14
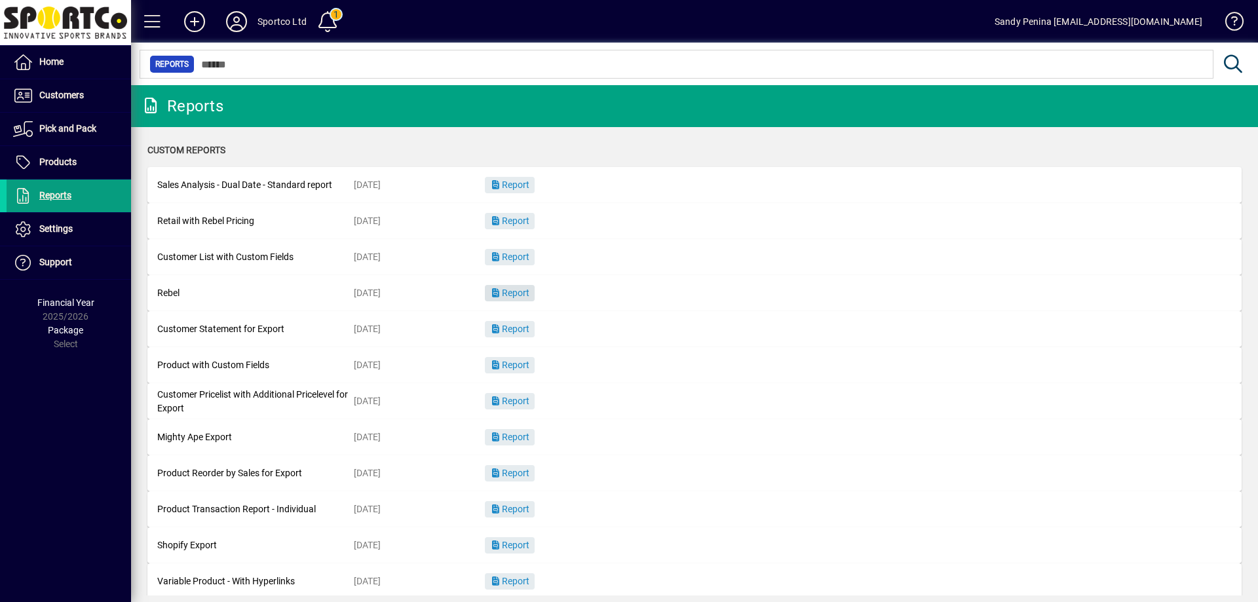
click at [523, 286] on span "button" at bounding box center [510, 293] width 50 height 31
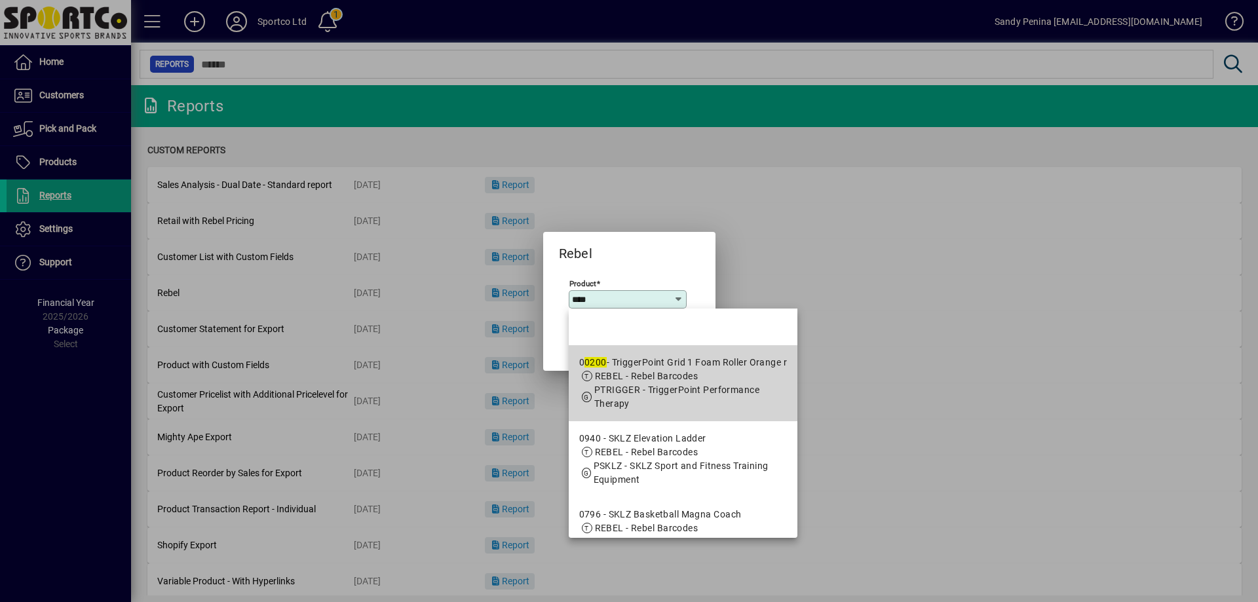
click at [662, 399] on app-search-response-field "PTRIGGER - TriggerPoint Performance Therapy" at bounding box center [690, 397] width 193 height 28
type input "**********"
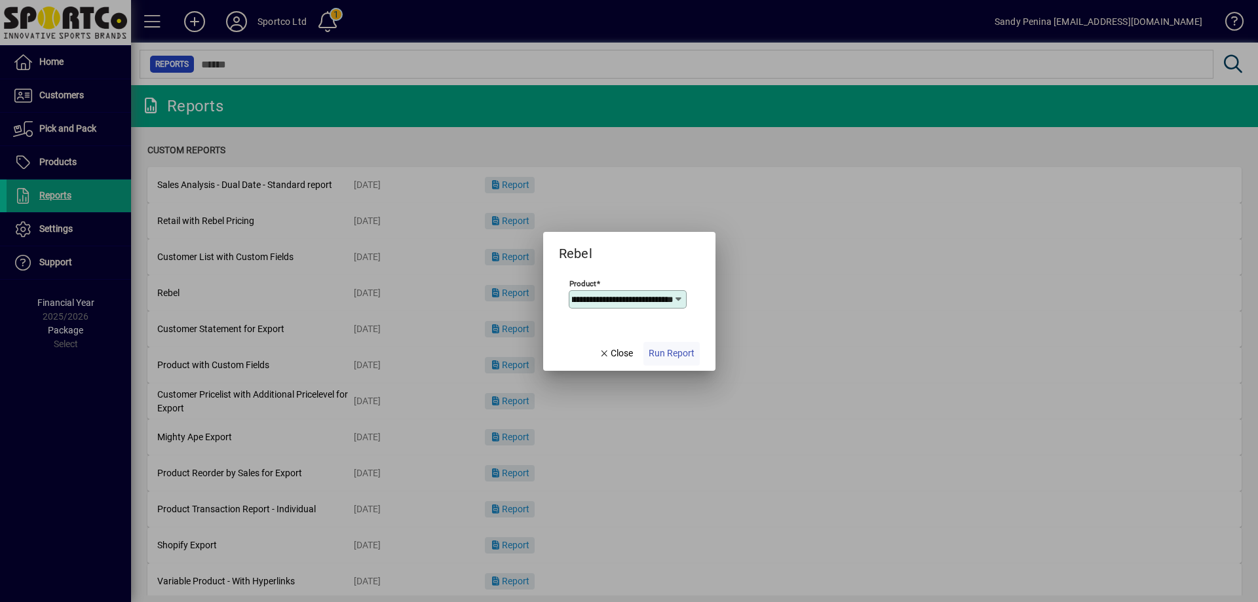
click at [648, 346] on span "button" at bounding box center [671, 353] width 56 height 31
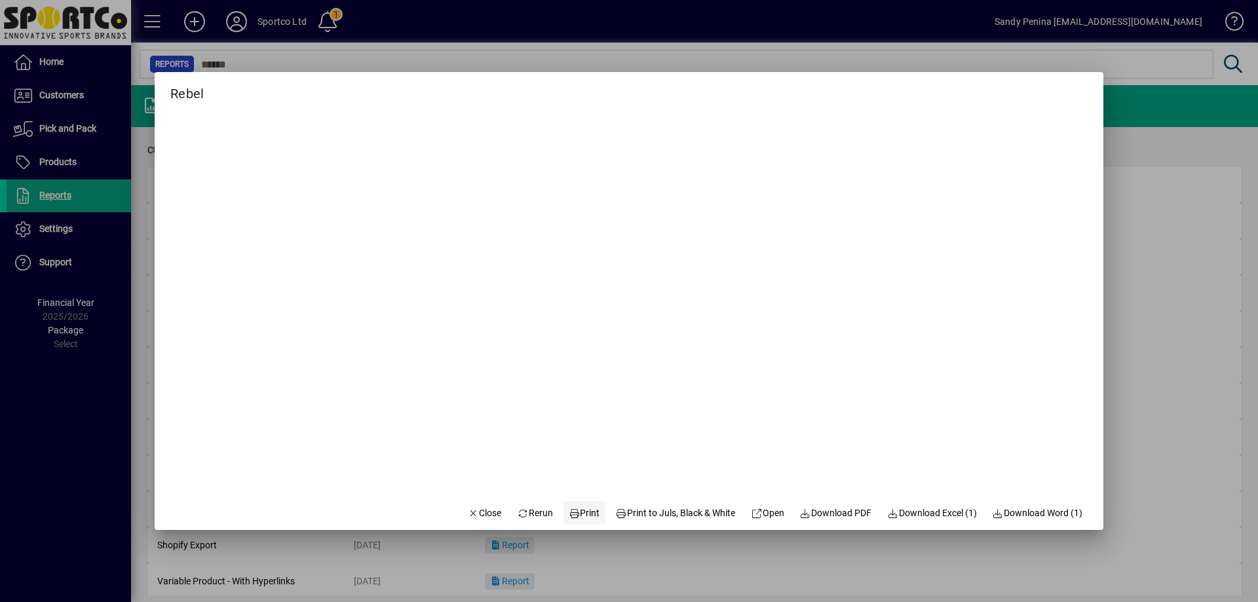
click at [569, 516] on icon at bounding box center [575, 513] width 12 height 9
click at [470, 514] on span "Close" at bounding box center [485, 513] width 34 height 14
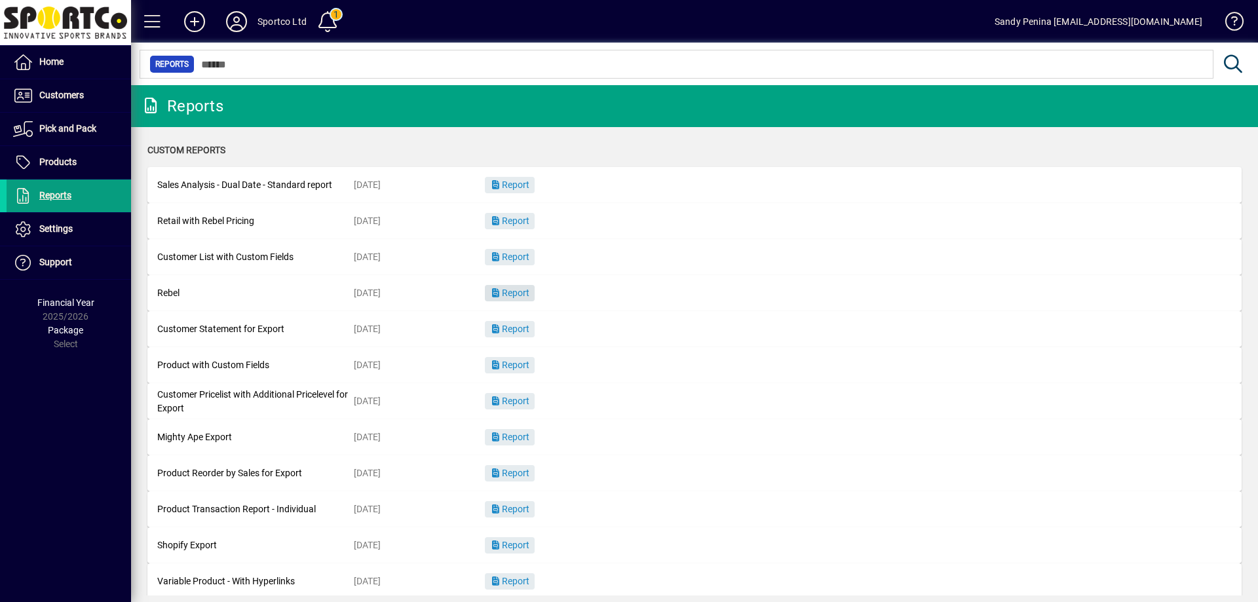
click at [513, 289] on span "Report" at bounding box center [509, 293] width 39 height 10
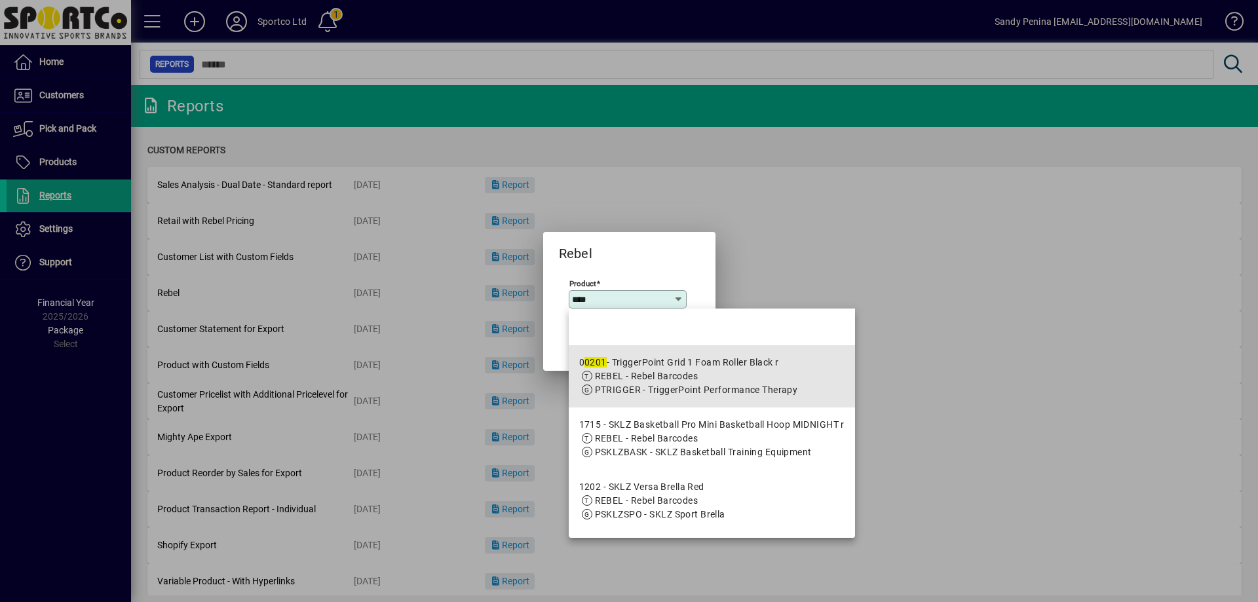
click at [632, 392] on span "PTRIGGER - TriggerPoint Performance Therapy" at bounding box center [696, 390] width 203 height 10
type input "**********"
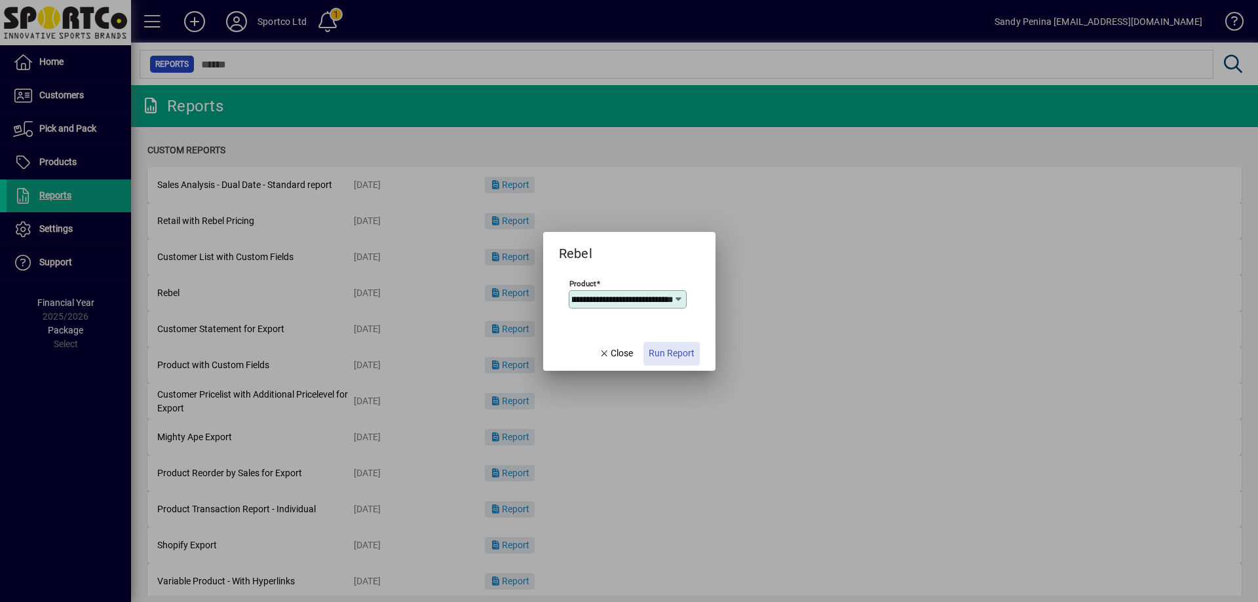
click at [681, 356] on span "Run Report" at bounding box center [672, 354] width 46 height 14
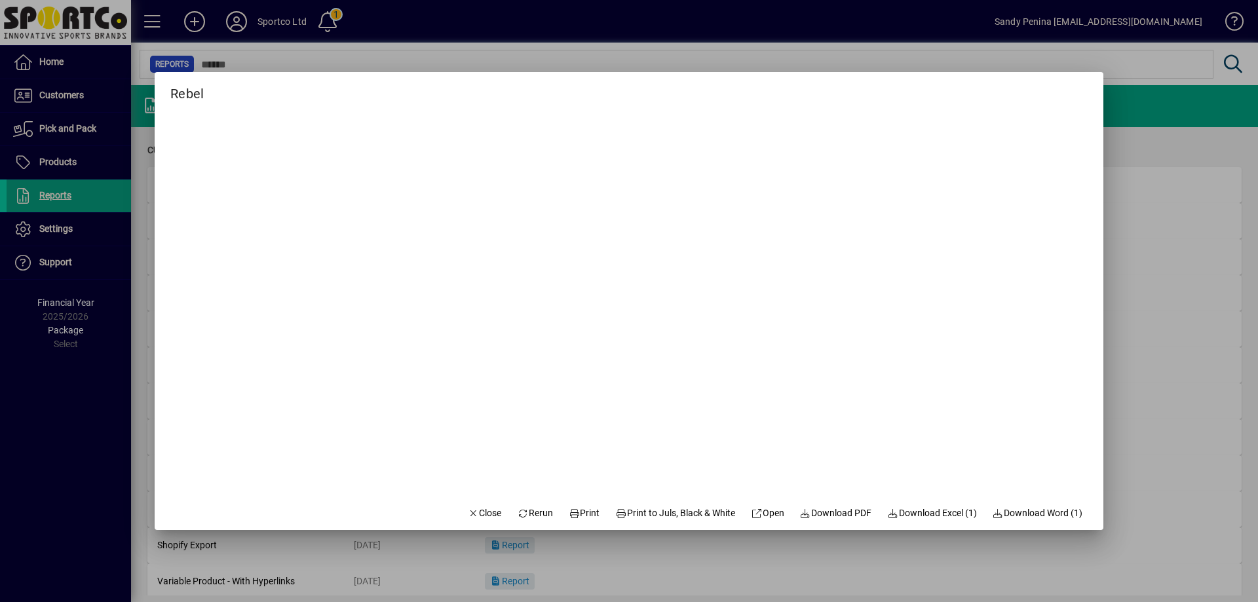
click at [548, 513] on mat-dialog-actions "Close Rerun Print Print to Juls, Black & White Open Download PDF Download Excel…" at bounding box center [775, 512] width 657 height 35
click at [569, 509] on icon at bounding box center [575, 513] width 12 height 9
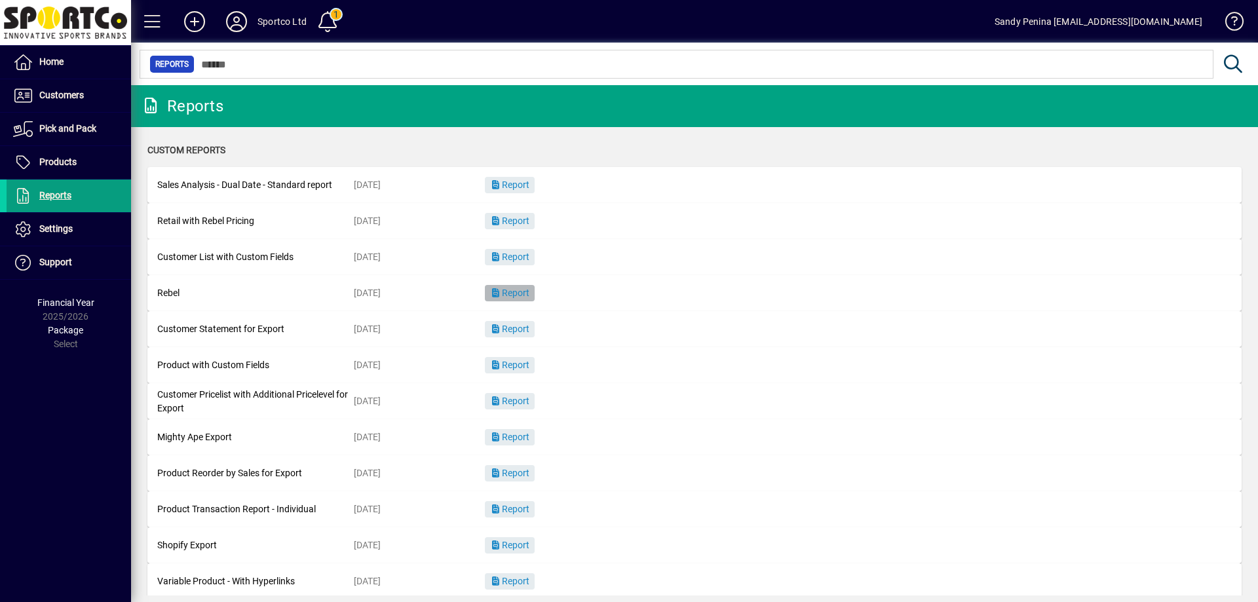
click at [535, 296] on span "button" at bounding box center [510, 293] width 50 height 31
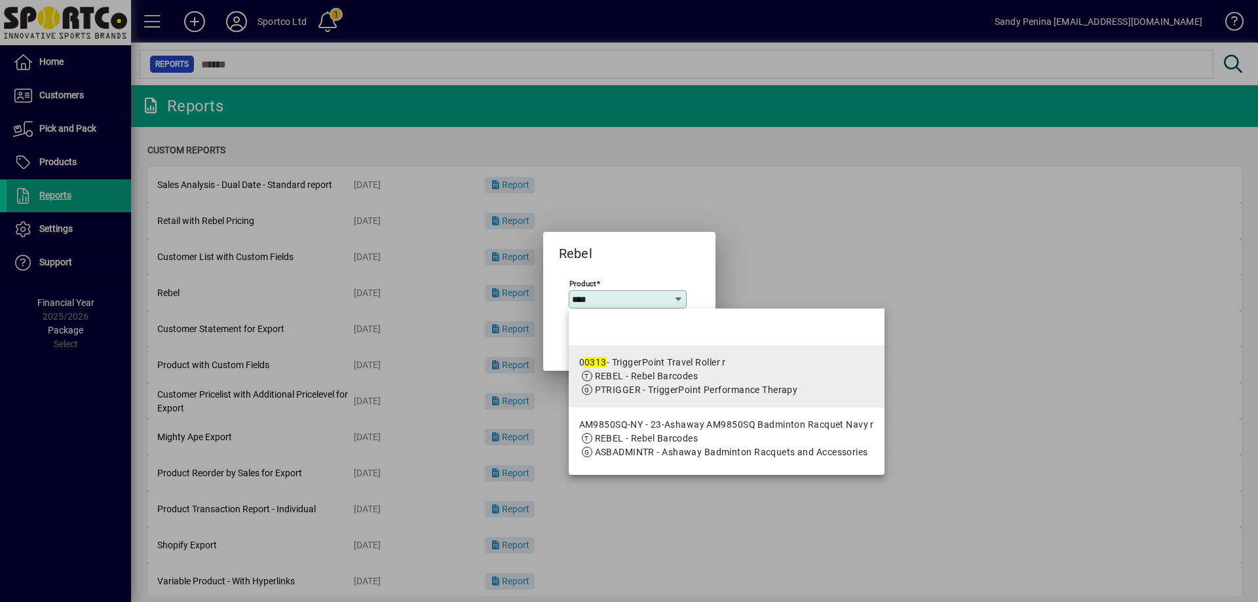
click at [841, 406] on mat-option "0 0313 - TriggerPoint Travel Roller r REBEL - Rebel Barcodes PTRIGGER - Trigger…" at bounding box center [727, 376] width 316 height 62
type input "**********"
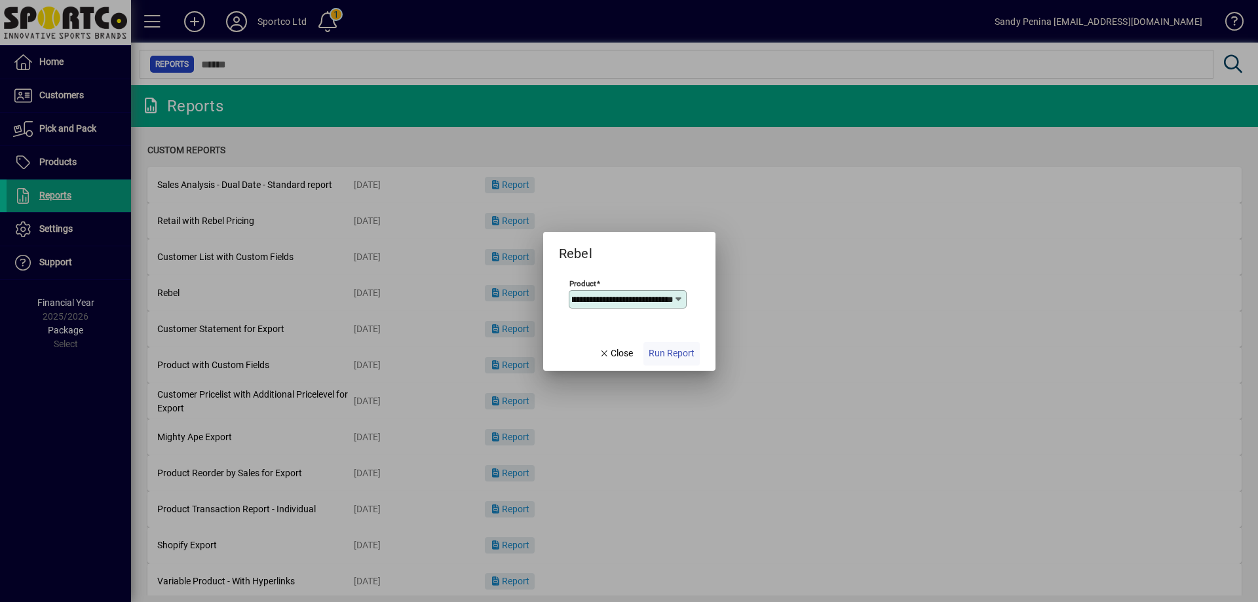
click at [672, 357] on span "Run Report" at bounding box center [672, 354] width 46 height 14
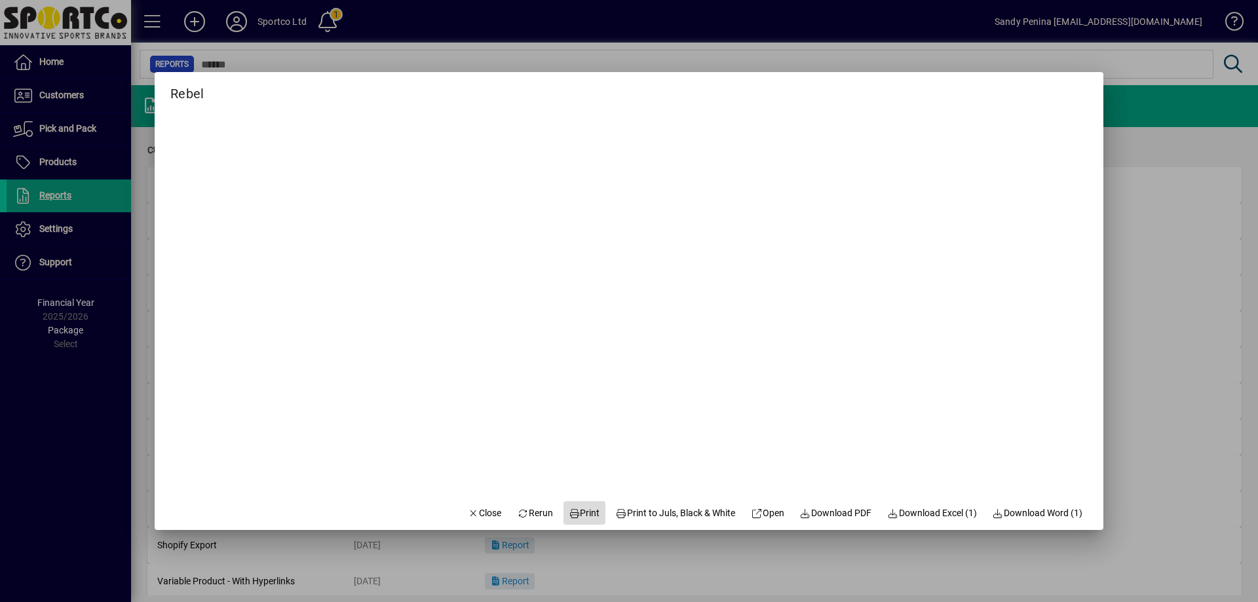
click at [575, 508] on span "Print" at bounding box center [584, 513] width 31 height 14
click at [471, 524] on span "button" at bounding box center [485, 512] width 45 height 31
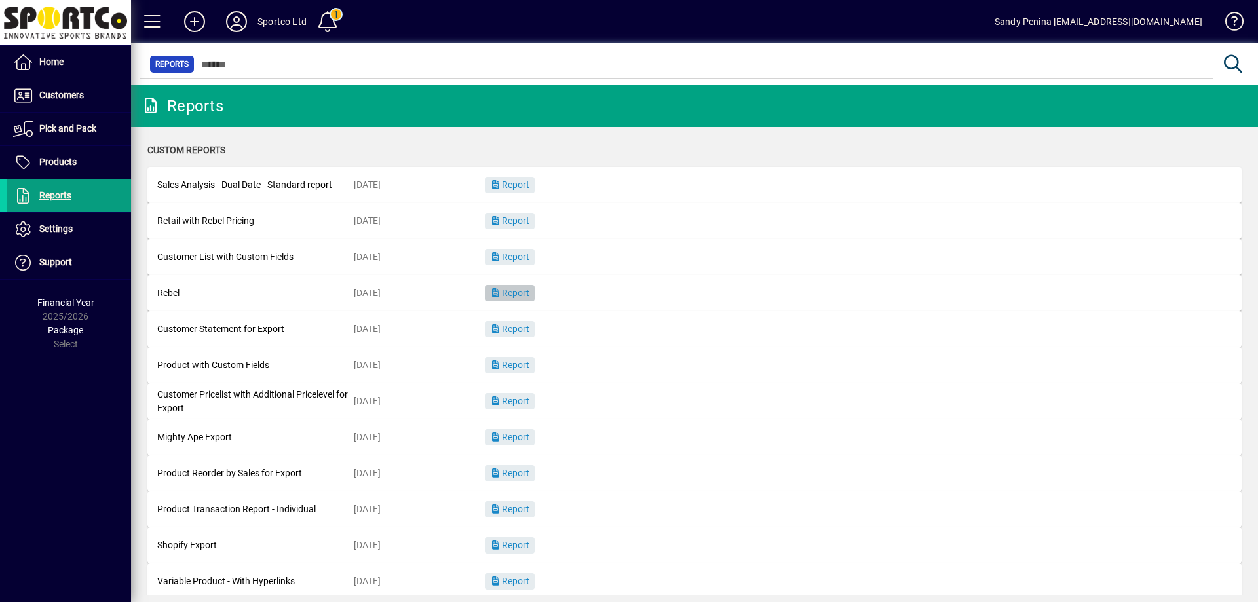
click at [518, 282] on span "button" at bounding box center [510, 293] width 50 height 31
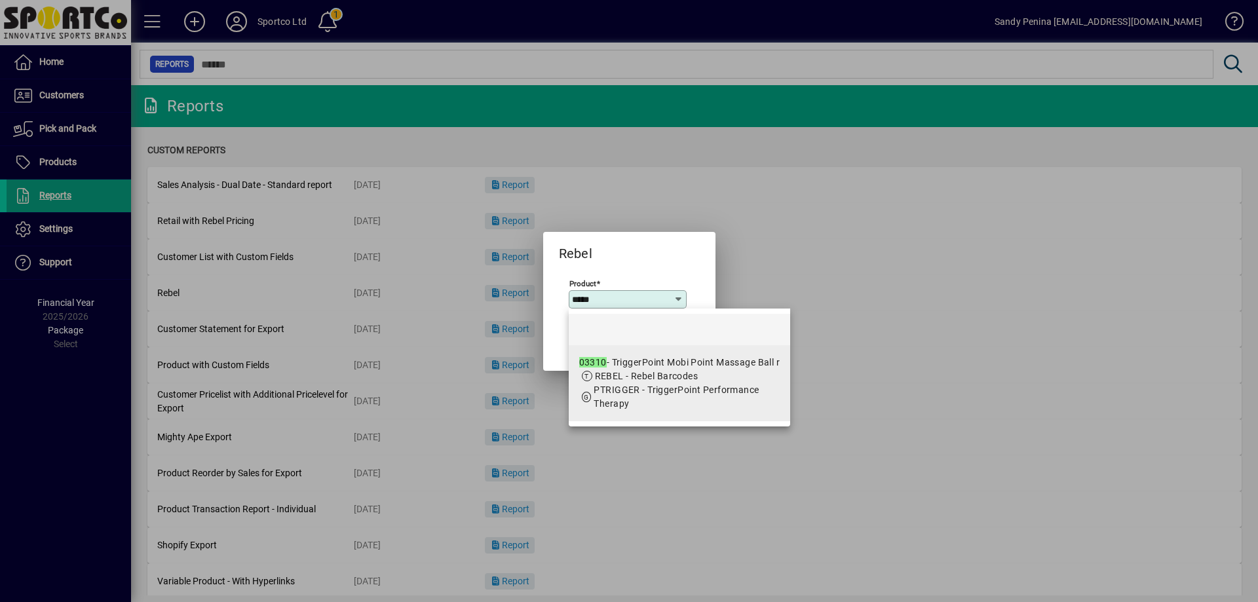
click at [671, 398] on app-search-response-field "PTRIGGER - TriggerPoint Performance Therapy" at bounding box center [687, 397] width 186 height 28
type input "**********"
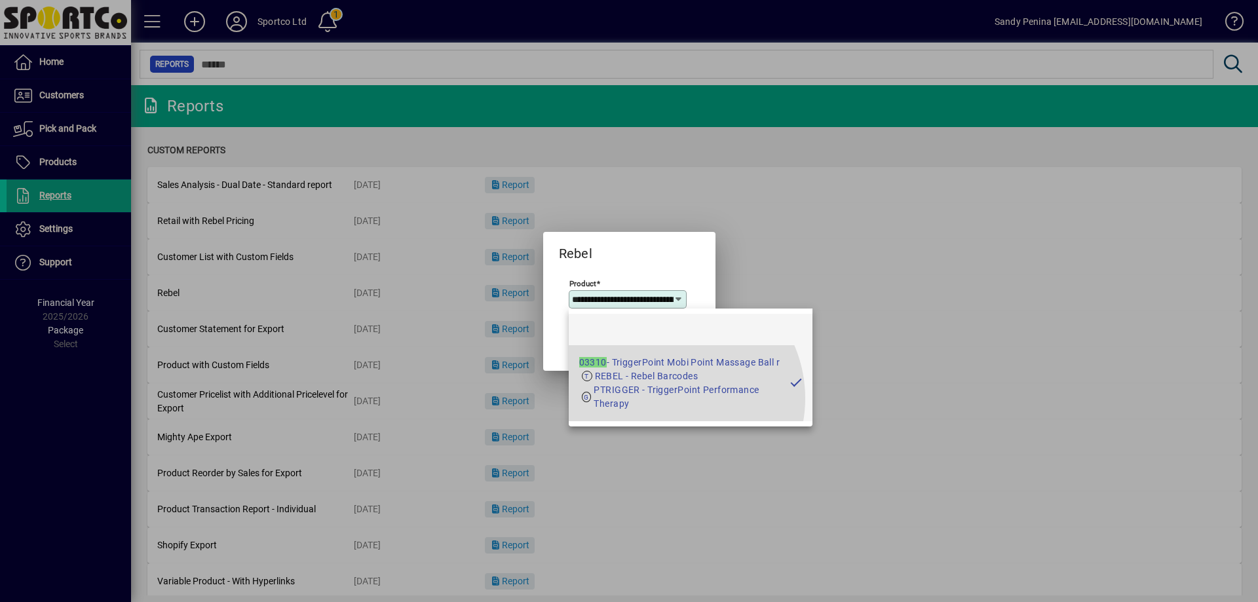
scroll to position [0, 100]
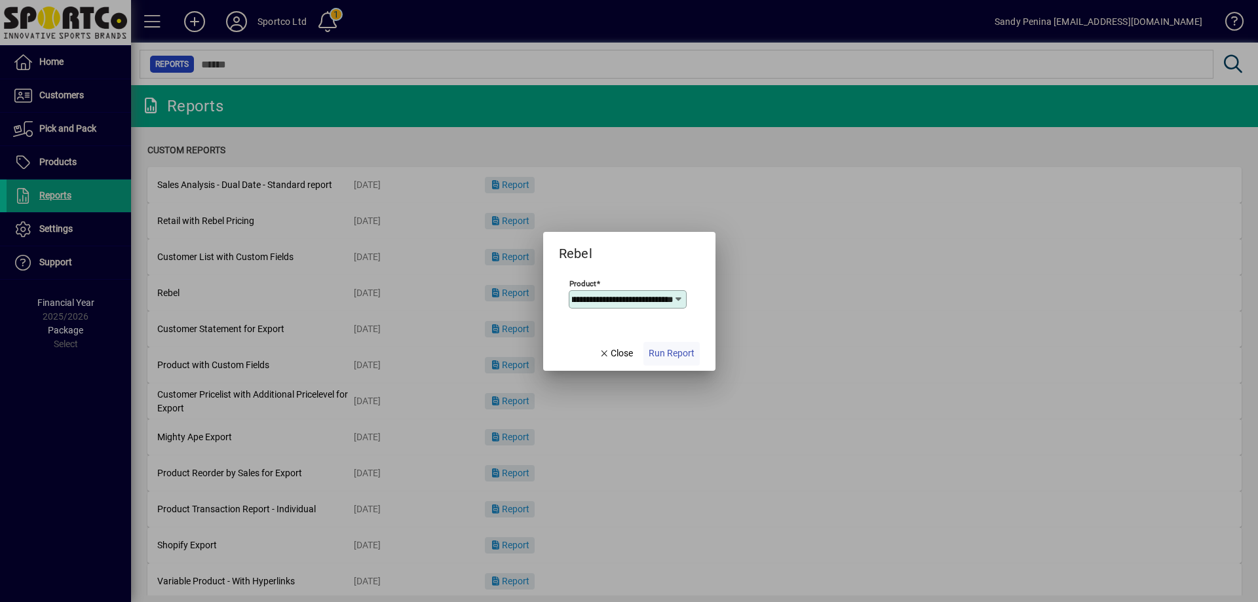
click at [668, 352] on span "Run Report" at bounding box center [672, 354] width 46 height 14
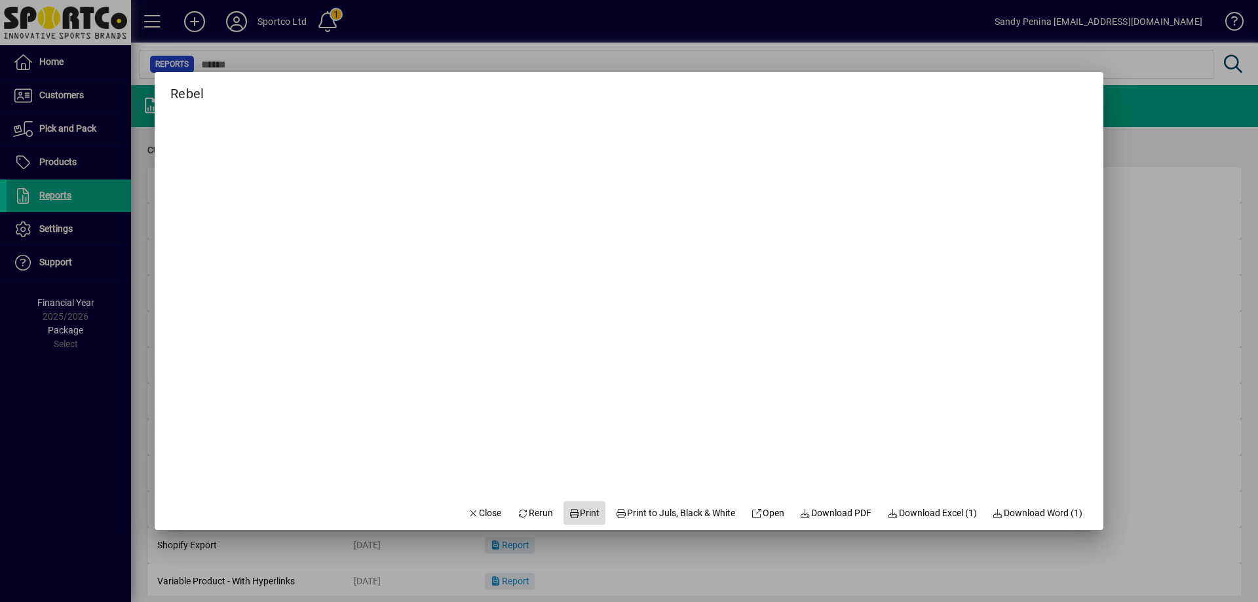
click at [580, 517] on span "Print" at bounding box center [584, 513] width 31 height 14
click at [463, 521] on span "button" at bounding box center [485, 512] width 45 height 31
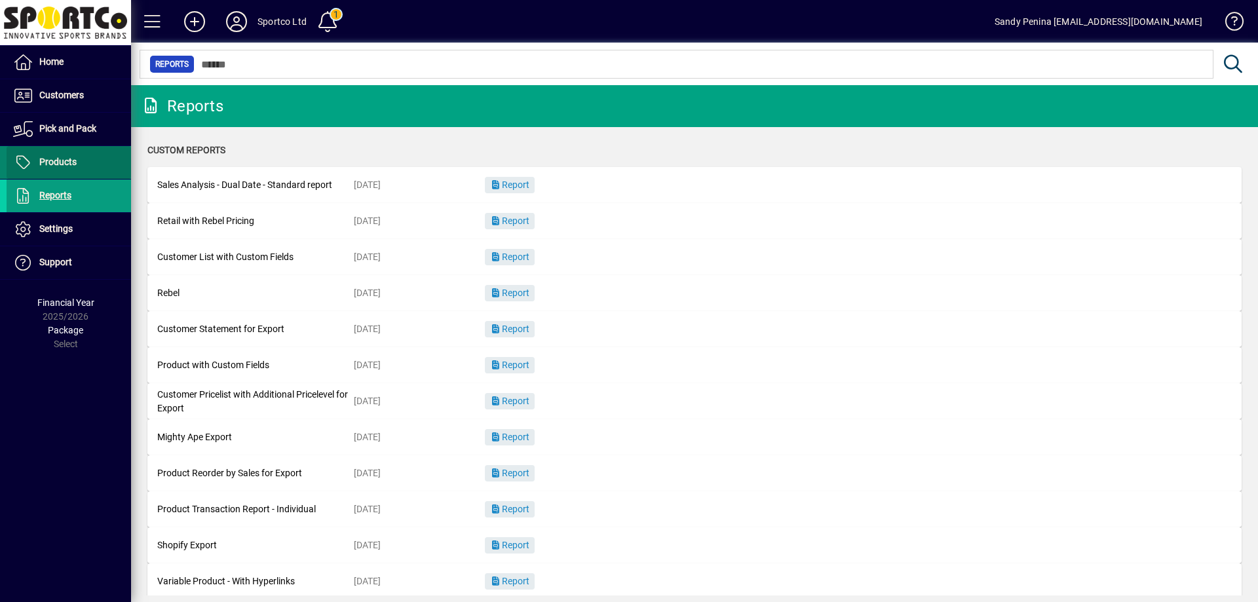
click at [38, 152] on span at bounding box center [69, 162] width 124 height 31
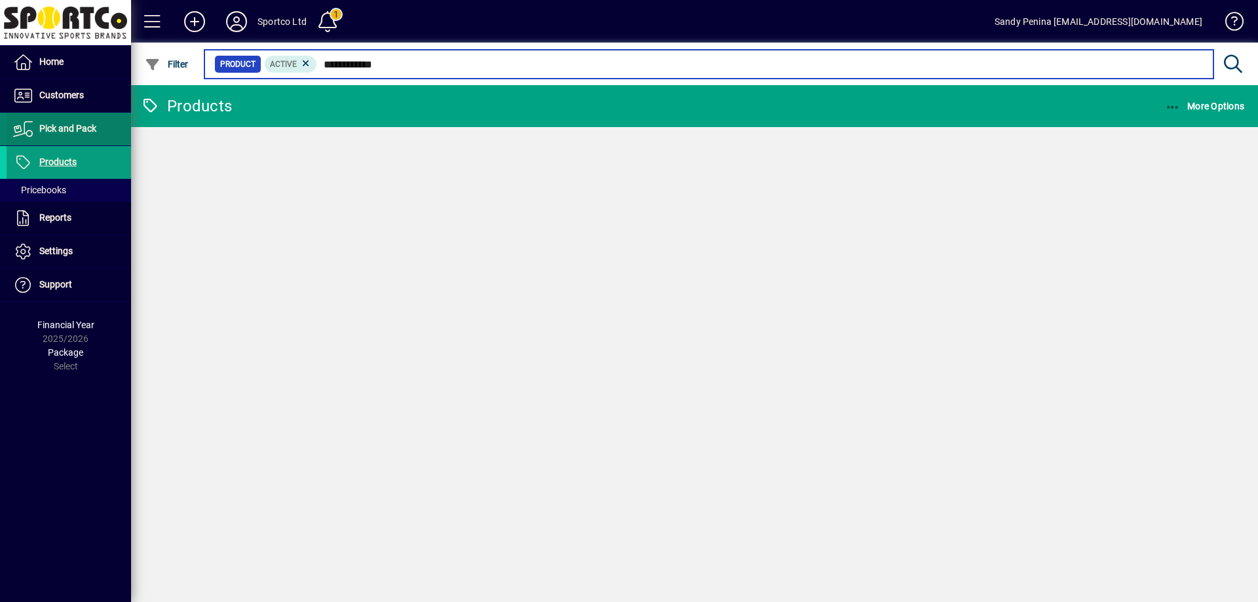
type input "**********"
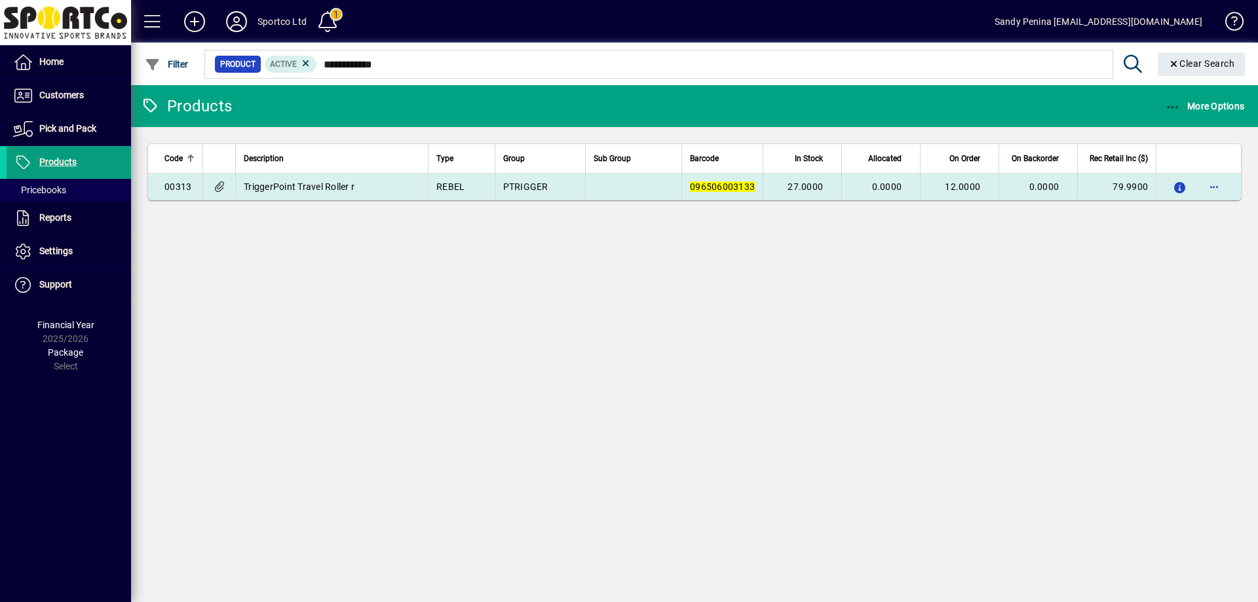
click at [641, 183] on td at bounding box center [633, 187] width 96 height 26
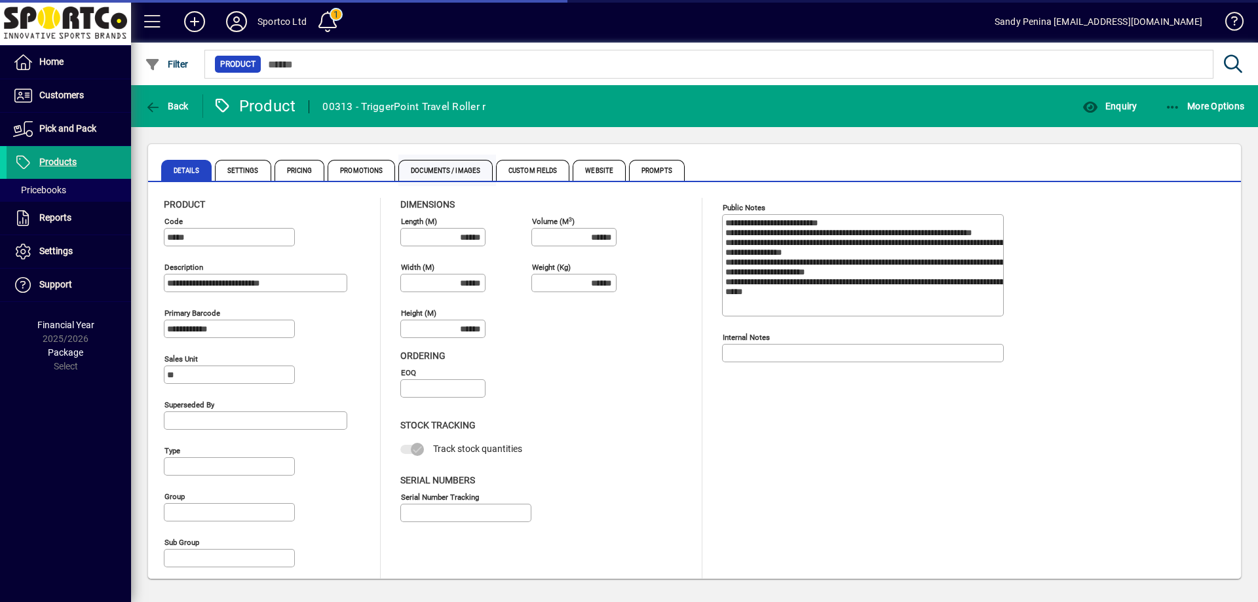
type input "**********"
type input "****"
click at [444, 177] on span "Documents / Images" at bounding box center [445, 170] width 94 height 21
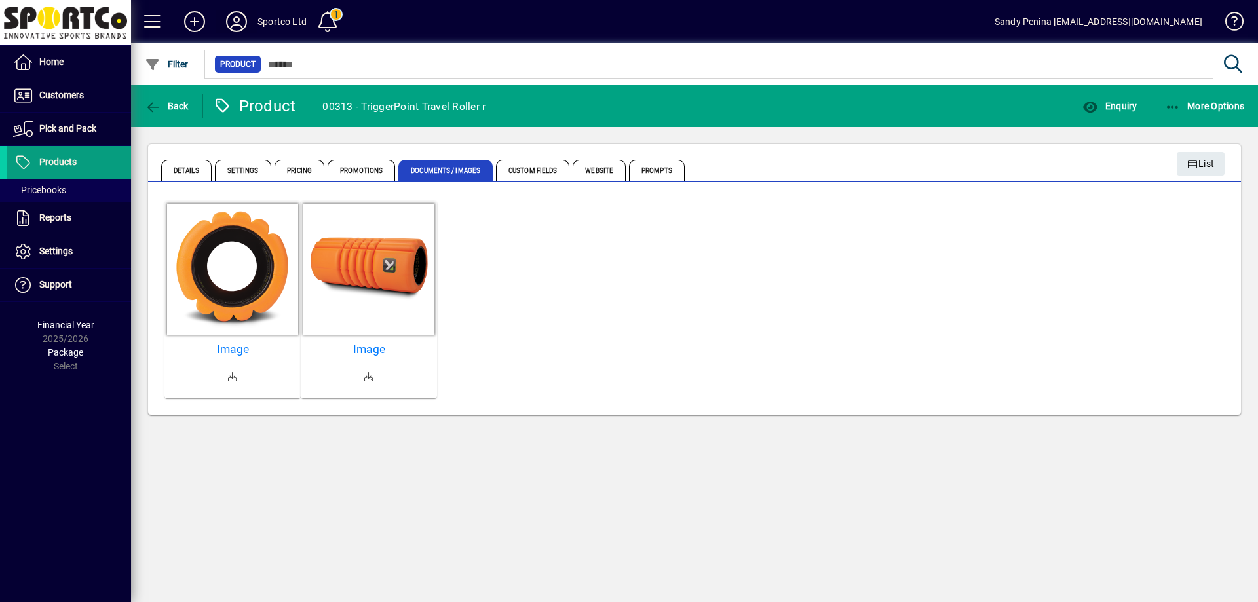
click at [241, 25] on icon at bounding box center [236, 21] width 26 height 21
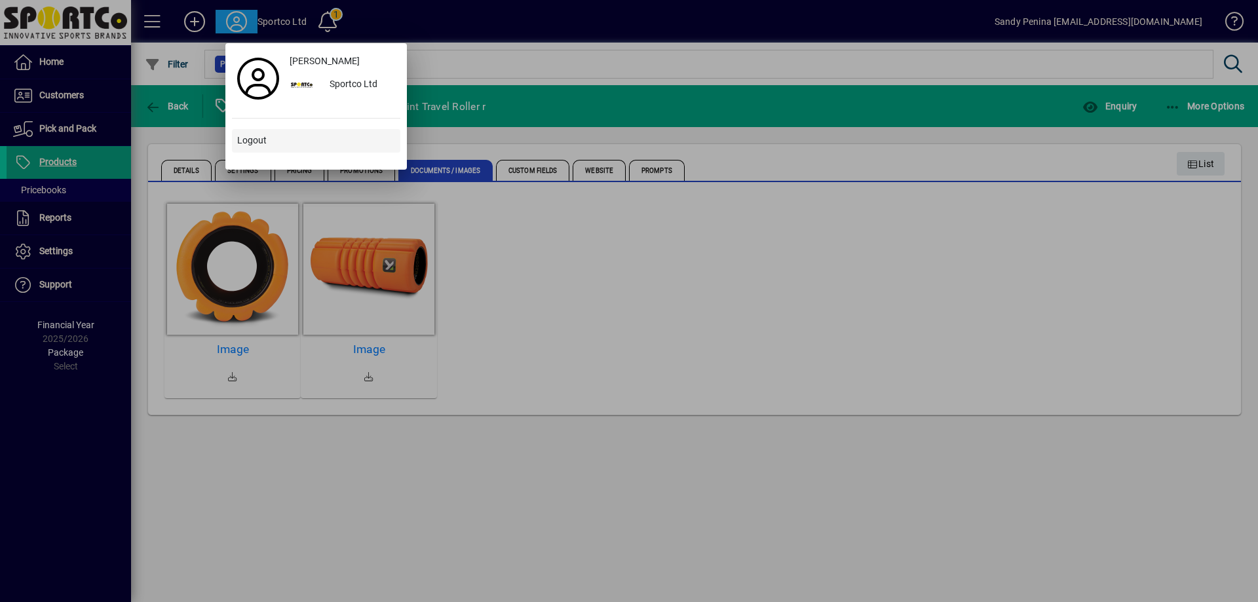
click at [251, 137] on span "Logout" at bounding box center [251, 141] width 29 height 14
